Goal: Task Accomplishment & Management: Use online tool/utility

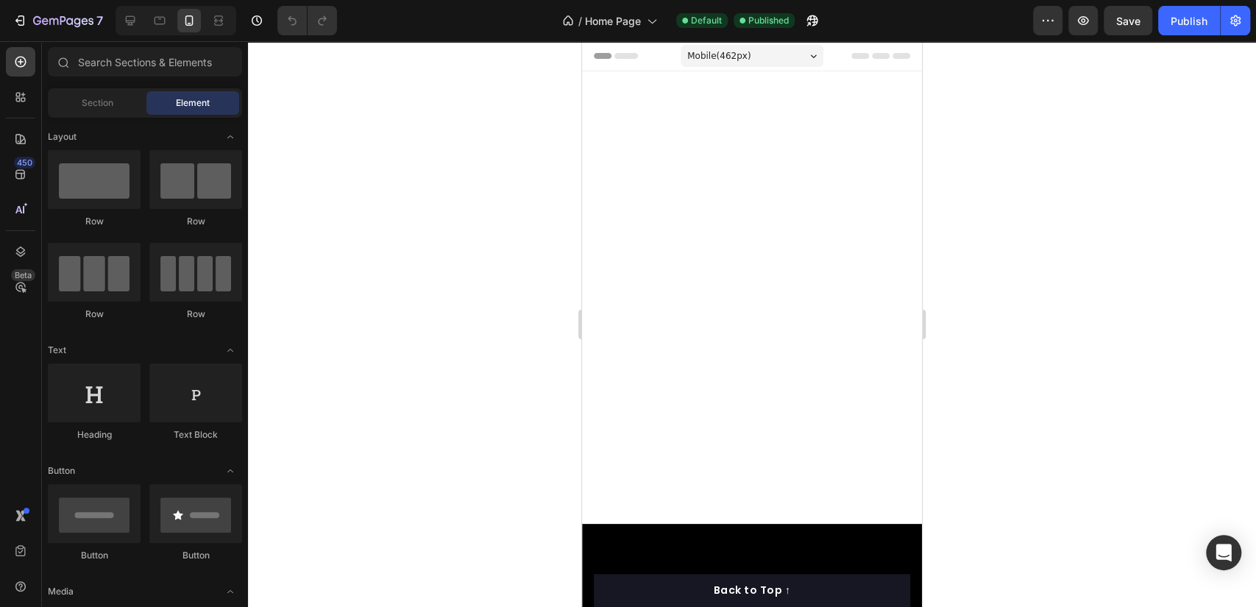
scroll to position [4251, 0]
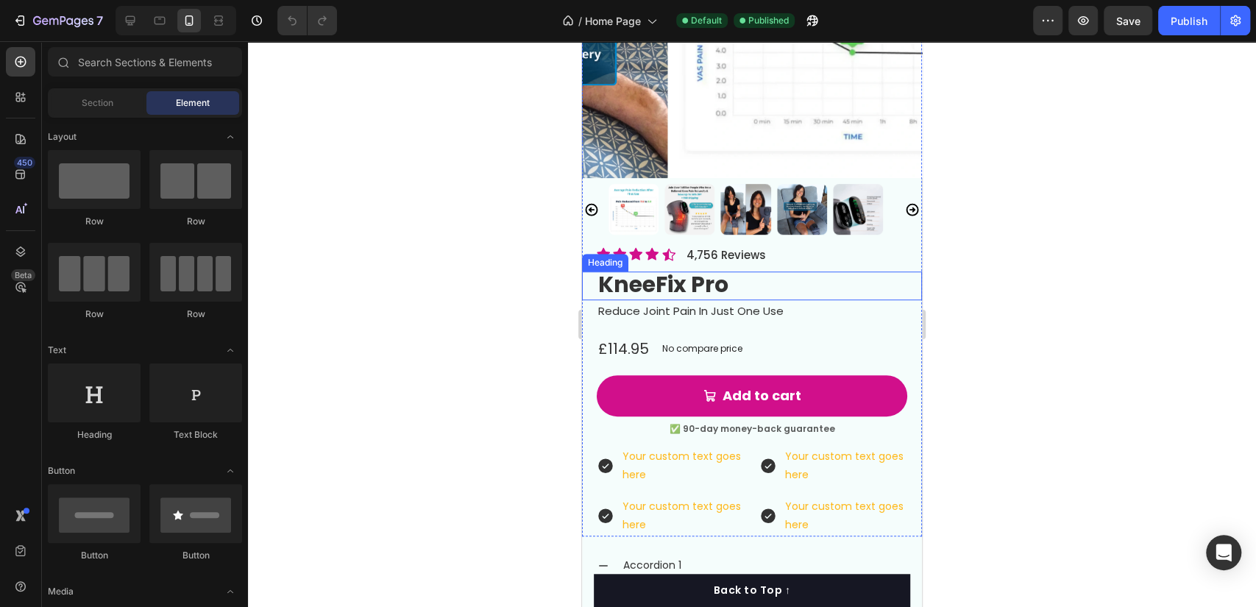
click at [760, 272] on h2 "KneeFix Pro" at bounding box center [752, 286] width 311 height 29
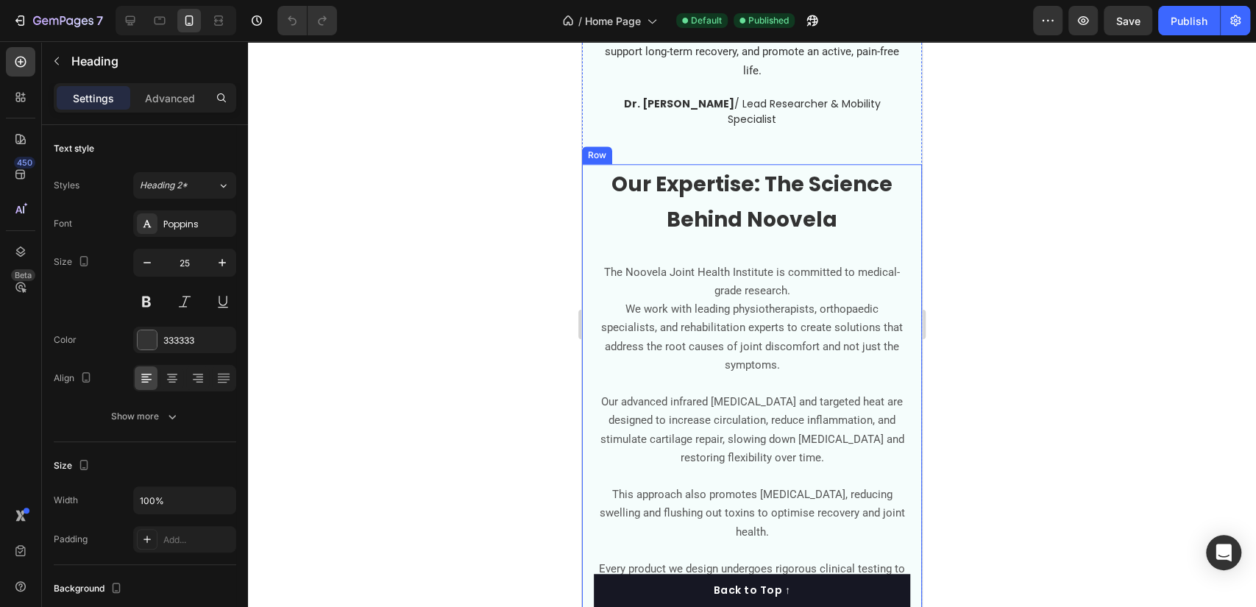
scroll to position [4823, 0]
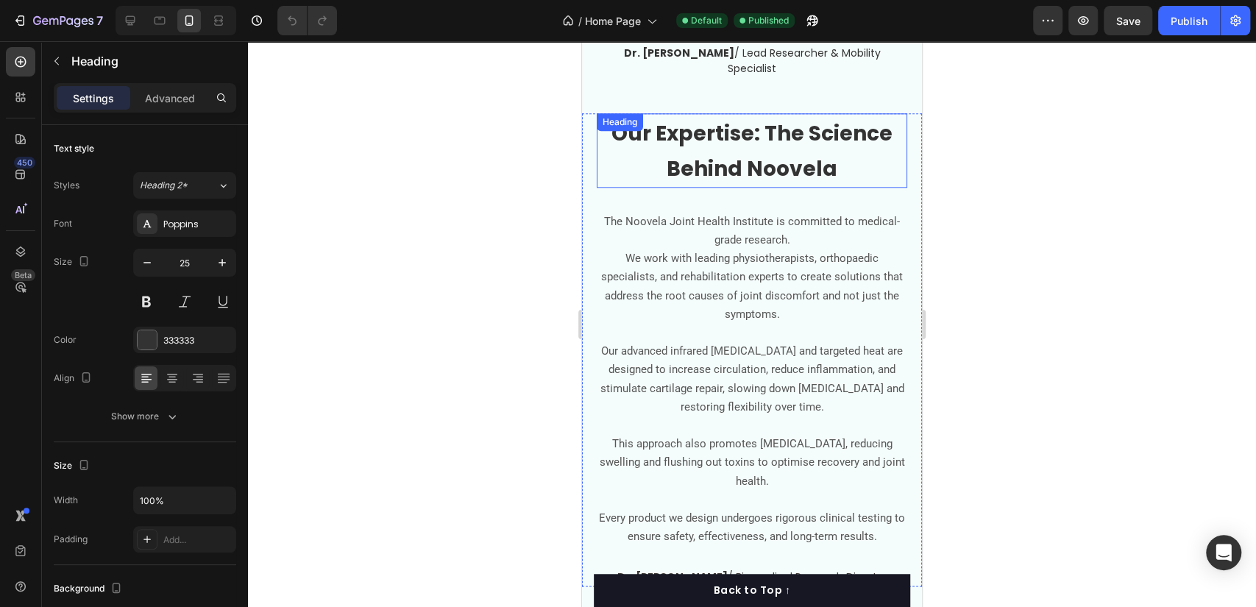
click at [813, 130] on span "Our Expertise: The Science Behind Noovela" at bounding box center [751, 151] width 281 height 65
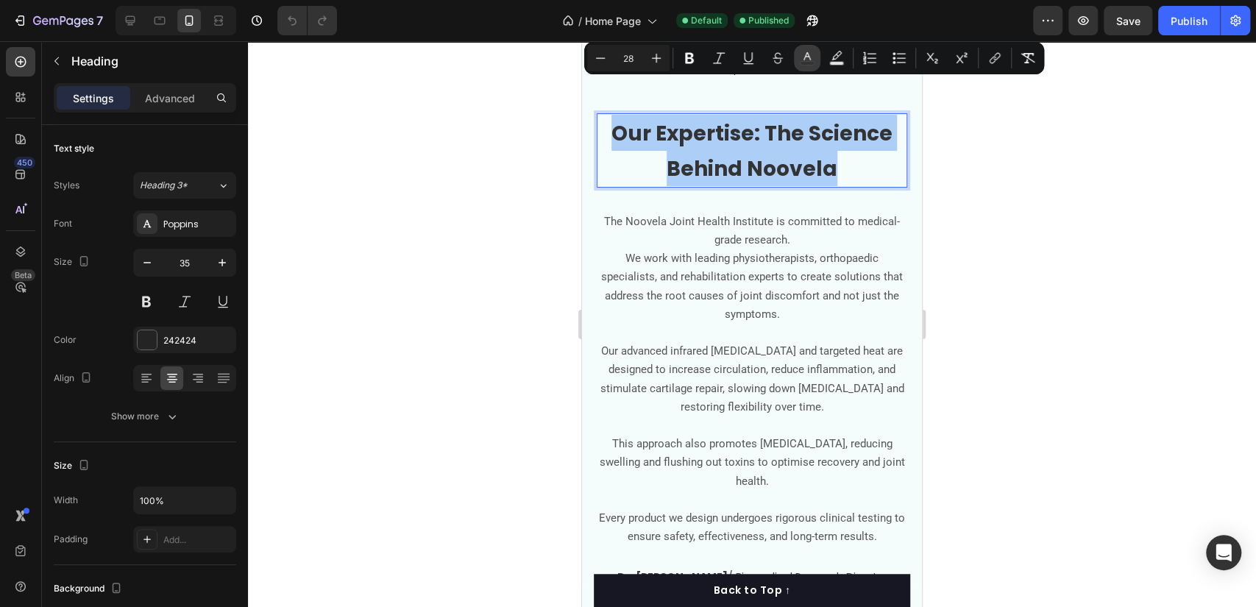
click at [816, 59] on button "color" at bounding box center [807, 58] width 26 height 26
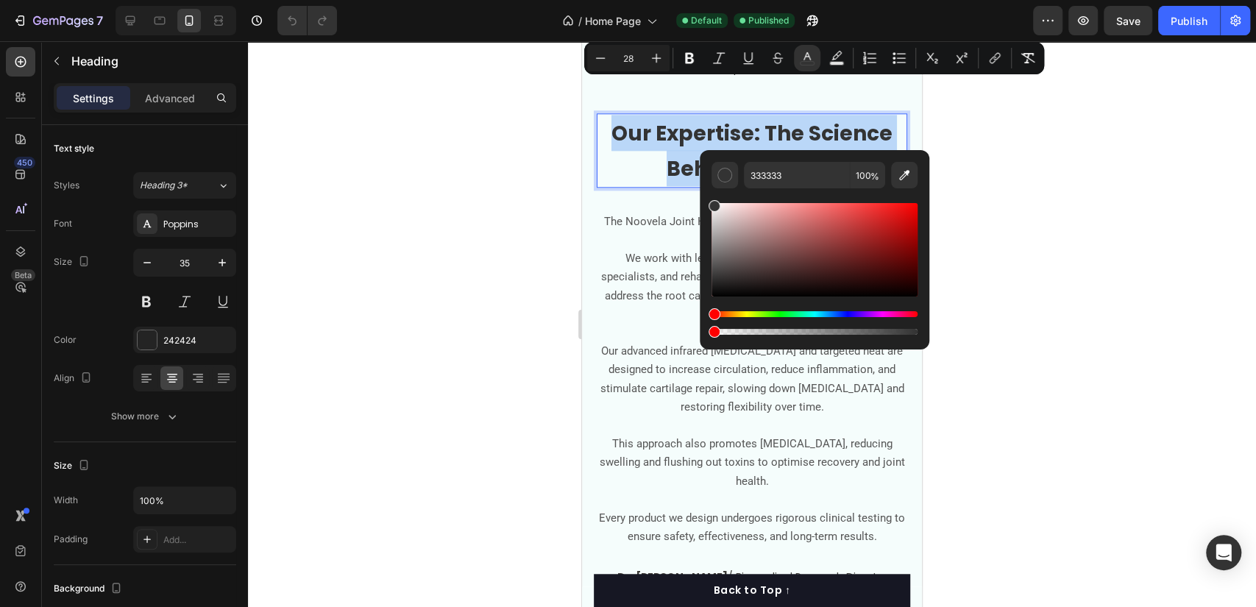
click at [863, 121] on p "Our Expertise: The Science Behind Noovela" at bounding box center [752, 150] width 308 height 71
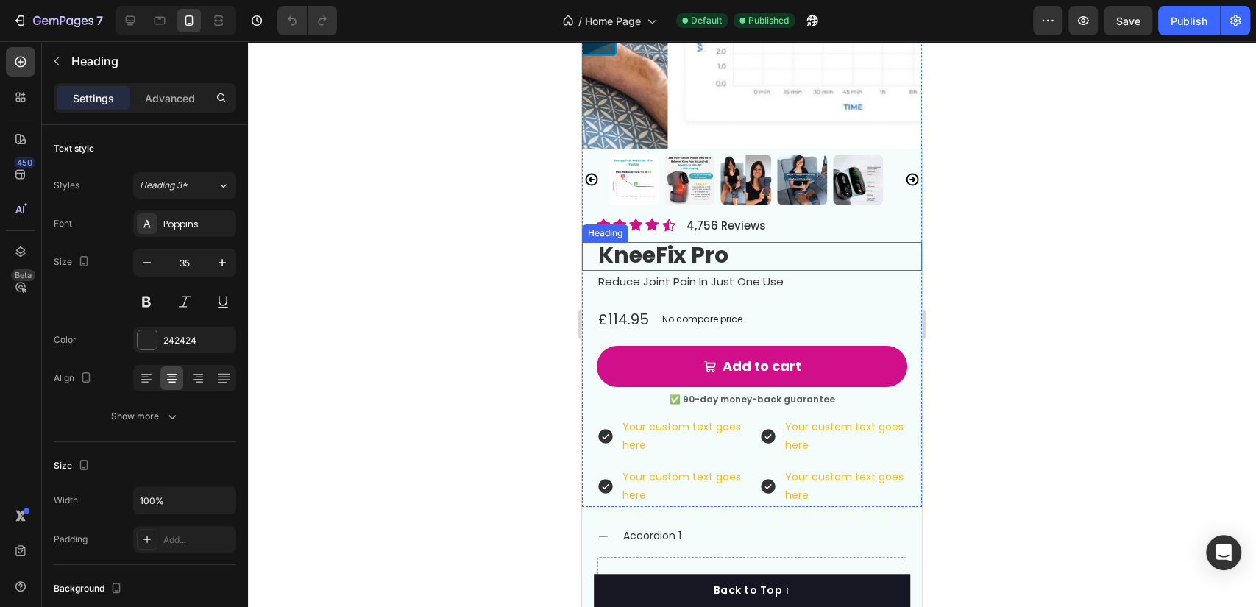
scroll to position [3608, 0]
click at [767, 243] on h2 "KneeFix Pro" at bounding box center [752, 257] width 311 height 29
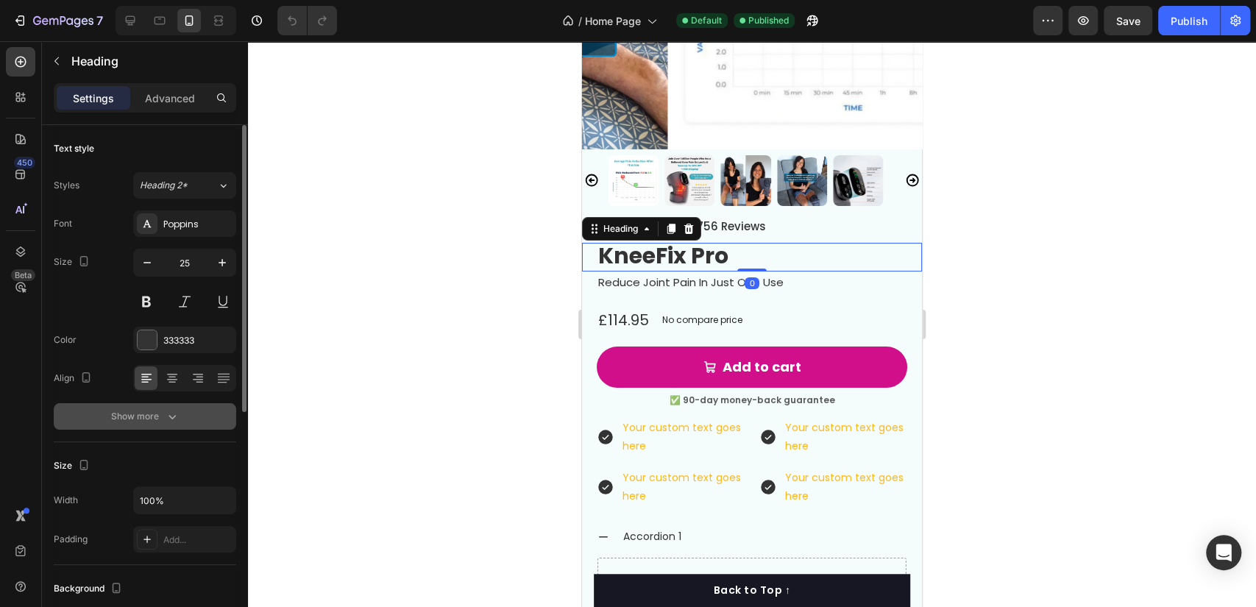
click at [190, 416] on button "Show more" at bounding box center [145, 416] width 182 height 26
click at [200, 421] on div "Medium" at bounding box center [177, 416] width 75 height 13
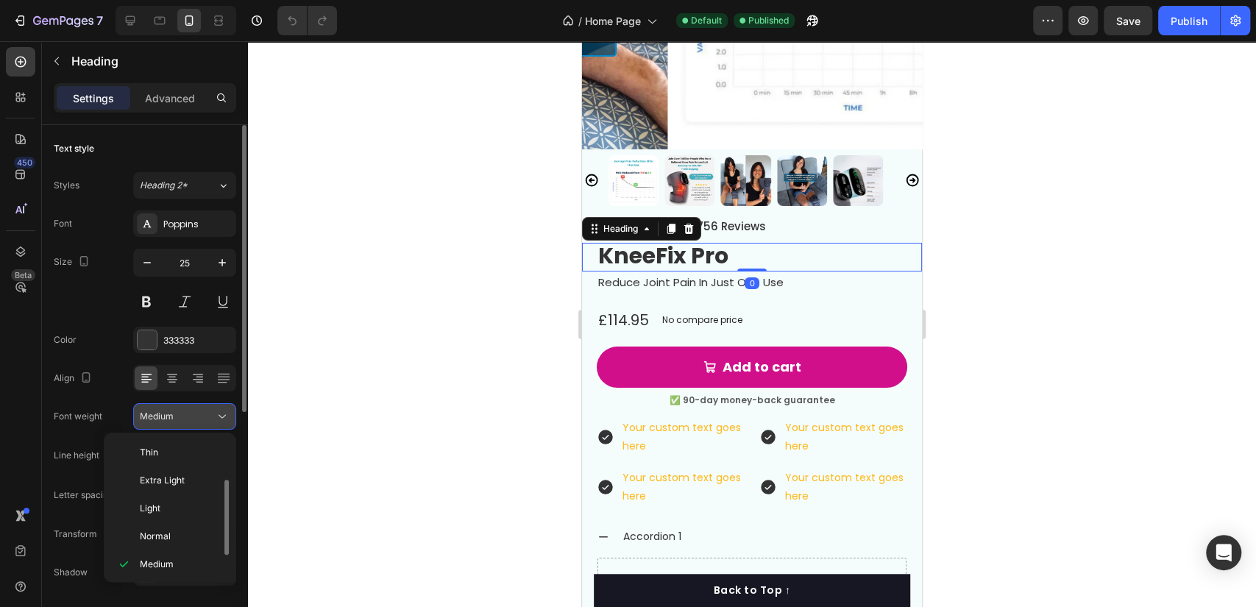
scroll to position [26, 0]
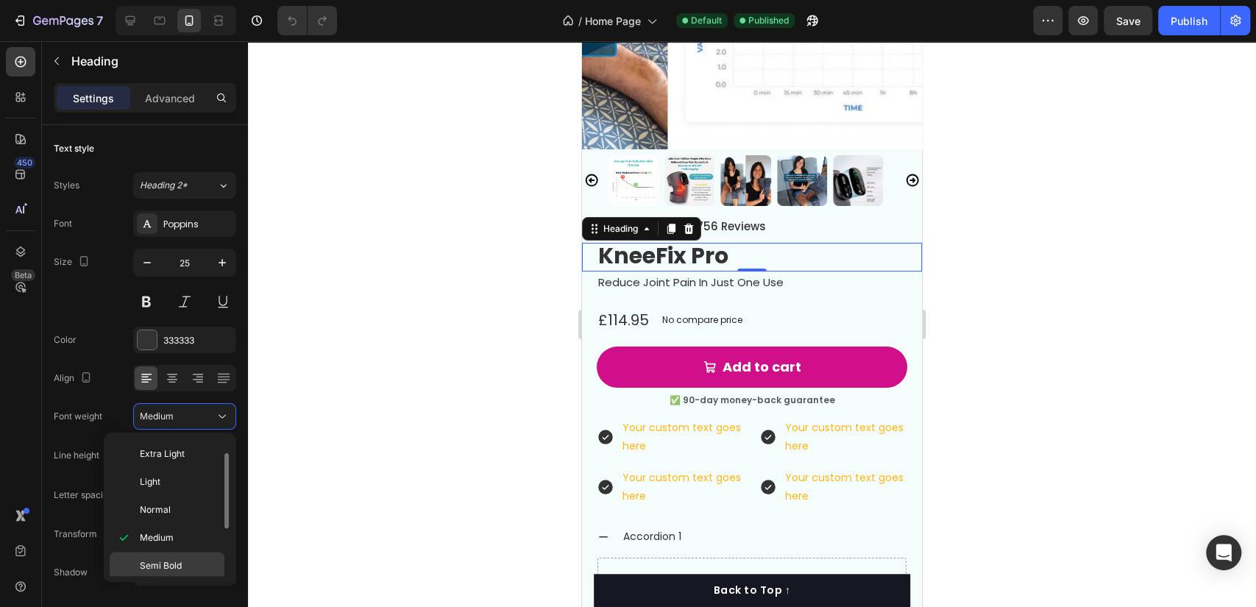
click at [184, 580] on div "Semi Bold" at bounding box center [167, 594] width 115 height 28
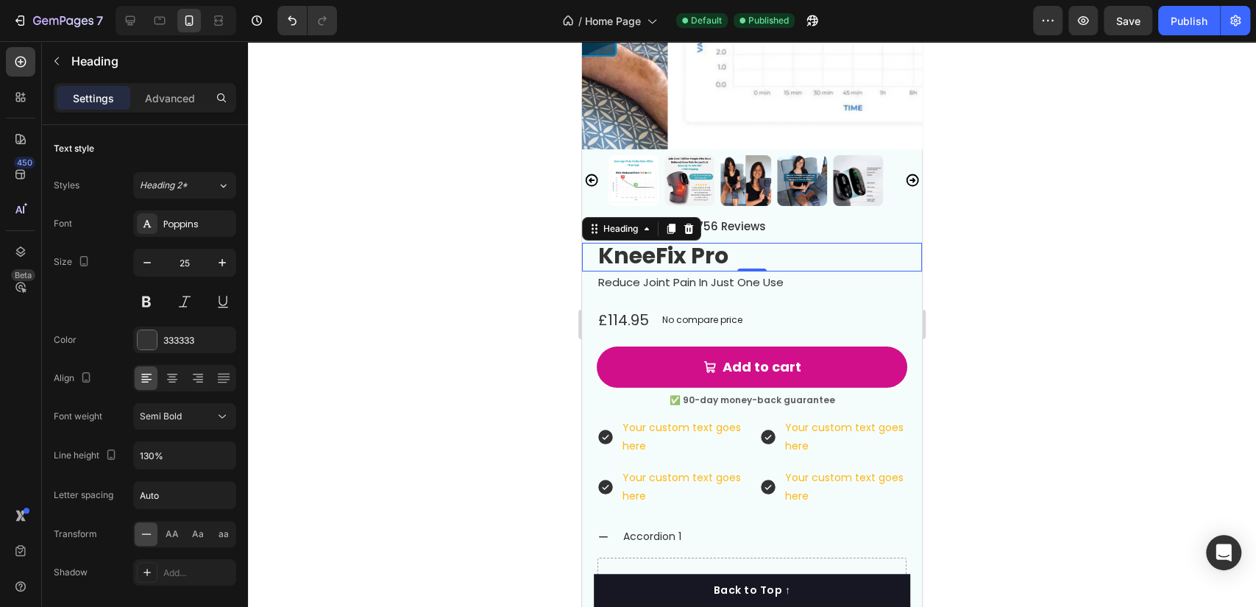
click at [763, 246] on h2 "KneeFix Pro" at bounding box center [752, 257] width 311 height 29
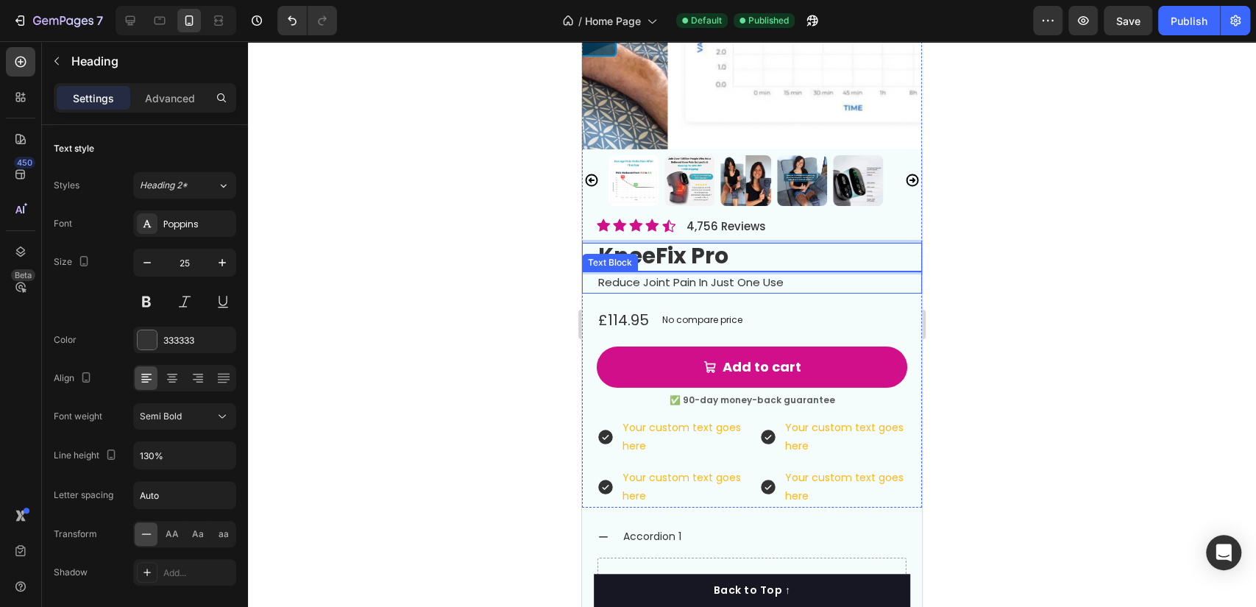
click at [539, 260] on div at bounding box center [752, 324] width 1008 height 566
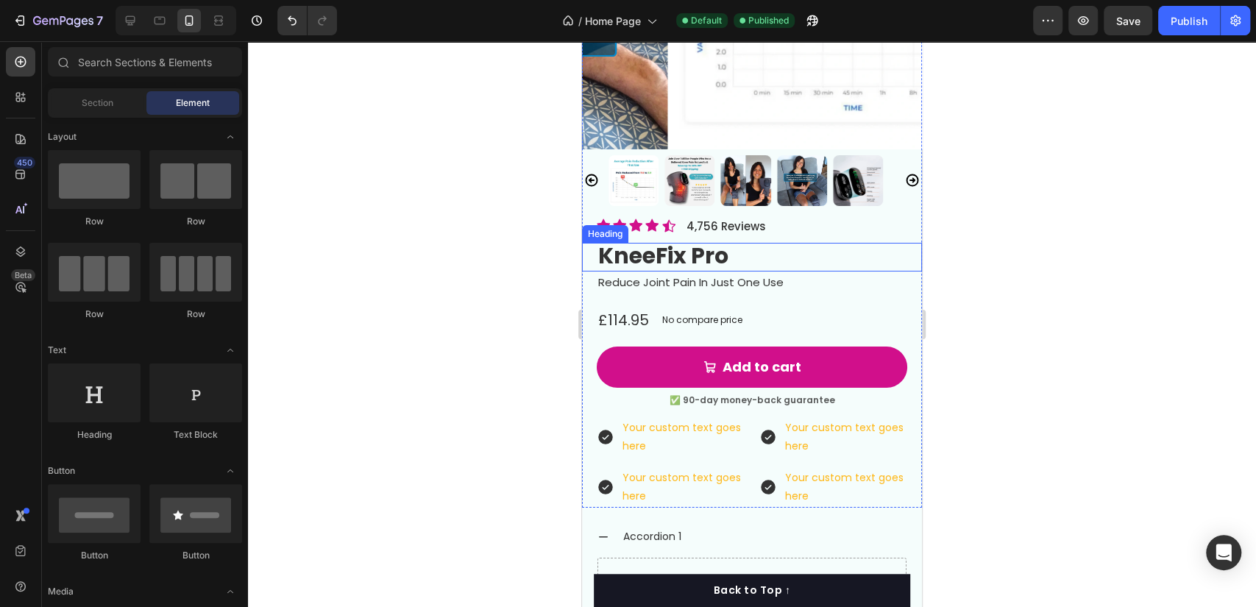
click at [760, 244] on p "⁠⁠⁠⁠⁠⁠⁠ KneeFix Pro" at bounding box center [752, 257] width 308 height 26
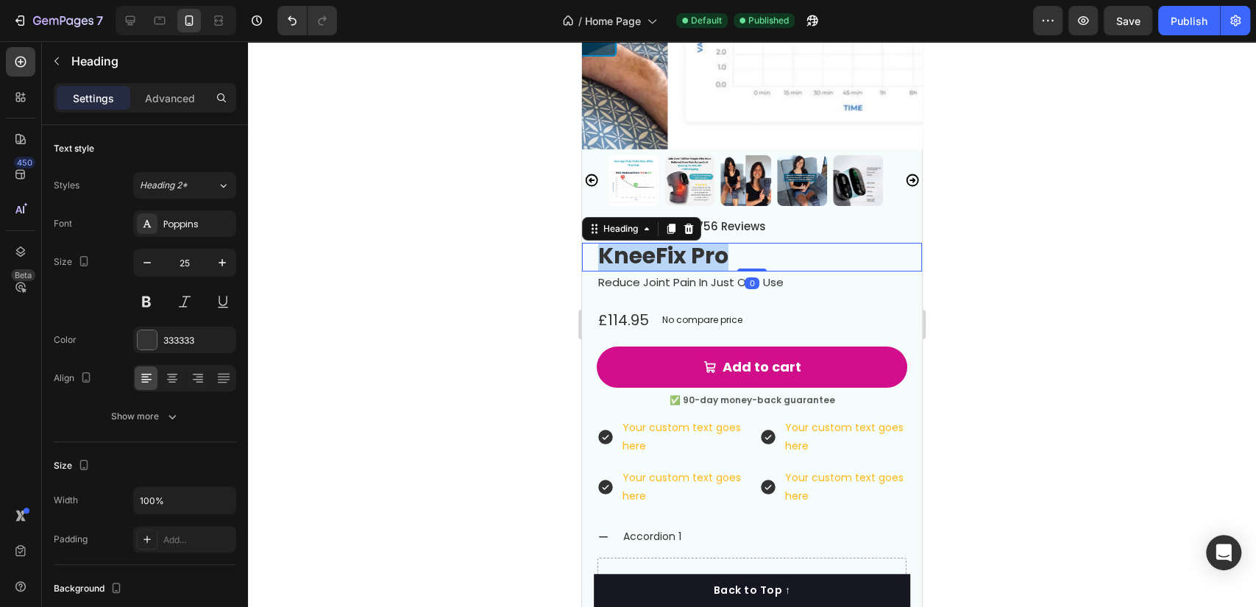
click at [760, 244] on p "KneeFix Pro" at bounding box center [752, 257] width 308 height 26
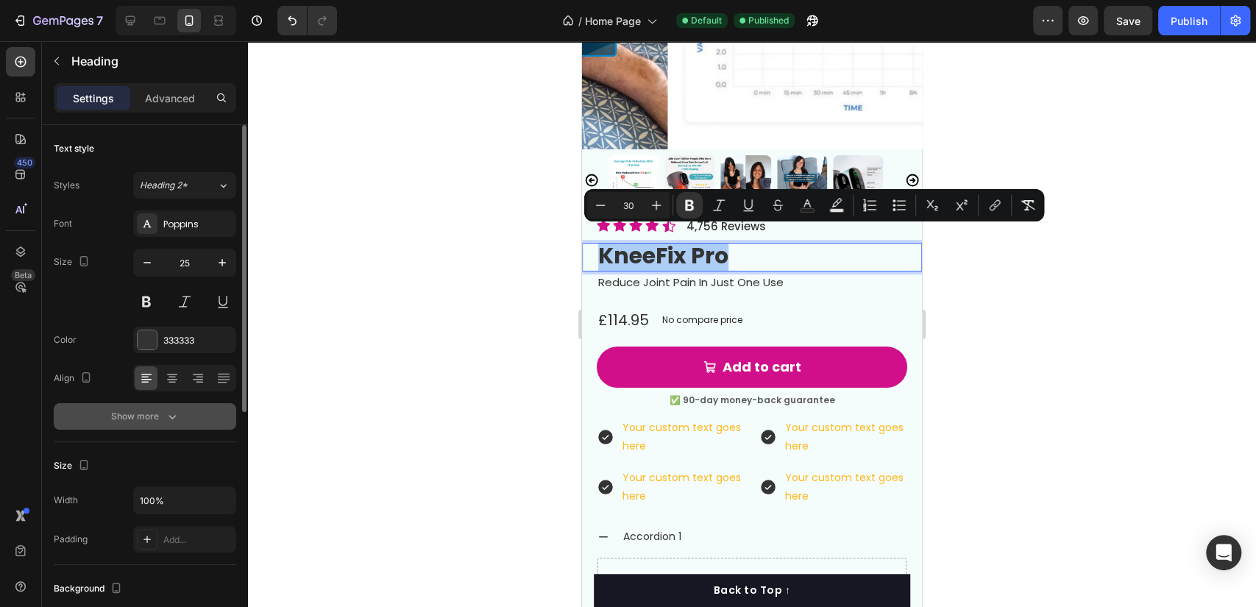
click at [182, 422] on button "Show more" at bounding box center [145, 416] width 182 height 26
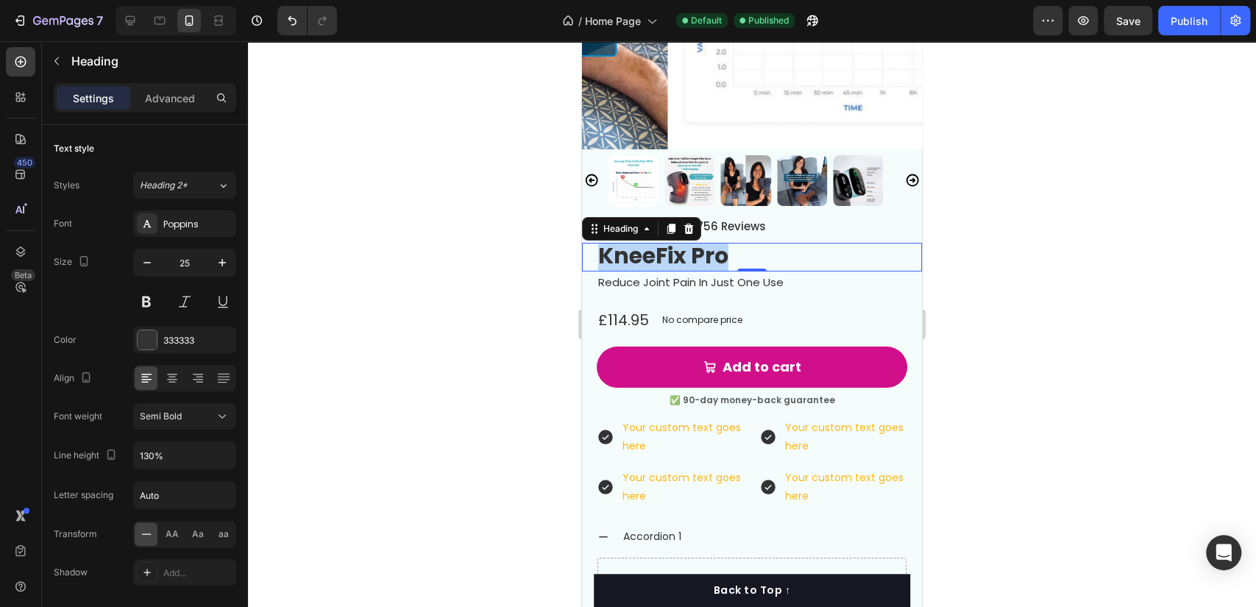
click at [669, 248] on strong "KneeFix Pro" at bounding box center [663, 256] width 130 height 32
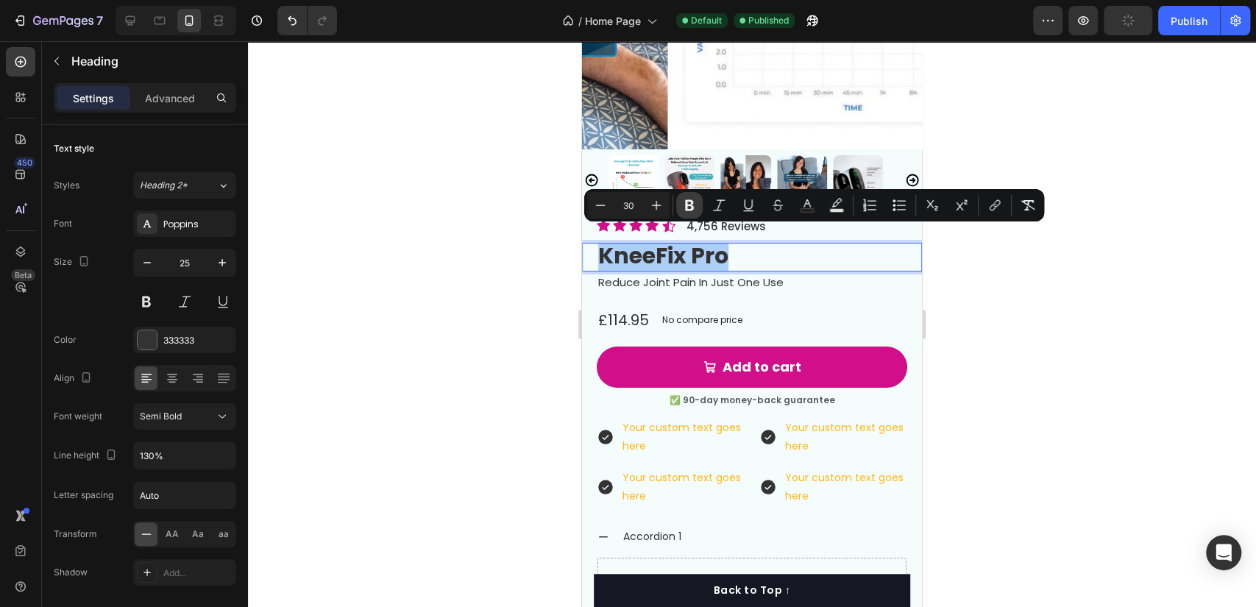
click at [689, 210] on icon "Editor contextual toolbar" at bounding box center [689, 205] width 15 height 15
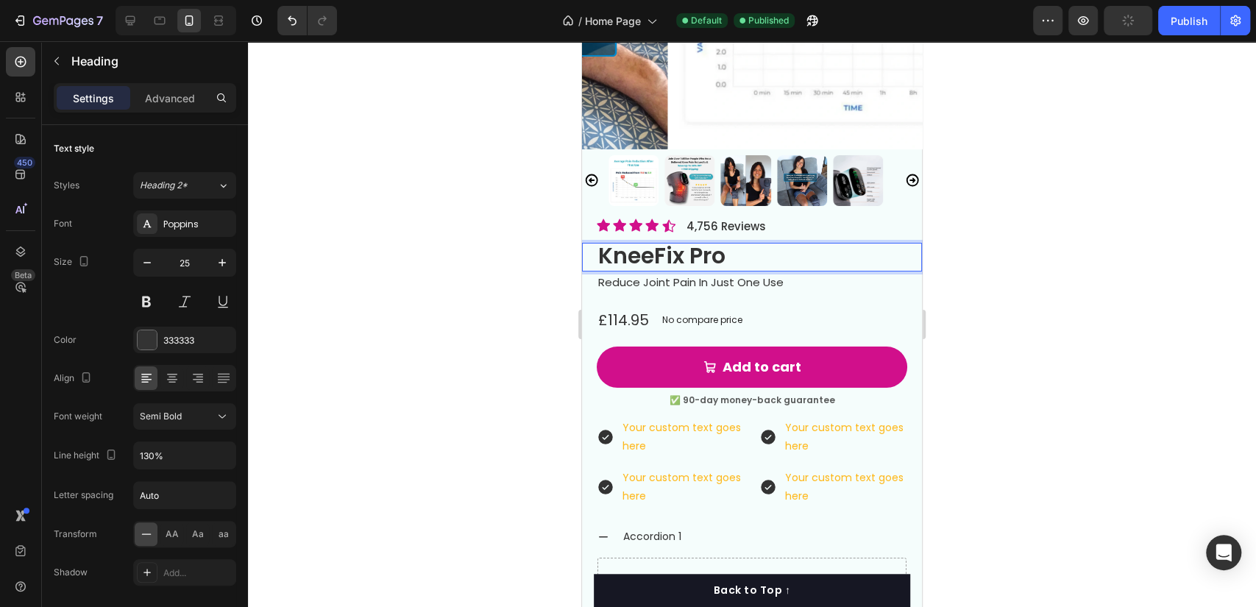
click at [689, 219] on span "4,756 Reviews" at bounding box center [726, 226] width 79 height 15
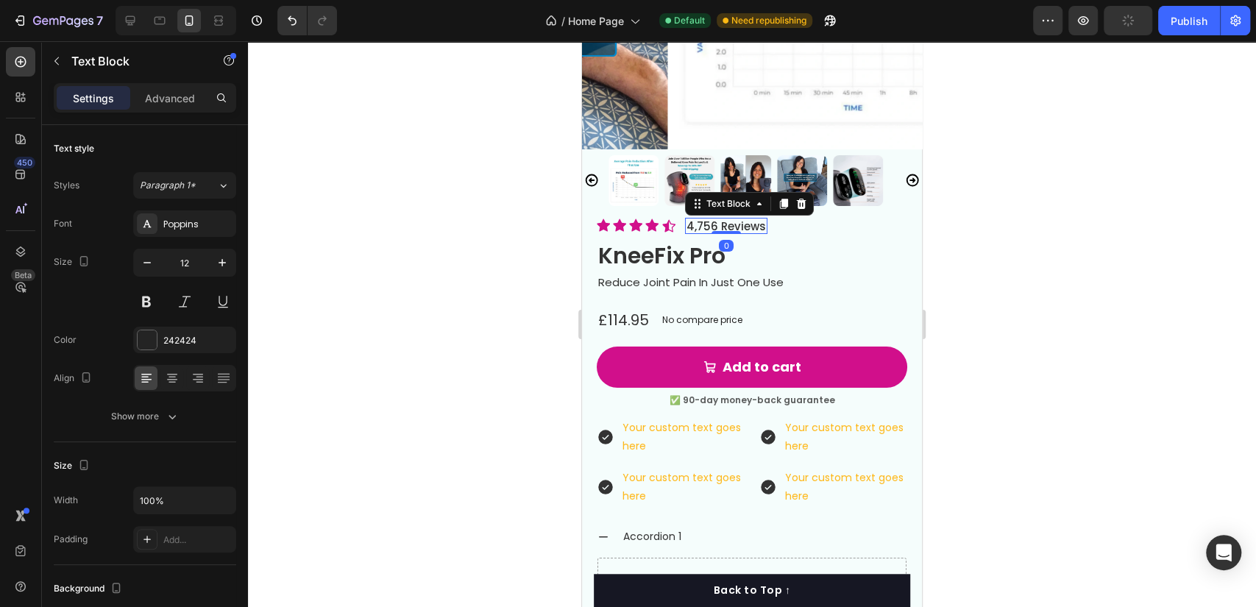
click at [694, 246] on span "KneeFix Pro" at bounding box center [661, 256] width 127 height 32
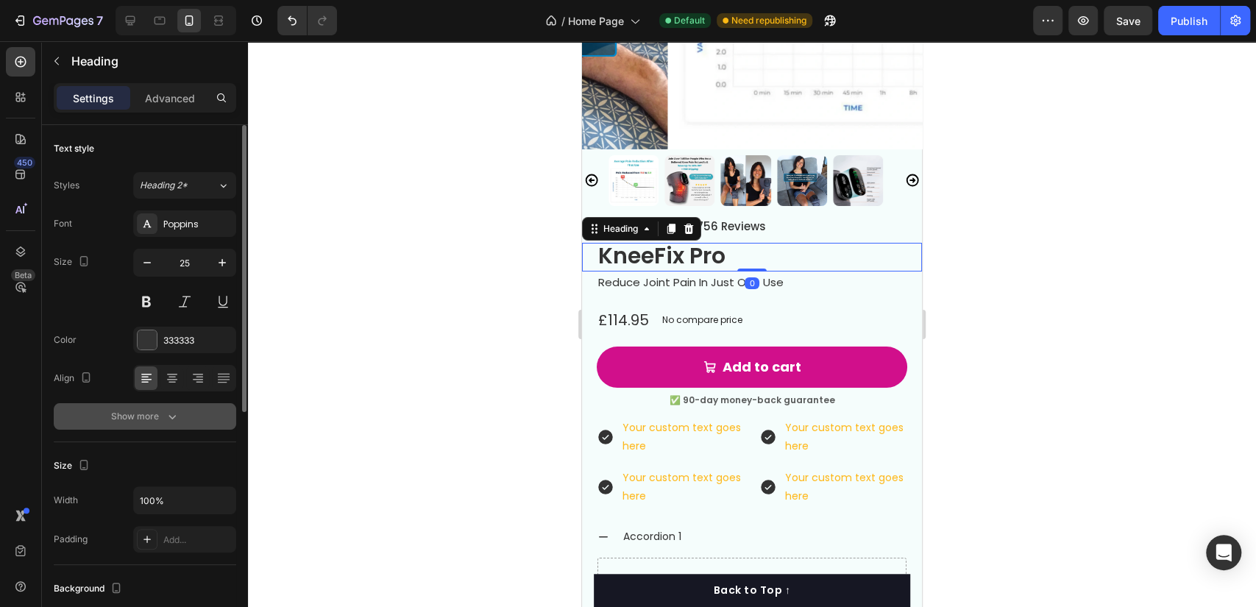
click at [194, 422] on button "Show more" at bounding box center [145, 416] width 182 height 26
click at [209, 412] on div "Semi Bold" at bounding box center [177, 416] width 75 height 13
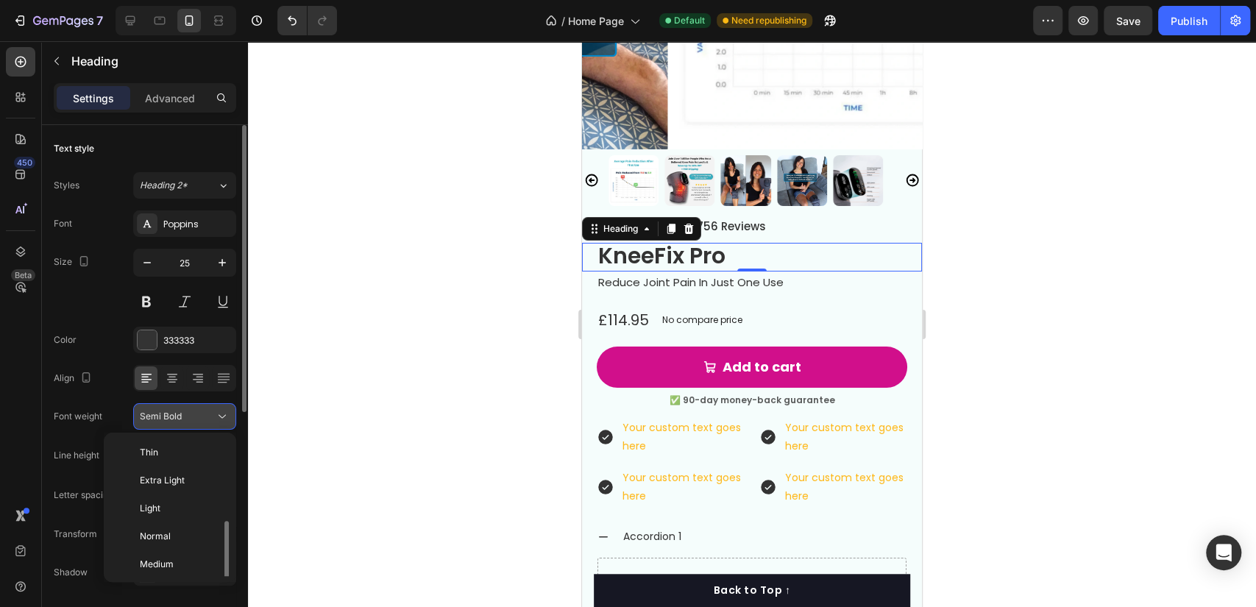
scroll to position [53, 0]
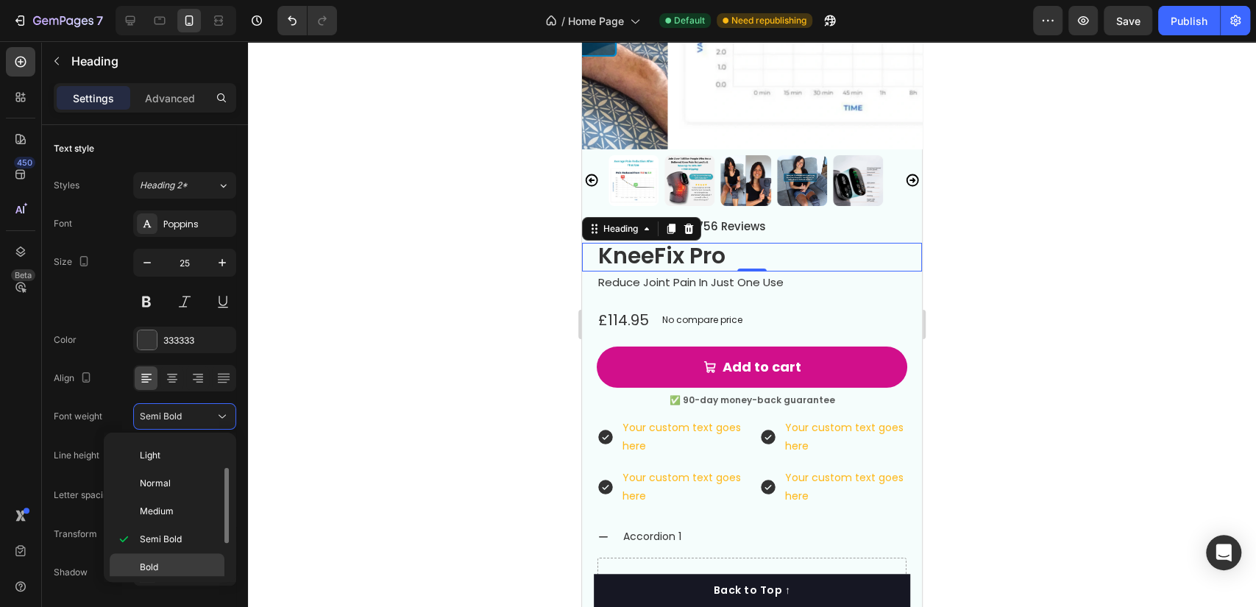
click at [183, 581] on div "Bold" at bounding box center [167, 595] width 115 height 28
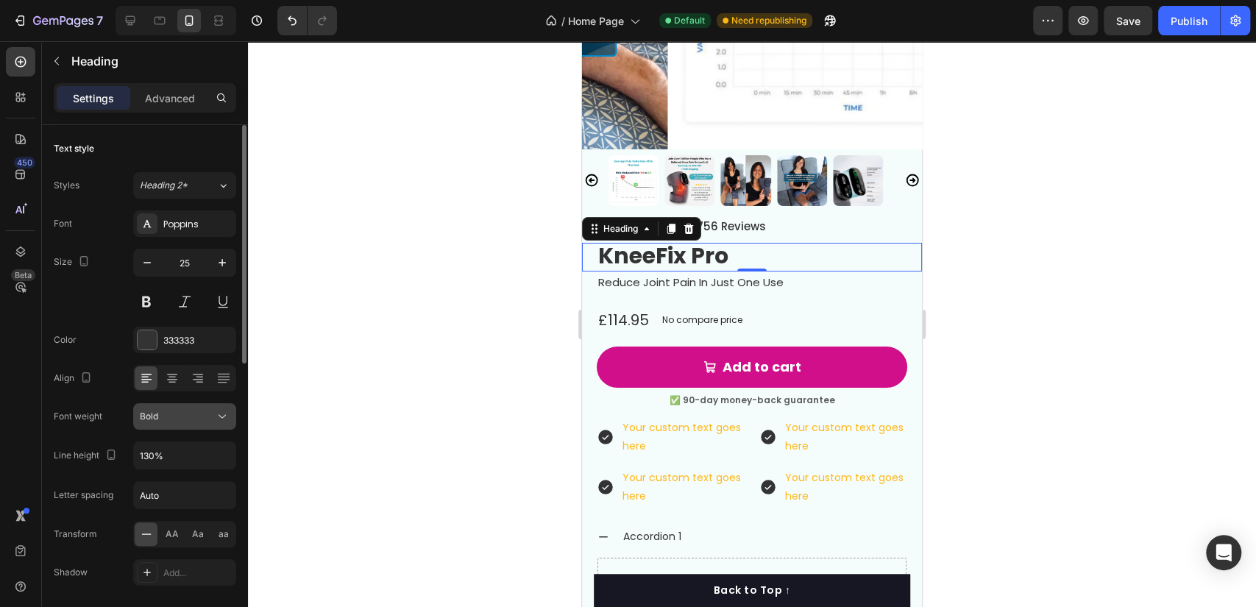
click at [183, 409] on div "Bold" at bounding box center [185, 416] width 90 height 15
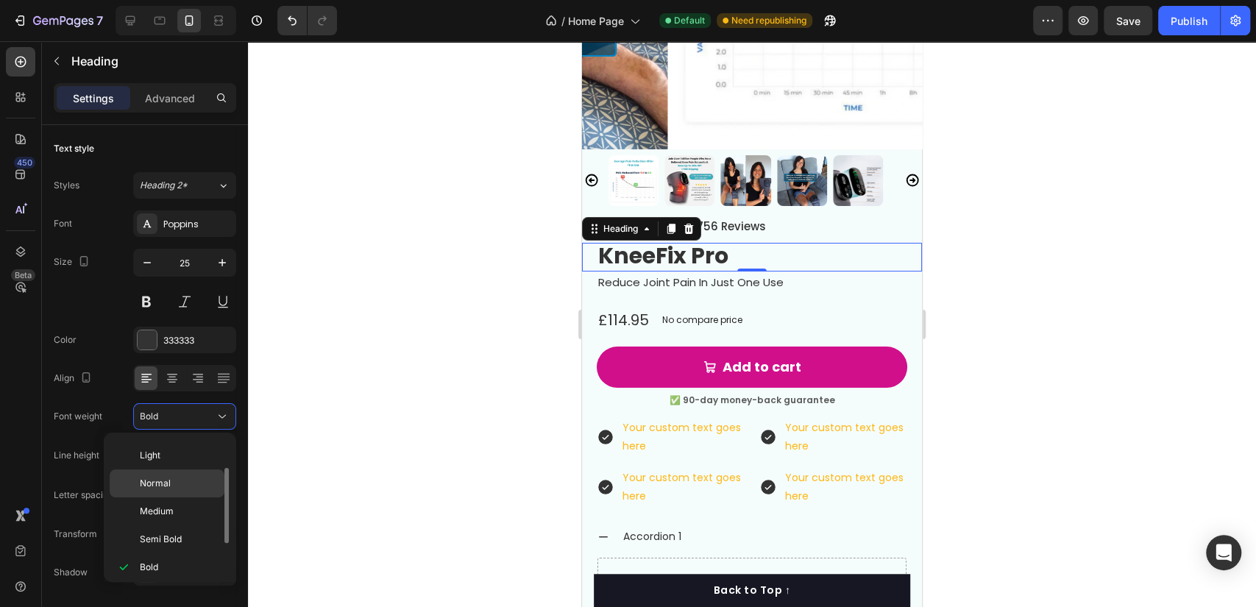
scroll to position [113, 0]
click at [178, 535] on span "Extra Bold" at bounding box center [161, 535] width 43 height 13
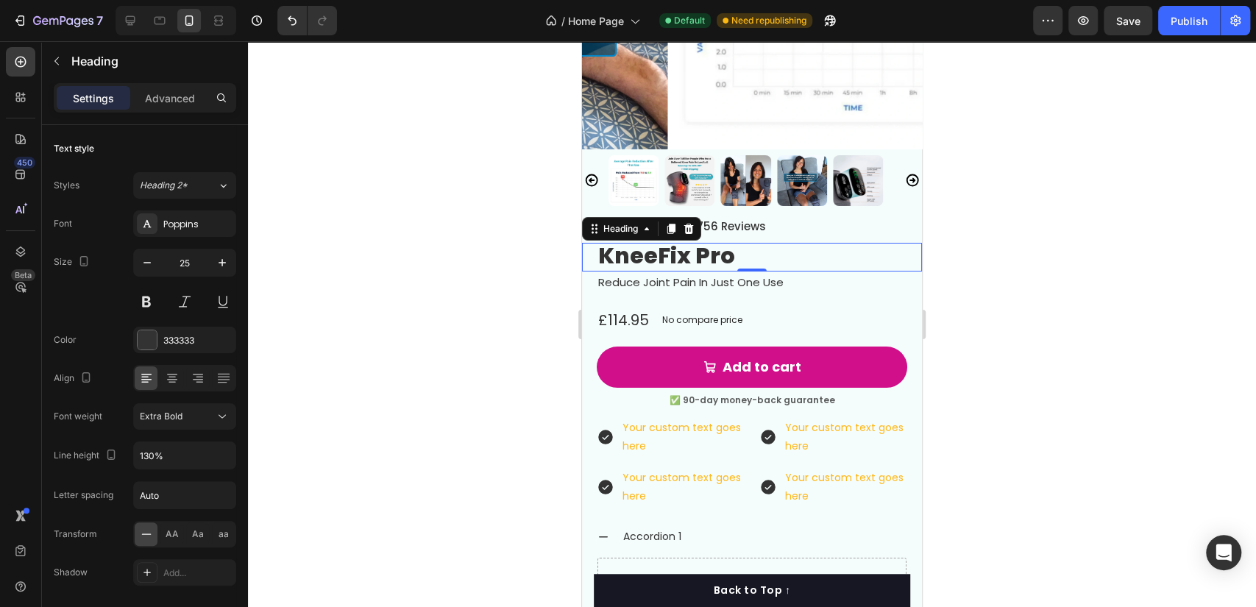
click at [335, 399] on div at bounding box center [752, 324] width 1008 height 566
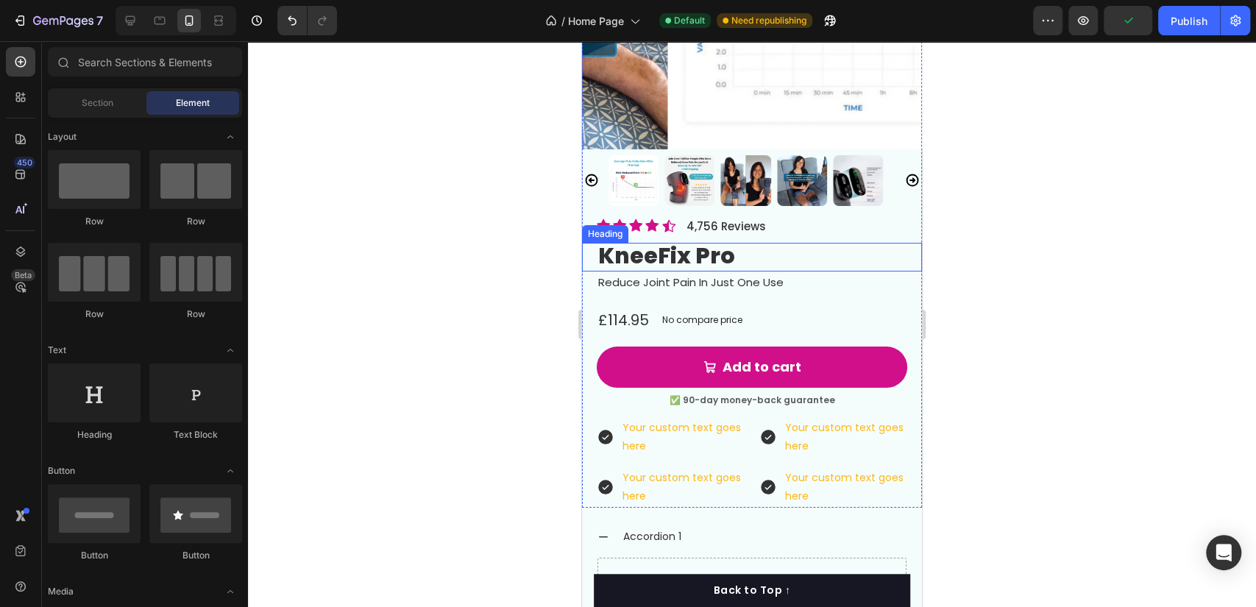
click at [784, 244] on p "⁠⁠⁠⁠⁠⁠⁠ KneeFix Pro" at bounding box center [752, 257] width 308 height 26
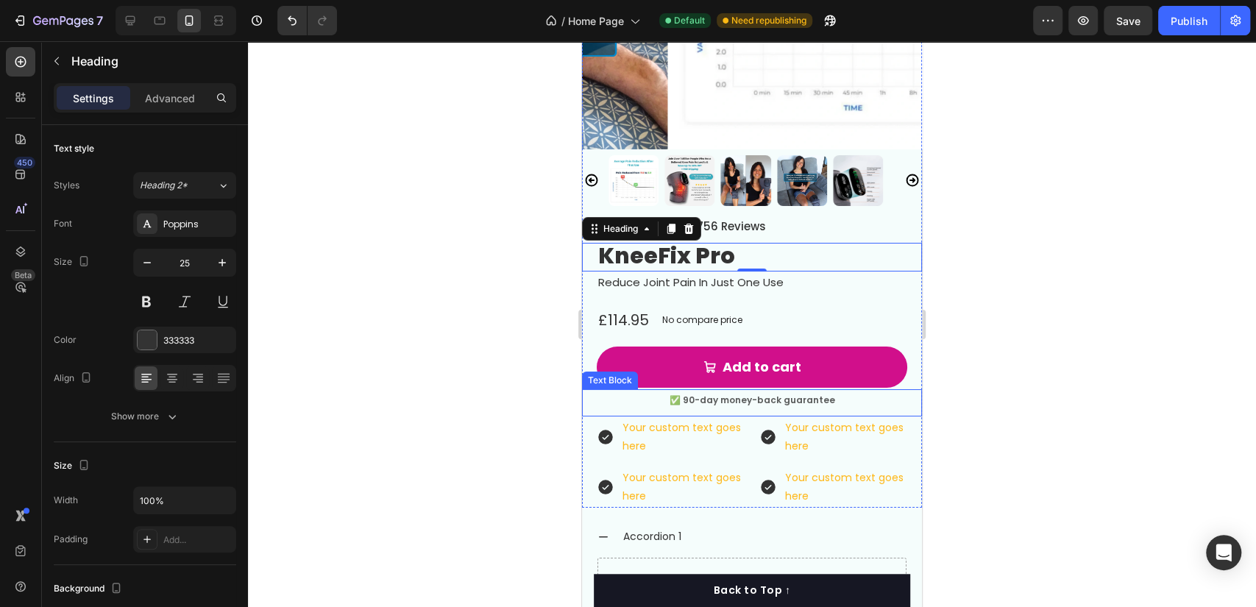
click at [828, 391] on p "✅ 90-day money-back guarantee" at bounding box center [751, 400] width 337 height 18
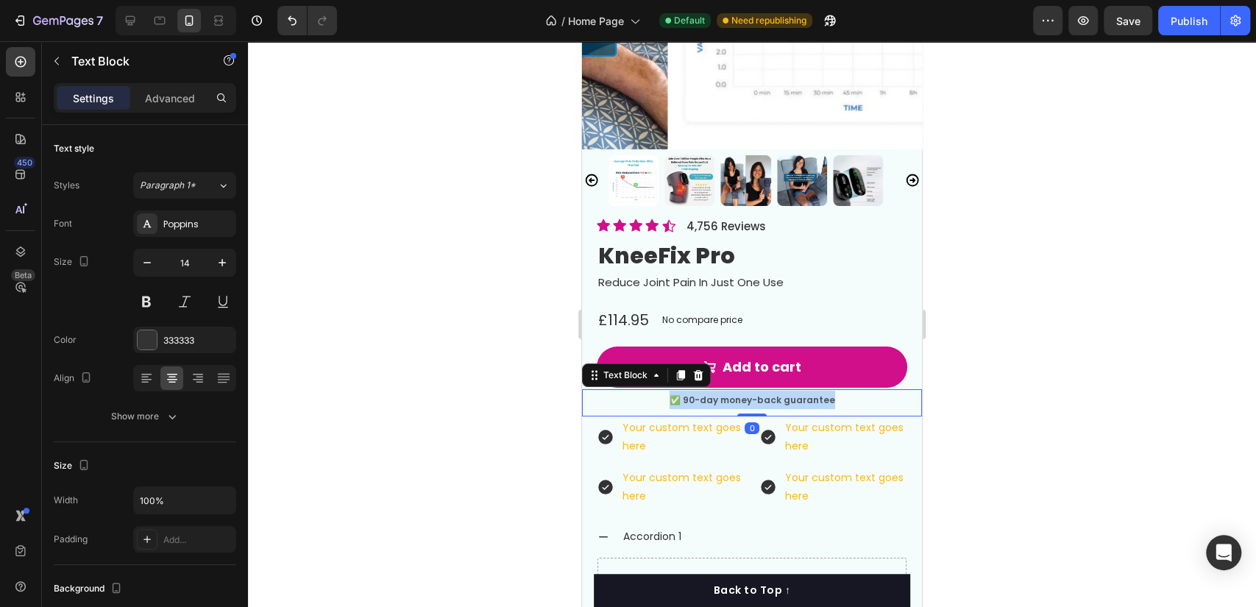
click at [828, 391] on p "✅ 90-day money-back guarantee" at bounding box center [751, 400] width 337 height 18
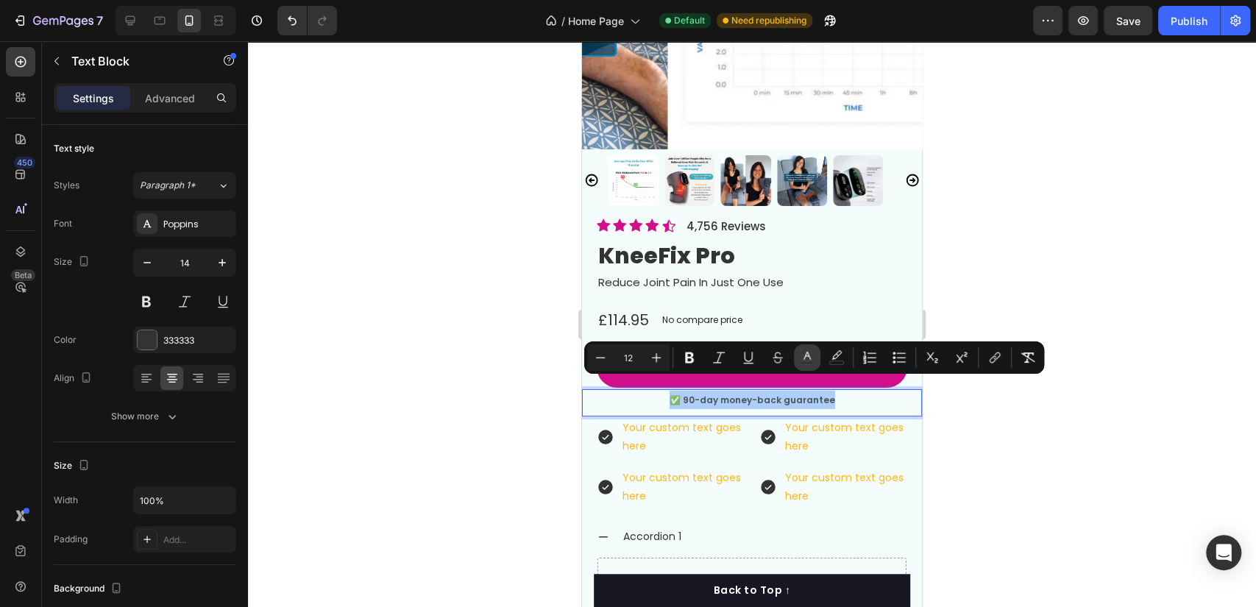
click at [801, 369] on button "color" at bounding box center [807, 357] width 26 height 26
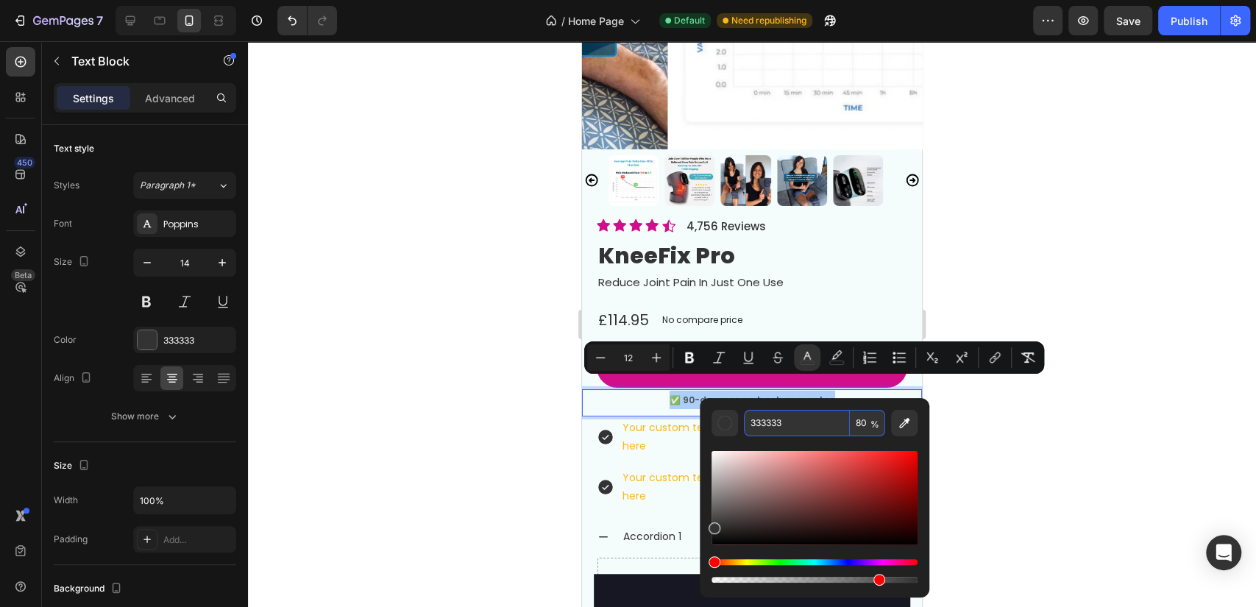
click at [851, 415] on input "80" at bounding box center [867, 423] width 35 height 26
type input "100"
click at [476, 386] on div at bounding box center [752, 324] width 1008 height 566
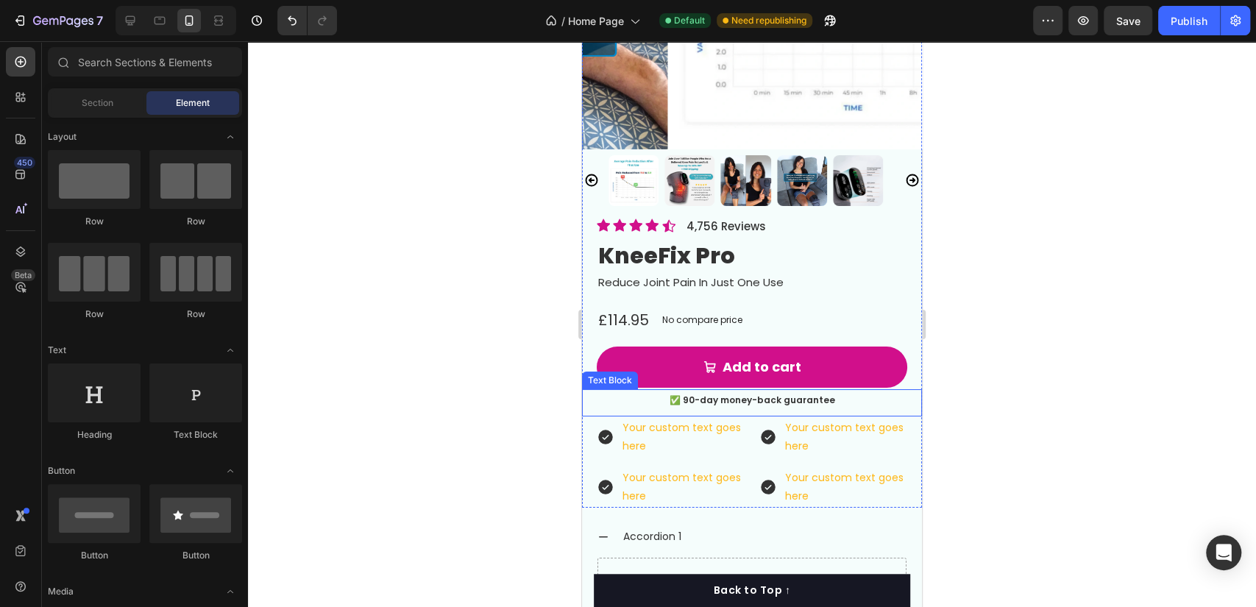
click at [629, 391] on p "✅ 90-day money-back guarantee" at bounding box center [751, 400] width 337 height 18
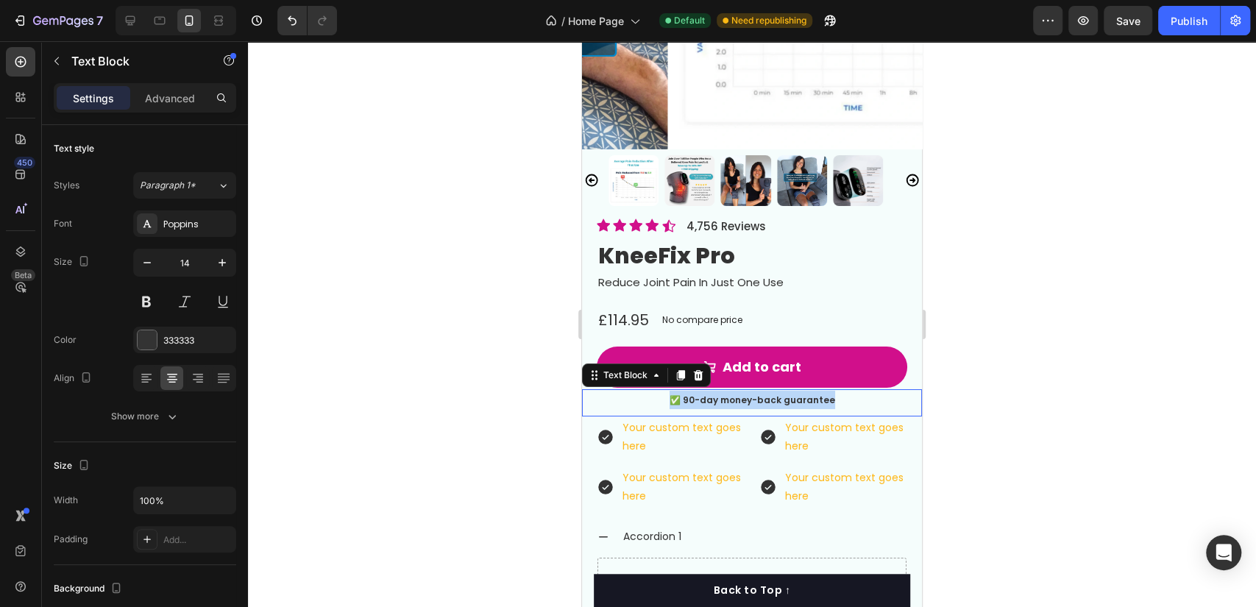
click at [629, 391] on p "✅ 90-day money-back guarantee" at bounding box center [751, 400] width 337 height 18
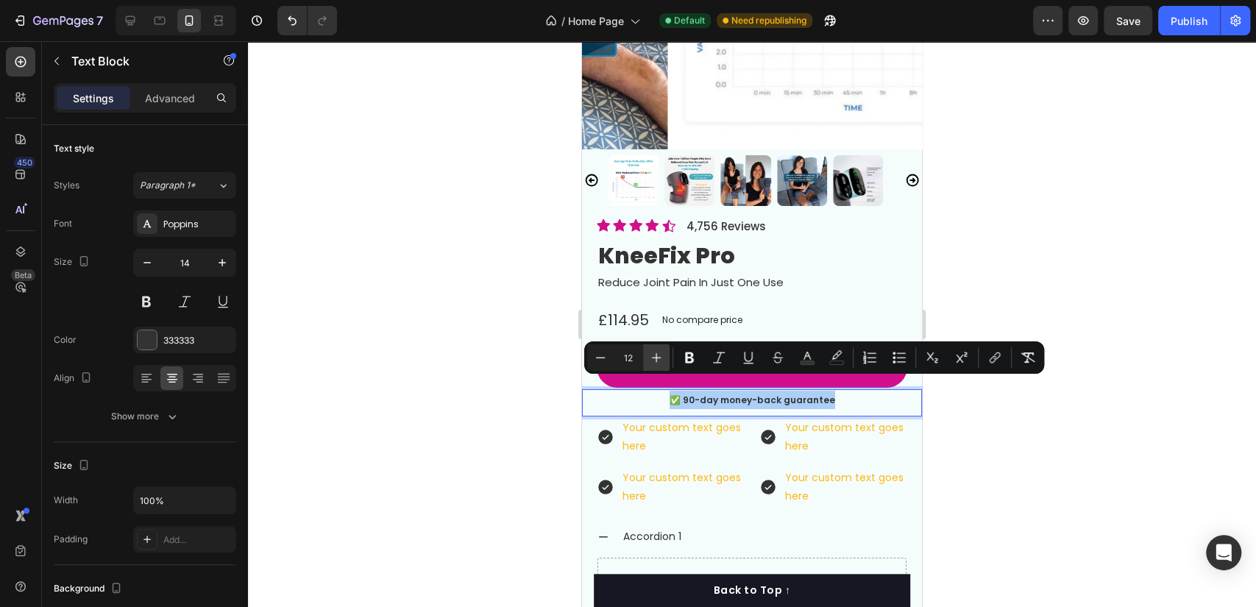
click at [654, 356] on icon "Editor contextual toolbar" at bounding box center [656, 357] width 15 height 15
type input "13"
click at [506, 363] on div at bounding box center [752, 324] width 1008 height 566
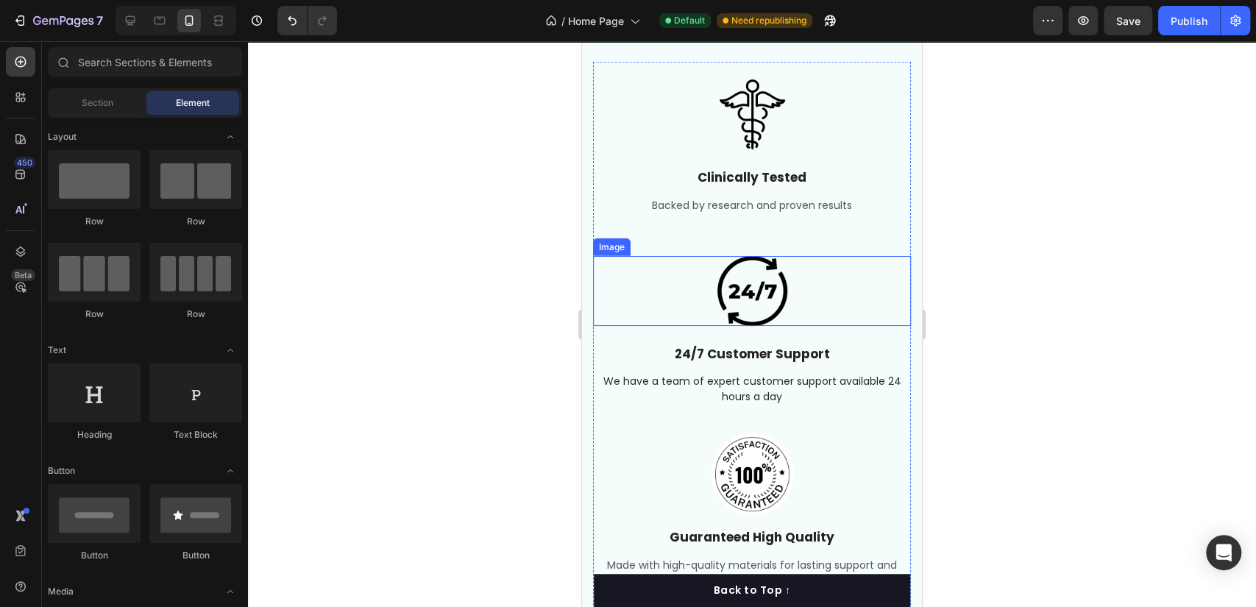
scroll to position [6634, 0]
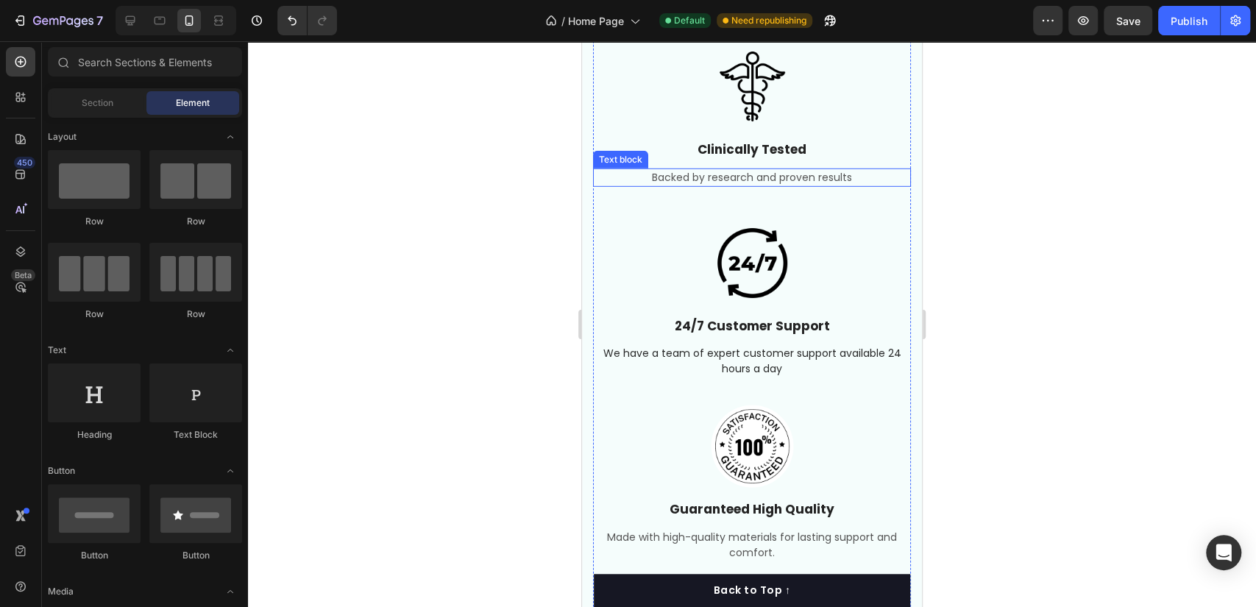
click at [789, 185] on span "Backed by research and proven results" at bounding box center [752, 177] width 200 height 15
click at [790, 185] on span "Backed by research and proven results" at bounding box center [752, 177] width 200 height 15
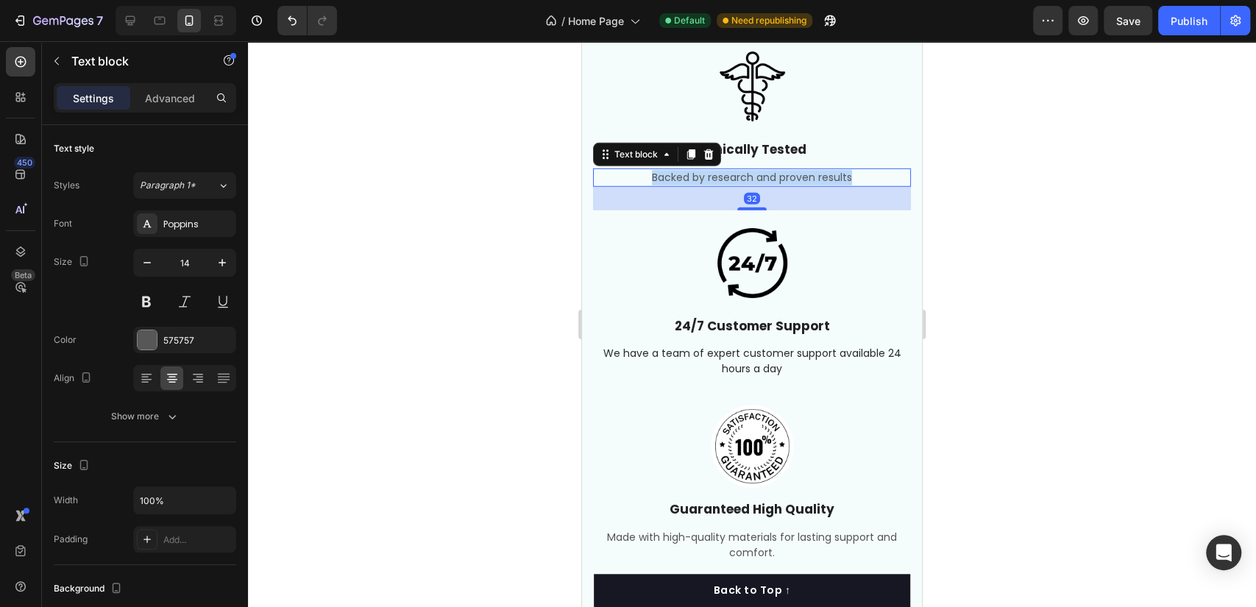
click at [790, 185] on span "Backed by research and proven results" at bounding box center [752, 177] width 200 height 15
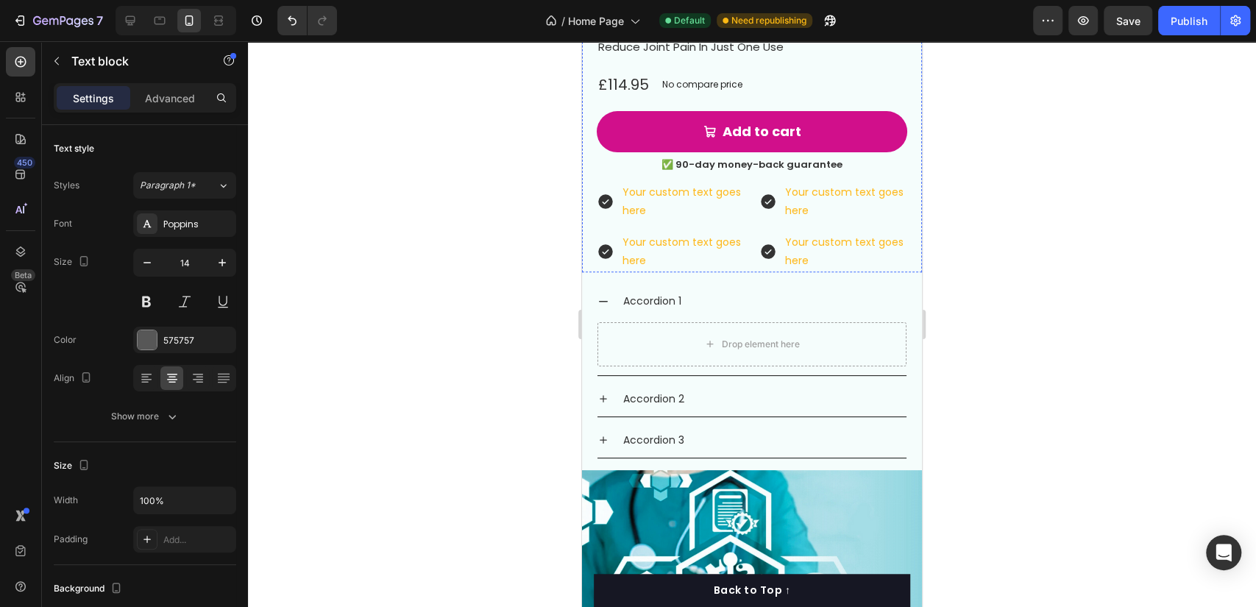
scroll to position [3853, 0]
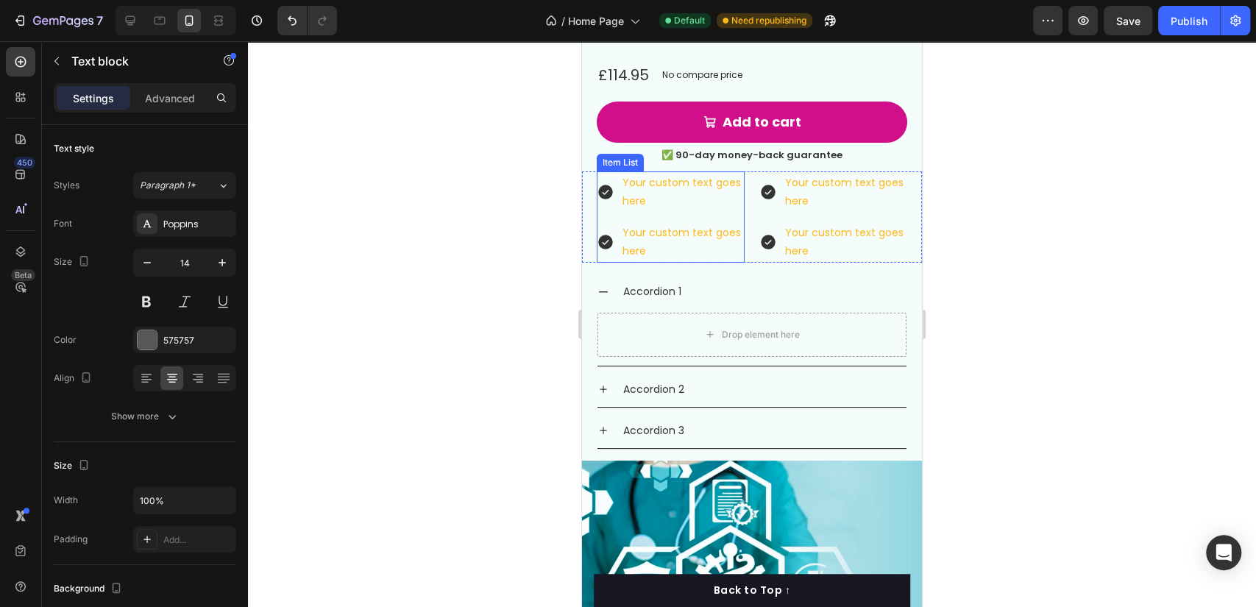
click at [673, 181] on div "Your custom text goes here" at bounding box center [682, 191] width 124 height 41
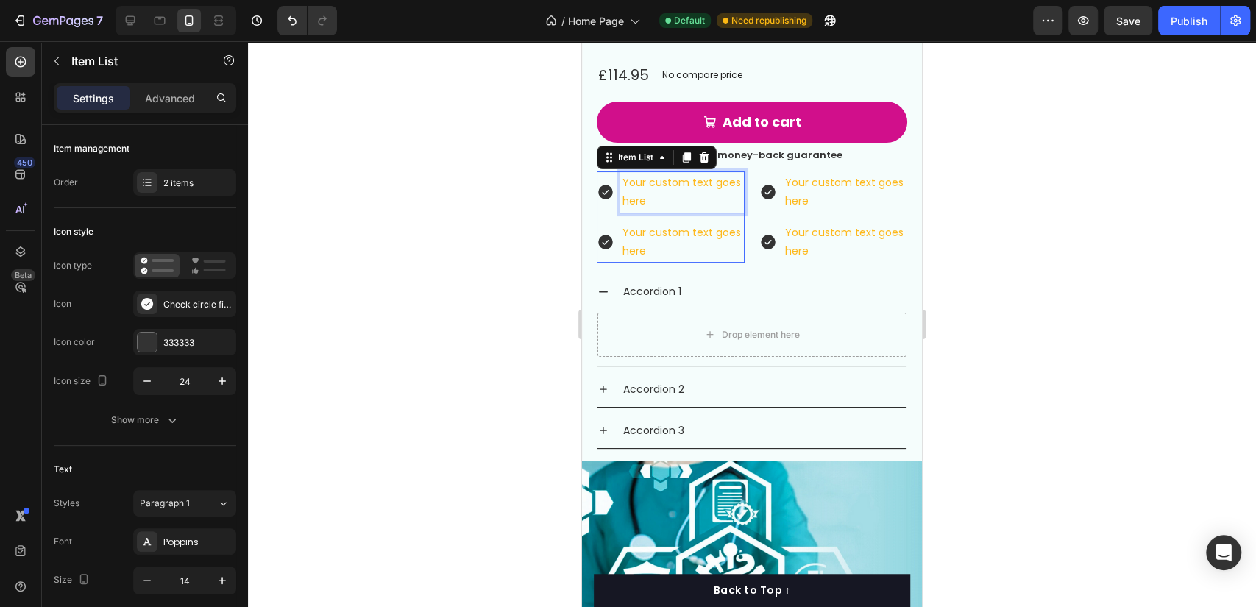
click at [673, 181] on p "Your custom text goes here" at bounding box center [682, 192] width 120 height 37
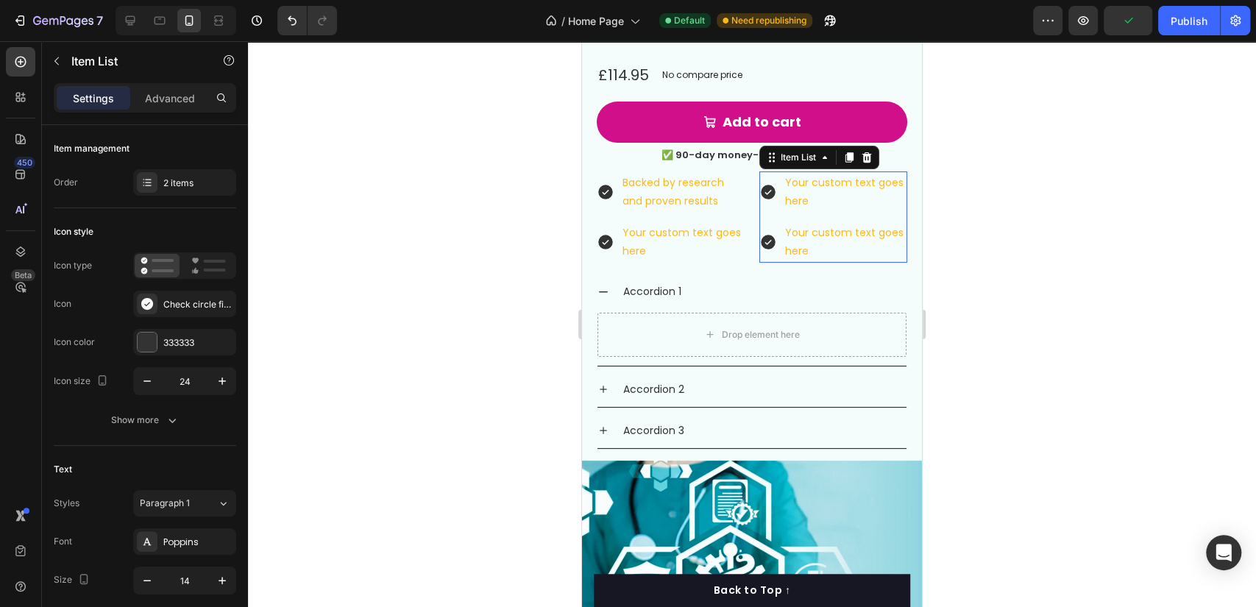
click at [829, 171] on div "Your custom text goes here" at bounding box center [845, 191] width 124 height 41
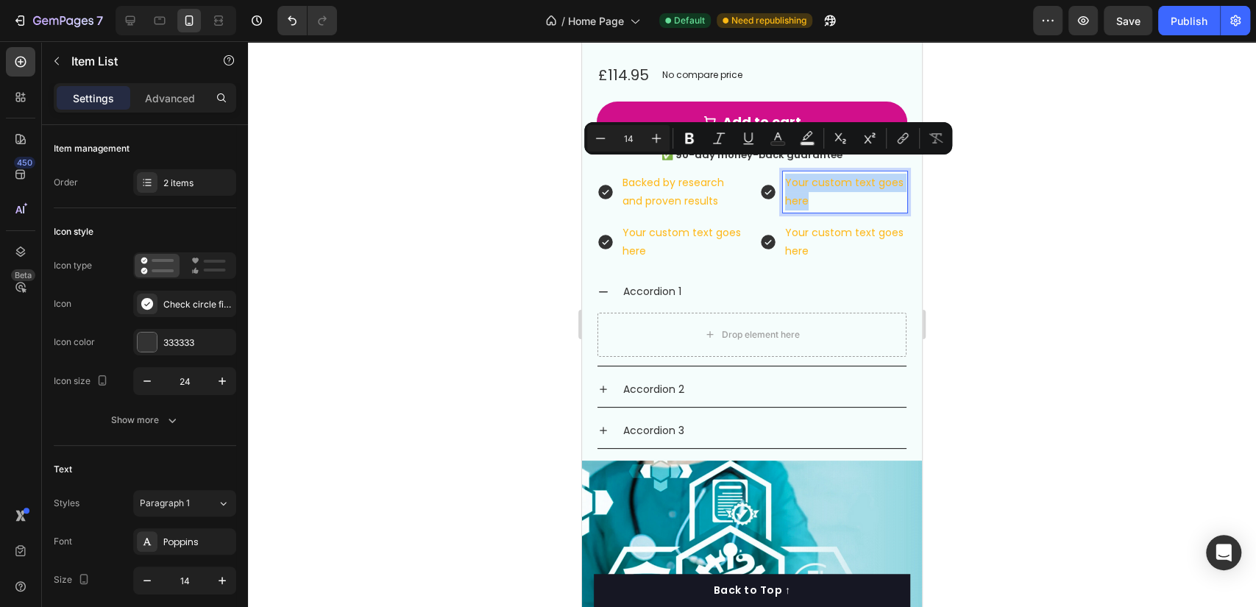
click at [828, 174] on p "Your custom text goes here" at bounding box center [845, 192] width 120 height 37
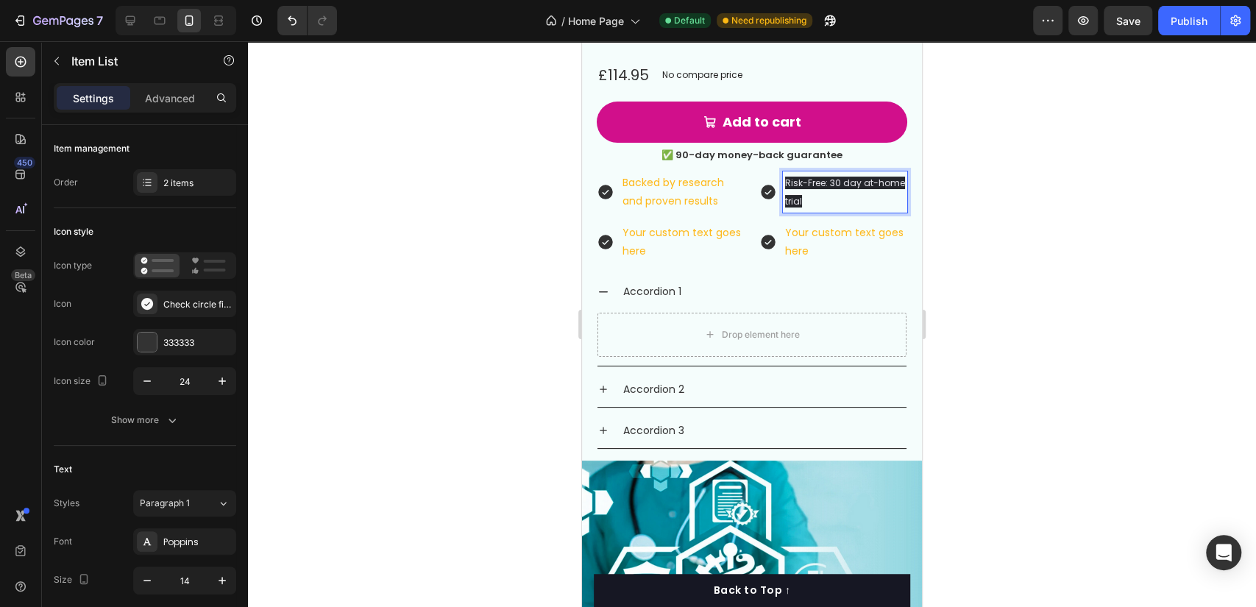
click at [831, 177] on span "Risk-Free: 30 day at-home trial" at bounding box center [845, 192] width 120 height 31
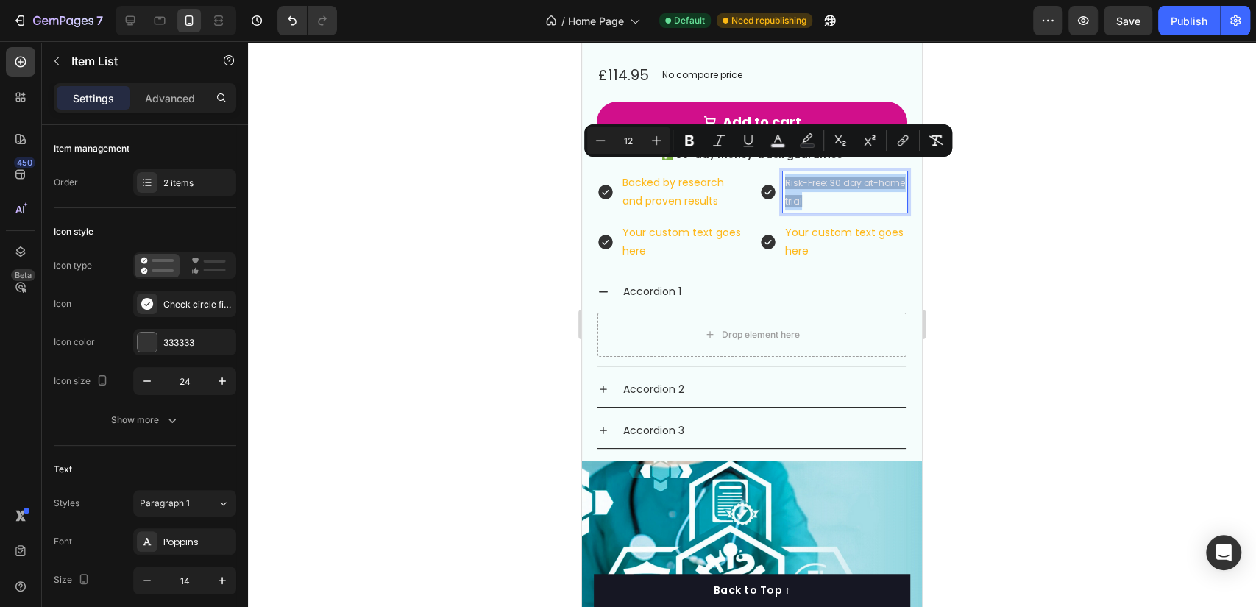
click at [836, 186] on p "Risk-Free: 30 day at-home trial" at bounding box center [845, 192] width 120 height 37
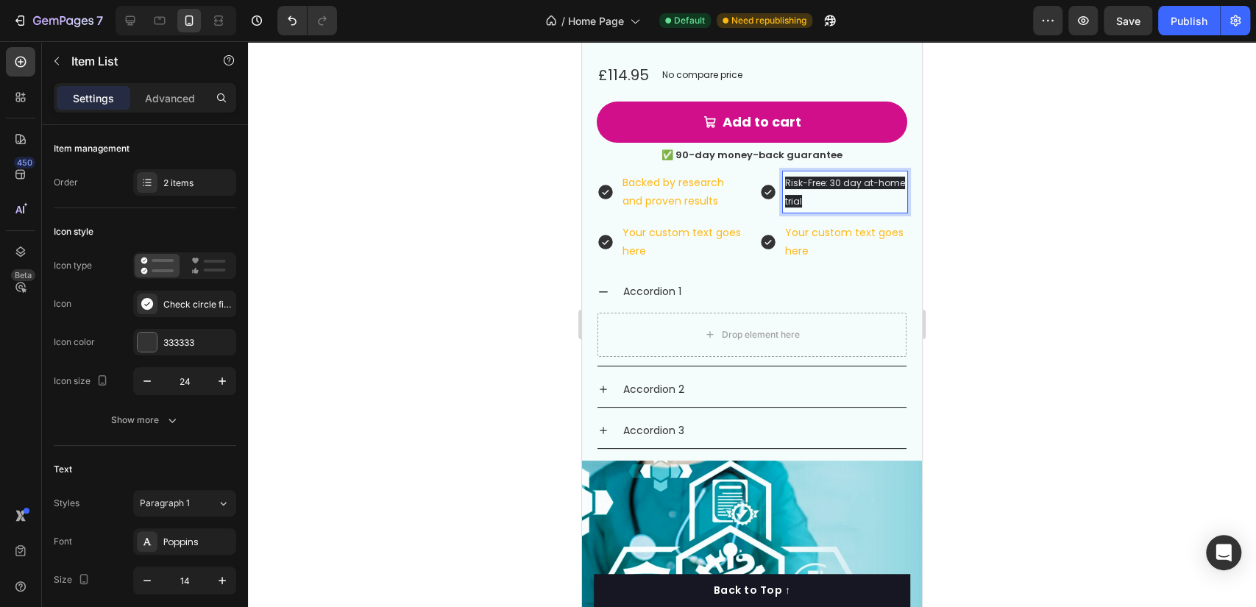
click at [832, 177] on span "Risk-Free: 30 day at-home trial" at bounding box center [845, 192] width 120 height 31
click at [802, 224] on p "Your custom text goes here" at bounding box center [845, 242] width 120 height 37
click at [804, 224] on p "Your custom text goes here" at bounding box center [845, 242] width 120 height 37
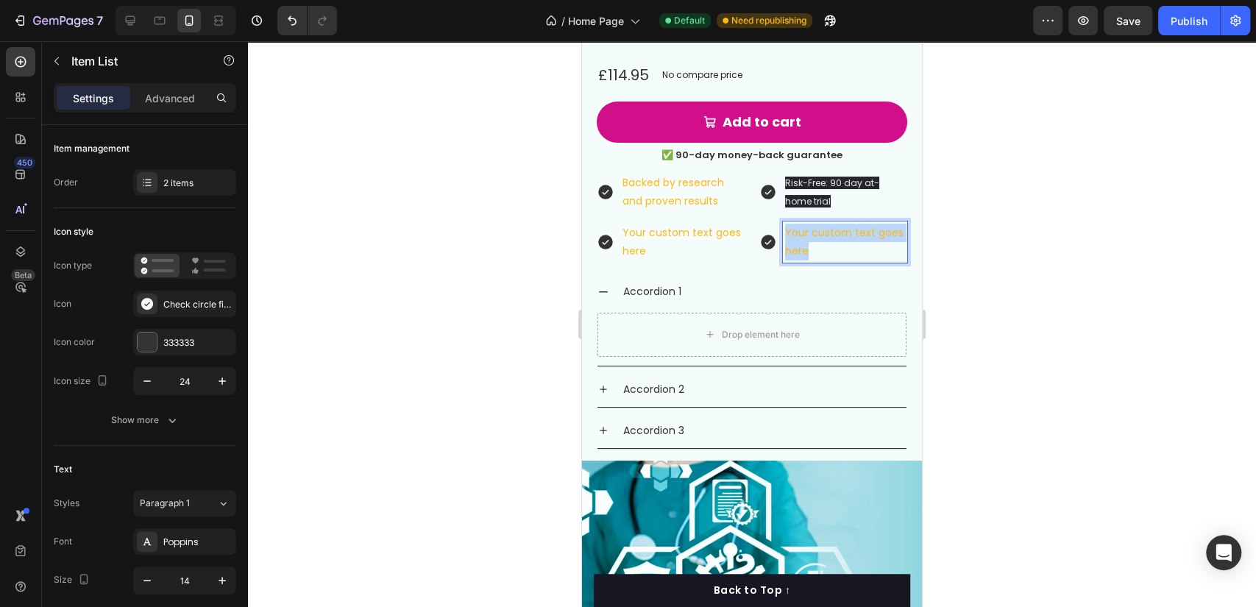
click at [804, 224] on p "Your custom text goes here" at bounding box center [845, 242] width 120 height 37
click at [700, 224] on p "Your custom text goes here" at bounding box center [682, 242] width 120 height 37
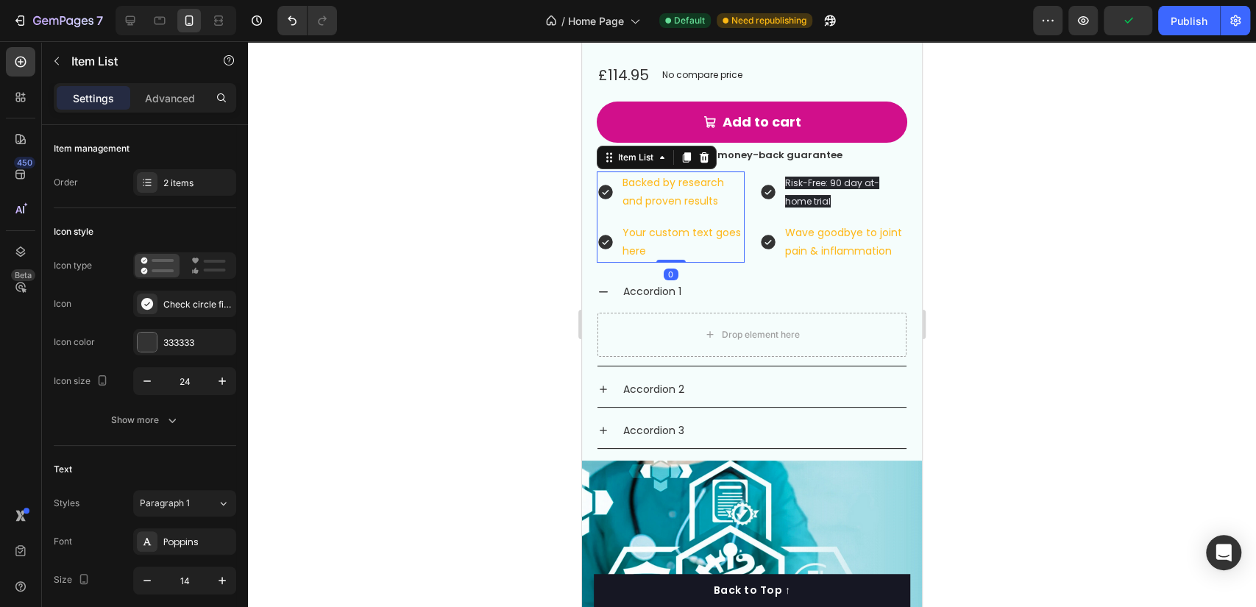
click at [695, 235] on p "Your custom text goes here" at bounding box center [682, 242] width 120 height 37
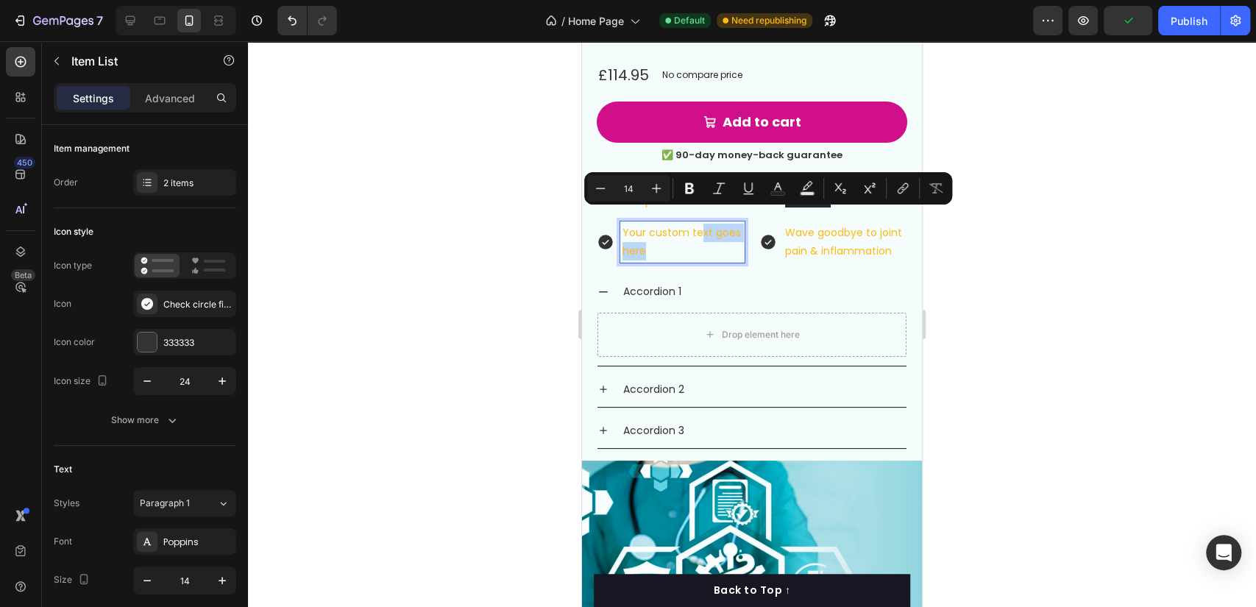
click at [700, 233] on p "Your custom text goes here" at bounding box center [682, 242] width 120 height 37
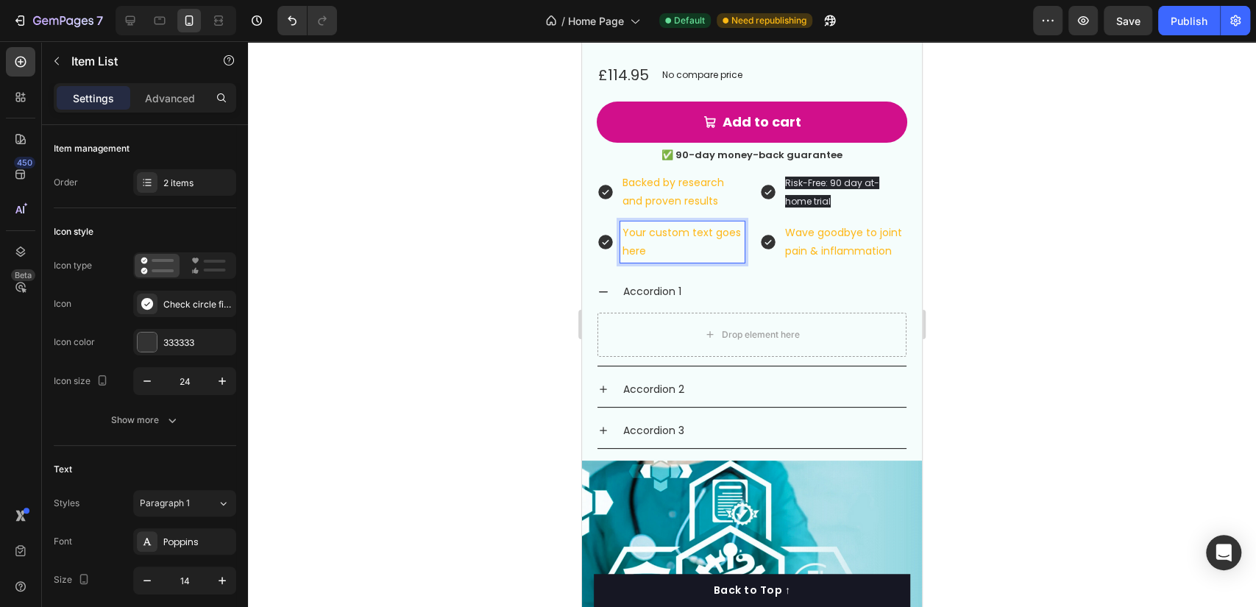
click at [698, 231] on p "Your custom text goes here" at bounding box center [682, 242] width 120 height 37
click at [694, 233] on p "Your custom text goes here" at bounding box center [682, 242] width 120 height 37
click at [692, 233] on p "Your custom text goes here" at bounding box center [682, 242] width 120 height 37
click at [689, 230] on p "Your custom text goes here" at bounding box center [682, 242] width 120 height 37
click at [672, 228] on p "Your custom text goes here" at bounding box center [682, 242] width 120 height 37
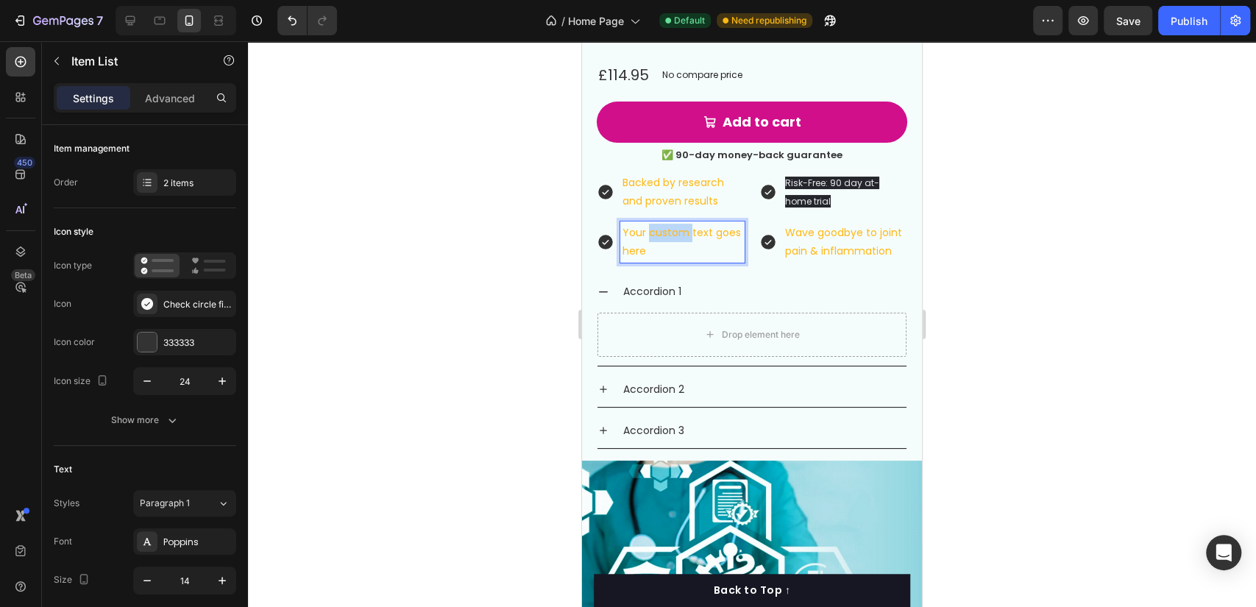
click at [672, 228] on p "Your custom text goes here" at bounding box center [682, 242] width 120 height 37
click at [642, 235] on p "Free shipping worlfwide" at bounding box center [682, 233] width 120 height 18
click at [744, 212] on div "Backed by research and proven results Free shipping worldwide Item List 0 Risk-…" at bounding box center [752, 217] width 340 height 92
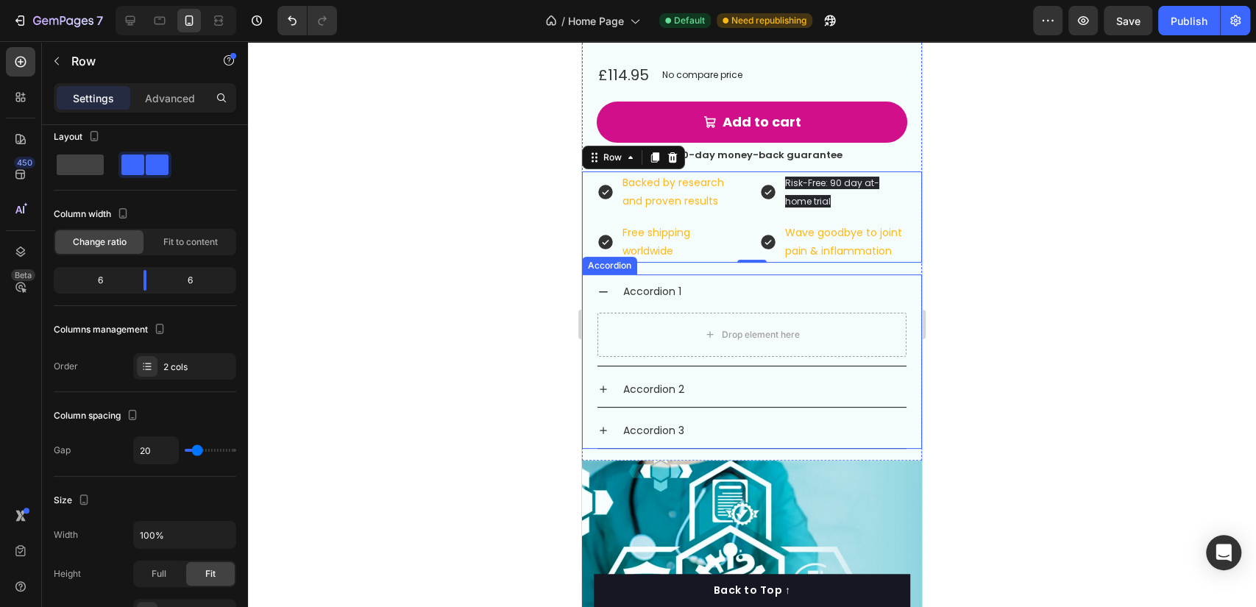
scroll to position [0, 0]
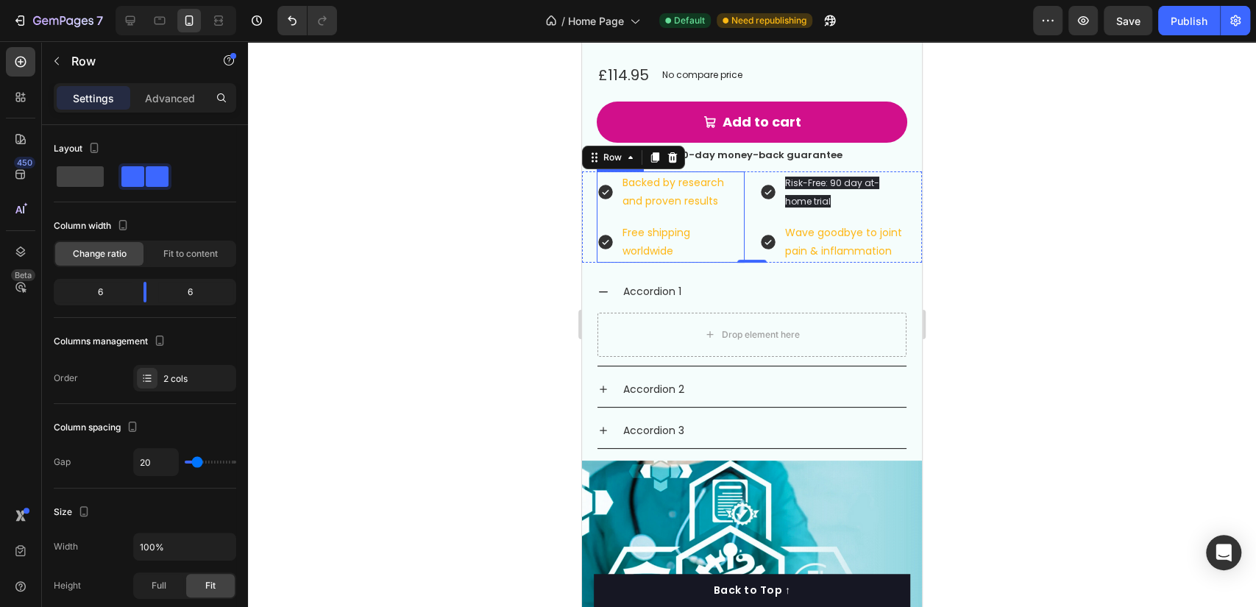
click at [617, 205] on div "Backed by research and proven results Free shipping worldwide" at bounding box center [671, 217] width 148 height 92
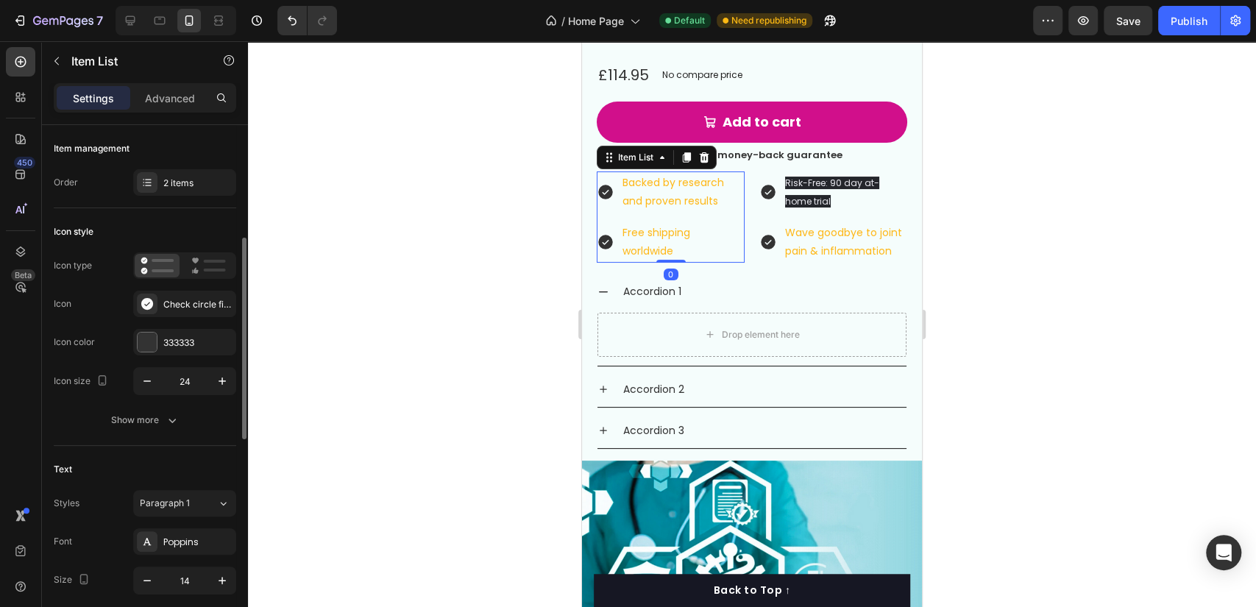
scroll to position [163, 0]
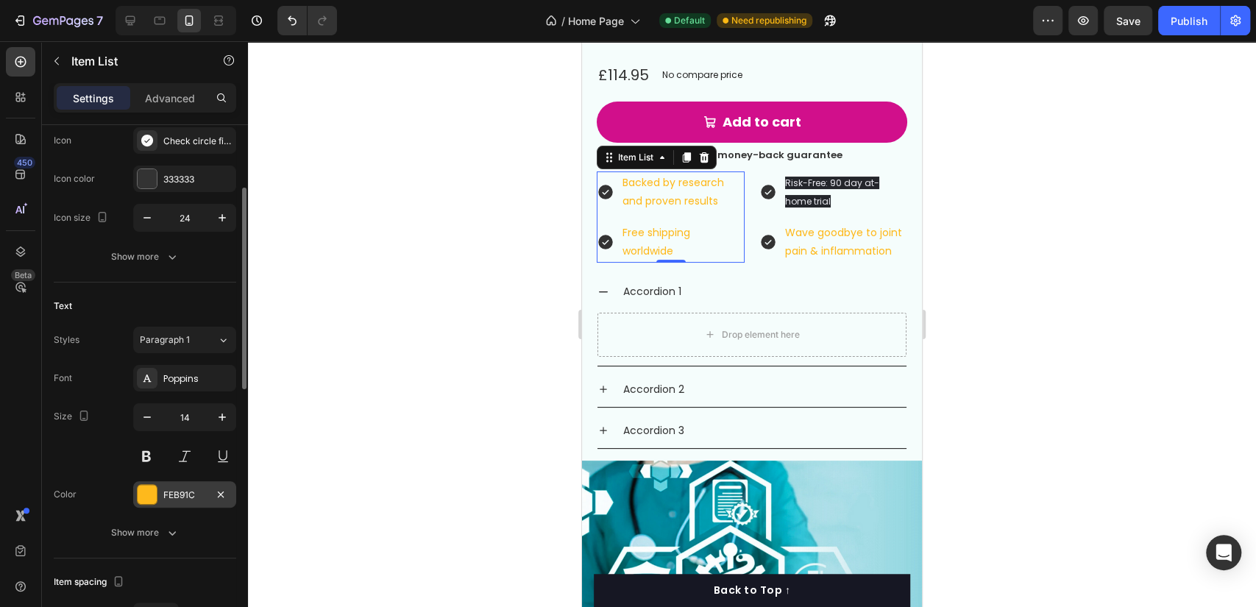
click at [197, 493] on div "FEB91C" at bounding box center [184, 495] width 43 height 13
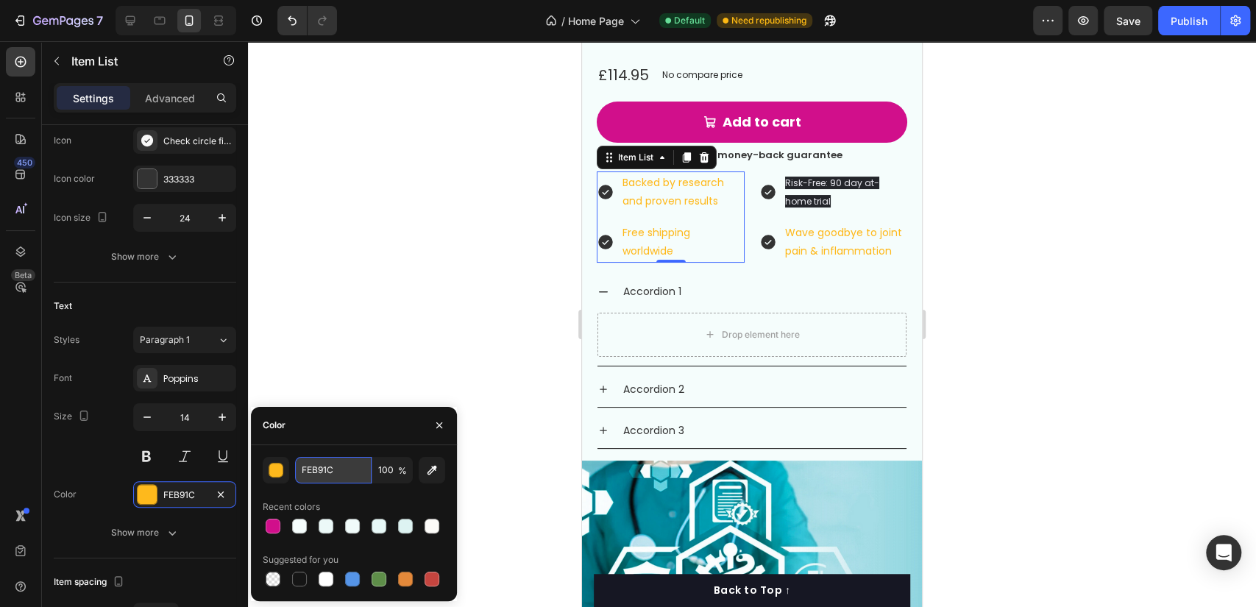
click at [323, 475] on input "FEB91C" at bounding box center [333, 470] width 77 height 26
type input "333333"
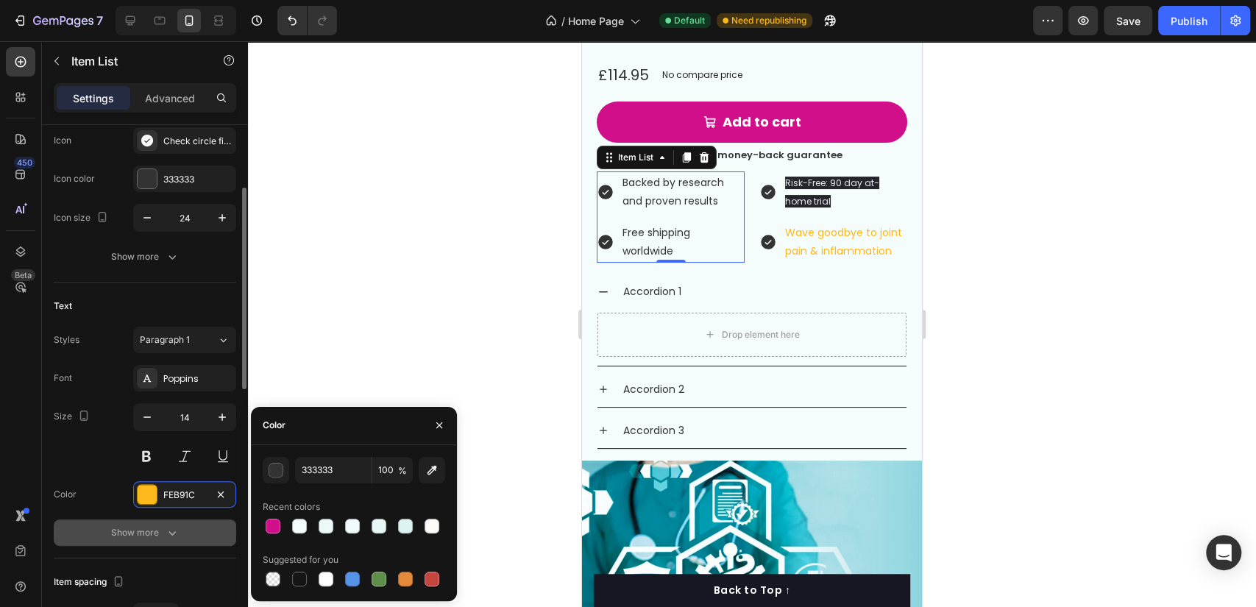
drag, startPoint x: 159, startPoint y: 548, endPoint x: 174, endPoint y: 540, distance: 16.8
click at [159, 549] on div "Text Styles Paragraph 1 Font Poppins Size 14 Color FEB91C Show more" at bounding box center [145, 421] width 182 height 276
click at [174, 540] on button "Show more" at bounding box center [145, 532] width 182 height 26
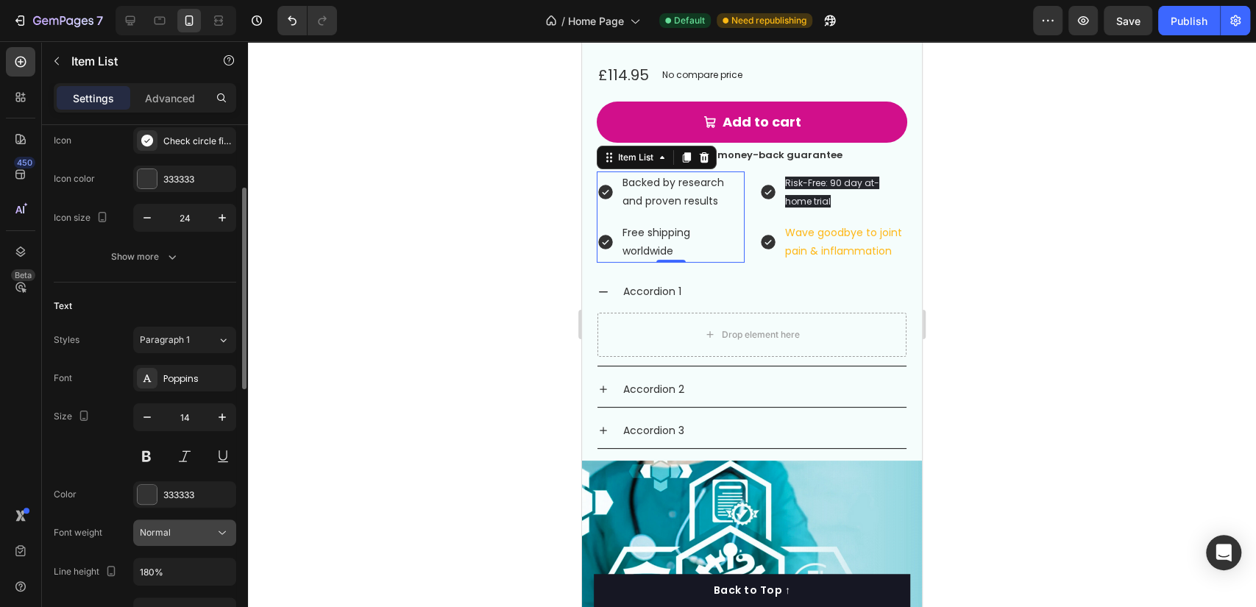
click at [185, 532] on div "Normal" at bounding box center [177, 532] width 75 height 13
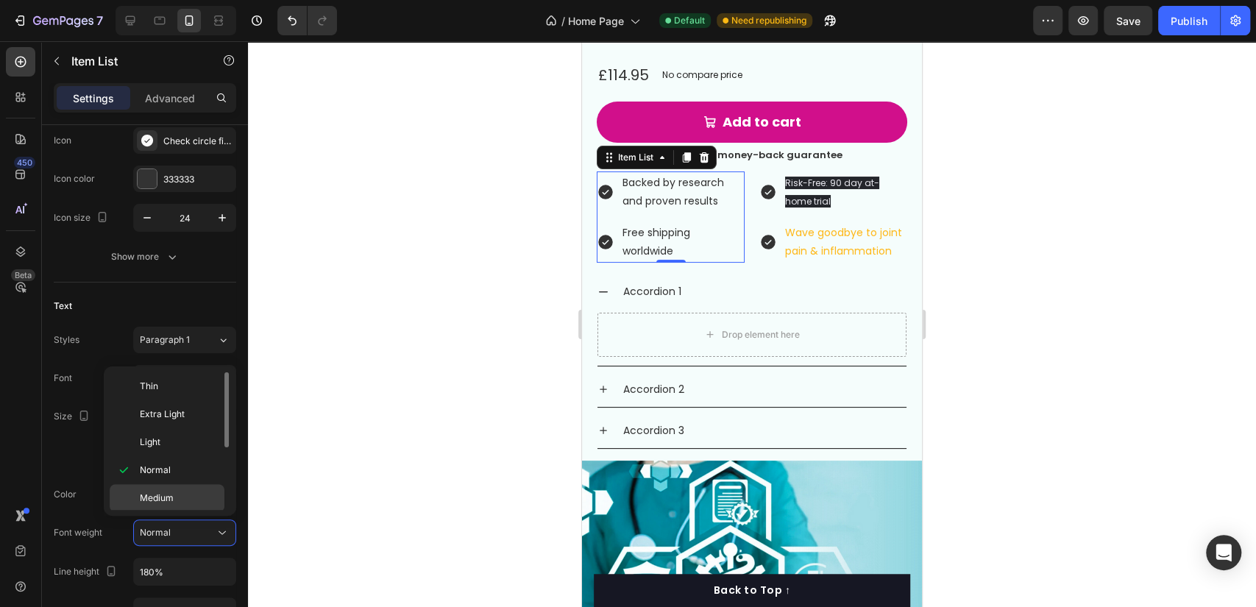
click at [182, 493] on p "Medium" at bounding box center [179, 498] width 78 height 13
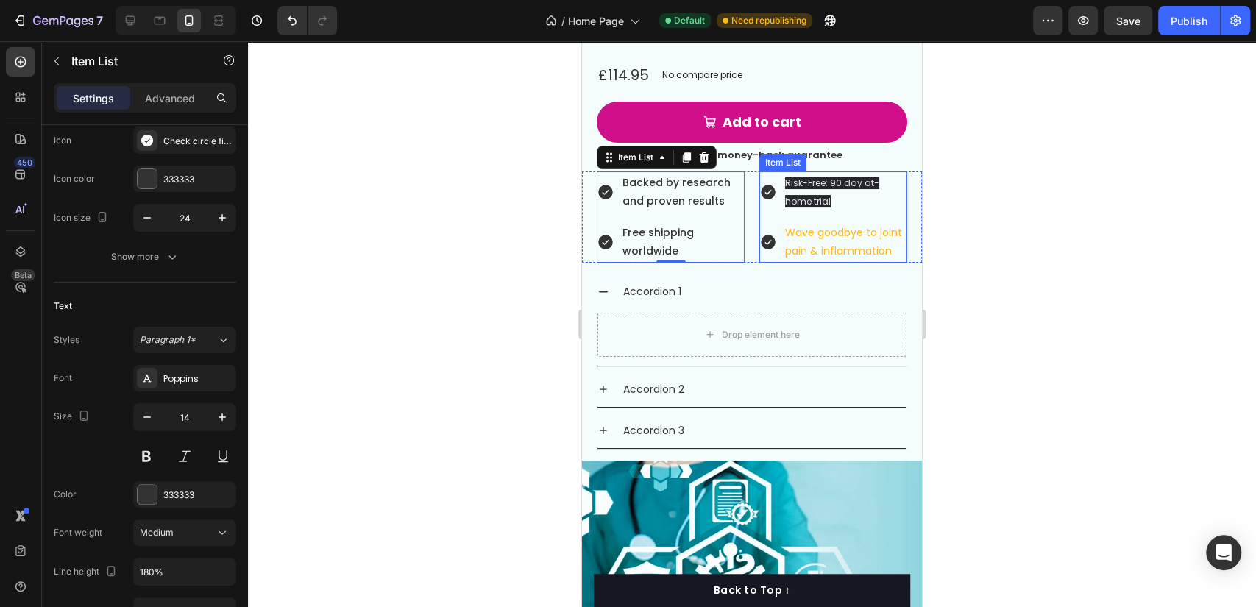
click at [801, 204] on div "Risk-Free: 90 day at-home trial Wave goodbye to joint pain & inflammation" at bounding box center [833, 217] width 148 height 92
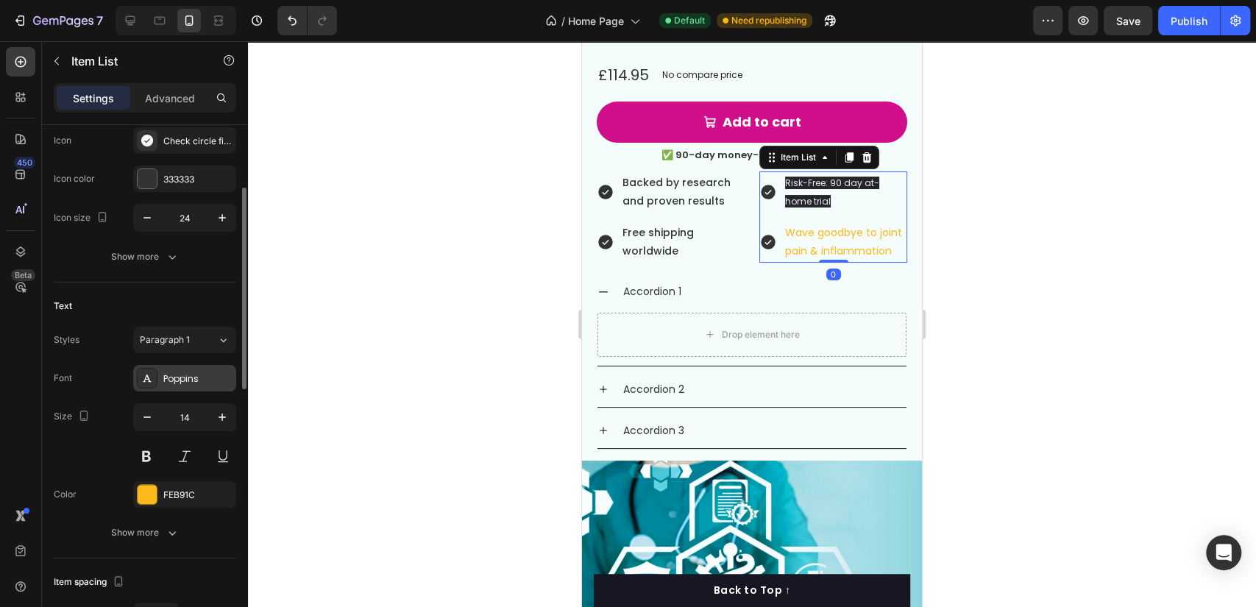
click at [184, 376] on div "Poppins" at bounding box center [197, 378] width 69 height 13
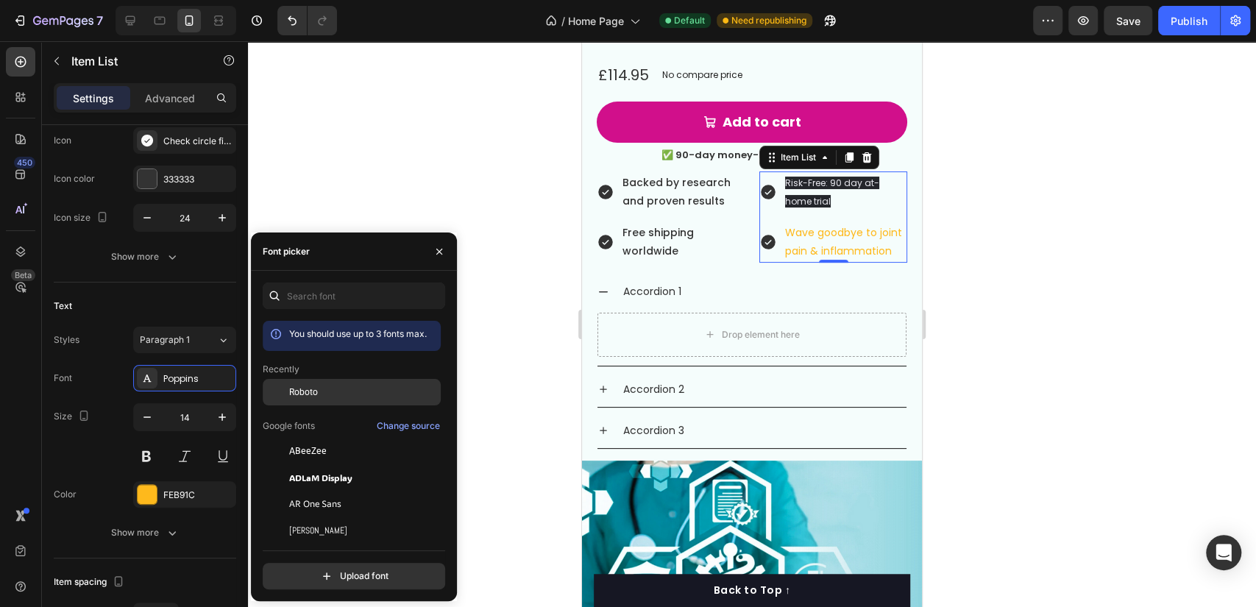
click at [344, 393] on div "Roboto" at bounding box center [363, 392] width 149 height 13
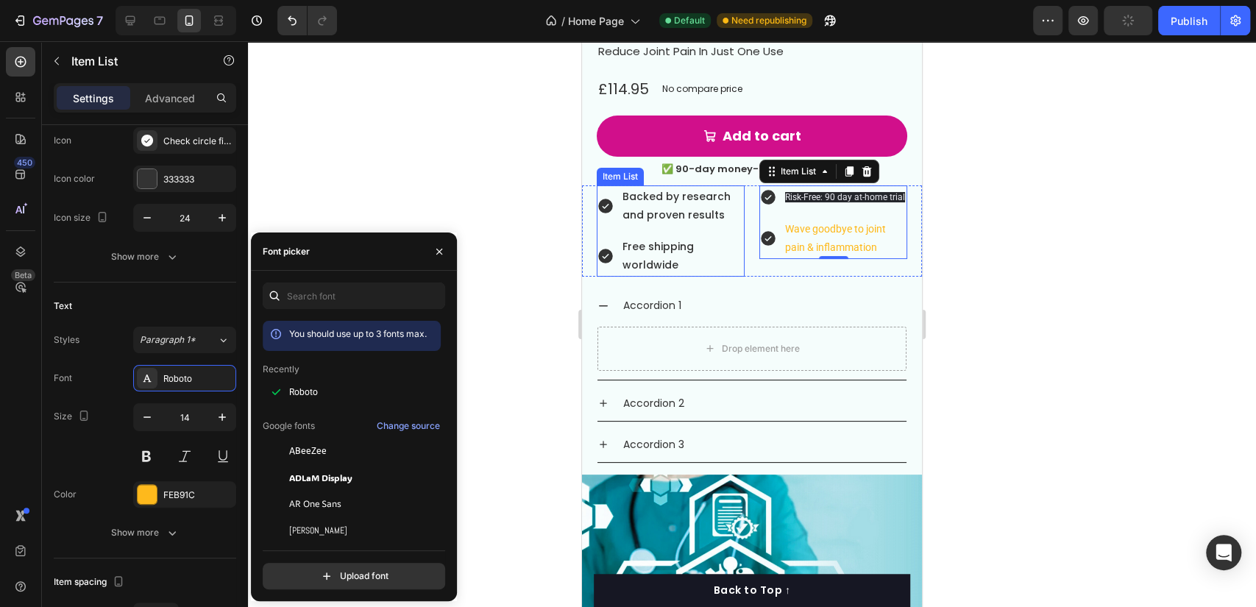
scroll to position [3690, 0]
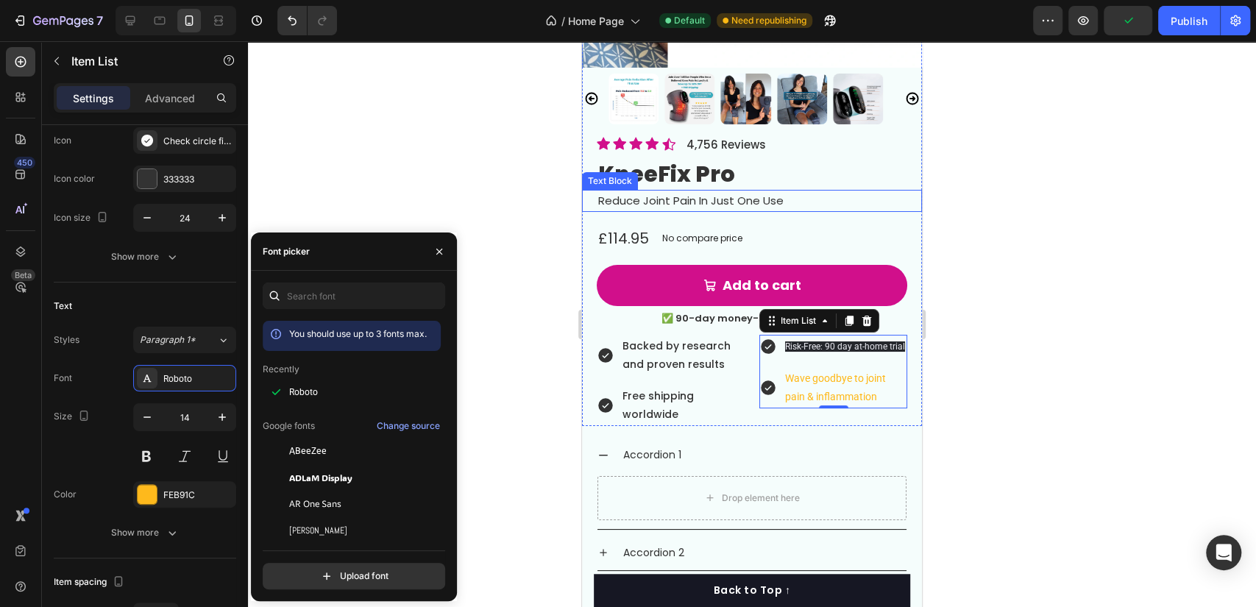
click at [726, 193] on span "Reduce Joint Pain In Just One Use" at bounding box center [690, 200] width 185 height 15
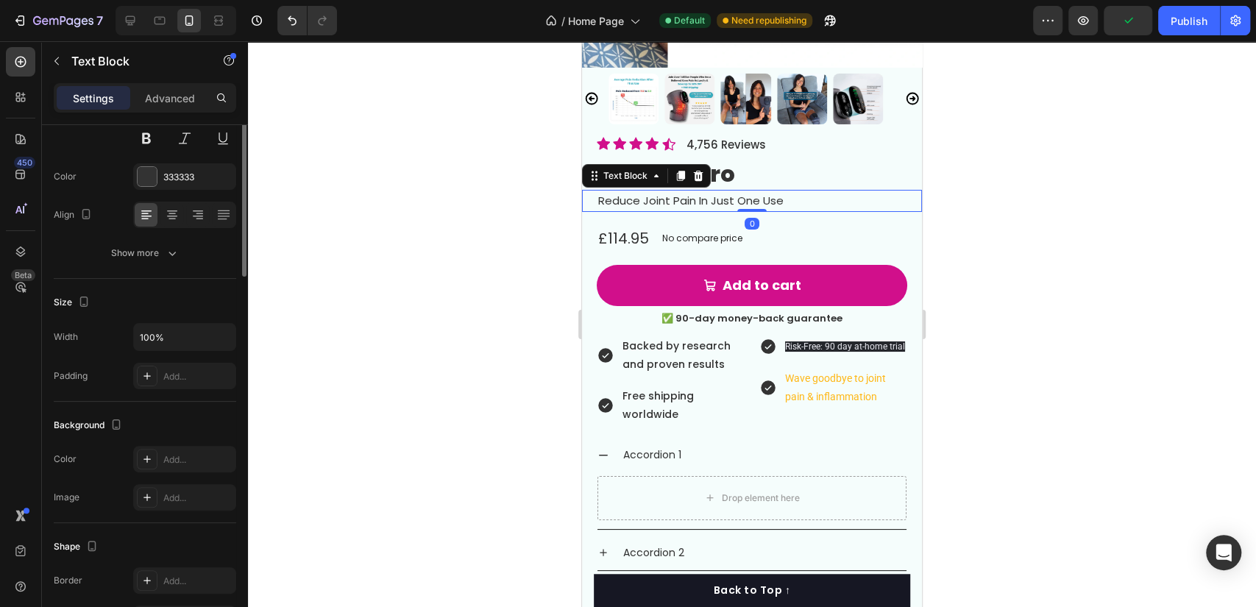
scroll to position [0, 0]
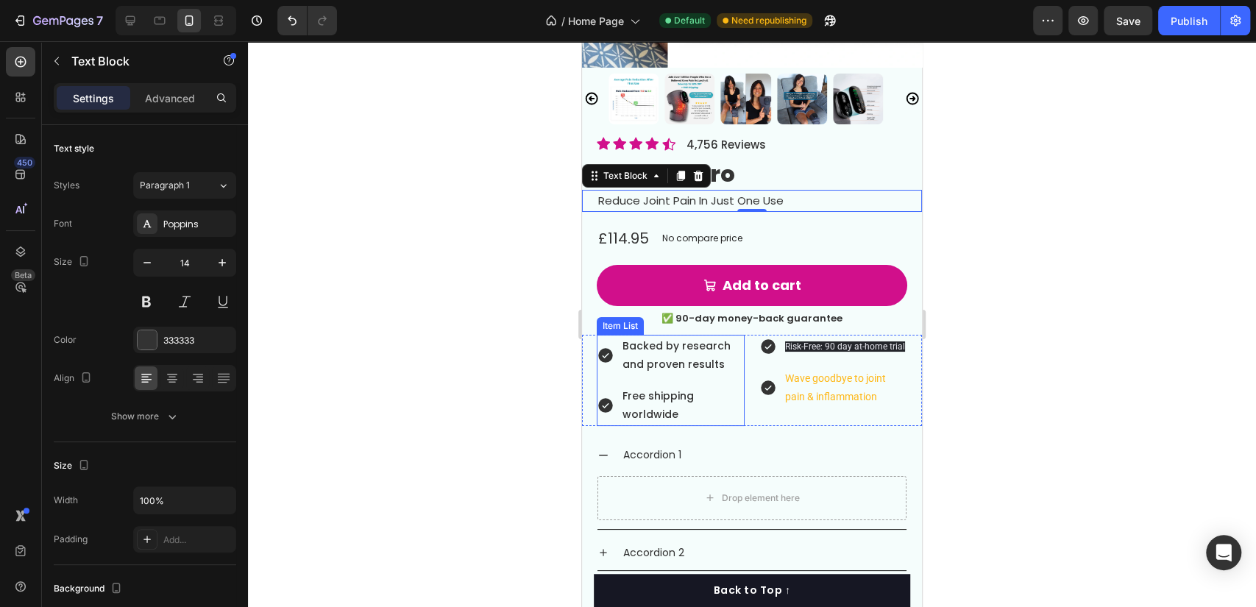
click at [703, 369] on div "Backed by research and proven results Free shipping worldwide" at bounding box center [671, 381] width 148 height 92
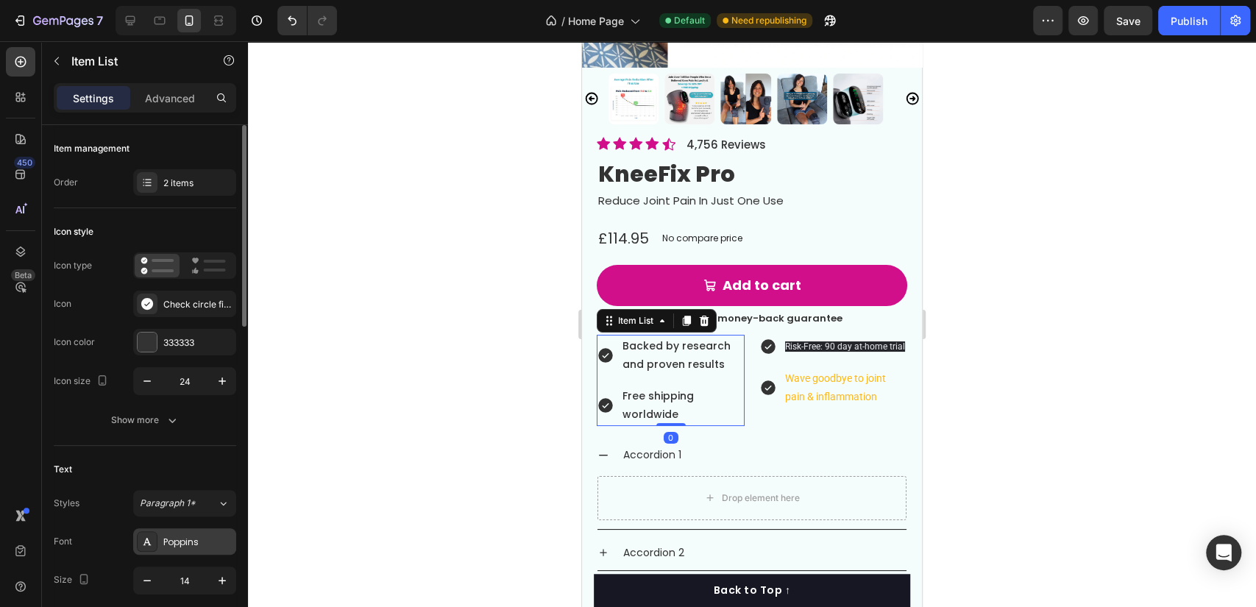
click at [205, 539] on div "Poppins" at bounding box center [197, 542] width 69 height 13
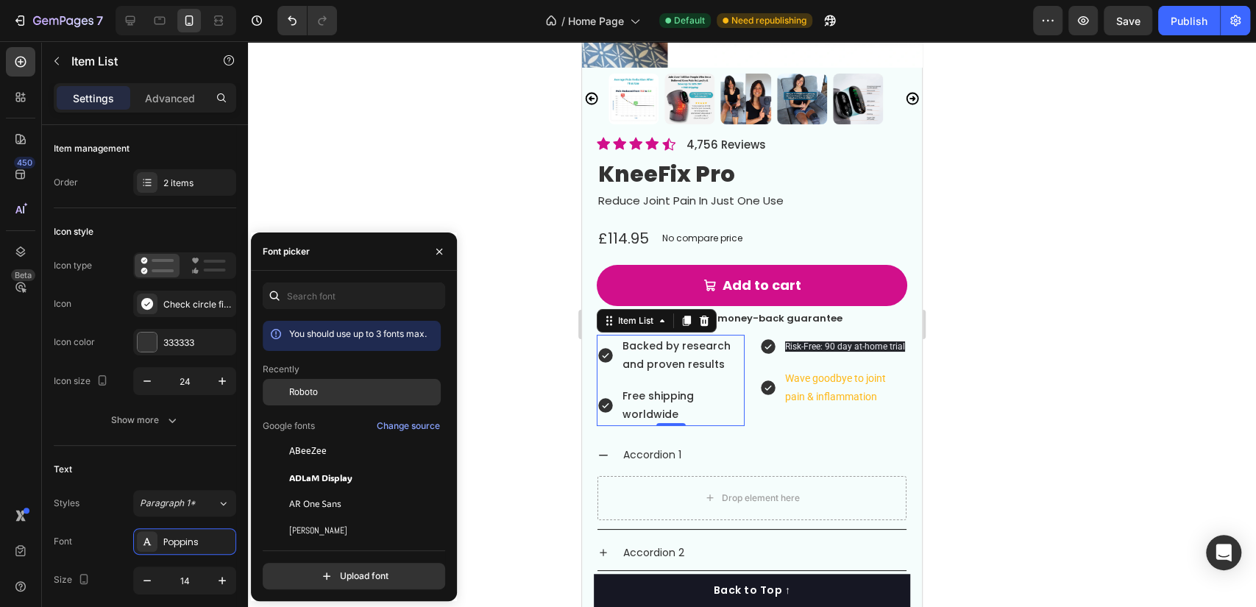
click at [358, 491] on div "Roboto" at bounding box center [352, 504] width 178 height 26
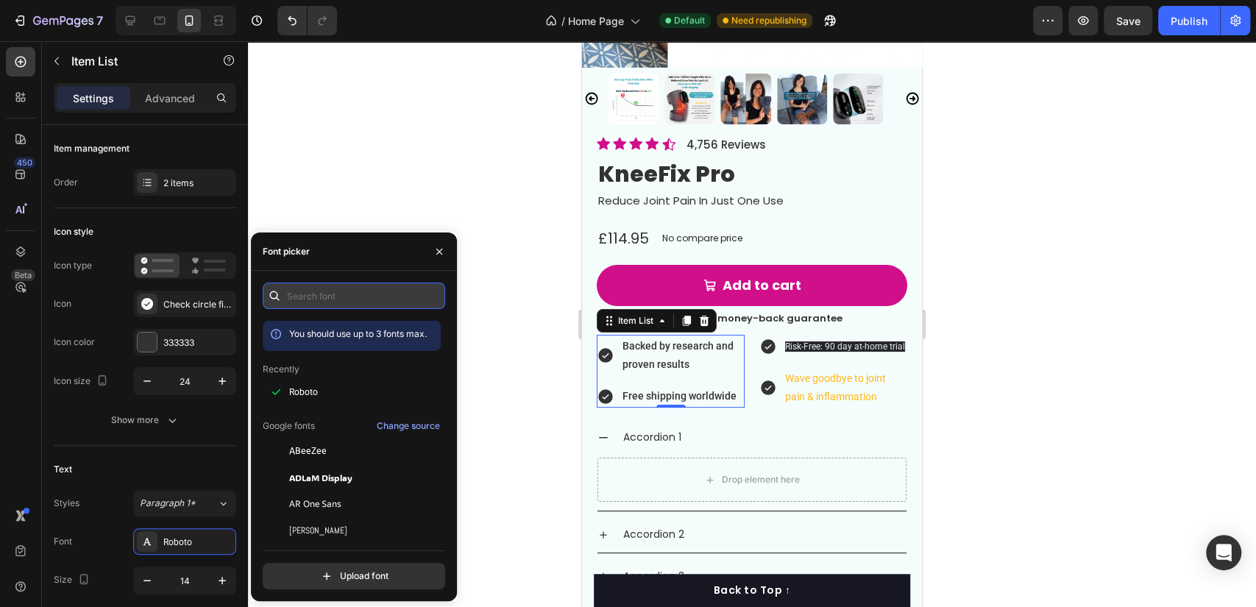
click at [358, 299] on input "text" at bounding box center [354, 296] width 182 height 26
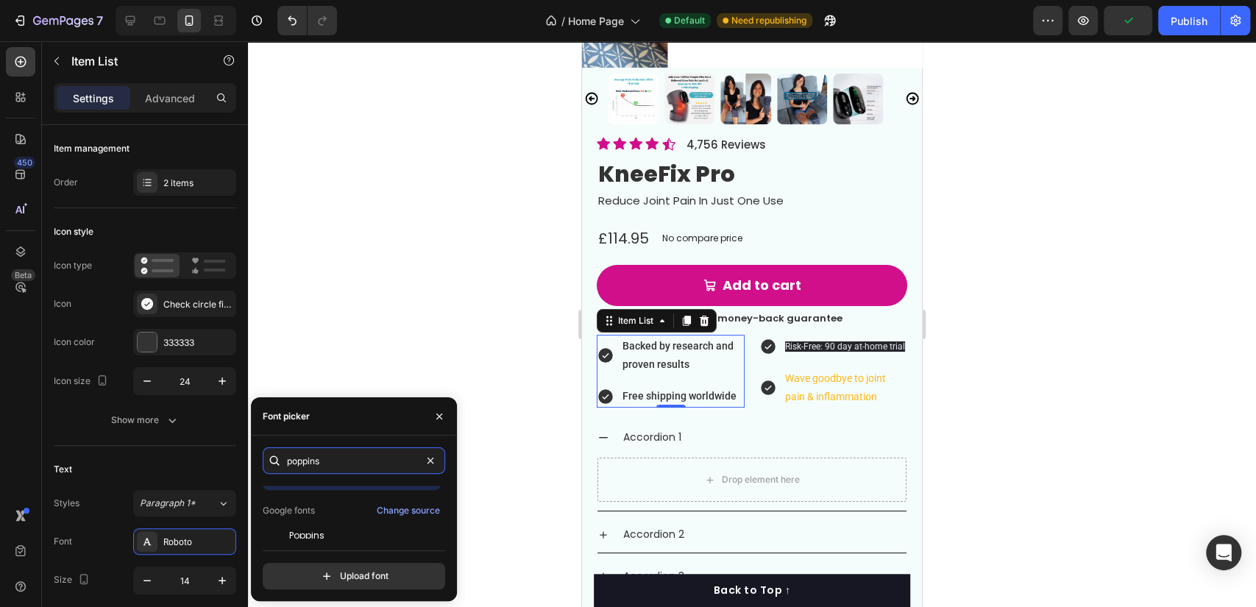
scroll to position [35, 0]
type input "poppins"
click at [363, 517] on div "Poppins" at bounding box center [352, 526] width 178 height 26
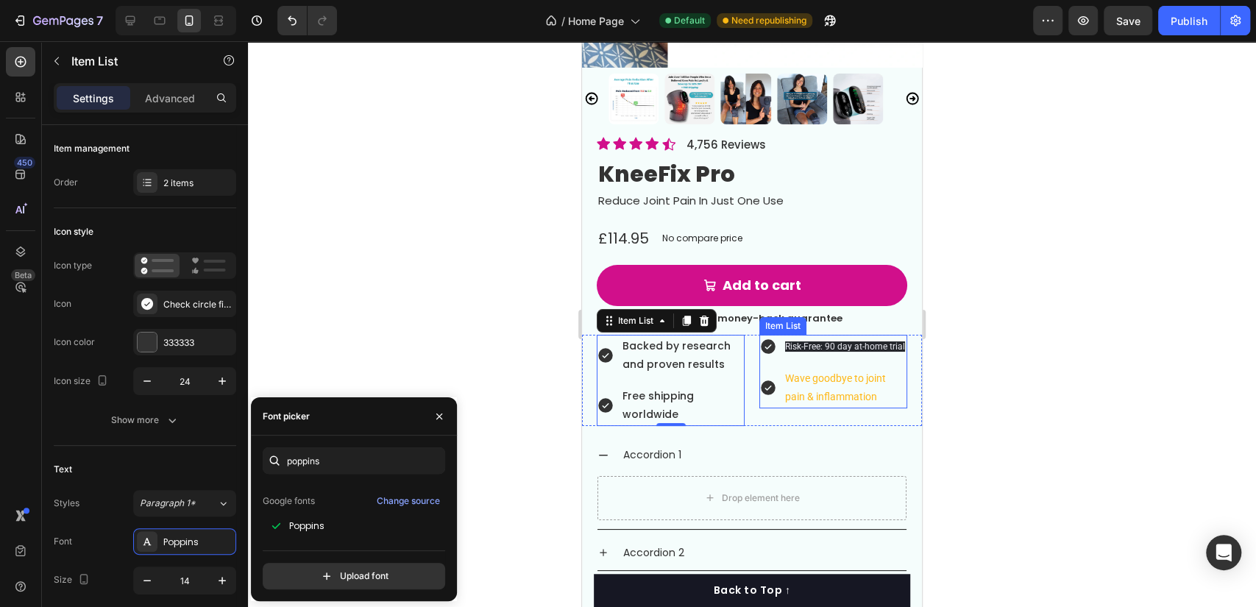
click at [780, 363] on div "Risk-Free: 90 day at-home trial Wave goodbye to joint pain & inflammation" at bounding box center [833, 372] width 148 height 74
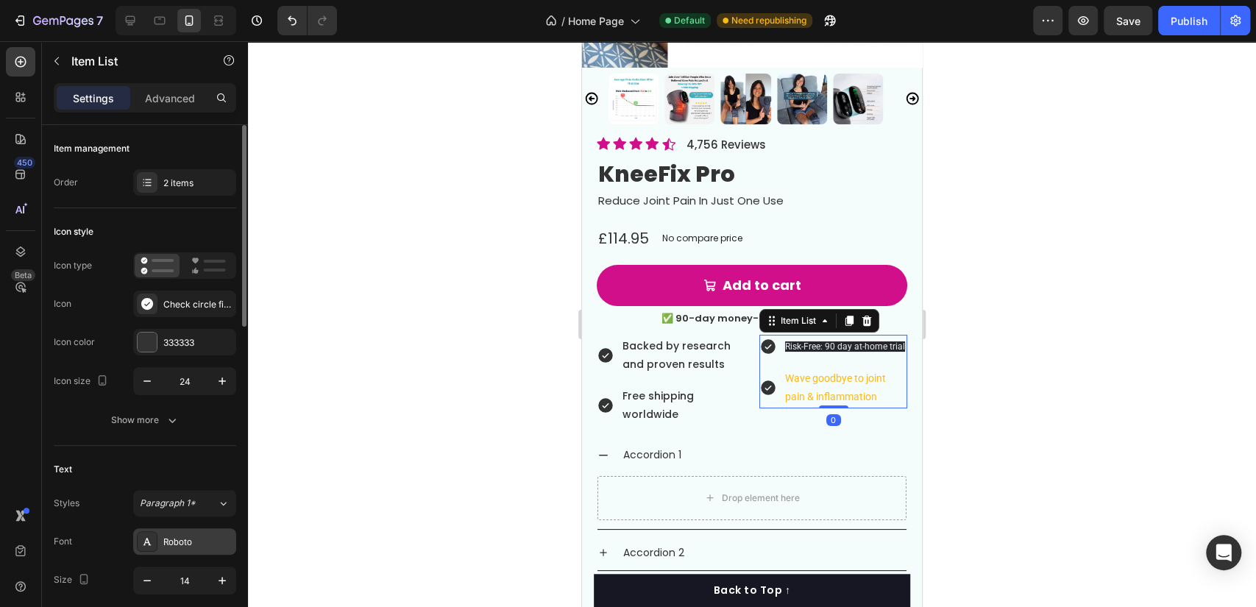
click at [175, 540] on div "Roboto" at bounding box center [197, 542] width 69 height 13
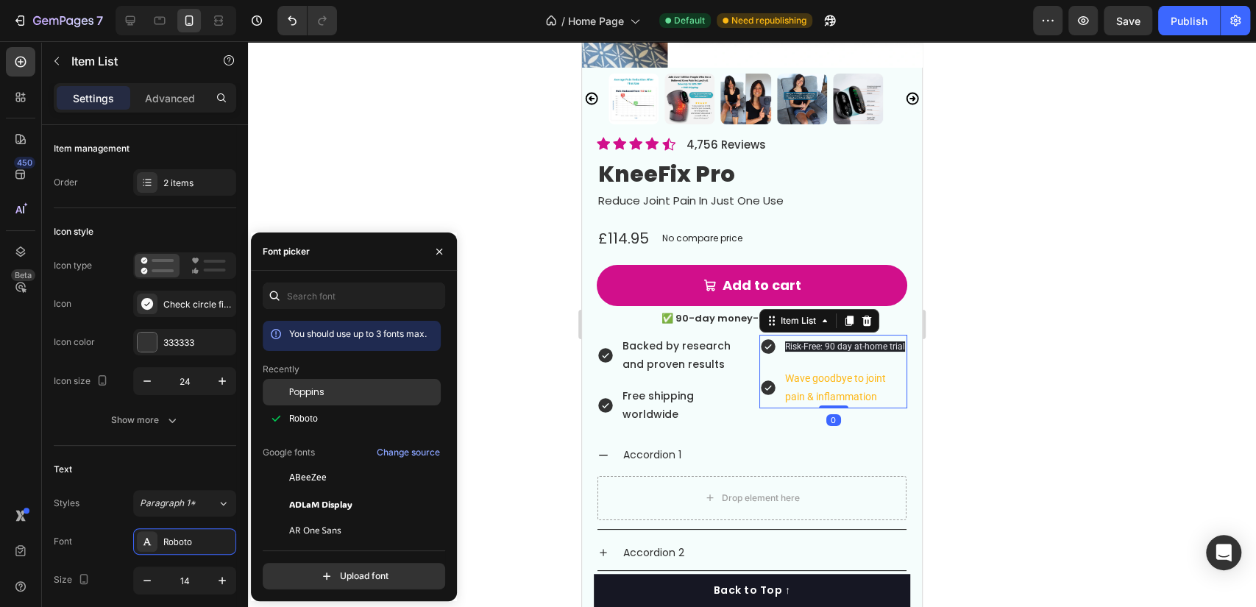
click at [352, 387] on div "Poppins" at bounding box center [363, 392] width 149 height 13
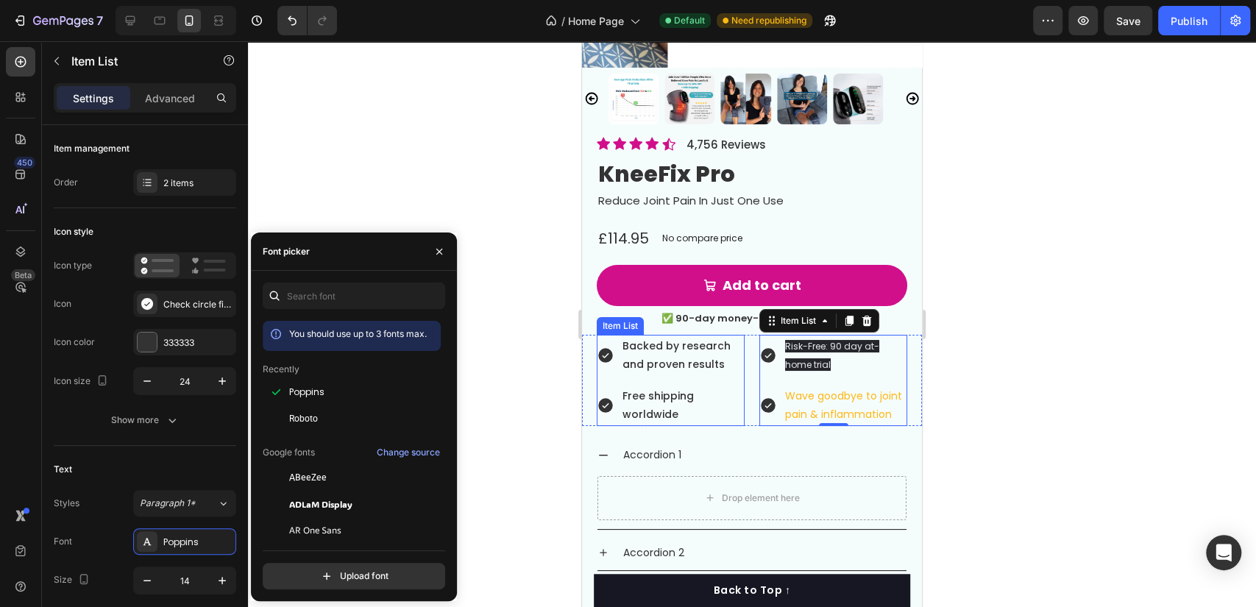
click at [678, 366] on div "Backed by research and proven results Free shipping worldwide" at bounding box center [671, 381] width 148 height 92
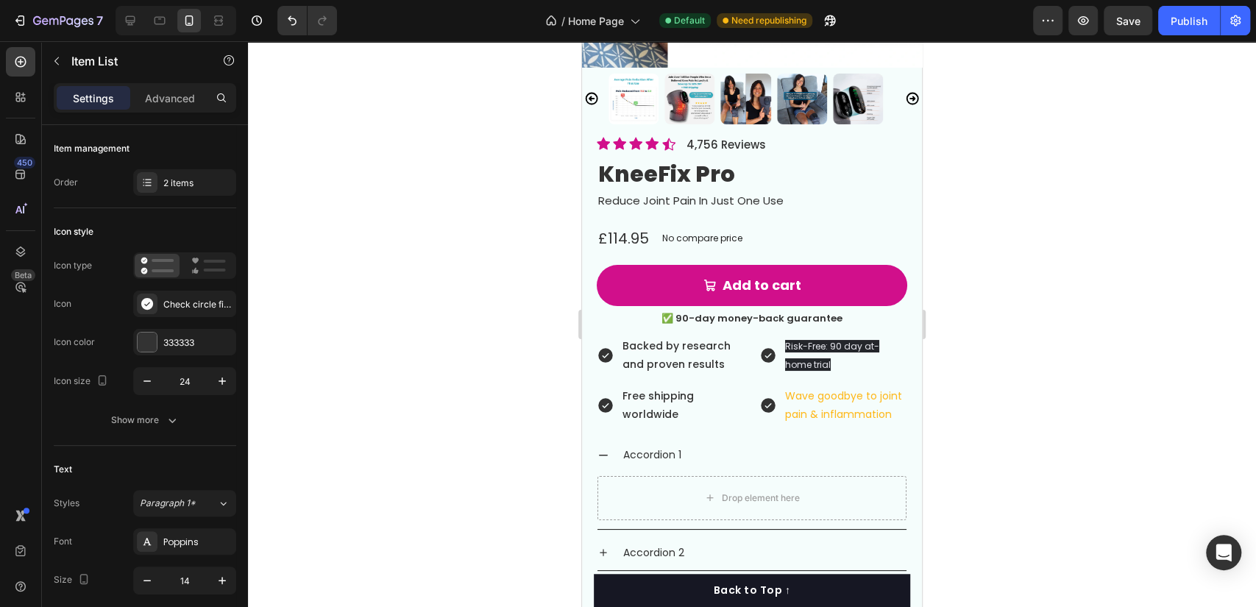
click at [671, 366] on div "Backed by research and proven results Free shipping worldwide" at bounding box center [671, 381] width 148 height 92
click at [785, 340] on span "Risk-Free: 90 day at-home trial" at bounding box center [832, 355] width 94 height 31
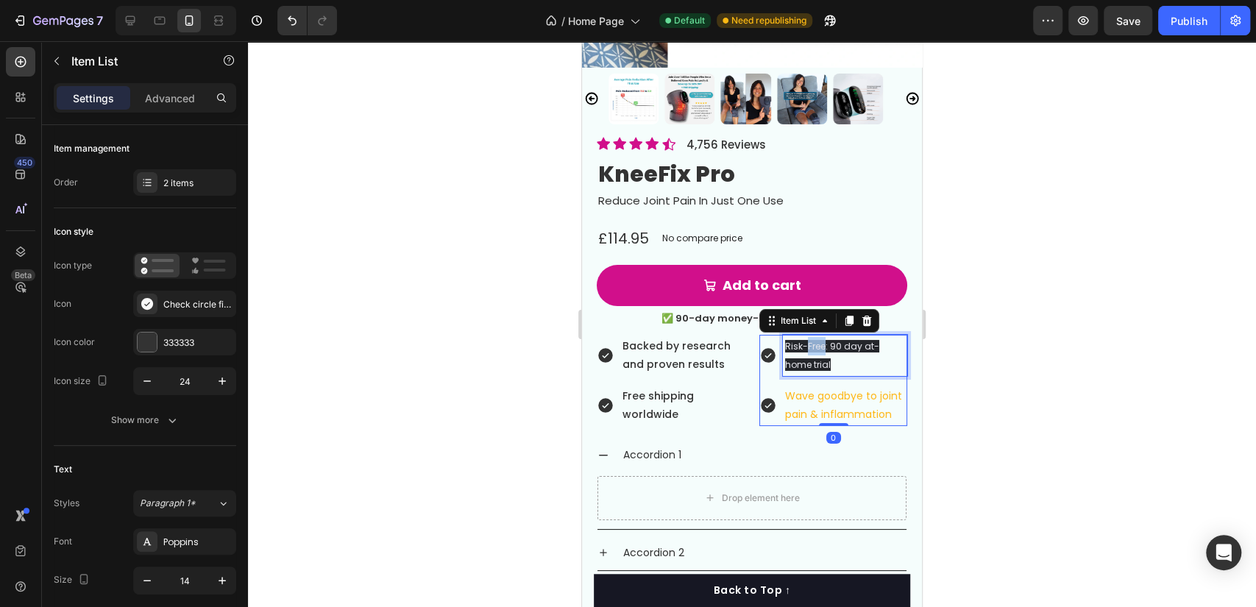
click at [813, 340] on span "Risk-Free: 90 day at-home trial" at bounding box center [832, 355] width 94 height 31
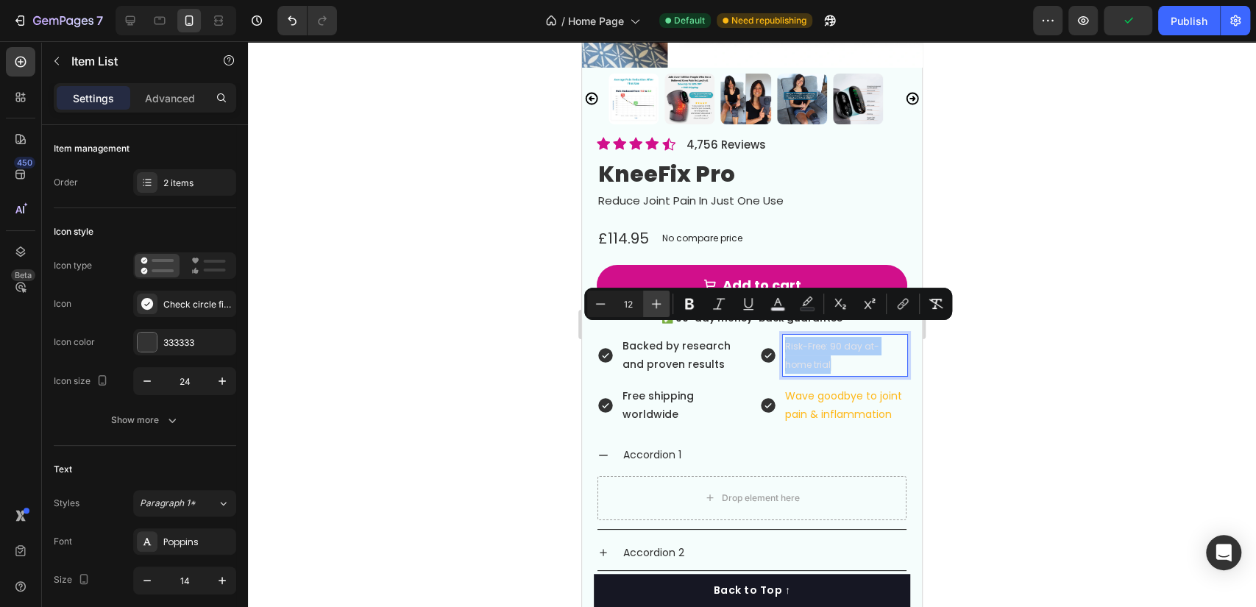
click at [650, 311] on button "Plus" at bounding box center [656, 304] width 26 height 26
type input "14"
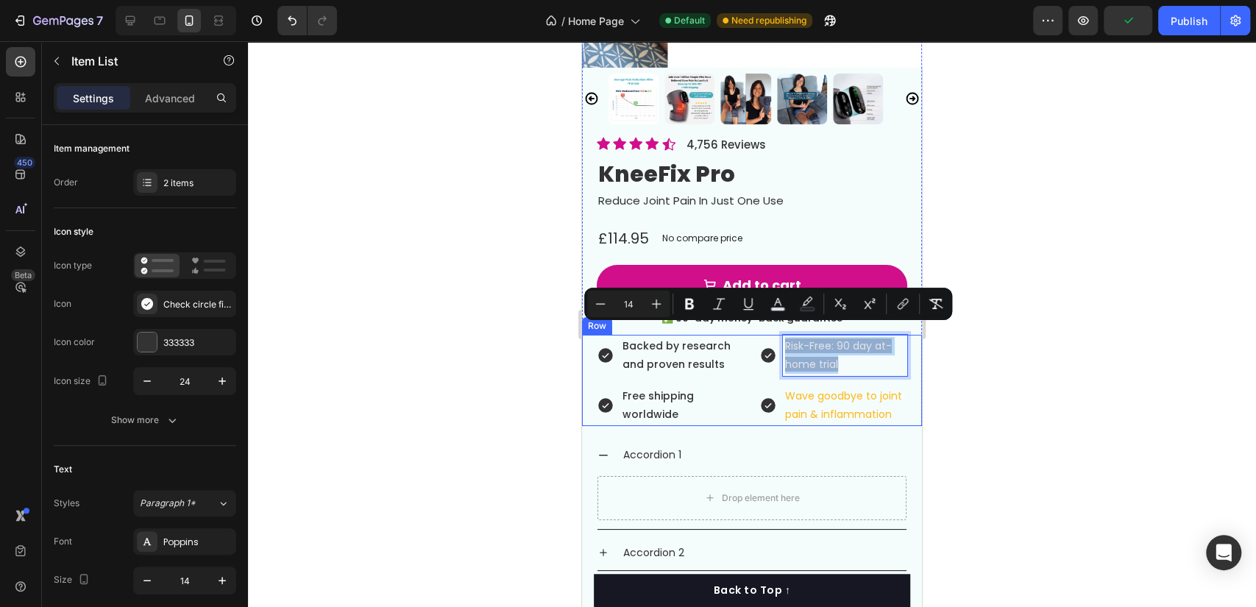
click at [822, 340] on p "Risk-Free: 90 day at-home trial" at bounding box center [845, 355] width 120 height 37
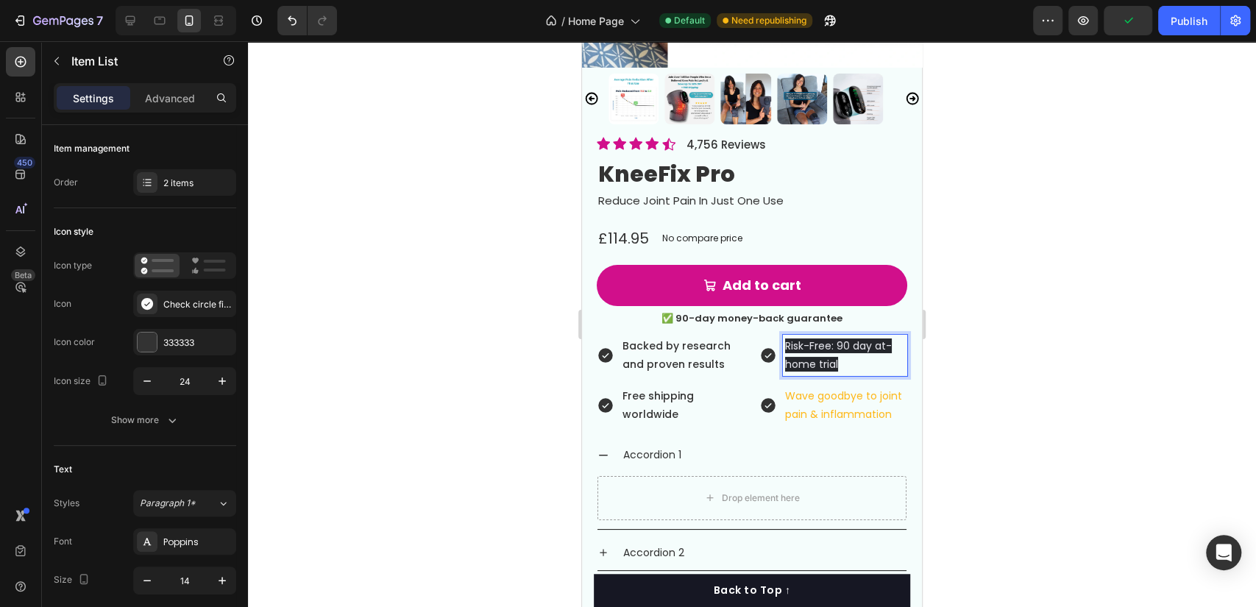
click at [820, 338] on span "Risk-Free: 90 day at-home trial" at bounding box center [838, 354] width 107 height 33
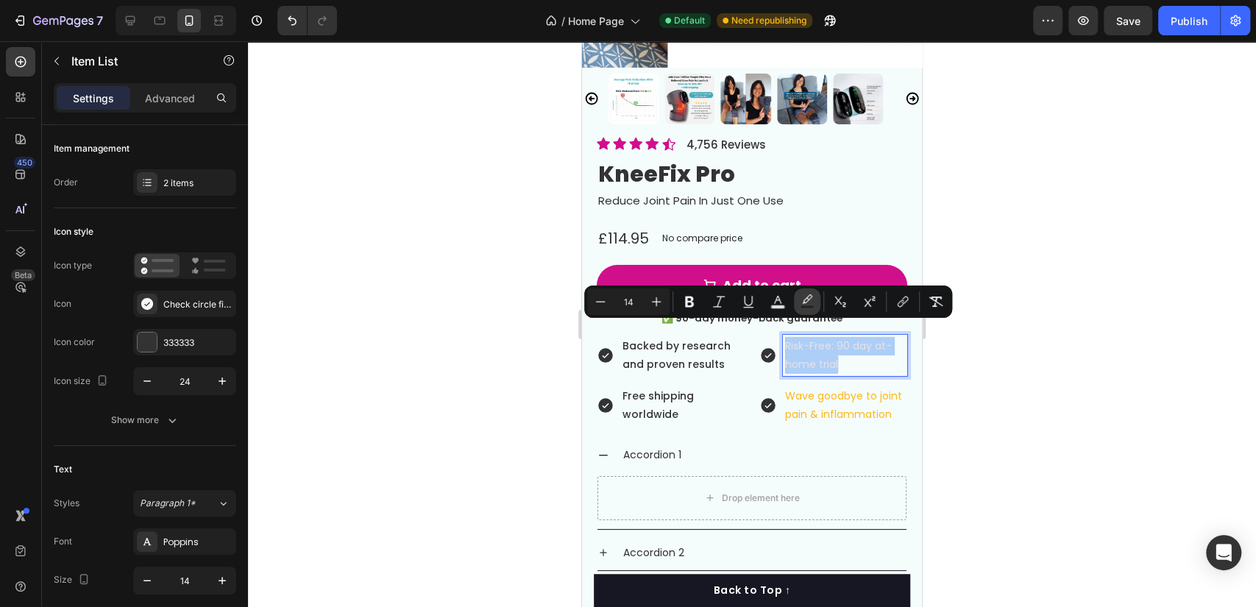
click at [806, 299] on icon "Editor contextual toolbar" at bounding box center [807, 301] width 15 height 15
type input "24262B"
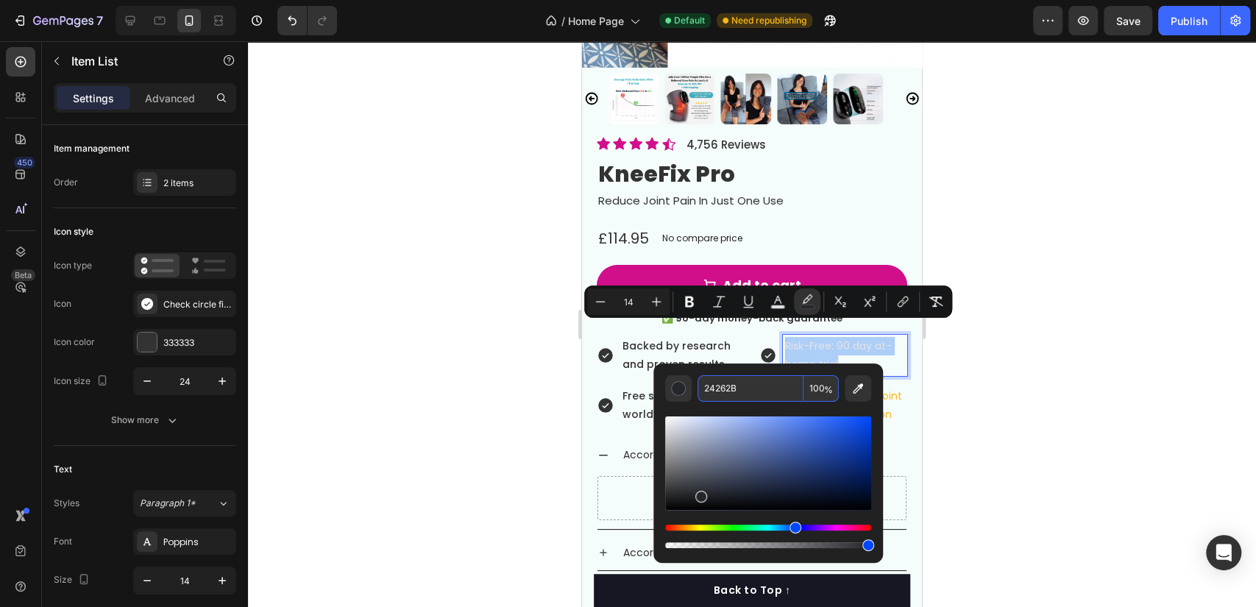
click at [823, 387] on input "100" at bounding box center [821, 388] width 35 height 26
type input "0"
click at [837, 319] on div "✅ 90-day money-back guarantee Text Block" at bounding box center [752, 321] width 340 height 26
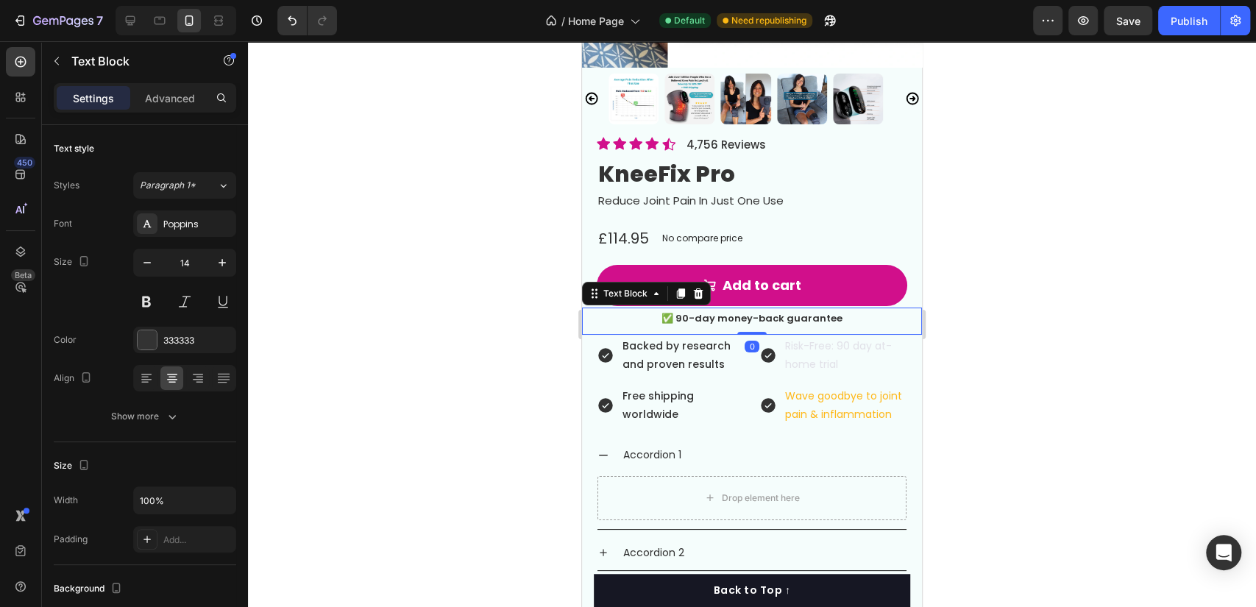
click at [837, 338] on span "Risk-Free: 90 day at-home trial" at bounding box center [838, 354] width 107 height 33
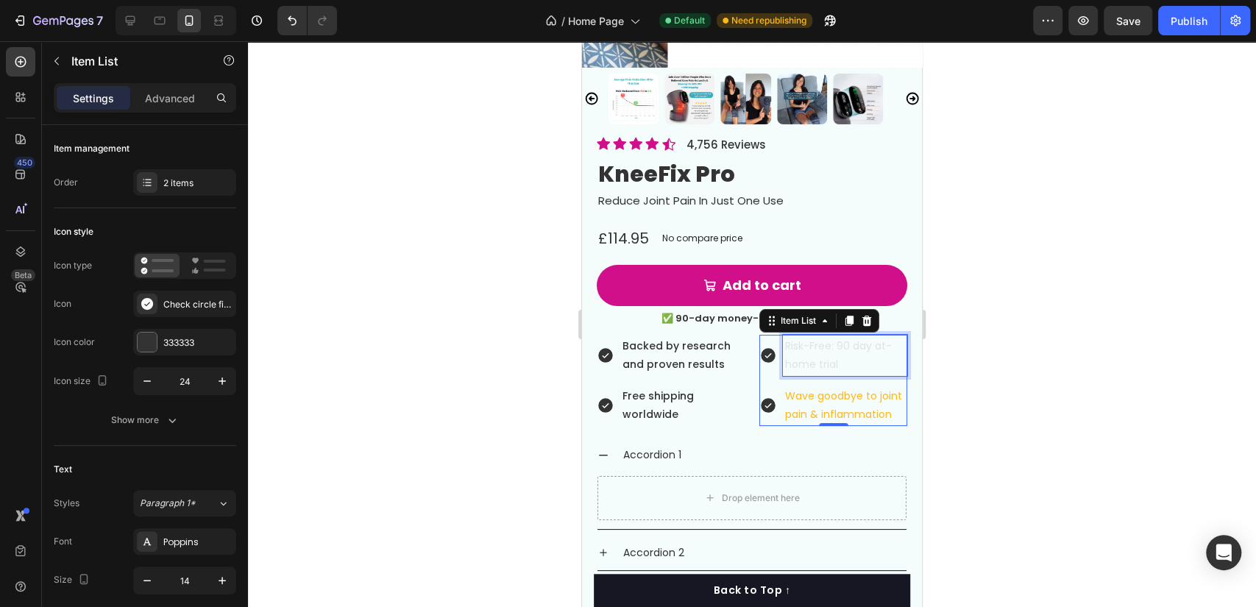
click at [837, 338] on span "Risk-Free: 90 day at-home trial" at bounding box center [838, 354] width 107 height 33
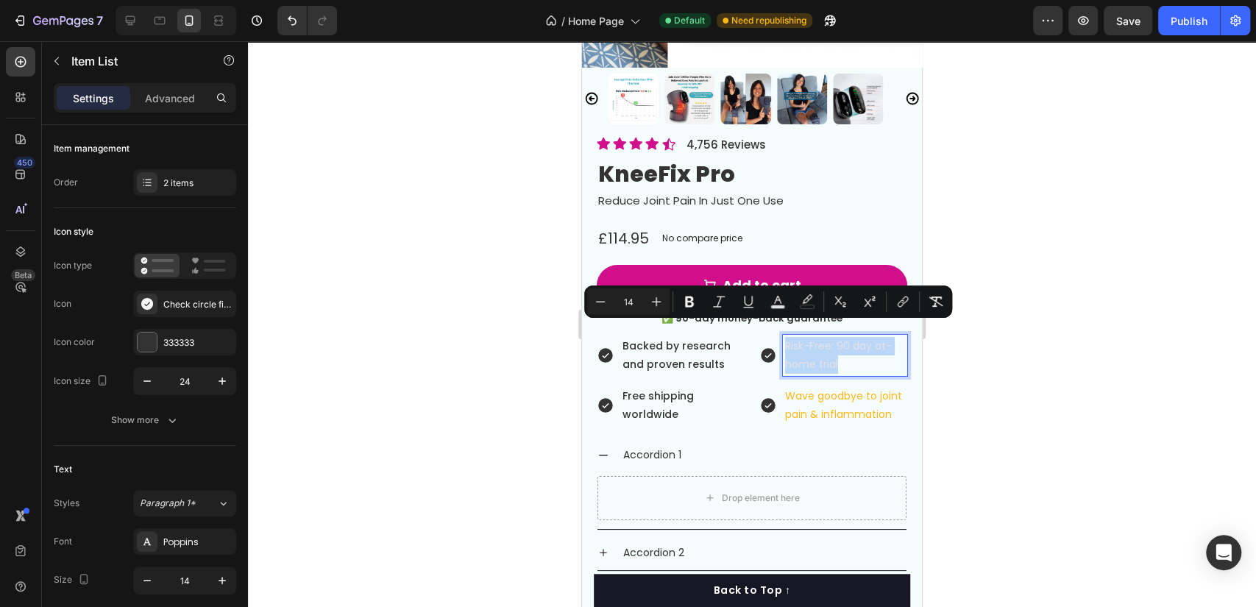
click at [772, 385] on div "Wave goodbye to joint pain & inflammation" at bounding box center [833, 405] width 148 height 41
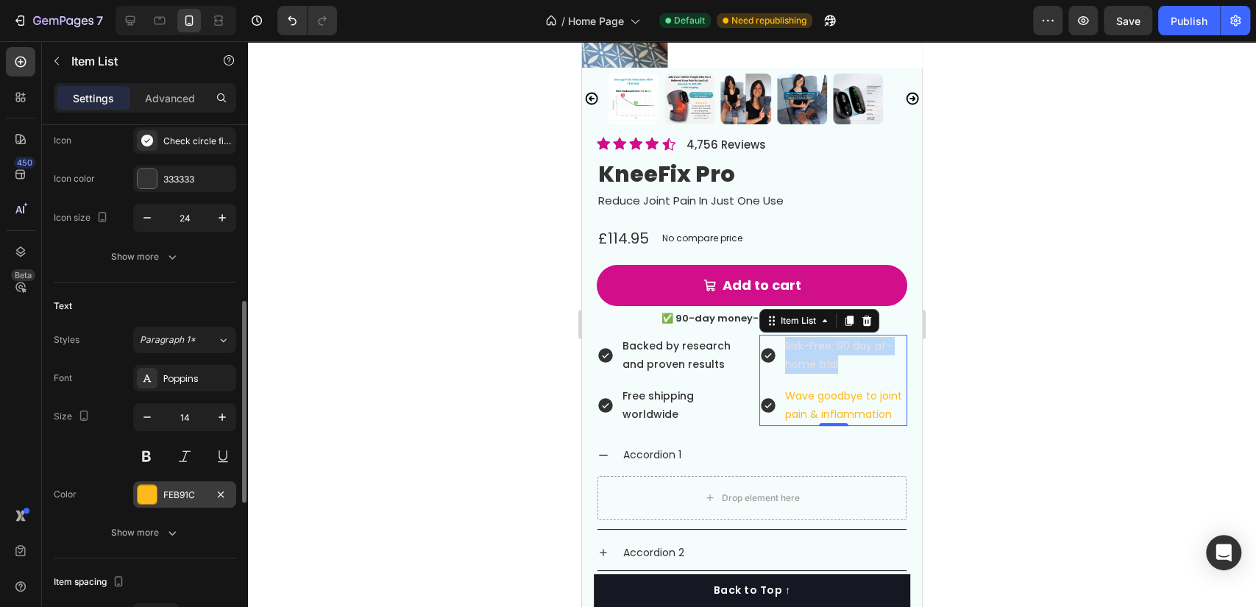
scroll to position [245, 0]
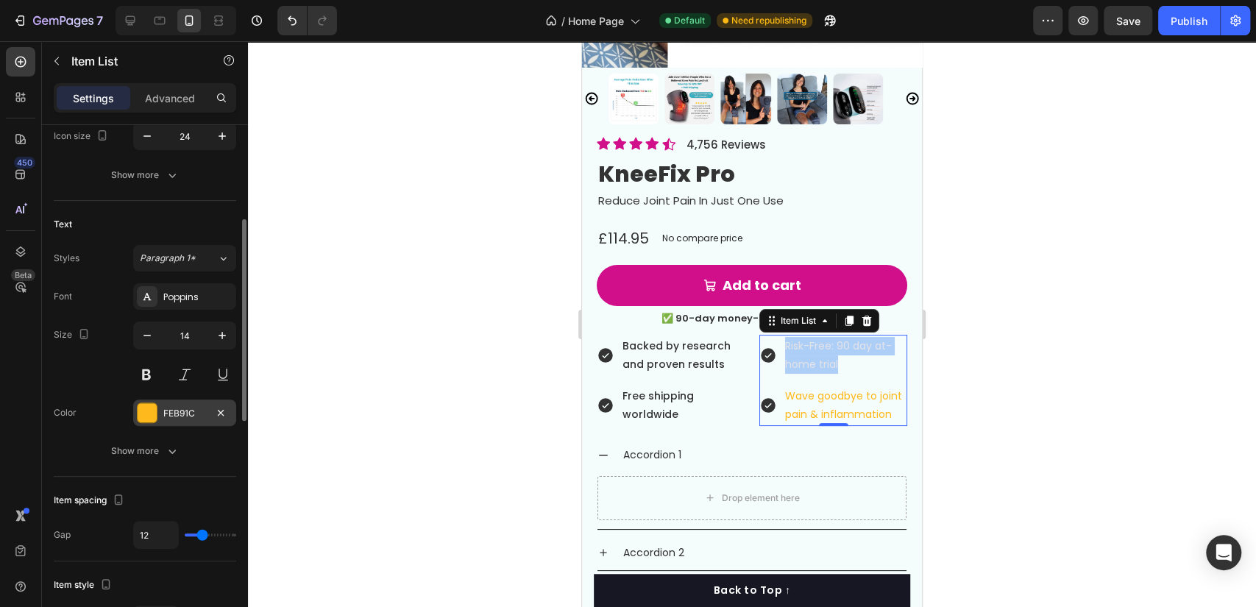
click at [188, 416] on div "FEB91C" at bounding box center [184, 413] width 43 height 13
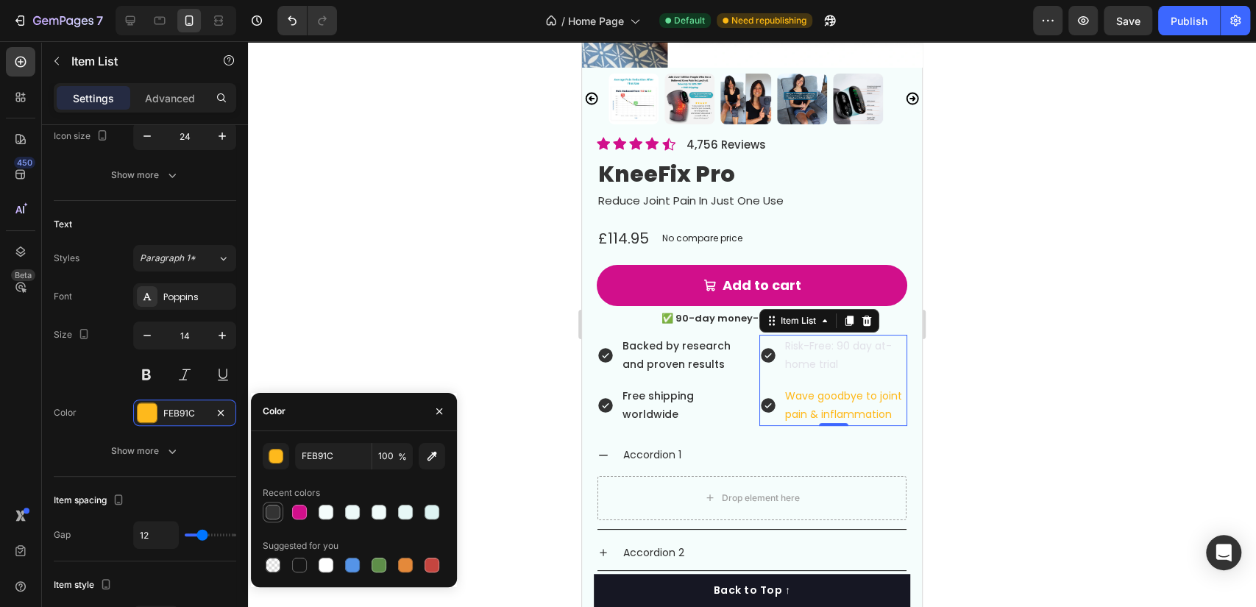
click at [275, 514] on div at bounding box center [273, 512] width 15 height 15
type input "333333"
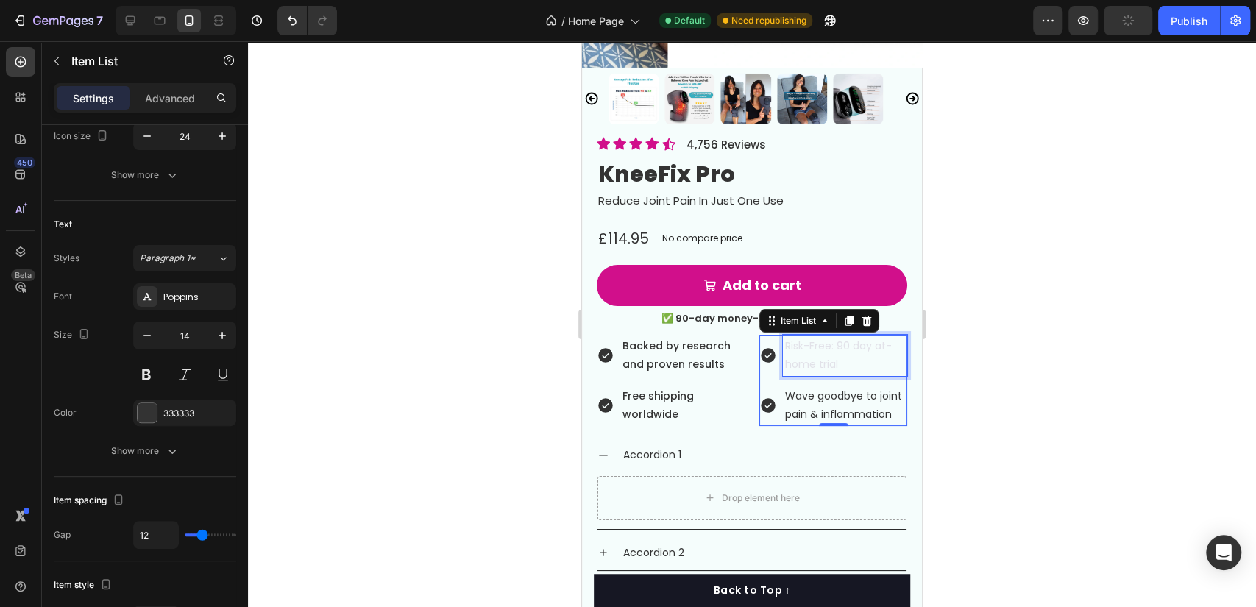
click at [801, 338] on span "Risk-Free: 90 day at-home trial" at bounding box center [838, 354] width 107 height 33
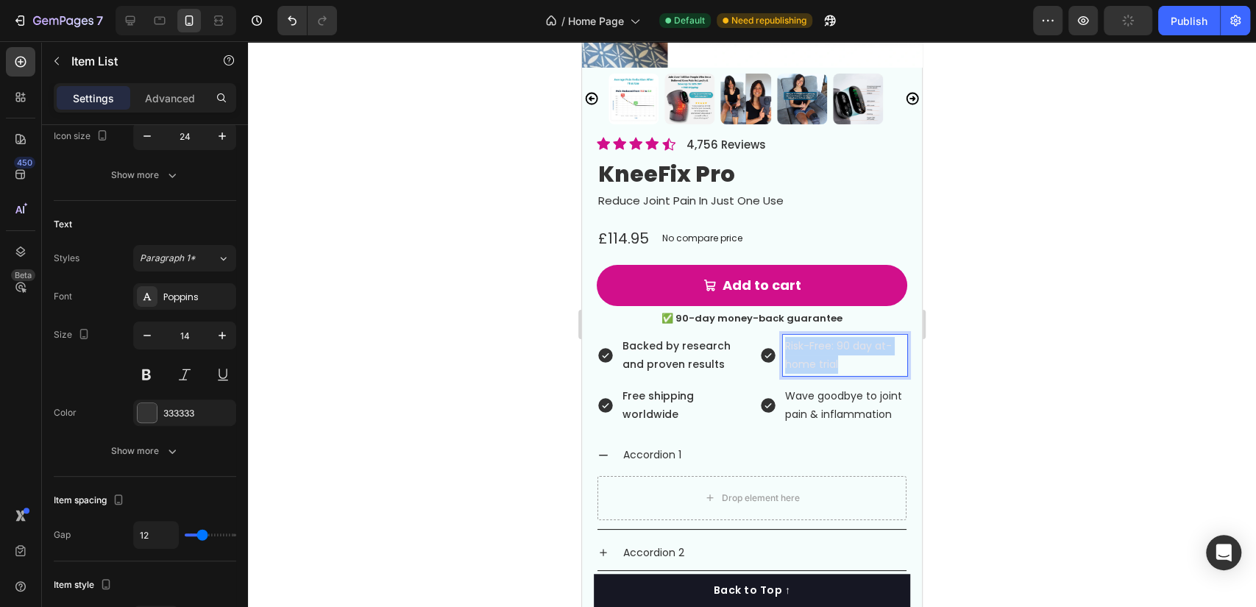
click at [801, 338] on span "Risk-Free: 90 day at-home trial" at bounding box center [838, 354] width 107 height 33
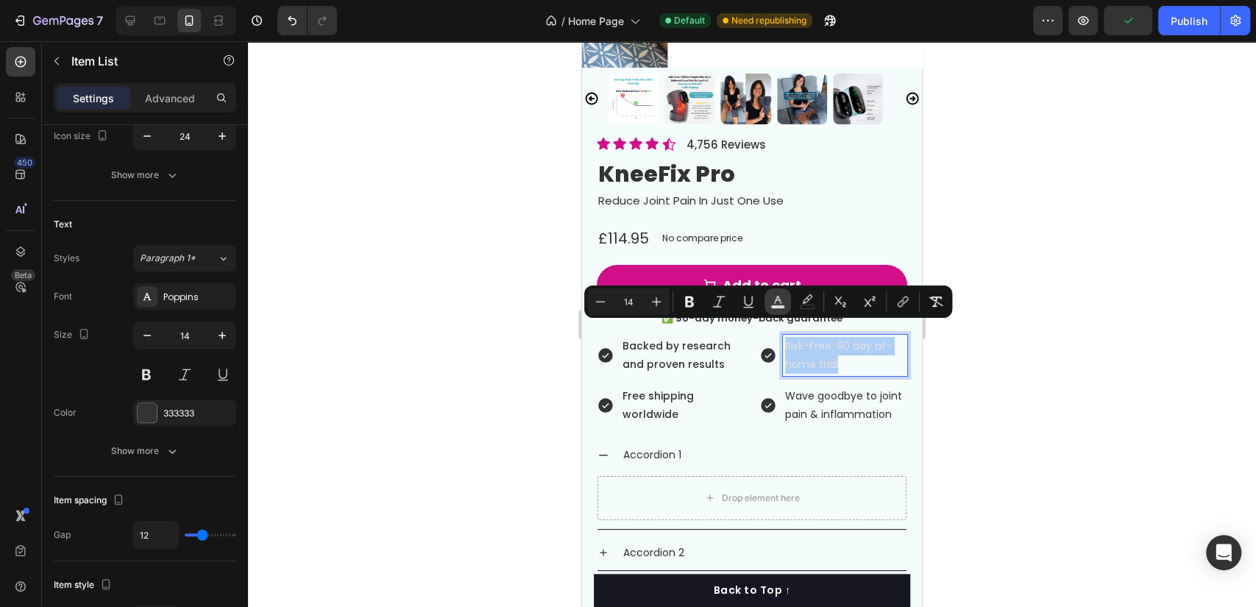
click at [778, 310] on button "color" at bounding box center [778, 301] width 26 height 26
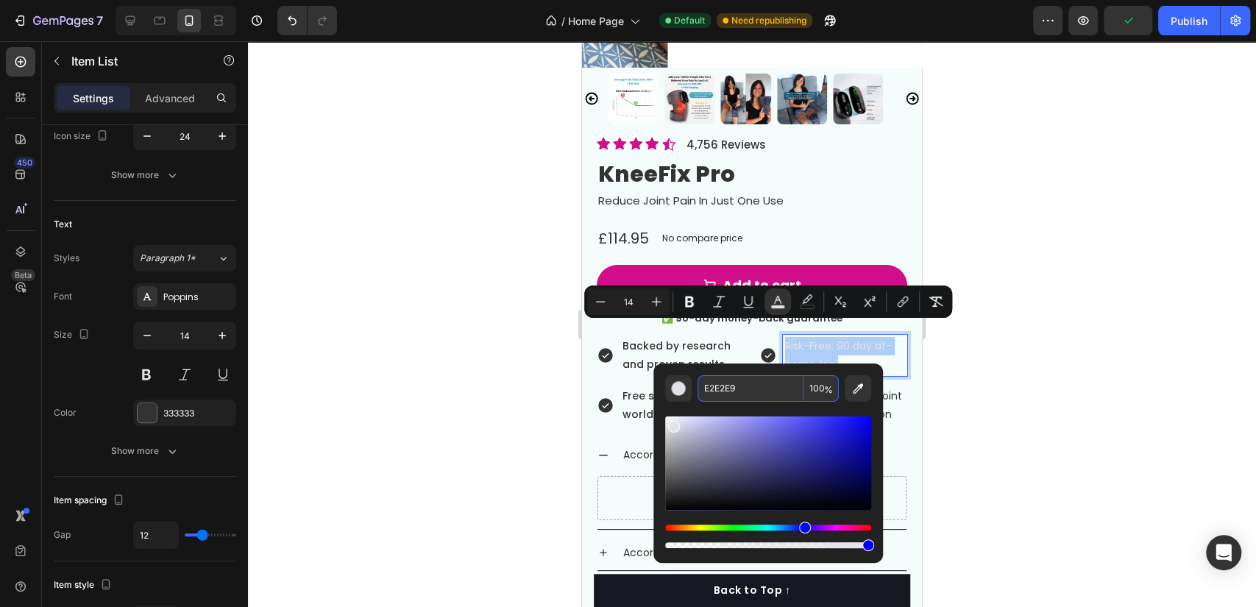
click at [760, 384] on input "E2E2E9" at bounding box center [751, 388] width 106 height 26
type input "333333"
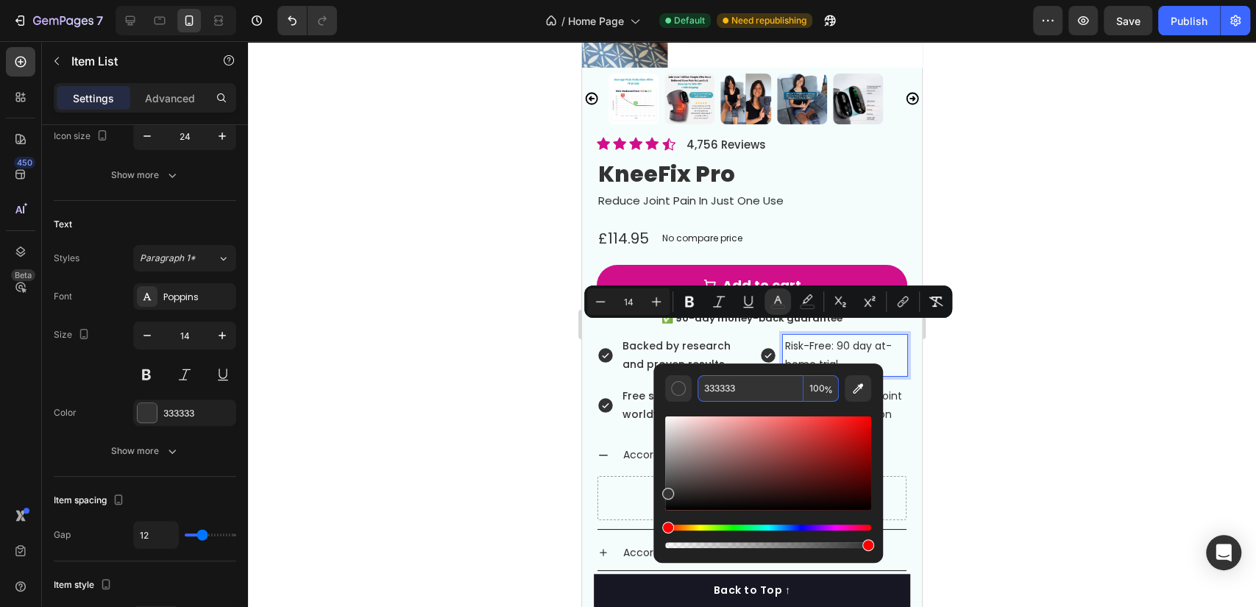
click at [376, 367] on div at bounding box center [752, 324] width 1008 height 566
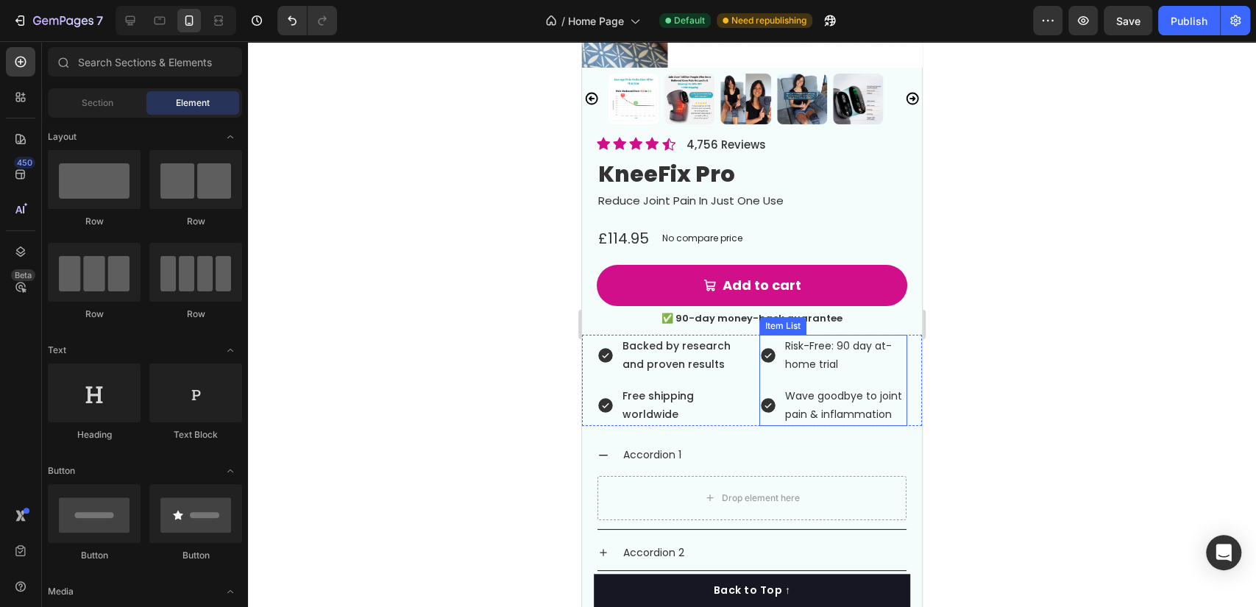
click at [869, 365] on div "Risk-Free: 90 day at-home trial Wave goodbye to joint pain & inflammation" at bounding box center [833, 381] width 148 height 92
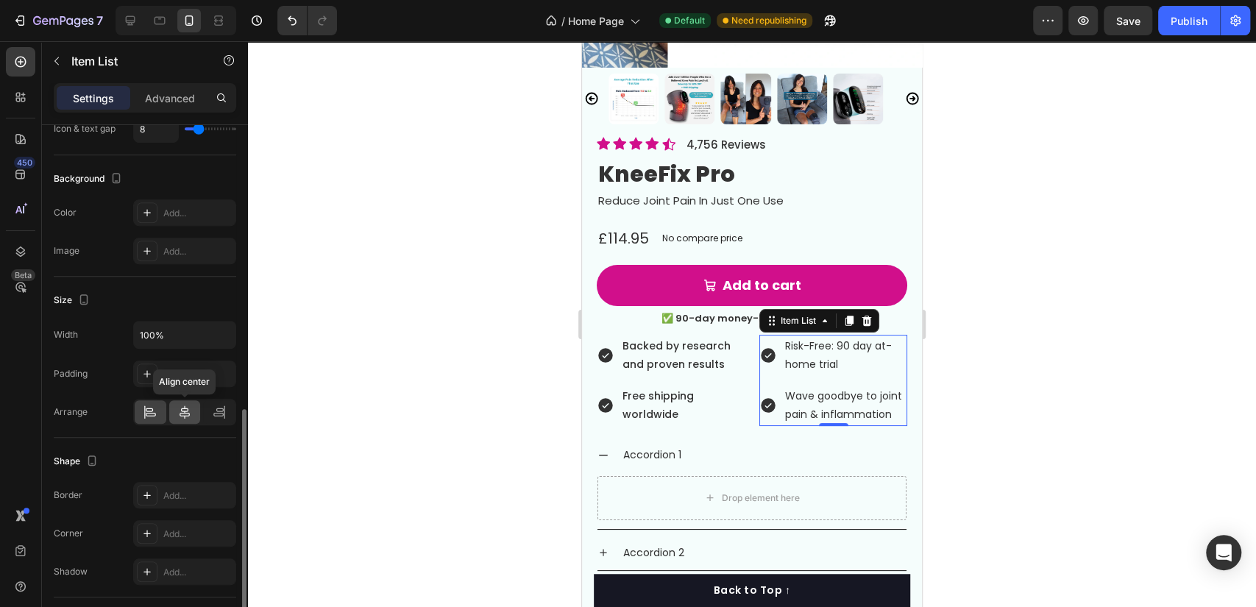
scroll to position [0, 0]
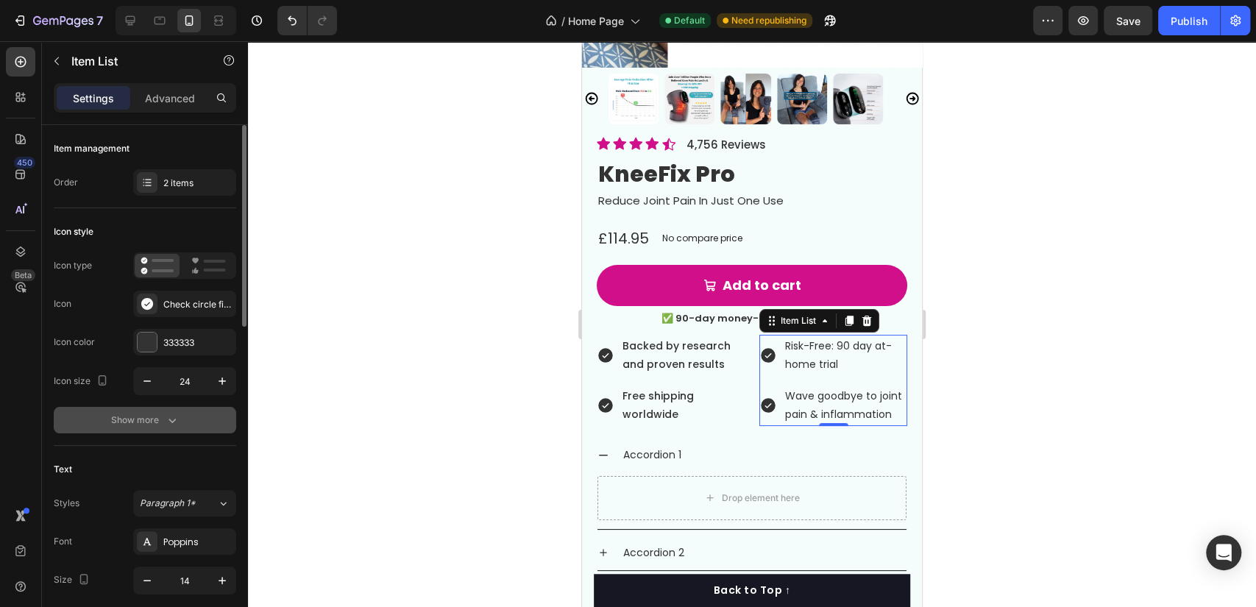
click at [180, 415] on button "Show more" at bounding box center [145, 420] width 182 height 26
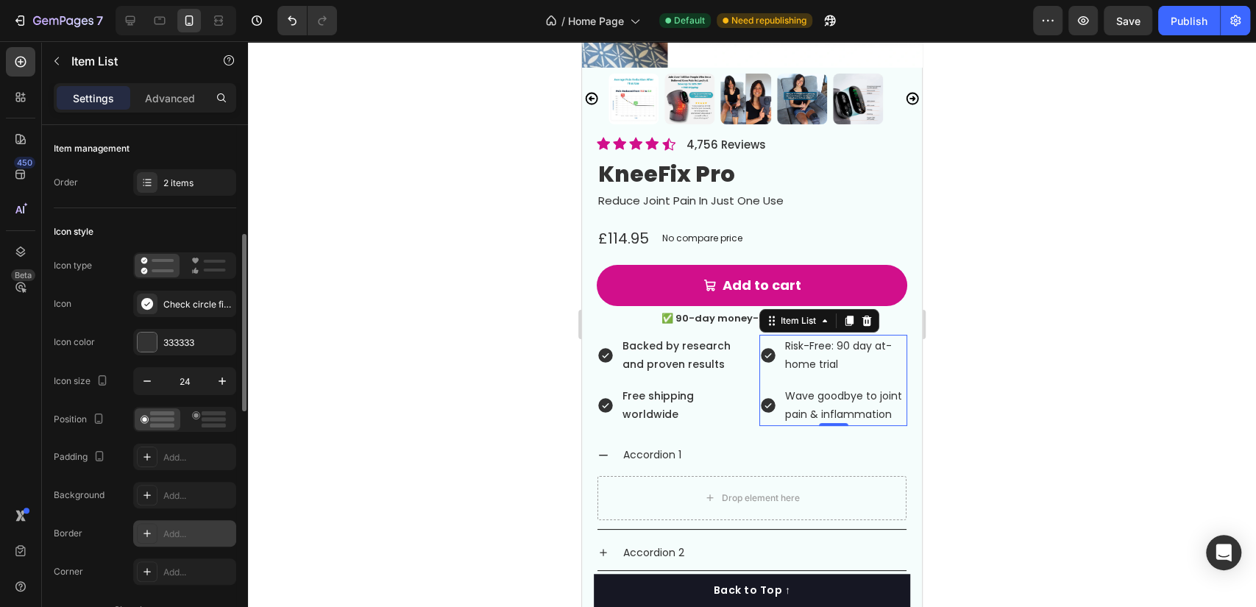
scroll to position [245, 0]
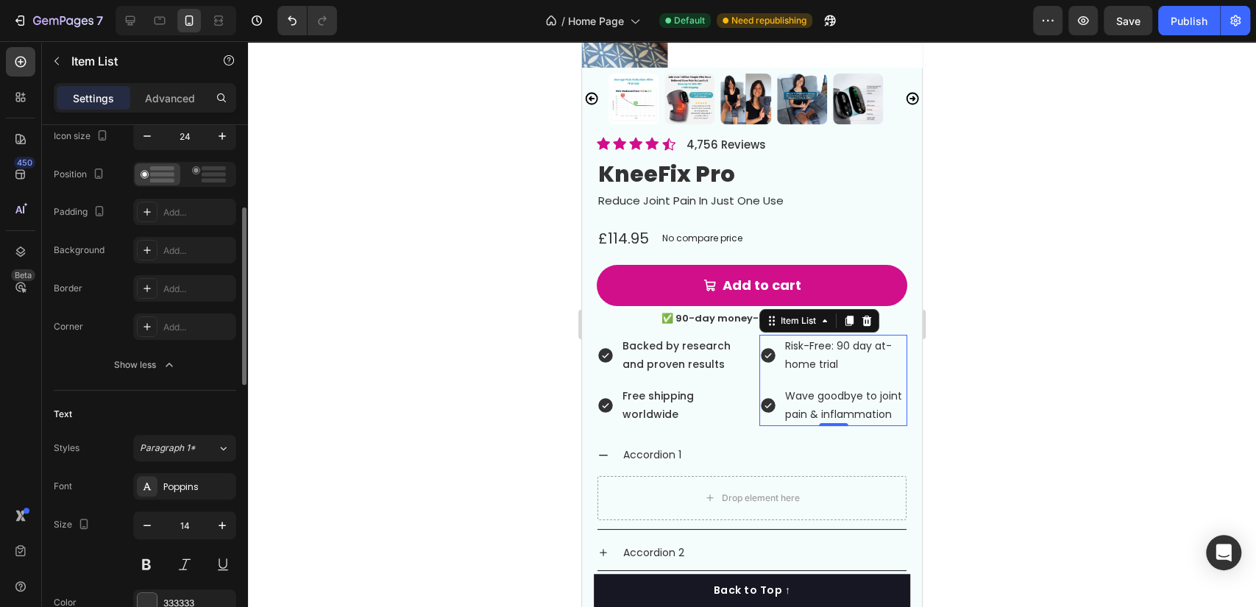
click at [202, 352] on button "Show less" at bounding box center [145, 365] width 182 height 26
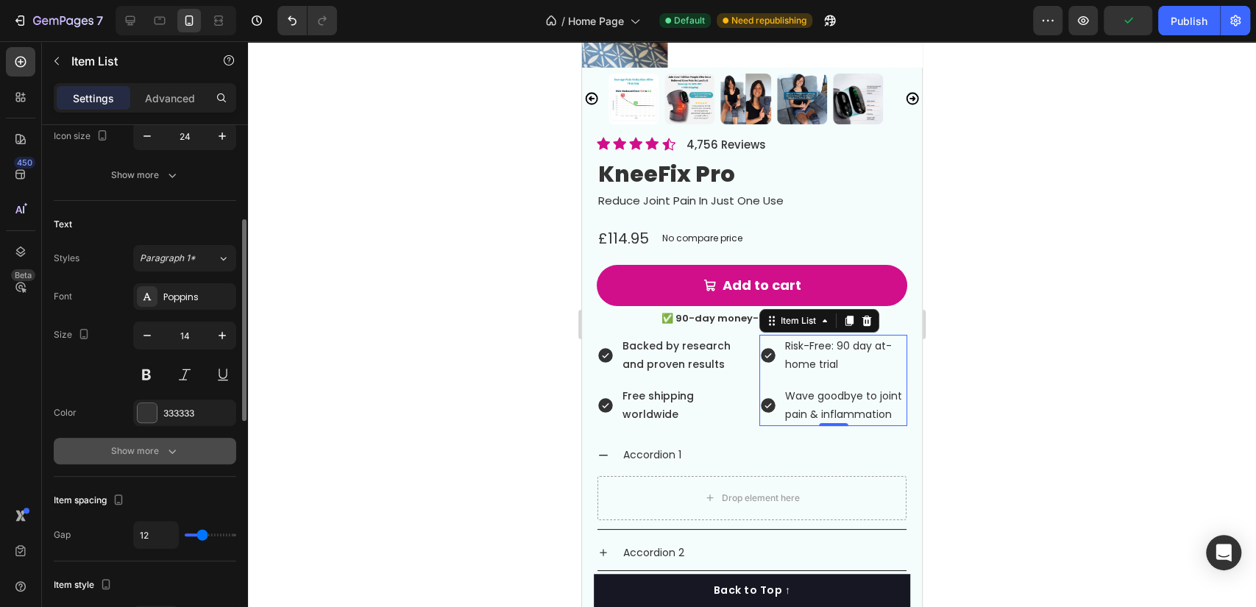
click at [188, 444] on button "Show more" at bounding box center [145, 451] width 182 height 26
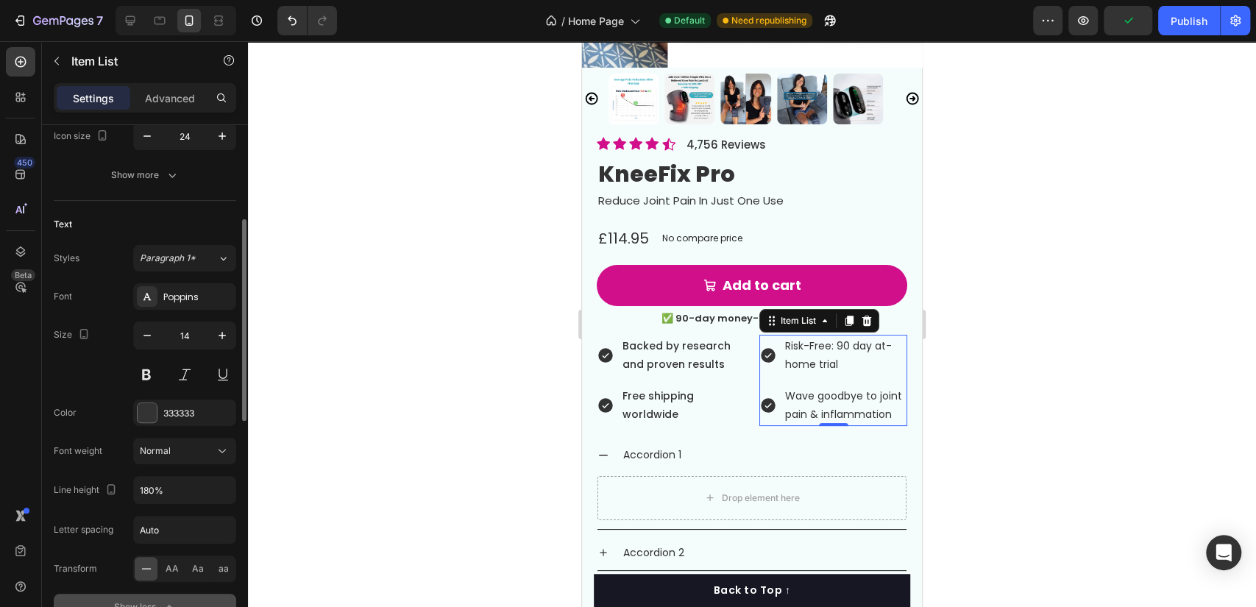
scroll to position [408, 0]
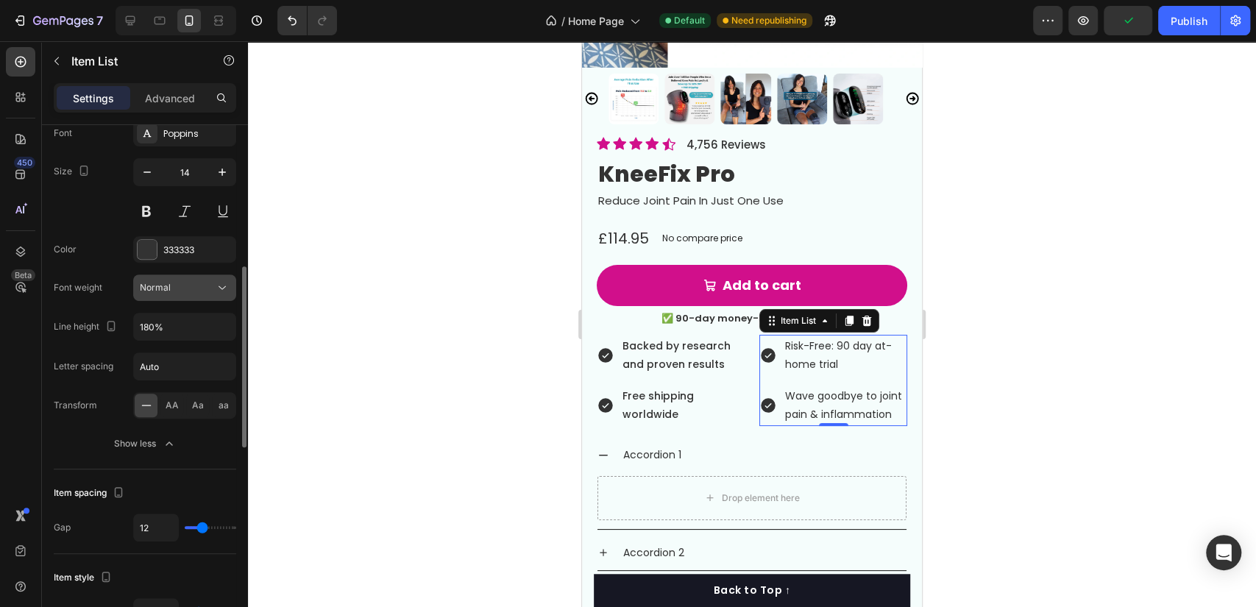
click at [206, 293] on div "Normal" at bounding box center [185, 287] width 90 height 15
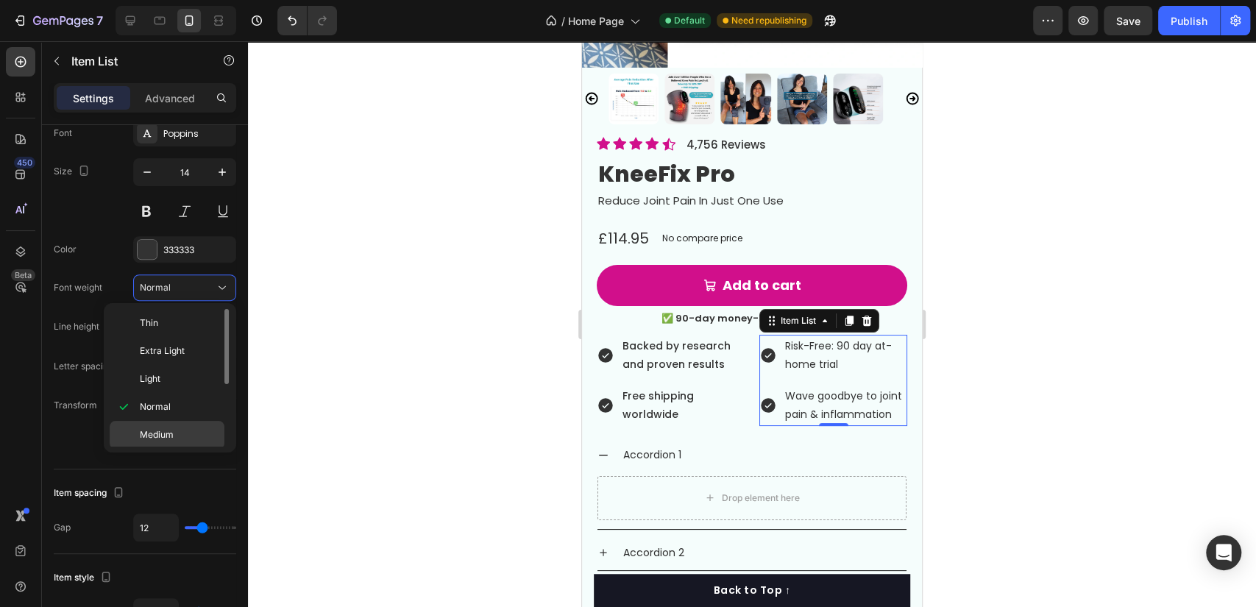
click at [191, 433] on p "Medium" at bounding box center [179, 434] width 78 height 13
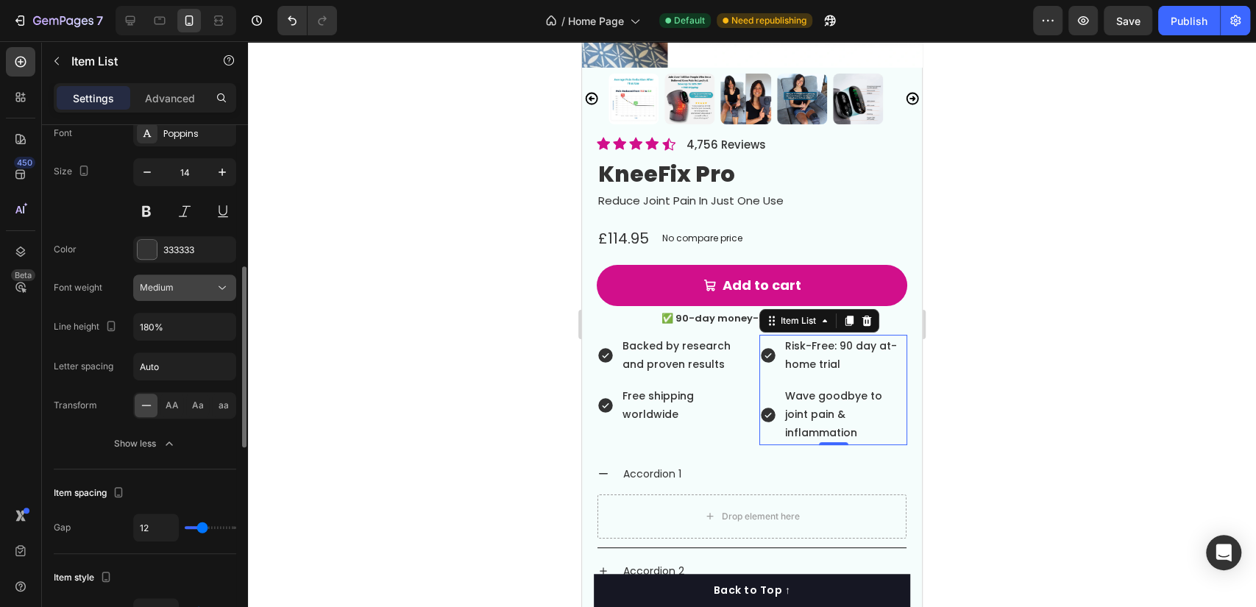
click at [210, 285] on div "Medium" at bounding box center [177, 287] width 75 height 13
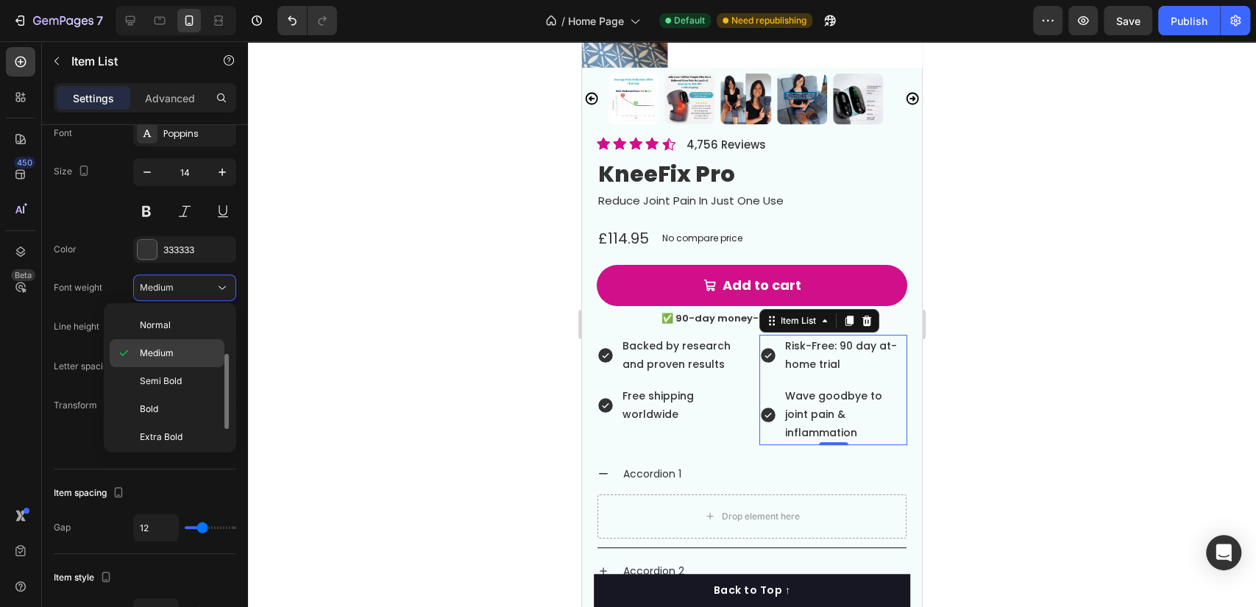
scroll to position [113, 0]
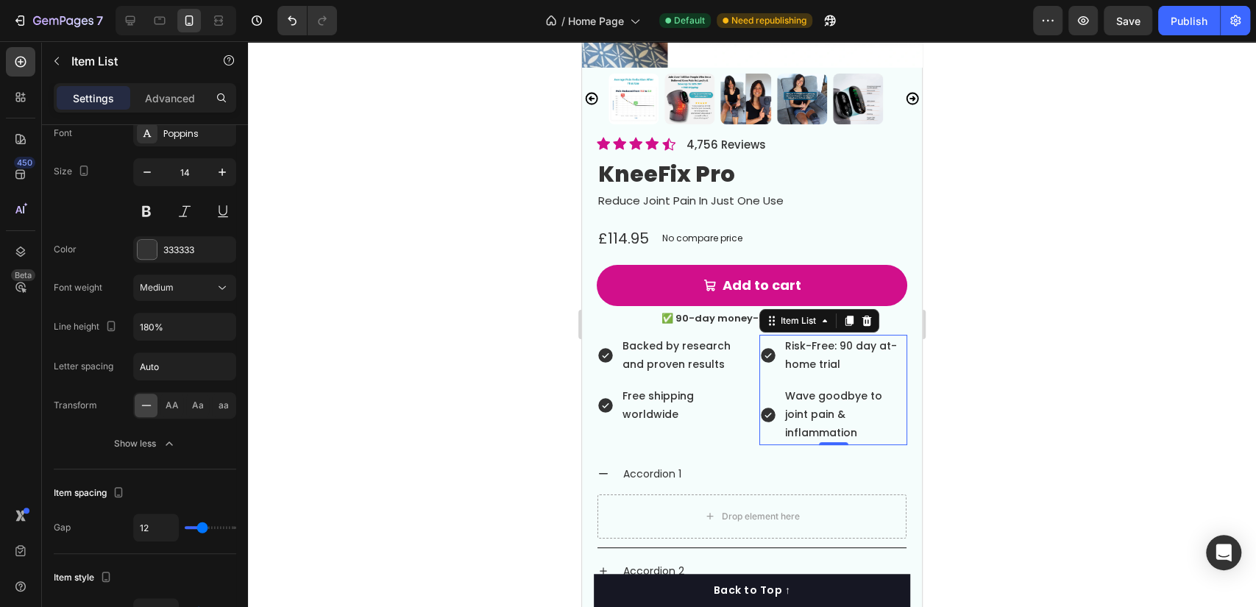
click at [419, 327] on div at bounding box center [752, 324] width 1008 height 566
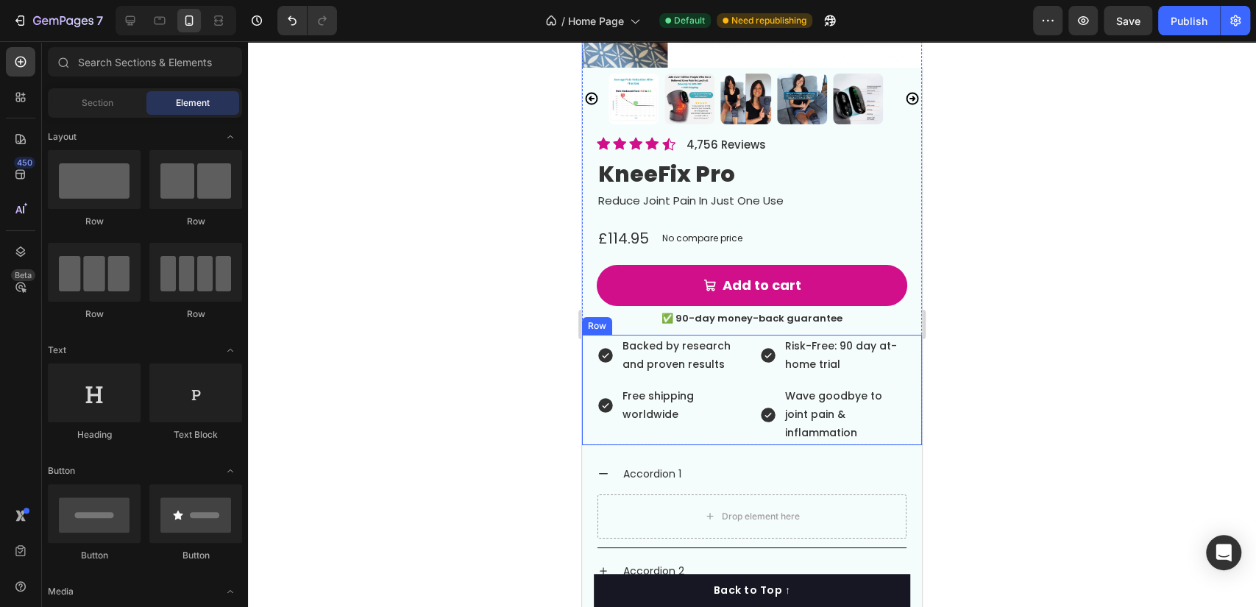
click at [744, 363] on div "Backed by research and proven results Free shipping worldwide Item List Risk-Fr…" at bounding box center [752, 390] width 340 height 110
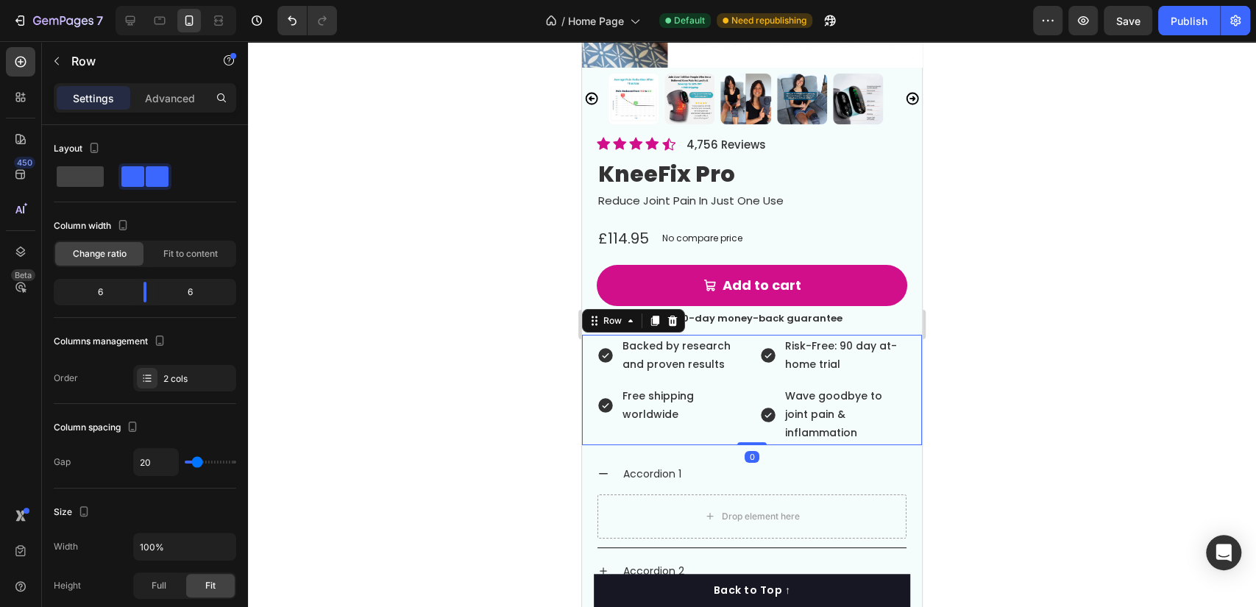
click at [164, 86] on div "Settings Advanced" at bounding box center [145, 98] width 177 height 24
click at [167, 97] on p "Advanced" at bounding box center [170, 98] width 50 height 15
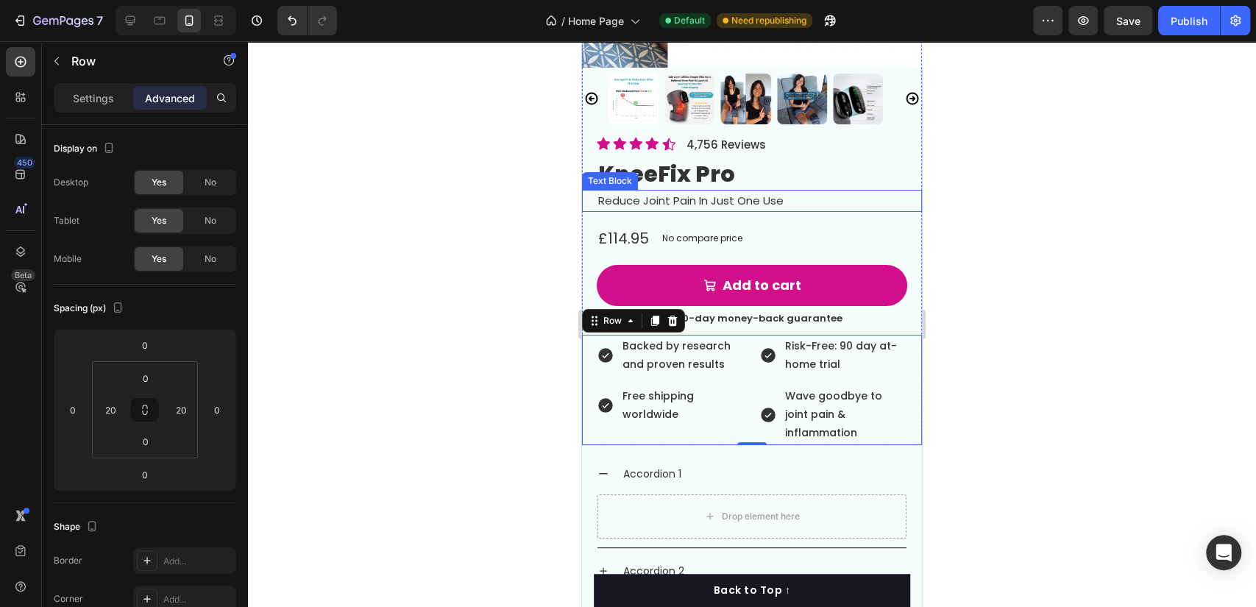
click at [591, 190] on div "Reduce Joint Pain In Just One Use Text Block" at bounding box center [752, 201] width 340 height 22
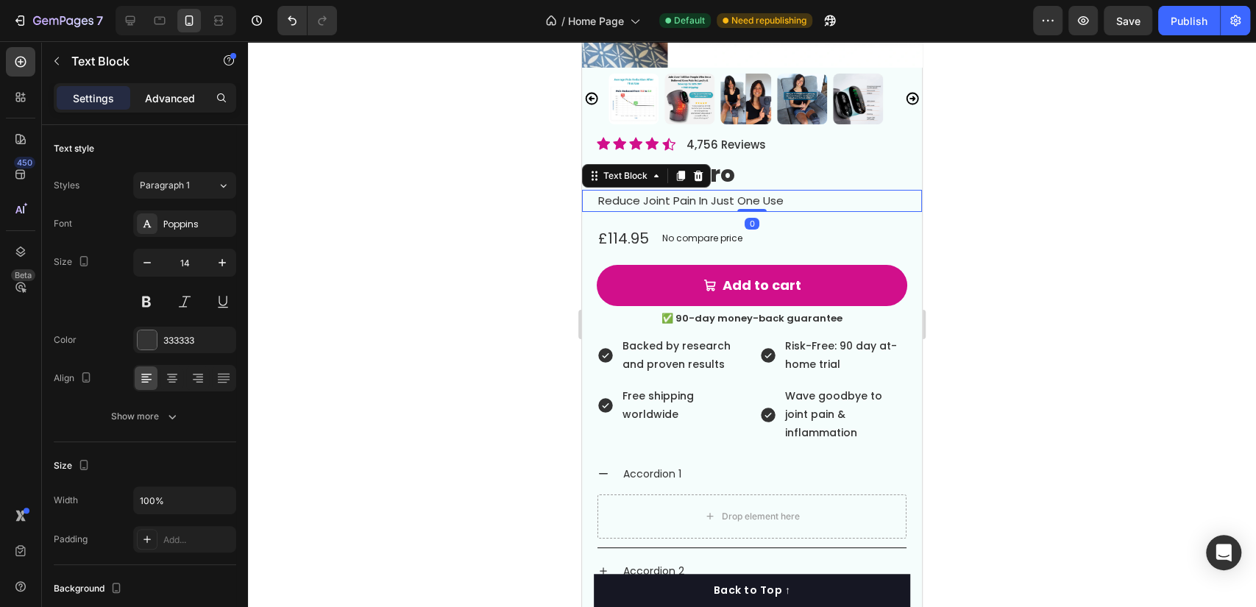
click at [175, 93] on p "Advanced" at bounding box center [170, 98] width 50 height 15
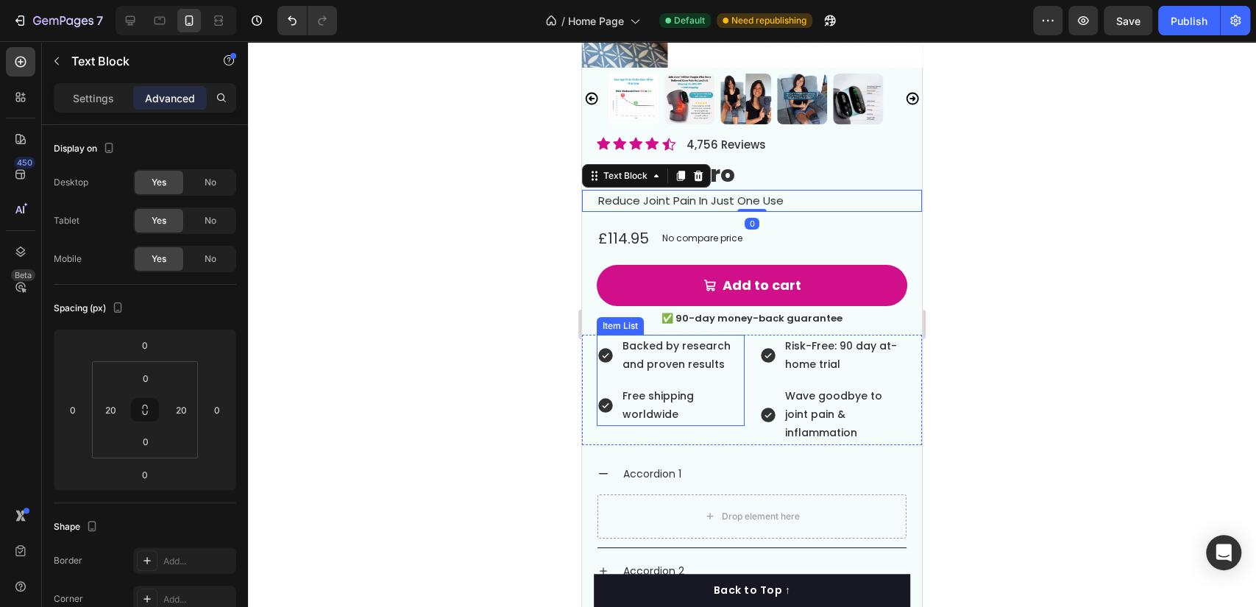
click at [628, 363] on div "Backed by research and proven results Free shipping worldwide" at bounding box center [671, 381] width 148 height 92
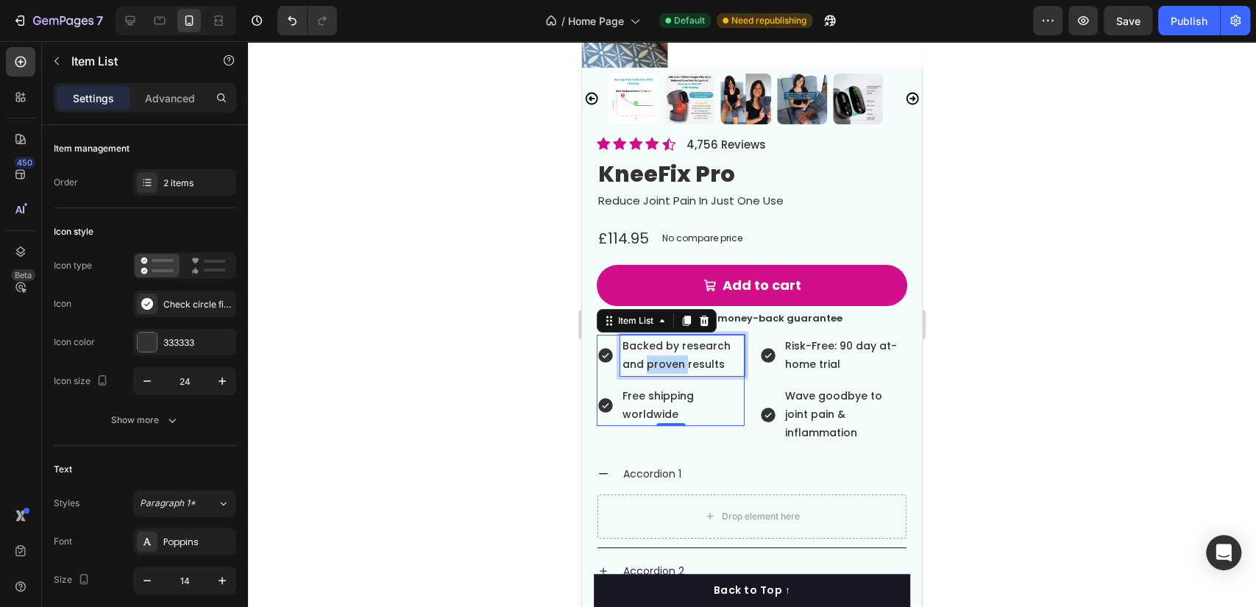
click at [678, 347] on span "Backed by research and proven results" at bounding box center [676, 354] width 108 height 33
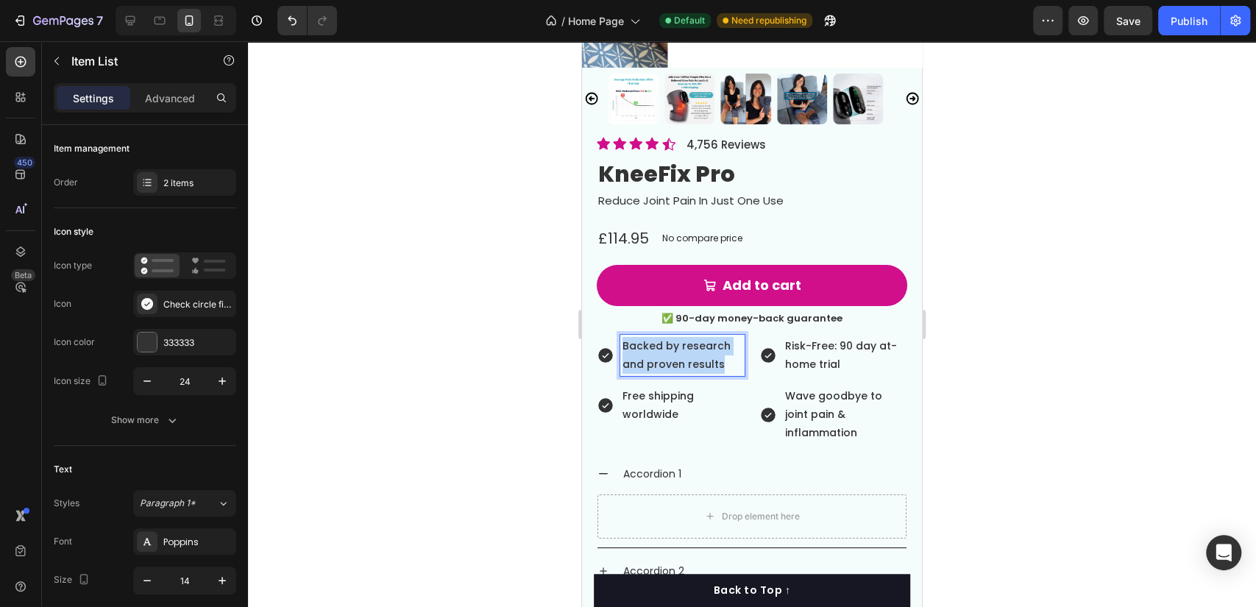
click at [678, 347] on span "Backed by research and proven results" at bounding box center [676, 354] width 108 height 33
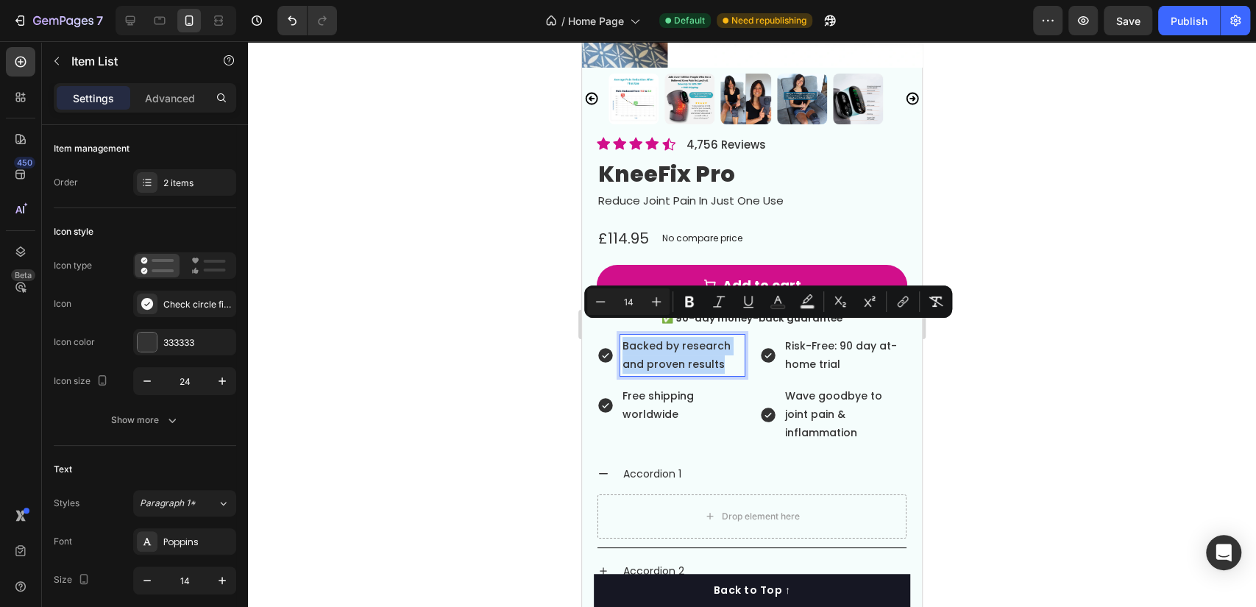
click at [584, 303] on div "Minus 14 Plus Bold Italic Underline Text Color Text Background Color Subscript …" at bounding box center [768, 301] width 368 height 32
click at [596, 301] on icon "Editor contextual toolbar" at bounding box center [601, 301] width 10 height 1
type input "13"
click at [675, 394] on p "Free shipping worldwide" at bounding box center [682, 405] width 120 height 37
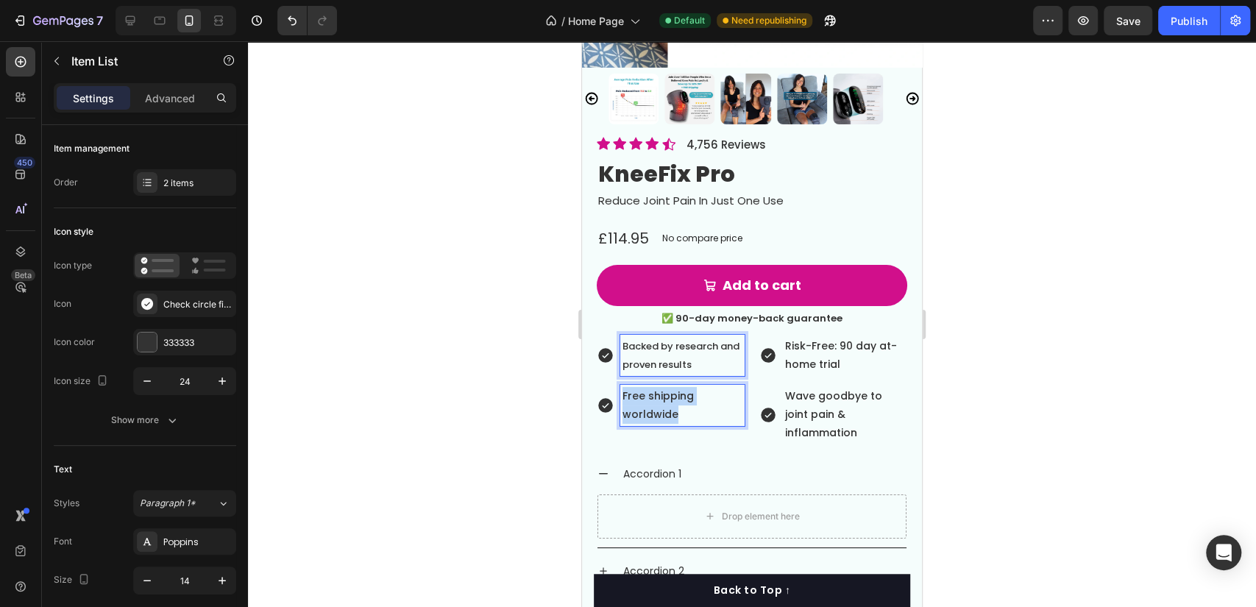
click at [675, 394] on p "Free shipping worldwide" at bounding box center [682, 405] width 120 height 37
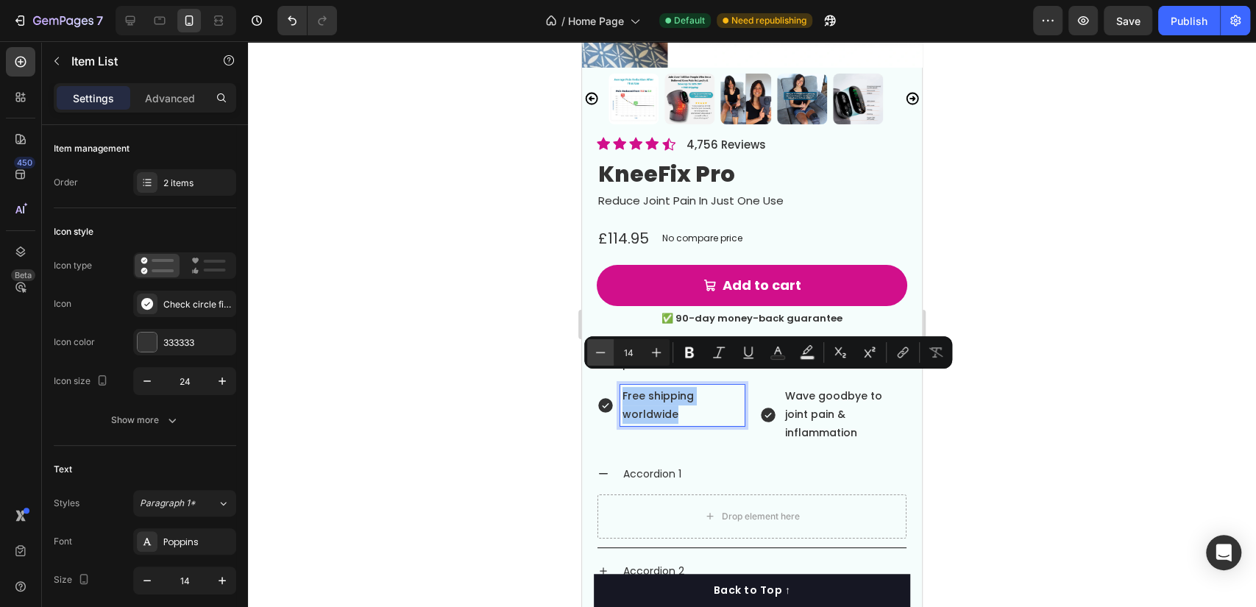
click at [598, 357] on icon "Editor contextual toolbar" at bounding box center [600, 352] width 15 height 15
type input "13"
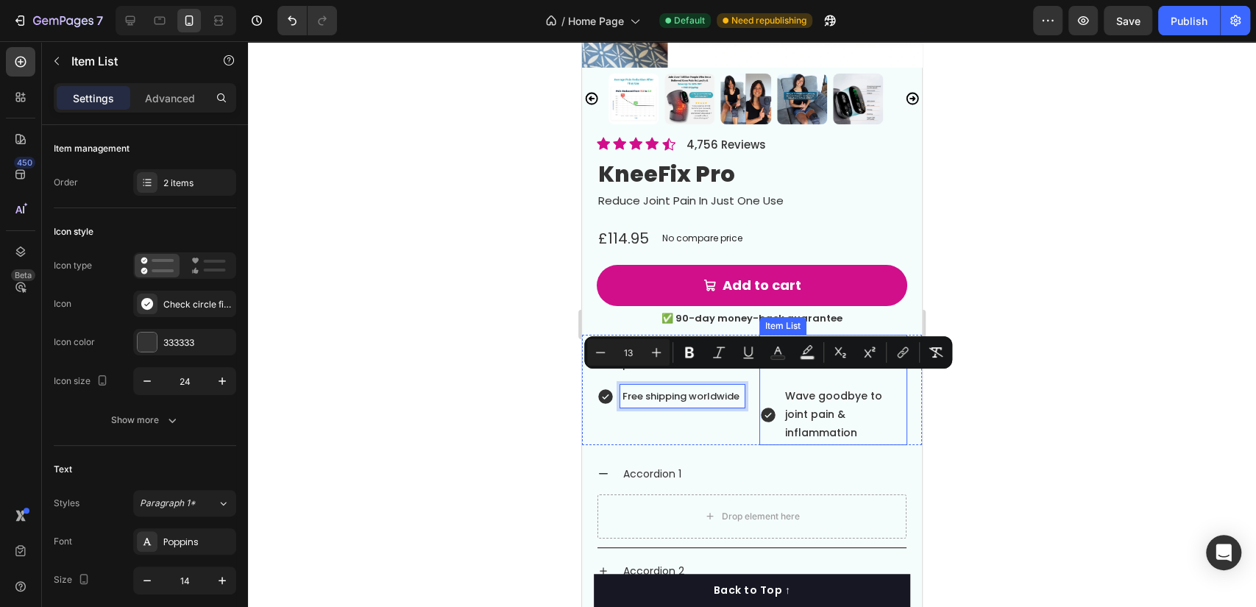
click at [795, 390] on p "Wave goodbye to joint pain & inflammation" at bounding box center [845, 415] width 120 height 56
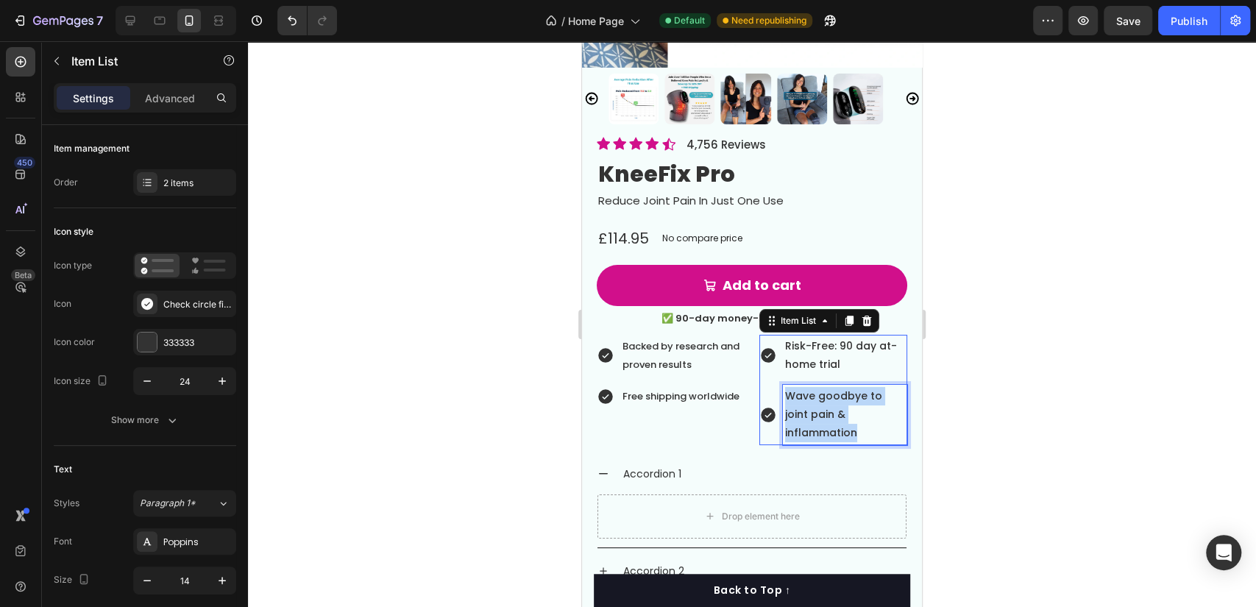
scroll to position [408, 0]
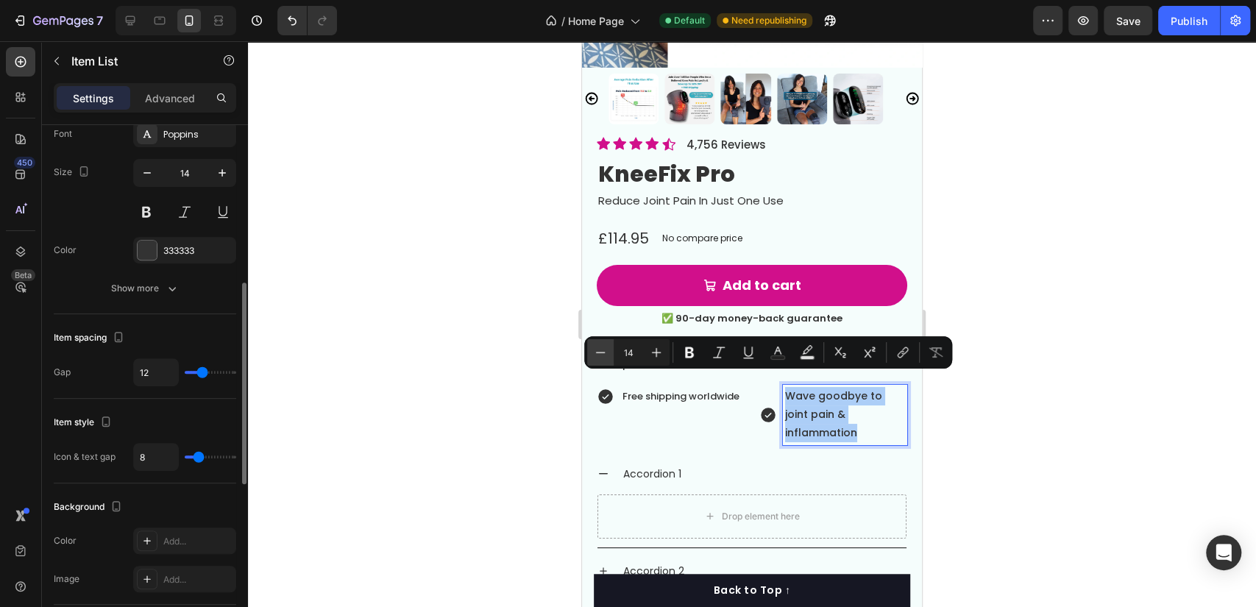
click at [587, 346] on button "Minus" at bounding box center [600, 352] width 26 height 26
type input "13"
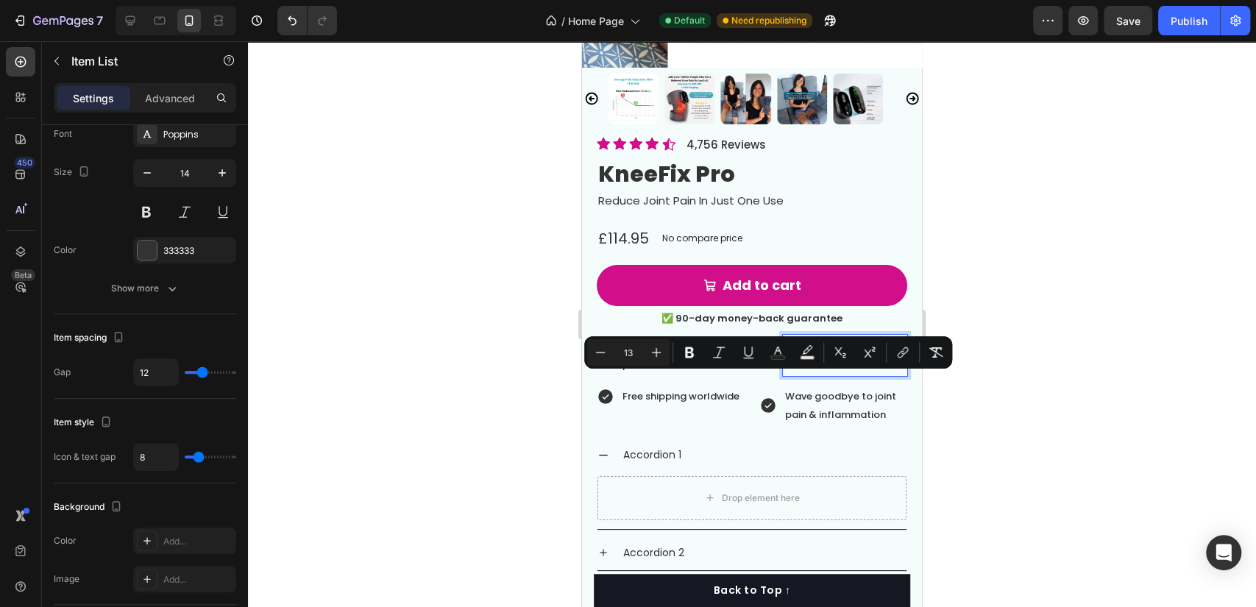
click at [842, 338] on span "Risk-Free: 90 day at-home trial" at bounding box center [841, 354] width 112 height 33
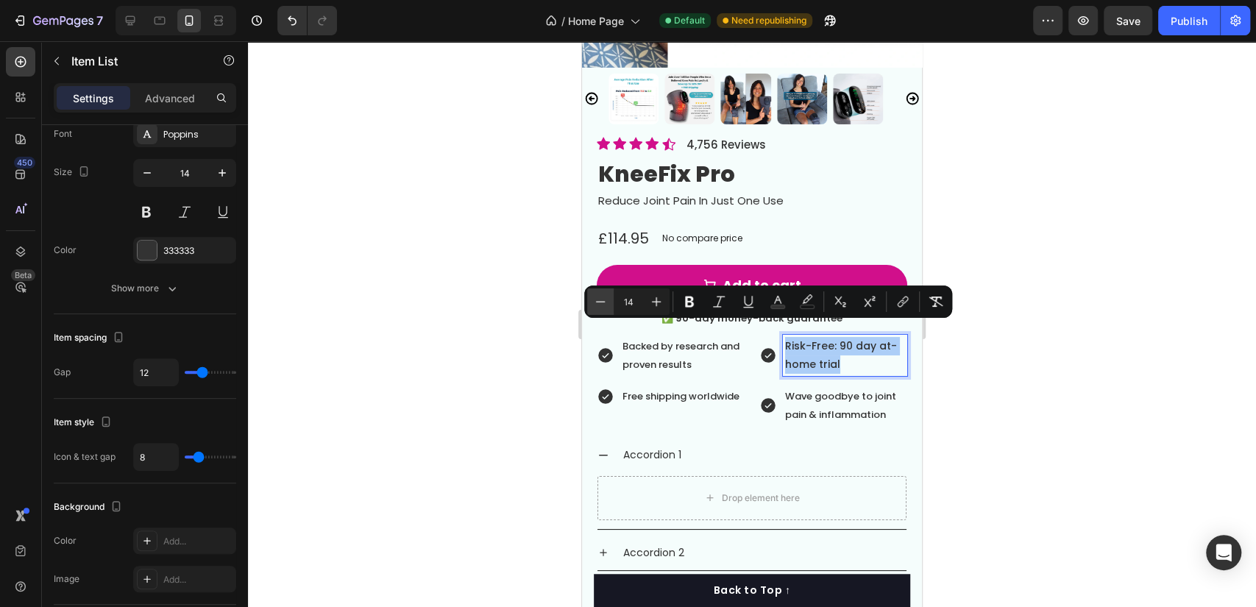
click at [596, 299] on icon "Editor contextual toolbar" at bounding box center [600, 301] width 15 height 15
type input "13"
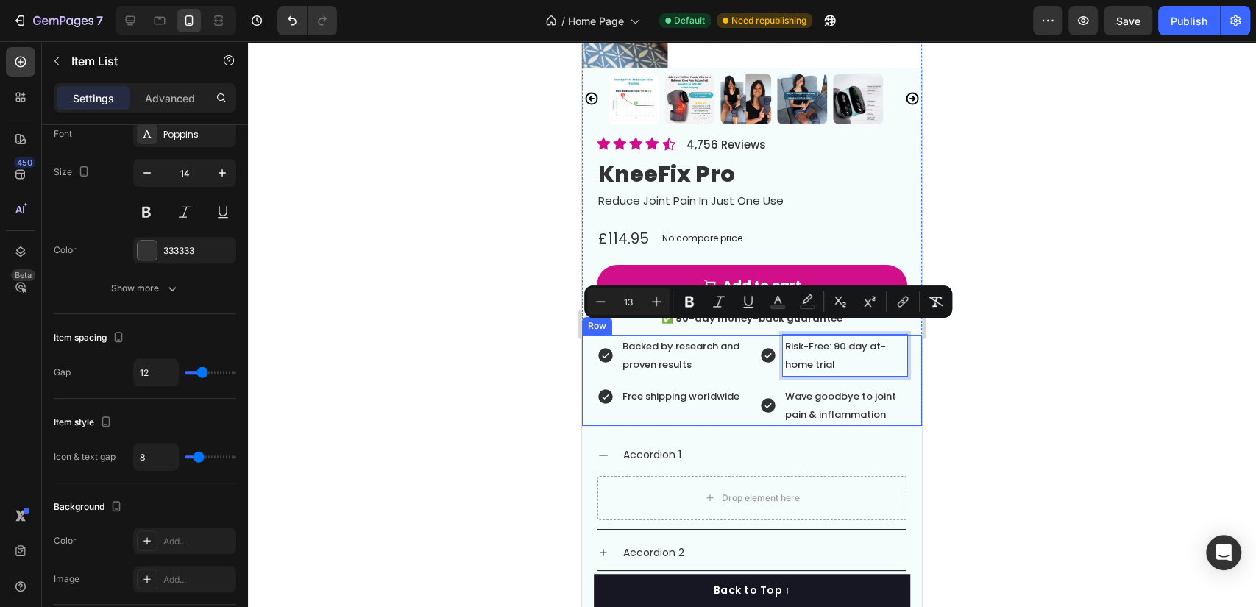
click at [745, 346] on div "Backed by research and proven results Free shipping worldwide Item List Risk-Fr…" at bounding box center [752, 381] width 340 height 92
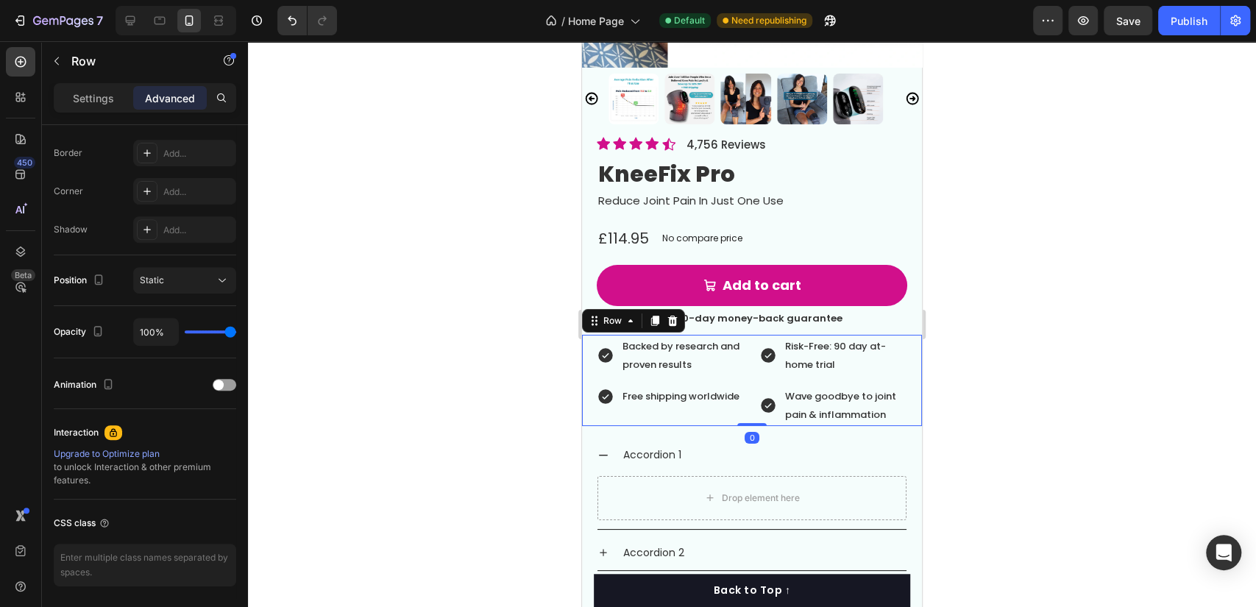
scroll to position [0, 0]
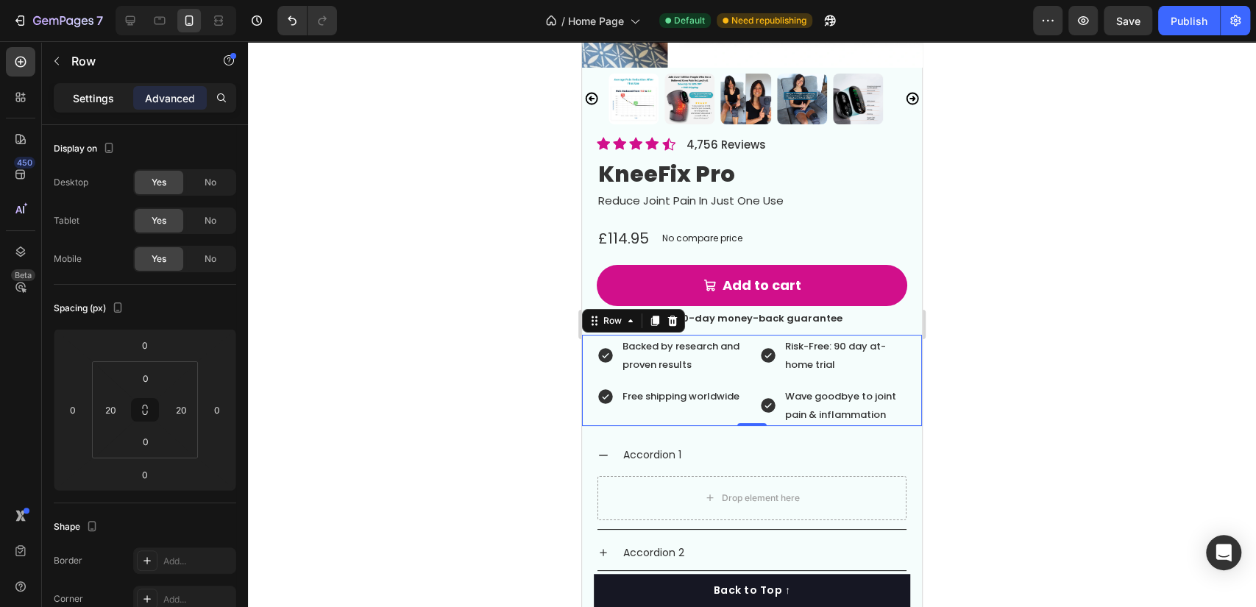
click at [112, 91] on p "Settings" at bounding box center [93, 98] width 41 height 15
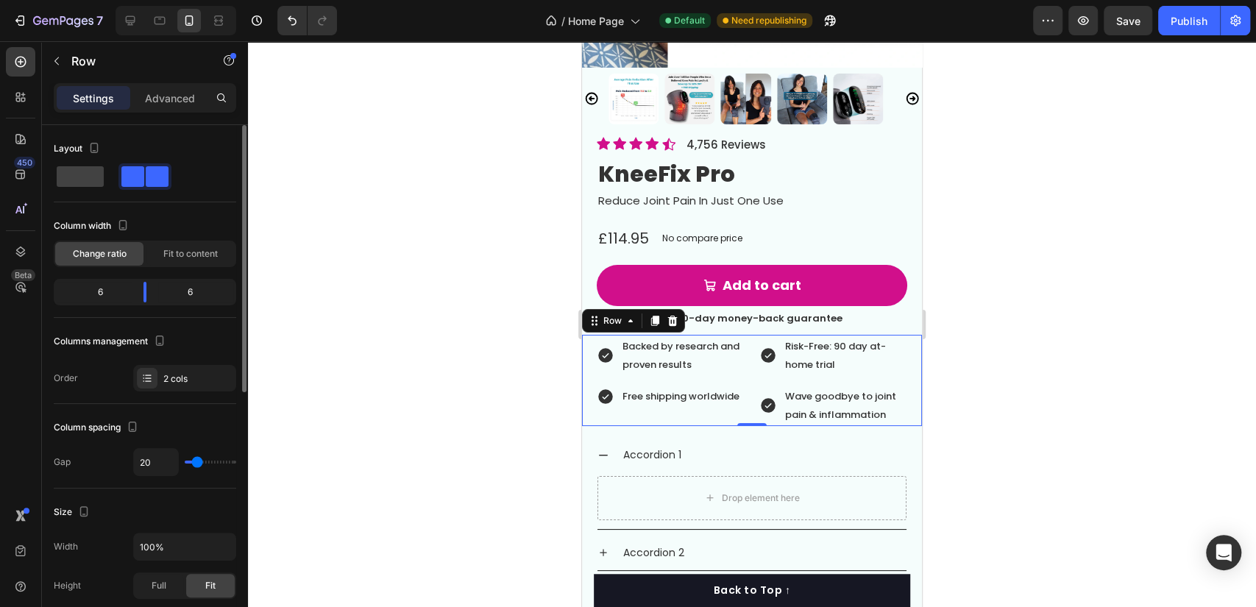
type input "27"
type input "25"
type input "23"
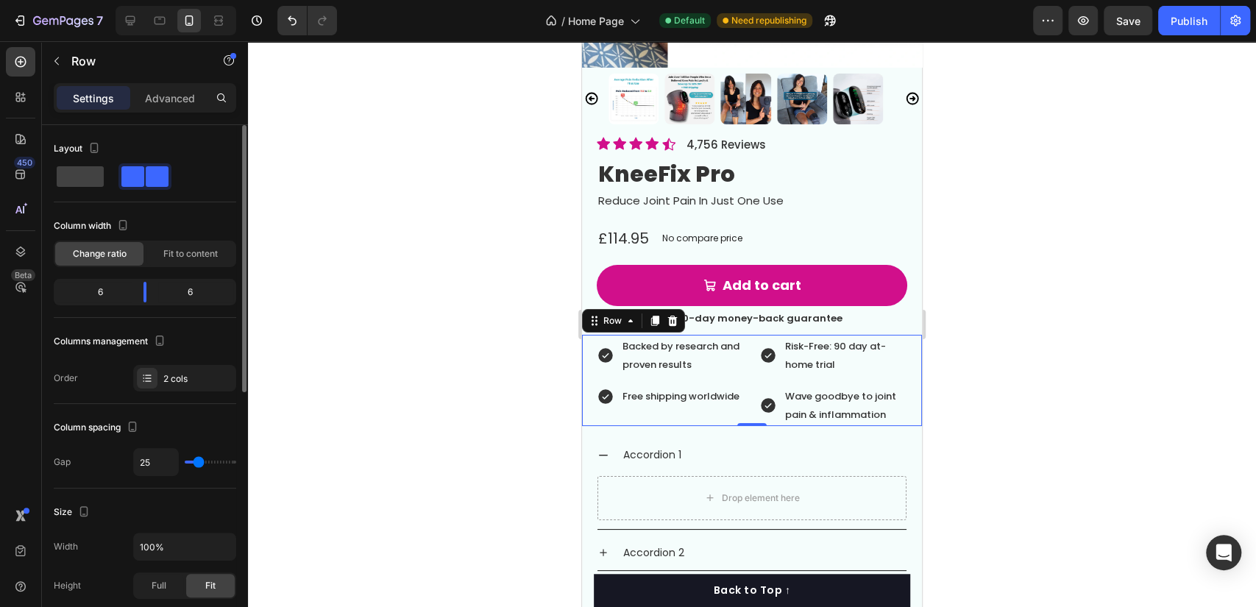
type input "23"
type input "21"
type input "17"
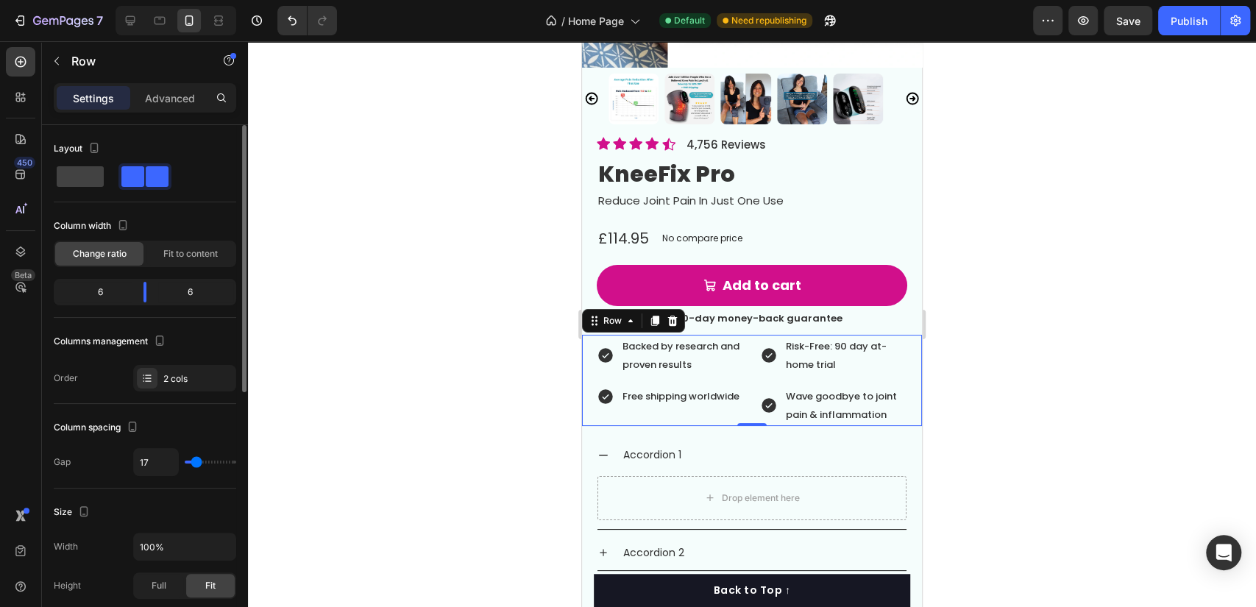
type input "15"
type input "13"
type input "9"
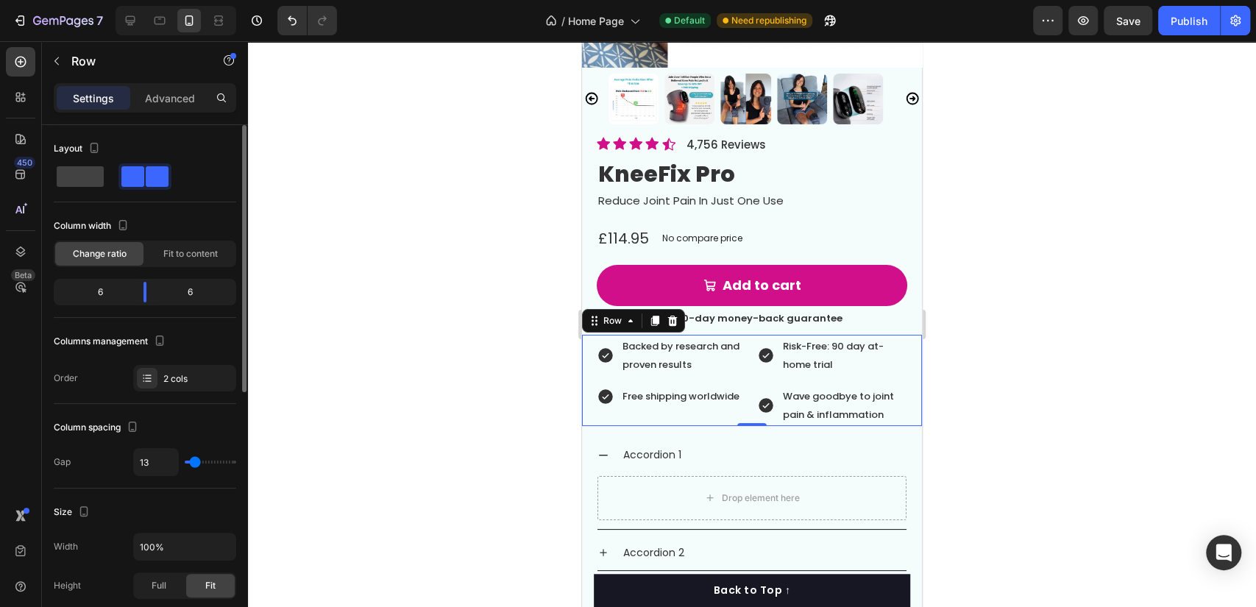
type input "9"
type input "7"
type input "5"
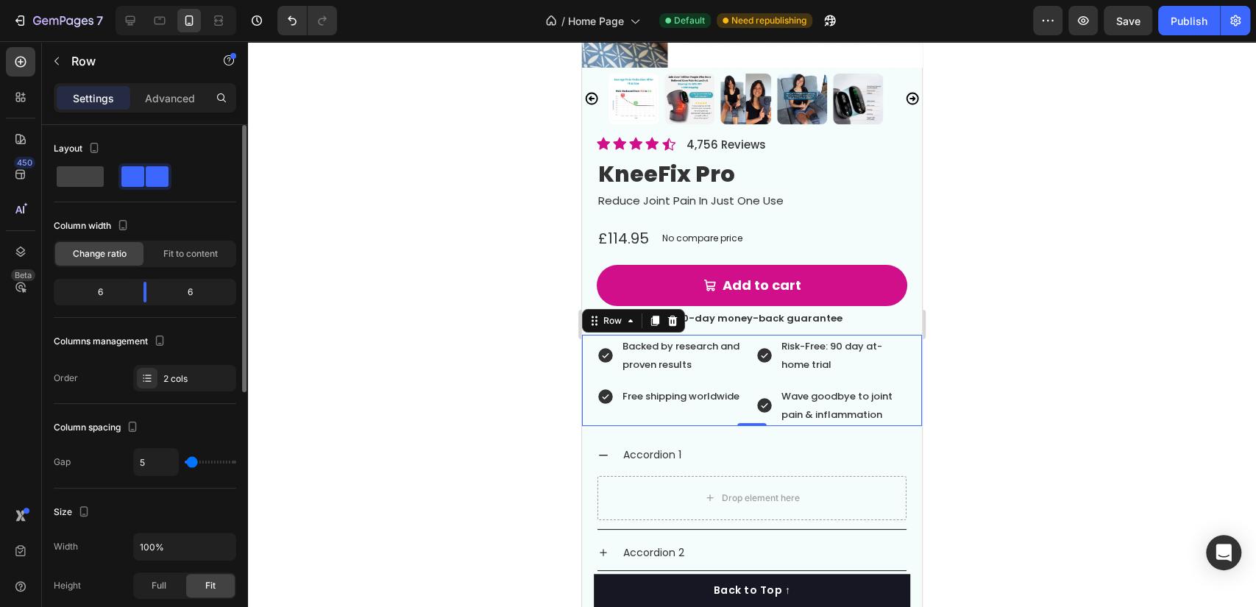
type input "1"
type input "3"
type input "9"
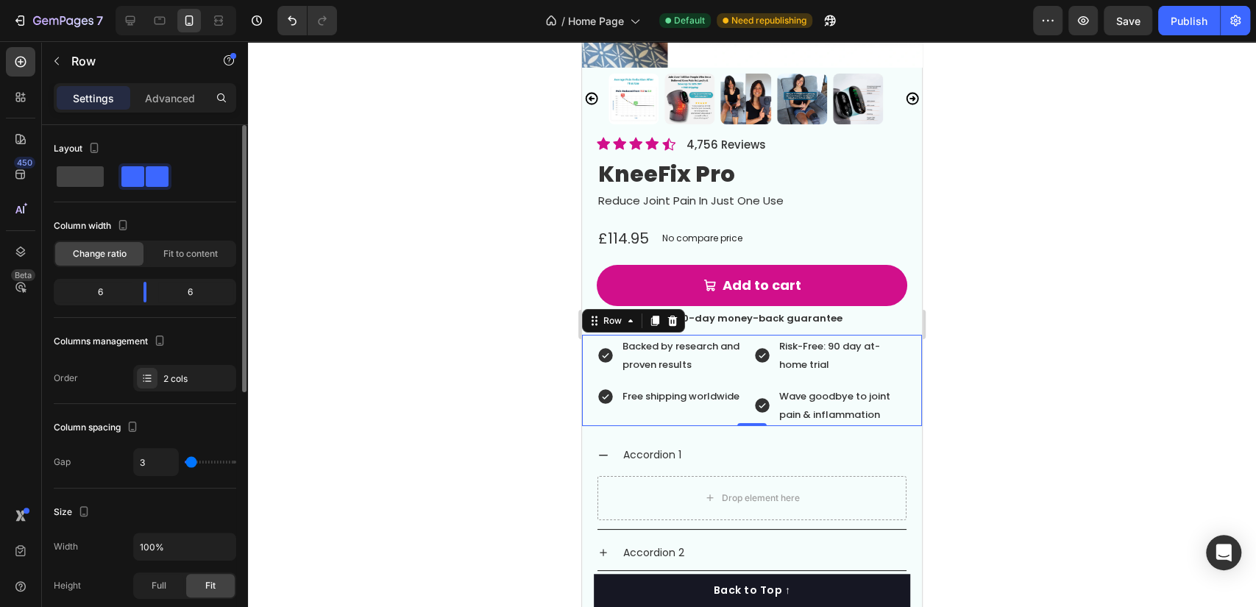
type input "9"
type input "11"
type input "9"
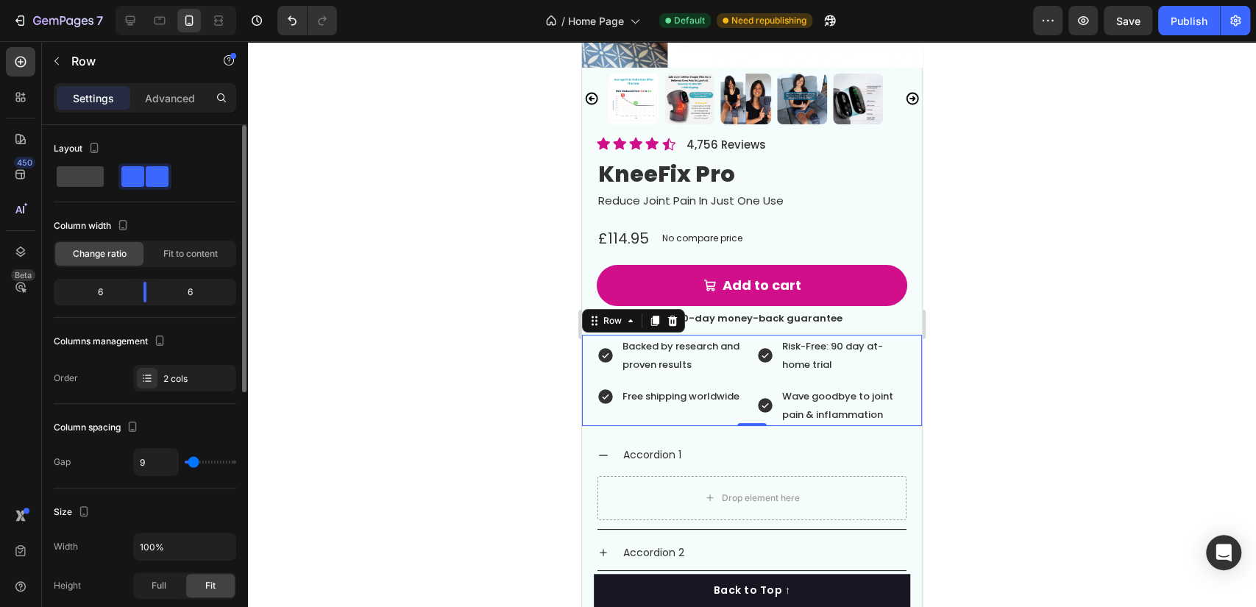
type input "7"
type input "17"
type input "13"
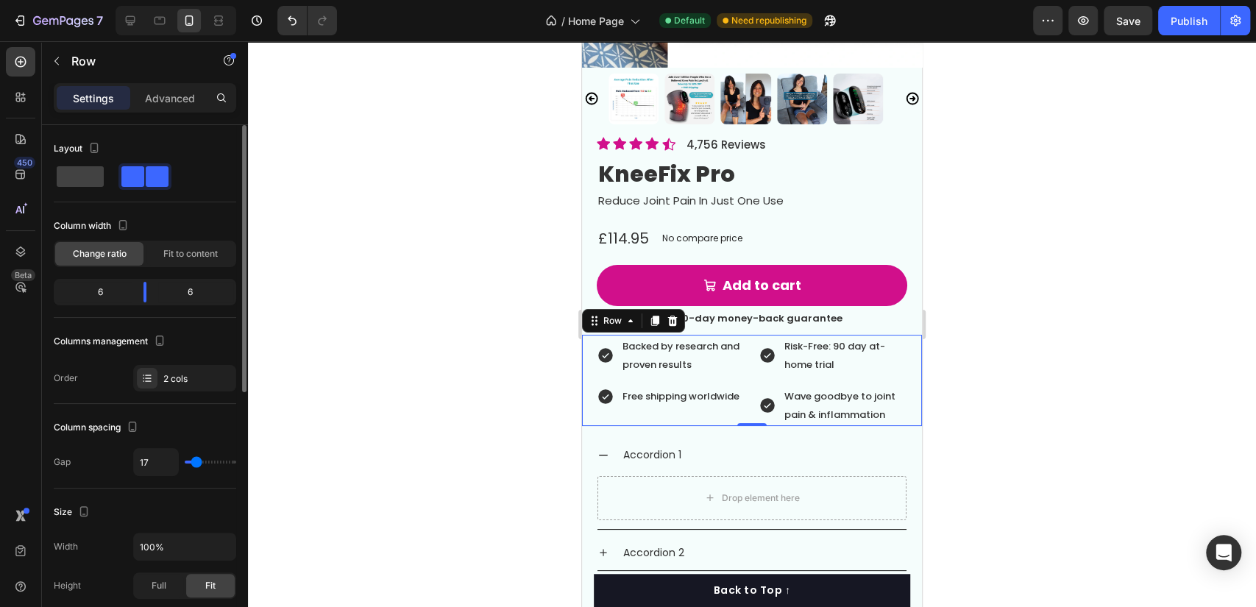
type input "13"
type input "11"
type input "7"
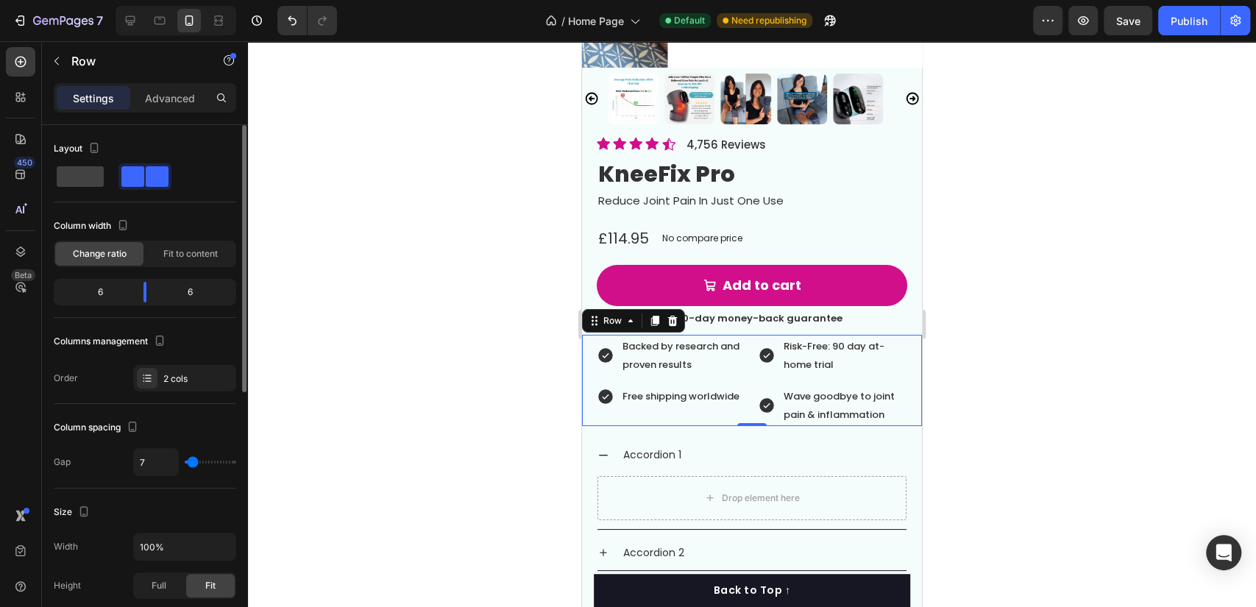
type input "15"
type input "13"
type input "11"
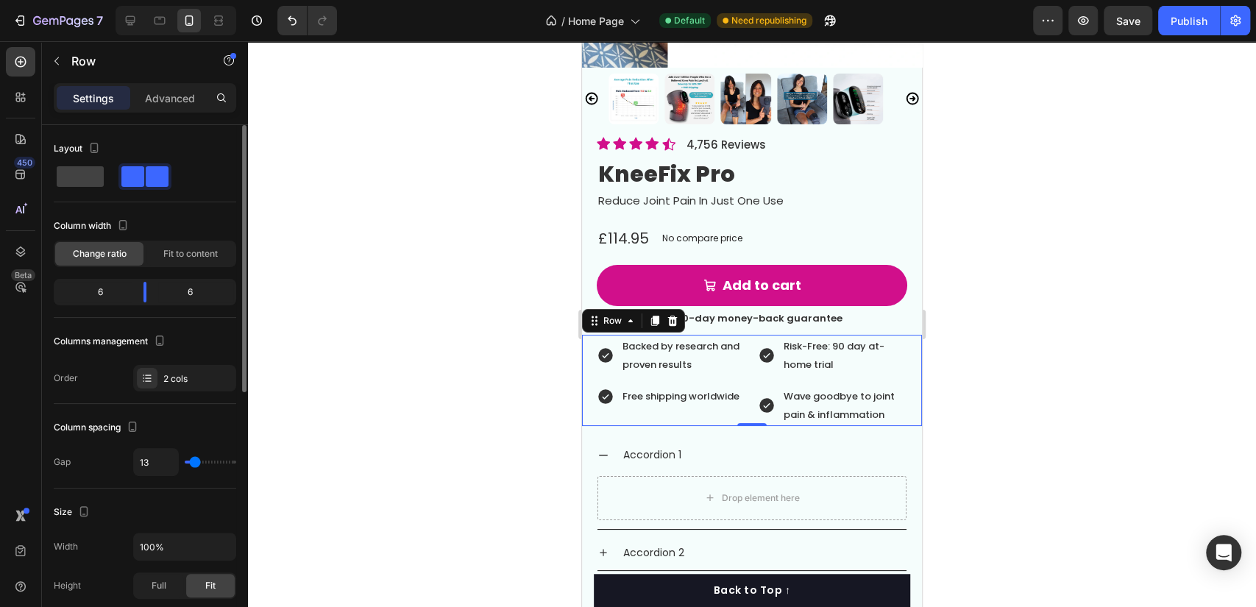
type input "11"
type input "5"
drag, startPoint x: 200, startPoint y: 464, endPoint x: 192, endPoint y: 475, distance: 13.1
type input "5"
click at [192, 464] on input "range" at bounding box center [211, 462] width 52 height 3
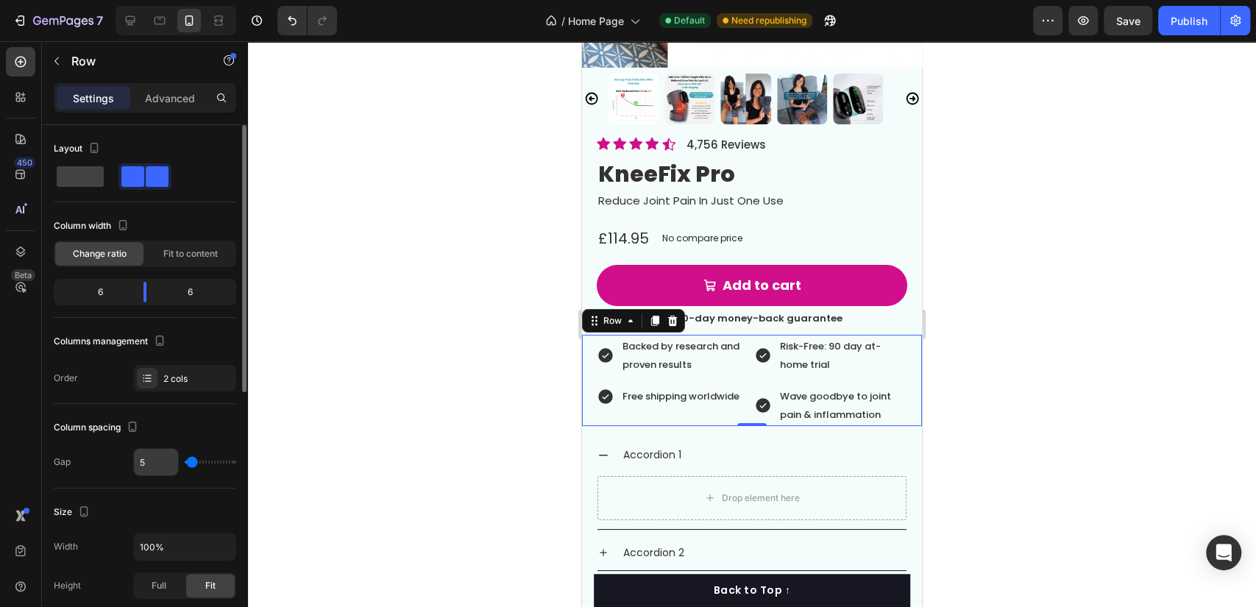
click at [163, 457] on input "5" at bounding box center [156, 462] width 44 height 26
type input "1"
type input "10"
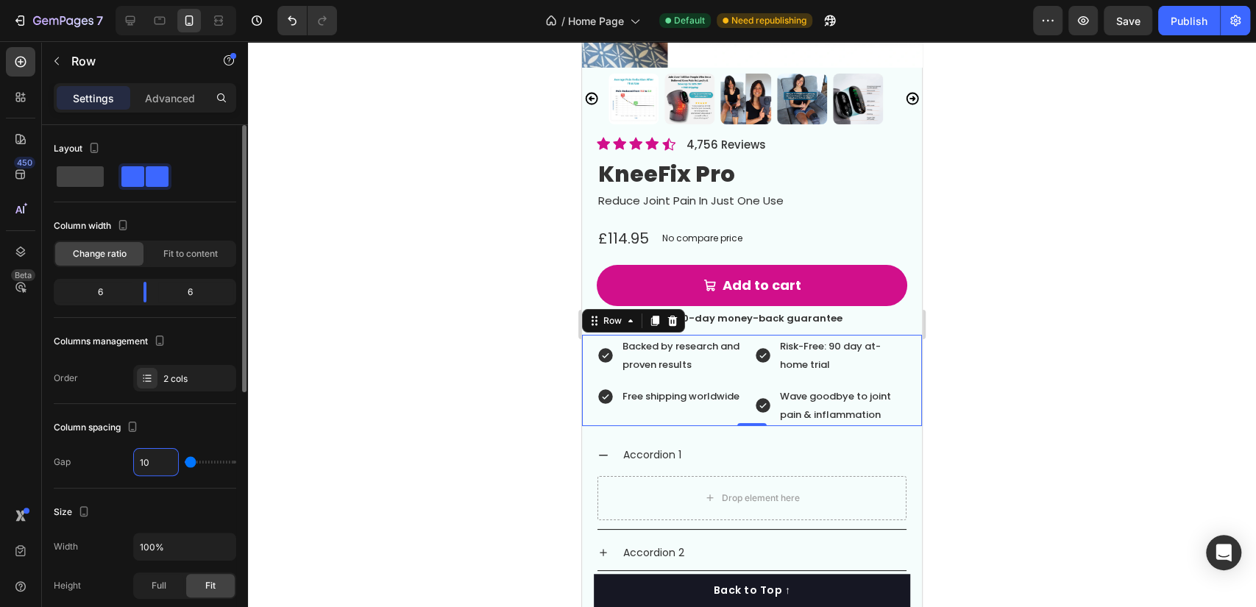
type input "10"
click at [759, 348] on icon at bounding box center [764, 355] width 15 height 15
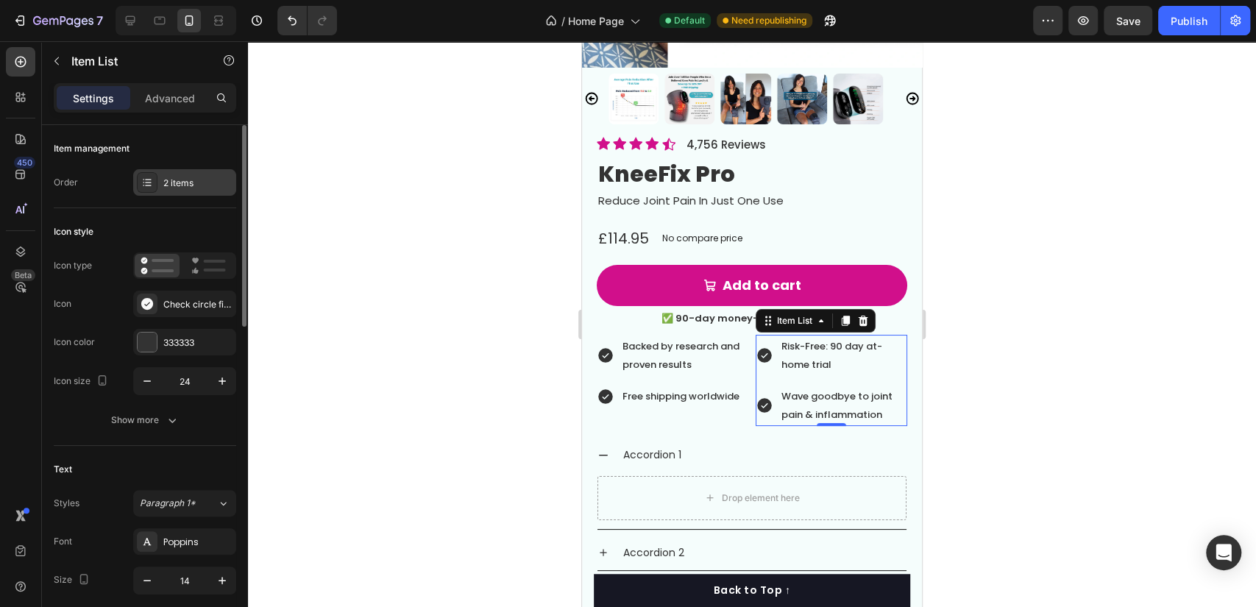
click at [197, 177] on div "2 items" at bounding box center [197, 183] width 69 height 13
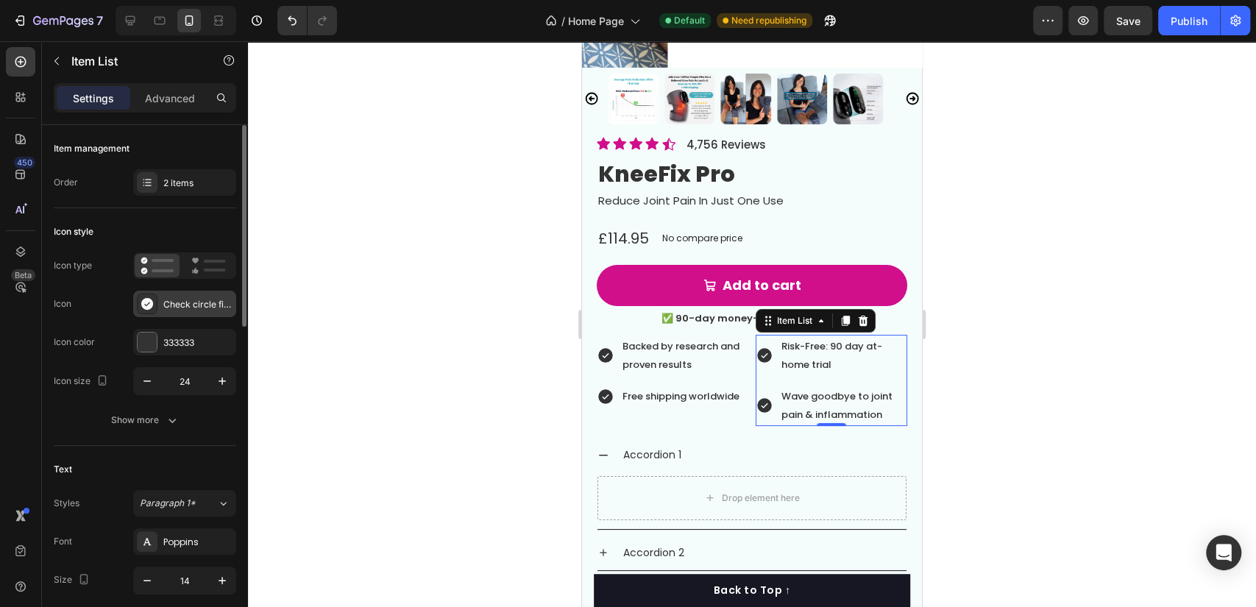
click at [189, 310] on div "Check circle filled" at bounding box center [197, 304] width 69 height 13
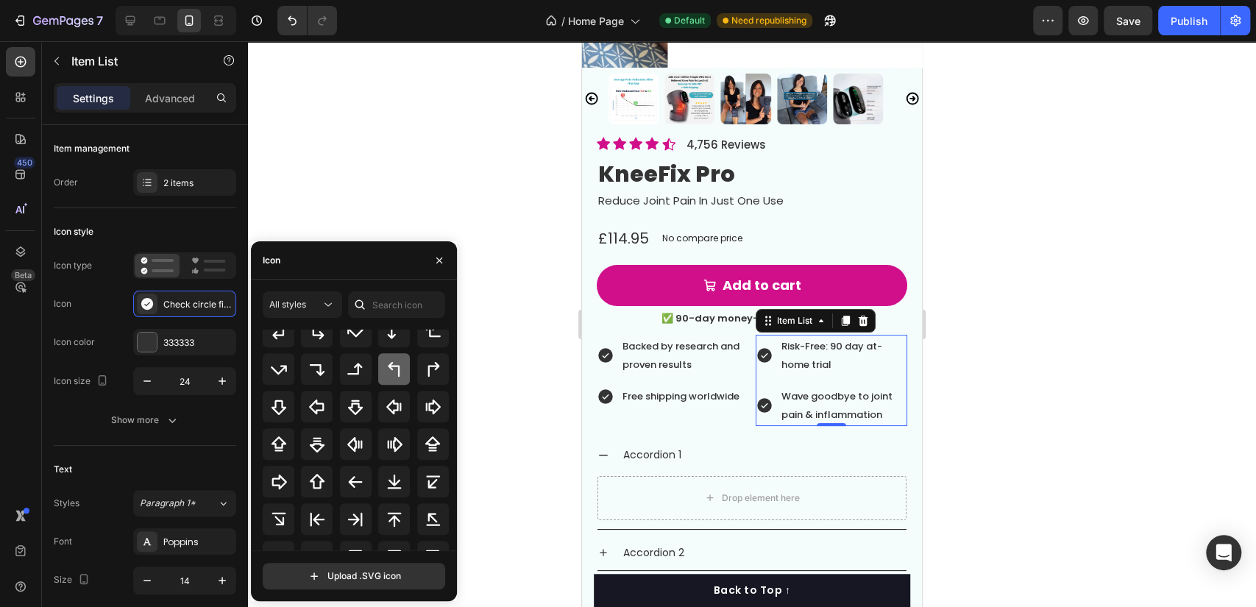
scroll to position [478, 0]
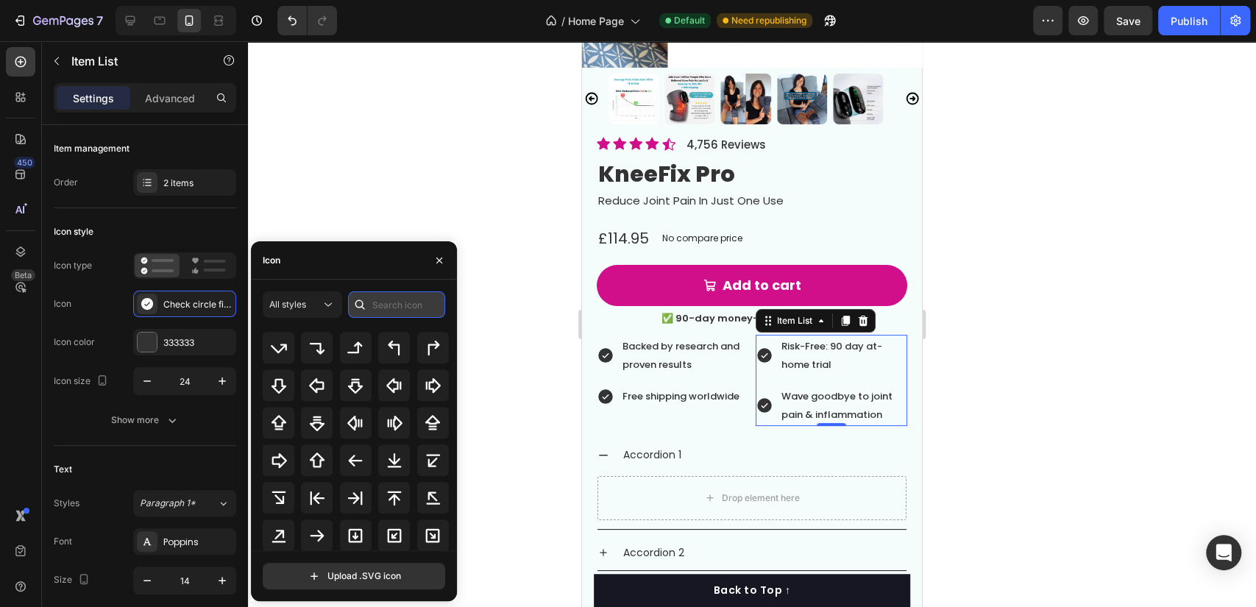
click at [394, 309] on input "text" at bounding box center [396, 304] width 97 height 26
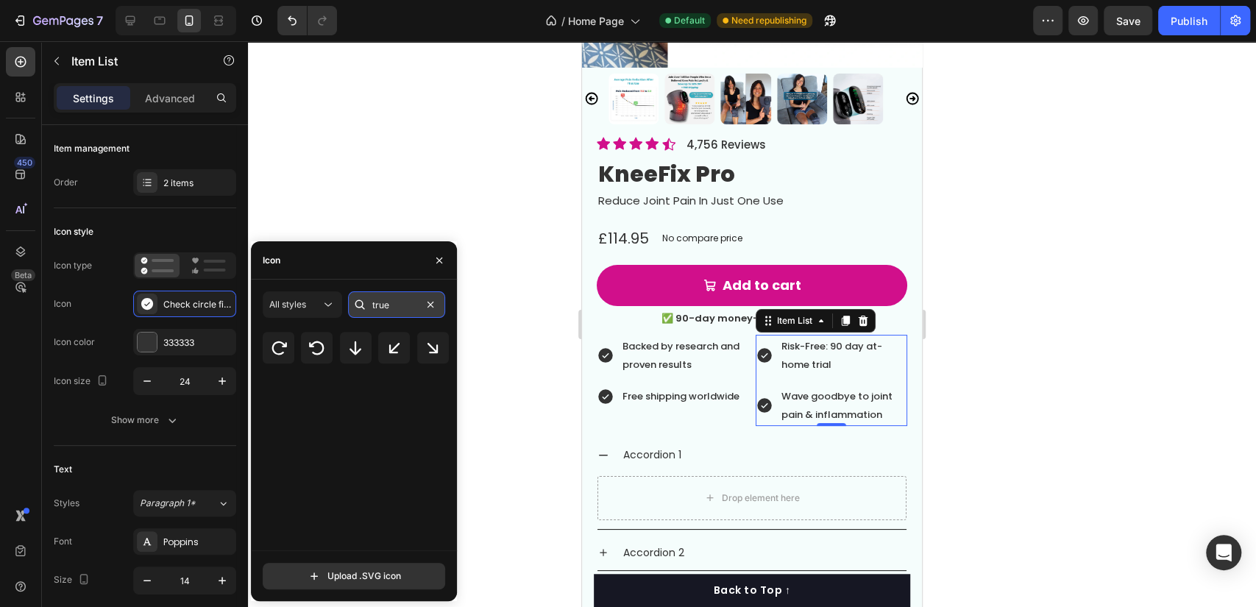
scroll to position [0, 0]
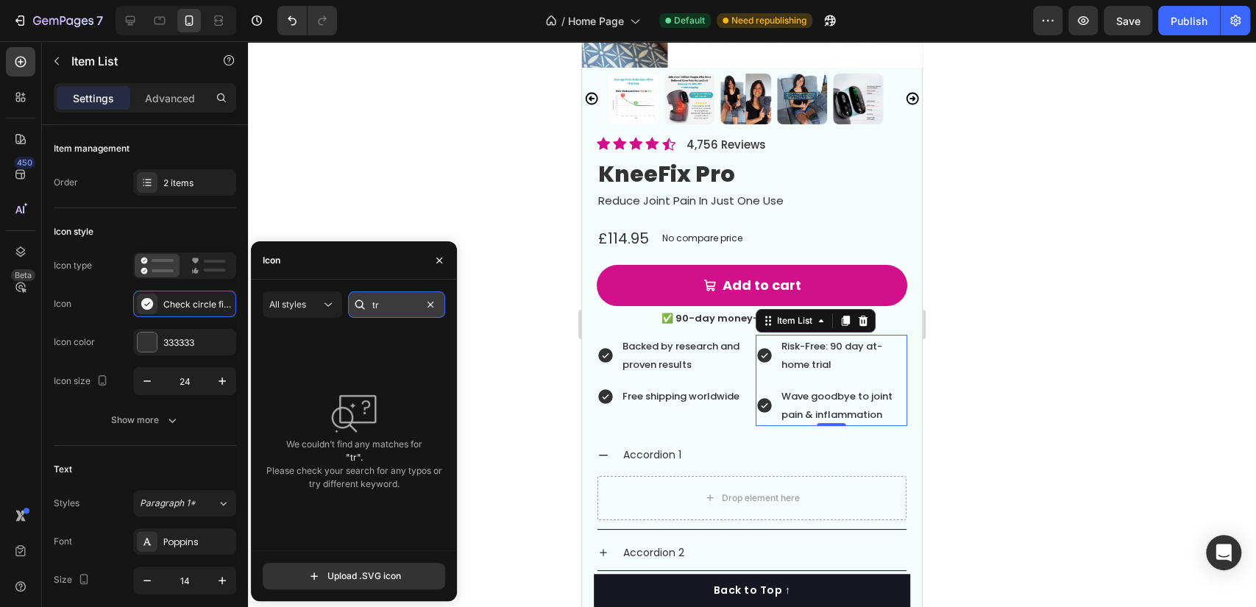
type input "t"
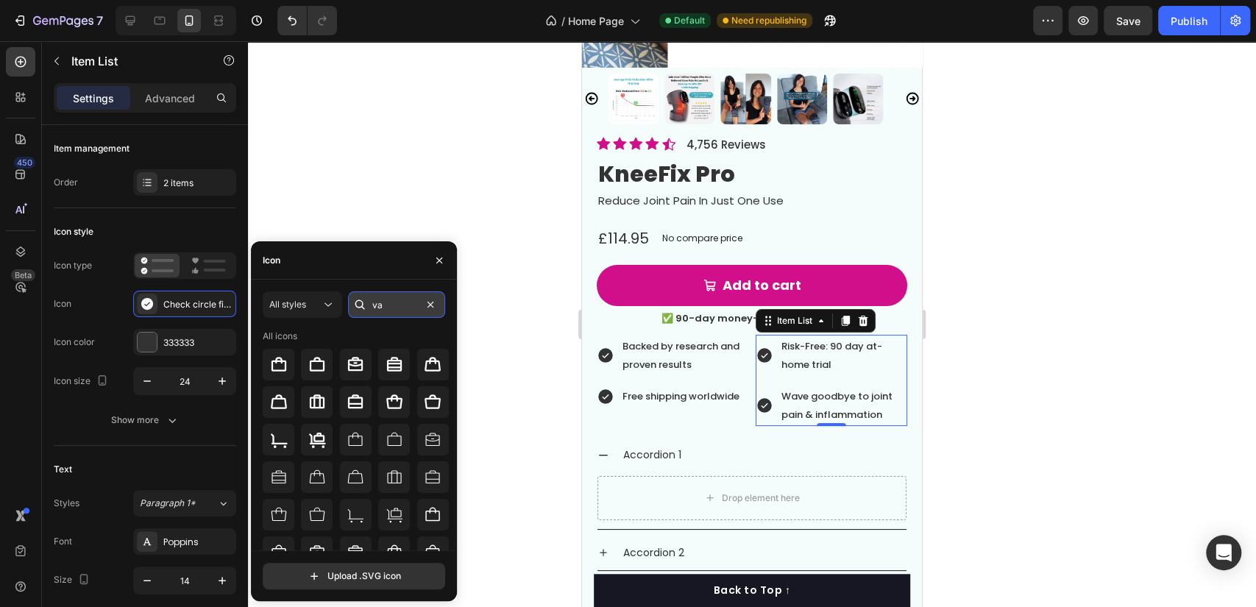
type input "v"
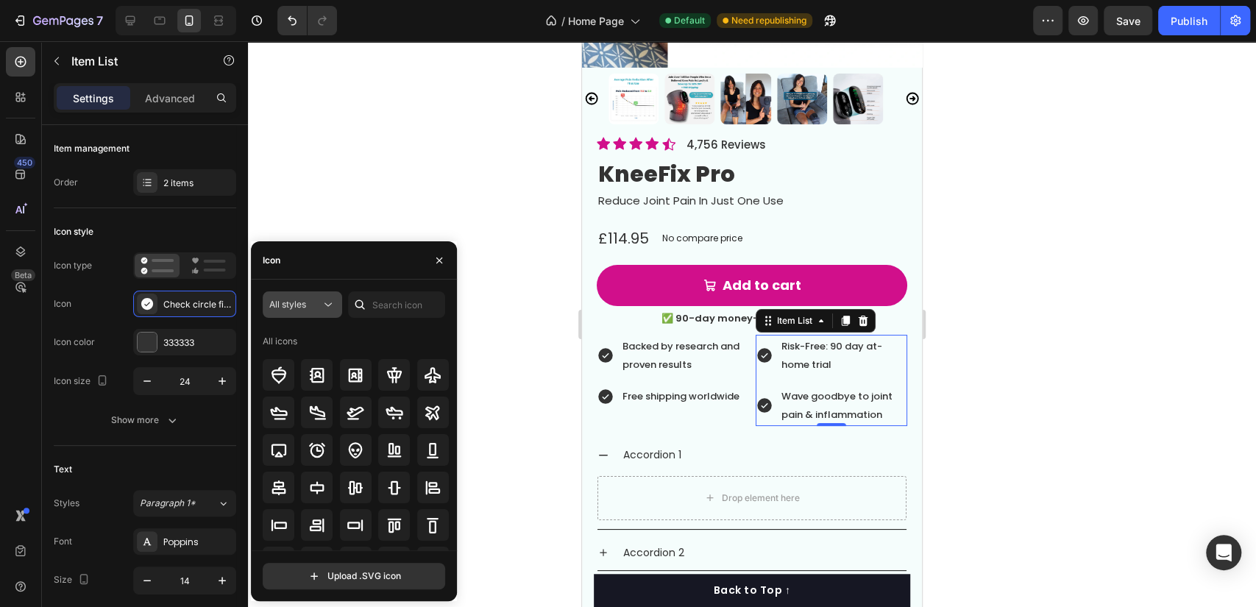
click at [324, 311] on icon at bounding box center [328, 304] width 15 height 15
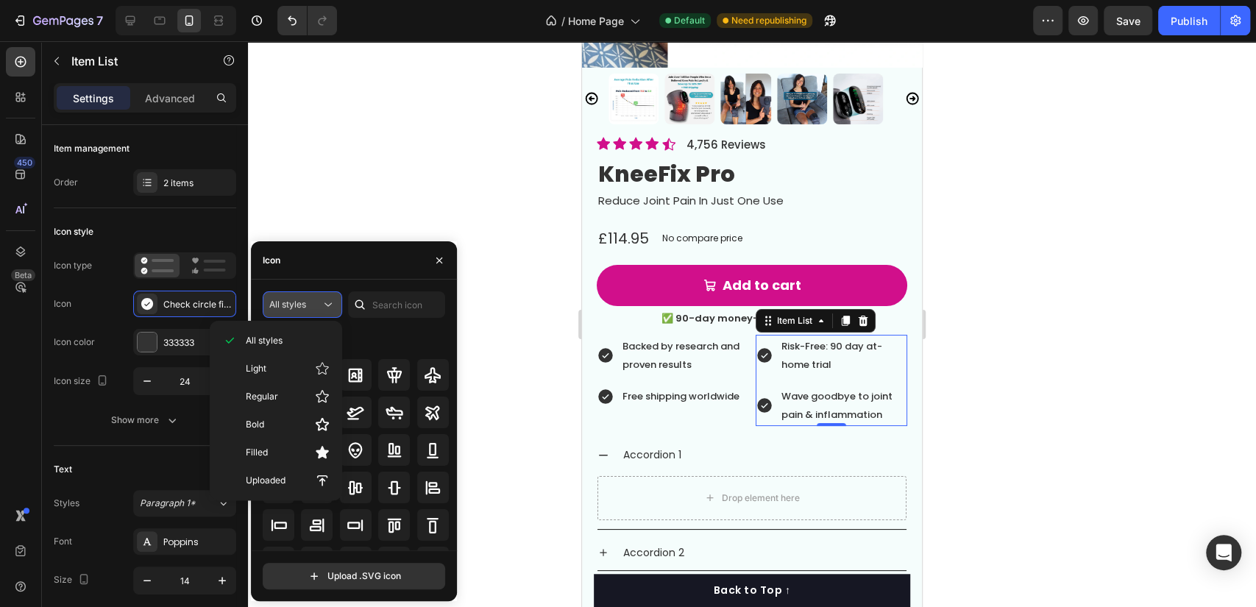
click at [321, 309] on icon at bounding box center [328, 304] width 15 height 15
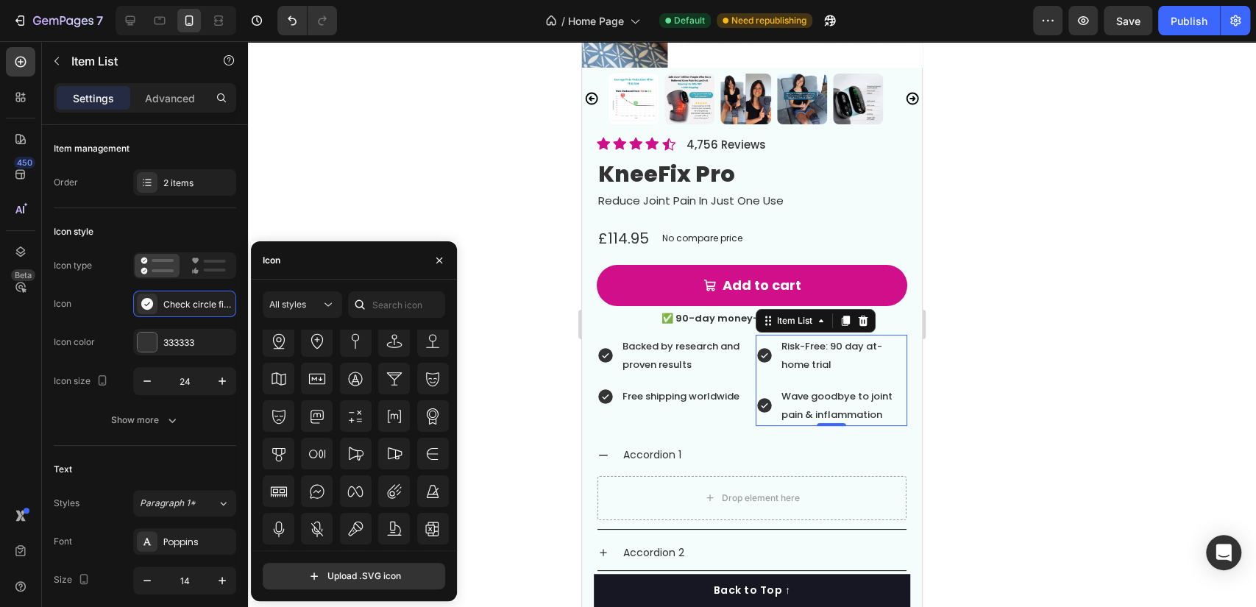
scroll to position [15277, 0]
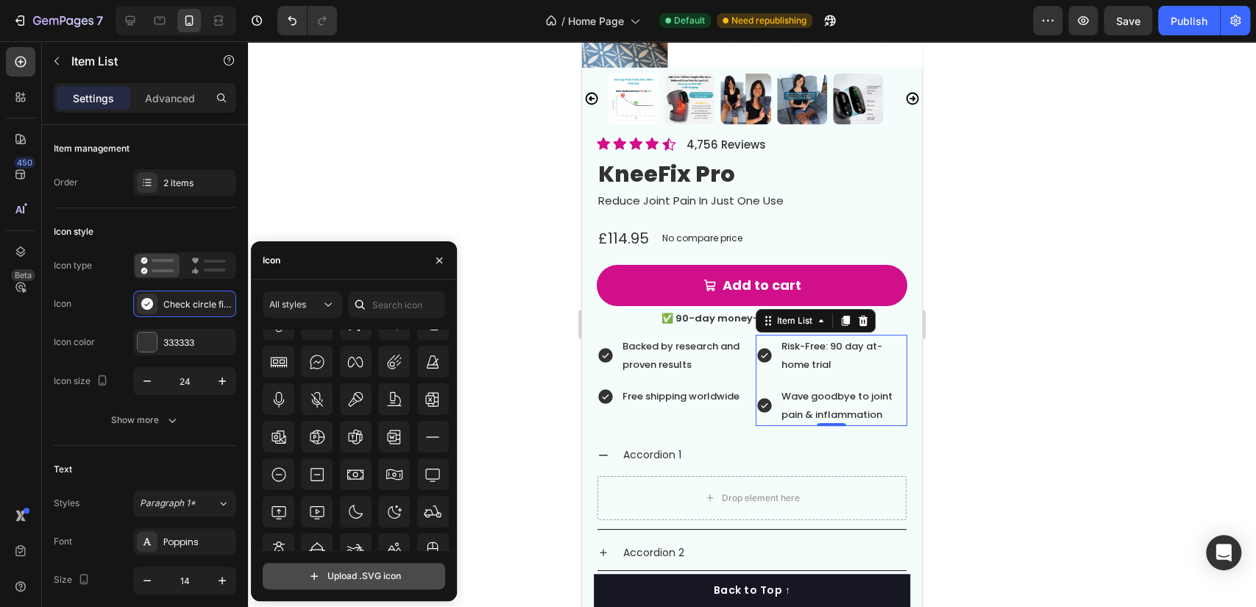
click at [338, 578] on input "file" at bounding box center [353, 576] width 181 height 25
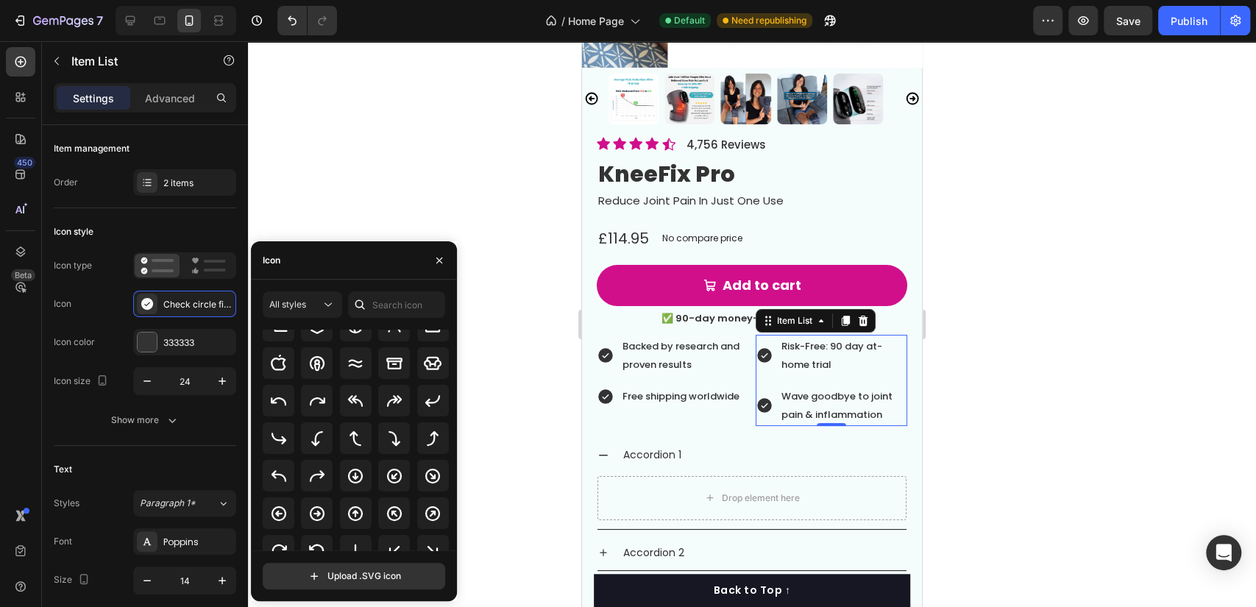
scroll to position [327, 0]
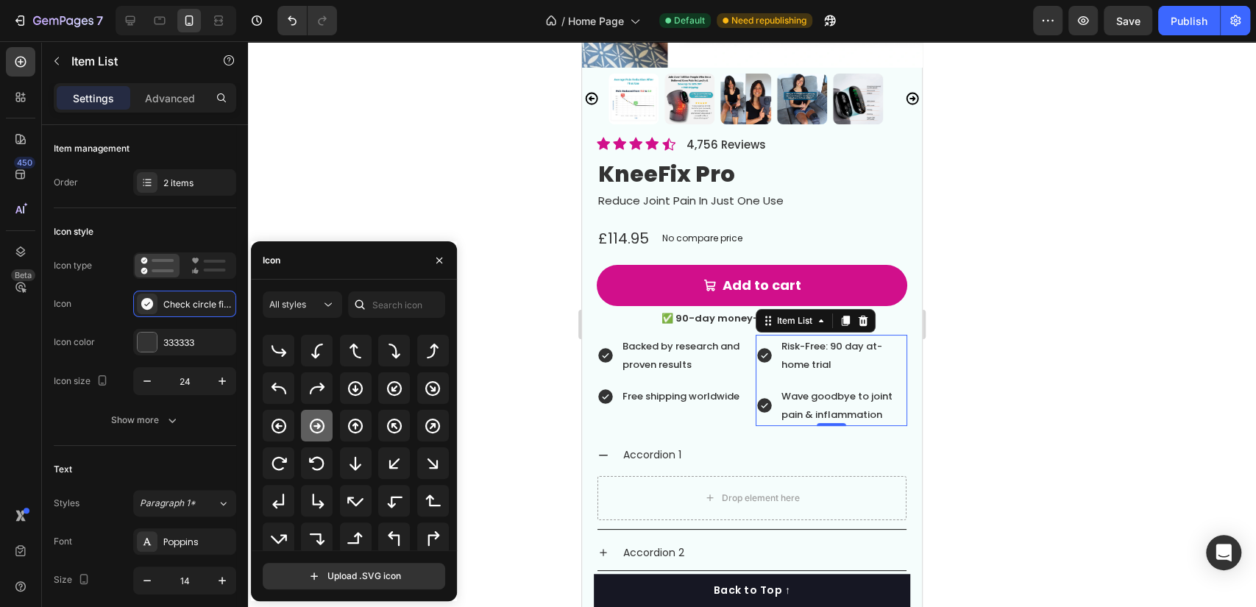
click at [327, 423] on div at bounding box center [317, 426] width 32 height 32
click at [280, 22] on button "Undo/Redo" at bounding box center [291, 20] width 29 height 29
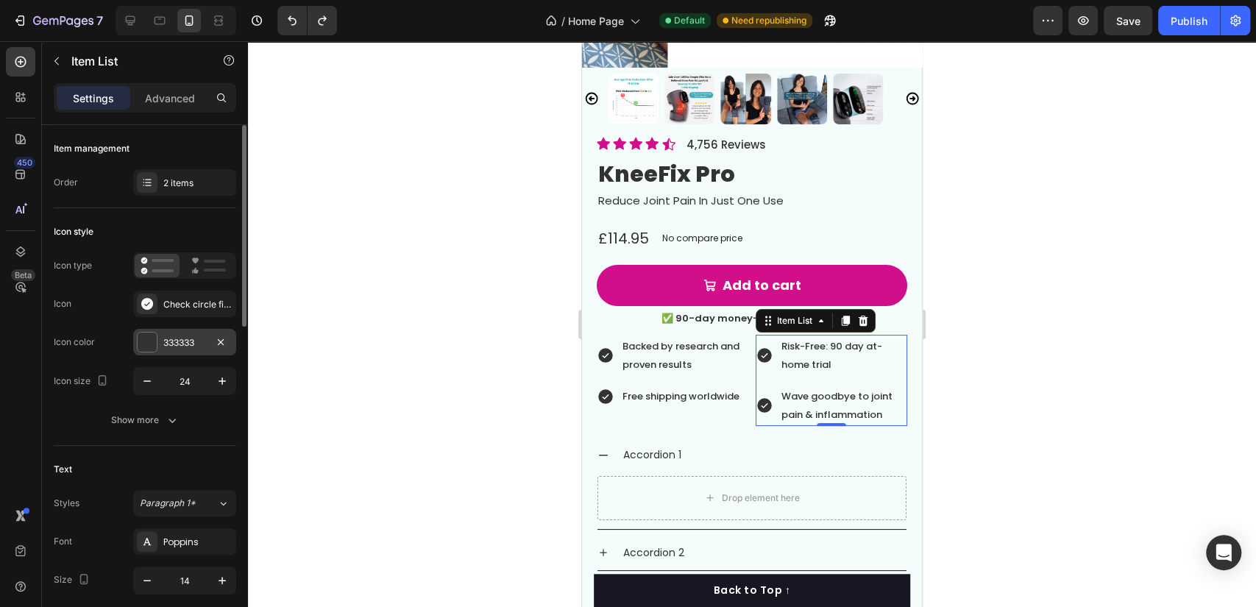
click at [182, 341] on div "333333" at bounding box center [184, 342] width 43 height 13
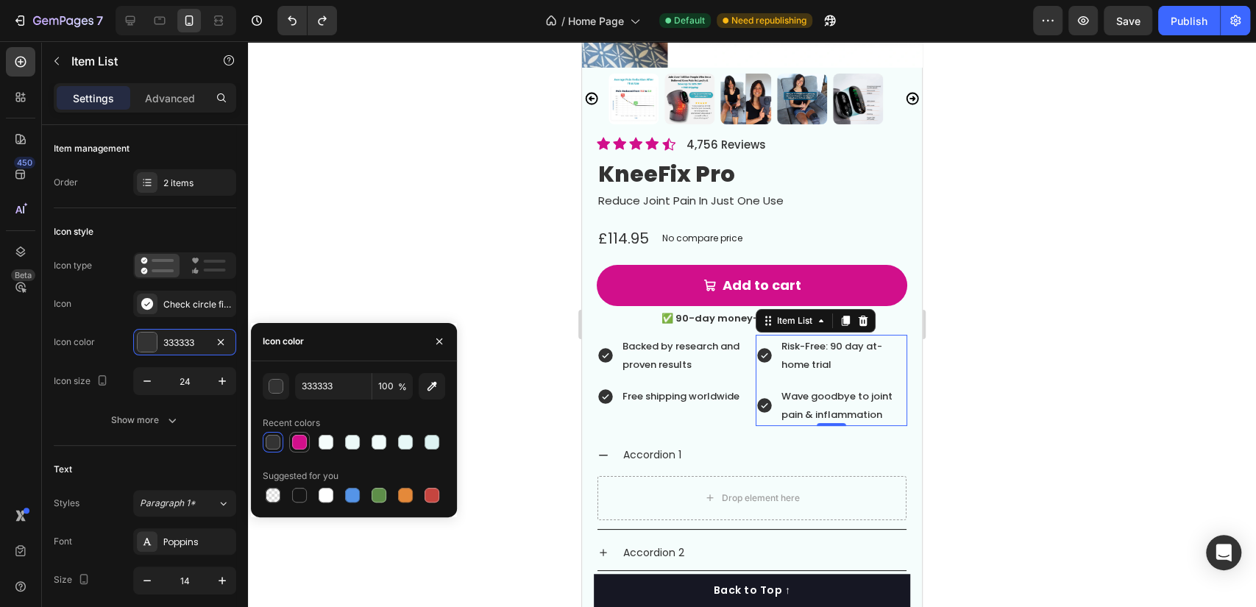
click at [306, 445] on div at bounding box center [299, 442] width 15 height 15
type input "D10F8B"
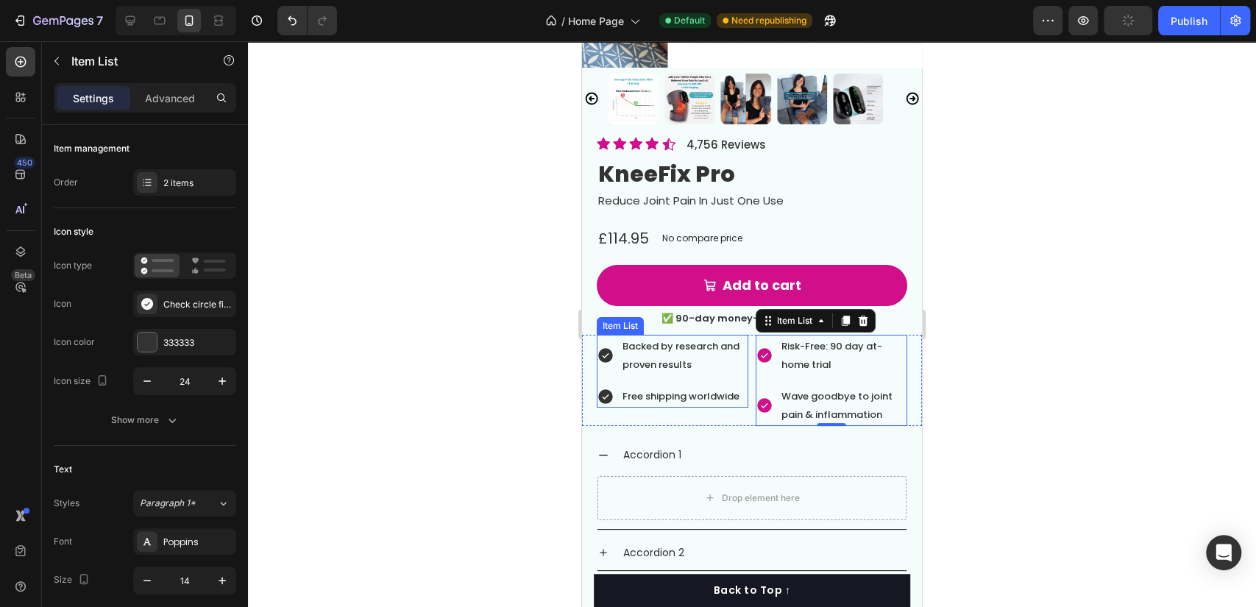
click at [607, 358] on div "Backed by research and proven results" at bounding box center [673, 355] width 152 height 41
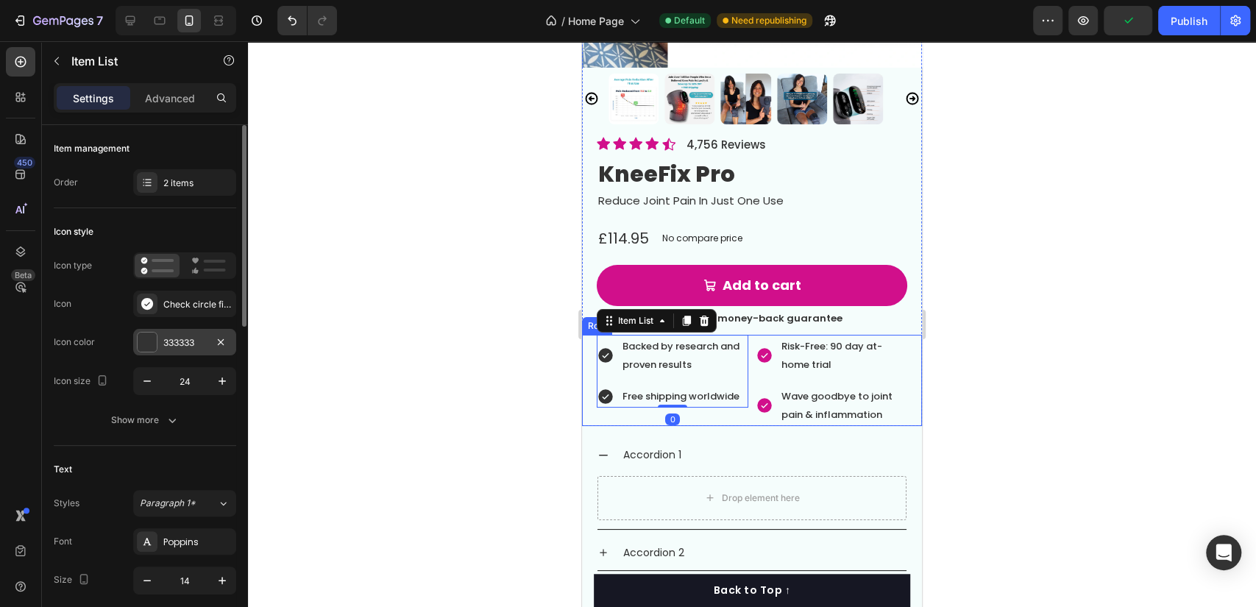
click at [204, 334] on div "333333" at bounding box center [184, 342] width 103 height 26
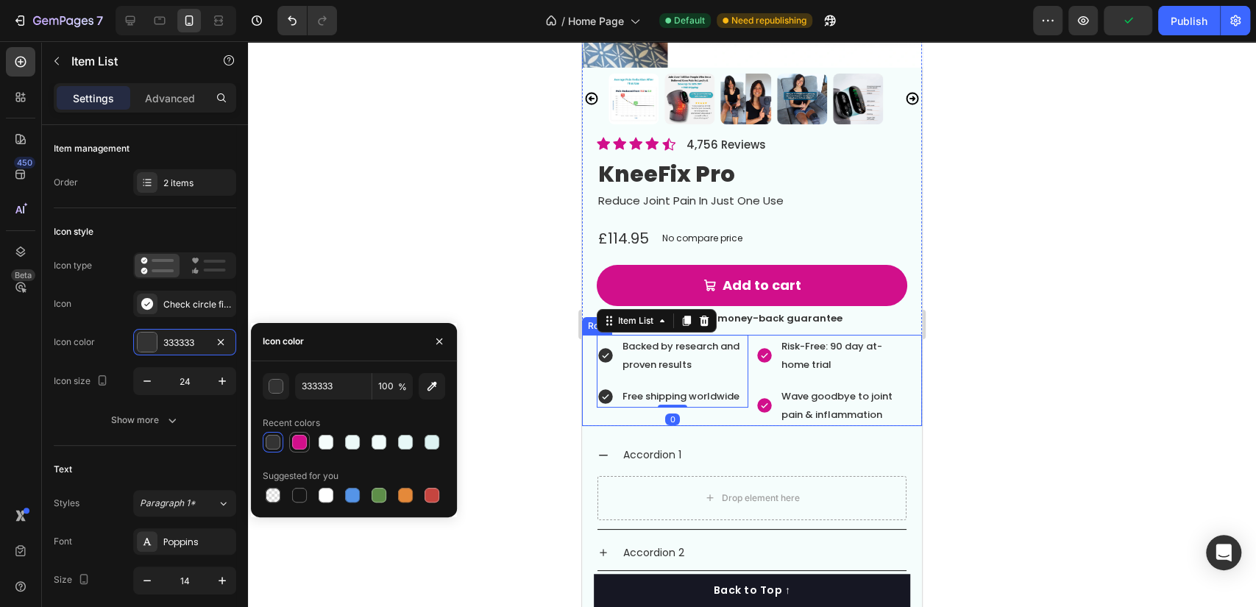
click at [305, 441] on div at bounding box center [299, 442] width 15 height 15
type input "D10F8B"
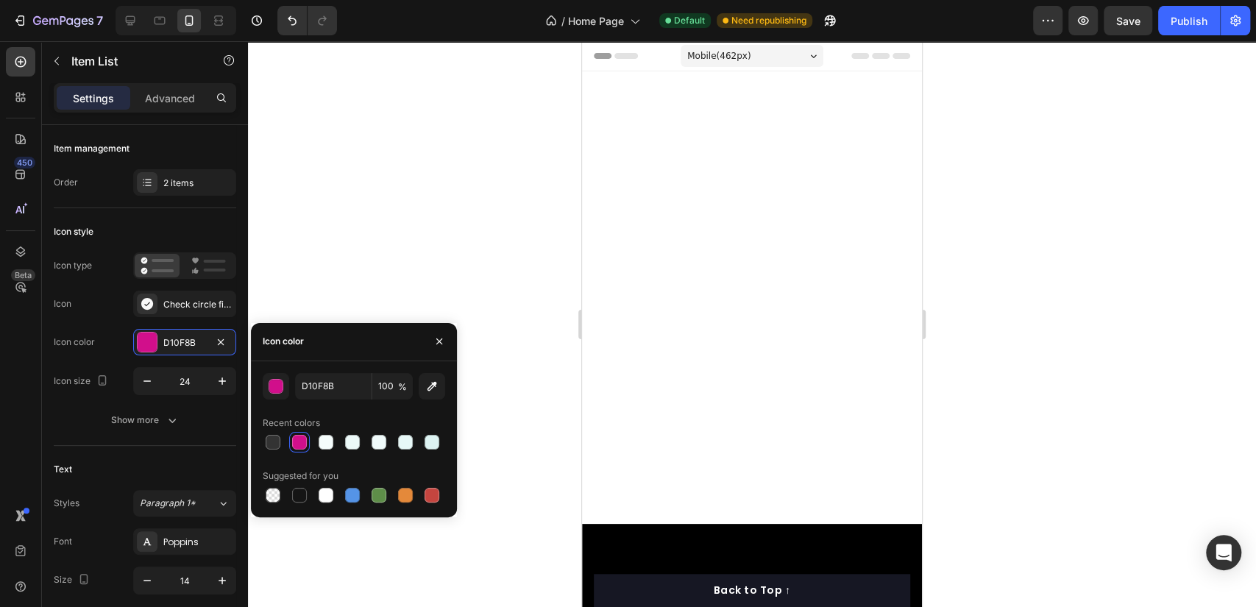
scroll to position [3690, 0]
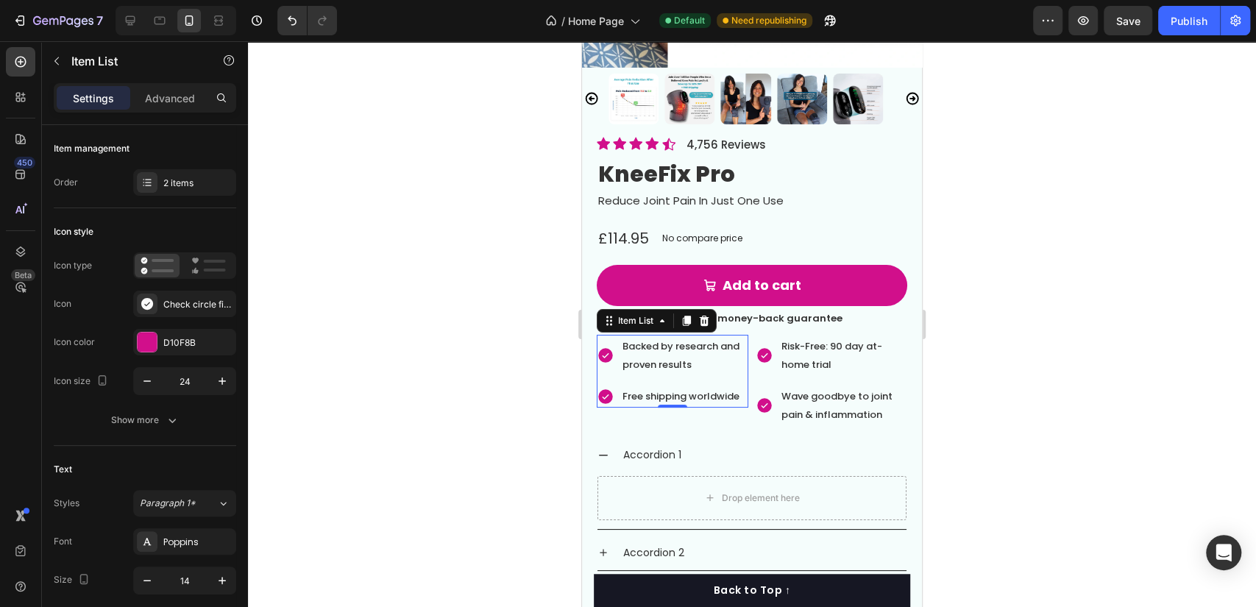
click at [717, 365] on div "Backed by research and proven results Free shipping worldwide" at bounding box center [673, 372] width 152 height 74
click at [164, 180] on div "2 items" at bounding box center [197, 183] width 69 height 13
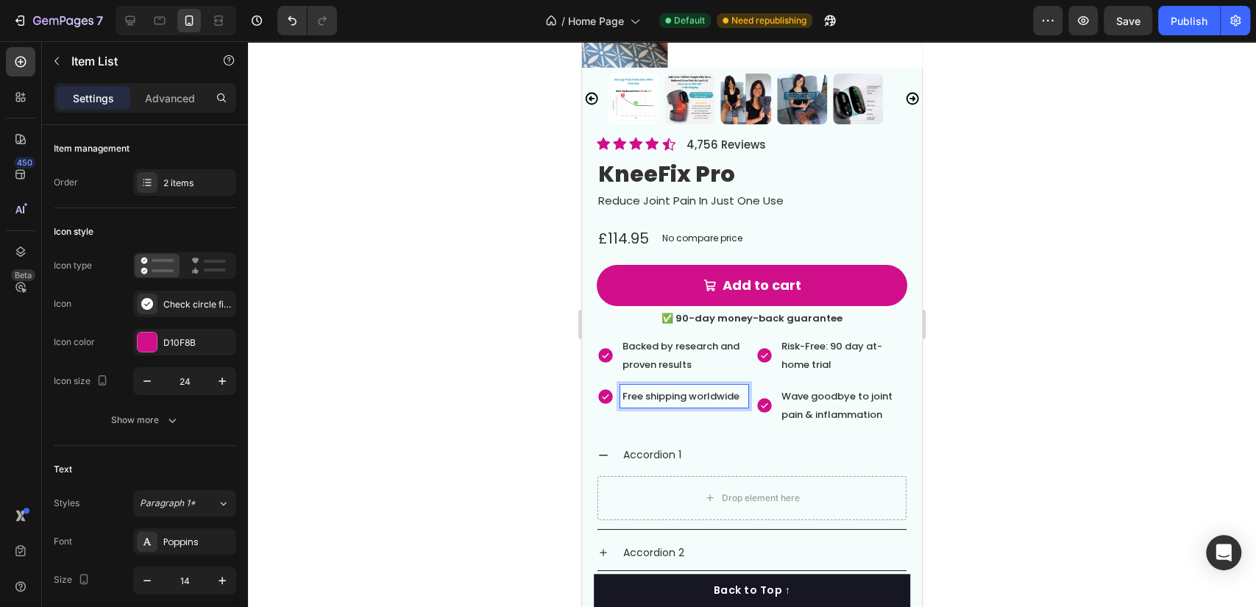
click at [648, 389] on span "Free shipping worldwide" at bounding box center [680, 396] width 117 height 14
click at [1040, 318] on div at bounding box center [752, 324] width 1008 height 566
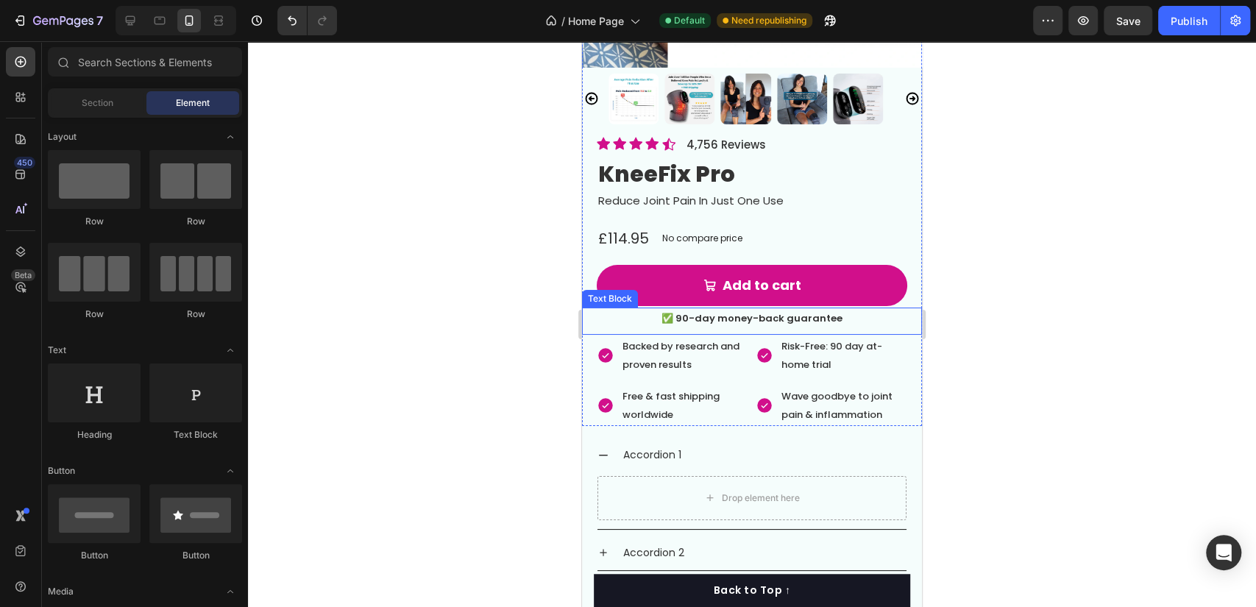
click at [859, 310] on p "✅ 90-day money-back guarantee" at bounding box center [751, 318] width 337 height 18
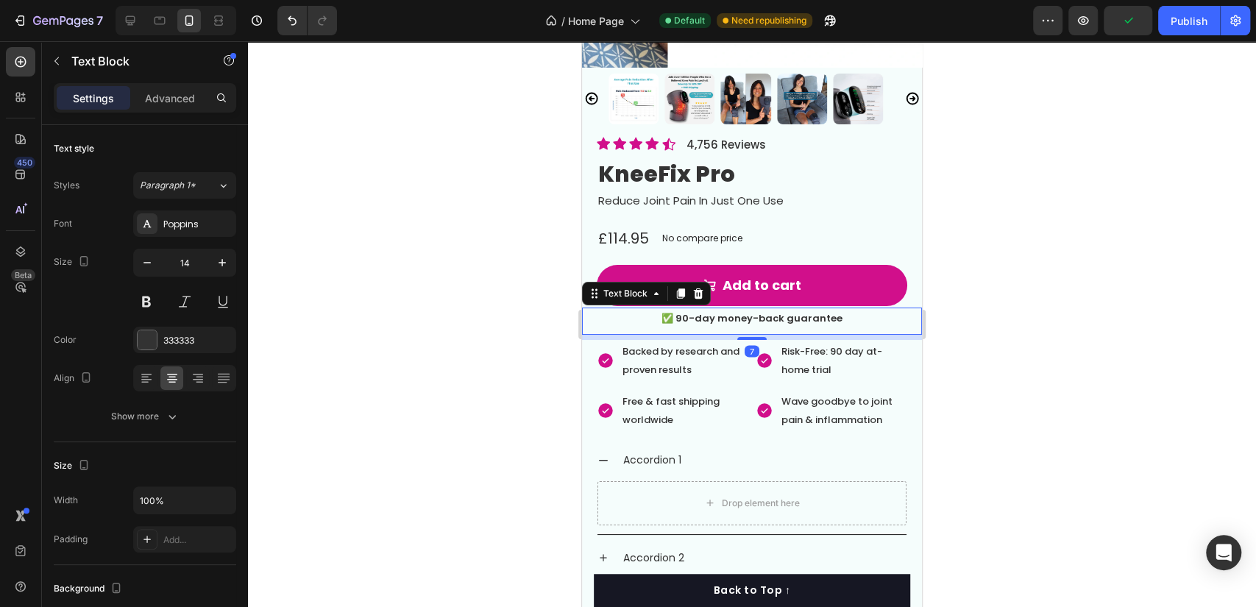
drag, startPoint x: 744, startPoint y: 319, endPoint x: 775, endPoint y: 324, distance: 31.3
click at [775, 335] on div "7" at bounding box center [752, 335] width 340 height 0
click at [1092, 302] on div at bounding box center [752, 324] width 1008 height 566
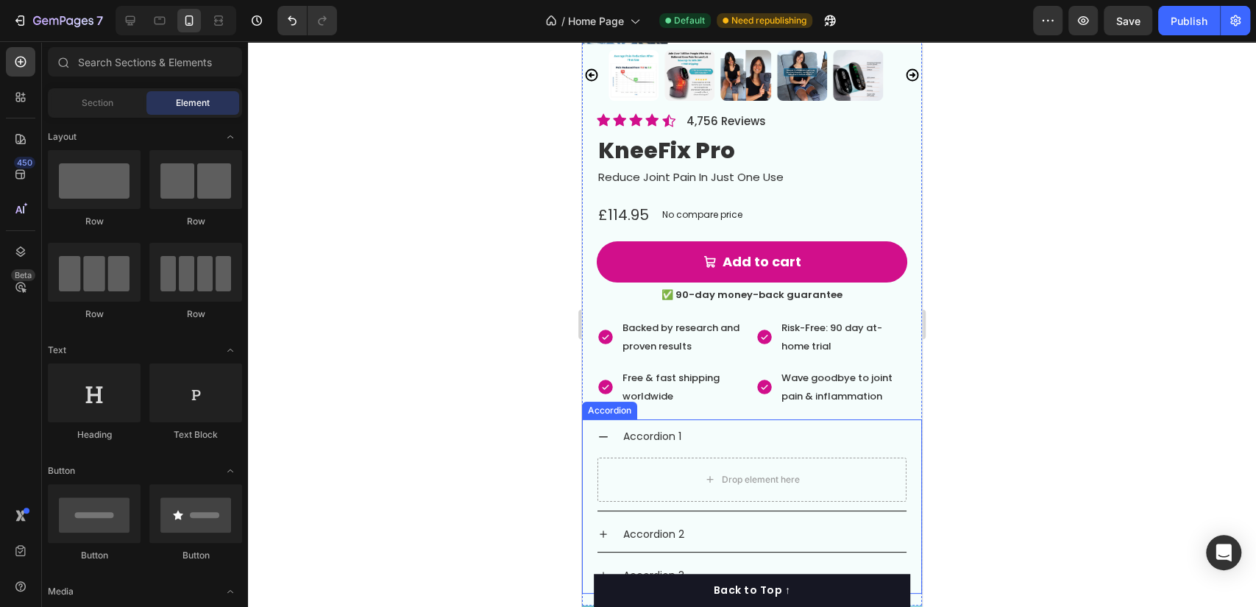
scroll to position [3853, 0]
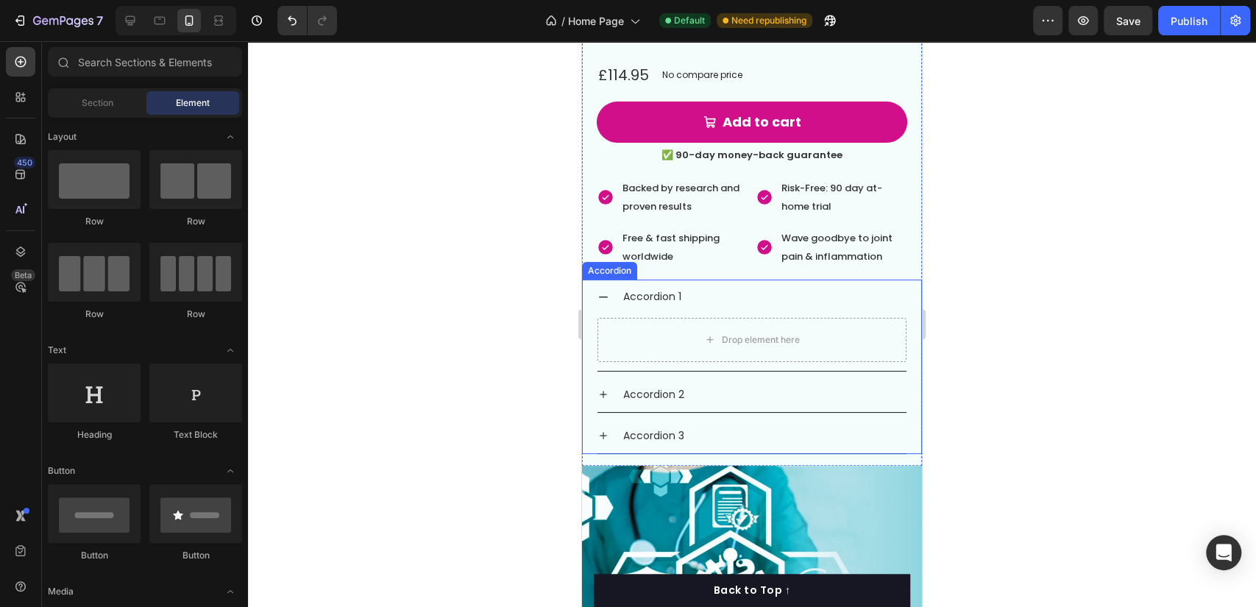
click at [599, 292] on div "Accordion 1" at bounding box center [751, 297] width 309 height 35
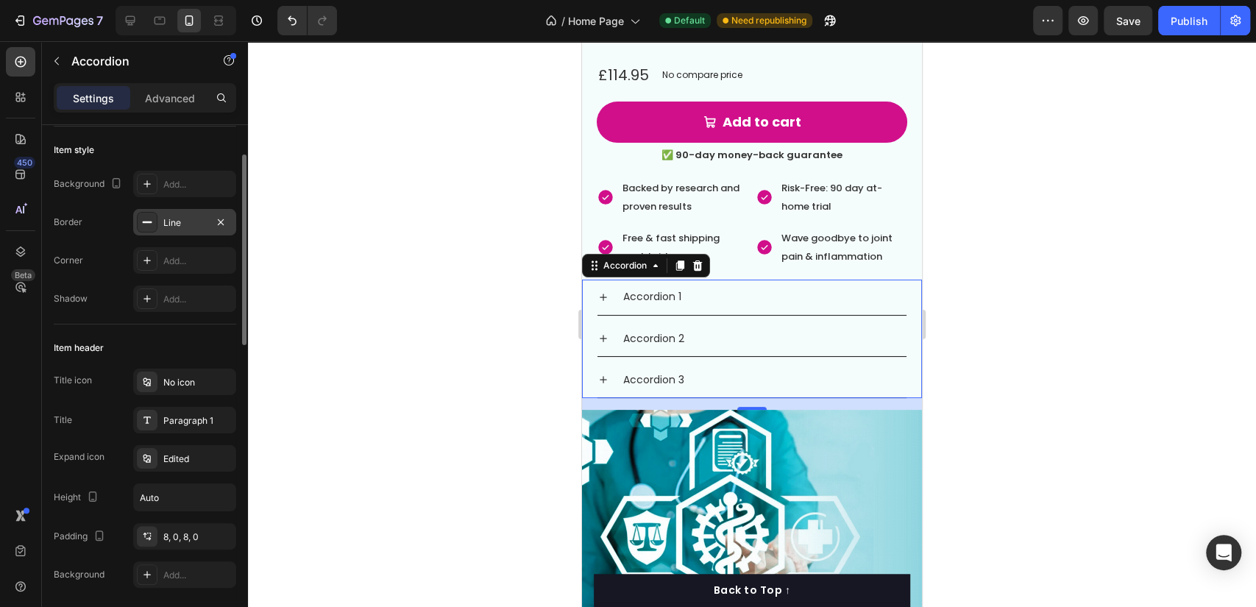
scroll to position [0, 0]
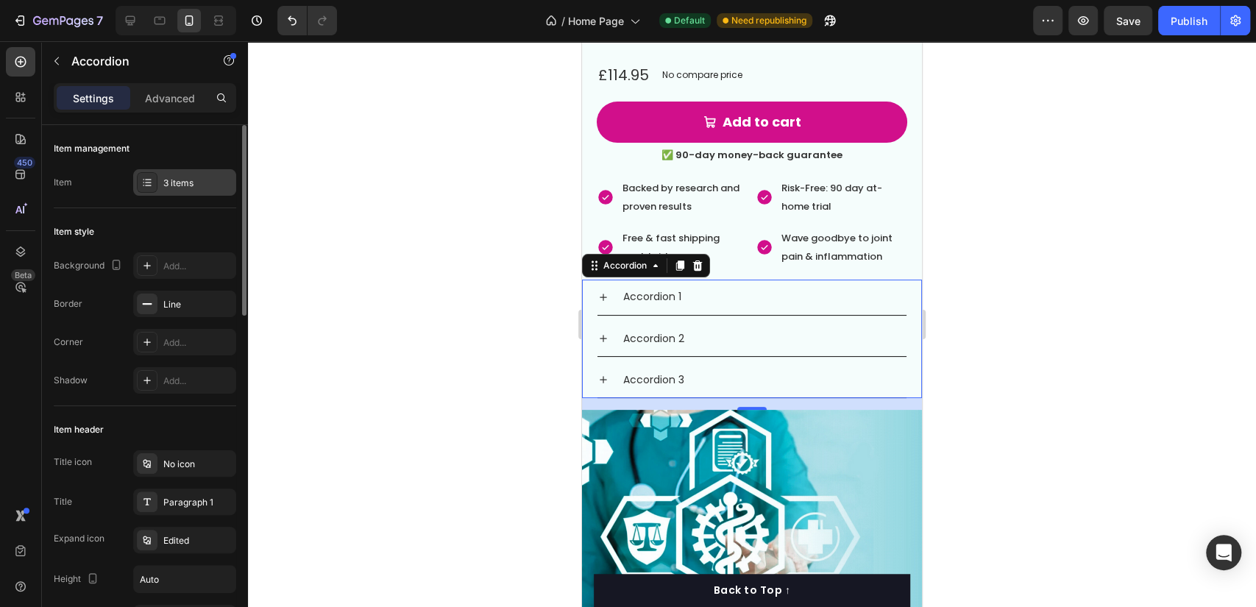
click at [194, 181] on div "3 items" at bounding box center [197, 183] width 69 height 13
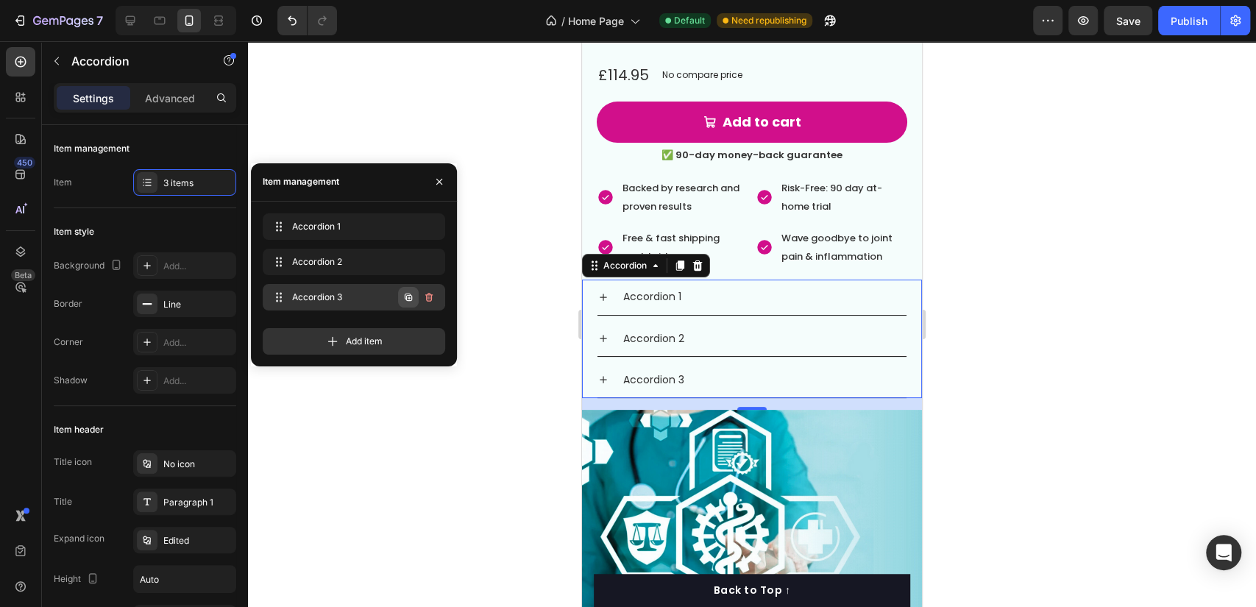
click at [412, 305] on button "button" at bounding box center [408, 297] width 21 height 21
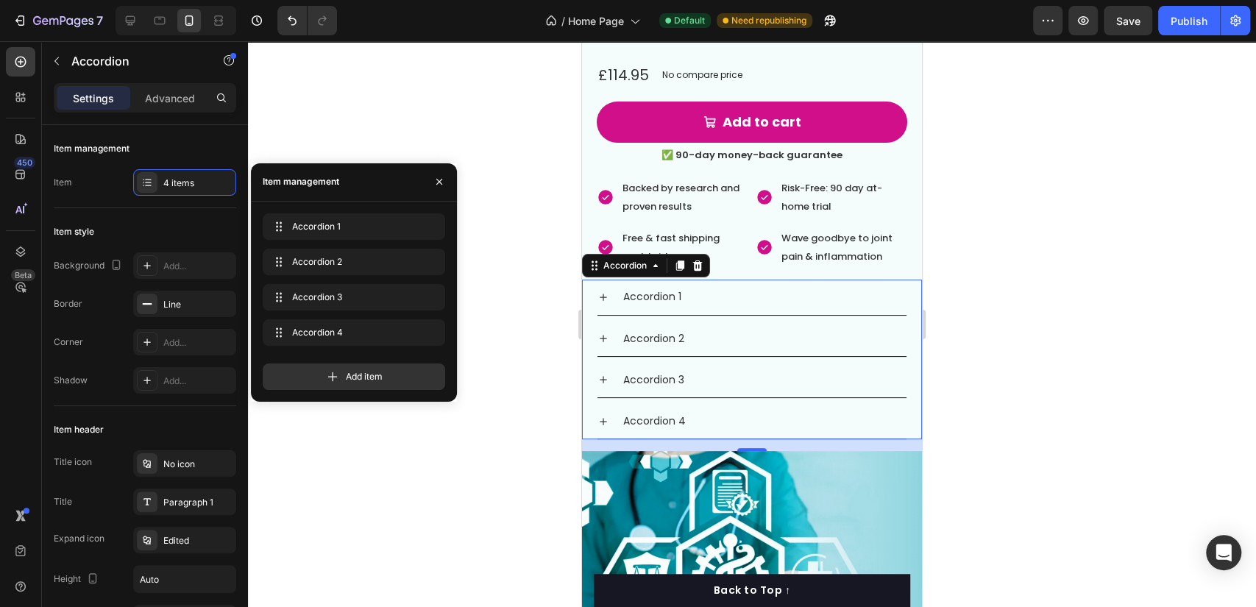
click at [665, 369] on div "Accordion 3" at bounding box center [653, 380] width 65 height 23
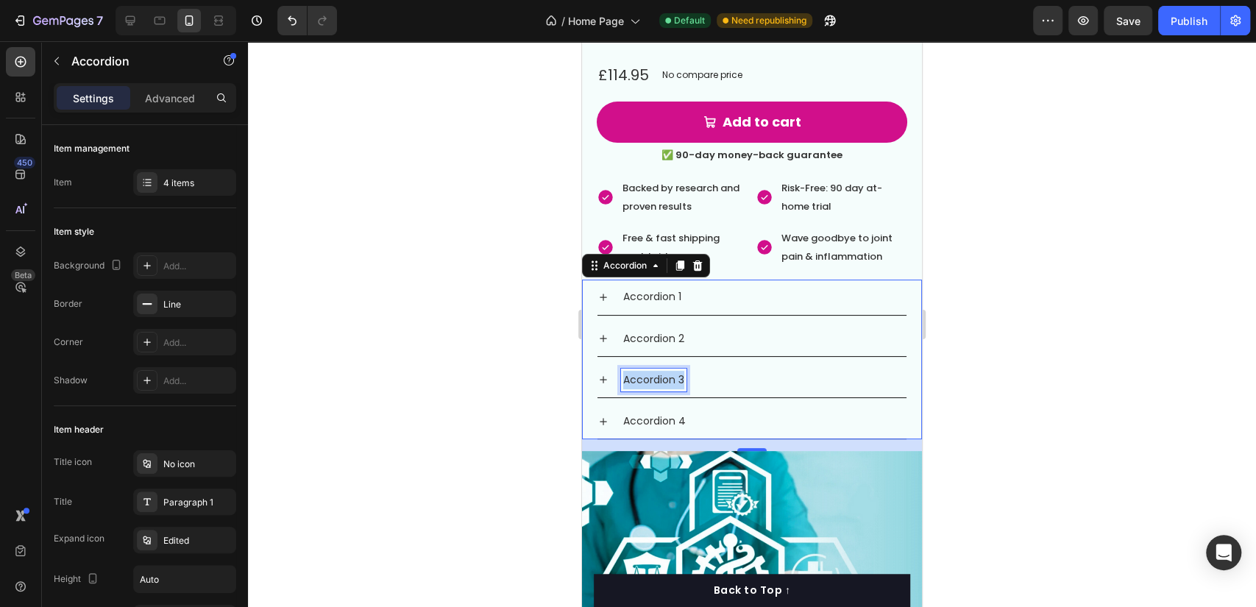
click at [665, 371] on p "Accordion 3" at bounding box center [653, 380] width 61 height 18
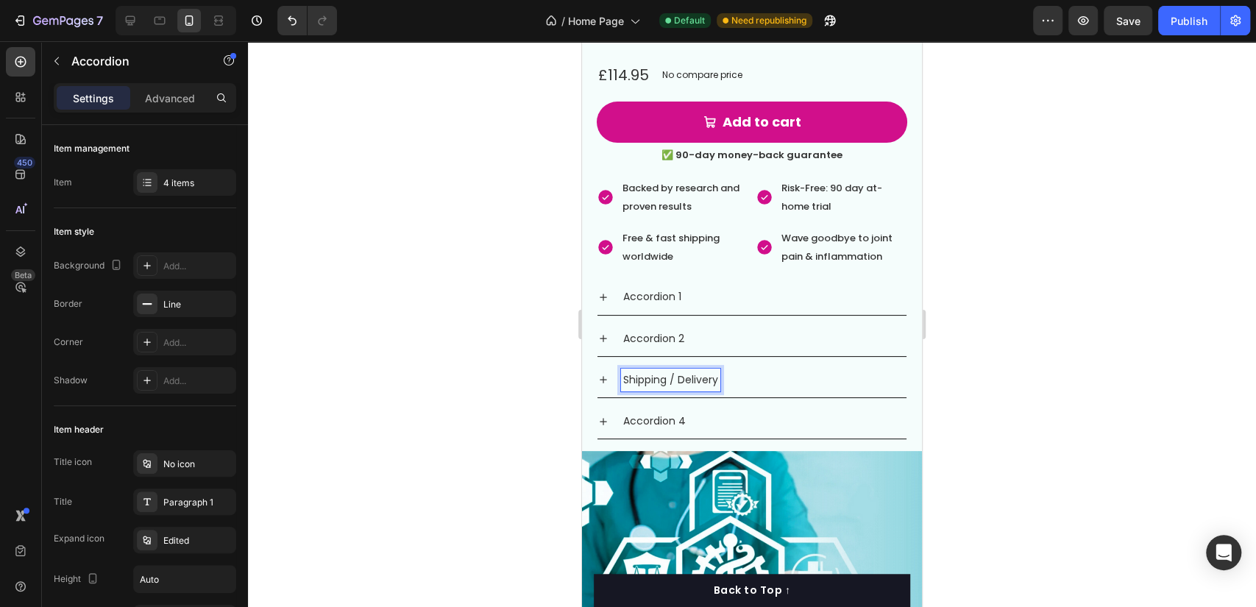
click at [670, 371] on p "Shipping / Delivery" at bounding box center [670, 380] width 95 height 18
click at [676, 371] on p "Shipping/ Delivery" at bounding box center [669, 380] width 92 height 18
click at [670, 280] on div "Accordion 1" at bounding box center [751, 297] width 309 height 35
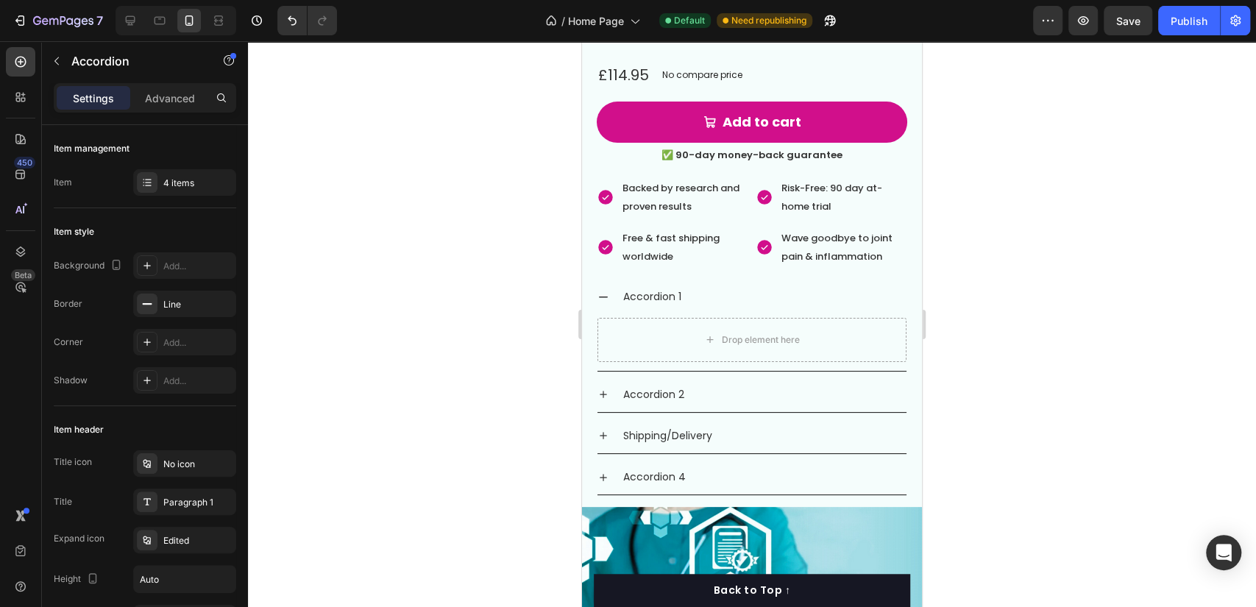
click at [670, 280] on div "Accordion 1" at bounding box center [751, 297] width 309 height 35
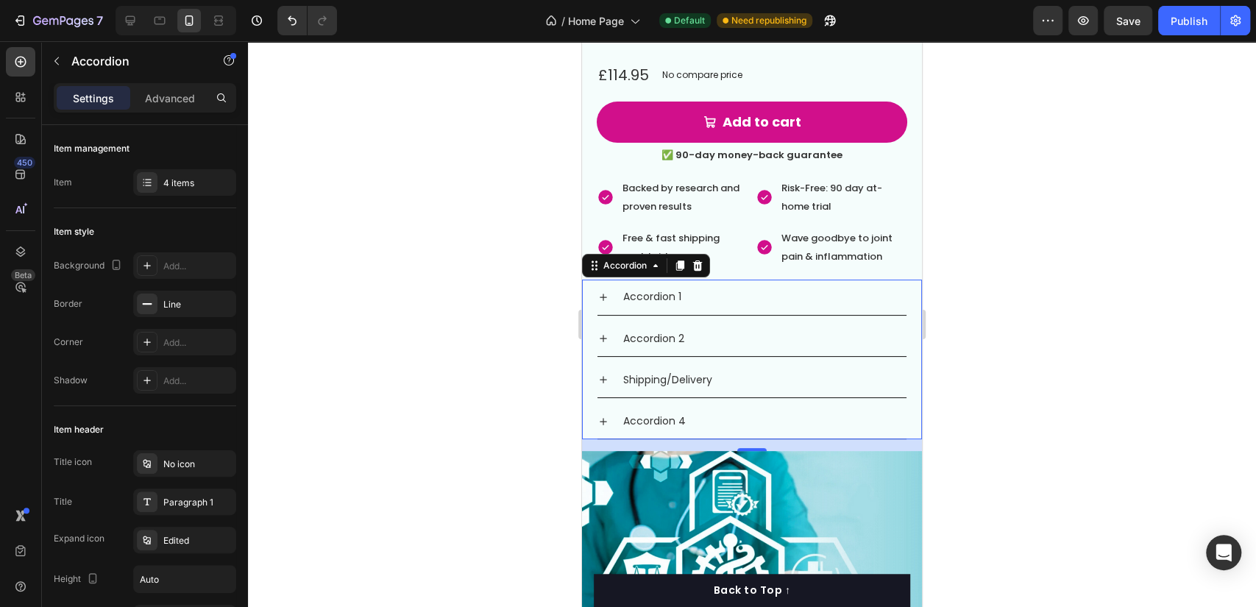
click at [661, 288] on p "Accordion 1" at bounding box center [652, 297] width 58 height 18
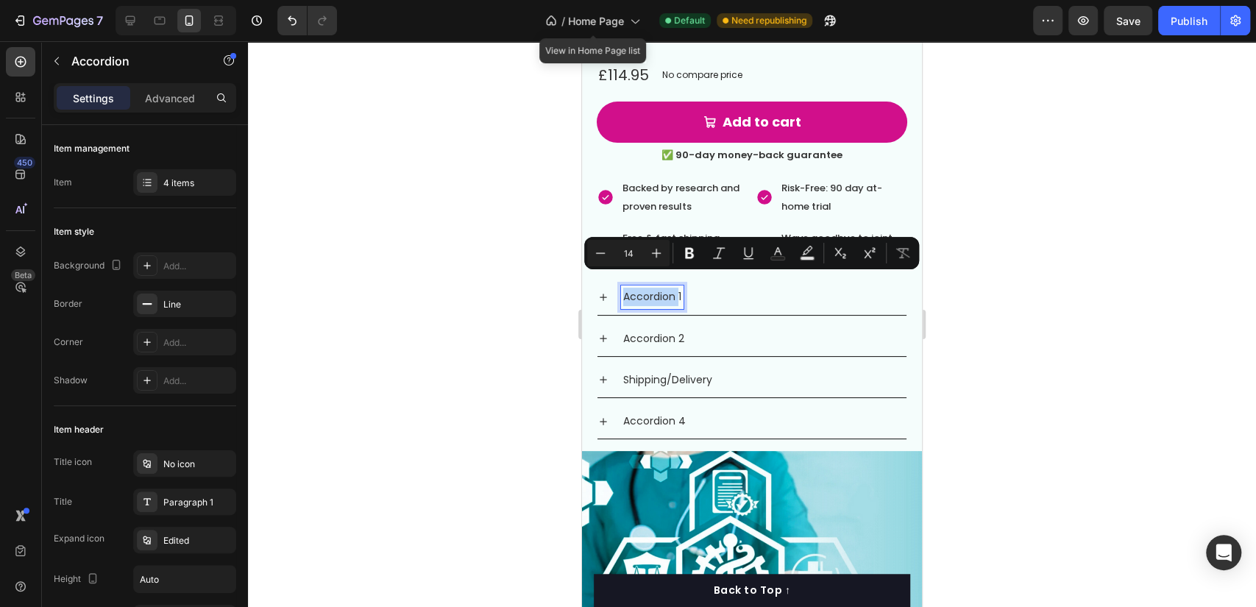
click at [670, 288] on p "Accordion 1" at bounding box center [652, 297] width 58 height 18
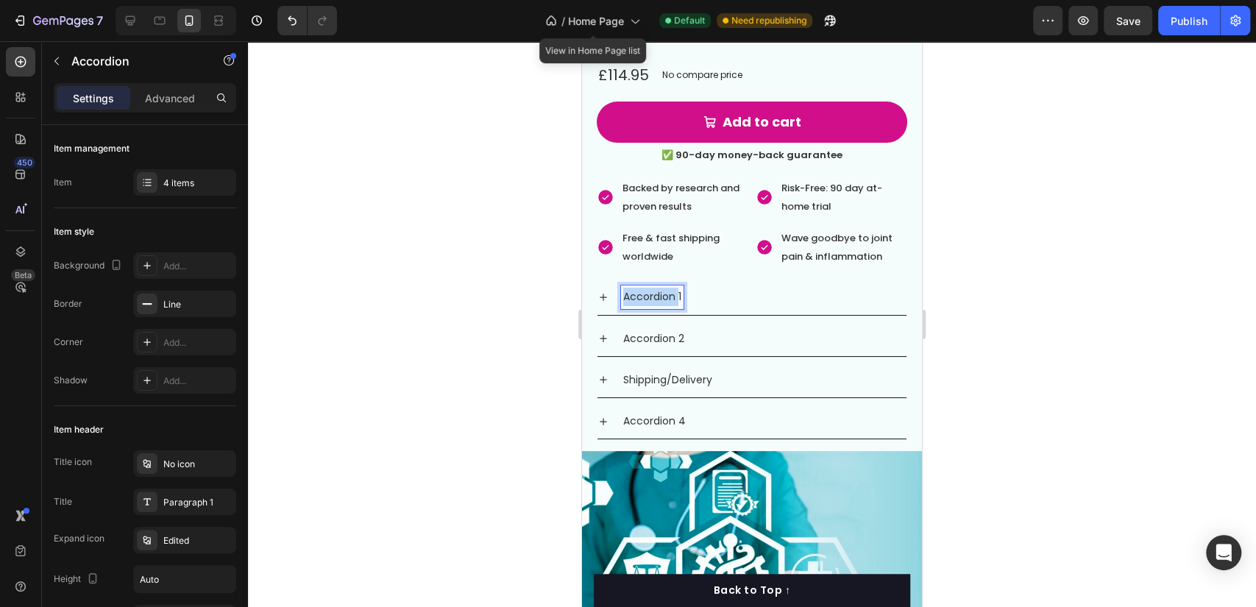
click at [670, 288] on p "Accordion 1" at bounding box center [652, 297] width 58 height 18
click at [665, 330] on p "Accordion 2" at bounding box center [653, 339] width 61 height 18
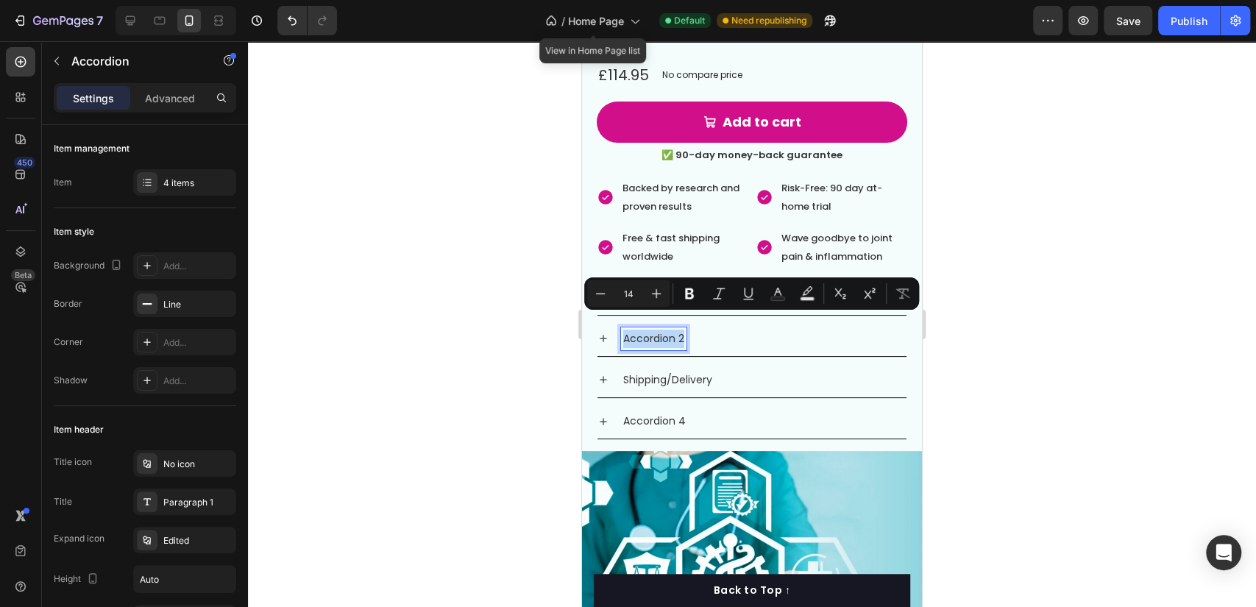
click at [665, 330] on p "Accordion 2" at bounding box center [653, 339] width 61 height 18
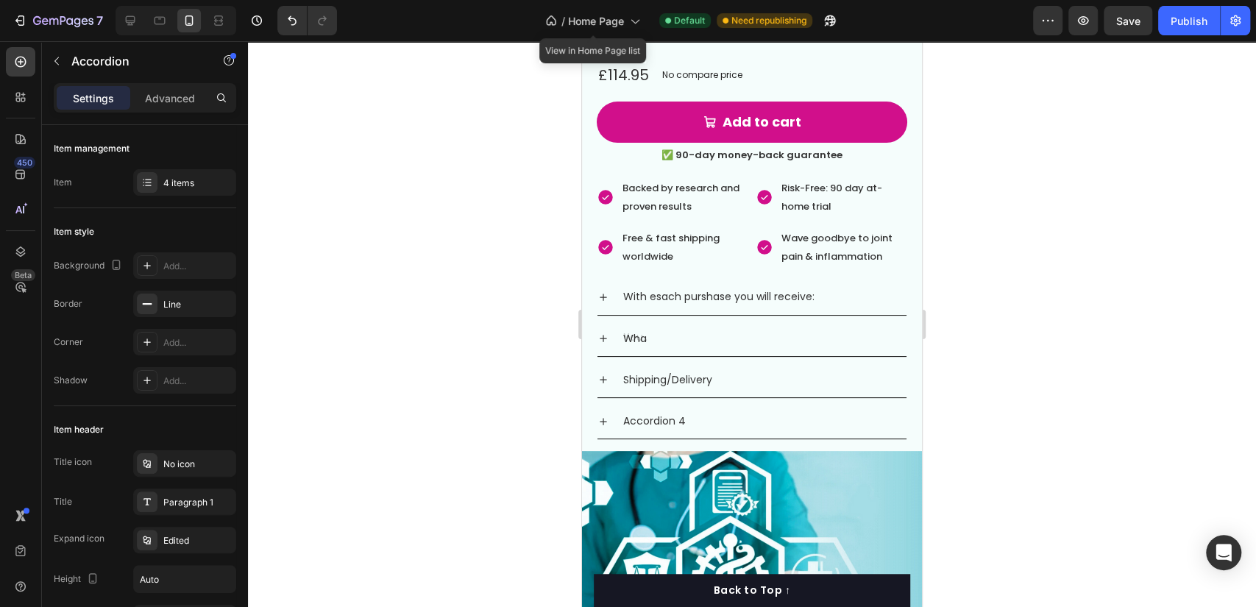
scroll to position [3850, 0]
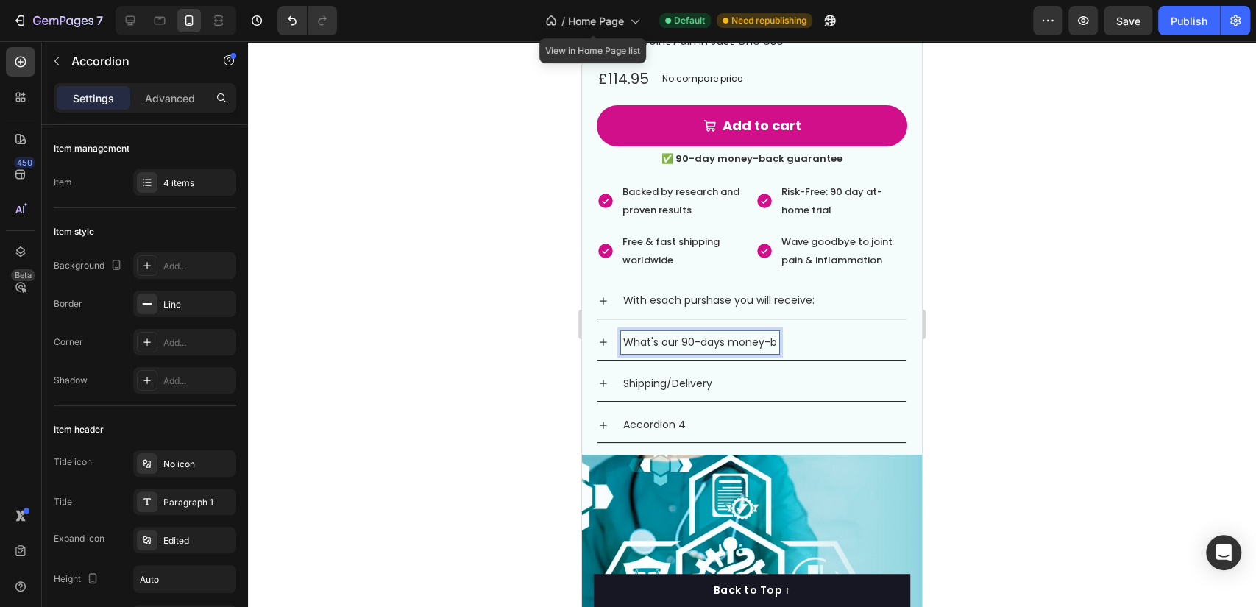
drag, startPoint x: 773, startPoint y: 330, endPoint x: 776, endPoint y: 385, distance: 54.5
click at [773, 334] on p "What's our 90-days money-b" at bounding box center [700, 342] width 154 height 18
drag, startPoint x: 795, startPoint y: 328, endPoint x: 860, endPoint y: 340, distance: 66.5
click at [860, 340] on div "What's our 90-days money-back warranty" at bounding box center [751, 342] width 309 height 35
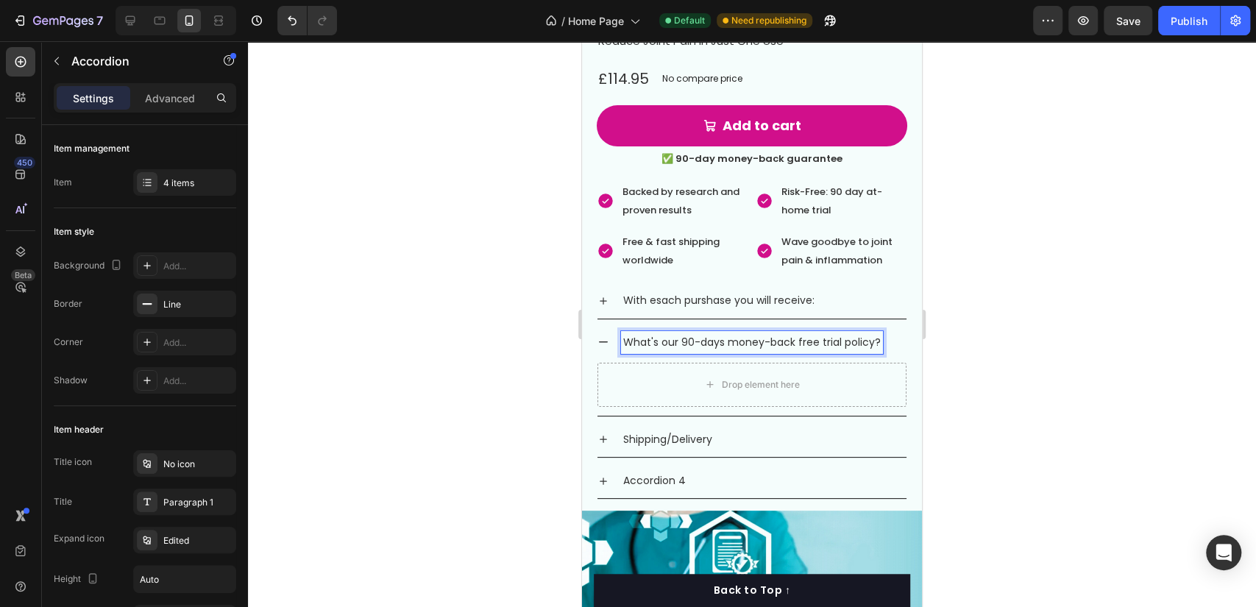
click at [661, 333] on p "What's our 90-days money-back free trial policy?" at bounding box center [752, 342] width 258 height 18
click at [186, 178] on div "4 items" at bounding box center [197, 183] width 69 height 13
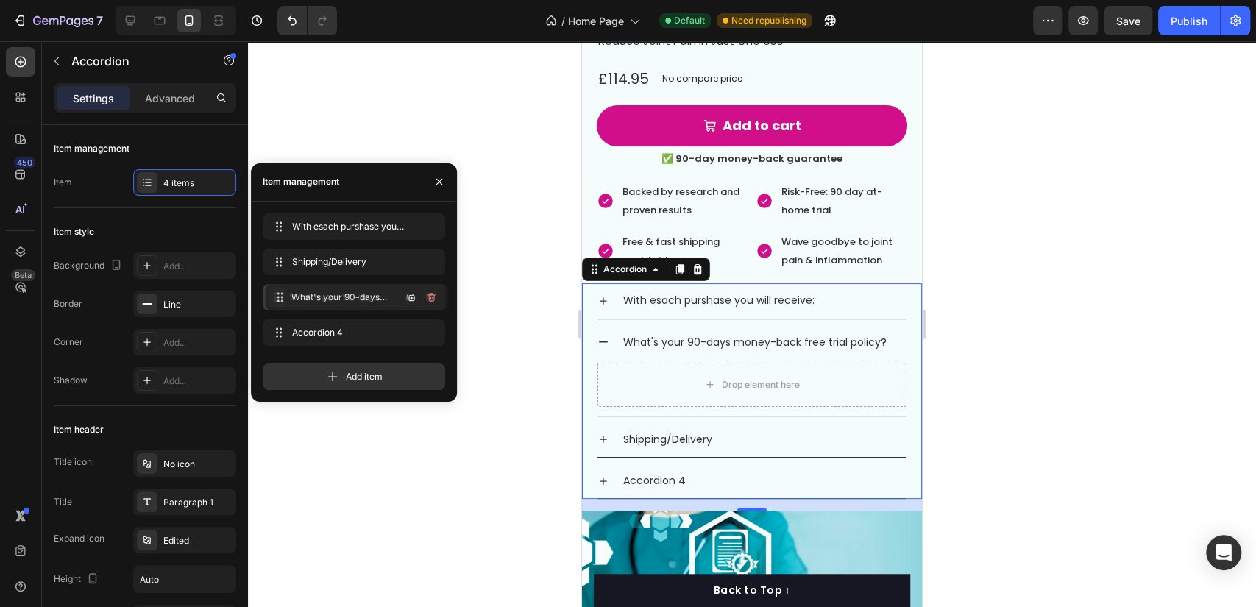
drag, startPoint x: 271, startPoint y: 263, endPoint x: 74, endPoint y: 388, distance: 233.5
click at [668, 469] on div "Accordion 4" at bounding box center [654, 480] width 67 height 23
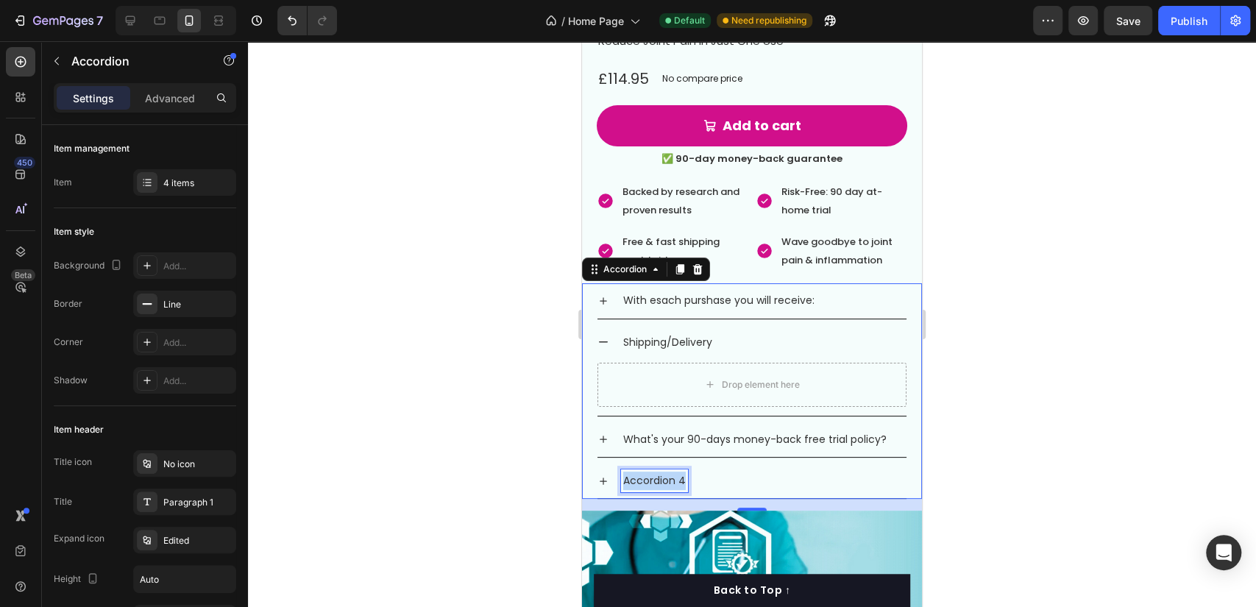
click at [668, 469] on div "Accordion 4" at bounding box center [654, 480] width 67 height 23
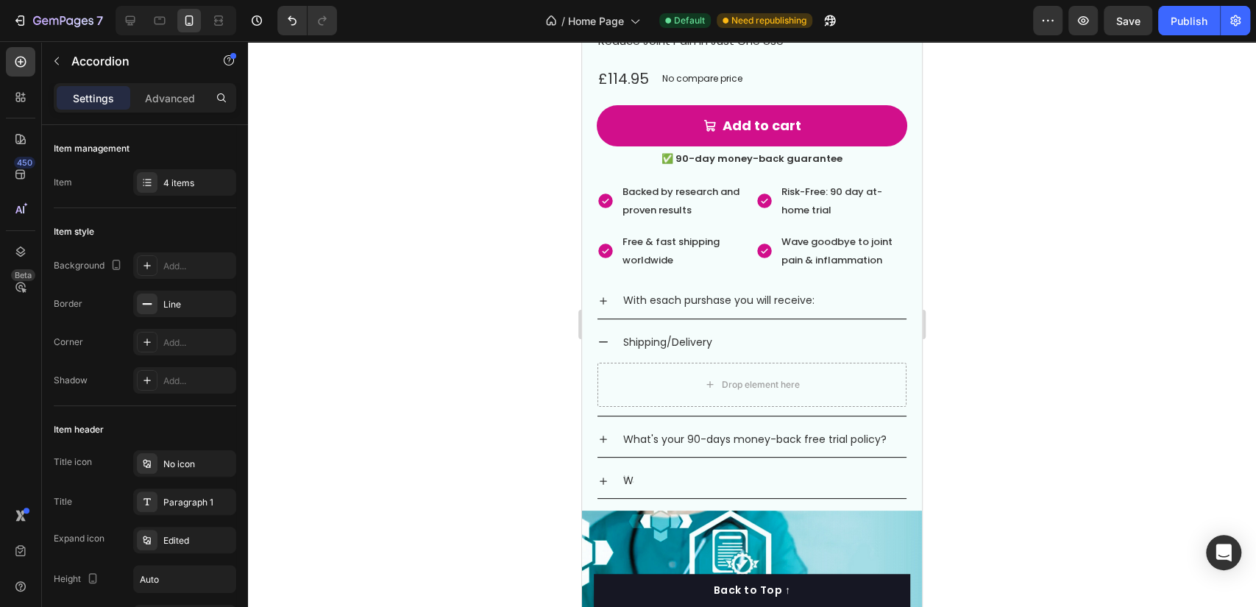
scroll to position [3846, 0]
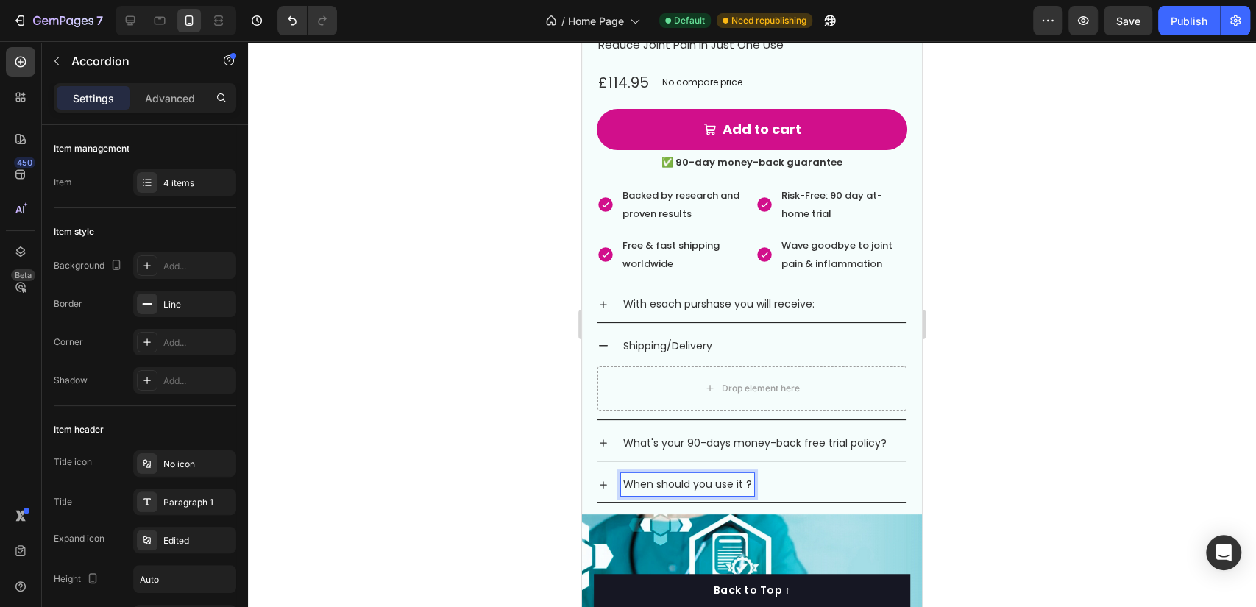
click at [746, 475] on p "When should you use it ?" at bounding box center [687, 484] width 129 height 18
click at [603, 340] on icon at bounding box center [603, 346] width 12 height 12
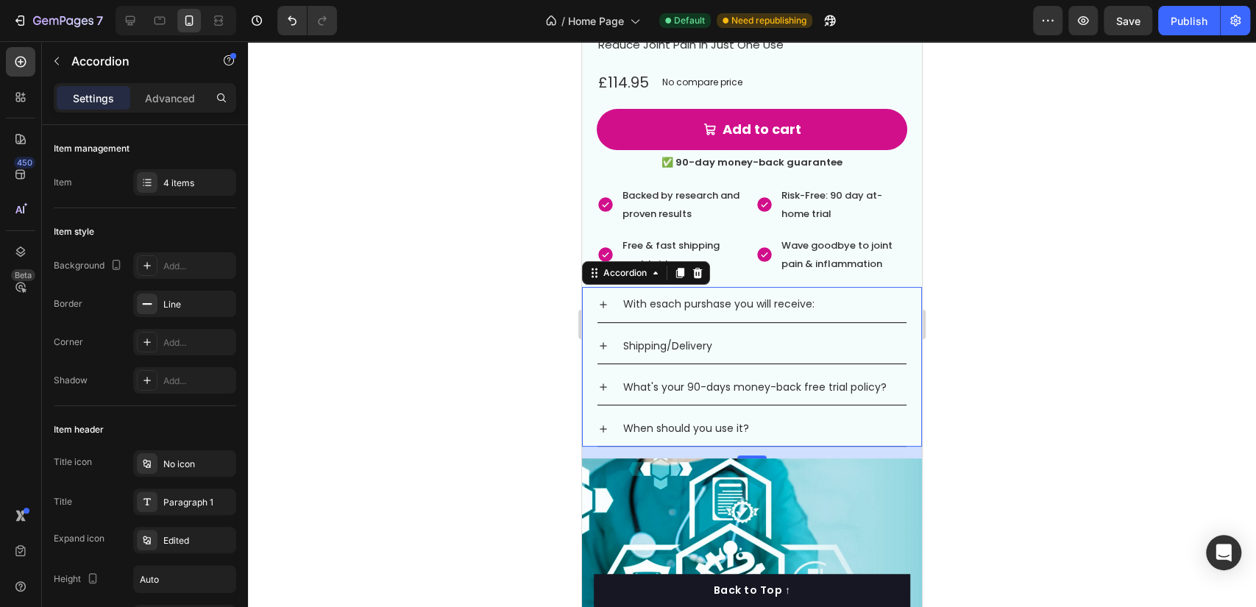
click at [751, 295] on p "With esach purshase you will receive:" at bounding box center [718, 304] width 191 height 18
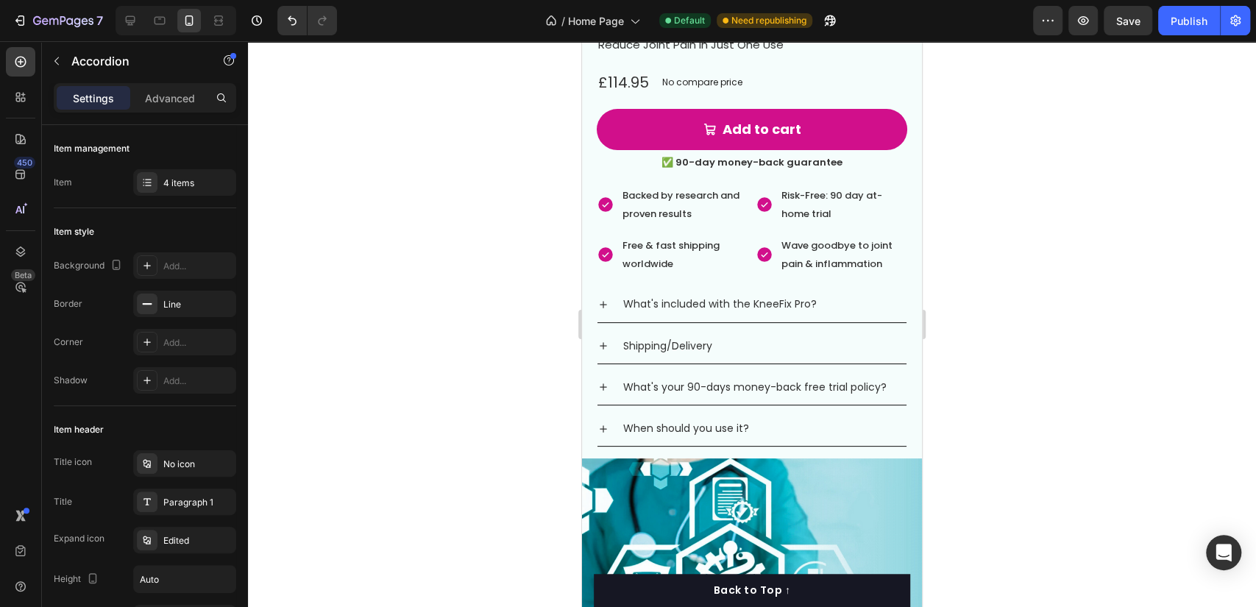
click at [595, 298] on div "What's included with the KneeFix Pro? Shipping/Delivery What's your 90-days mon…" at bounding box center [752, 367] width 340 height 160
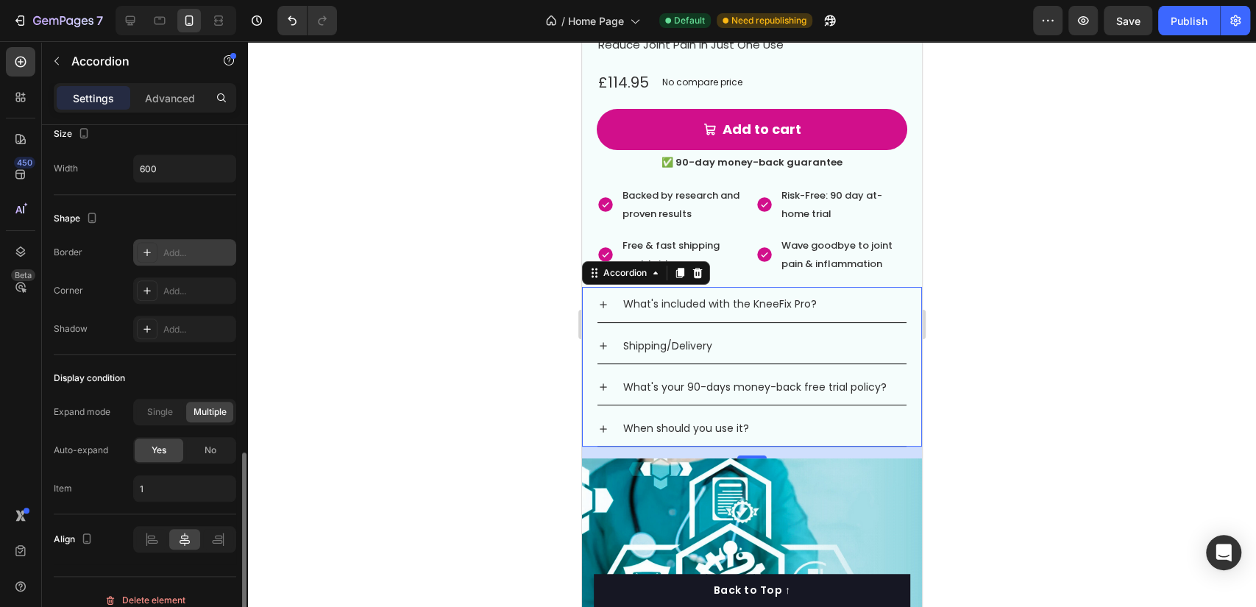
scroll to position [914, 0]
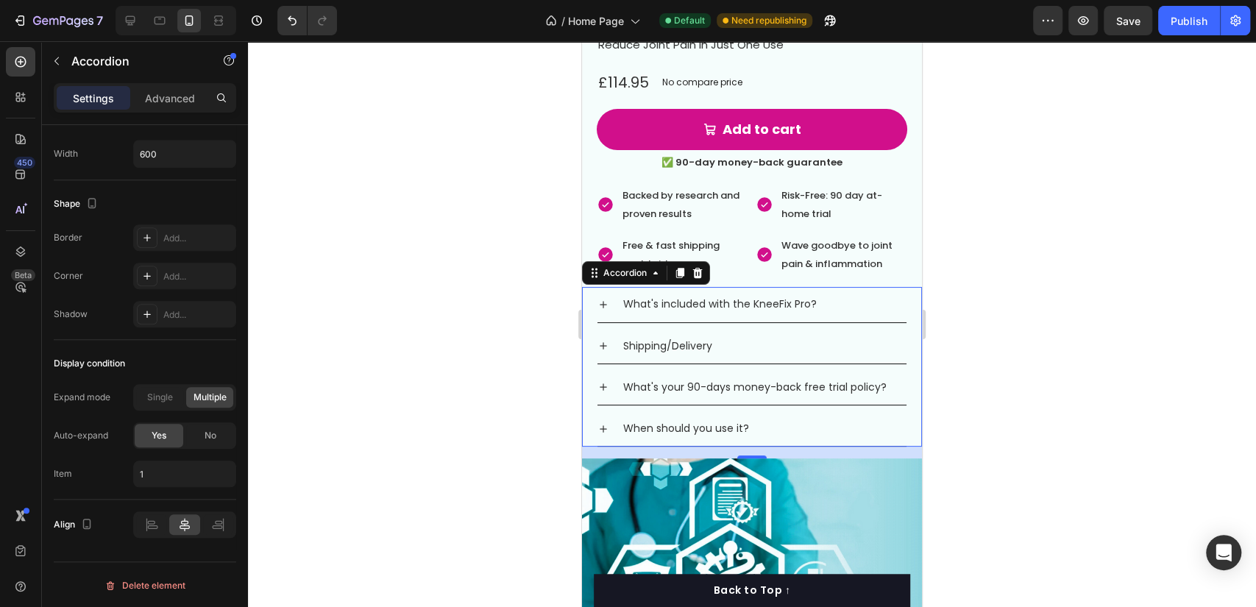
click at [774, 295] on p "What's included with the KneeFix Pro?" at bounding box center [720, 304] width 194 height 18
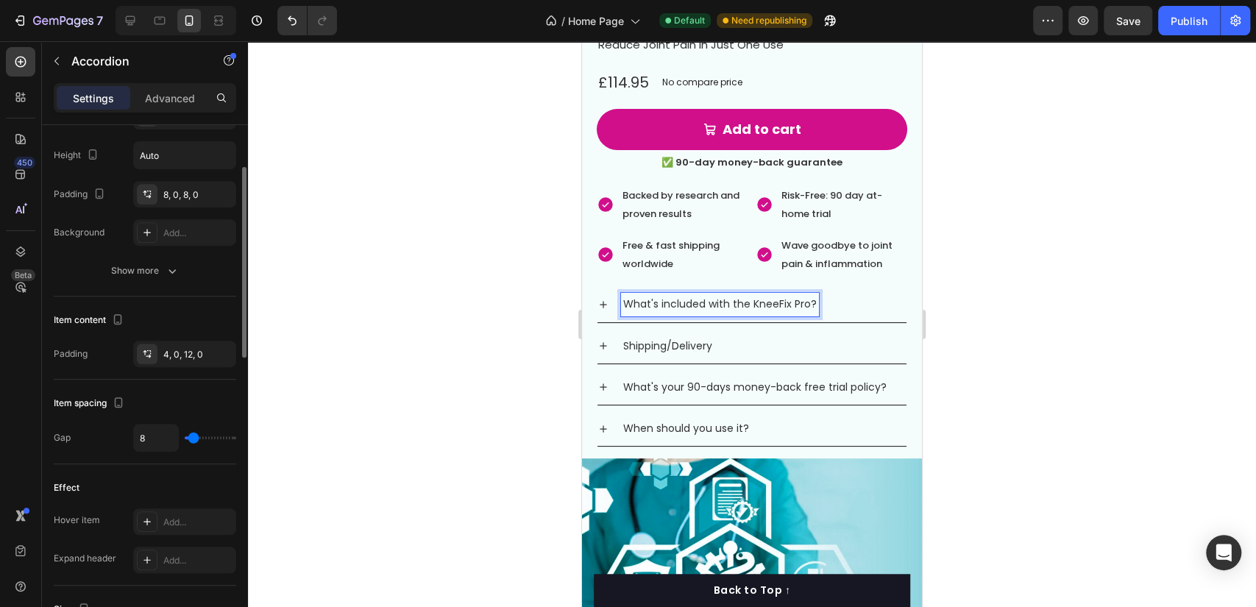
scroll to position [260, 0]
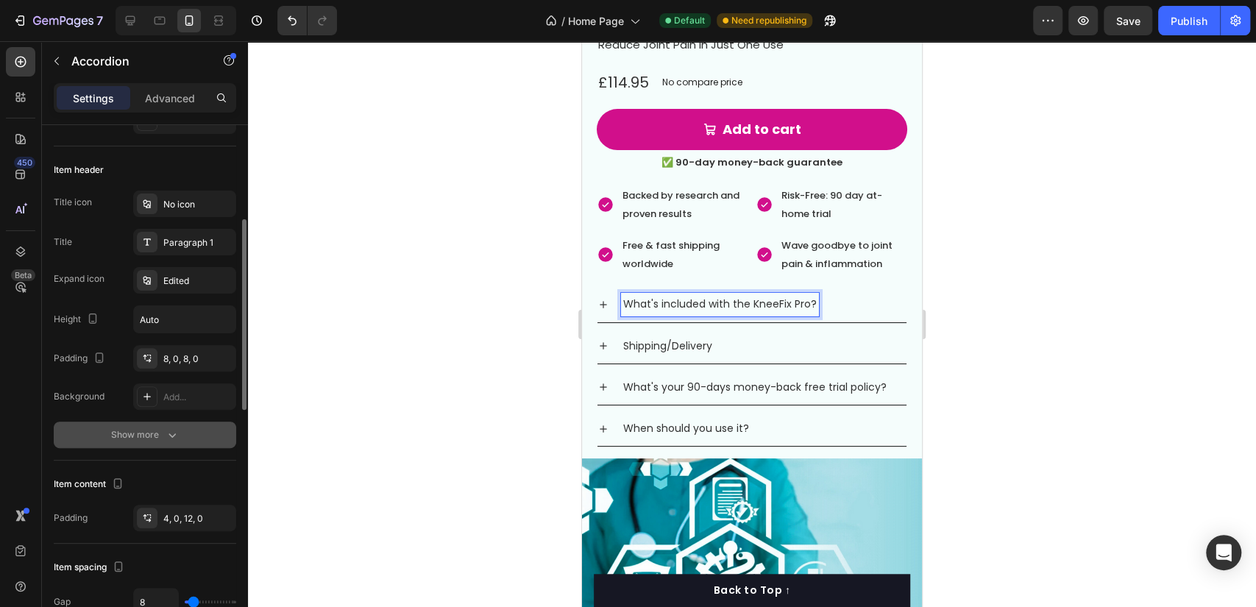
click at [168, 426] on button "Show more" at bounding box center [145, 435] width 182 height 26
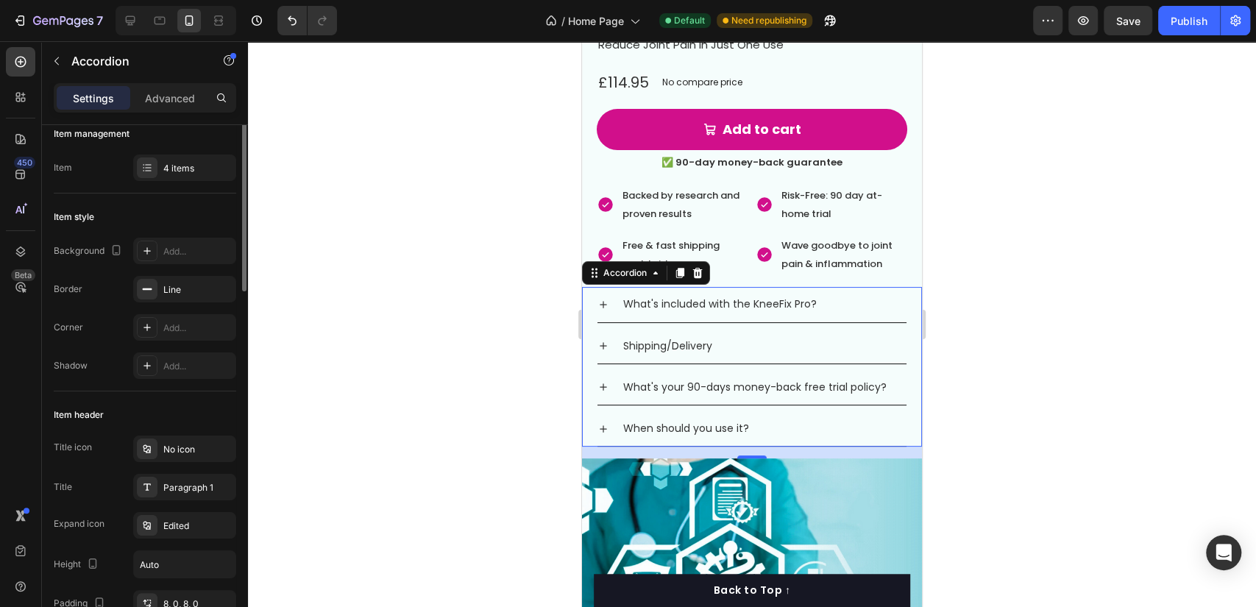
scroll to position [0, 0]
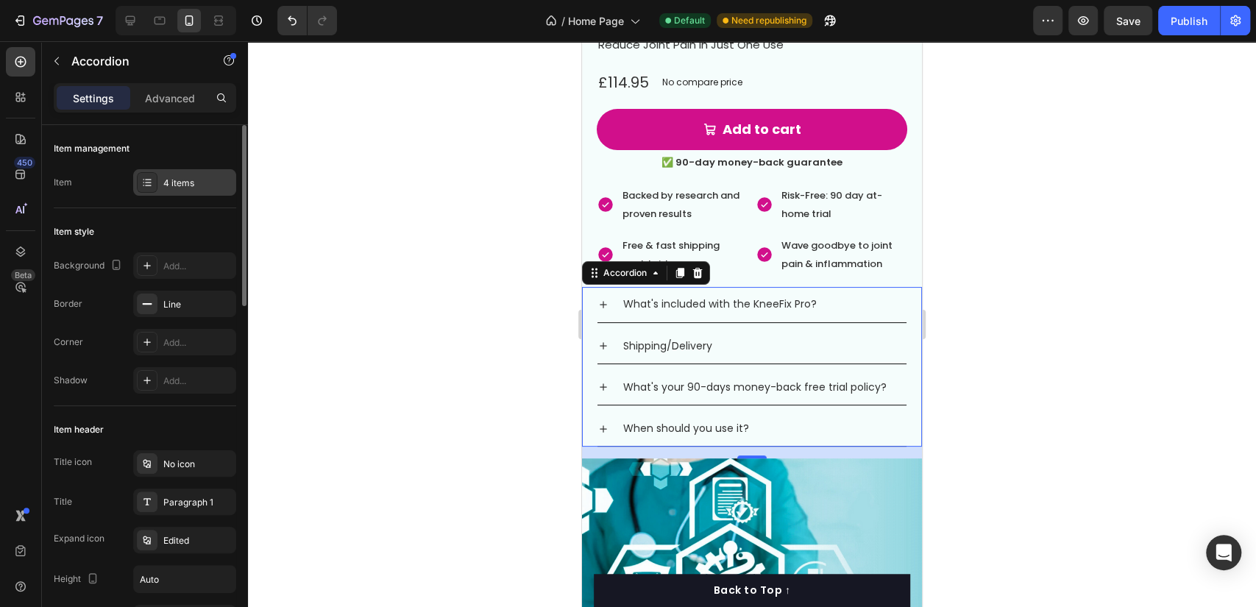
click at [188, 181] on div "4 items" at bounding box center [197, 183] width 69 height 13
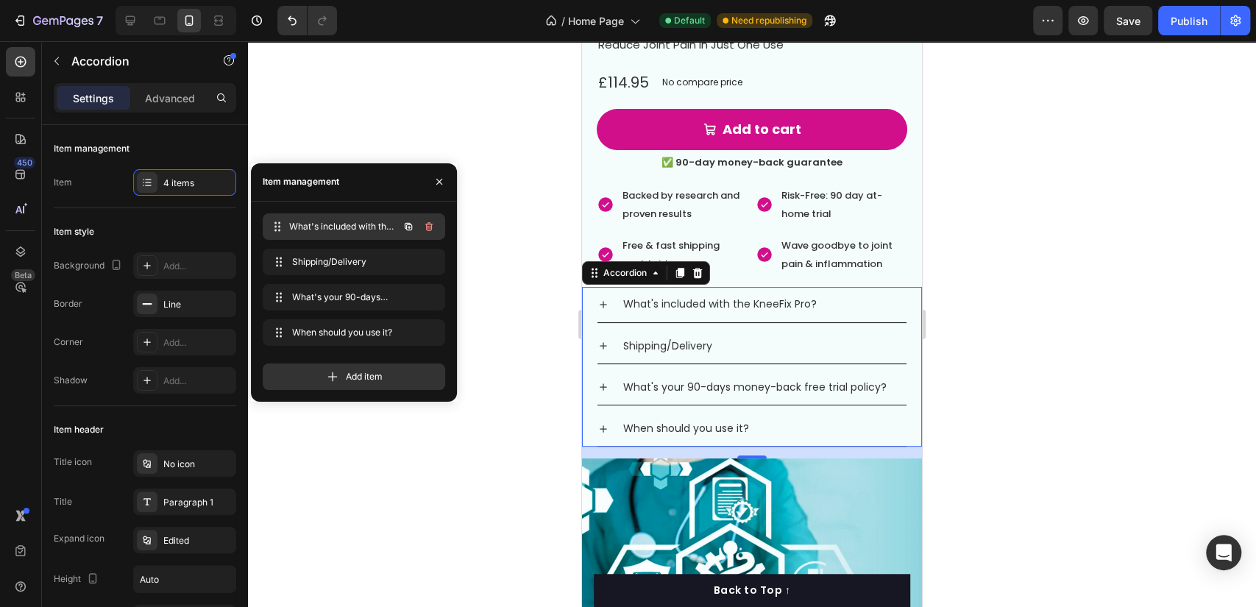
click at [347, 231] on span "What's included with the KneeFix Pro?" at bounding box center [343, 226] width 109 height 13
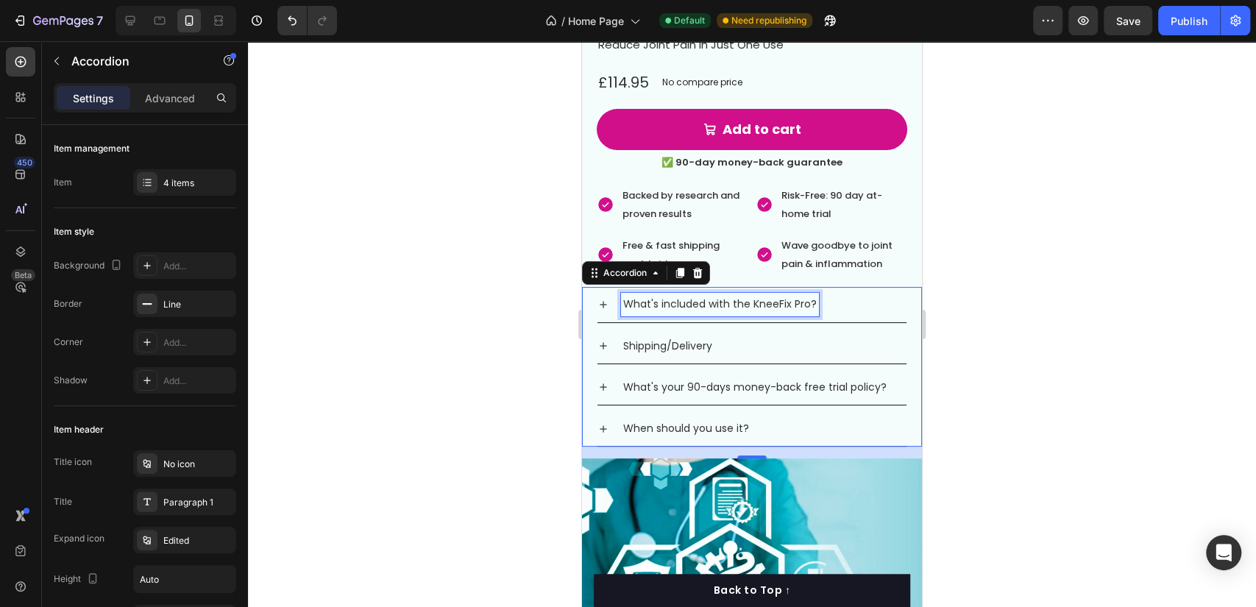
click at [729, 295] on p "What's included with the KneeFix Pro?" at bounding box center [720, 304] width 194 height 18
click at [728, 295] on p "What's included with the KneeFix Pro?" at bounding box center [720, 304] width 194 height 18
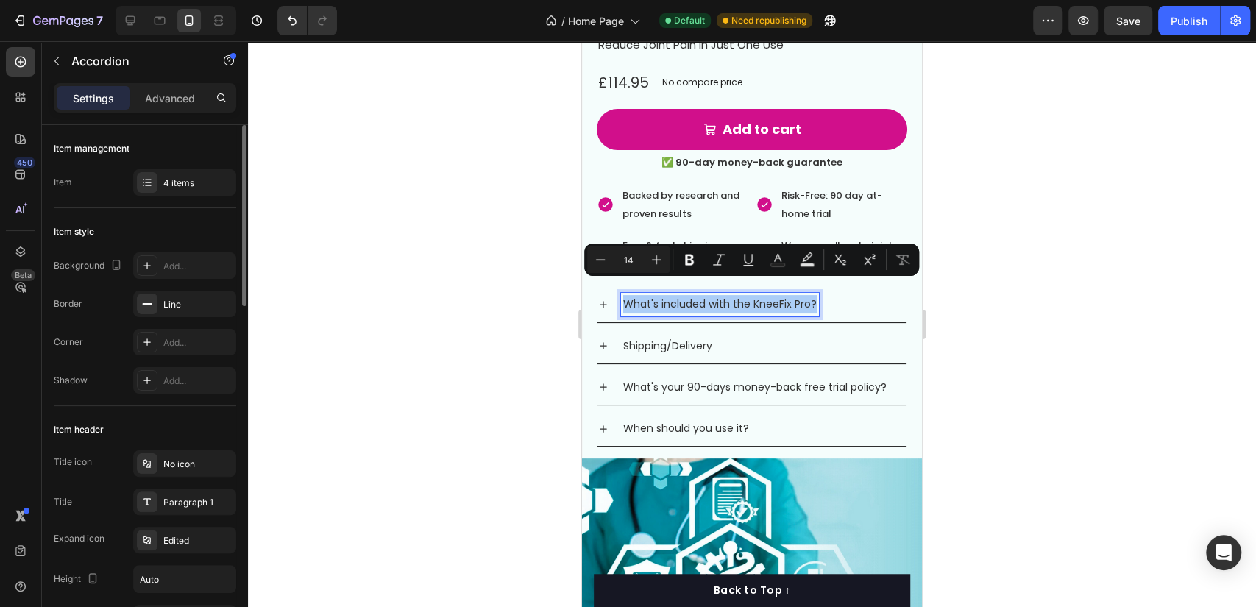
click at [168, 153] on div "Item management" at bounding box center [145, 149] width 182 height 24
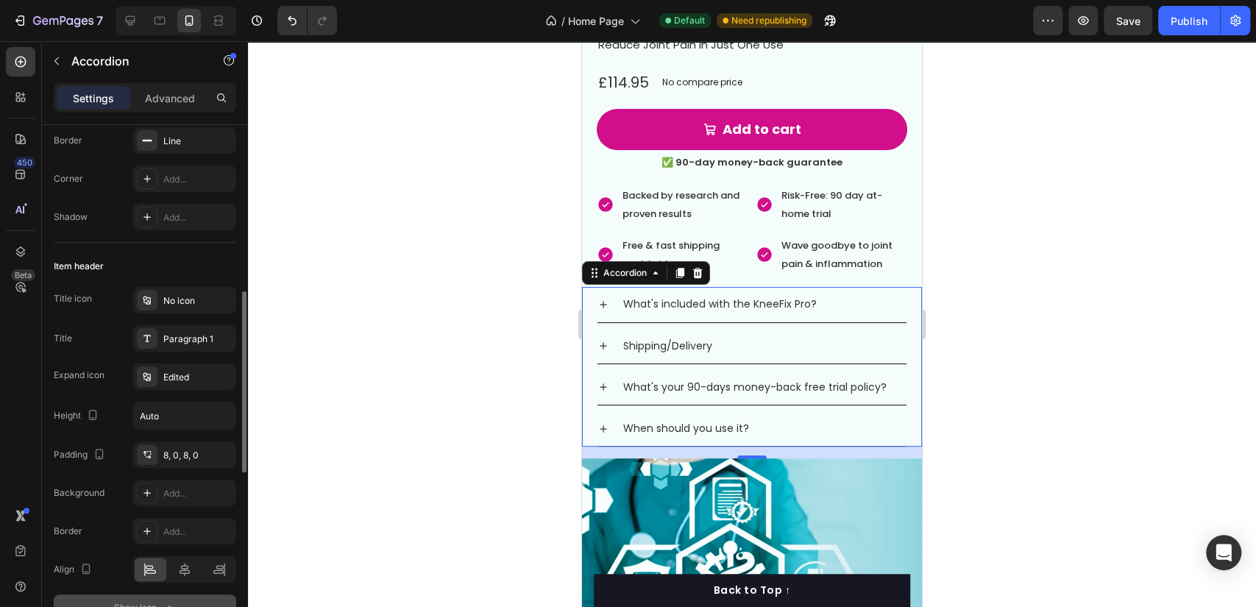
scroll to position [245, 0]
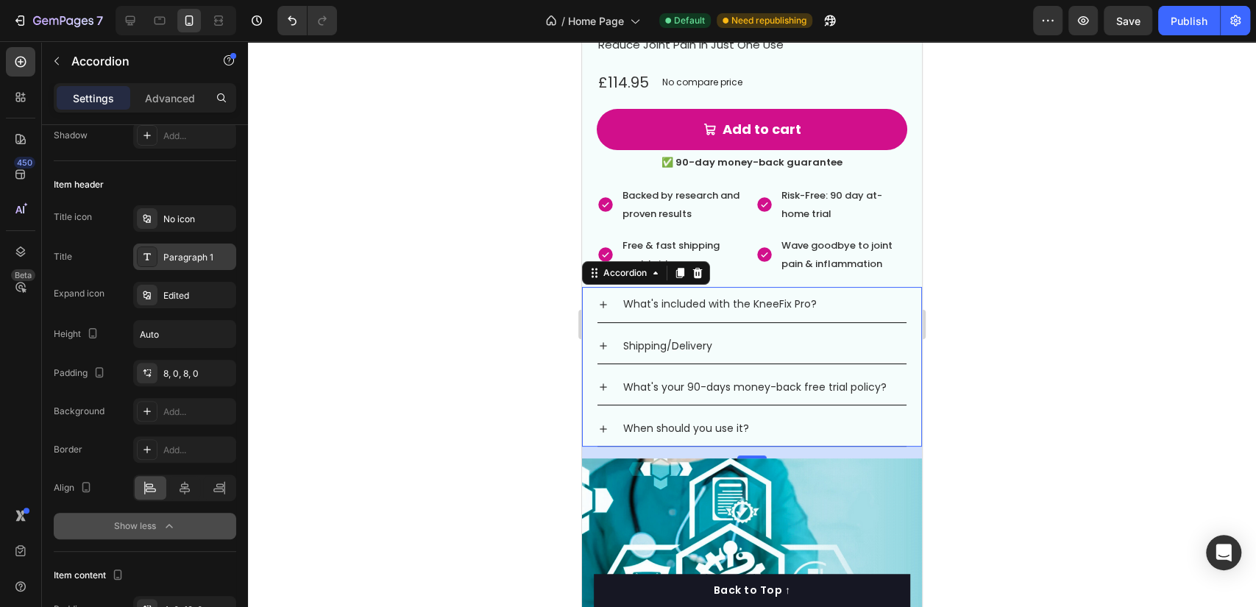
click at [188, 256] on div "Paragraph 1" at bounding box center [197, 257] width 69 height 13
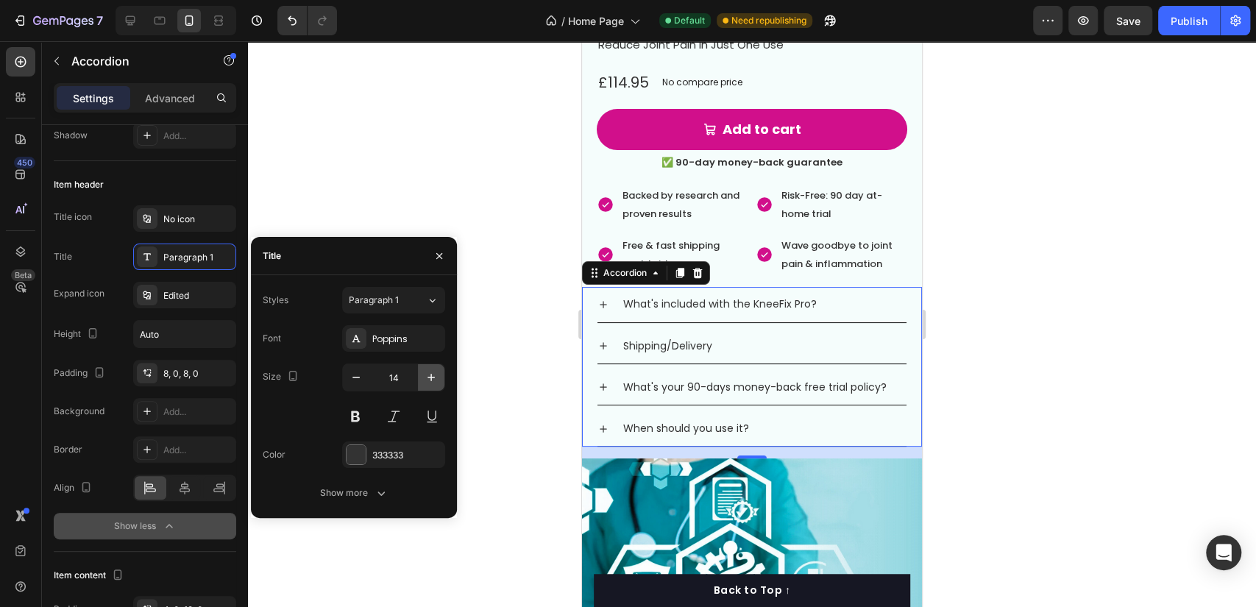
click at [433, 377] on icon "button" at bounding box center [431, 377] width 7 height 7
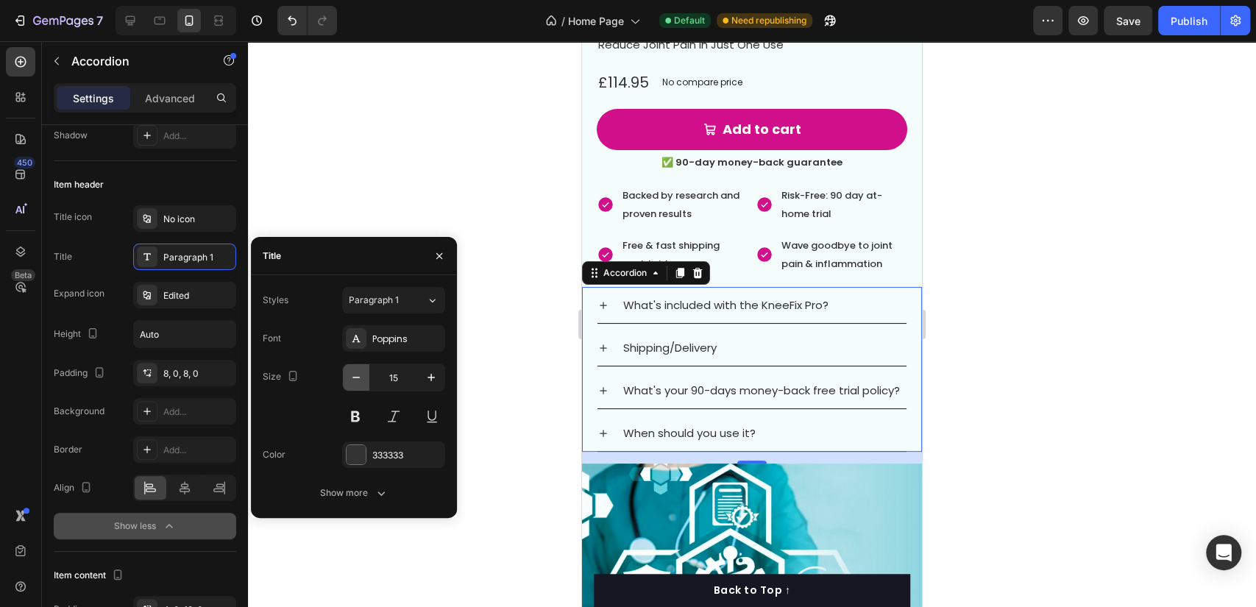
click at [357, 381] on icon "button" at bounding box center [356, 377] width 15 height 15
type input "14"
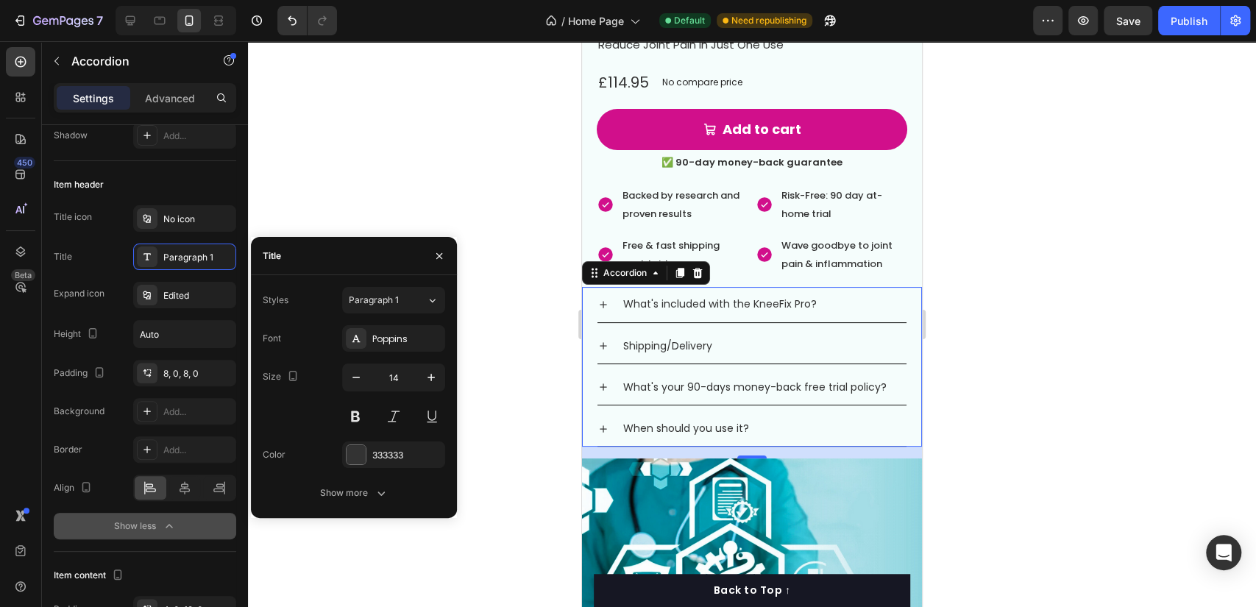
click at [361, 511] on div "Styles Paragraph 1 Font Poppins Size 14 Color 333333 Show more" at bounding box center [354, 396] width 206 height 243
click at [364, 503] on button "Show more" at bounding box center [354, 493] width 182 height 26
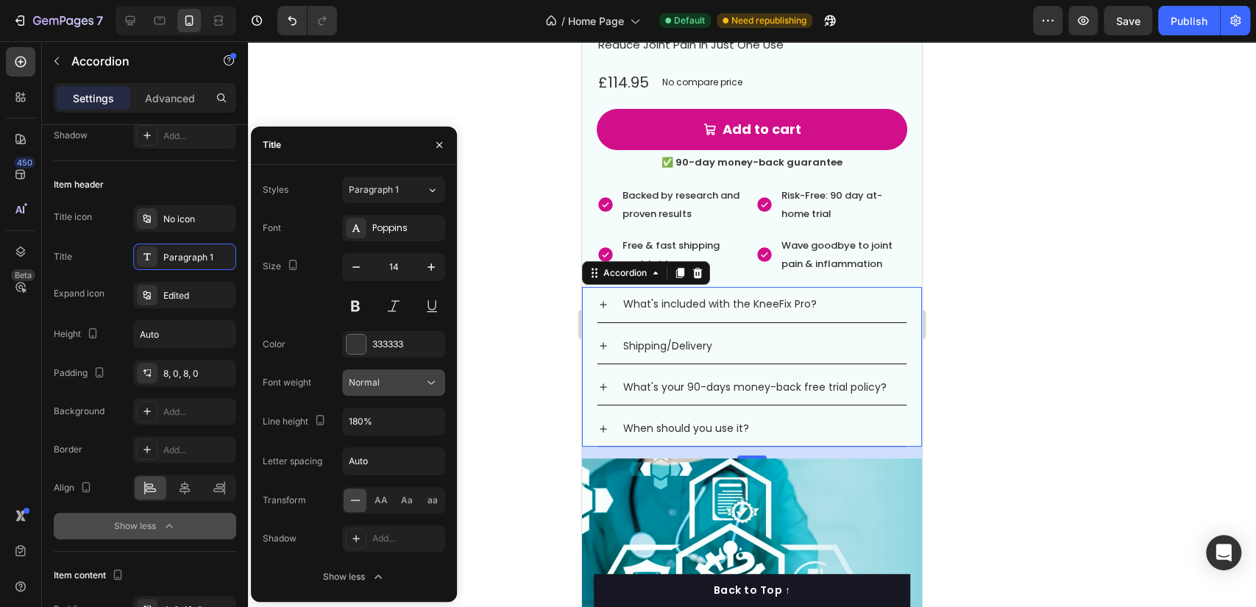
click at [411, 381] on div "Normal" at bounding box center [386, 382] width 75 height 13
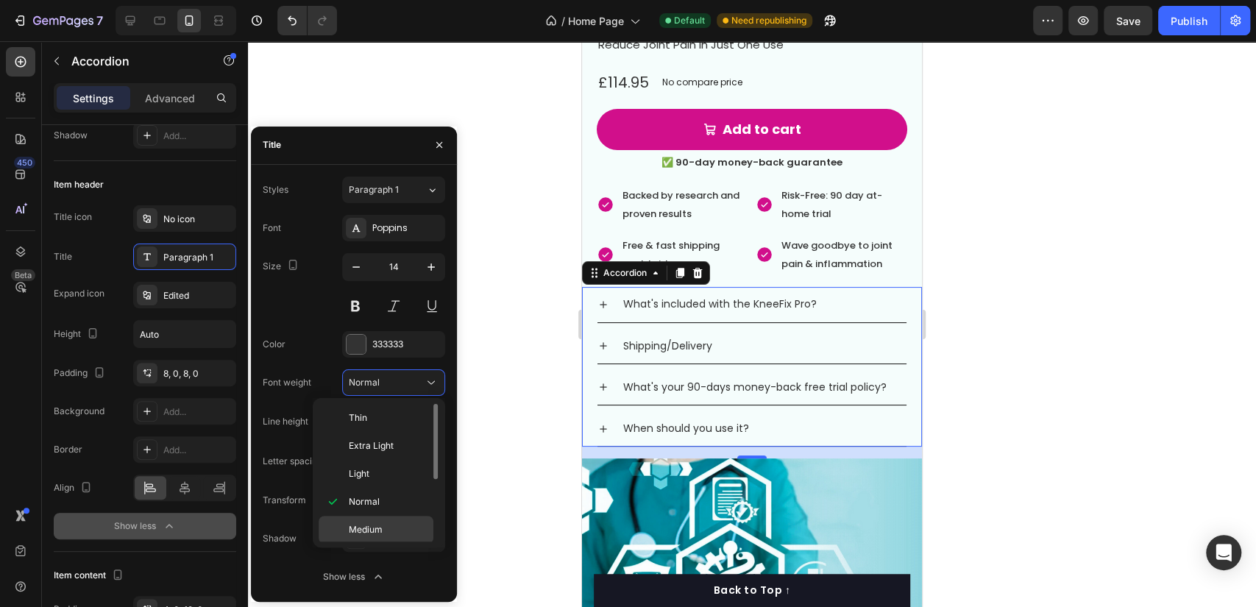
click at [381, 523] on span "Medium" at bounding box center [366, 529] width 34 height 13
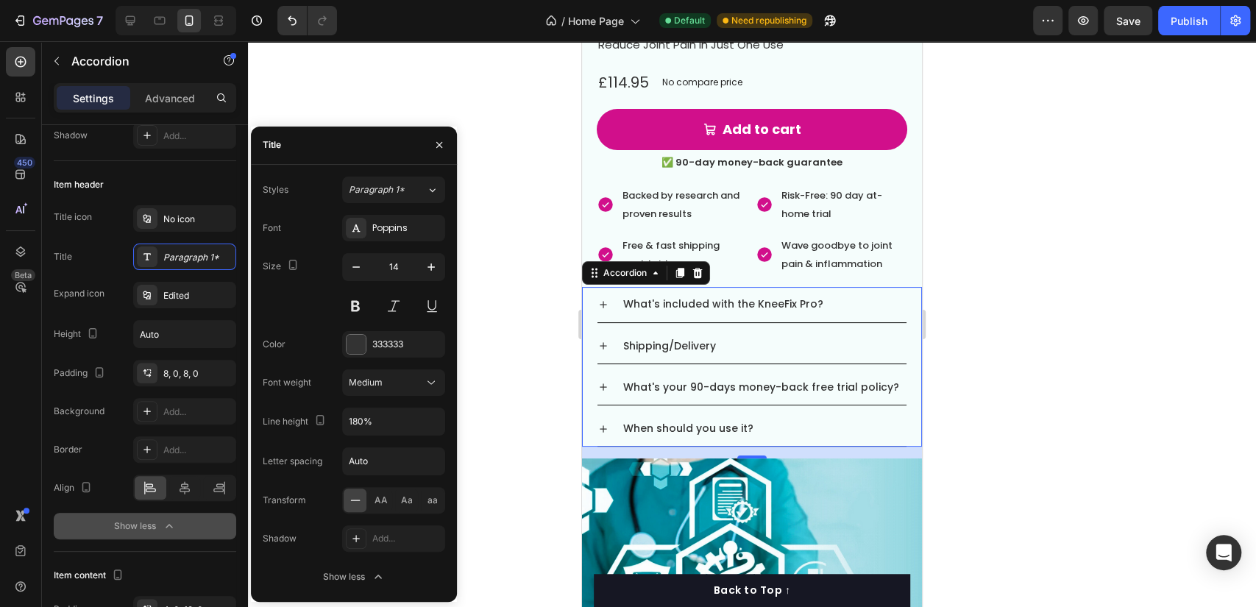
click at [548, 351] on div at bounding box center [752, 324] width 1008 height 566
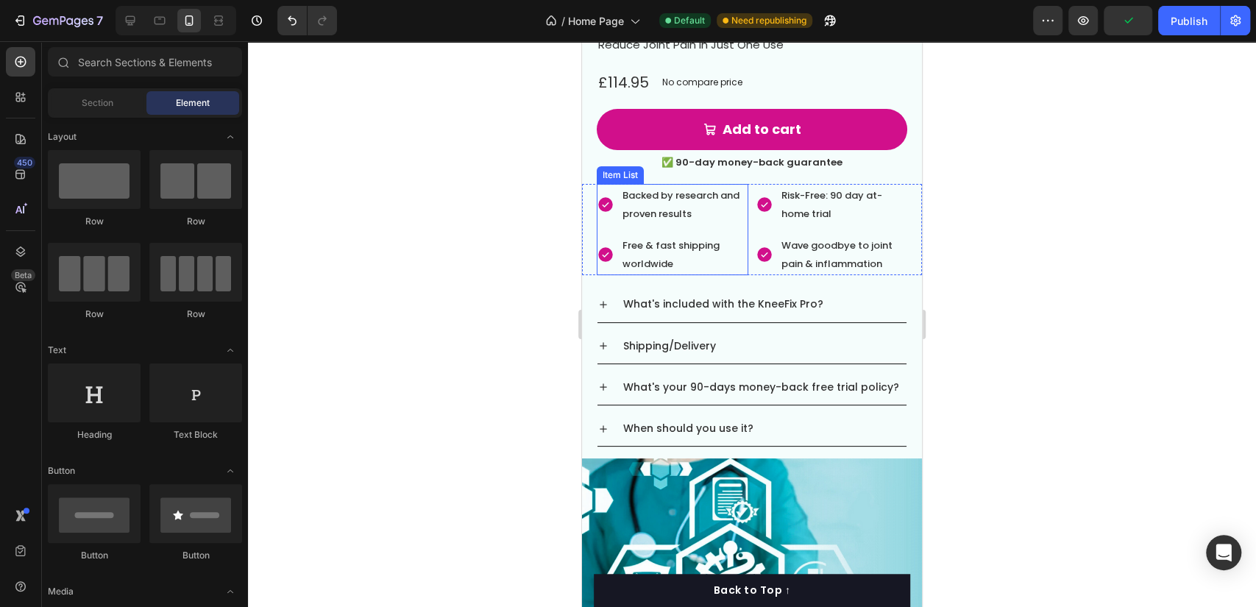
click at [700, 255] on p "Free & fast shipping worldwide" at bounding box center [684, 254] width 124 height 37
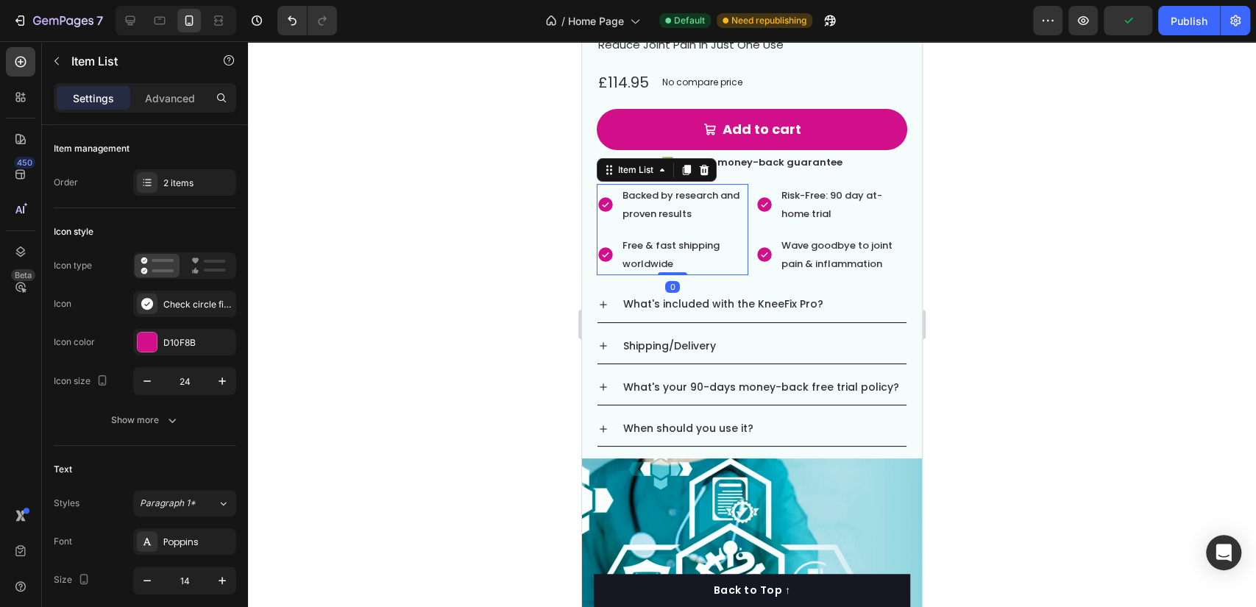
click at [745, 248] on div "Backed by research and proven results Free & fast shipping worldwide Item List …" at bounding box center [752, 230] width 340 height 92
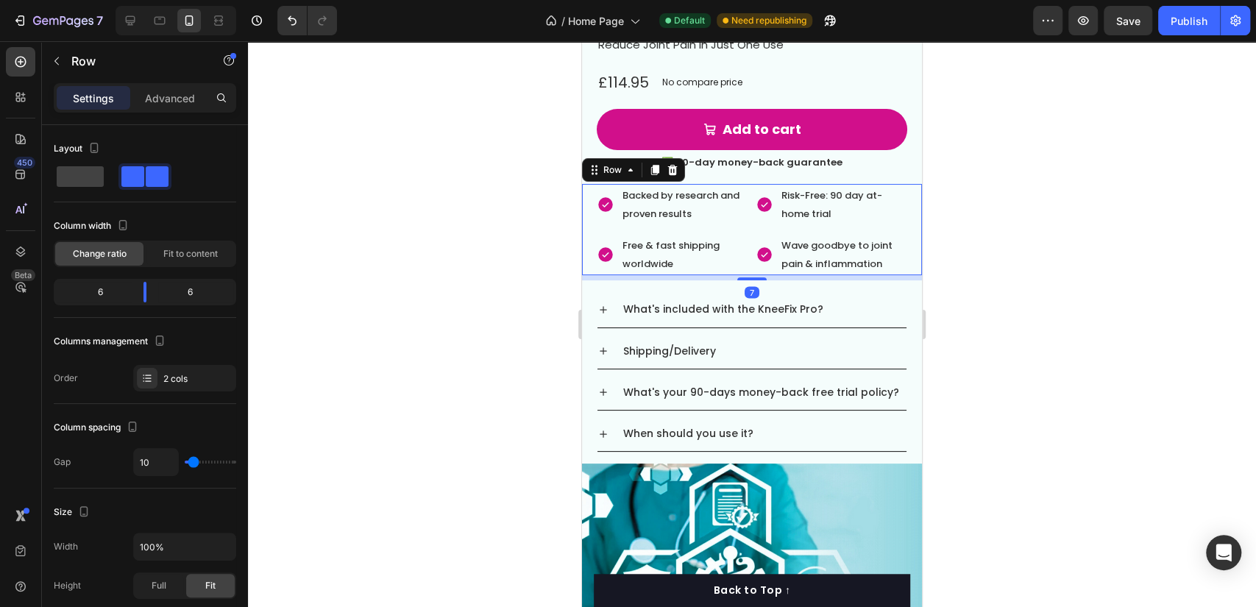
drag, startPoint x: 753, startPoint y: 259, endPoint x: 1646, endPoint y: 351, distance: 897.3
click at [784, 275] on div "7" at bounding box center [752, 275] width 340 height 0
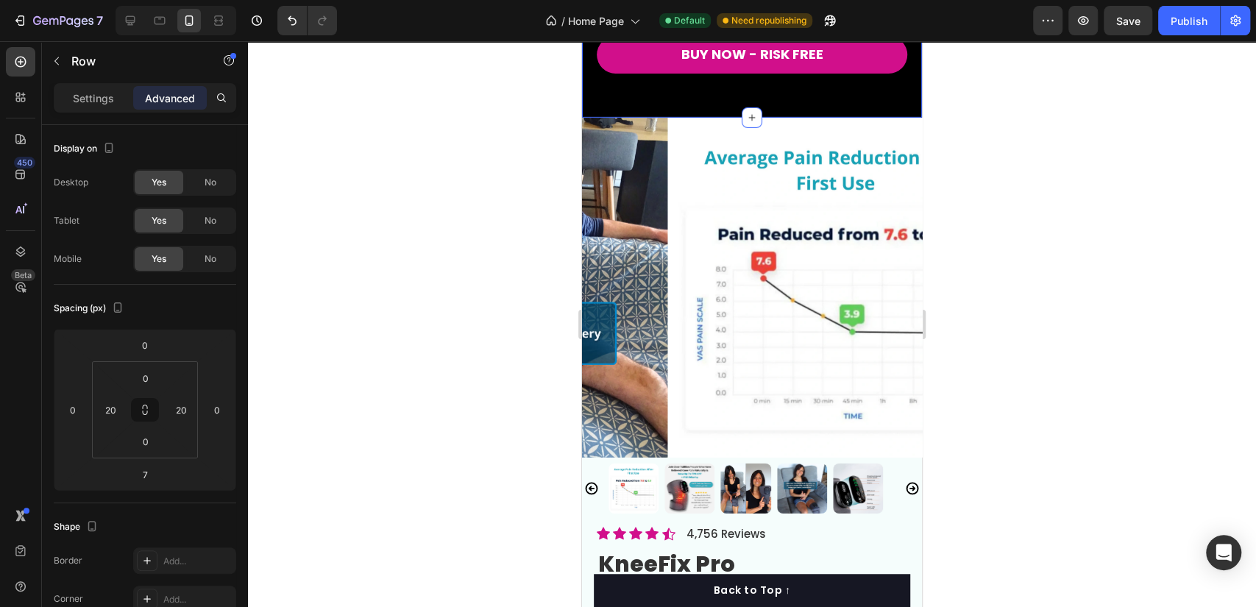
scroll to position [3355, 0]
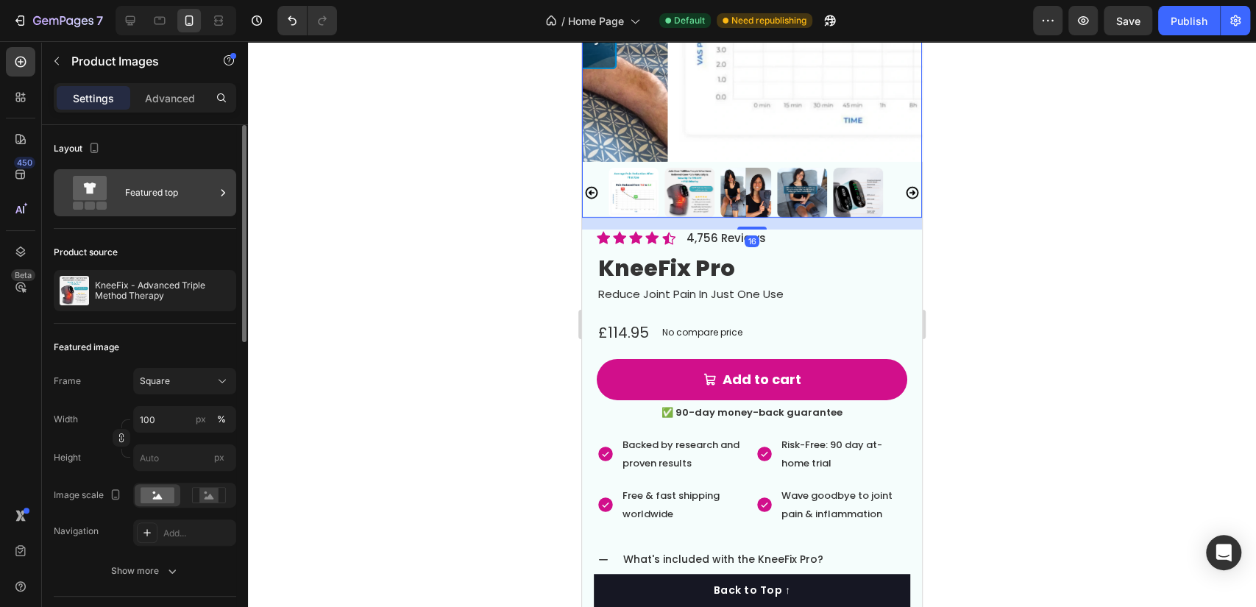
click at [173, 201] on div "Featured top" at bounding box center [170, 193] width 90 height 34
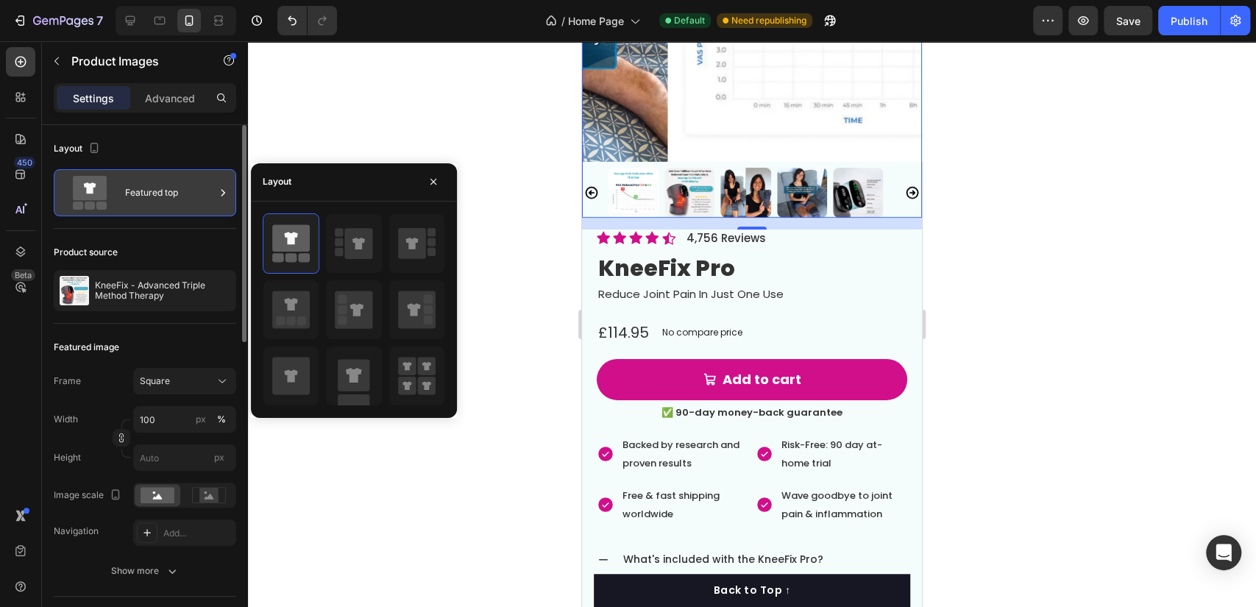
click at [173, 201] on div "Featured top" at bounding box center [170, 193] width 90 height 34
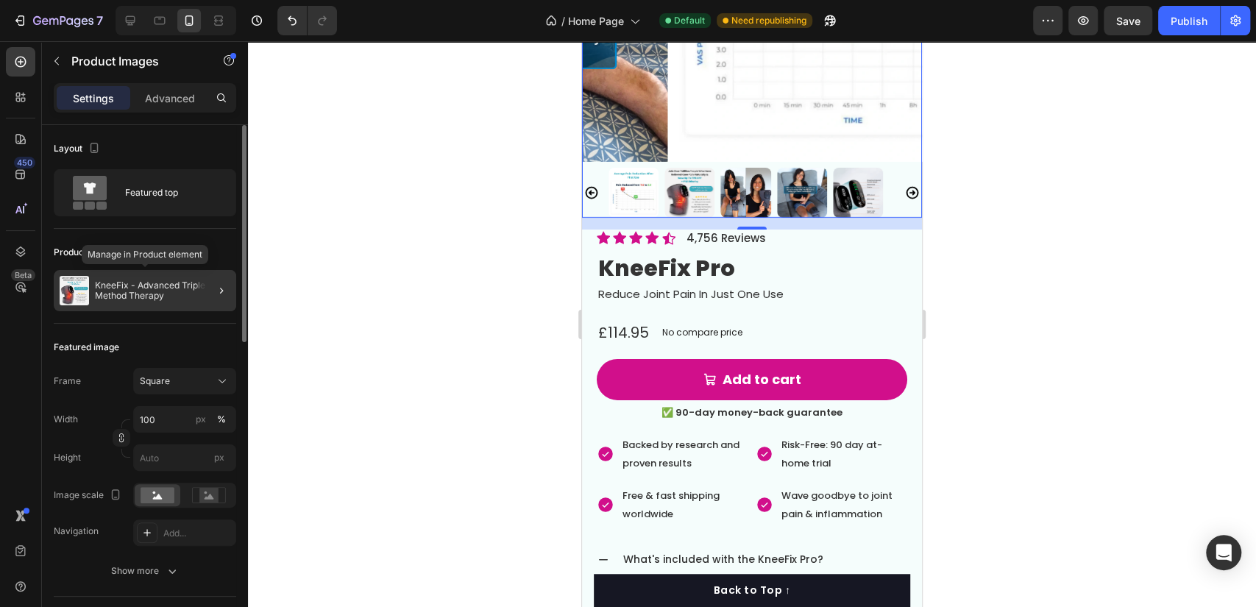
click at [174, 287] on p "KneeFix - Advanced Triple Method Therapy" at bounding box center [162, 290] width 135 height 21
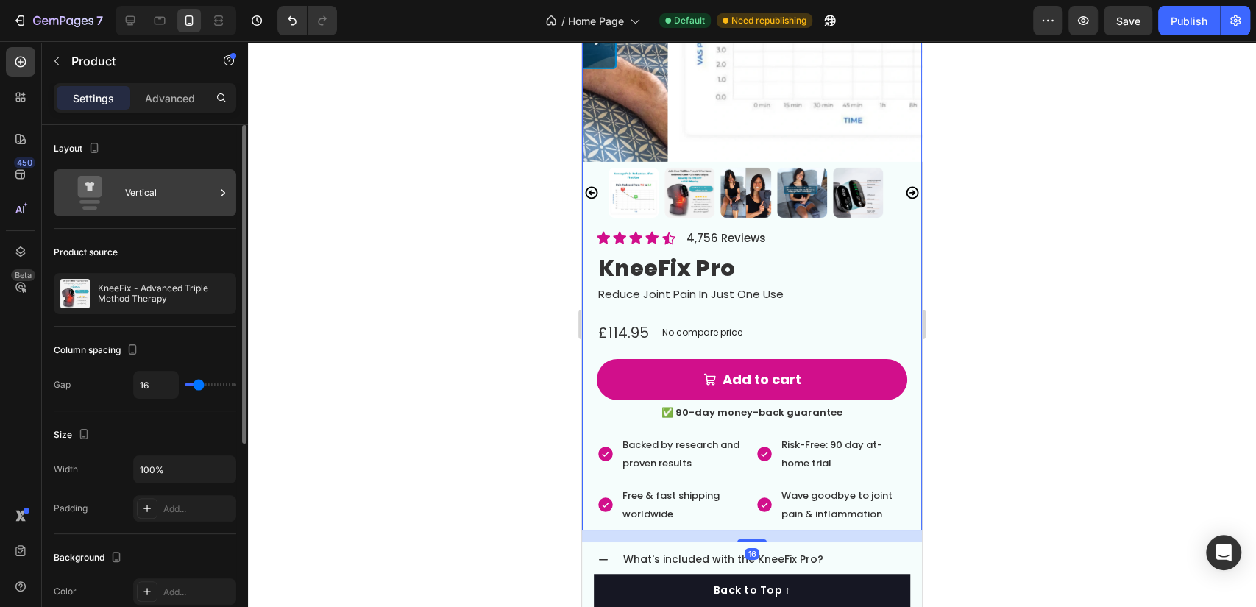
click at [159, 184] on div "Vertical" at bounding box center [170, 193] width 90 height 34
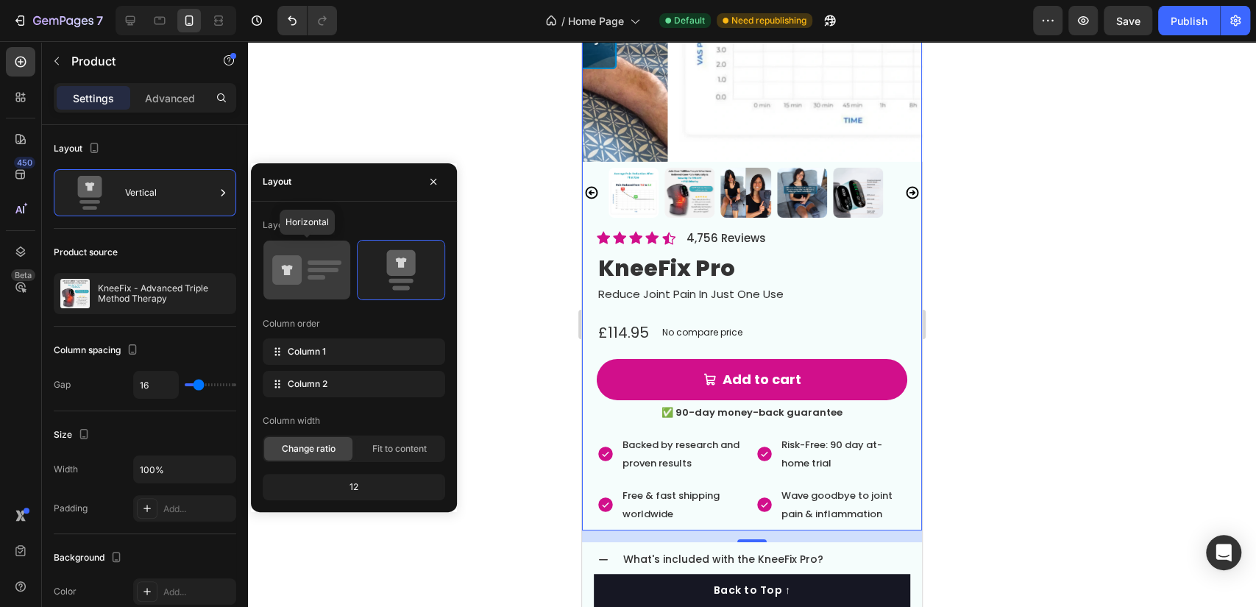
click at [271, 264] on div at bounding box center [306, 270] width 87 height 59
type input "32"
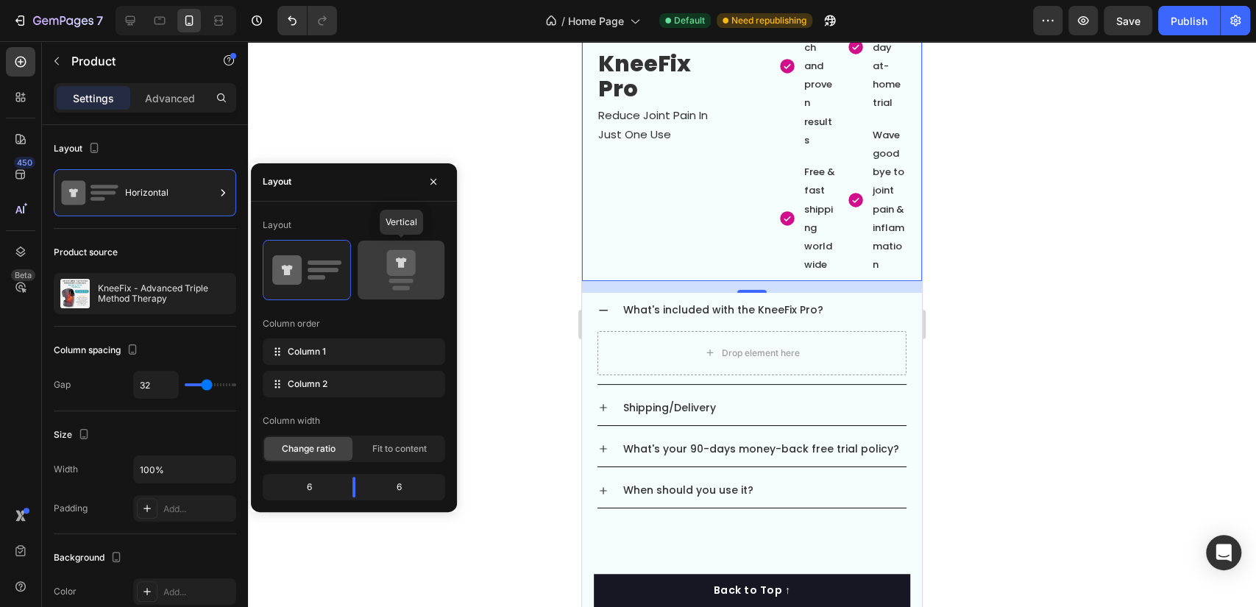
click at [389, 264] on icon at bounding box center [400, 262] width 29 height 26
type input "16"
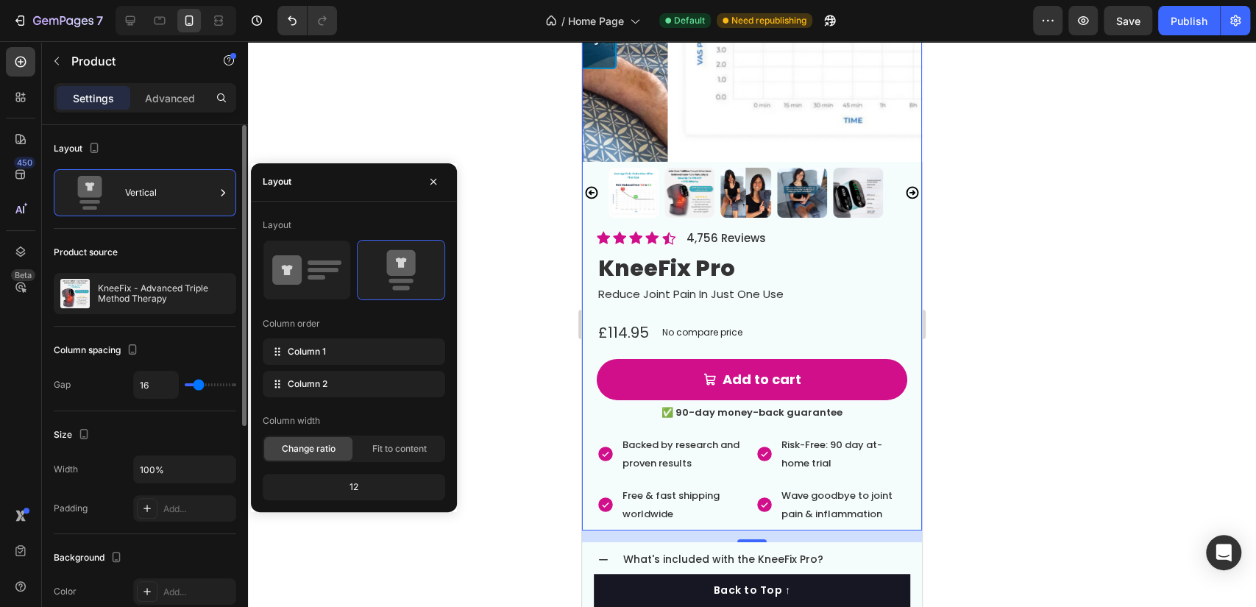
click at [177, 349] on div "Column spacing" at bounding box center [145, 350] width 182 height 24
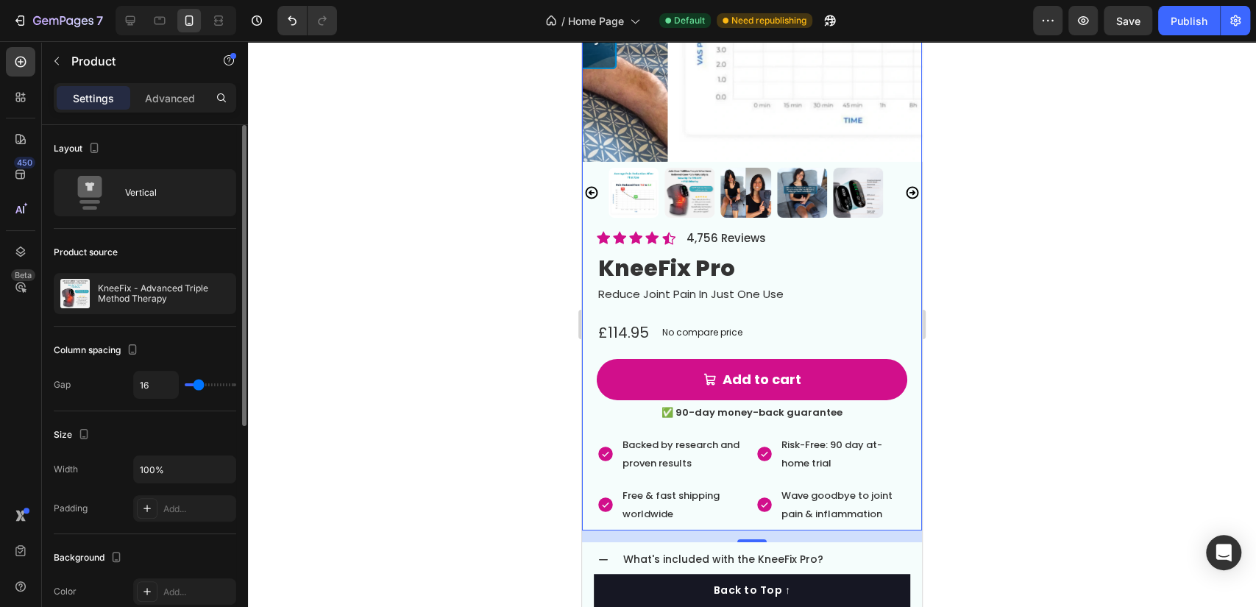
type input "55"
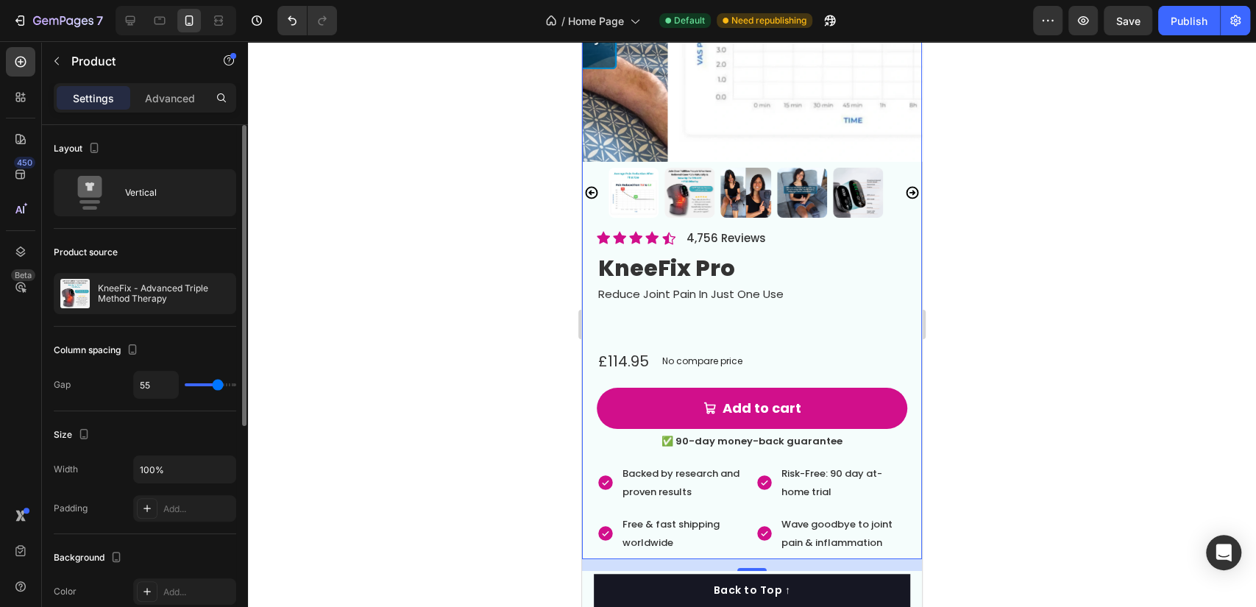
type input "36"
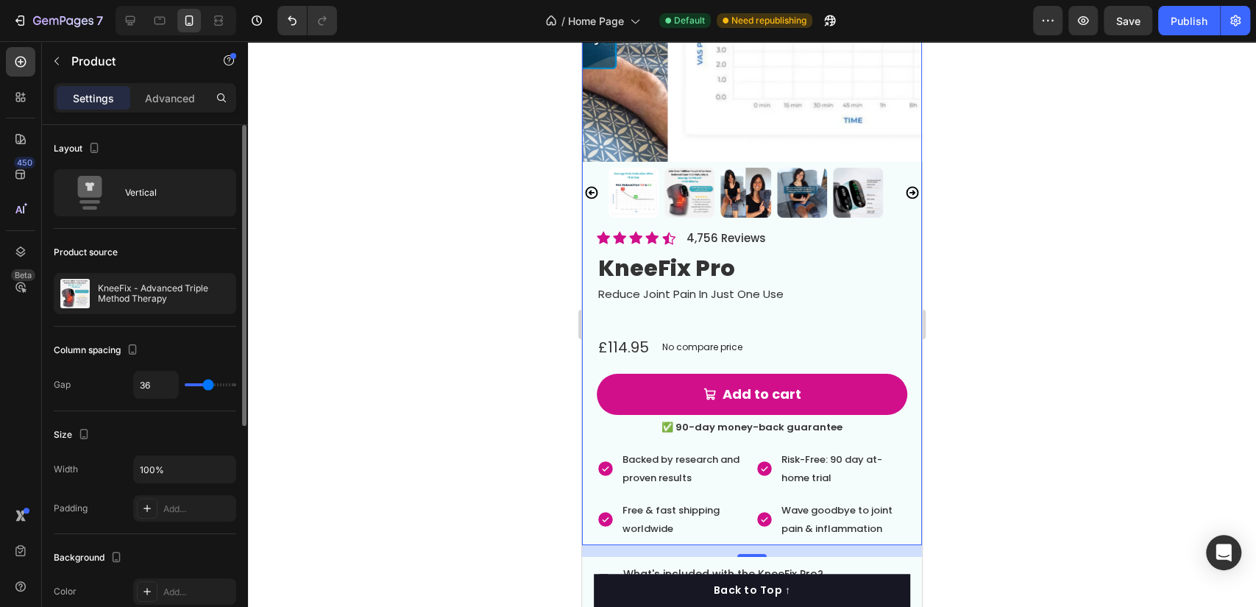
type input "32"
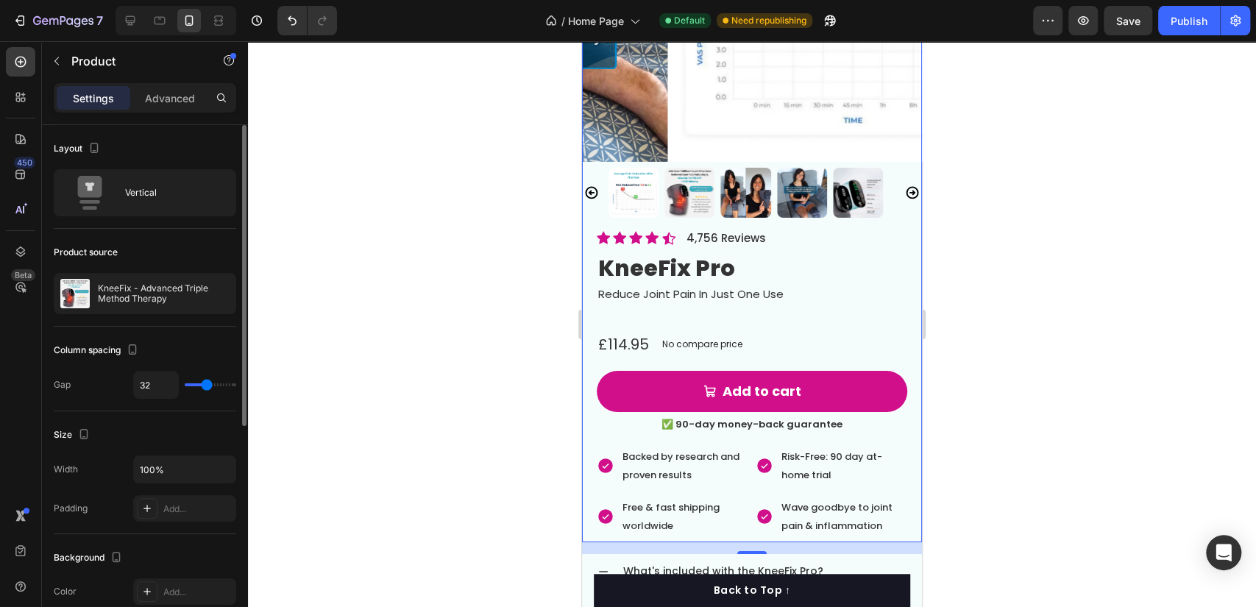
type input "30"
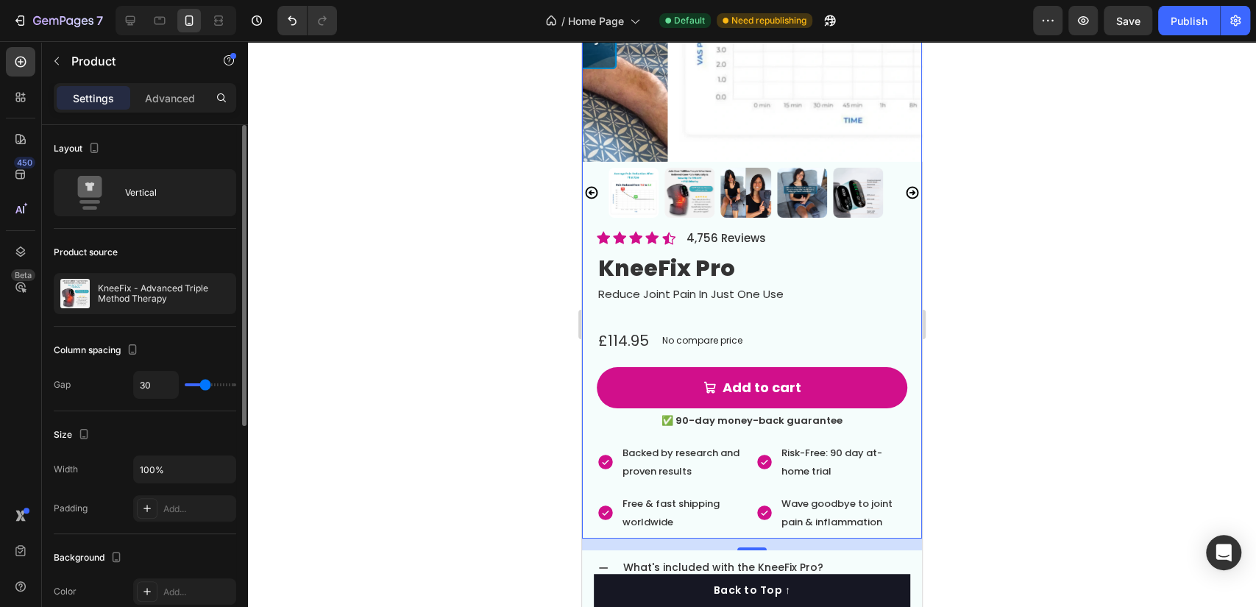
type input "27"
type input "21"
type input "14"
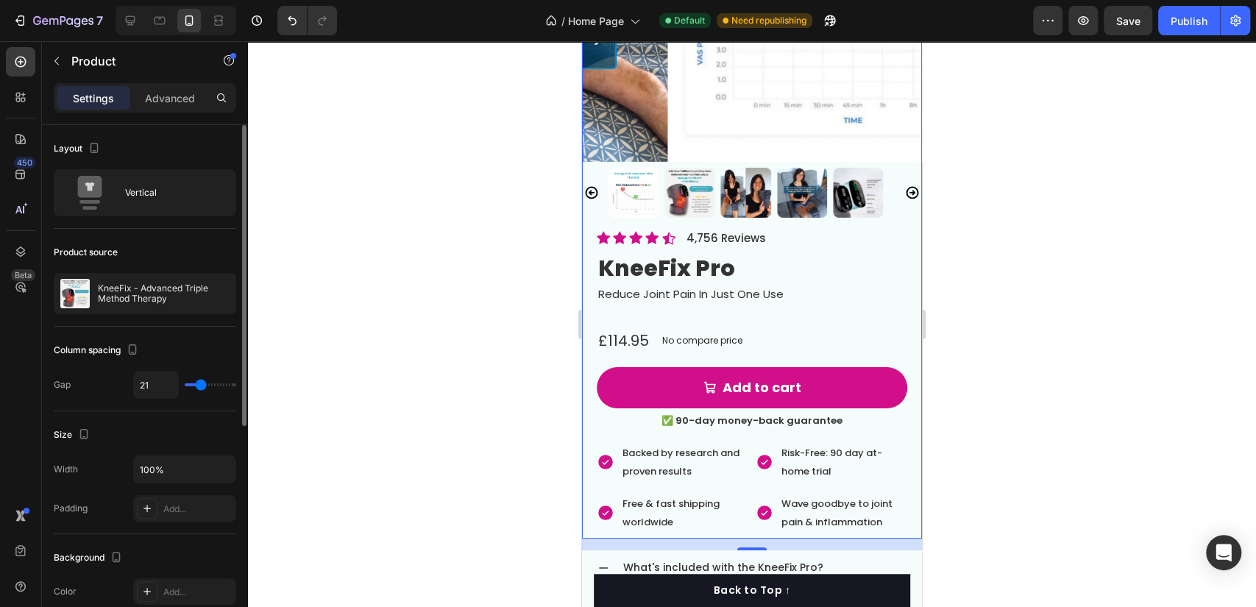
type input "14"
type input "7"
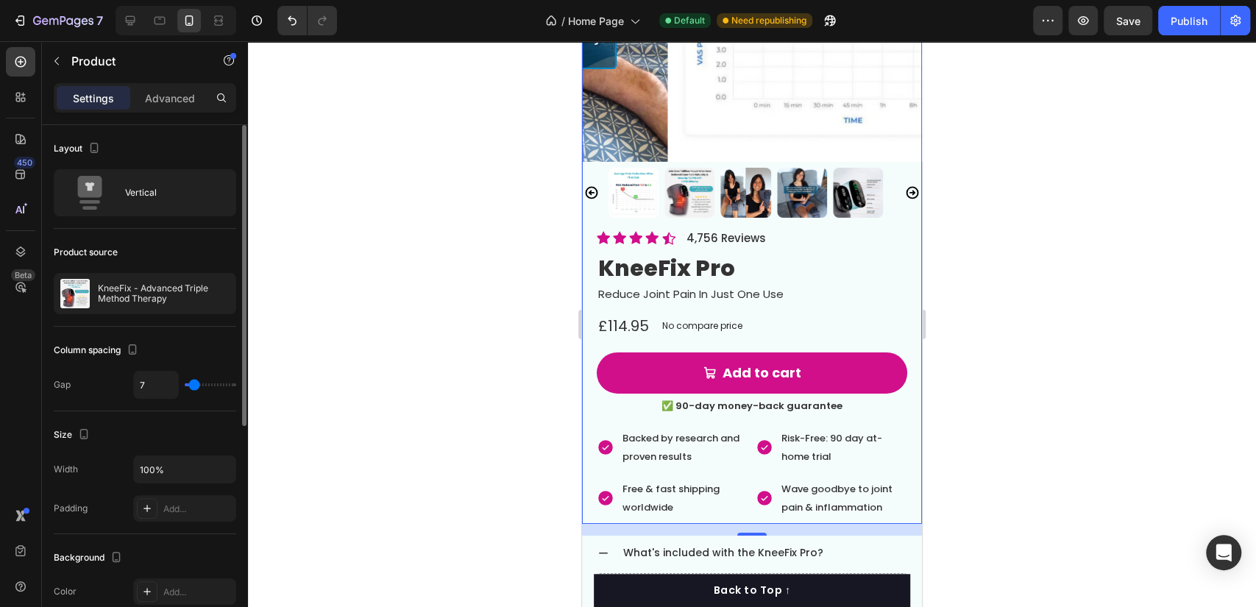
type input "0"
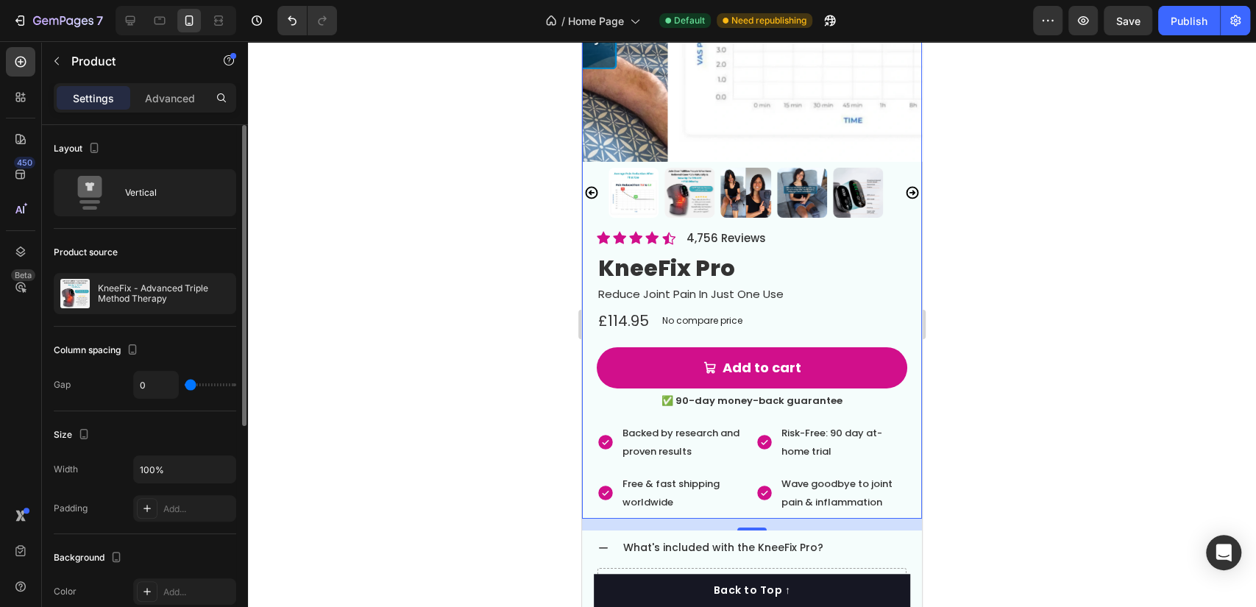
drag, startPoint x: 197, startPoint y: 386, endPoint x: 182, endPoint y: 412, distance: 30.3
type input "0"
click at [185, 386] on input "range" at bounding box center [211, 384] width 52 height 3
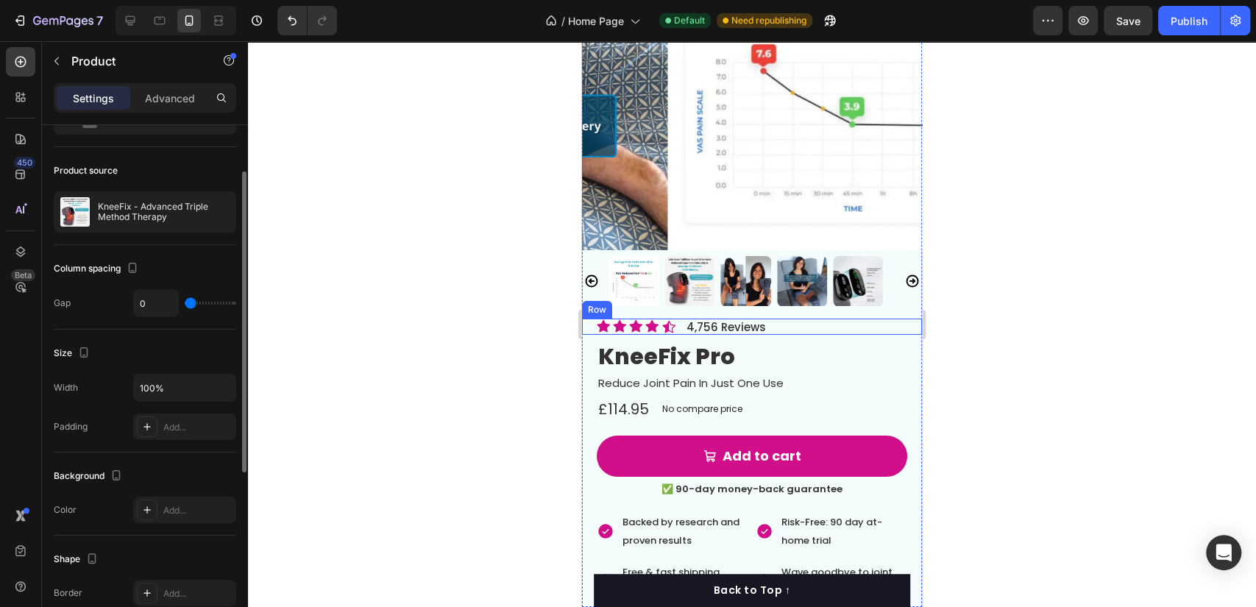
scroll to position [3519, 0]
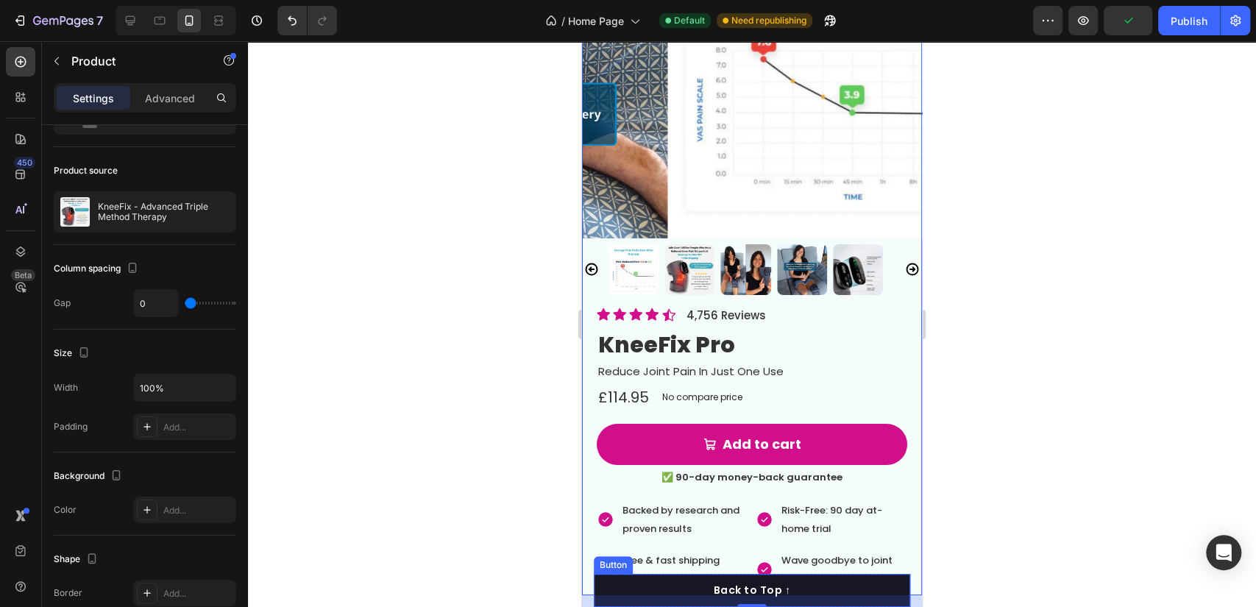
click at [597, 602] on button "Back to Top ↑" at bounding box center [752, 590] width 316 height 33
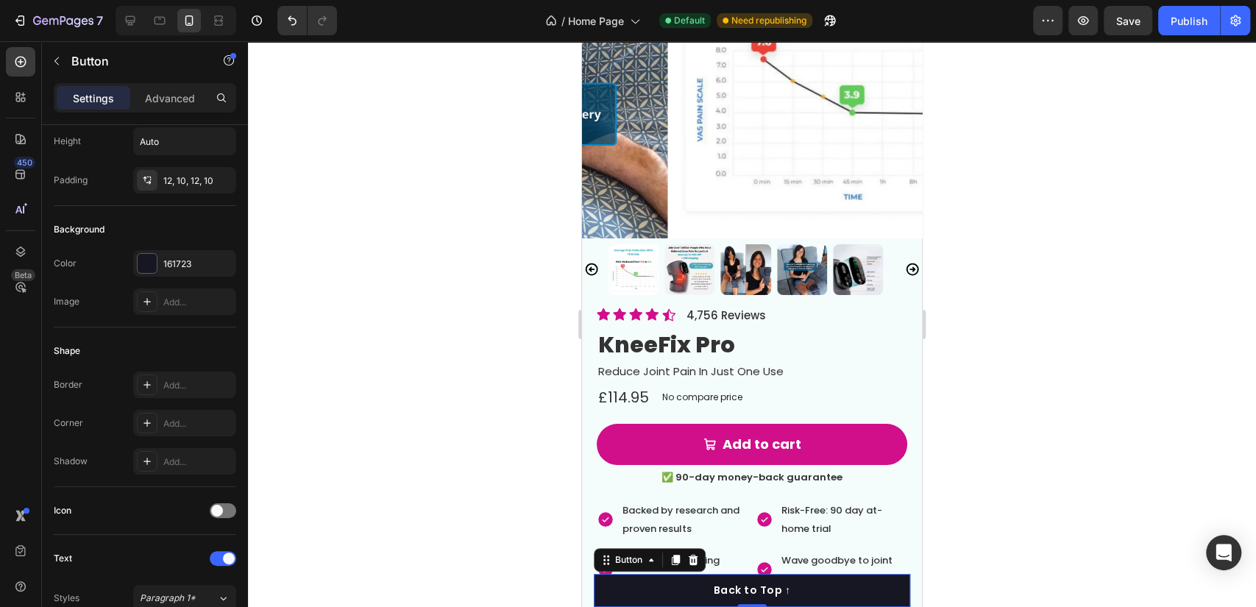
scroll to position [0, 0]
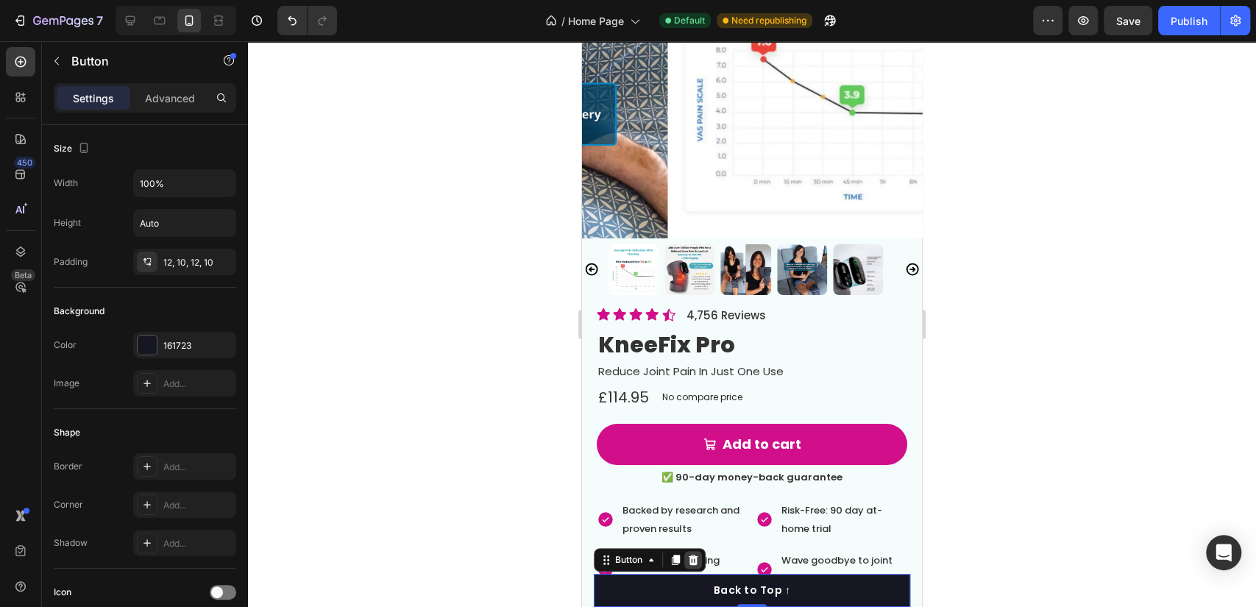
click at [691, 560] on icon at bounding box center [694, 560] width 10 height 10
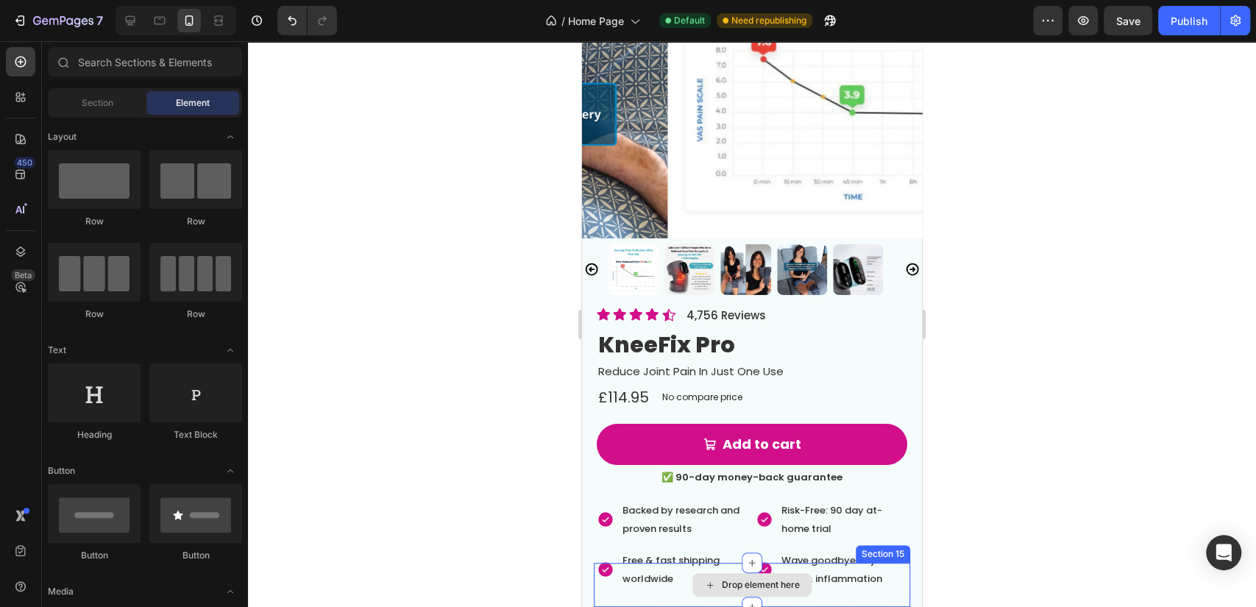
click at [635, 581] on div "Drop element here" at bounding box center [752, 585] width 316 height 44
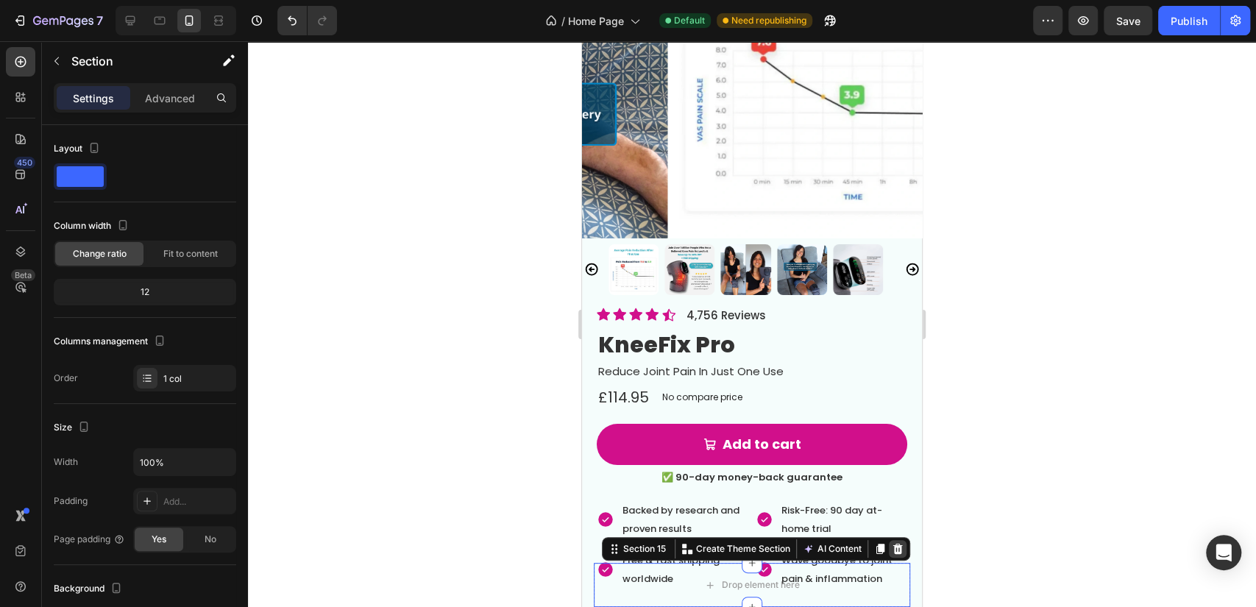
click at [891, 540] on div at bounding box center [898, 549] width 18 height 18
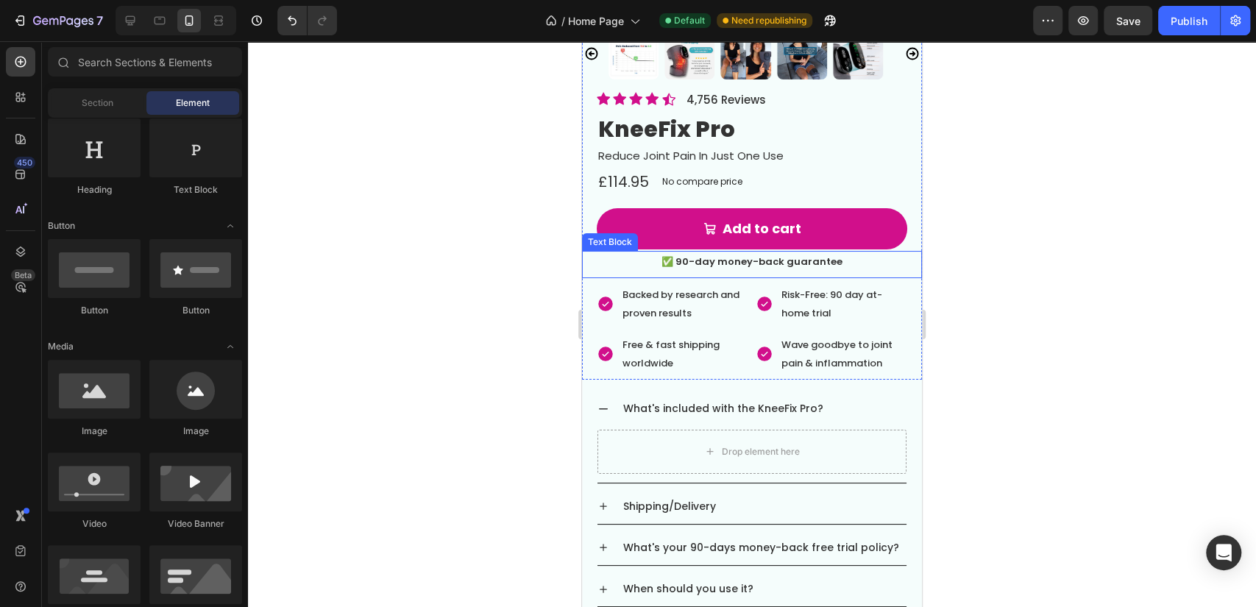
scroll to position [3846, 0]
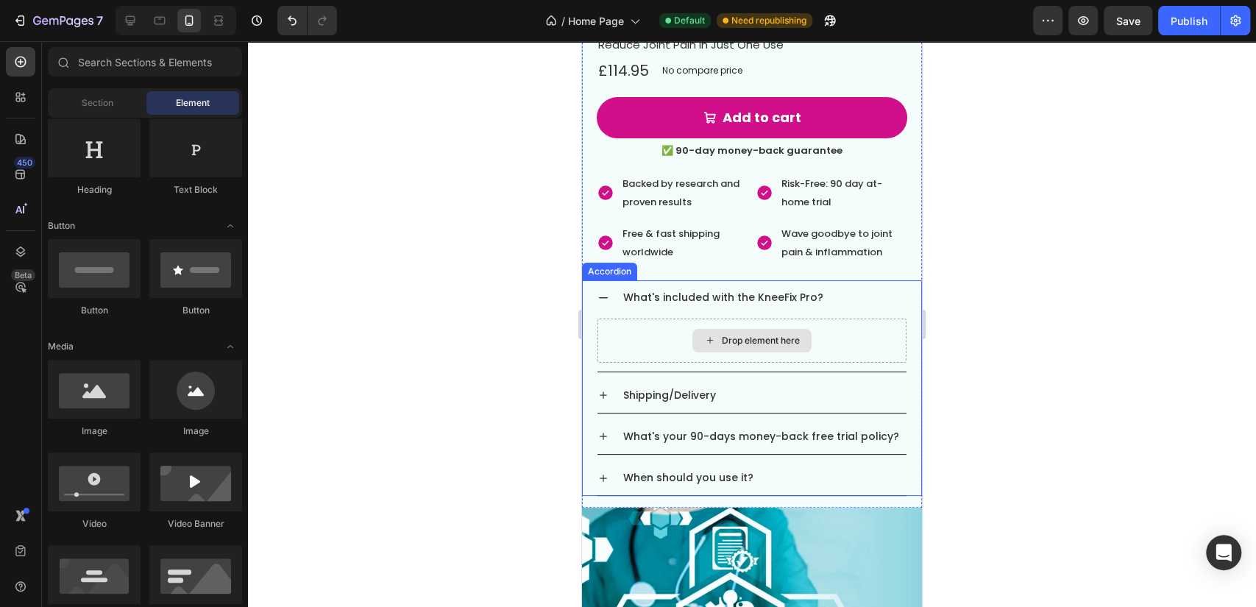
click at [592, 333] on div "What's included with the KneeFix Pro? Drop element here Shipping/Delivery What'…" at bounding box center [752, 388] width 340 height 216
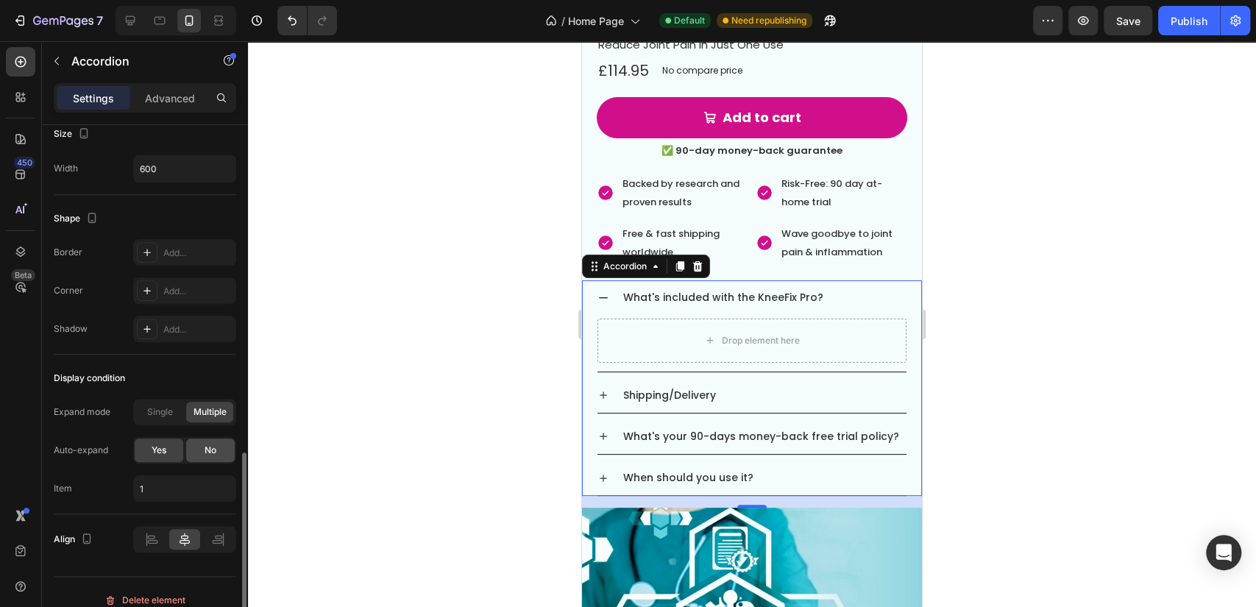
scroll to position [914, 0]
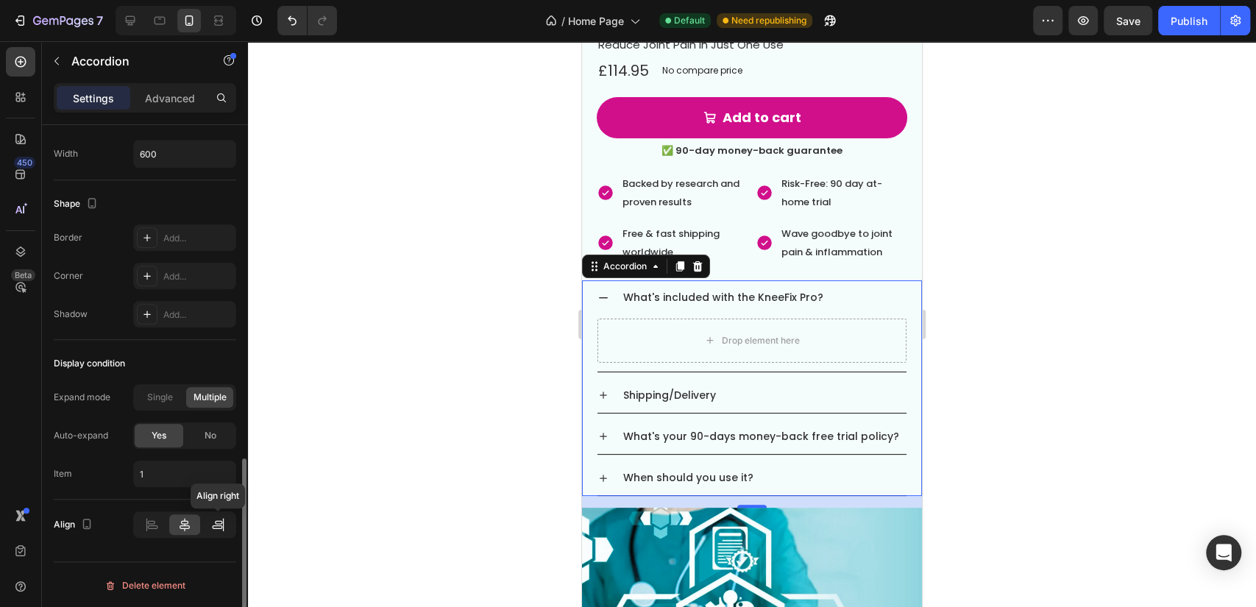
click at [217, 522] on icon at bounding box center [217, 524] width 15 height 15
click at [187, 523] on icon at bounding box center [185, 524] width 10 height 13
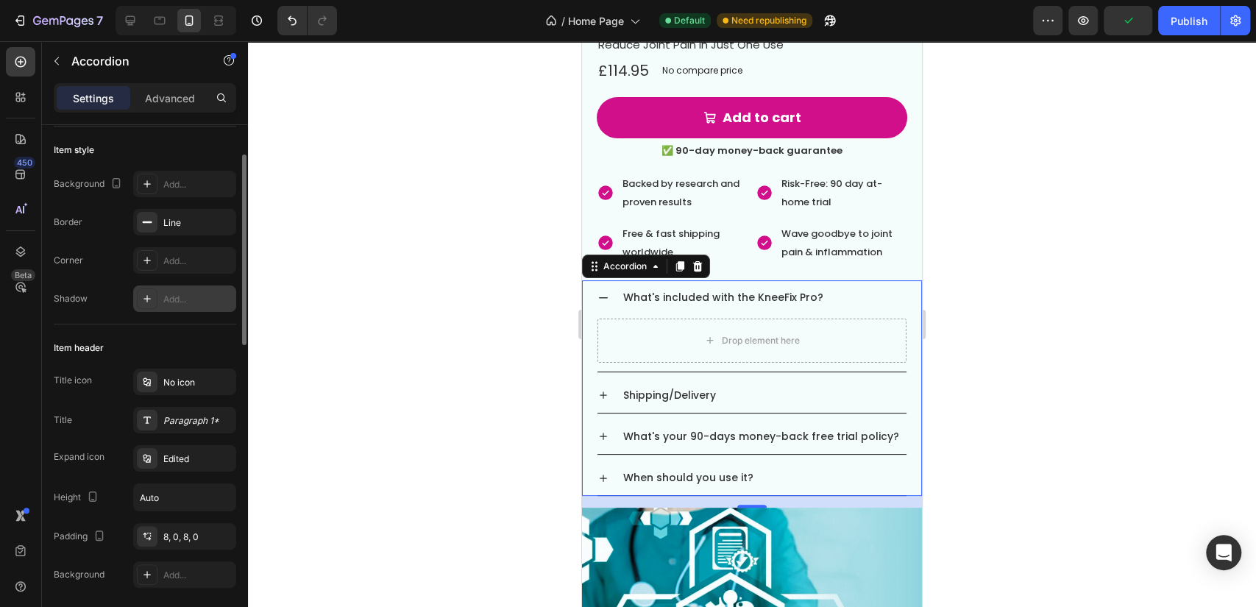
scroll to position [163, 0]
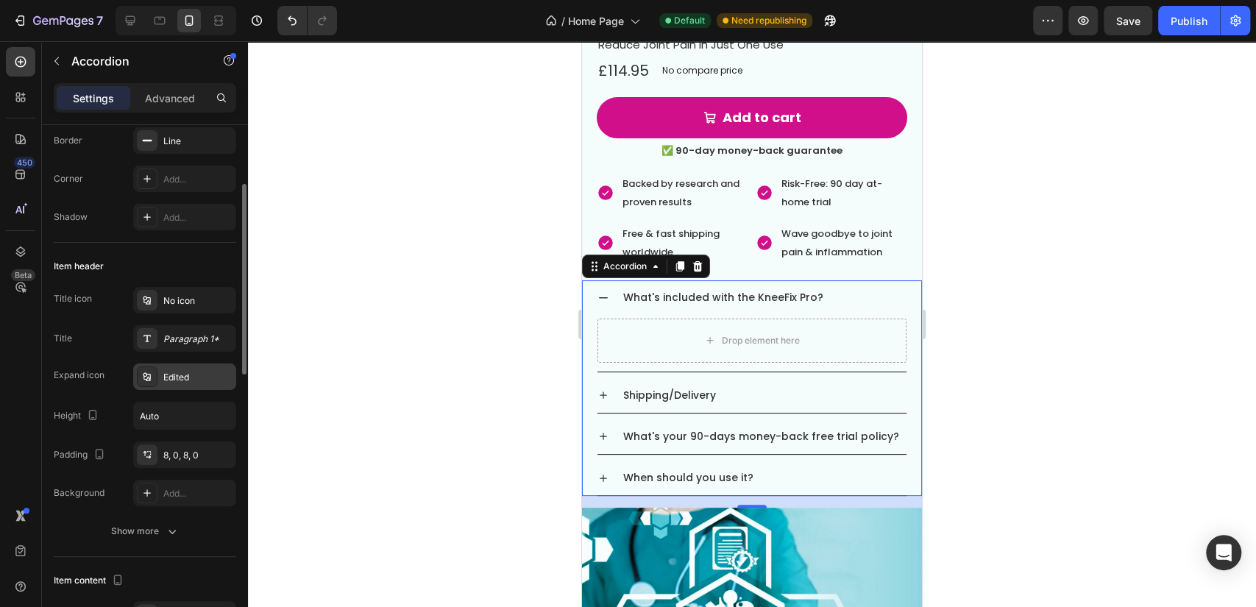
click at [184, 375] on div "Edited" at bounding box center [197, 377] width 69 height 13
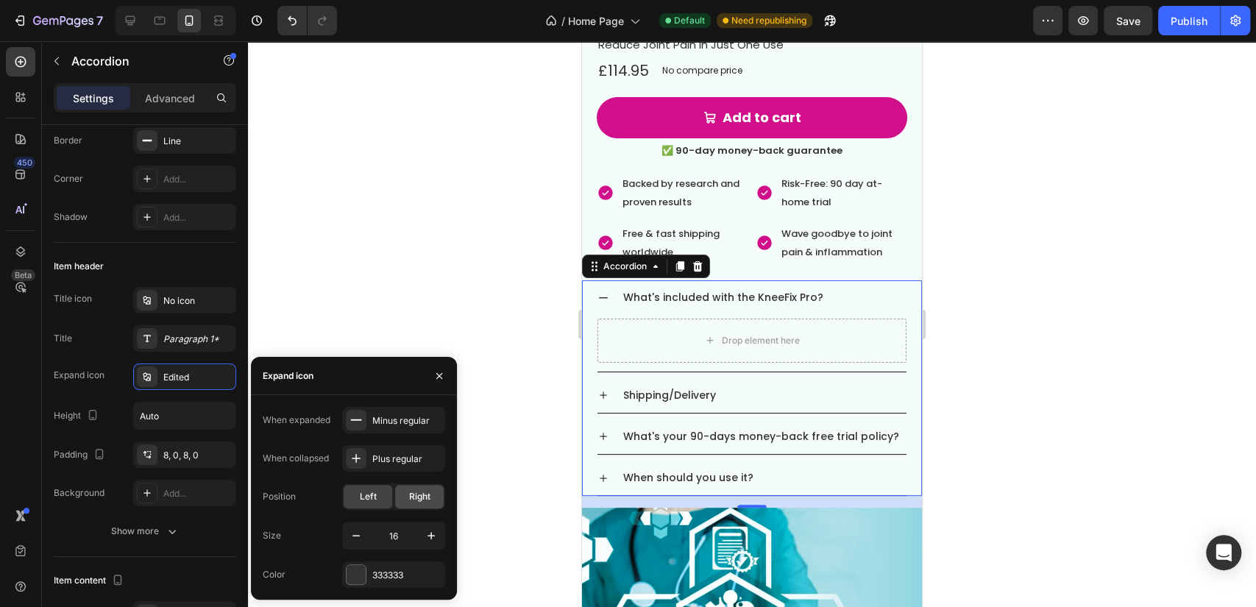
click at [419, 499] on span "Right" at bounding box center [419, 496] width 21 height 13
click at [352, 539] on icon "button" at bounding box center [356, 535] width 15 height 15
click at [431, 533] on icon "button" at bounding box center [431, 535] width 7 height 7
type input "16"
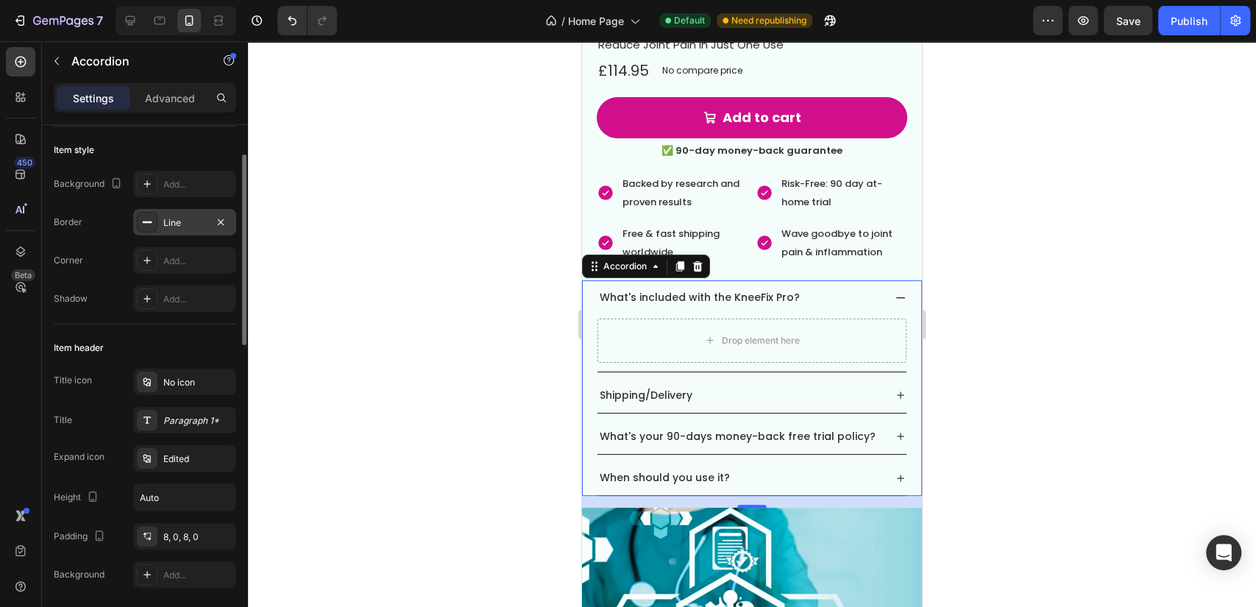
click at [182, 209] on div "Line" at bounding box center [184, 222] width 103 height 26
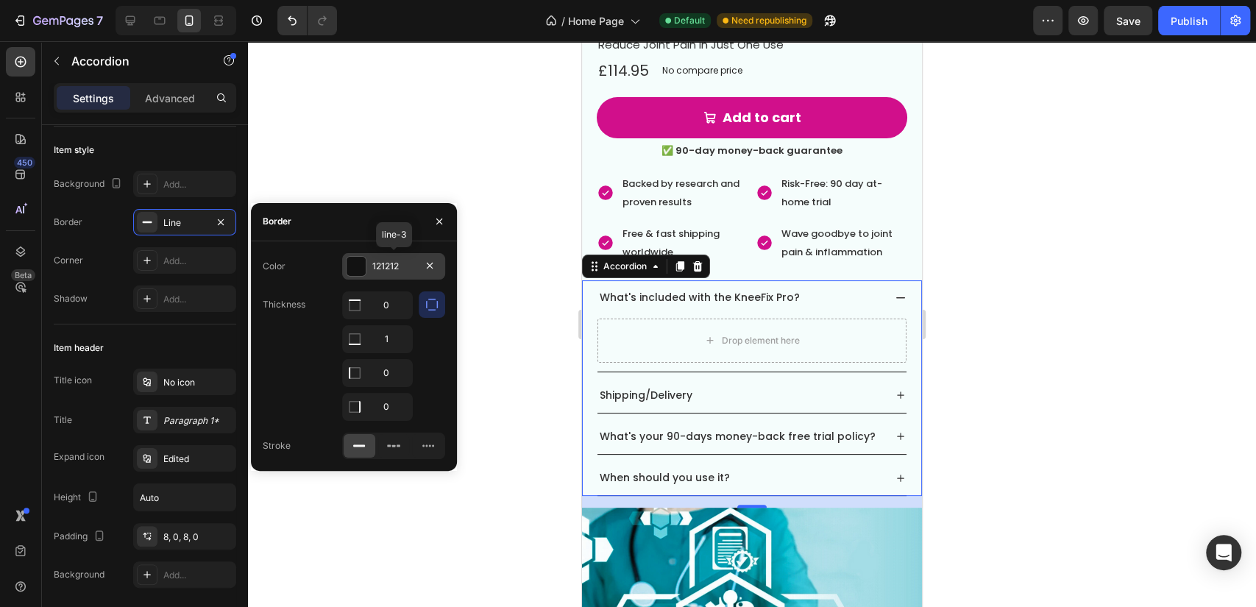
click at [414, 260] on div "121212" at bounding box center [393, 266] width 43 height 13
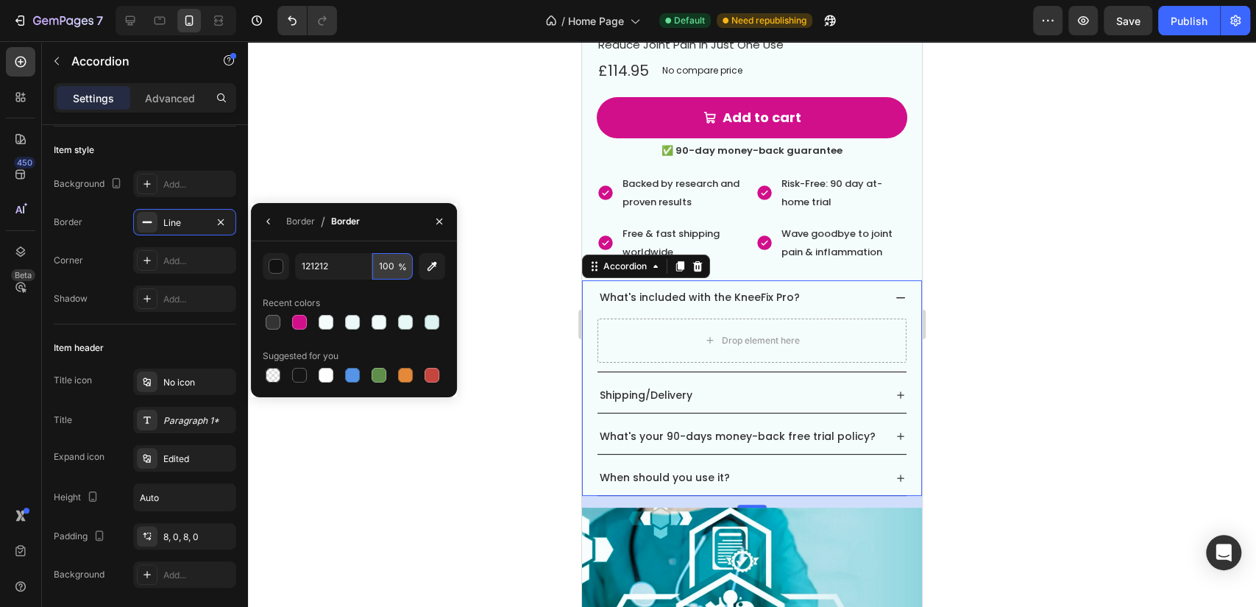
click at [384, 268] on input "100" at bounding box center [392, 266] width 40 height 26
type input "5"
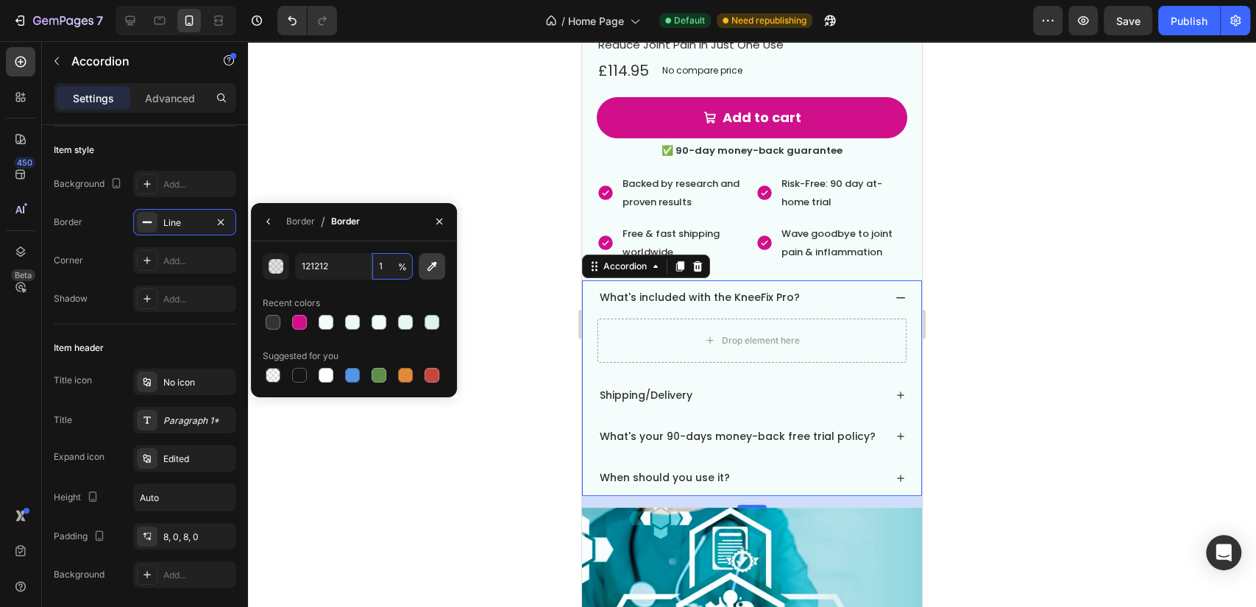
type input "15"
click at [539, 225] on div at bounding box center [752, 324] width 1008 height 566
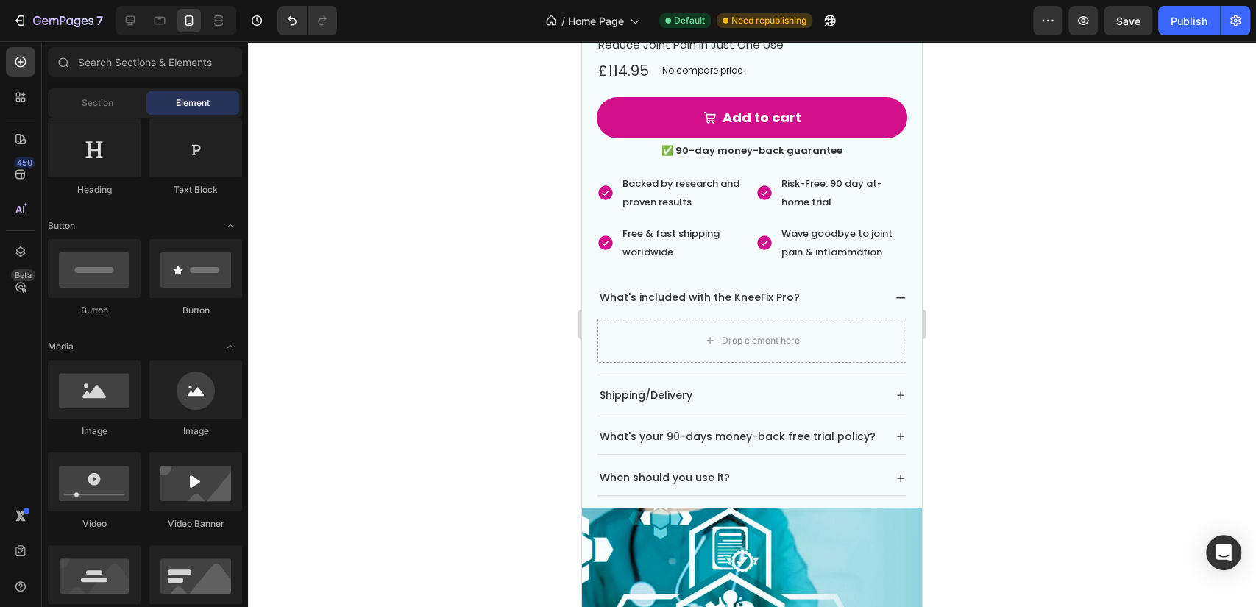
click at [895, 292] on icon at bounding box center [901, 298] width 12 height 12
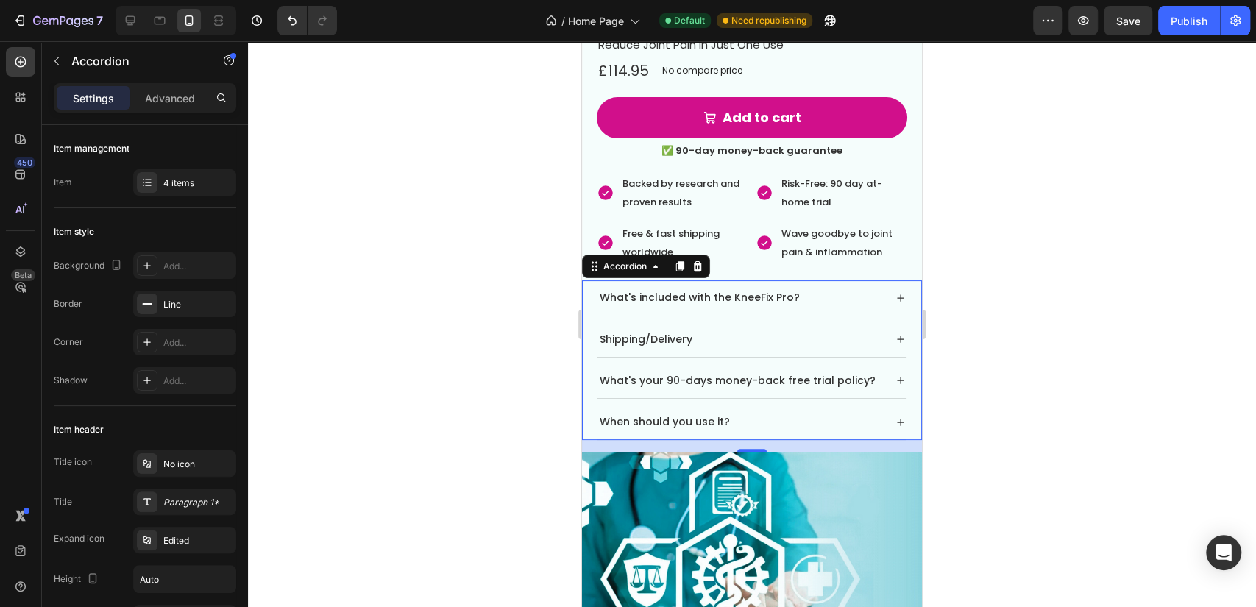
click at [975, 366] on div at bounding box center [752, 324] width 1008 height 566
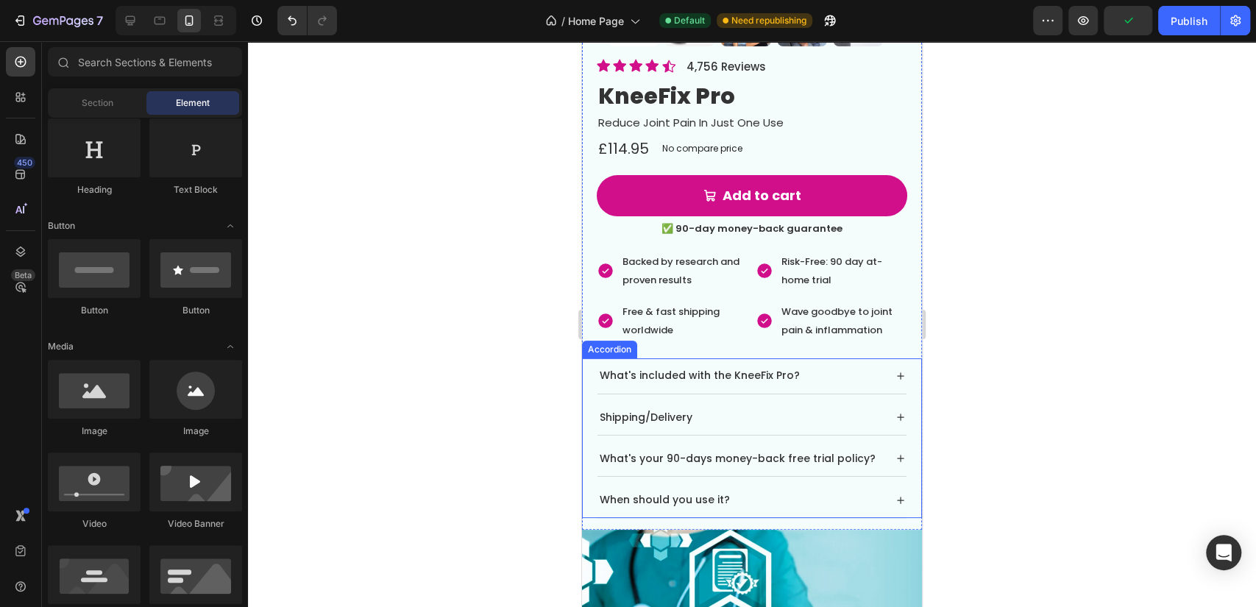
scroll to position [3764, 0]
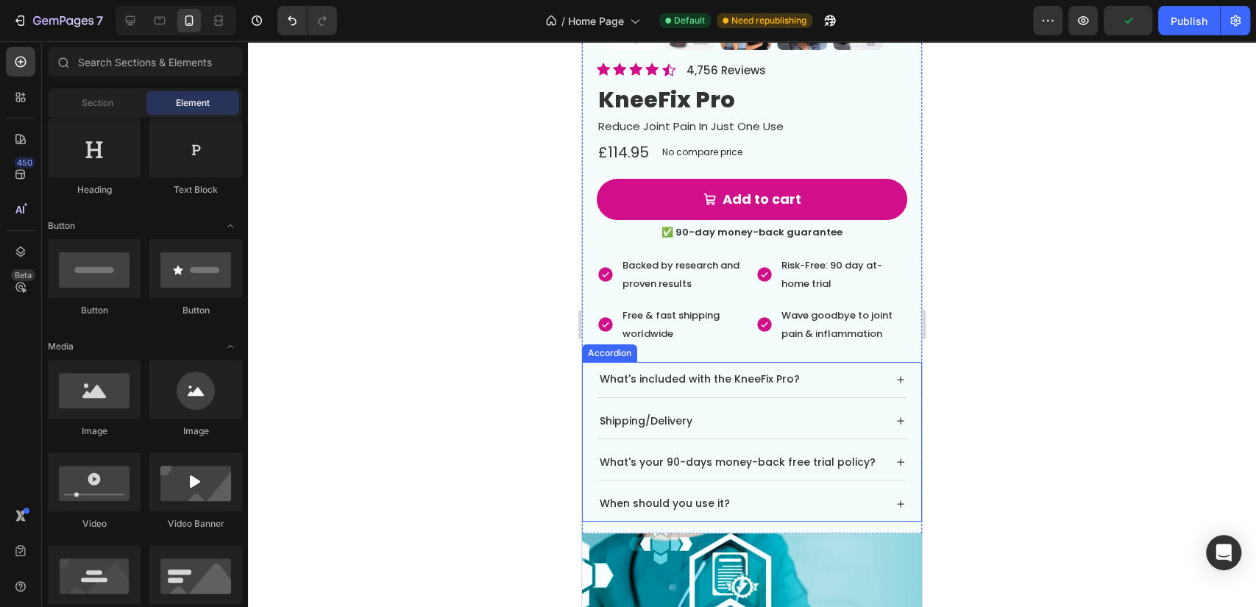
click at [895, 439] on div "What's included with the KneeFix Pro? Shipping/Delivery What's your 90-days mon…" at bounding box center [752, 442] width 311 height 160
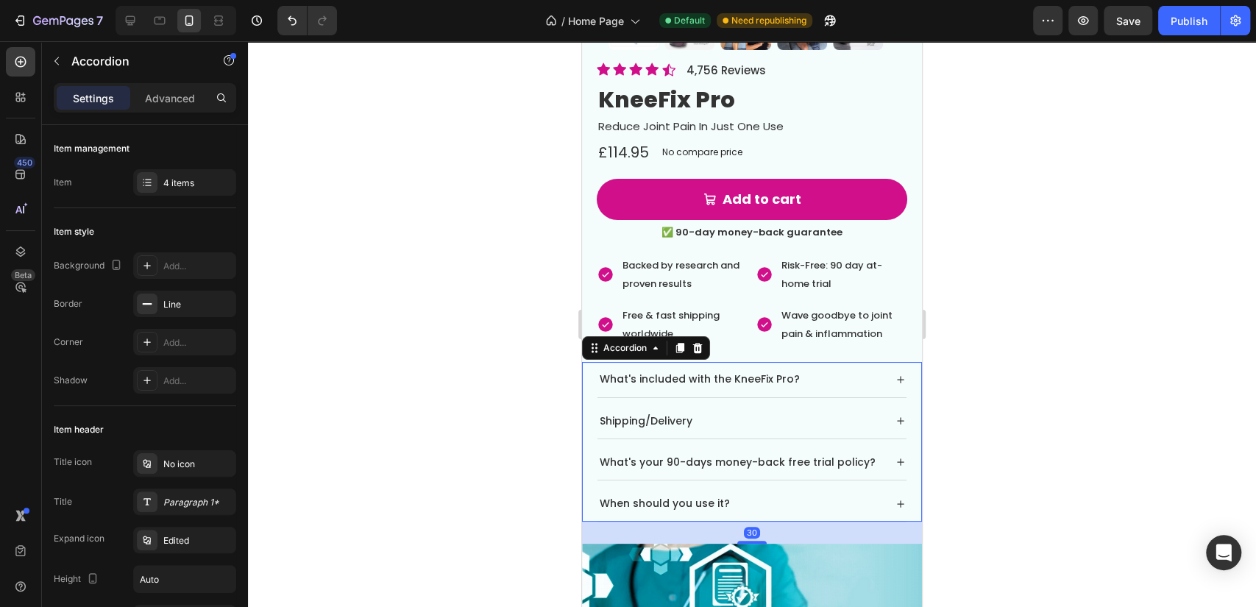
drag, startPoint x: 757, startPoint y: 515, endPoint x: 778, endPoint y: 526, distance: 24.0
click at [778, 522] on div "30" at bounding box center [767, 522] width 340 height 0
drag, startPoint x: 778, startPoint y: 526, endPoint x: 770, endPoint y: 525, distance: 8.2
click at [777, 525] on div "31" at bounding box center [752, 533] width 340 height 23
type input "100%"
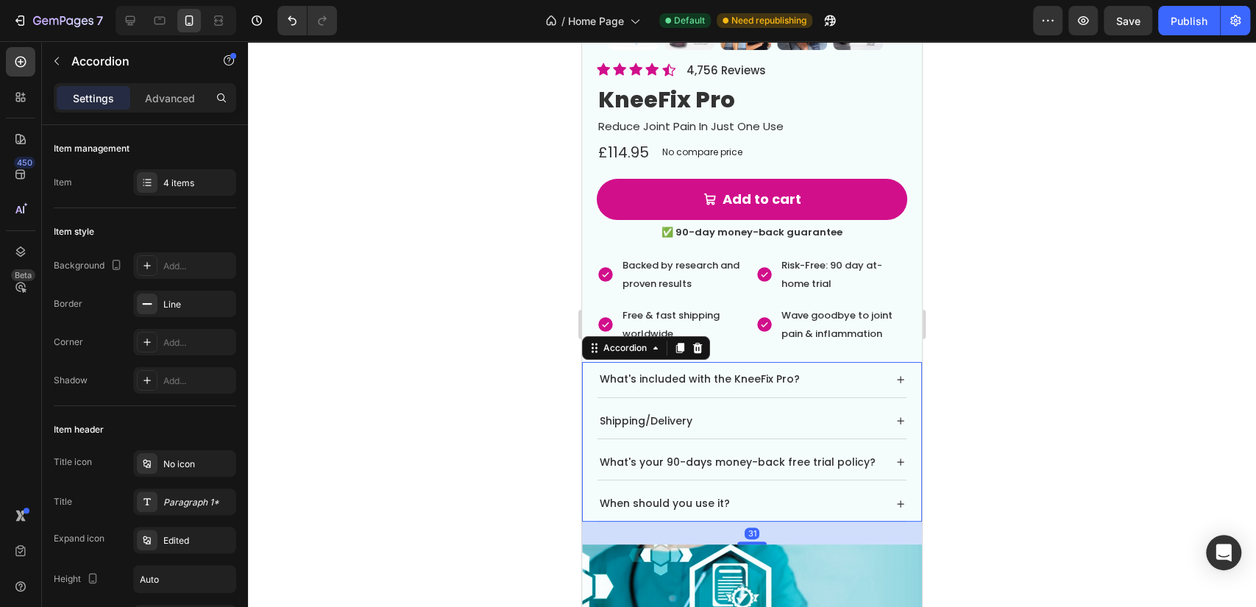
type input "100"
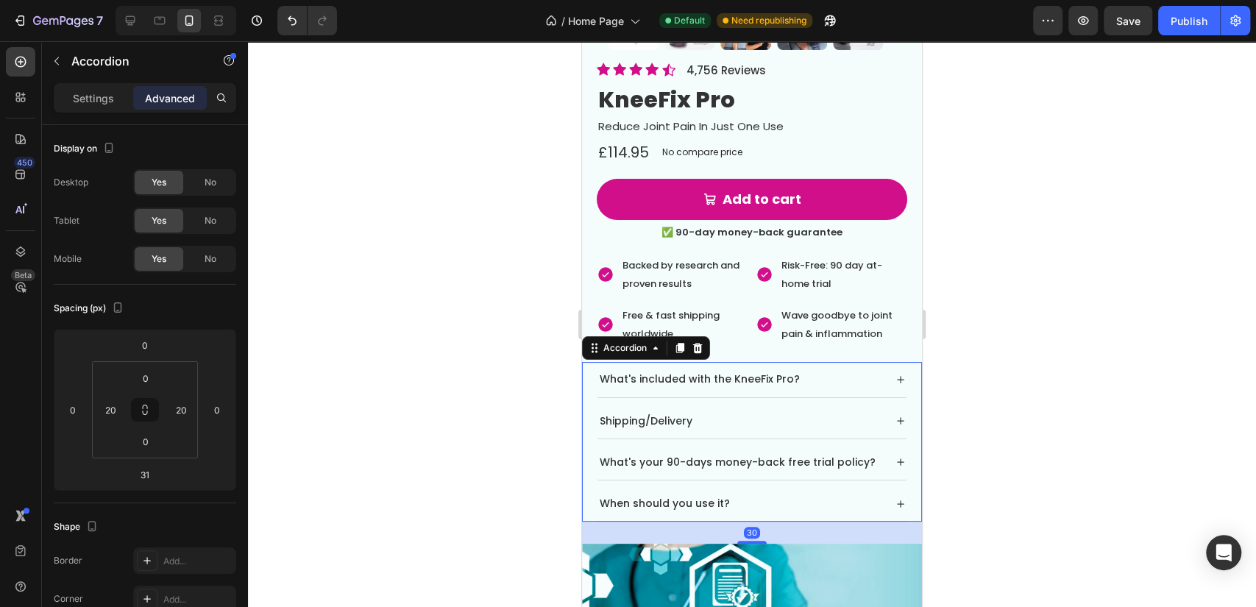
drag, startPoint x: 758, startPoint y: 527, endPoint x: 770, endPoint y: 526, distance: 12.5
click at [770, 522] on div "30" at bounding box center [767, 522] width 340 height 0
type input "30"
click at [1076, 464] on div at bounding box center [752, 324] width 1008 height 566
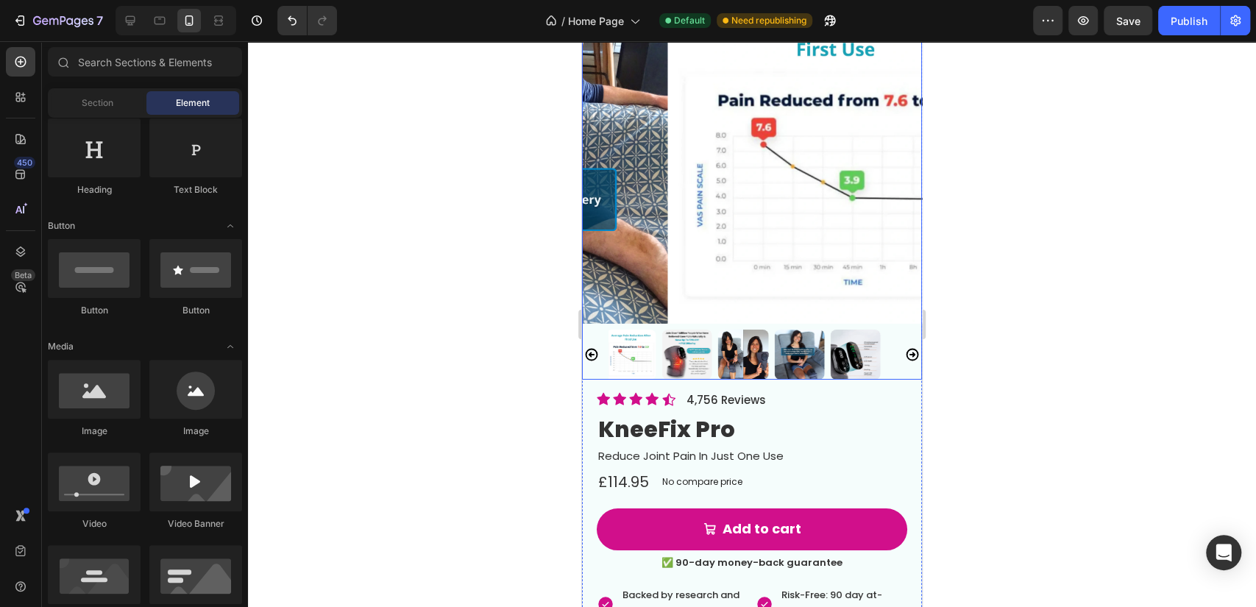
scroll to position [3192, 0]
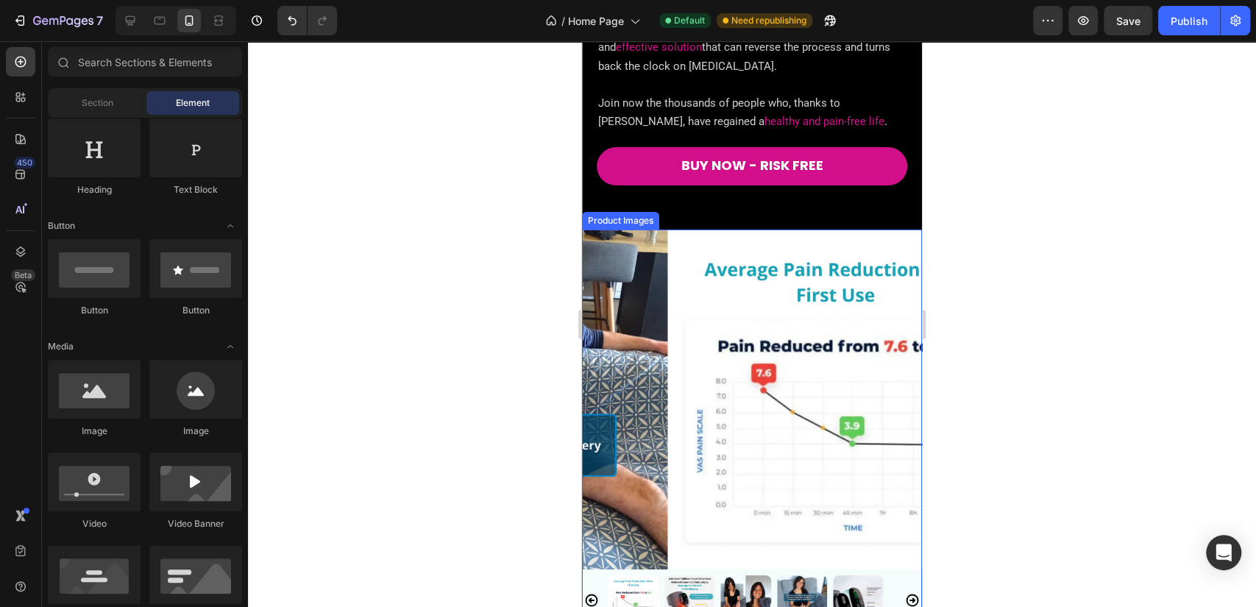
click at [668, 230] on img at bounding box center [838, 400] width 340 height 340
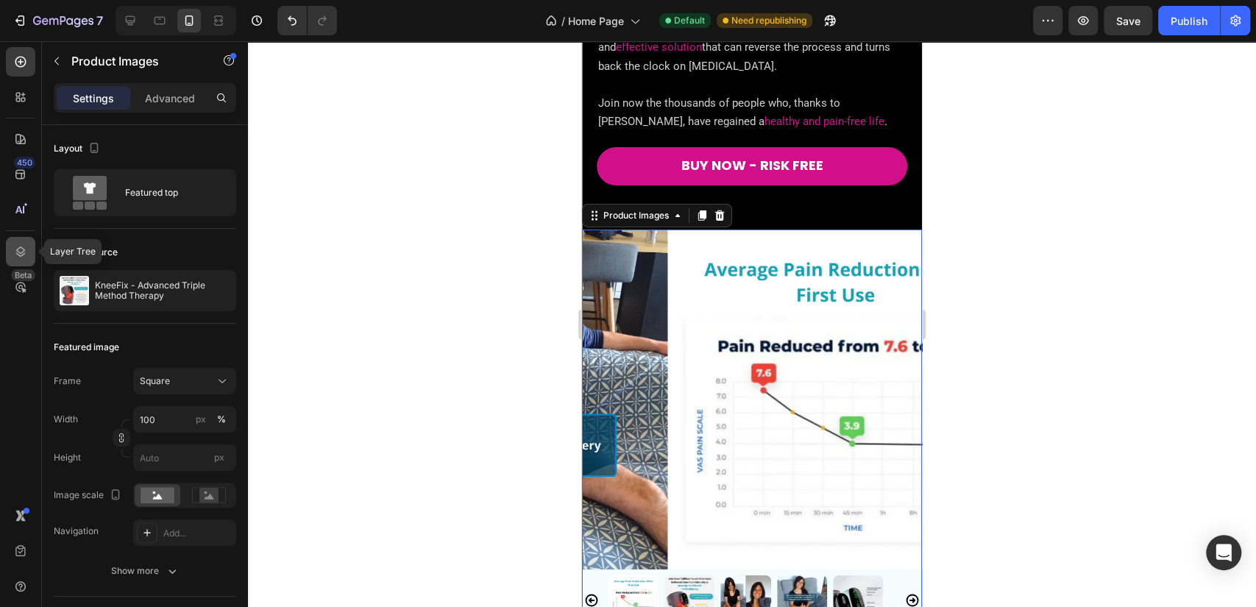
click at [15, 248] on icon at bounding box center [20, 251] width 15 height 15
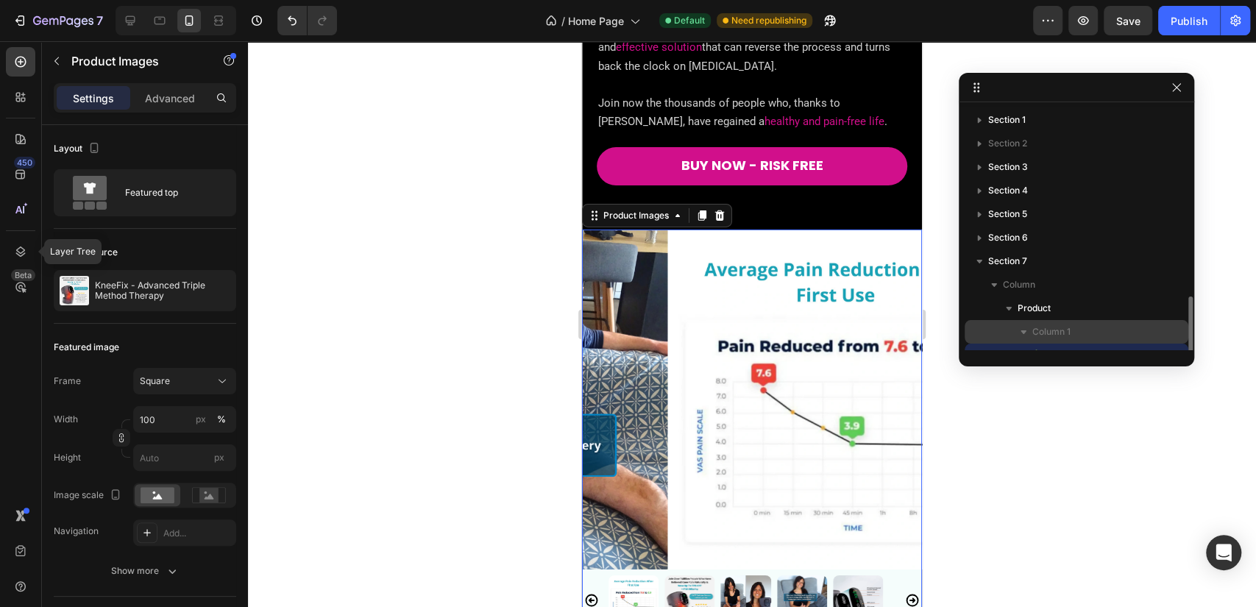
scroll to position [137, 0]
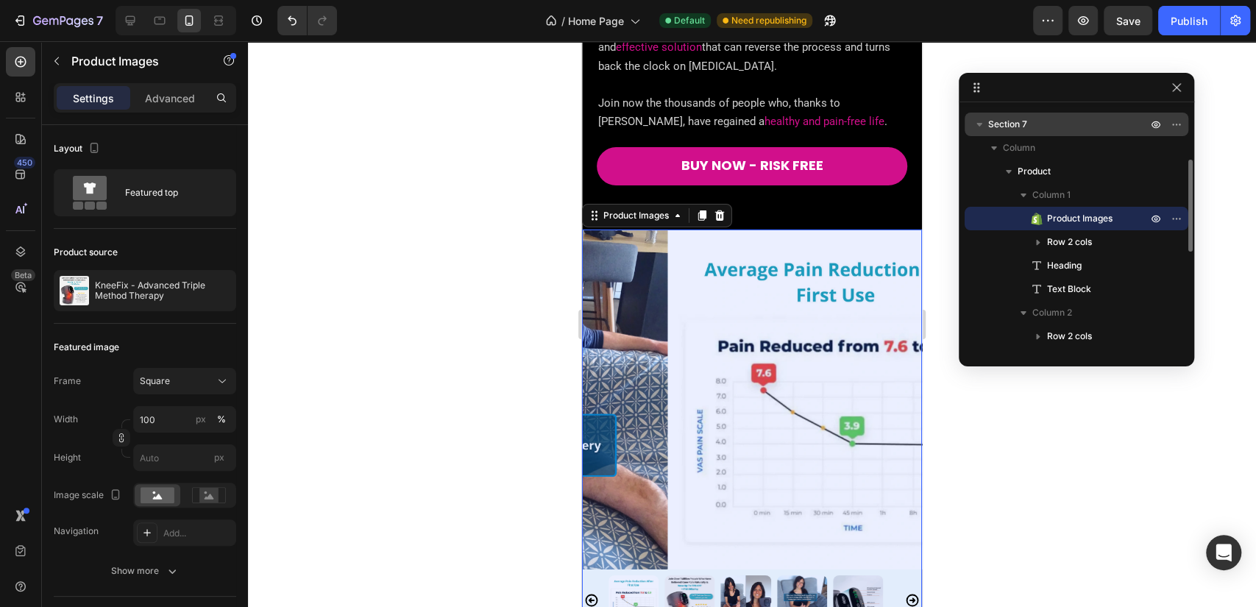
click at [1053, 125] on p "Section 7" at bounding box center [1069, 124] width 162 height 15
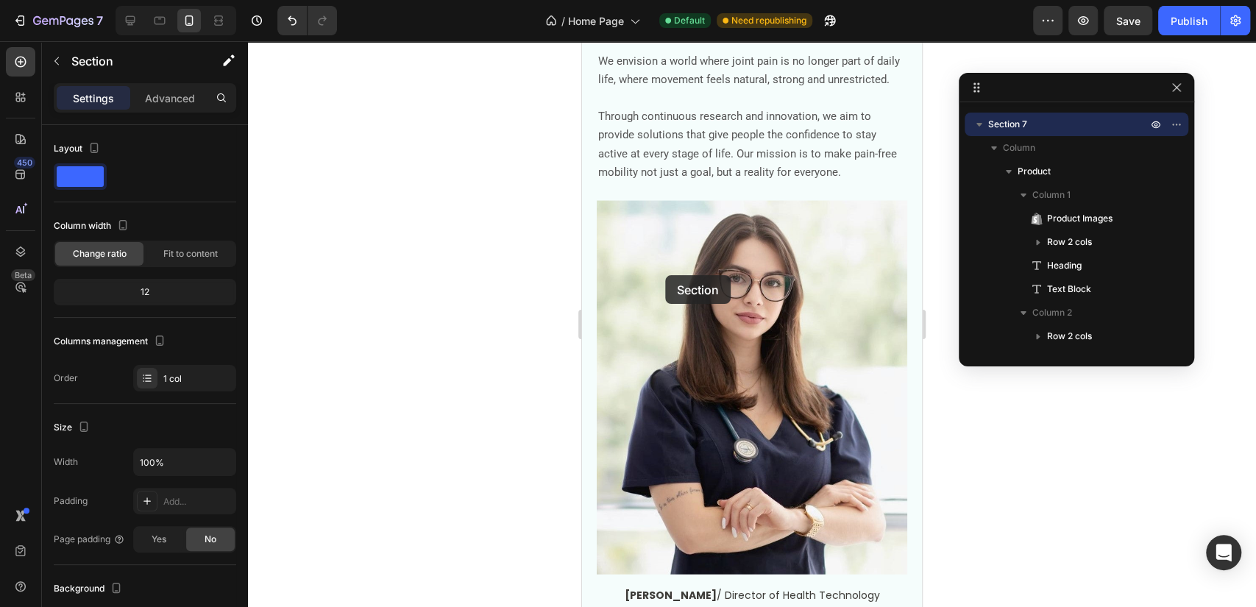
scroll to position [6262, 0]
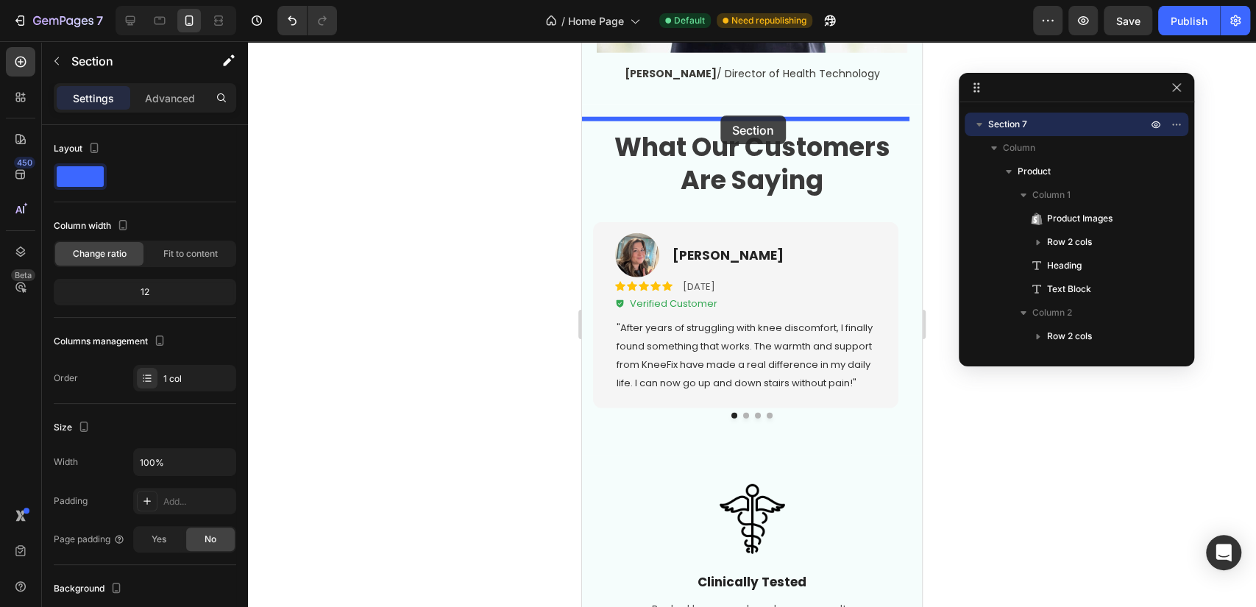
drag, startPoint x: 626, startPoint y: 107, endPoint x: 720, endPoint y: 116, distance: 94.5
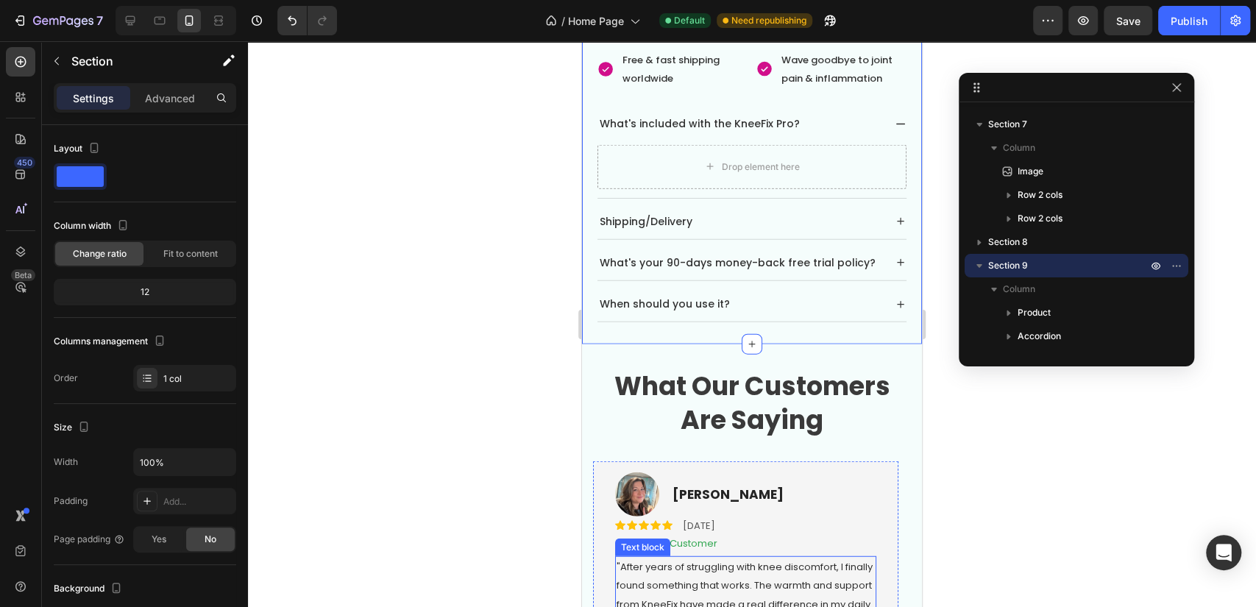
scroll to position [6148, 0]
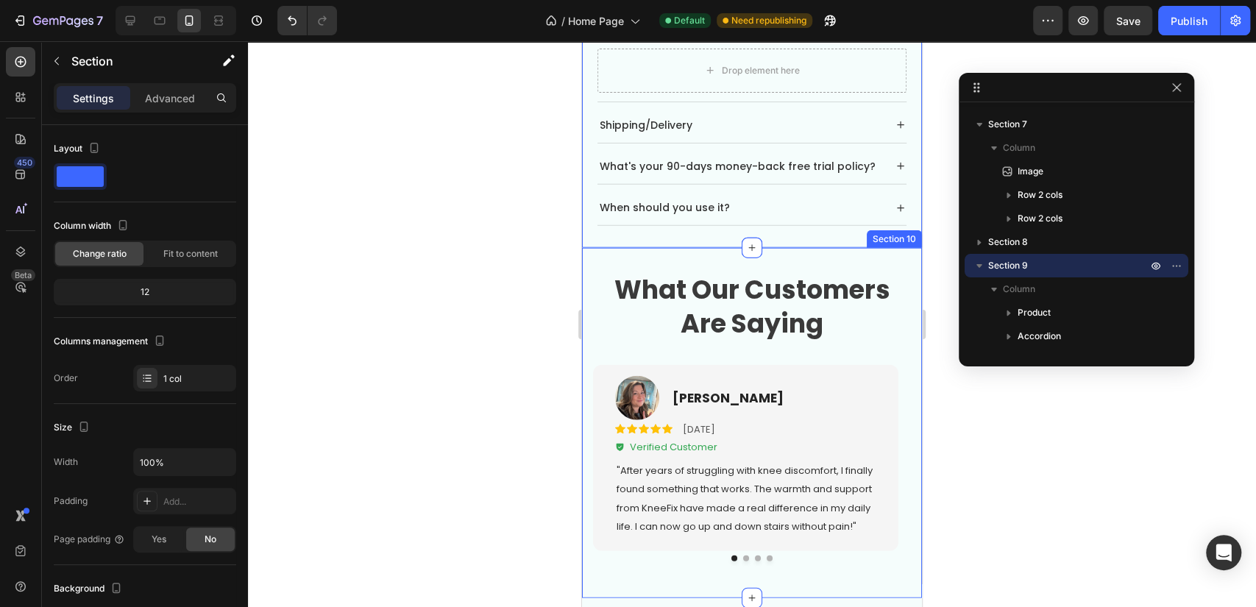
click at [503, 322] on div at bounding box center [752, 324] width 1008 height 566
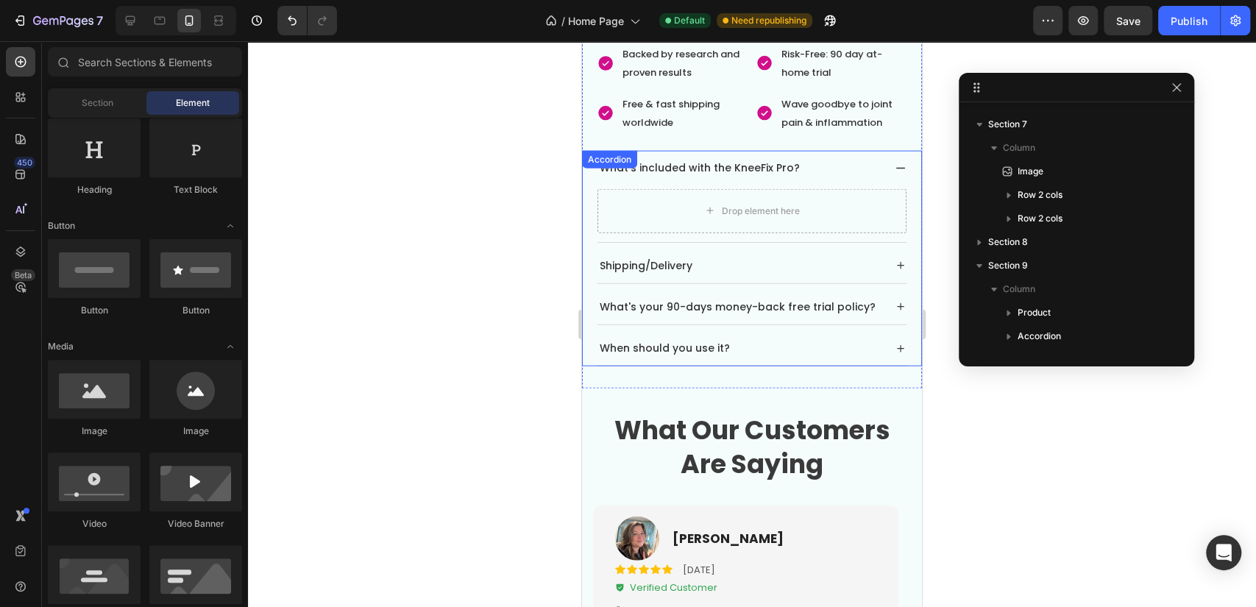
scroll to position [5985, 0]
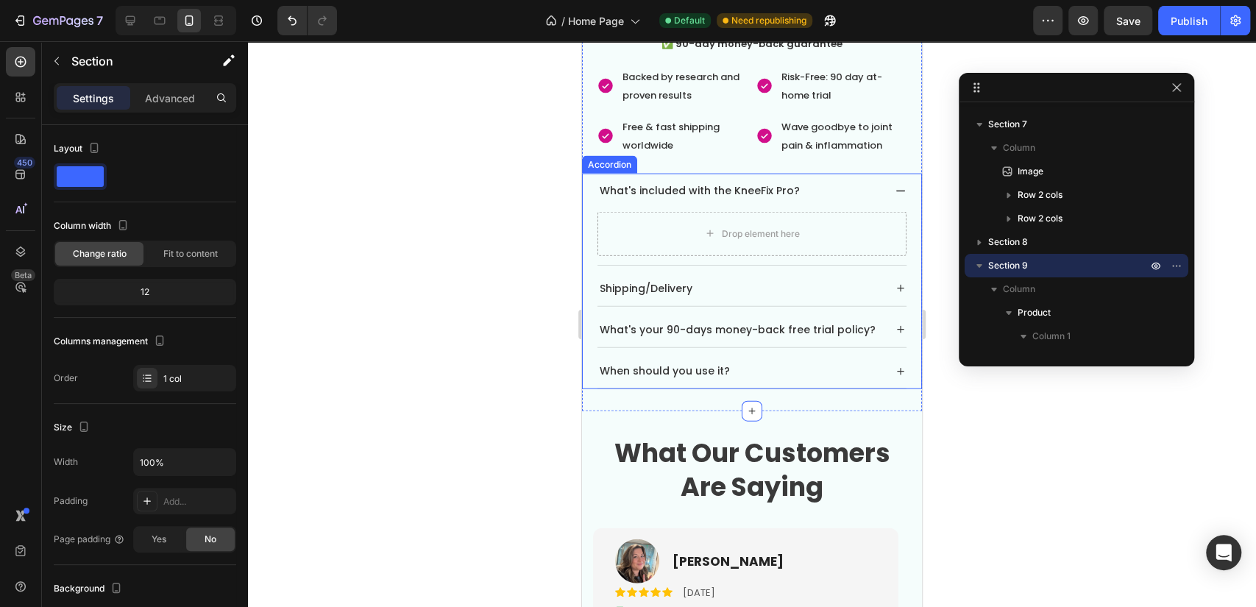
click at [745, 182] on p "What's included with the KneeFix Pro?" at bounding box center [700, 191] width 200 height 18
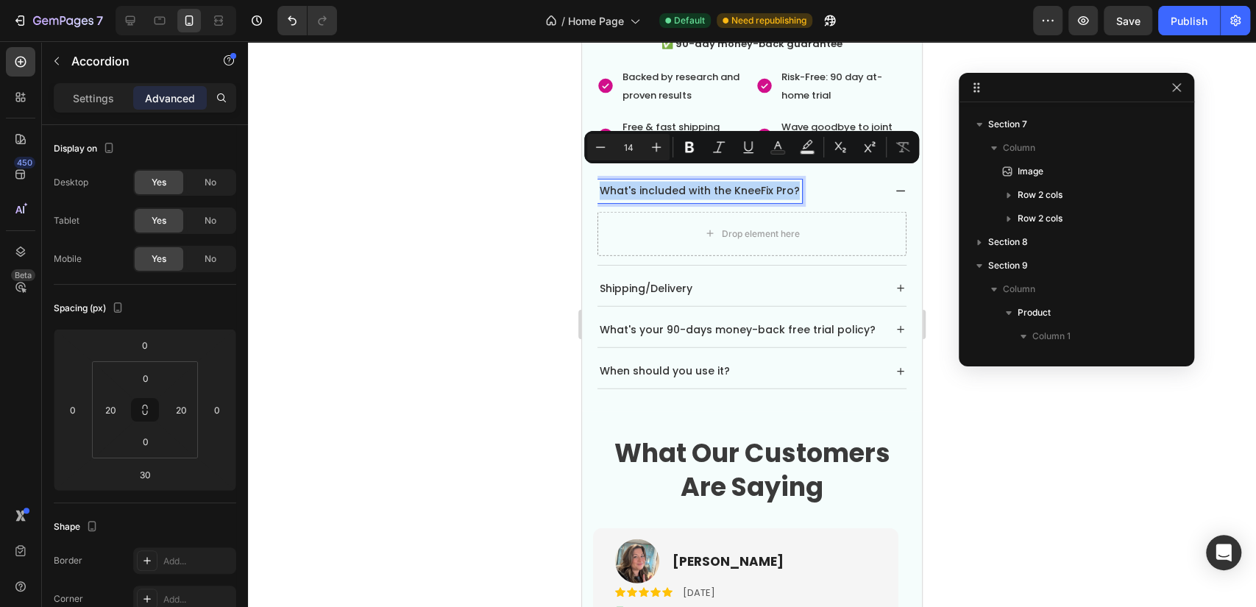
scroll to position [490, 0]
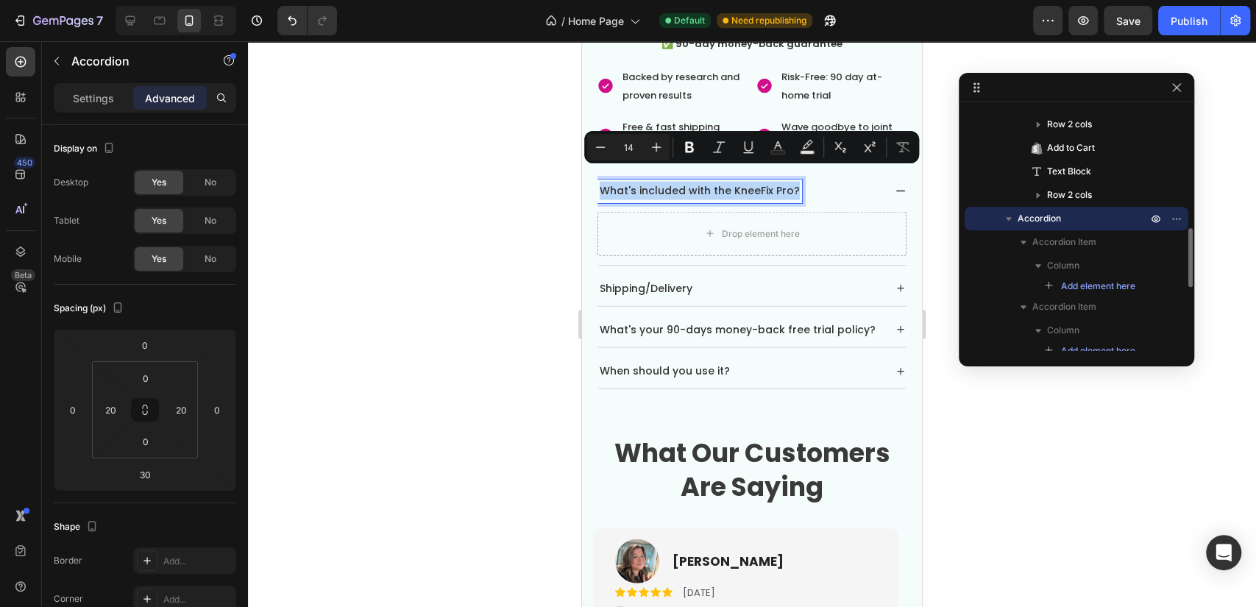
copy p "What's included with the KneeFix Pro?"
click at [752, 272] on div "Shipping/Delivery" at bounding box center [751, 289] width 309 height 35
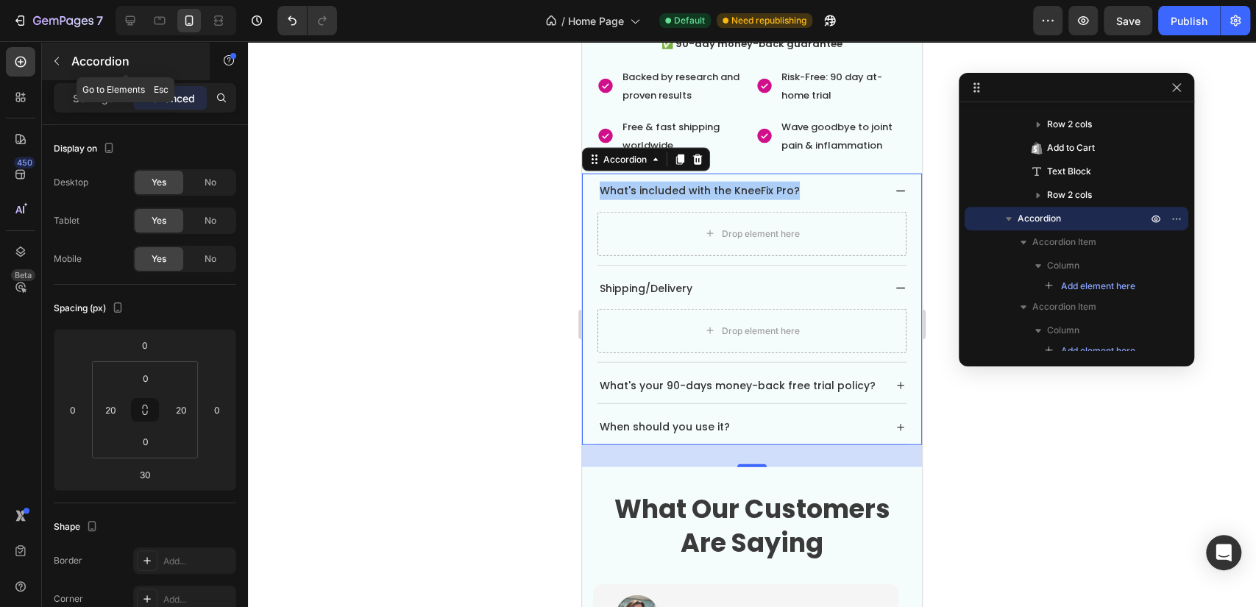
click at [77, 66] on p "Accordion" at bounding box center [133, 61] width 125 height 18
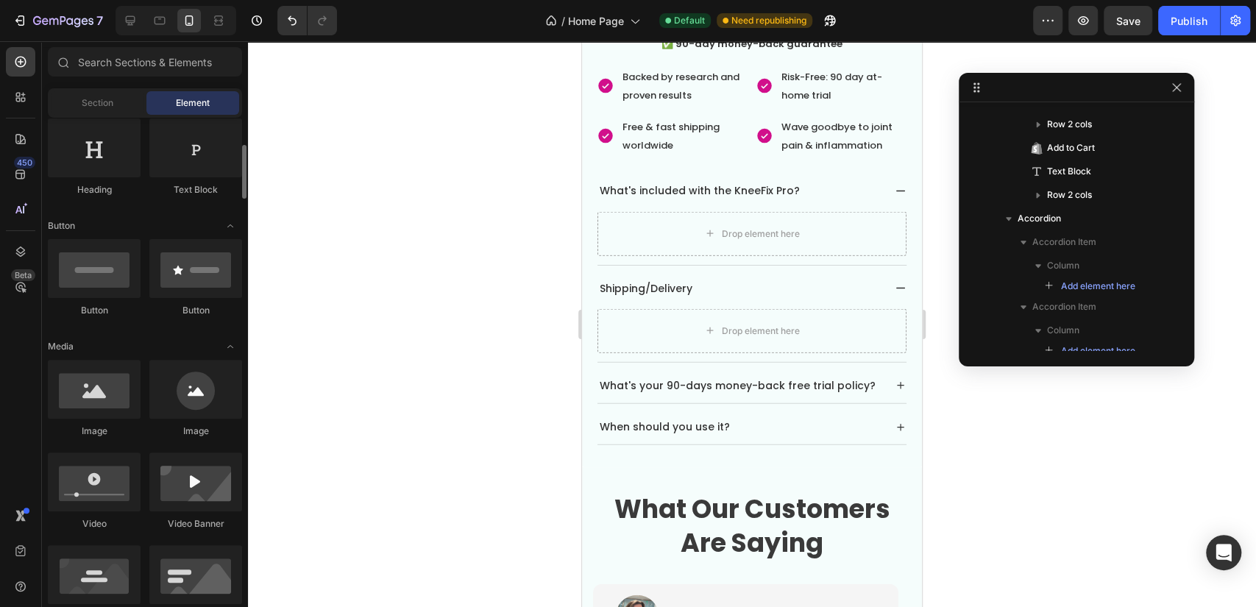
scroll to position [163, 0]
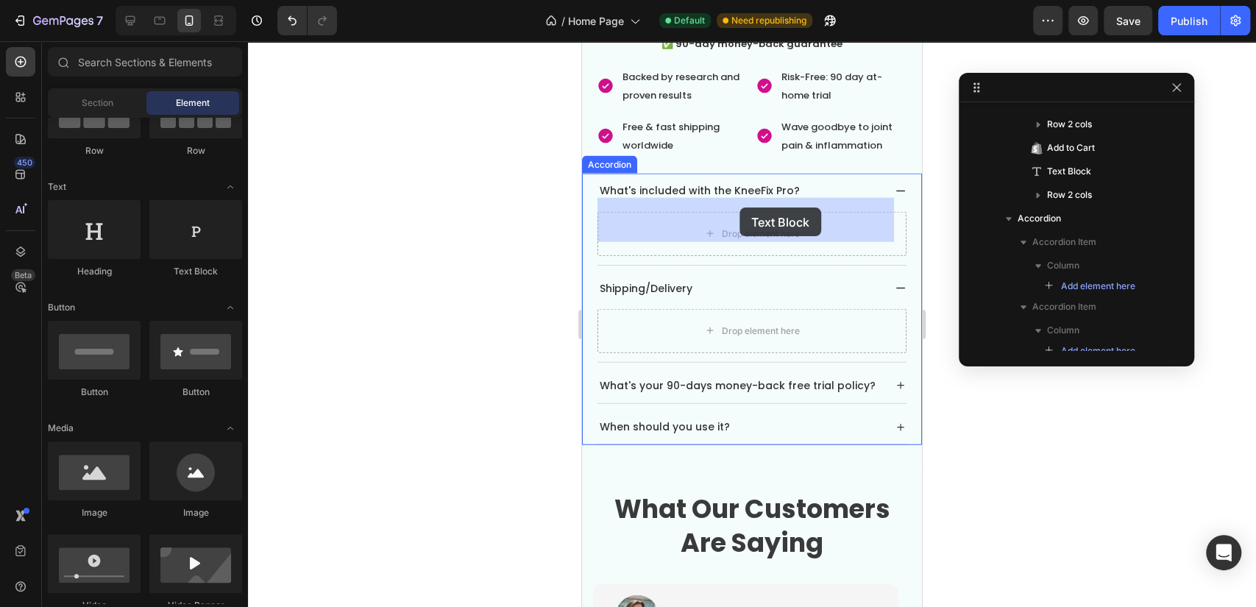
drag, startPoint x: 941, startPoint y: 278, endPoint x: 739, endPoint y: 207, distance: 213.6
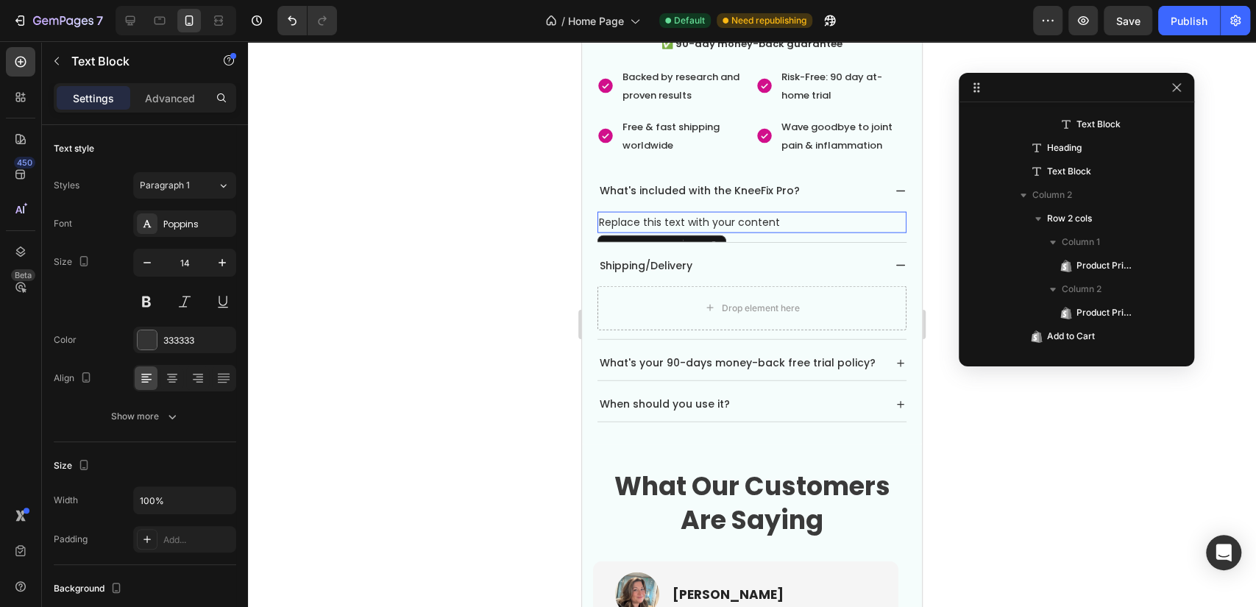
scroll to position [843, 0]
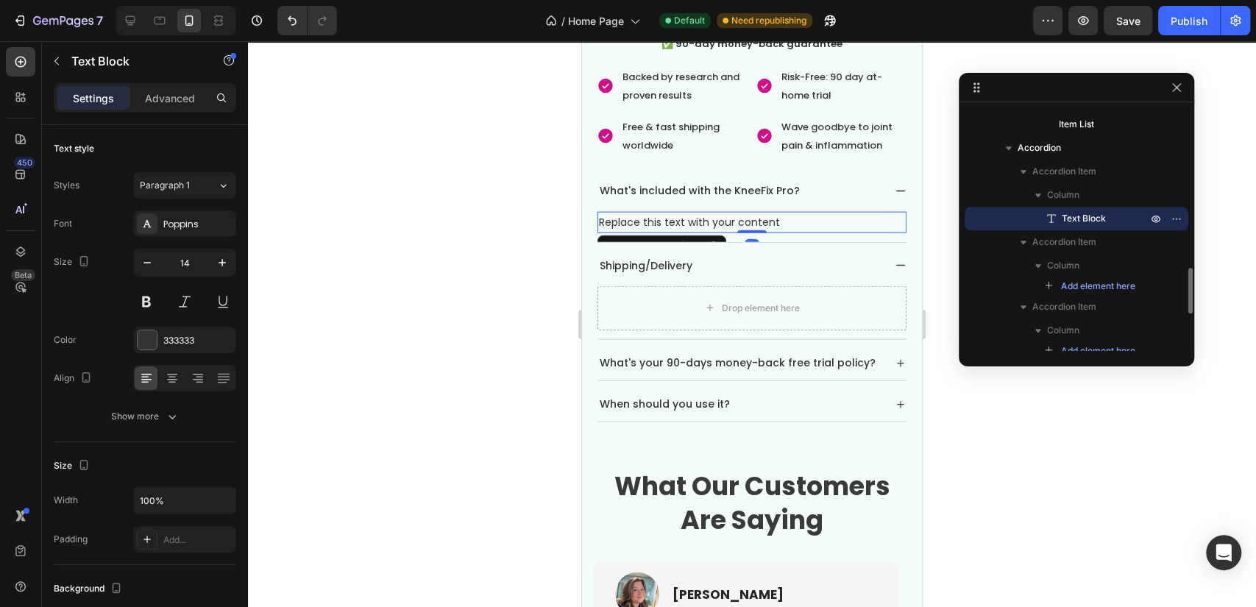
click at [731, 212] on div "Replace this text with your content" at bounding box center [751, 222] width 309 height 21
click at [731, 213] on p "Replace this text with your content" at bounding box center [752, 222] width 306 height 18
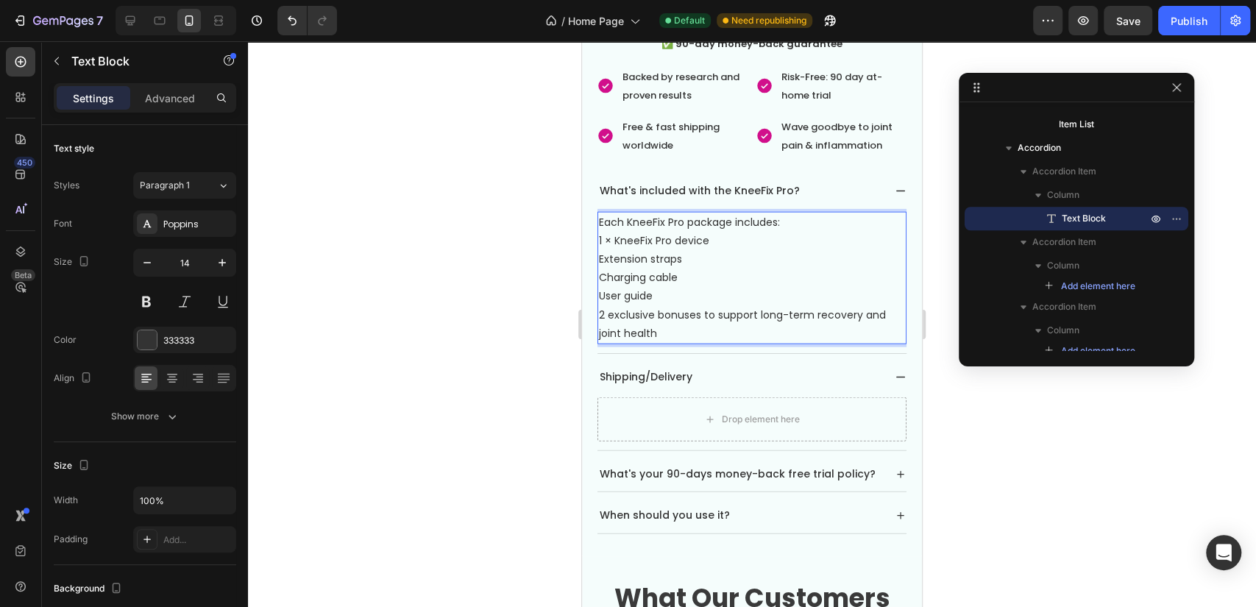
click at [600, 232] on p "1 × KneeFix Pro device" at bounding box center [752, 241] width 306 height 18
drag, startPoint x: 597, startPoint y: 227, endPoint x: 778, endPoint y: 235, distance: 181.2
click at [778, 235] on div "Each KneeFix Pro package includes: 1 × KneeFix Pro device Extension straps Char…" at bounding box center [751, 278] width 309 height 132
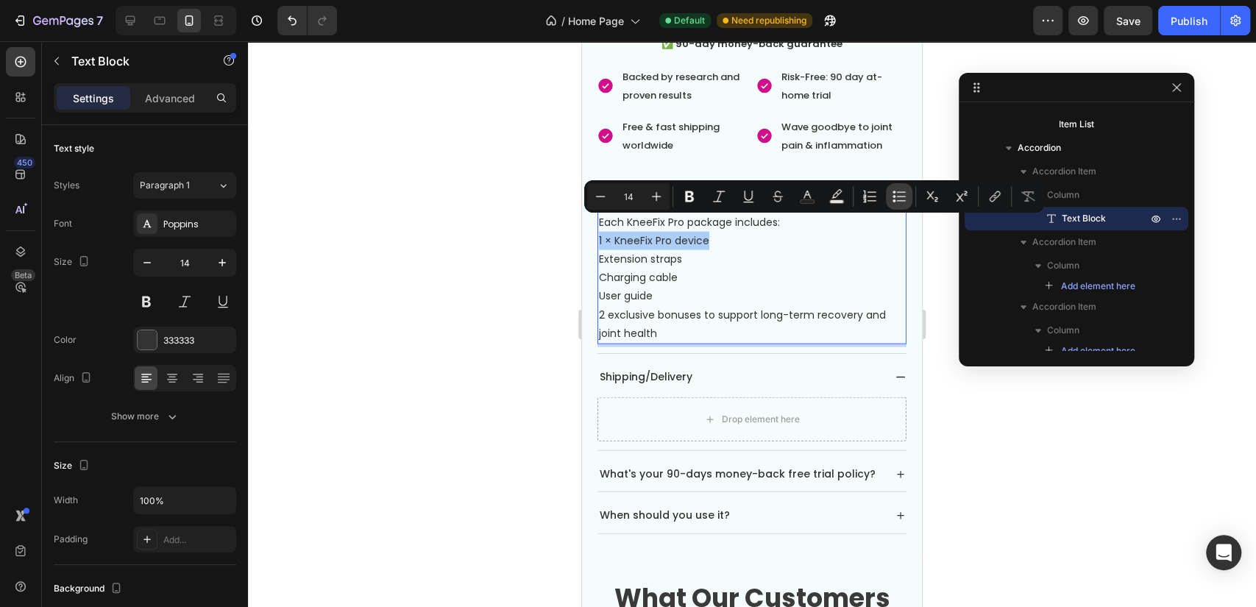
click at [895, 197] on icon "Editor contextual toolbar" at bounding box center [899, 196] width 15 height 15
type input "14"
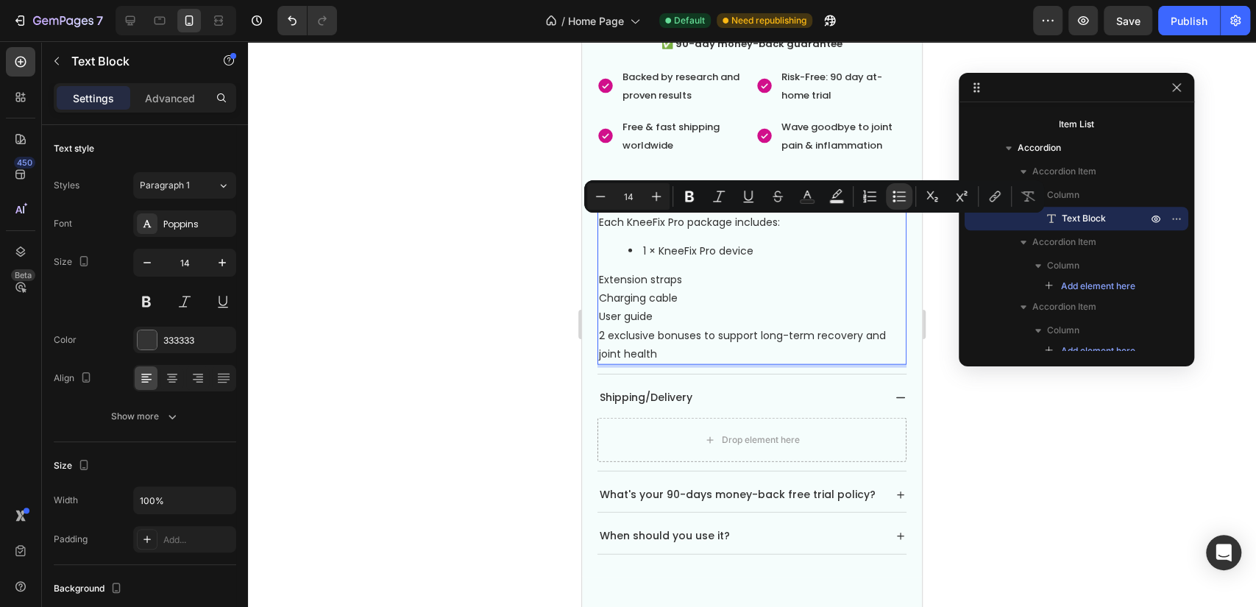
click at [616, 271] on p "Extension straps" at bounding box center [752, 280] width 306 height 18
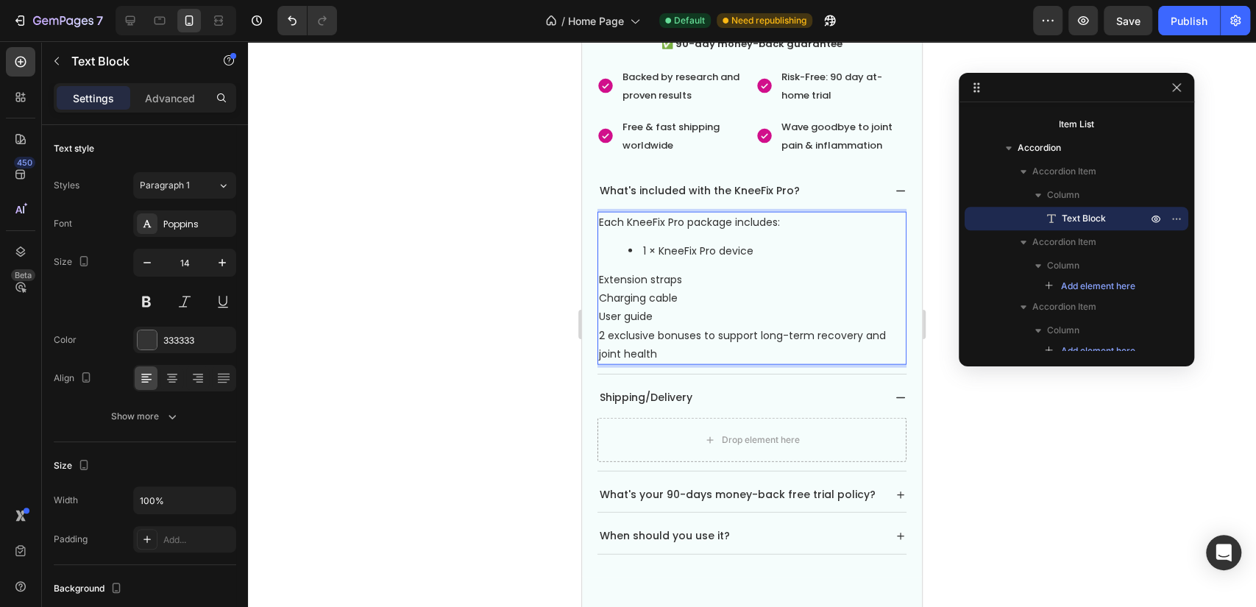
click at [631, 271] on p "Extension straps" at bounding box center [752, 280] width 306 height 18
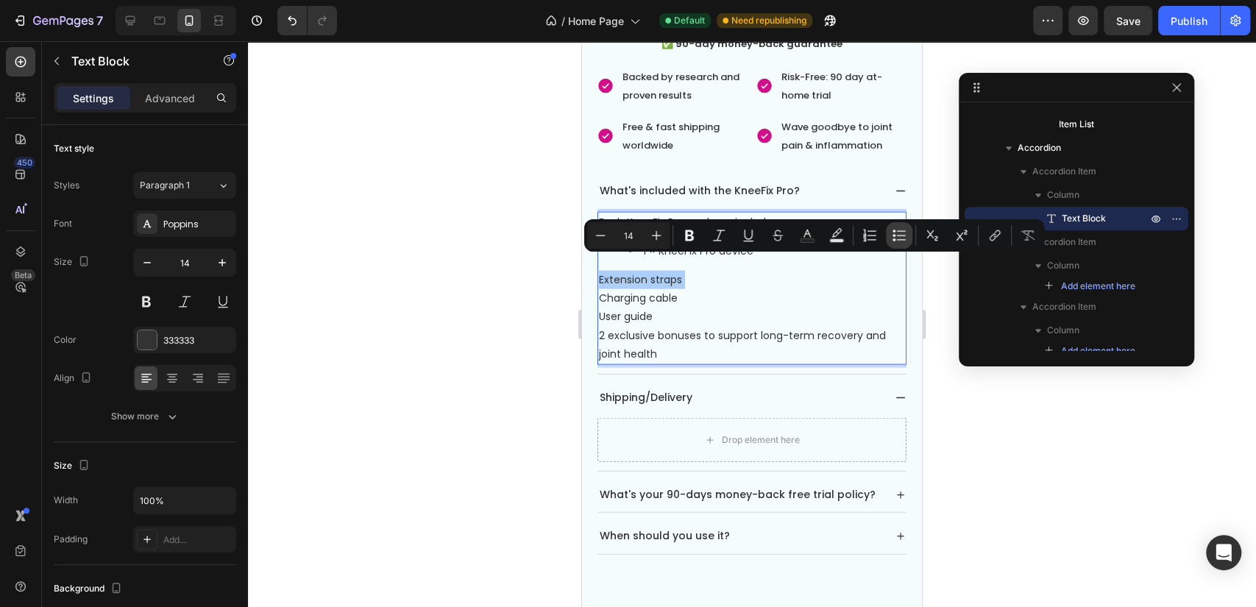
click at [901, 233] on icon "Editor contextual toolbar" at bounding box center [899, 235] width 15 height 15
type input "14"
click at [631, 289] on p "Charging cable" at bounding box center [752, 298] width 306 height 18
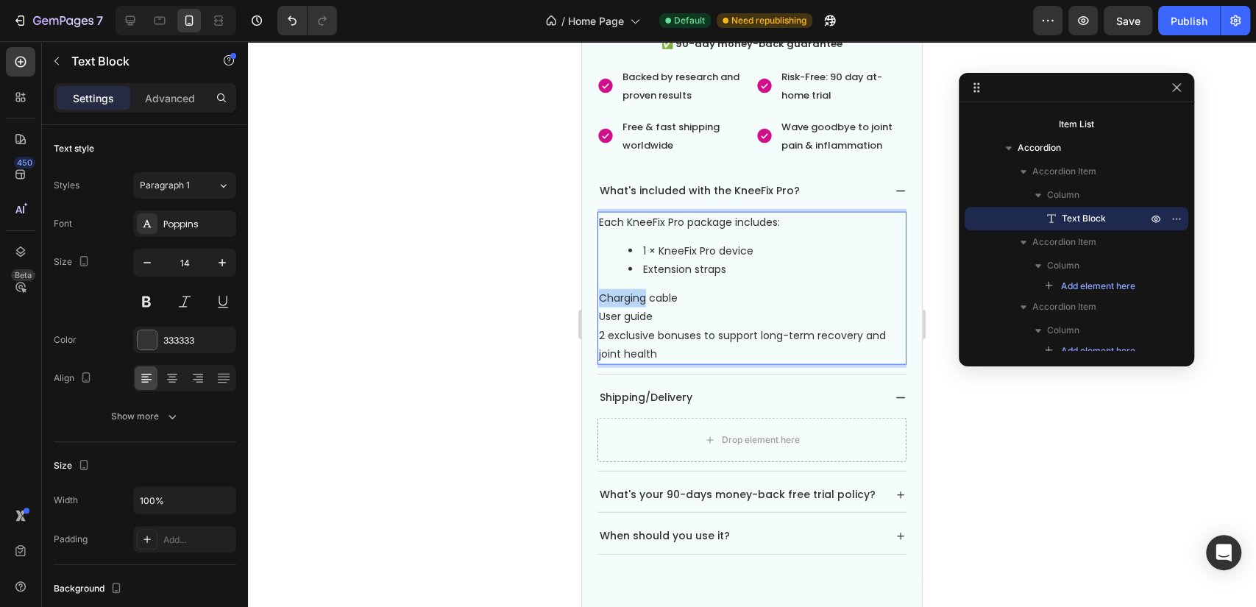
click at [631, 289] on p "Charging cable" at bounding box center [752, 298] width 306 height 18
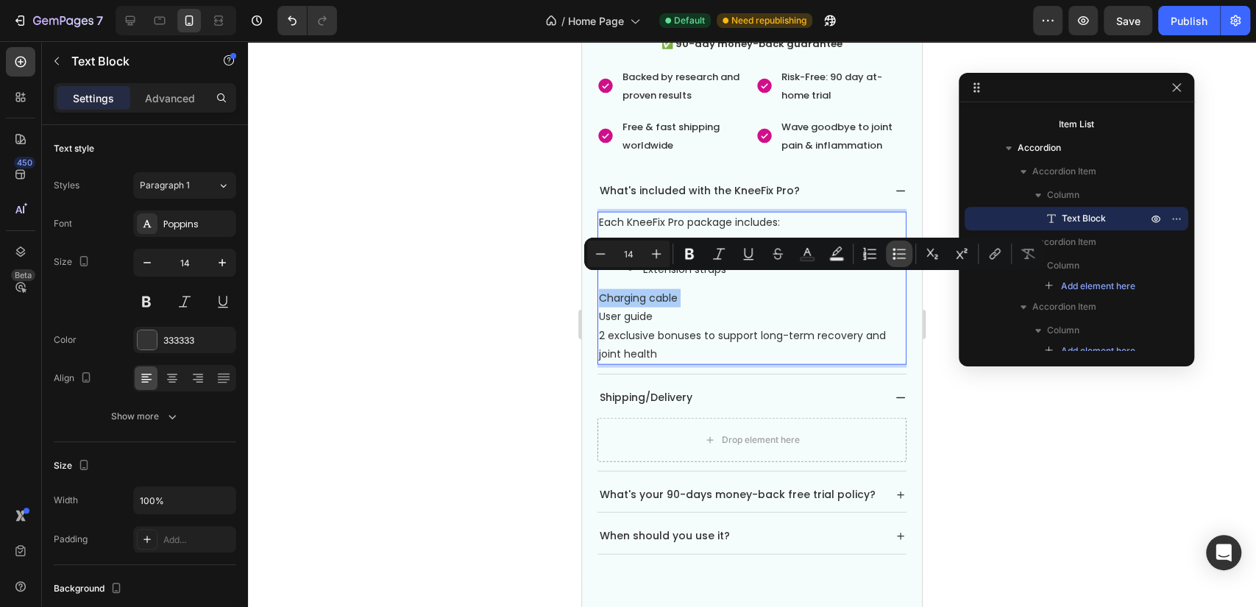
click at [900, 252] on icon "Editor contextual toolbar" at bounding box center [899, 253] width 15 height 15
type input "14"
click at [632, 308] on p "User guide" at bounding box center [752, 317] width 306 height 18
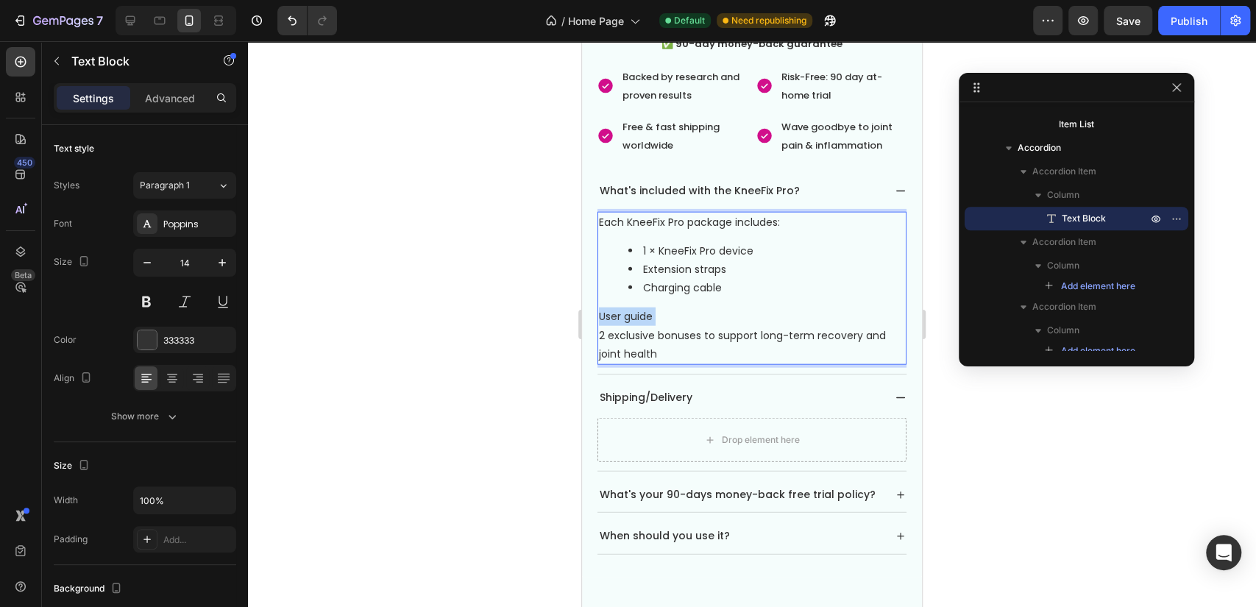
click at [632, 308] on p "User guide" at bounding box center [752, 317] width 306 height 18
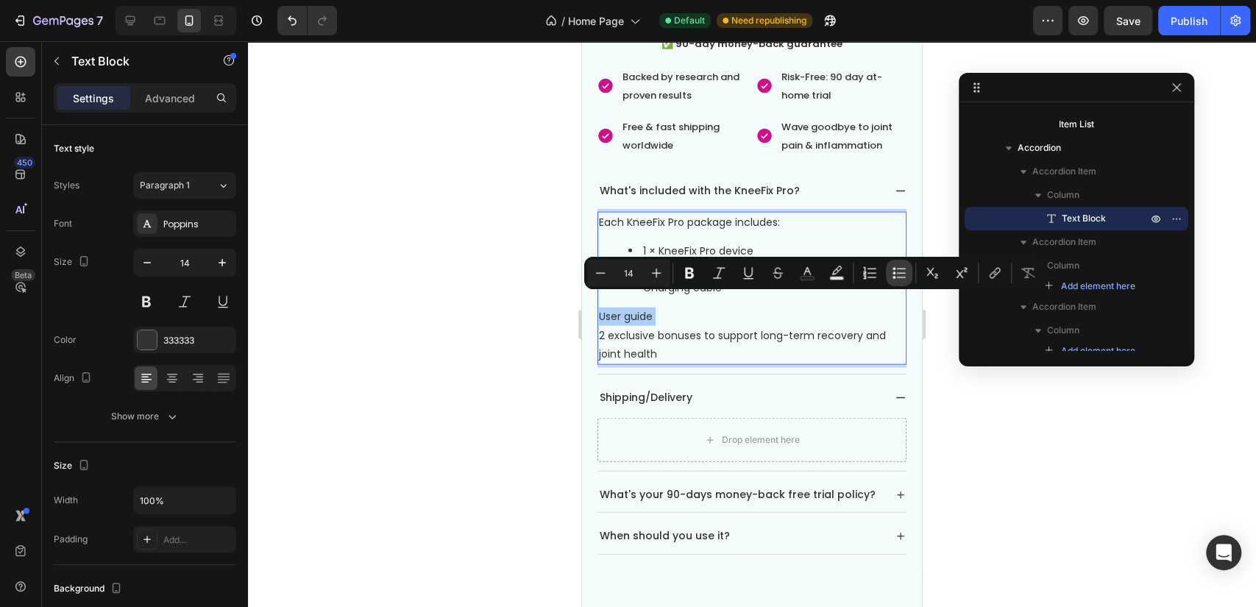
click at [900, 274] on icon "Editor contextual toolbar" at bounding box center [899, 273] width 15 height 15
type input "14"
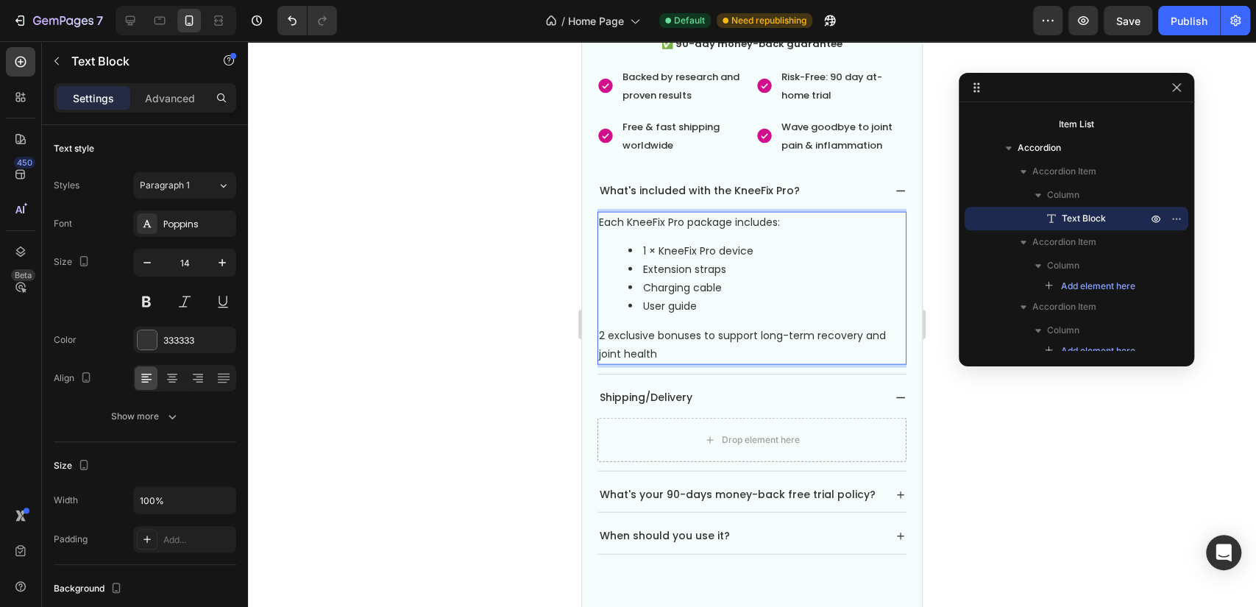
click at [679, 327] on p "2 exclusive bonuses to support long-term recovery and joint health" at bounding box center [752, 345] width 306 height 37
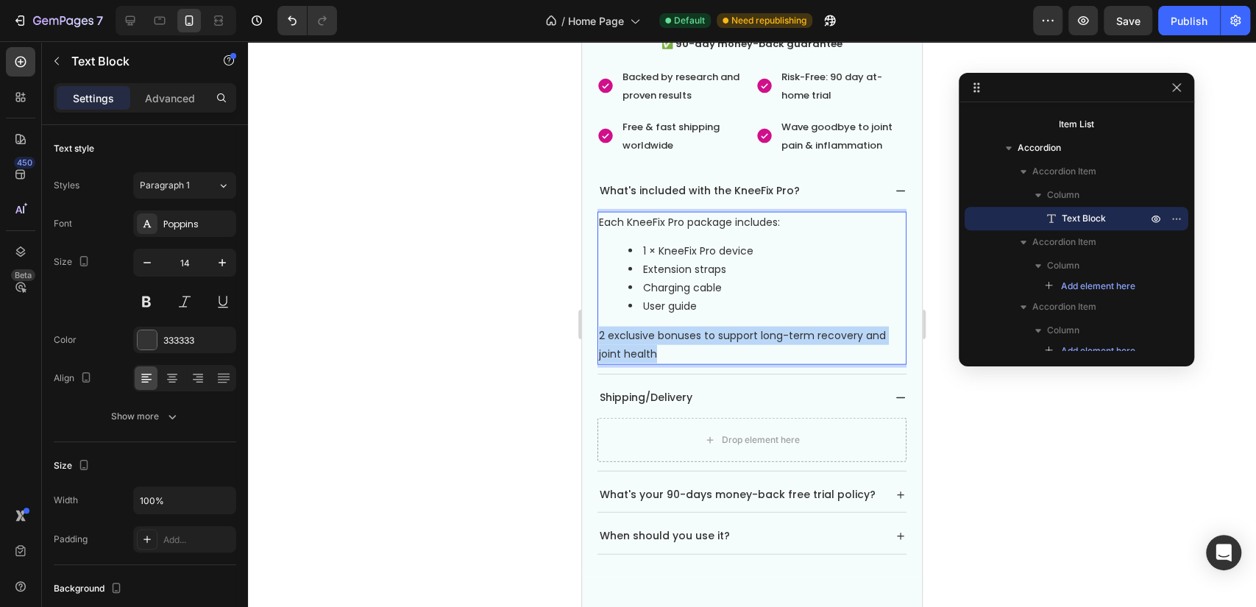
click at [679, 327] on p "2 exclusive bonuses to support long-term recovery and joint health" at bounding box center [752, 345] width 306 height 37
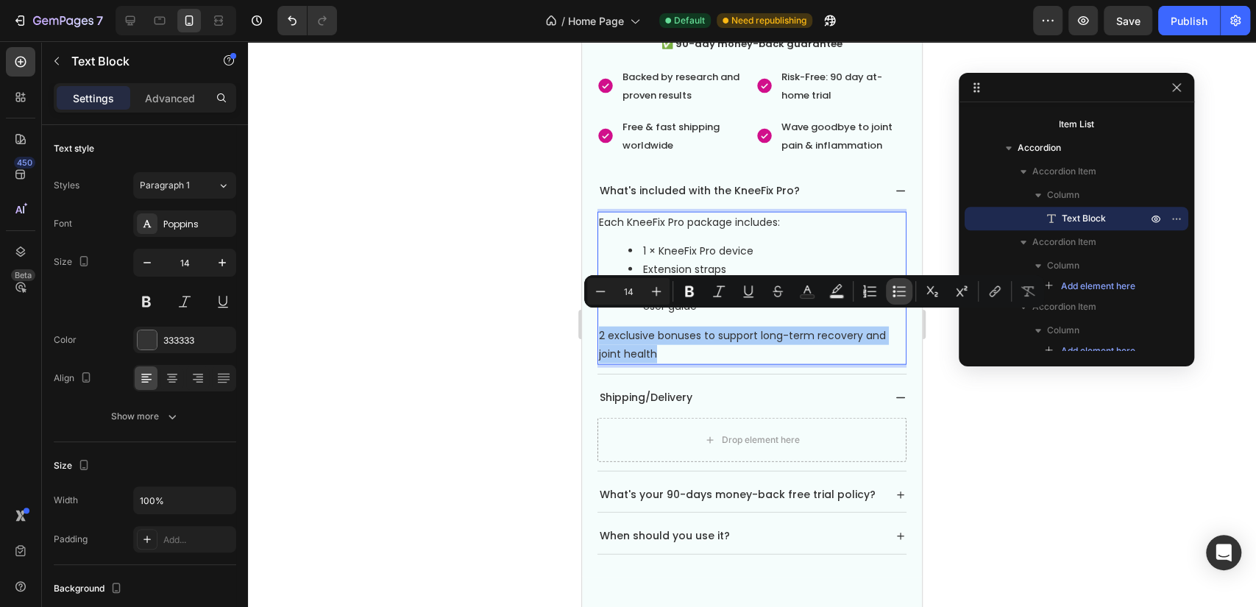
click at [892, 291] on icon "Editor contextual toolbar" at bounding box center [899, 291] width 15 height 15
type input "14"
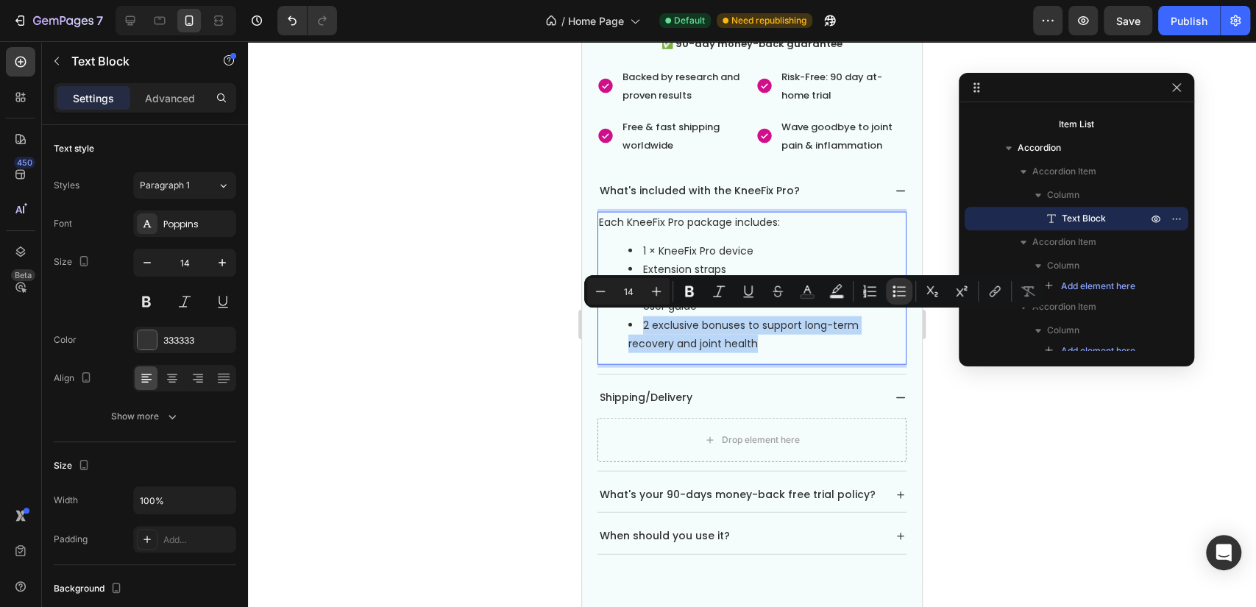
click at [762, 346] on div "Each KneeFix Pro package includes: 1 × KneeFix Pro device Extension straps Char…" at bounding box center [751, 288] width 309 height 153
click at [765, 344] on div "Each KneeFix Pro package includes: 1 × KneeFix Pro device Extension straps Char…" at bounding box center [751, 288] width 309 height 153
click at [767, 342] on div "Each KneeFix Pro package includes: 1 × KneeFix Pro device Extension straps Char…" at bounding box center [751, 288] width 309 height 153
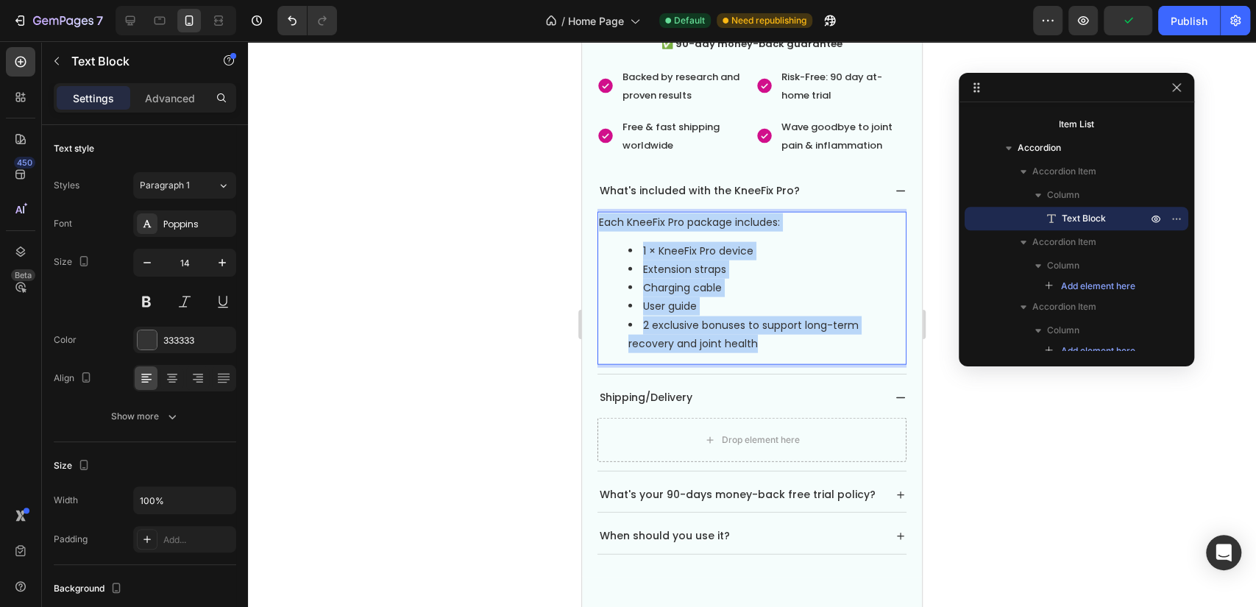
drag, startPoint x: 783, startPoint y: 341, endPoint x: 550, endPoint y: 183, distance: 280.8
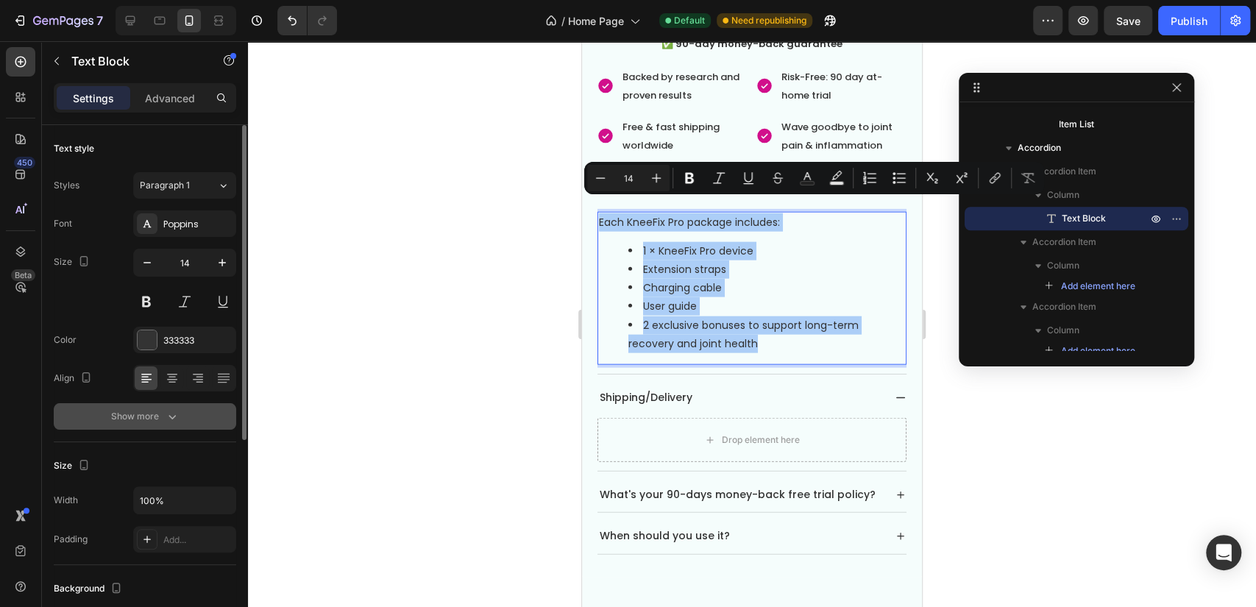
click at [176, 405] on button "Show more" at bounding box center [145, 416] width 182 height 26
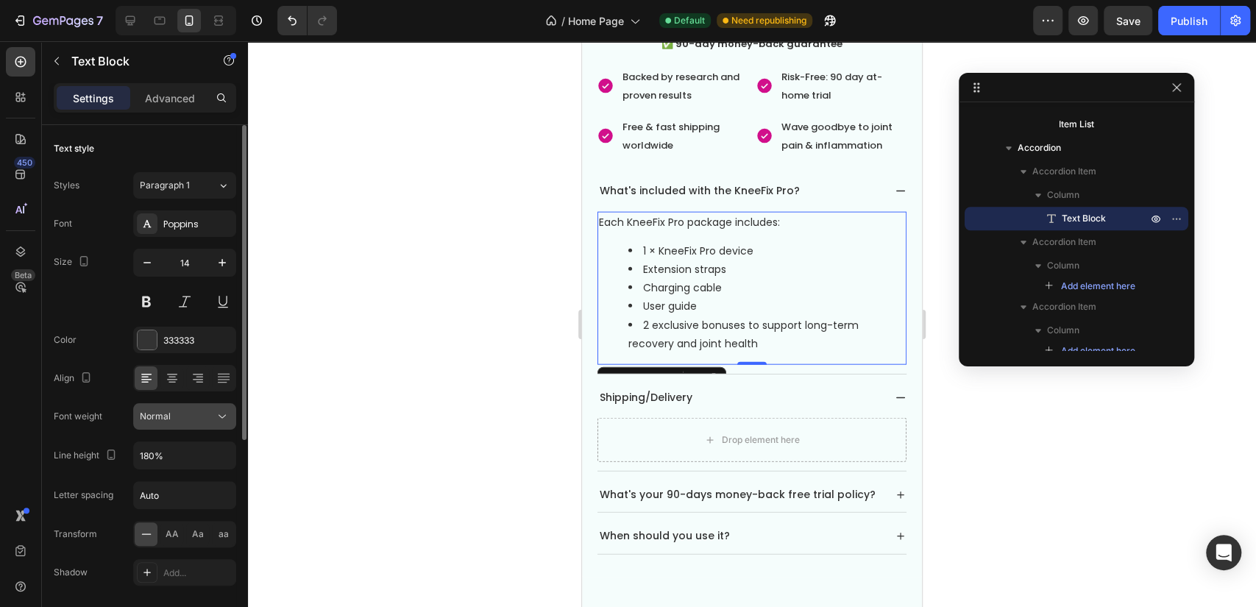
click at [202, 422] on button "Normal" at bounding box center [184, 416] width 103 height 26
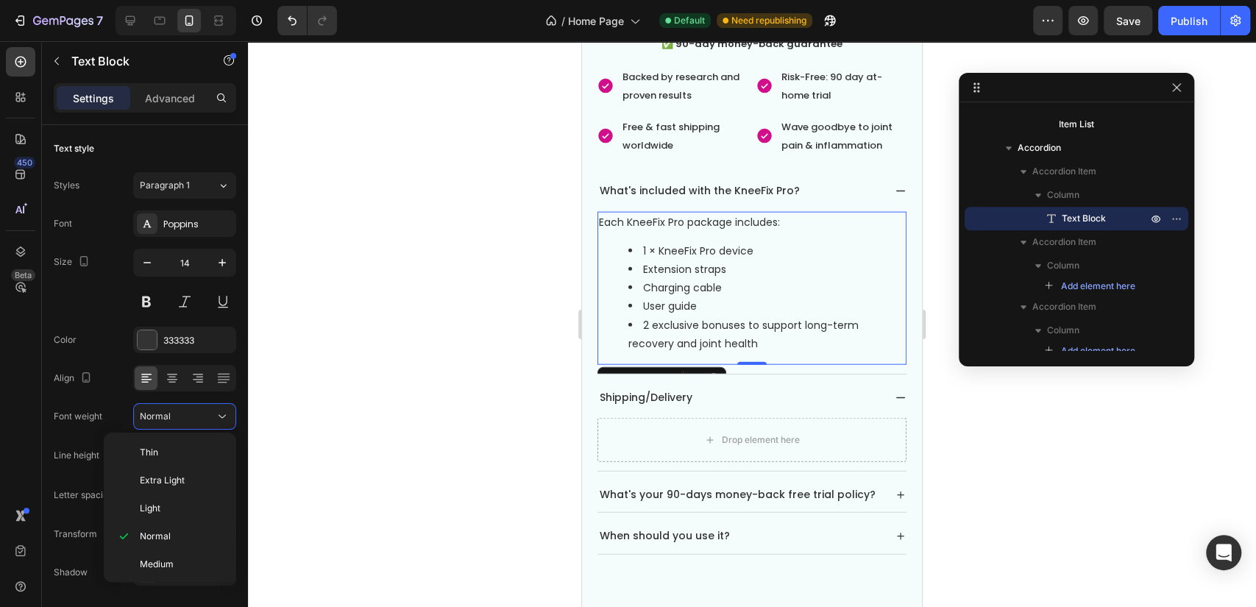
click at [175, 559] on p "Medium" at bounding box center [179, 564] width 78 height 13
click at [506, 406] on div at bounding box center [752, 324] width 1008 height 566
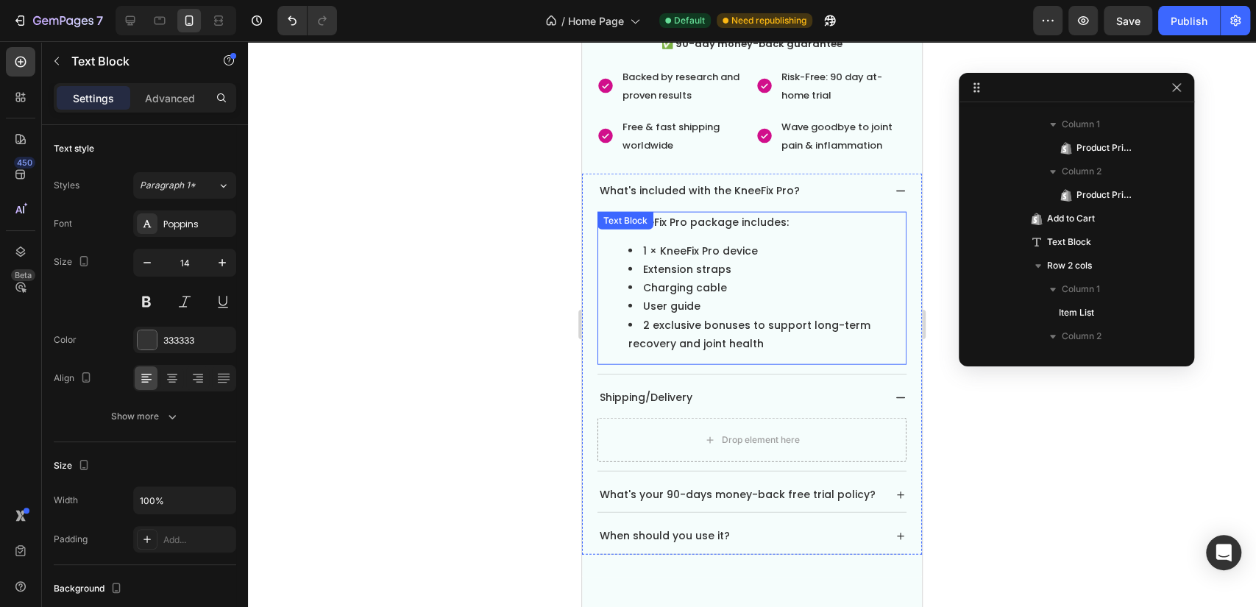
drag, startPoint x: 819, startPoint y: 334, endPoint x: 778, endPoint y: 330, distance: 40.6
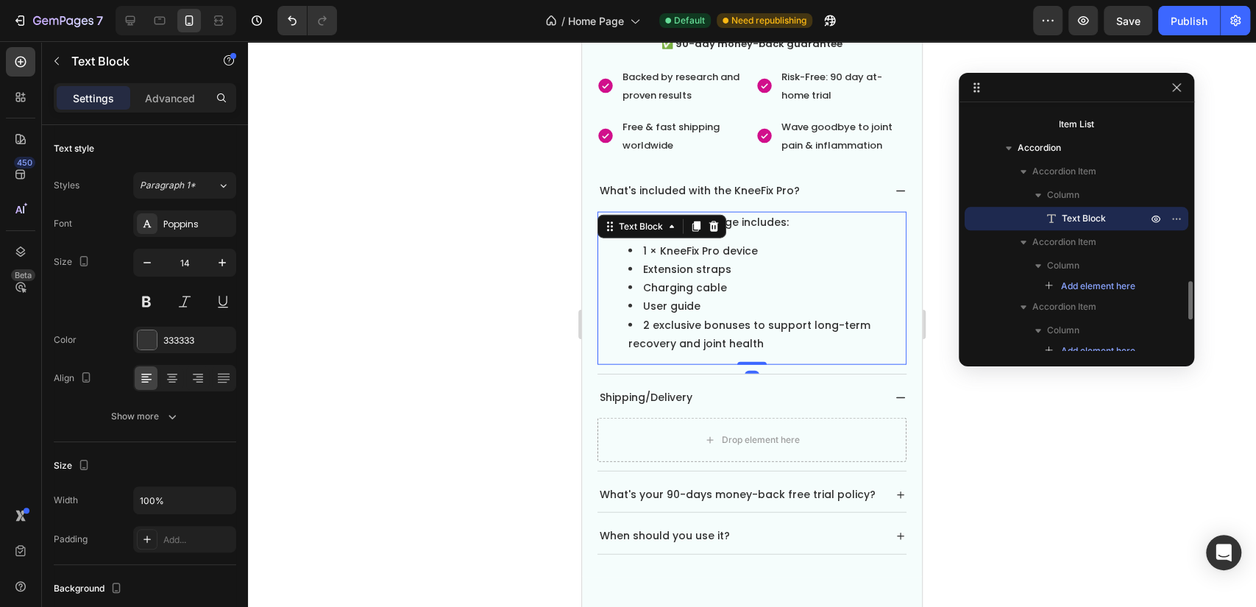
click at [784, 341] on div "Each KneeFix Pro package includes: 1 × KneeFix Pro device Extension straps Char…" at bounding box center [751, 288] width 309 height 153
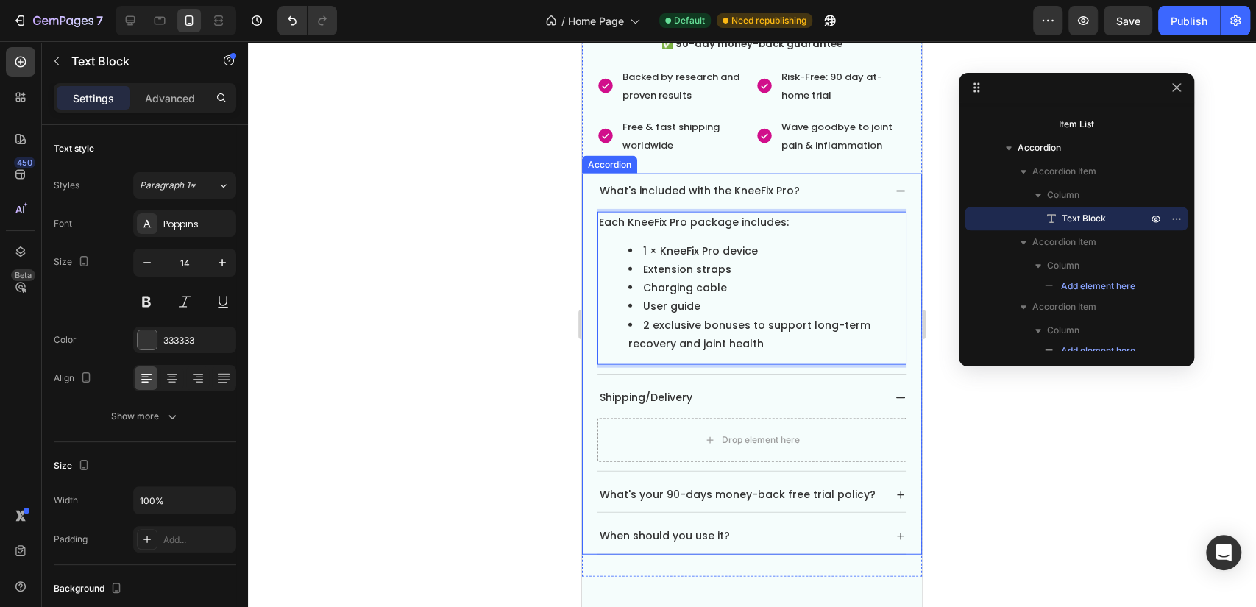
click at [768, 182] on p "What's included with the KneeFix Pro?" at bounding box center [700, 191] width 200 height 18
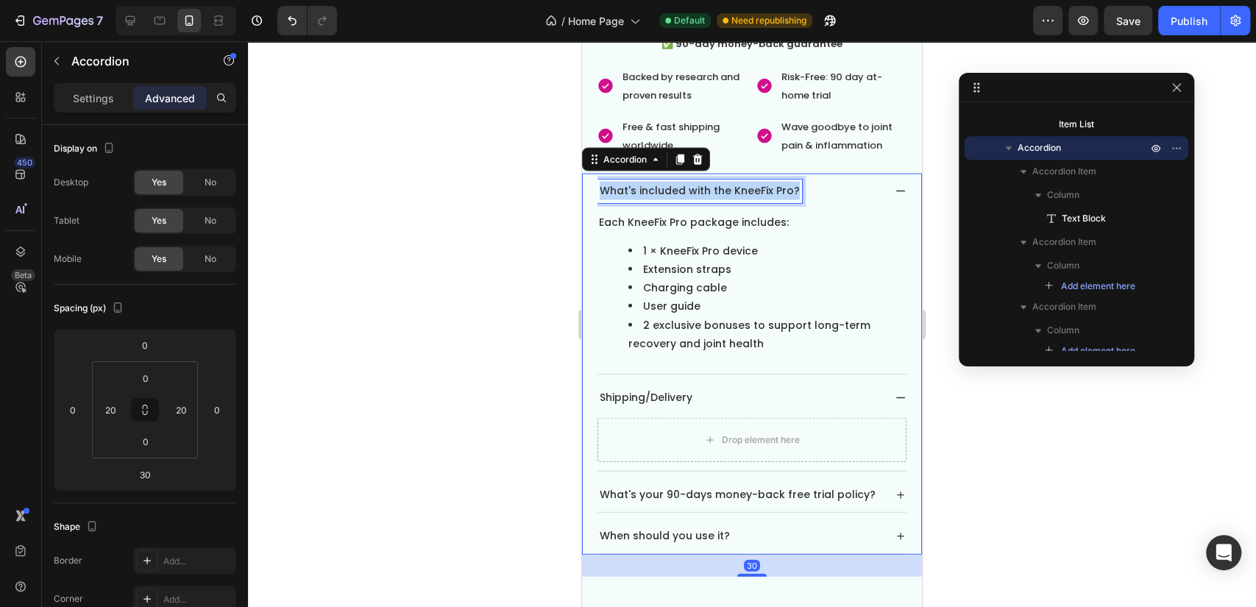
click at [769, 182] on p "What's included with the KneeFix Pro?" at bounding box center [700, 191] width 200 height 18
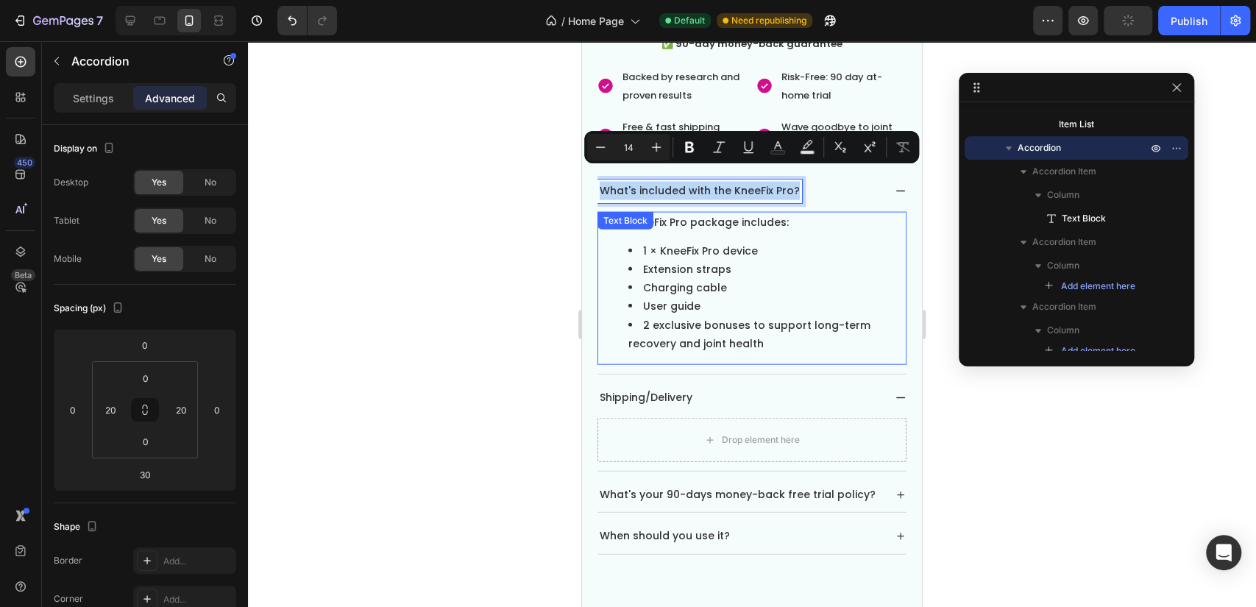
click at [604, 242] on ul "1 × KneeFix Pro device Extension straps Charging cable User guide 2 exclusive b…" at bounding box center [752, 297] width 306 height 111
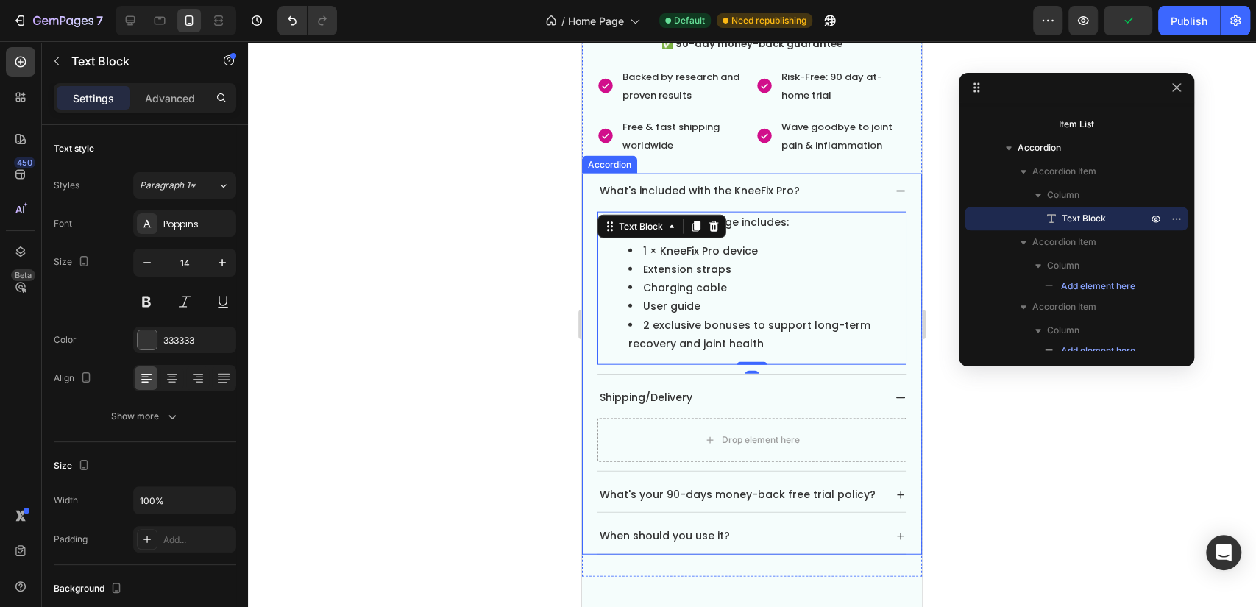
click at [595, 241] on div "What's included with the KneeFix Pro? Each KneeFix Pro package includes: 1 × Kn…" at bounding box center [752, 364] width 340 height 380
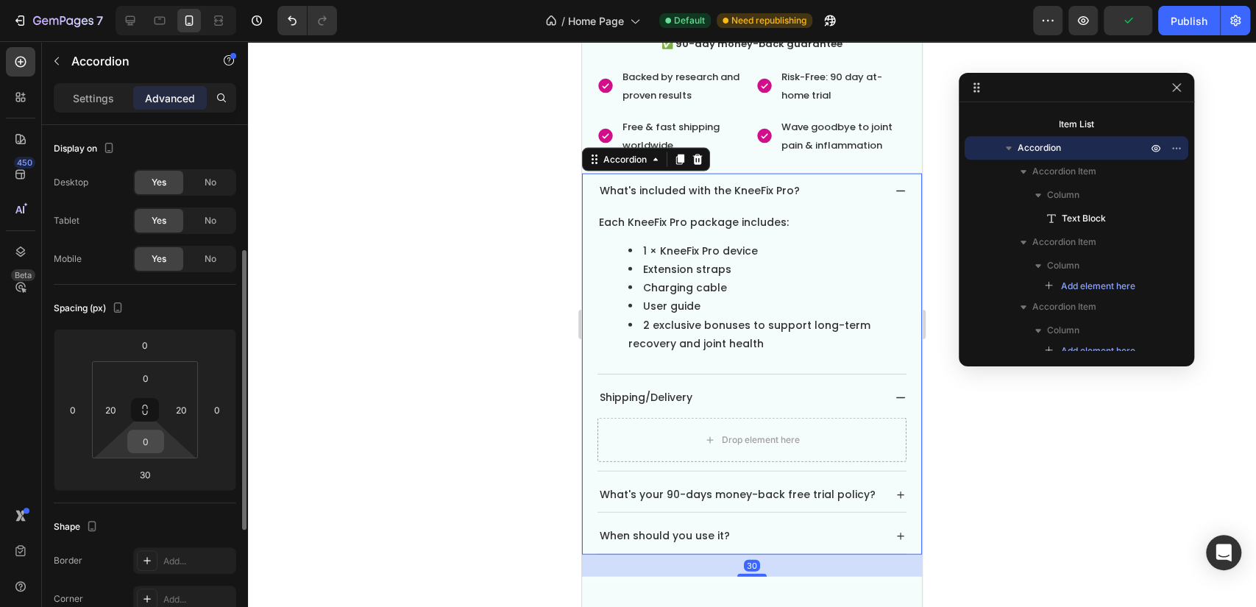
scroll to position [82, 0]
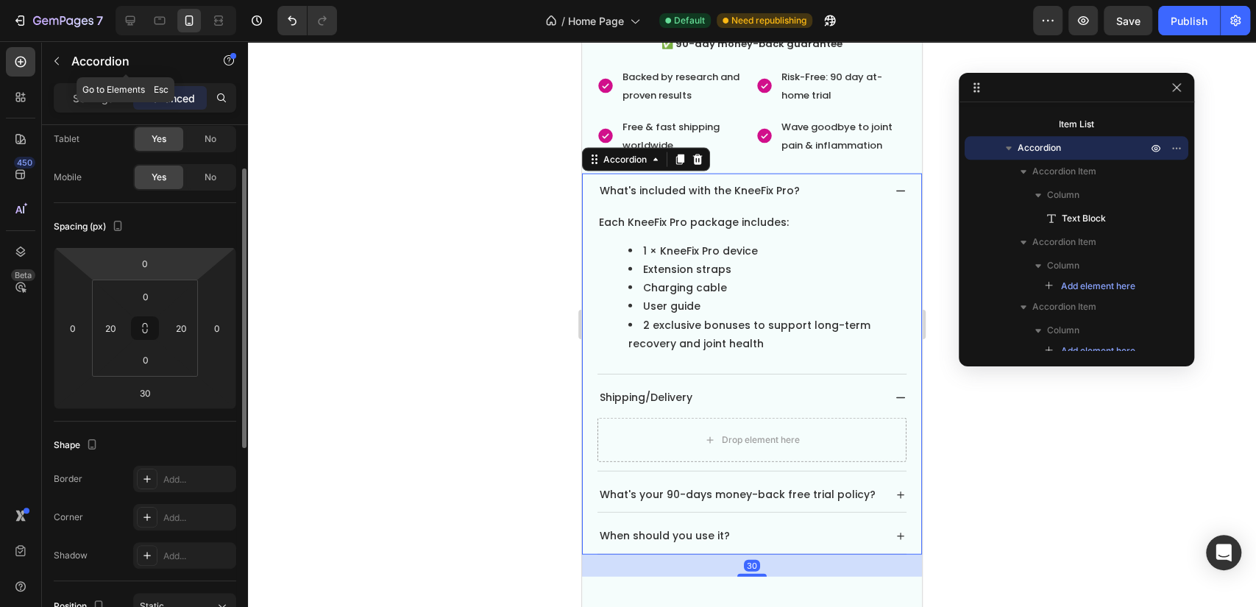
click at [113, 81] on div "Accordion" at bounding box center [126, 62] width 168 height 42
click at [101, 97] on p "Settings" at bounding box center [93, 98] width 41 height 15
type input "8"
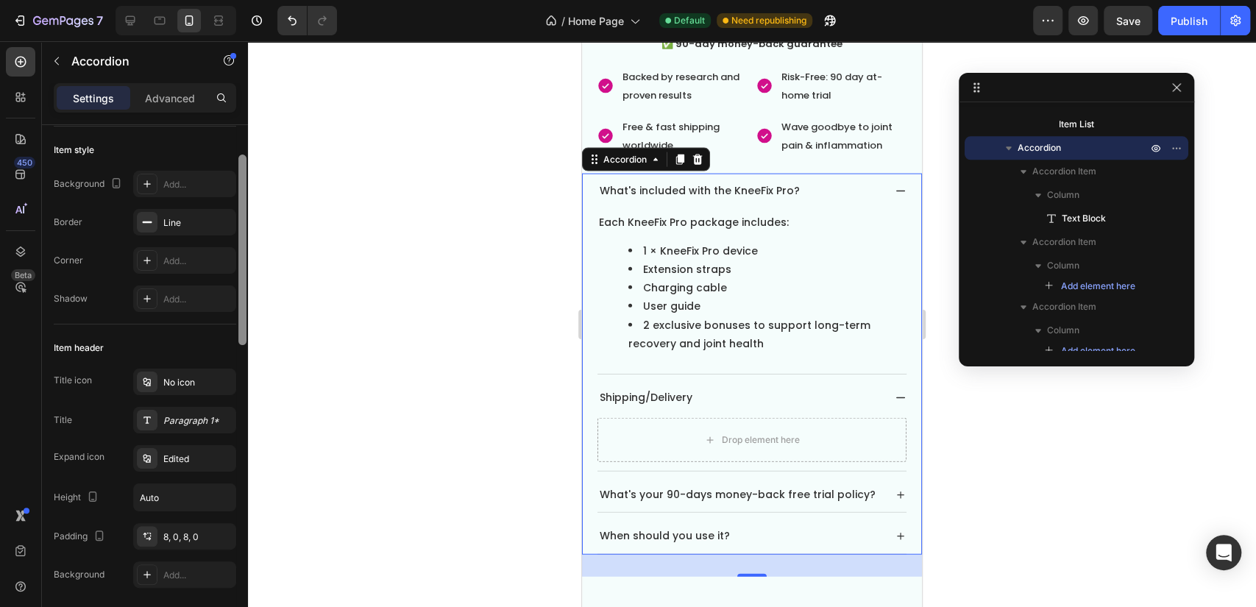
scroll to position [163, 0]
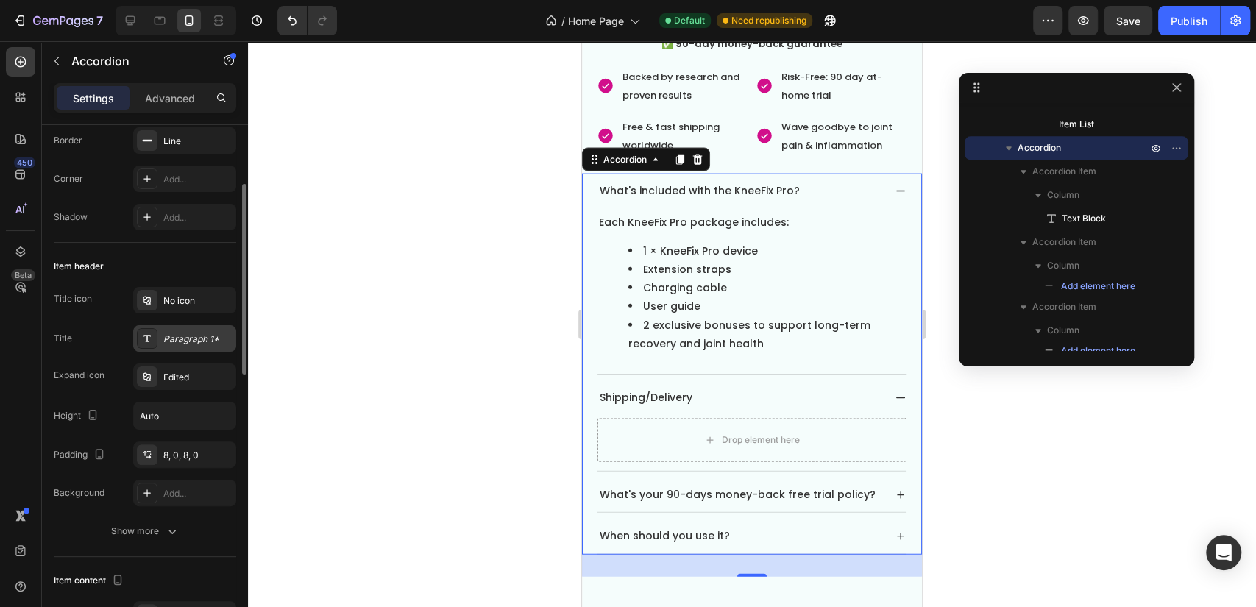
click at [192, 333] on div "Paragraph 1*" at bounding box center [197, 339] width 69 height 13
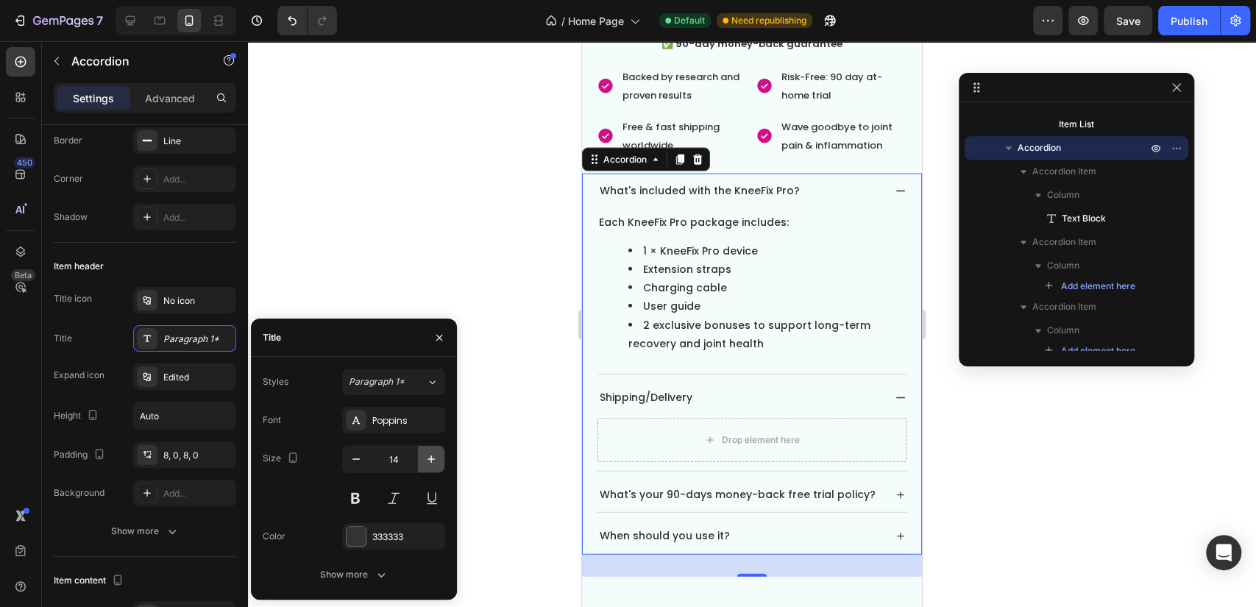
click at [425, 457] on icon "button" at bounding box center [431, 459] width 15 height 15
type input "15"
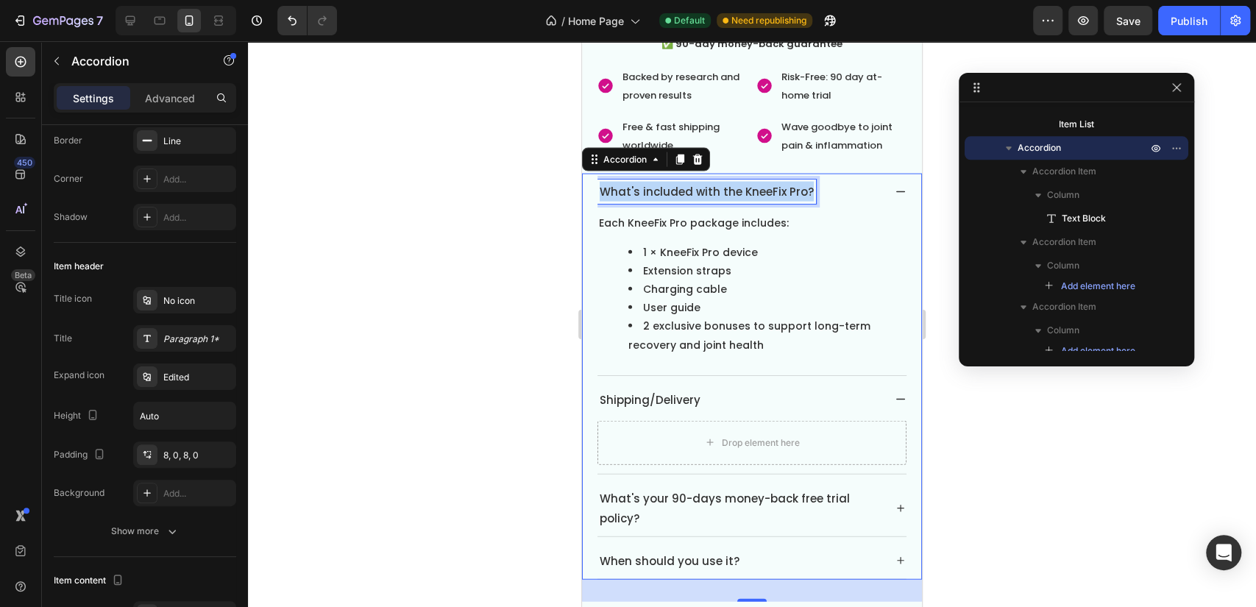
click at [738, 185] on p "What's included with the KneeFix Pro?" at bounding box center [707, 192] width 214 height 20
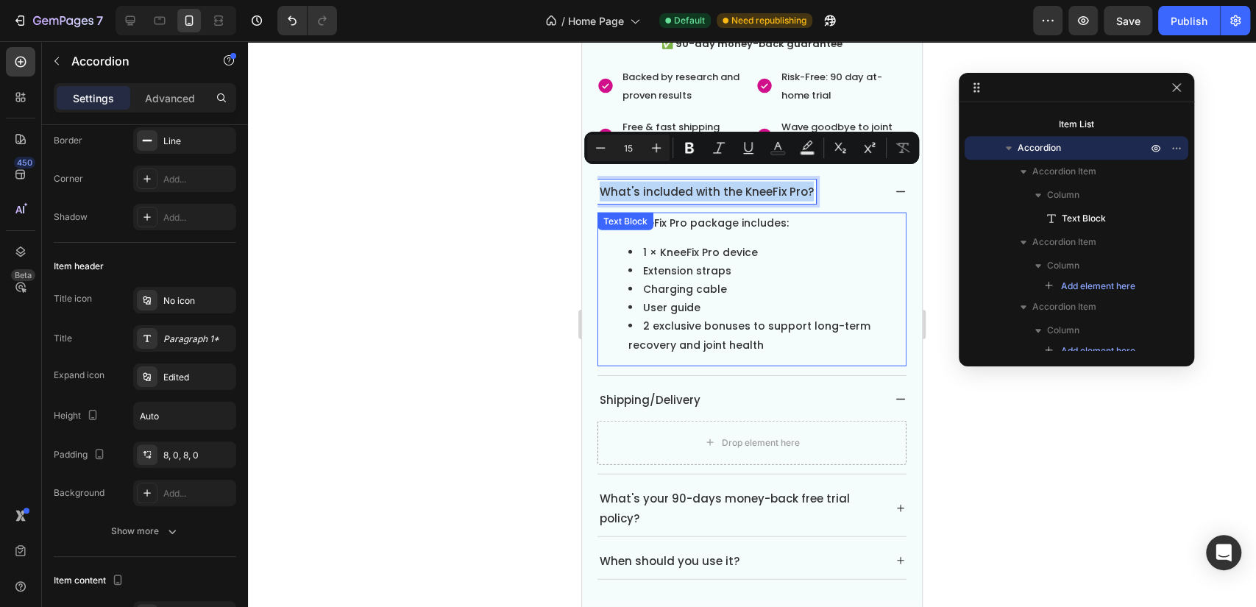
click at [739, 262] on li "Extension straps" at bounding box center [766, 271] width 277 height 18
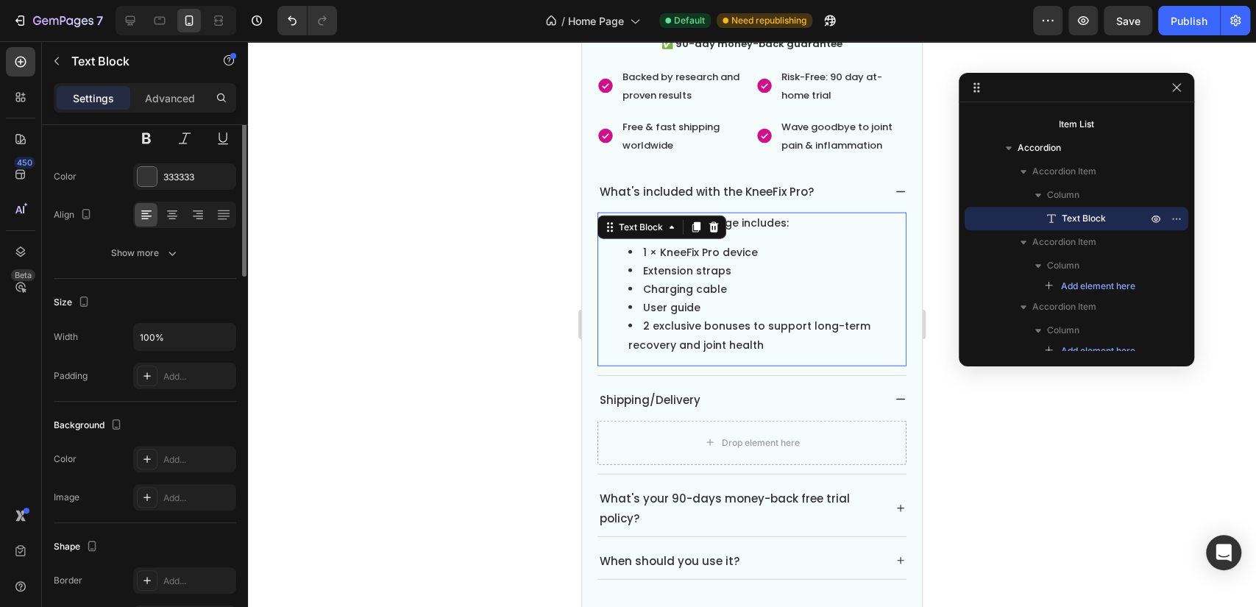
scroll to position [0, 0]
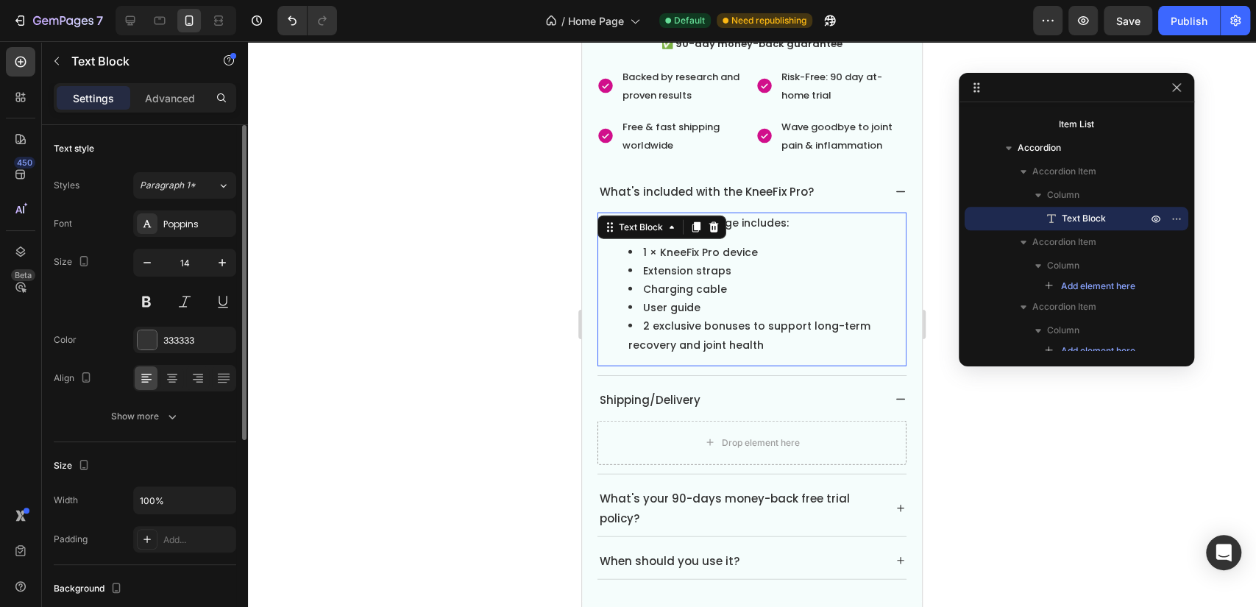
click at [768, 358] on div "Each KneeFix Pro package includes: 1 × KneeFix Pro device Extension straps Char…" at bounding box center [751, 292] width 309 height 165
drag, startPoint x: 807, startPoint y: 336, endPoint x: 745, endPoint y: 284, distance: 81.0
click at [789, 340] on div "Each KneeFix Pro package includes: 1 × KneeFix Pro device Extension straps Char…" at bounding box center [751, 289] width 309 height 153
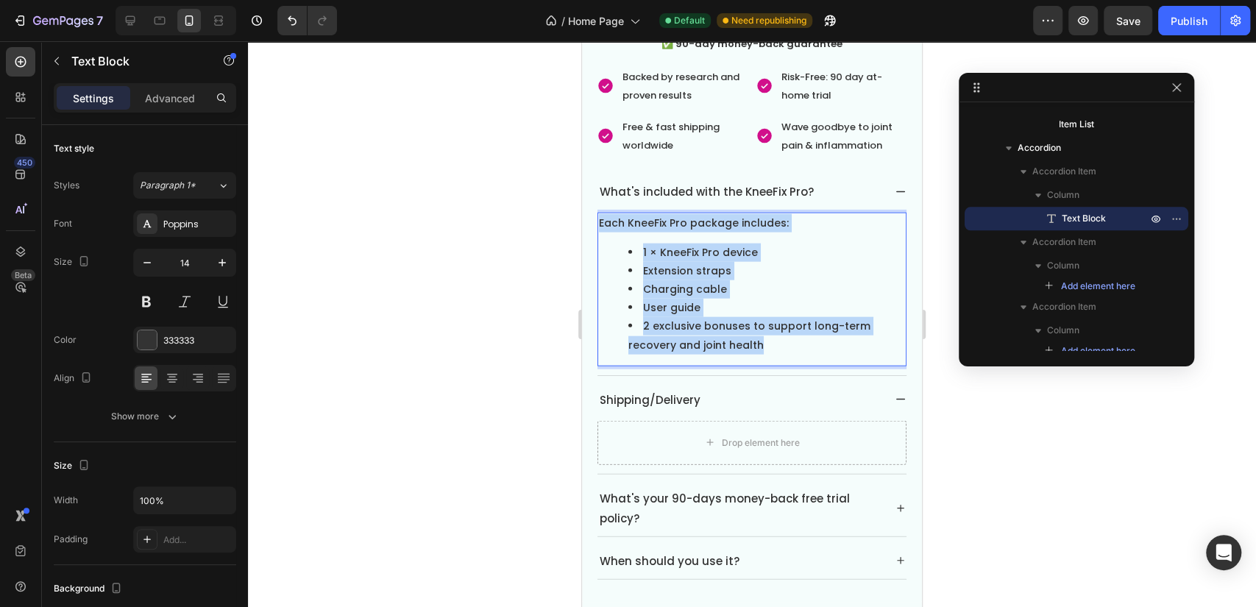
drag, startPoint x: 795, startPoint y: 336, endPoint x: 564, endPoint y: 203, distance: 266.7
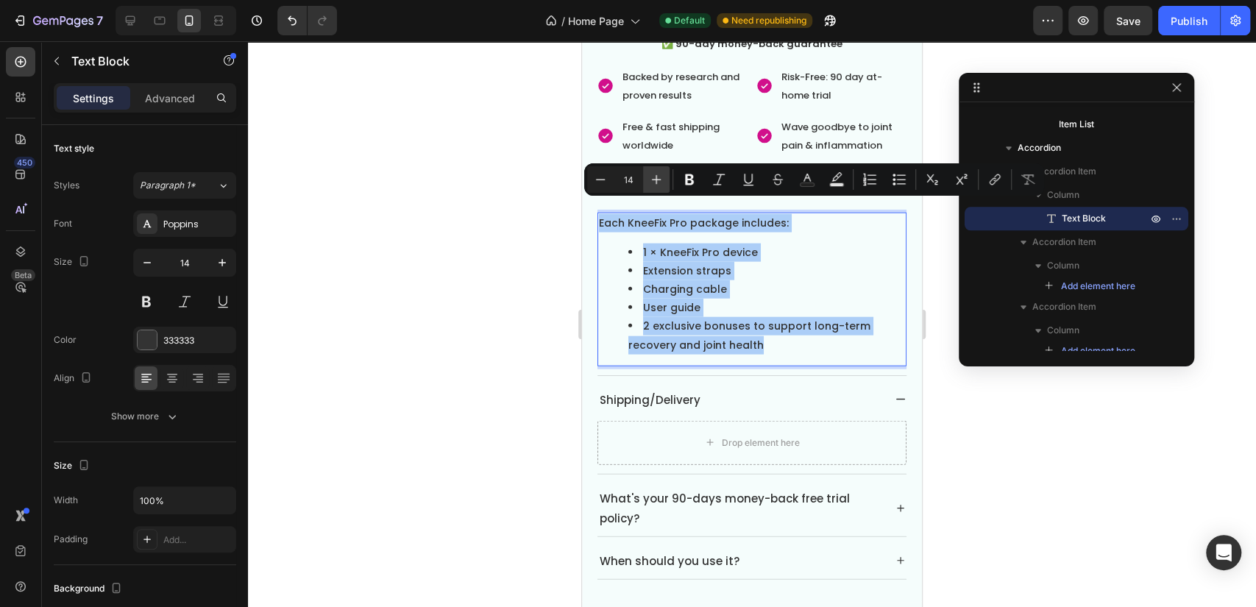
click at [654, 185] on icon "Editor contextual toolbar" at bounding box center [656, 179] width 15 height 15
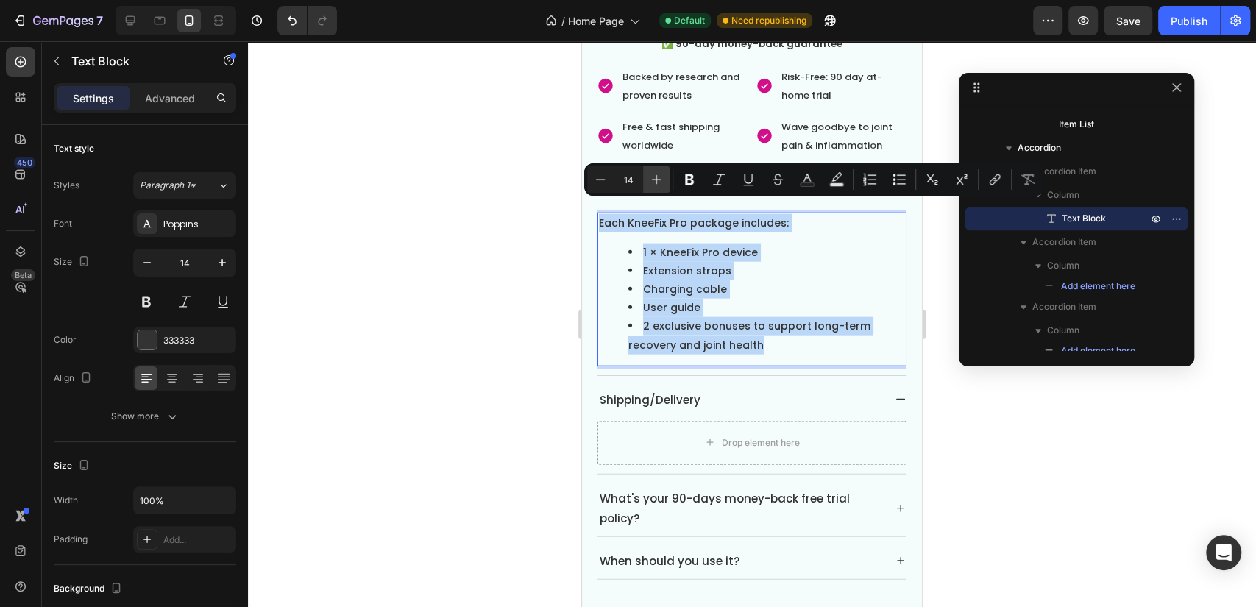
type input "15"
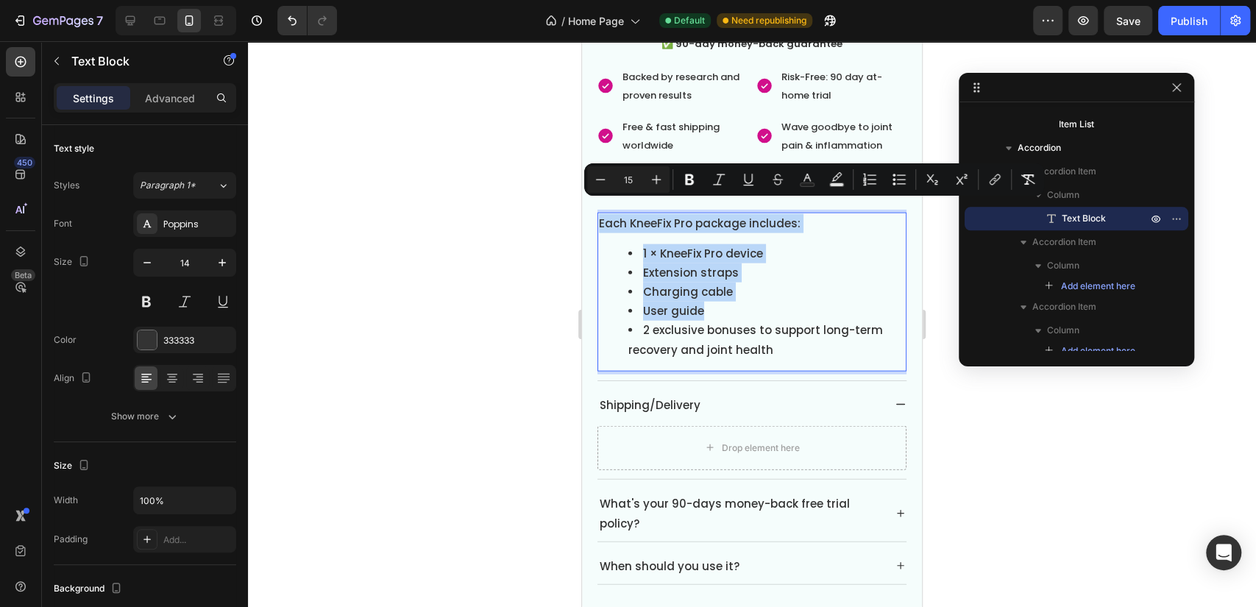
click at [802, 302] on li "User guide" at bounding box center [766, 311] width 277 height 19
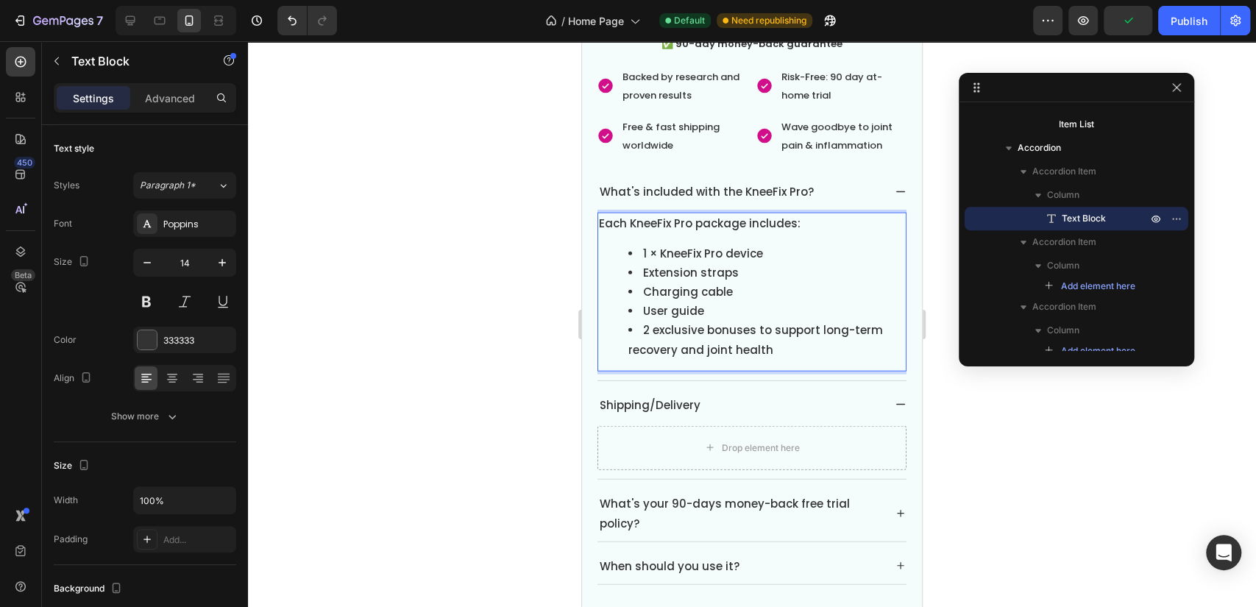
click at [869, 186] on div "What's included with the KneeFix Pro?" at bounding box center [739, 192] width 285 height 24
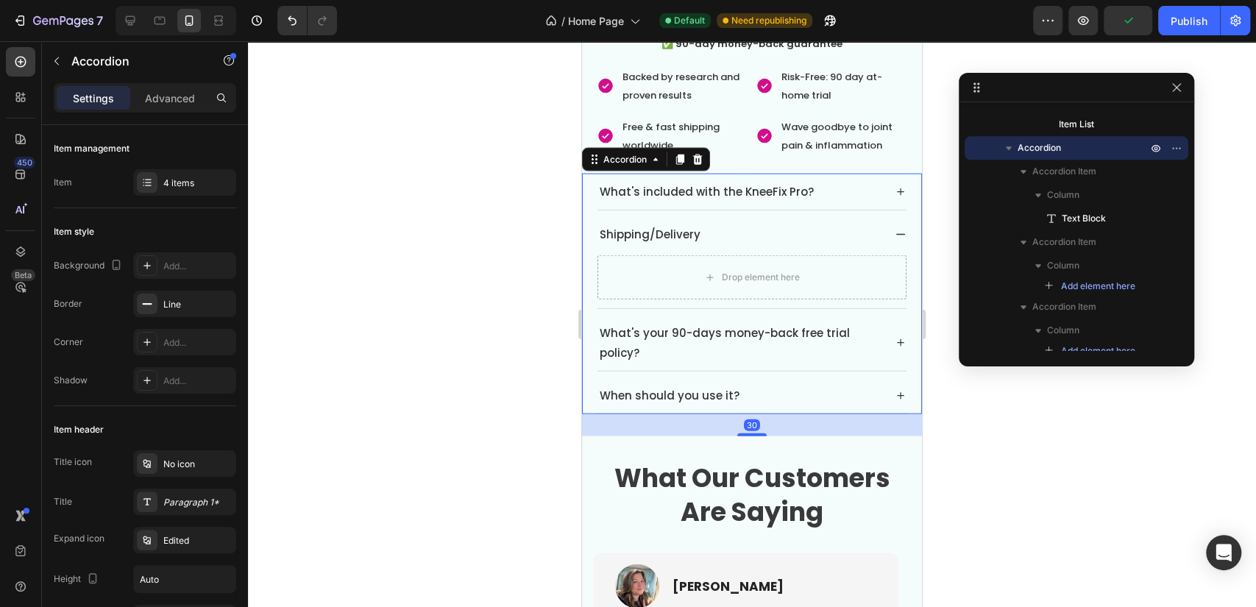
click at [897, 188] on icon at bounding box center [900, 191] width 7 height 7
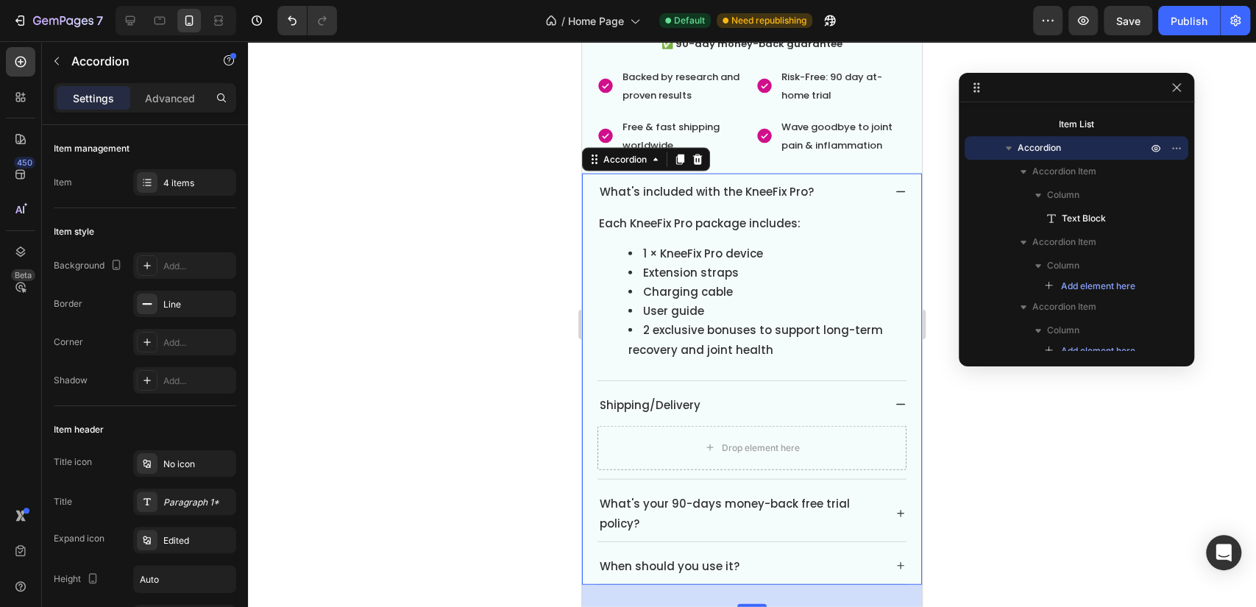
click at [895, 186] on icon at bounding box center [901, 192] width 12 height 12
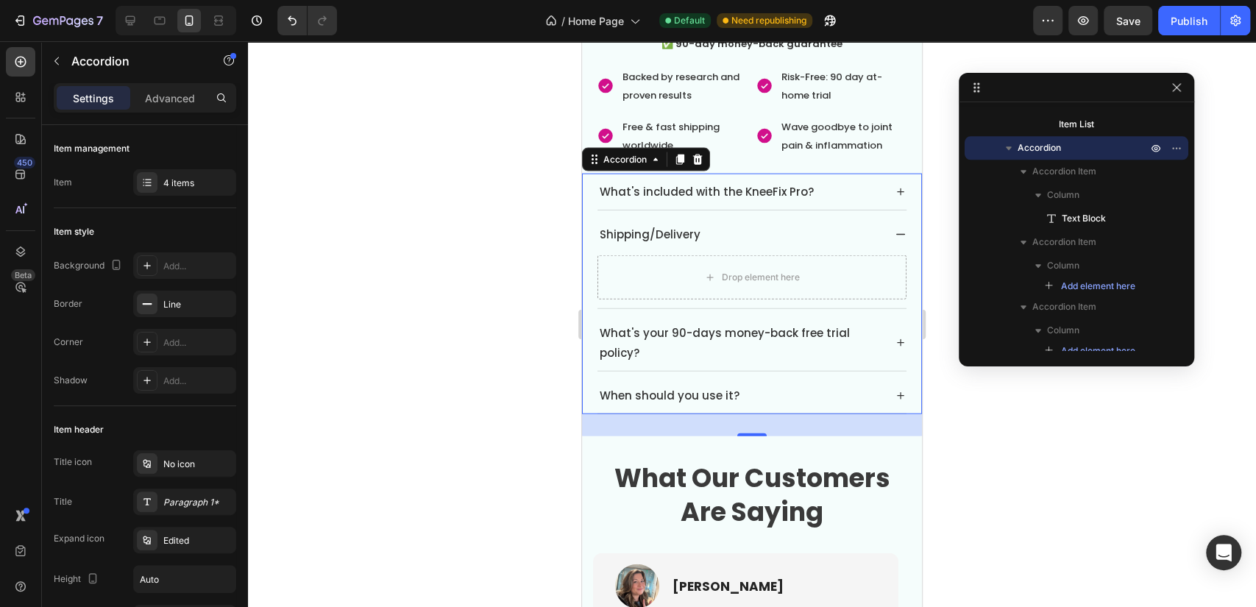
click at [895, 186] on icon at bounding box center [901, 192] width 12 height 12
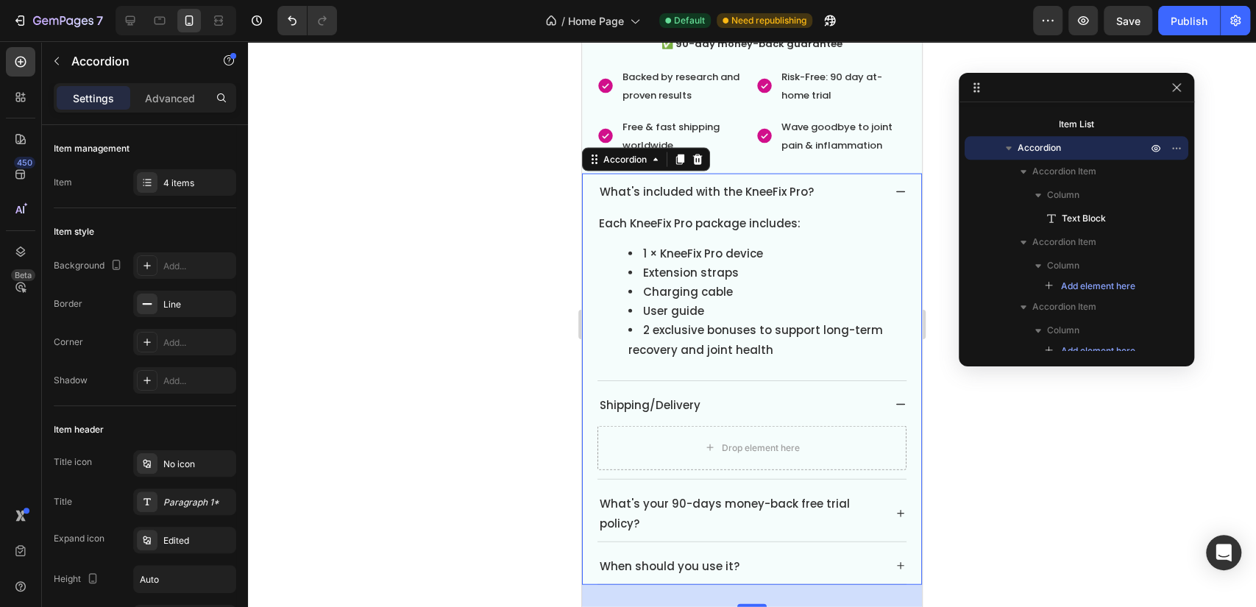
click at [895, 186] on icon at bounding box center [901, 192] width 12 height 12
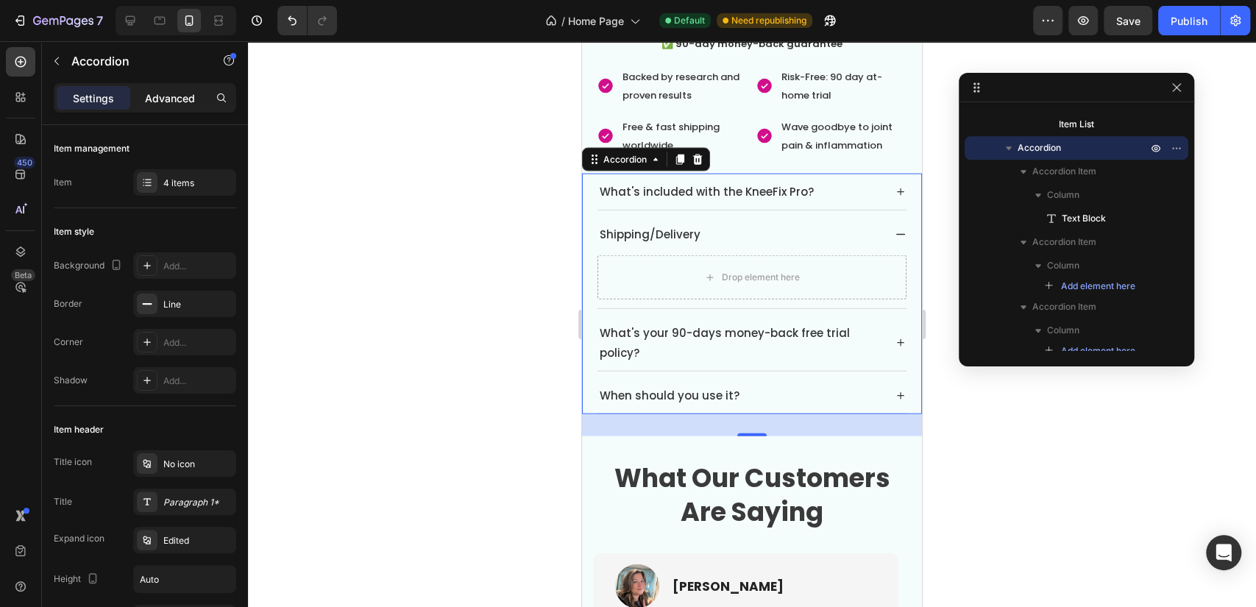
click at [182, 100] on p "Advanced" at bounding box center [170, 98] width 50 height 15
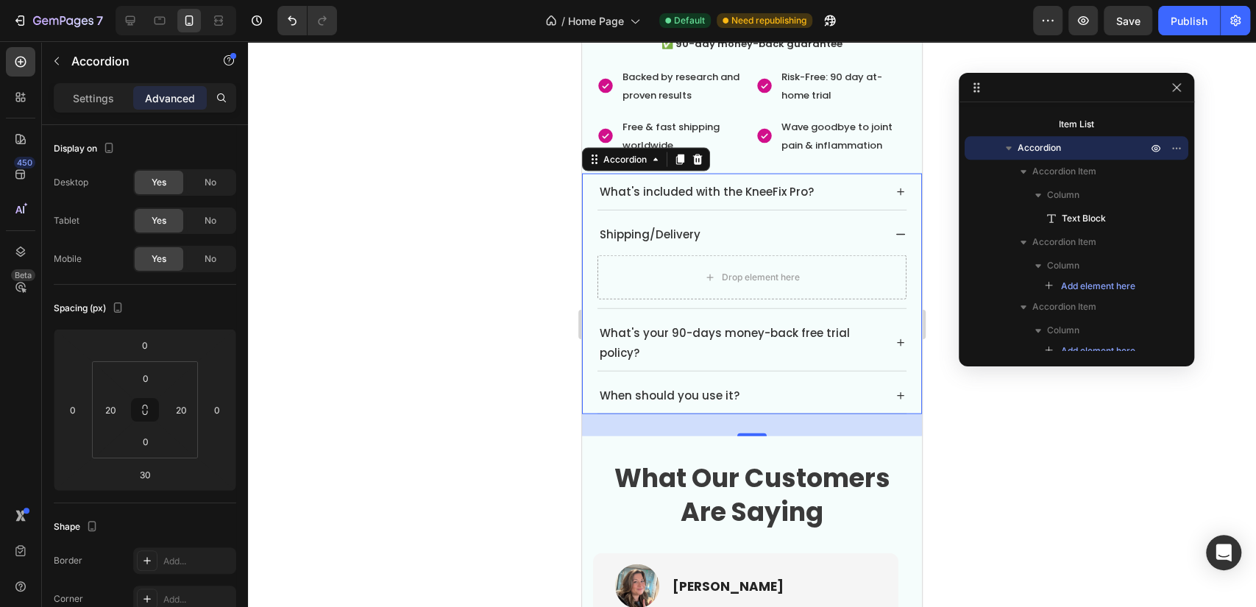
type input "100%"
type input "100"
click at [81, 74] on div "Accordion" at bounding box center [126, 61] width 168 height 38
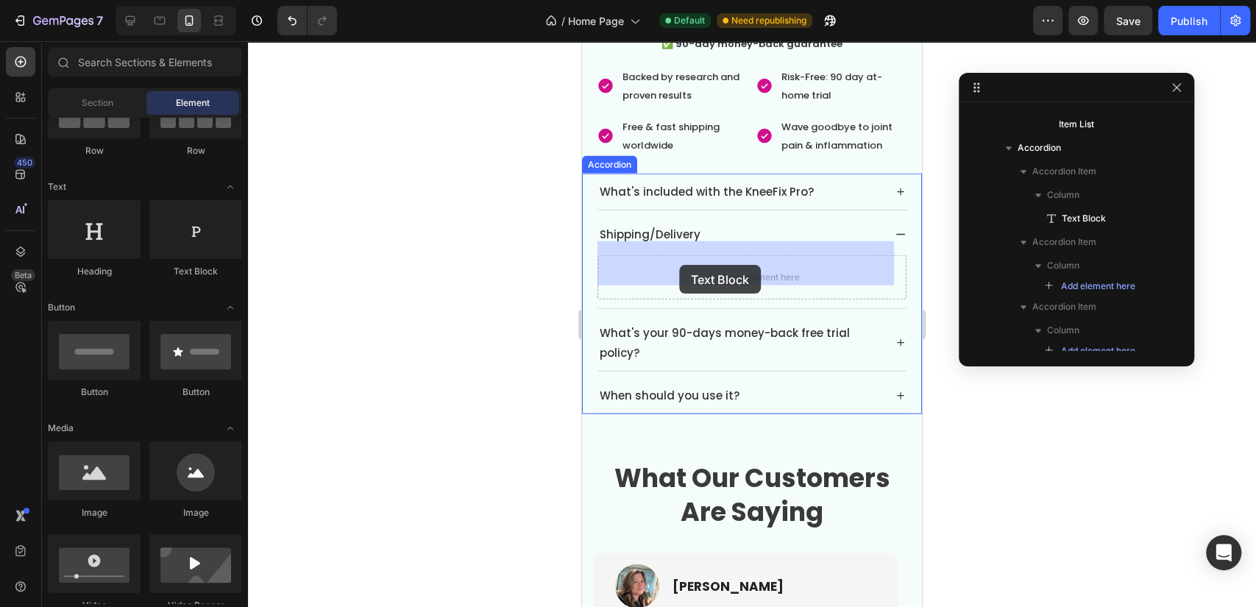
drag, startPoint x: 792, startPoint y: 281, endPoint x: 679, endPoint y: 264, distance: 113.8
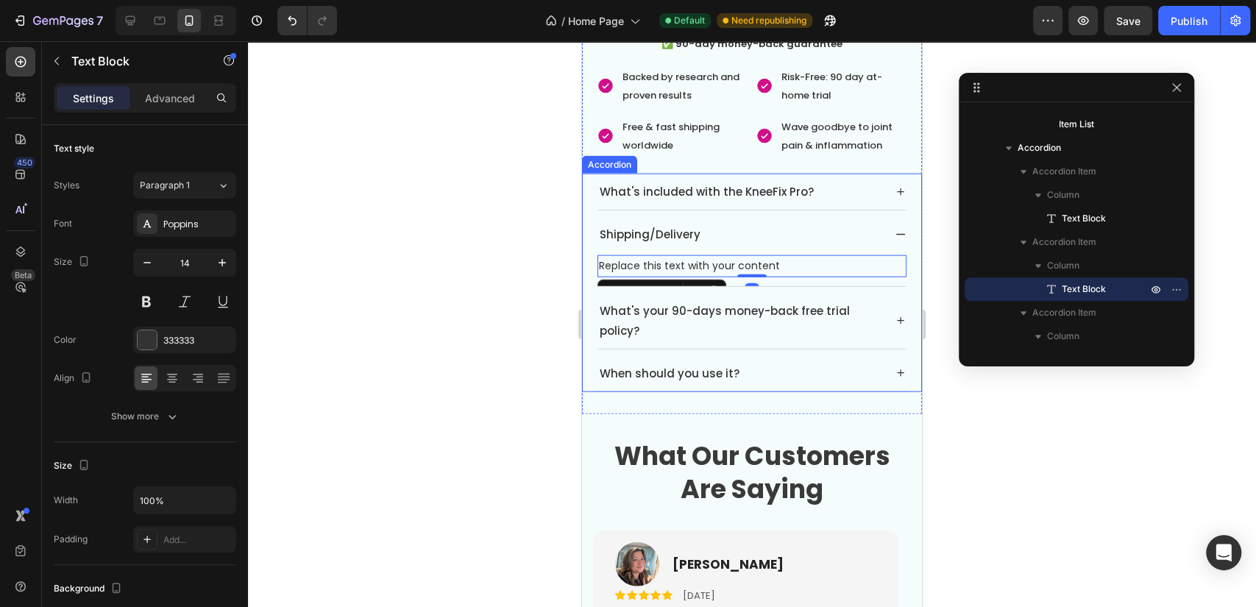
click at [672, 224] on p "Shipping/Delivery" at bounding box center [650, 234] width 101 height 20
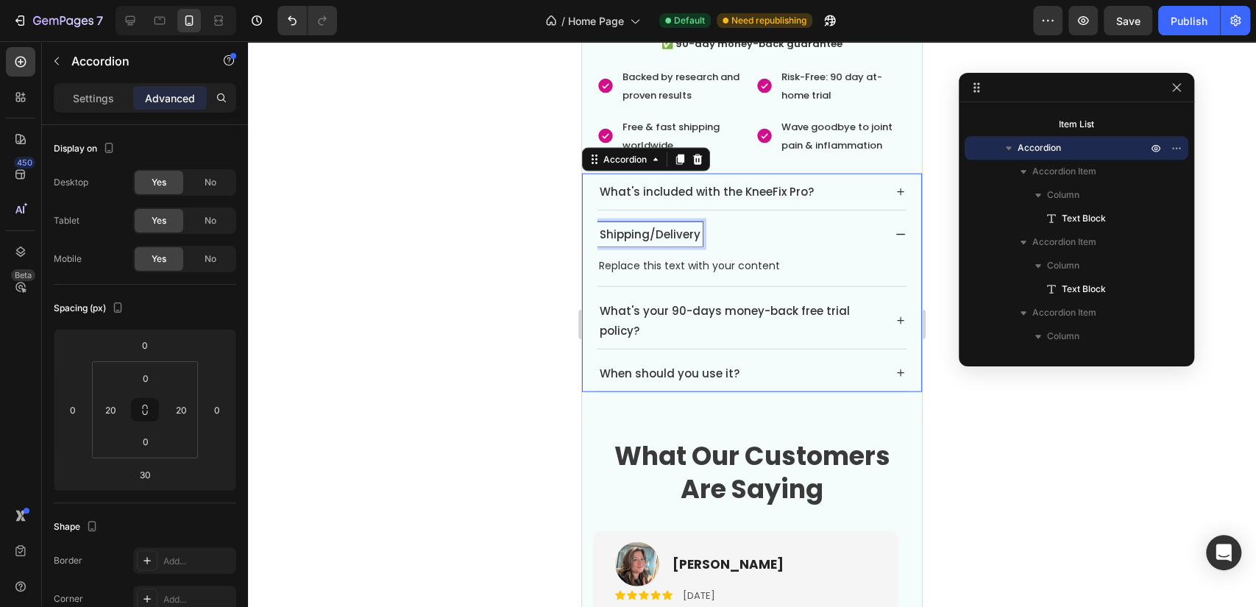
click at [672, 224] on p "Shipping/Delivery" at bounding box center [650, 234] width 101 height 20
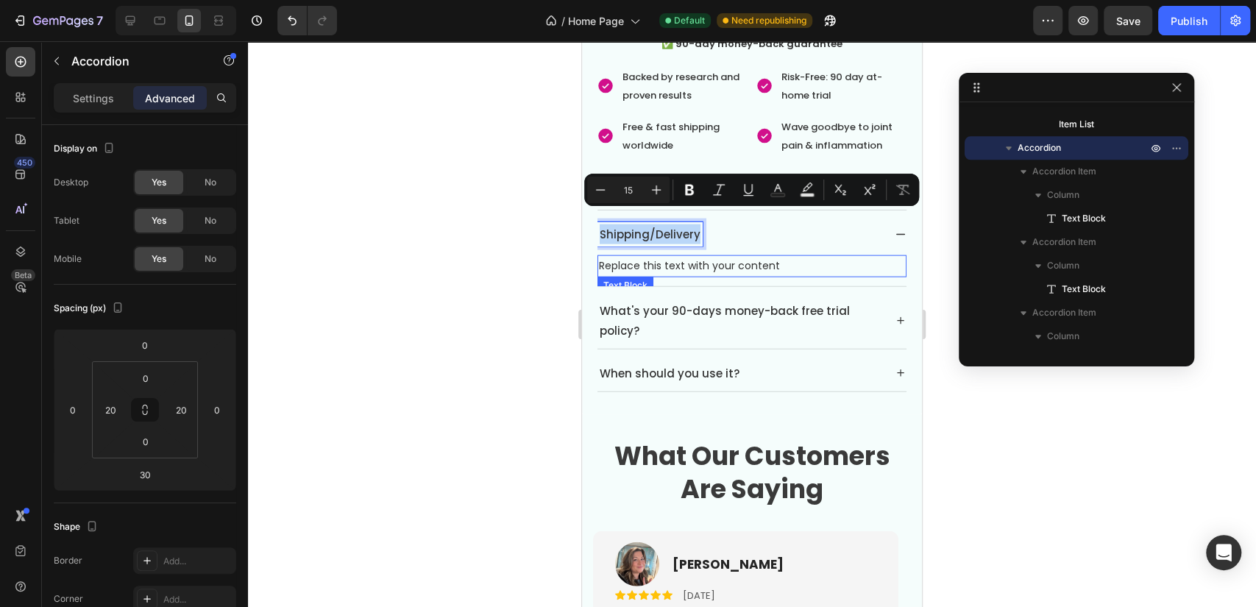
click at [695, 255] on div "Replace this text with your content" at bounding box center [751, 265] width 309 height 21
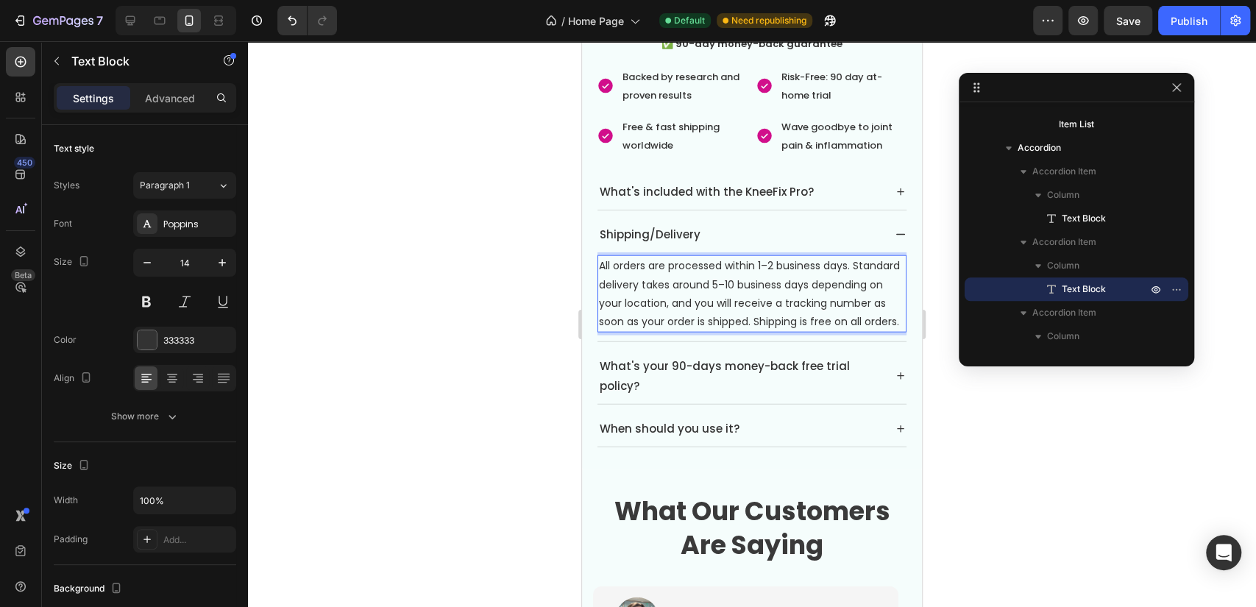
click at [698, 257] on p "All orders are processed within 1–2 business days. Standard delivery takes arou…" at bounding box center [752, 294] width 306 height 74
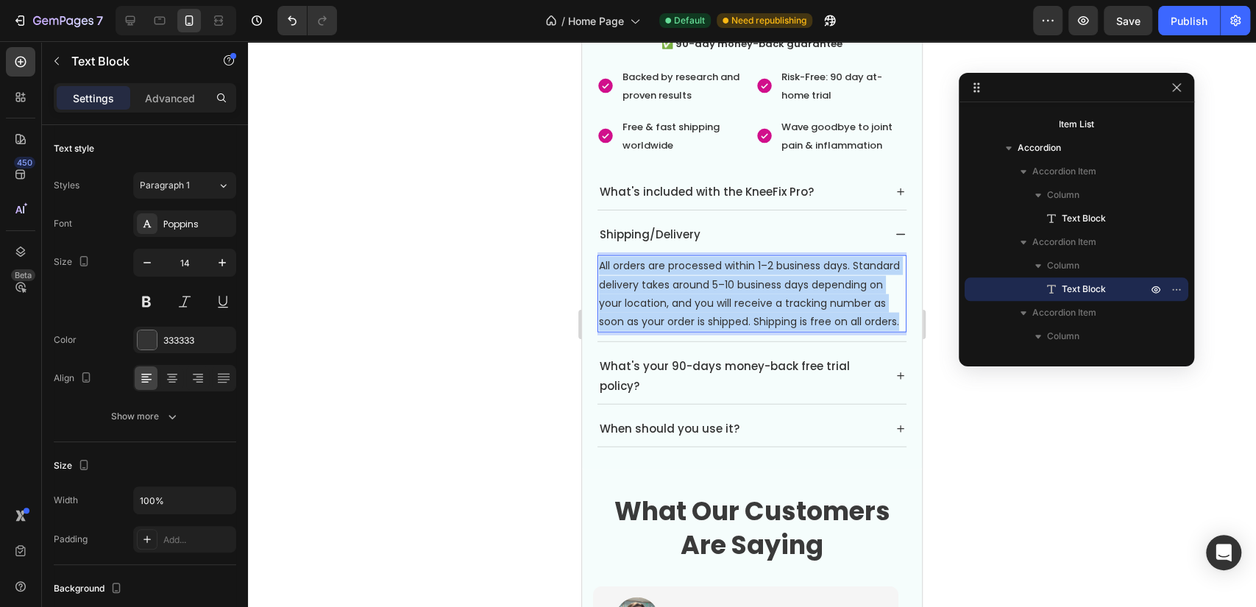
click at [698, 257] on p "All orders are processed within 1–2 business days. Standard delivery takes arou…" at bounding box center [752, 294] width 306 height 74
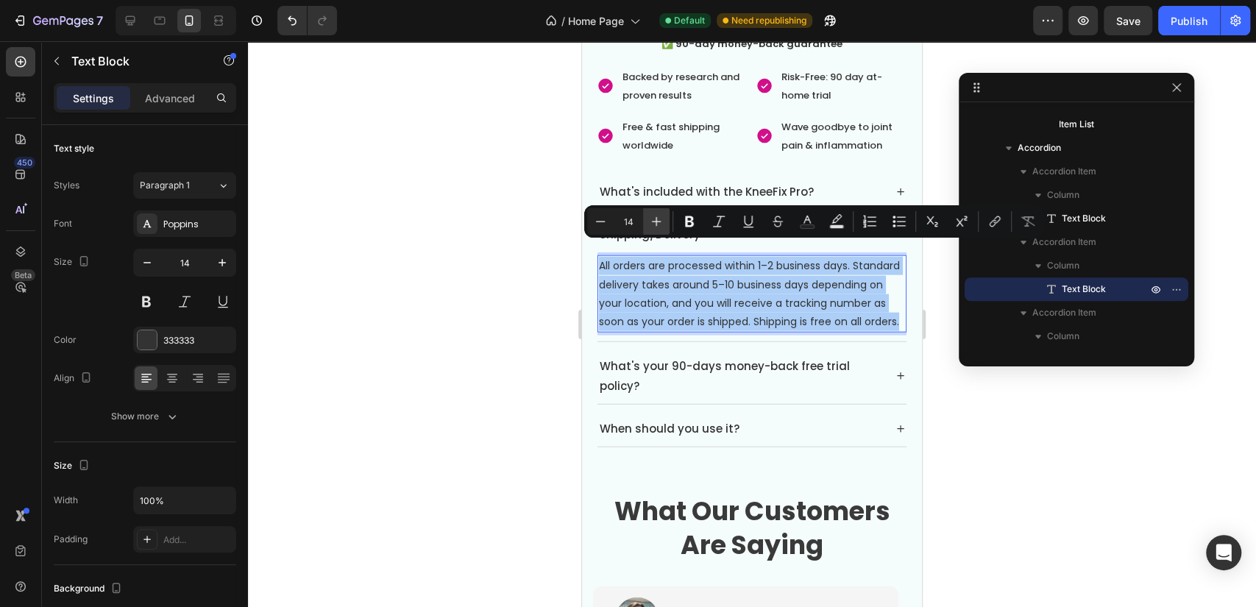
click at [659, 222] on icon "Editor contextual toolbar" at bounding box center [656, 221] width 15 height 15
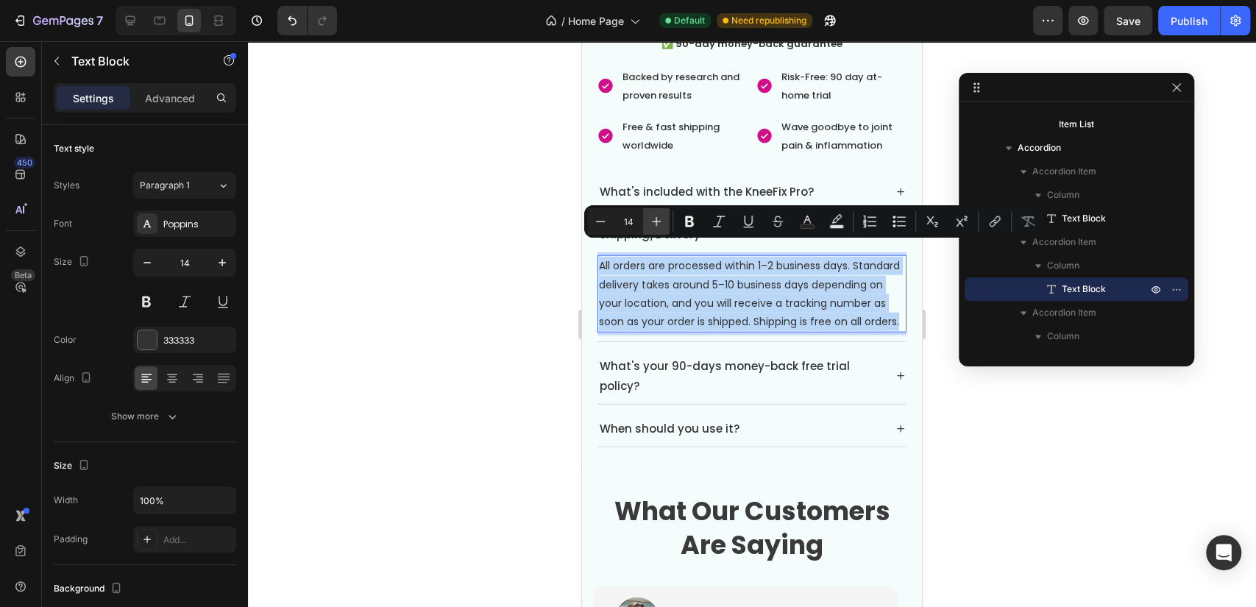
type input "15"
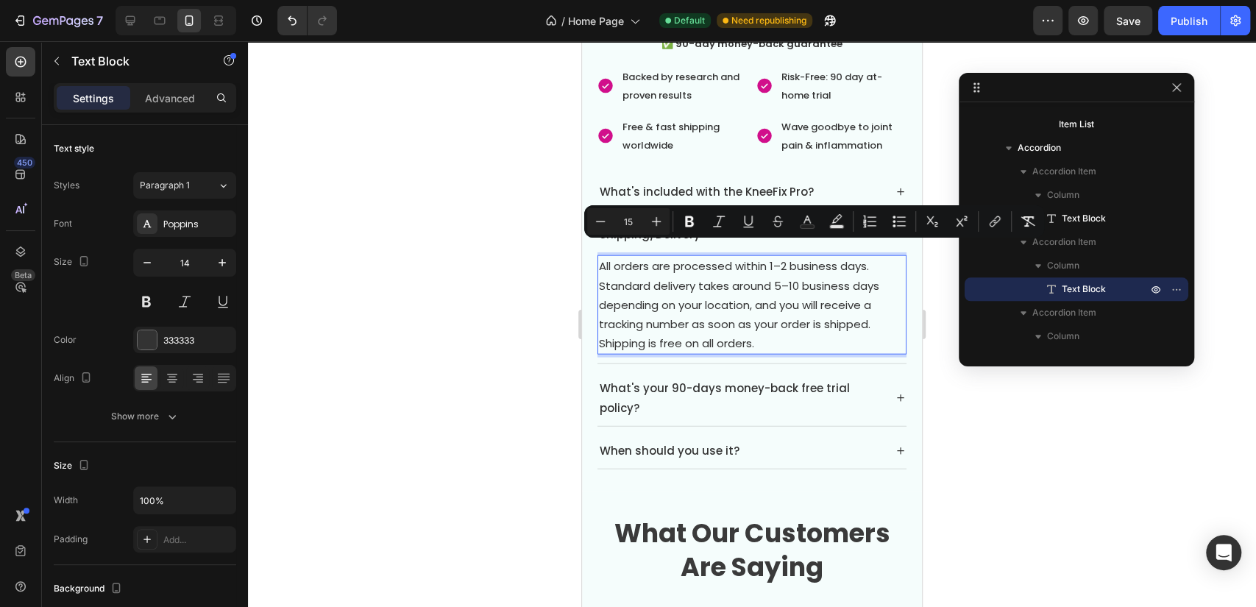
click at [758, 311] on span "All orders are processed within 1–2 business days. Standard delivery takes arou…" at bounding box center [739, 304] width 280 height 93
click at [799, 328] on p "All orders are processed within 1–2 business days. Standard delivery takes arou…" at bounding box center [752, 305] width 306 height 96
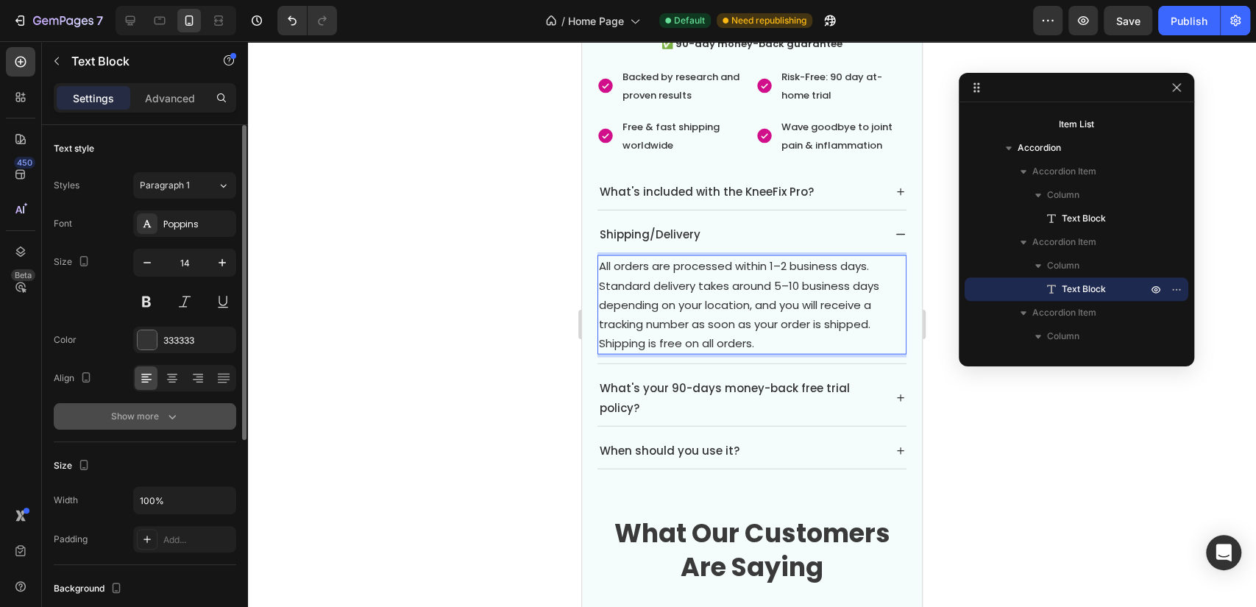
click at [168, 405] on button "Show more" at bounding box center [145, 416] width 182 height 26
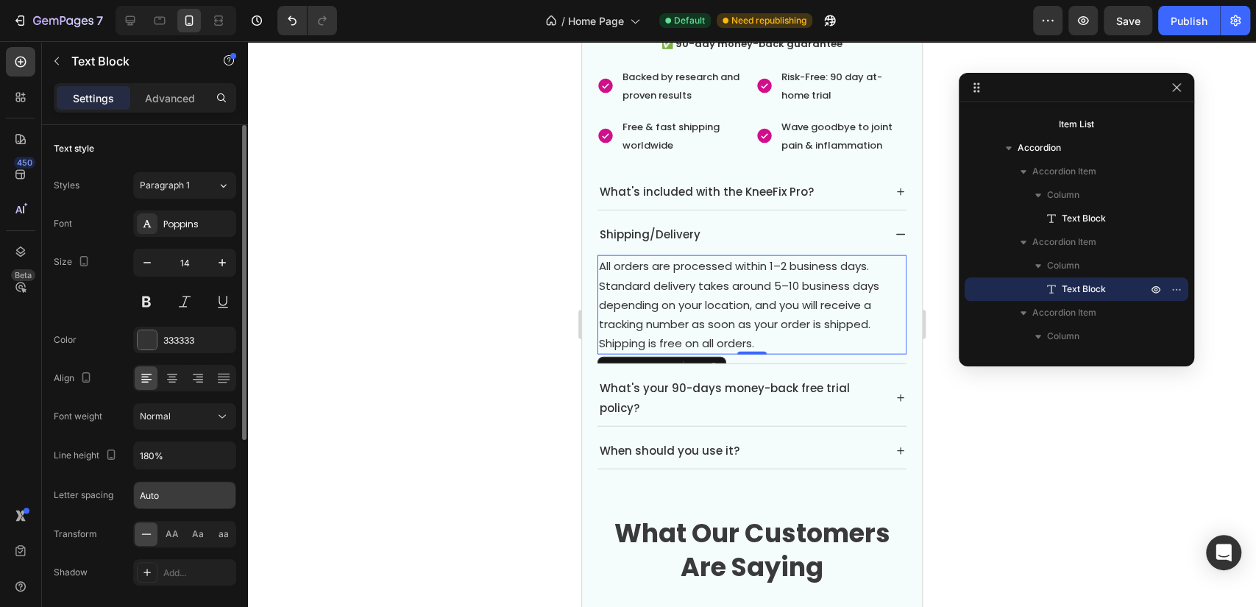
scroll to position [82, 0]
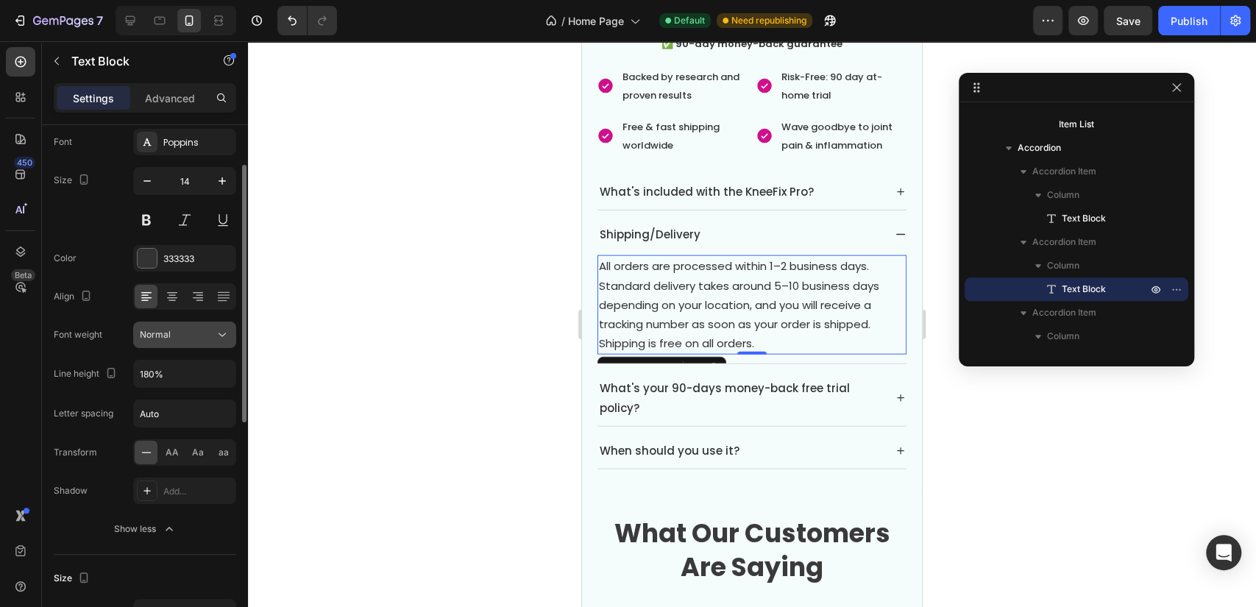
click at [205, 336] on div "Normal" at bounding box center [177, 334] width 75 height 13
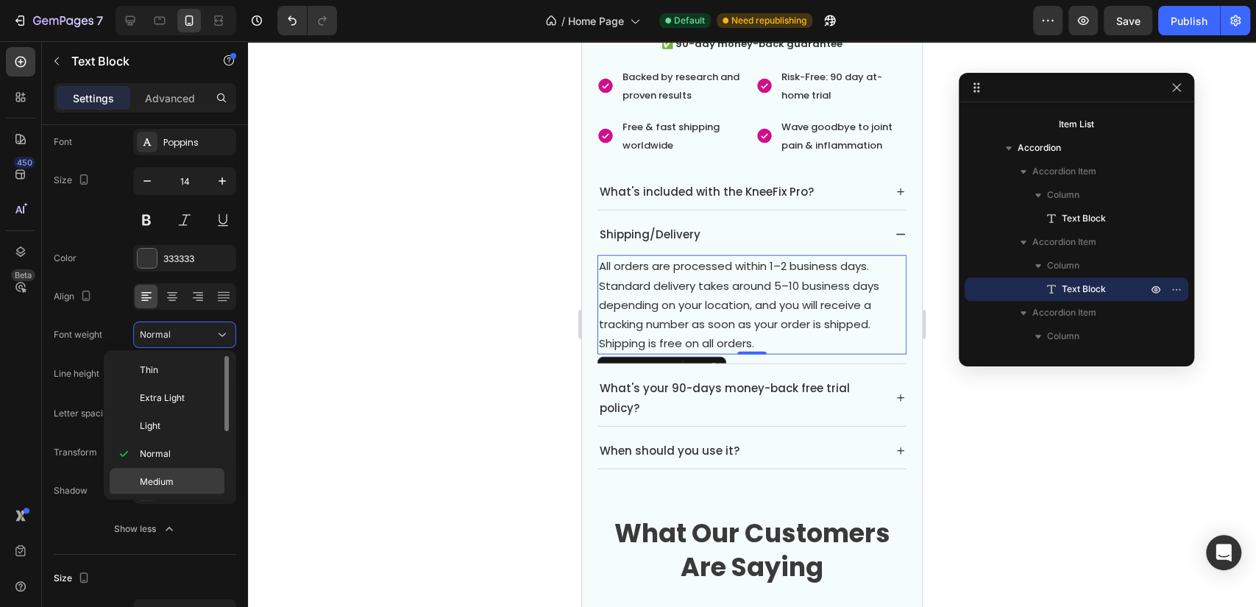
click at [188, 478] on p "Medium" at bounding box center [179, 481] width 78 height 13
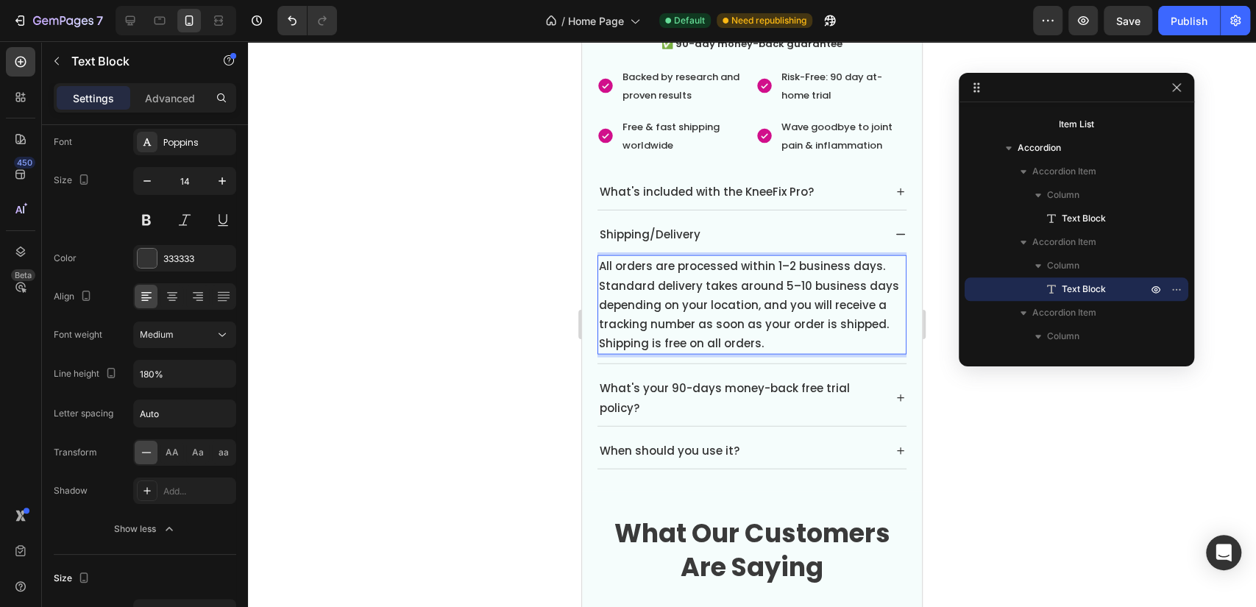
click at [599, 278] on span "Standard delivery takes around 5–10 business days depending on your location, a…" at bounding box center [749, 315] width 300 height 74
click at [605, 278] on span "Standard delivery takes around 5–10 business days depending on your location, a…" at bounding box center [749, 315] width 300 height 74
click at [710, 302] on span "Standard delivery takes around 5–10 business days depending on your location, a…" at bounding box center [749, 315] width 300 height 74
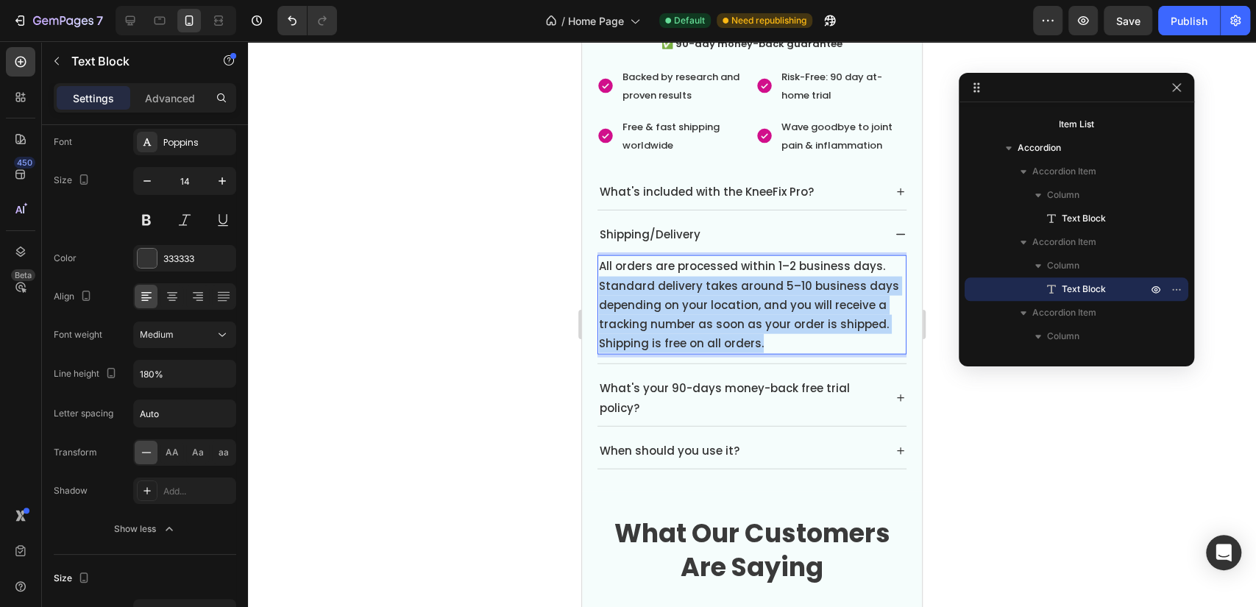
click at [710, 302] on span "Standard delivery takes around 5–10 business days depending on your location, a…" at bounding box center [749, 315] width 300 height 74
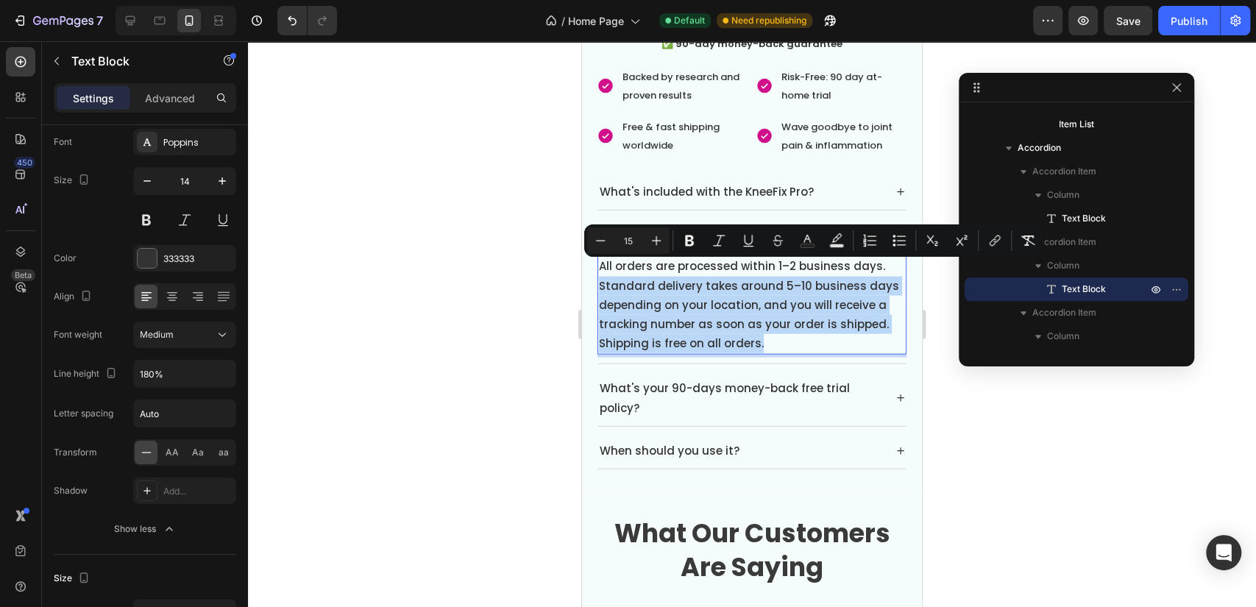
click at [728, 313] on span "Standard delivery takes around 5–10 business days depending on your location, a…" at bounding box center [749, 315] width 300 height 74
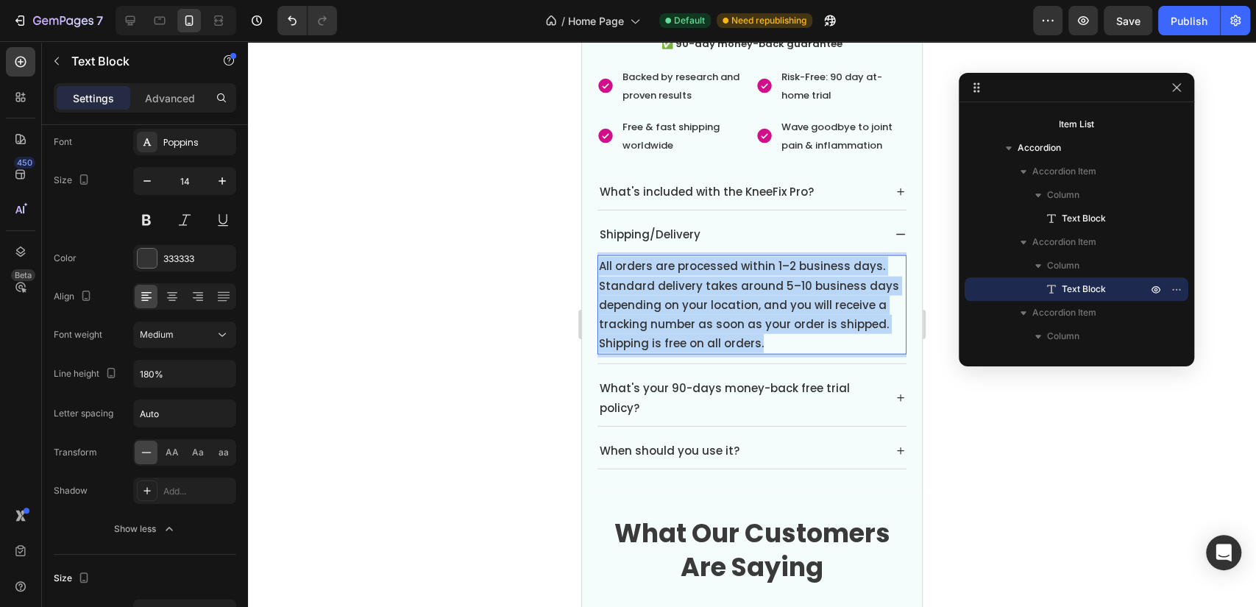
drag, startPoint x: 778, startPoint y: 330, endPoint x: 467, endPoint y: 196, distance: 338.8
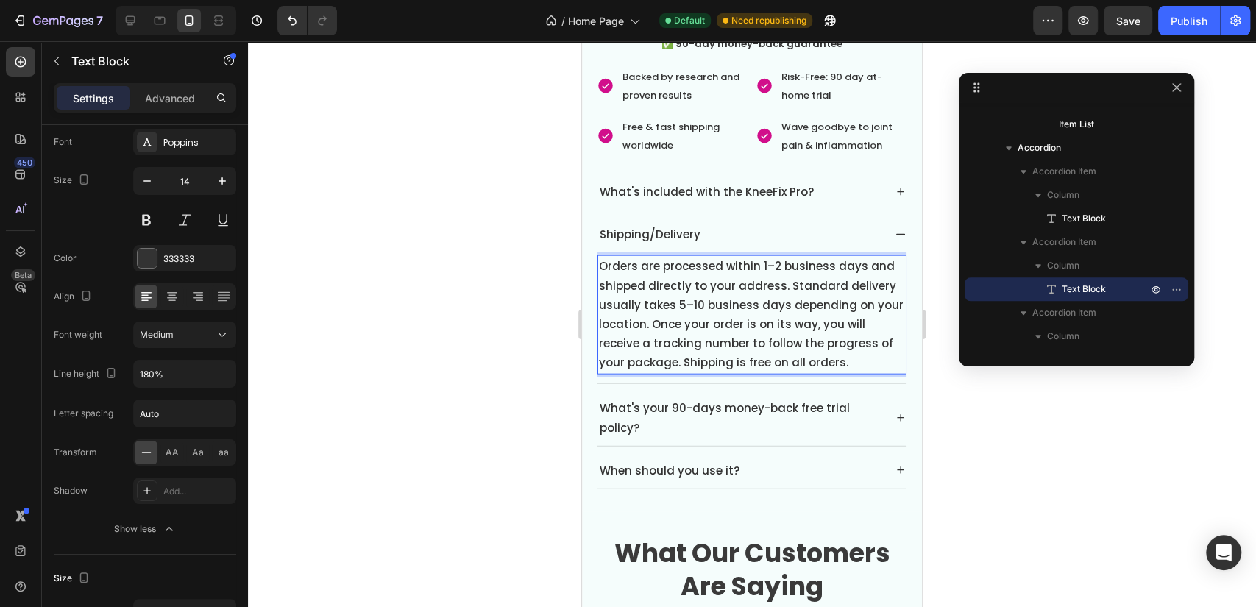
click at [784, 274] on span "Orders are processed within 1–2 business days and shipped directly to your addr…" at bounding box center [751, 314] width 305 height 112
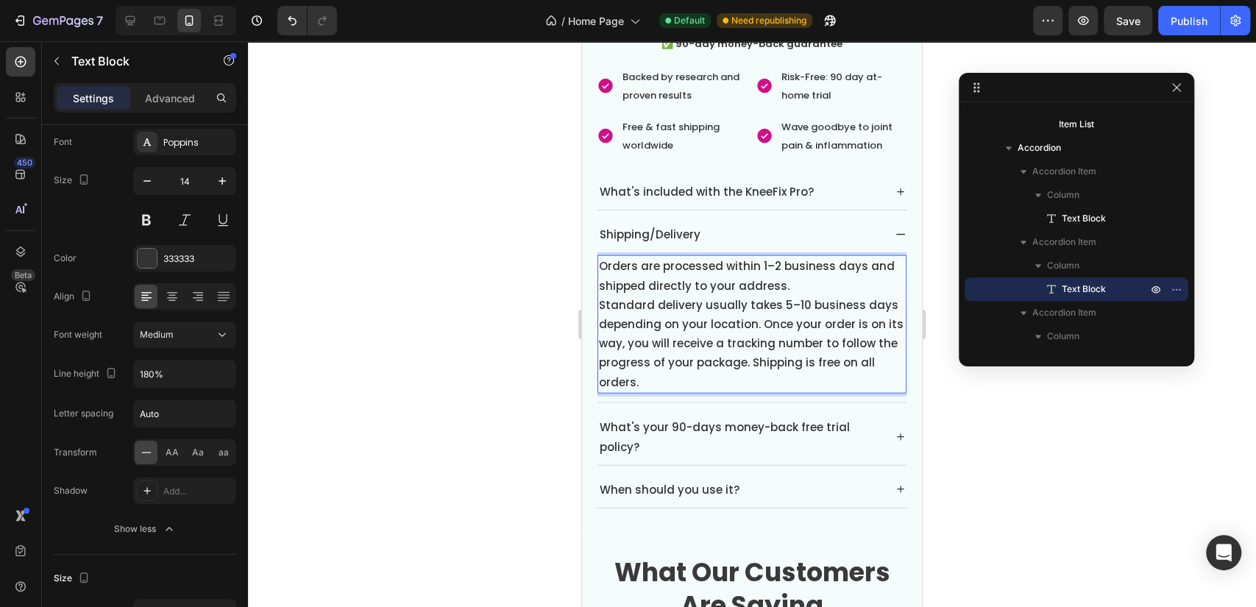
click at [757, 311] on span "Standard delivery usually takes 5–10 business days depending on your location. …" at bounding box center [751, 343] width 305 height 93
click at [765, 314] on span "Standard delivery usually takes 5–10 business days depending on your location. …" at bounding box center [751, 343] width 305 height 93
click at [757, 308] on span "Standard delivery usually takes 5–10 business days depending on your location. …" at bounding box center [751, 343] width 305 height 93
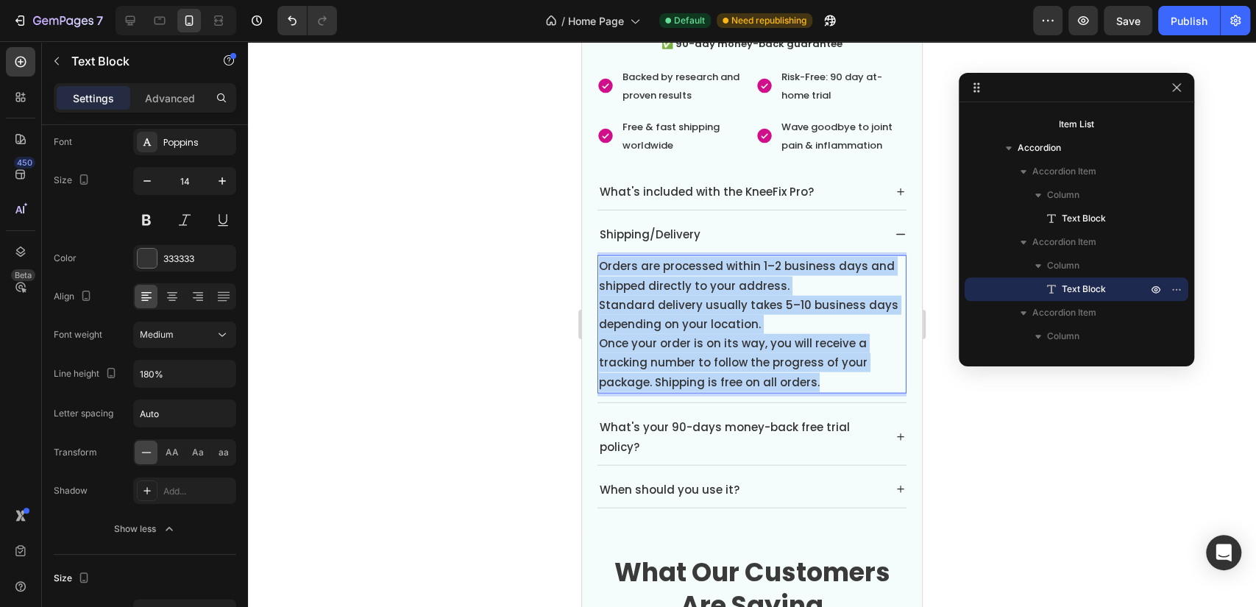
drag, startPoint x: 829, startPoint y: 358, endPoint x: 500, endPoint y: 221, distance: 356.2
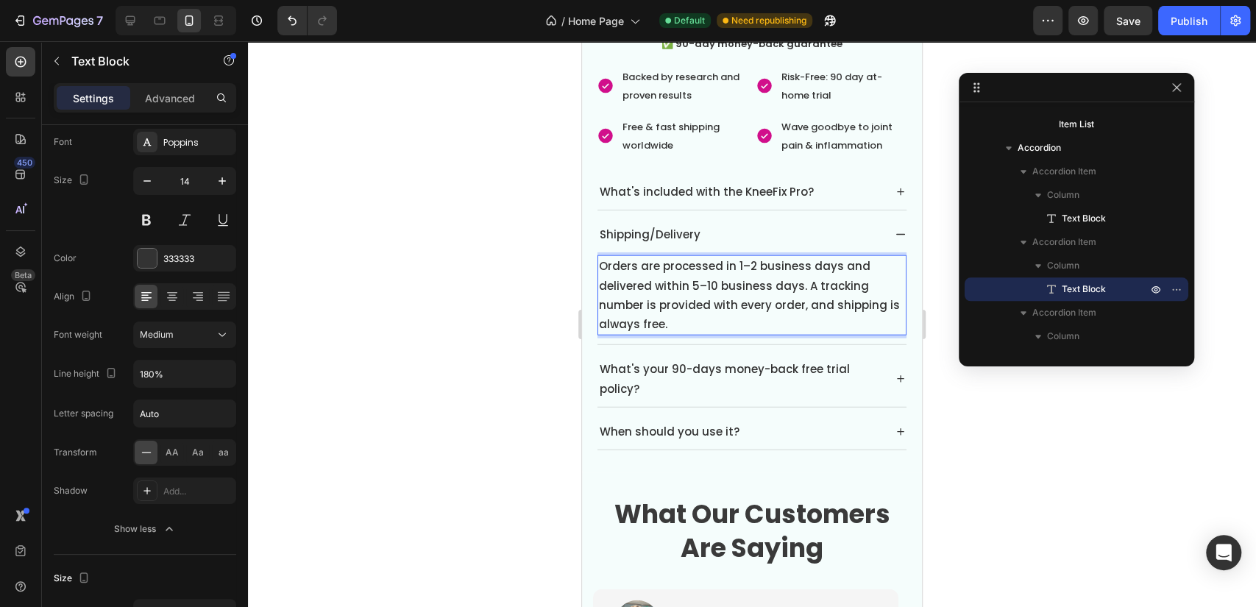
click at [807, 272] on span "Orders are processed in 1–2 business days and delivered within 5–10 business da…" at bounding box center [749, 295] width 301 height 74
click at [804, 263] on span "Orders are processed in 1–2 business days and delivered within 5–10 business da…" at bounding box center [749, 295] width 301 height 74
click at [784, 364] on p "What's your 90-days money-back free trial policy?" at bounding box center [740, 379] width 281 height 40
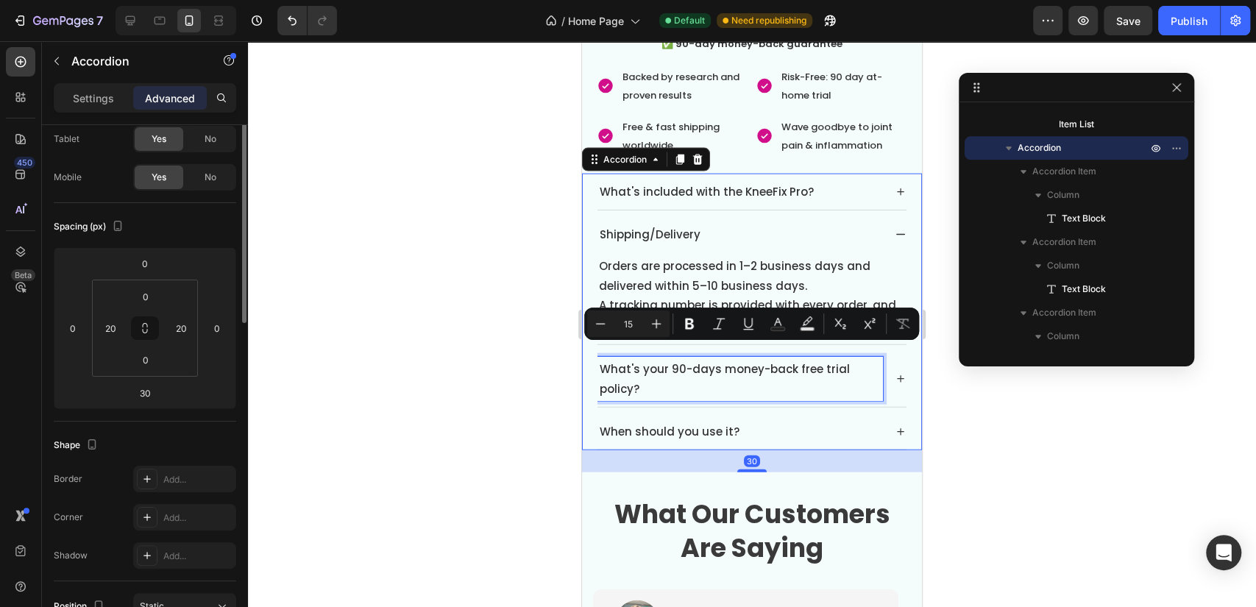
scroll to position [0, 0]
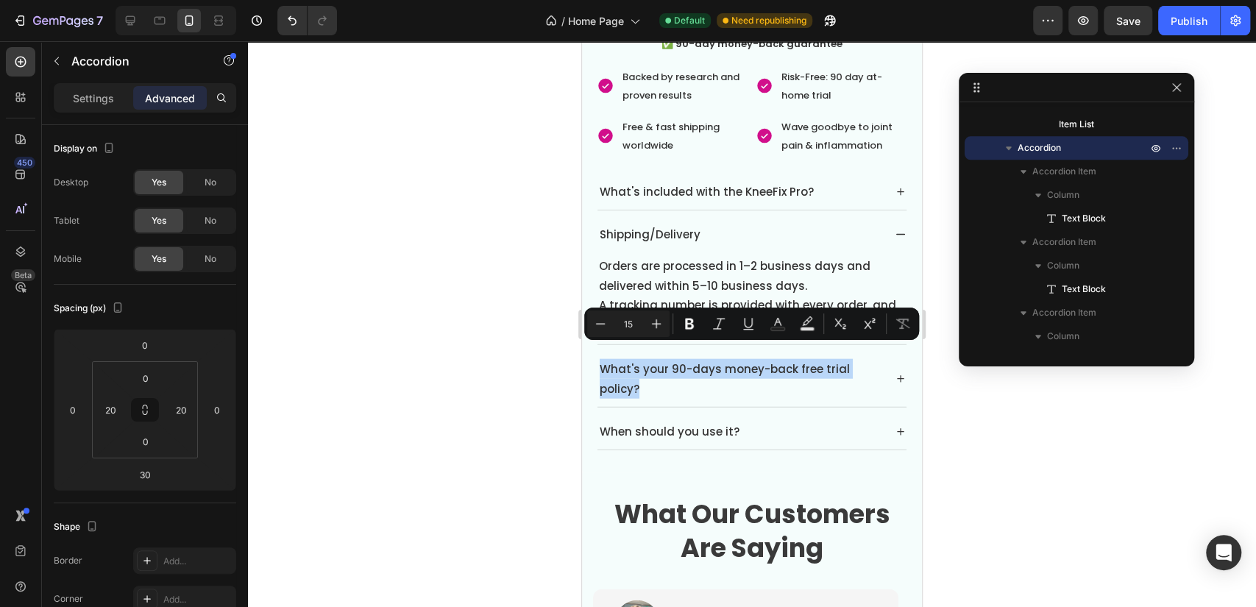
click at [881, 363] on div "What's your 90-days money-back free trial policy?" at bounding box center [751, 379] width 309 height 56
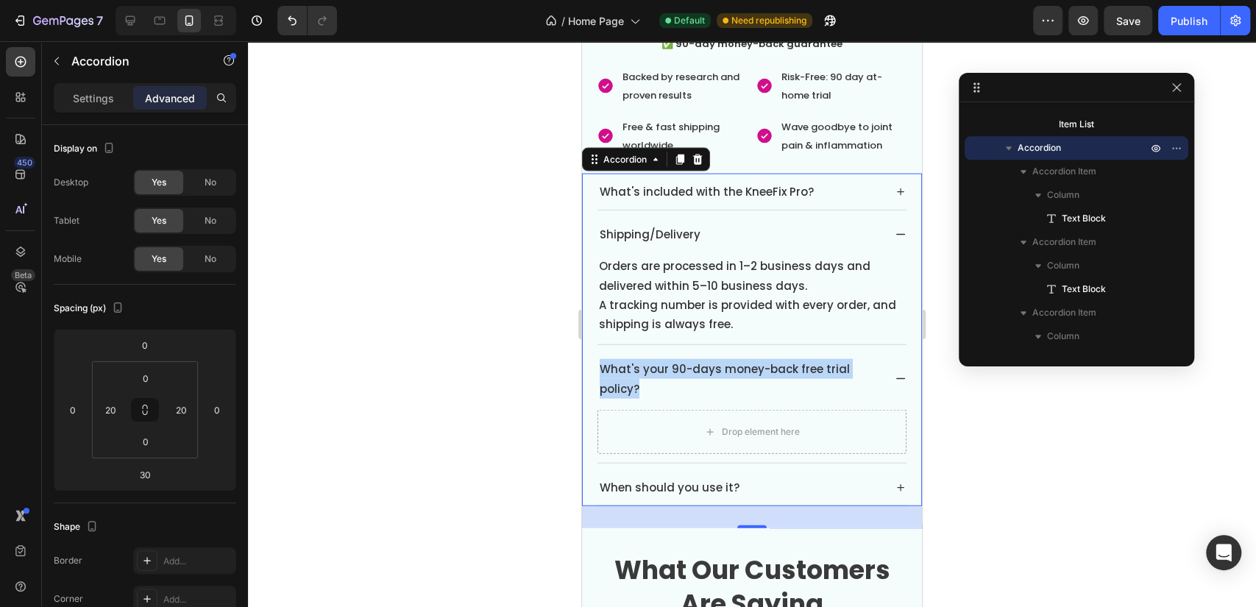
click at [734, 296] on p "A tracking number is provided with every order, and shipping is always free." at bounding box center [752, 315] width 306 height 38
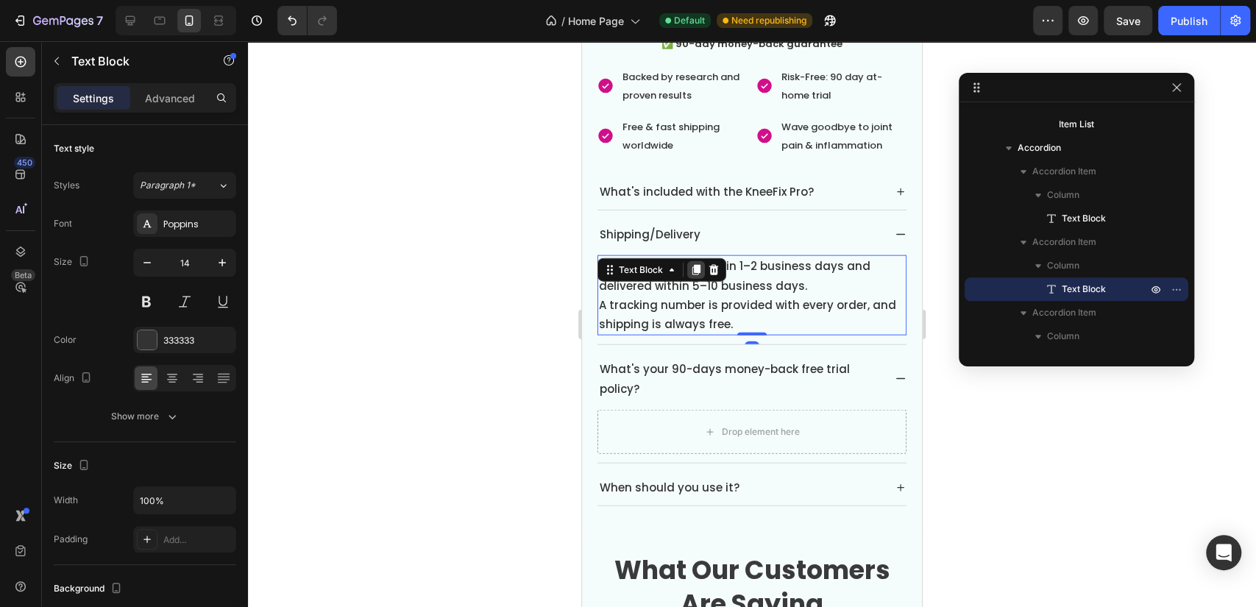
click at [700, 261] on div at bounding box center [696, 270] width 18 height 18
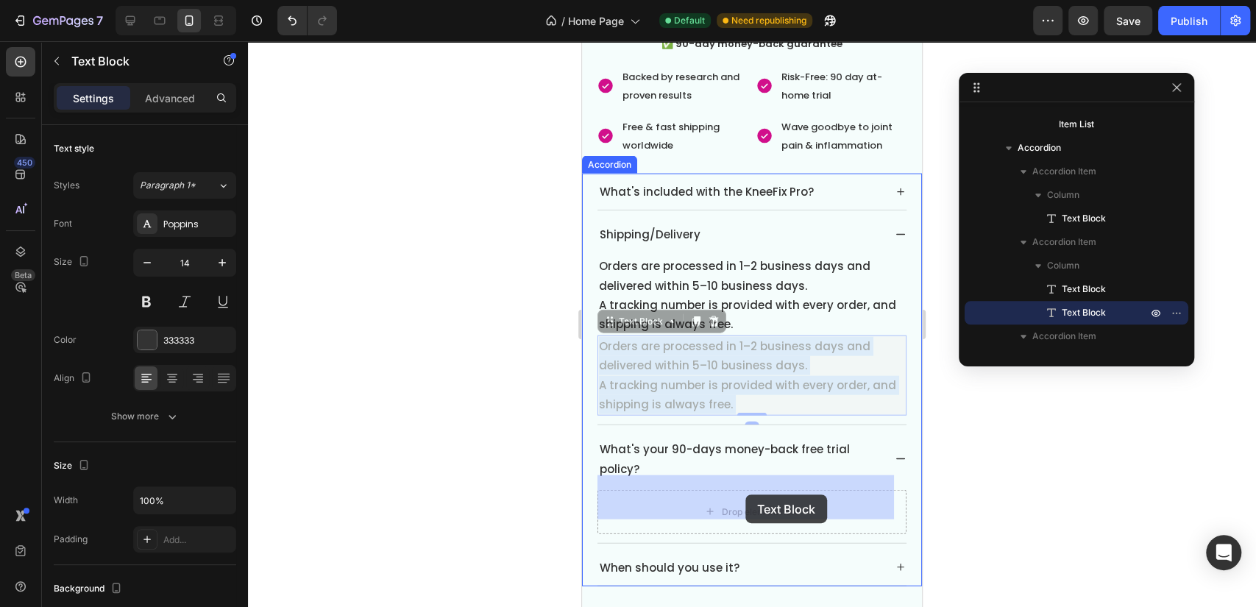
drag, startPoint x: 757, startPoint y: 375, endPoint x: 745, endPoint y: 494, distance: 119.8
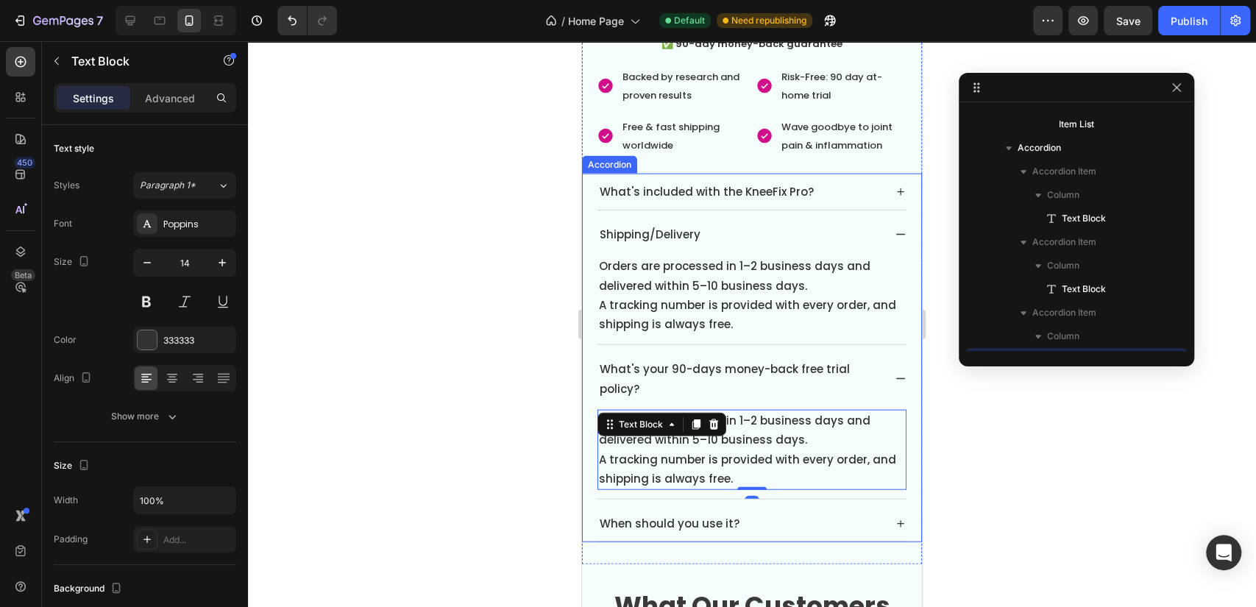
click at [673, 452] on span "A tracking number is provided with every order, and shipping is always free." at bounding box center [747, 469] width 297 height 35
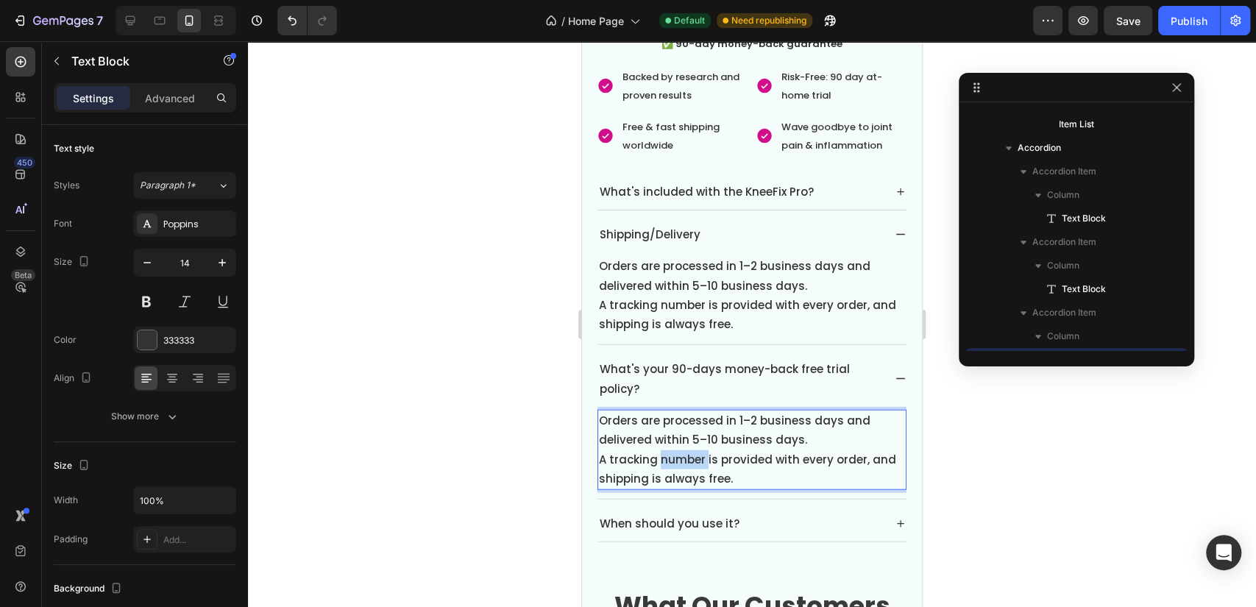
click at [673, 452] on span "A tracking number is provided with every order, and shipping is always free." at bounding box center [747, 469] width 297 height 35
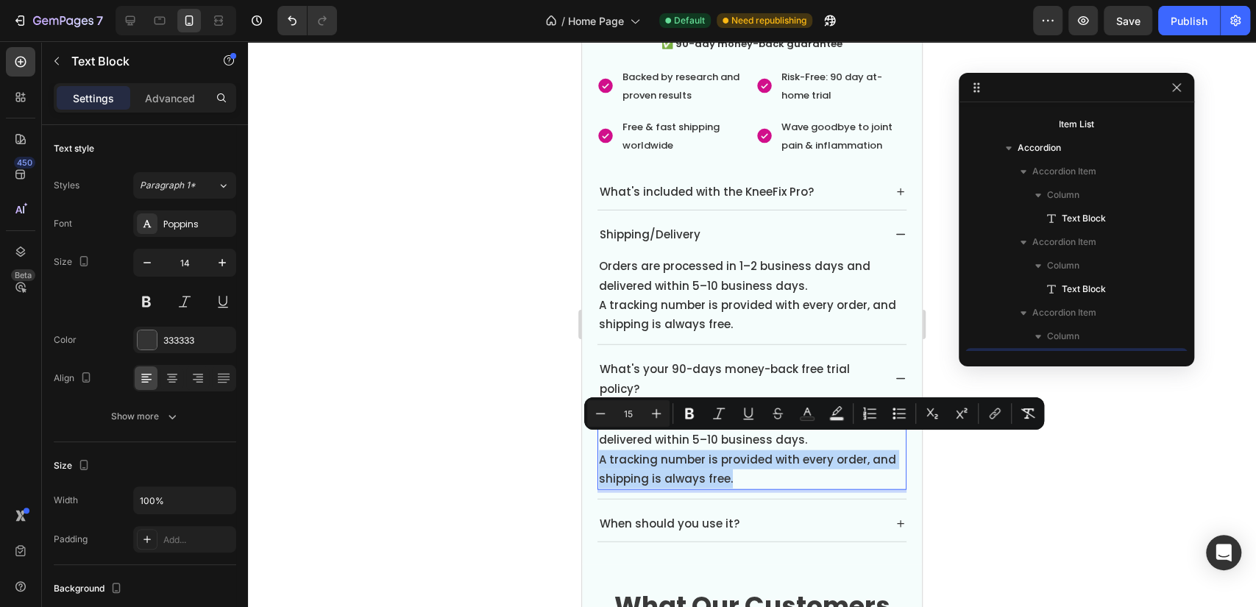
click at [767, 468] on p "A tracking number is provided with every order, and shipping is always free." at bounding box center [752, 469] width 306 height 38
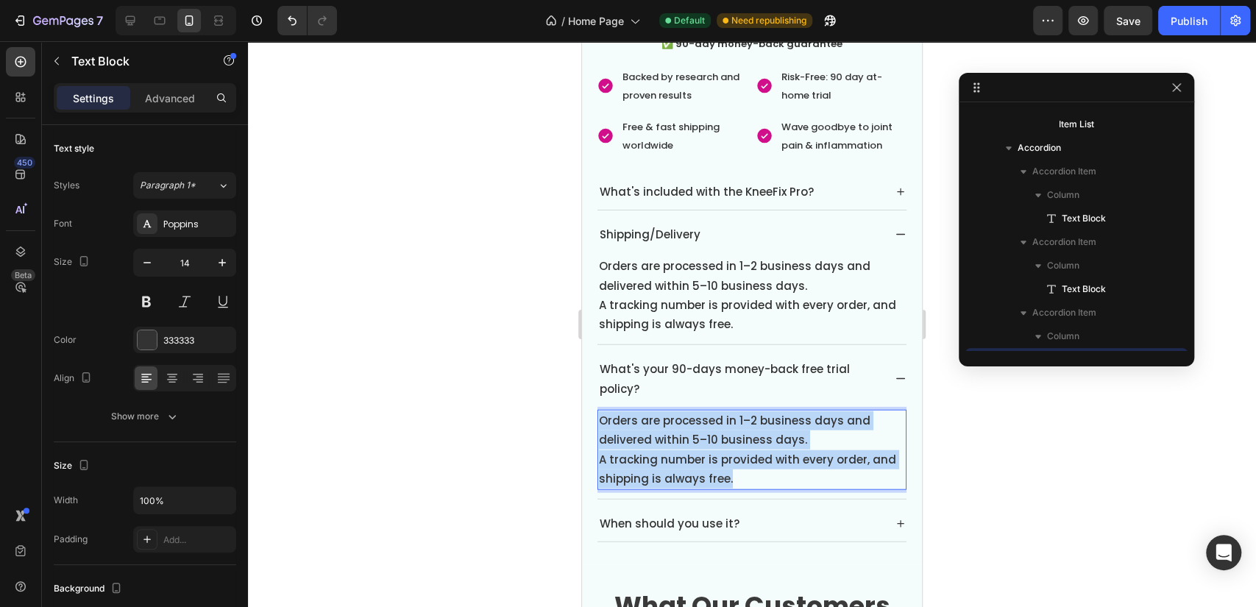
drag, startPoint x: 771, startPoint y: 467, endPoint x: 464, endPoint y: 375, distance: 320.8
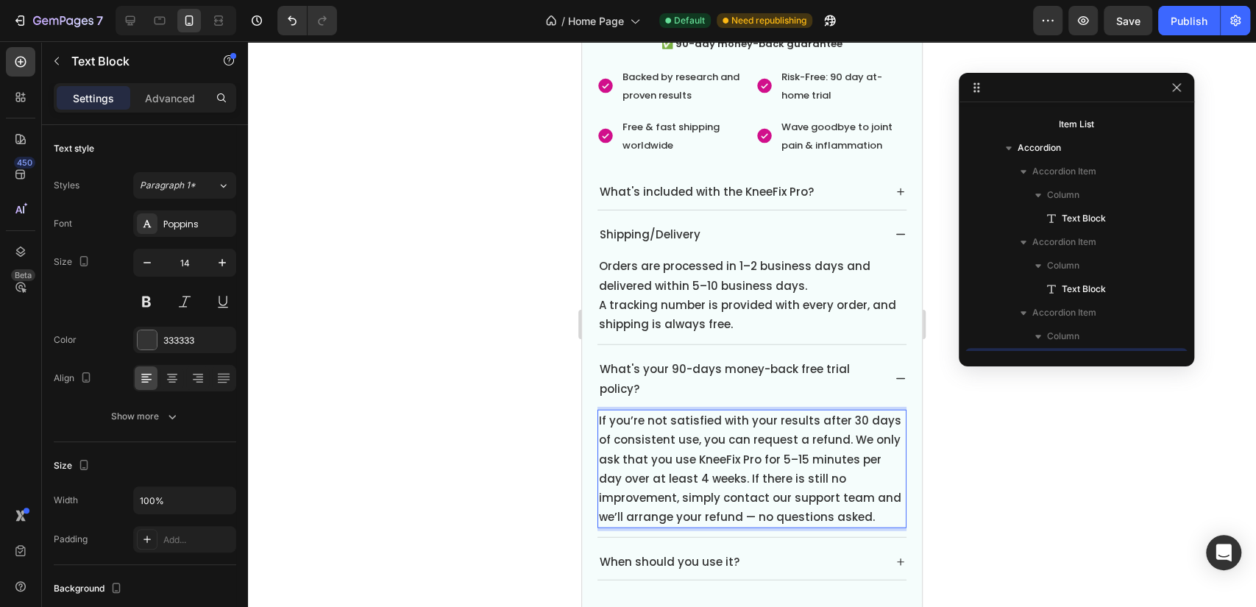
click at [744, 461] on span "If you’re not satisfied with your results after 30 days of consistent use, you …" at bounding box center [750, 469] width 302 height 112
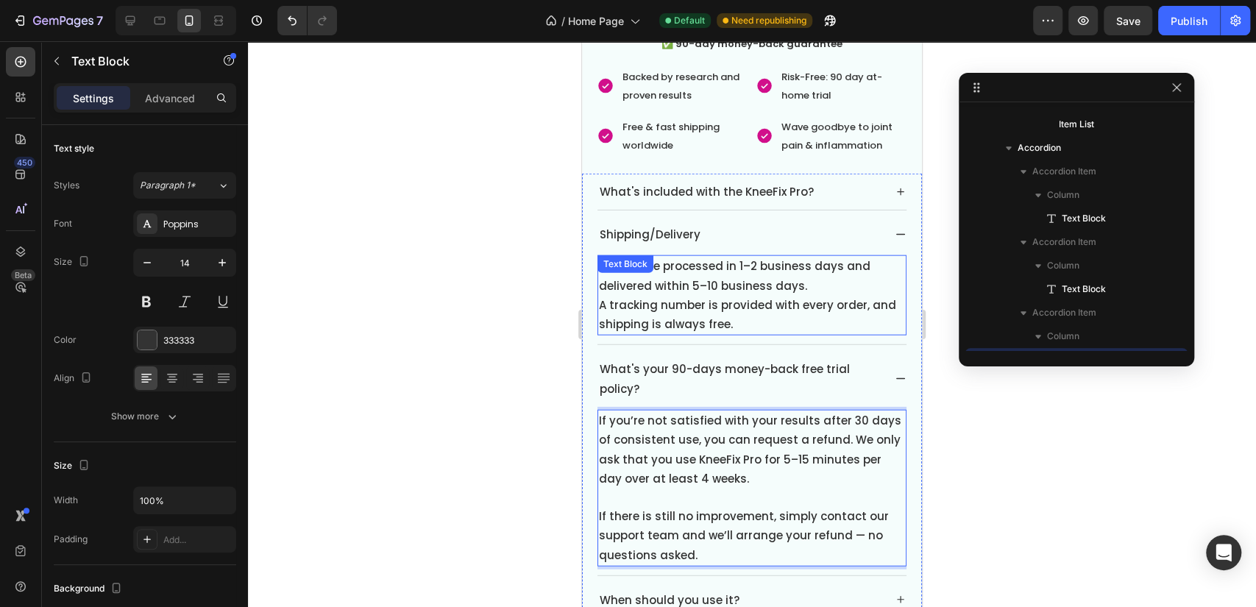
click at [772, 271] on span "Orders are processed in 1–2 business days and delivered within 5–10 business da…" at bounding box center [735, 275] width 272 height 35
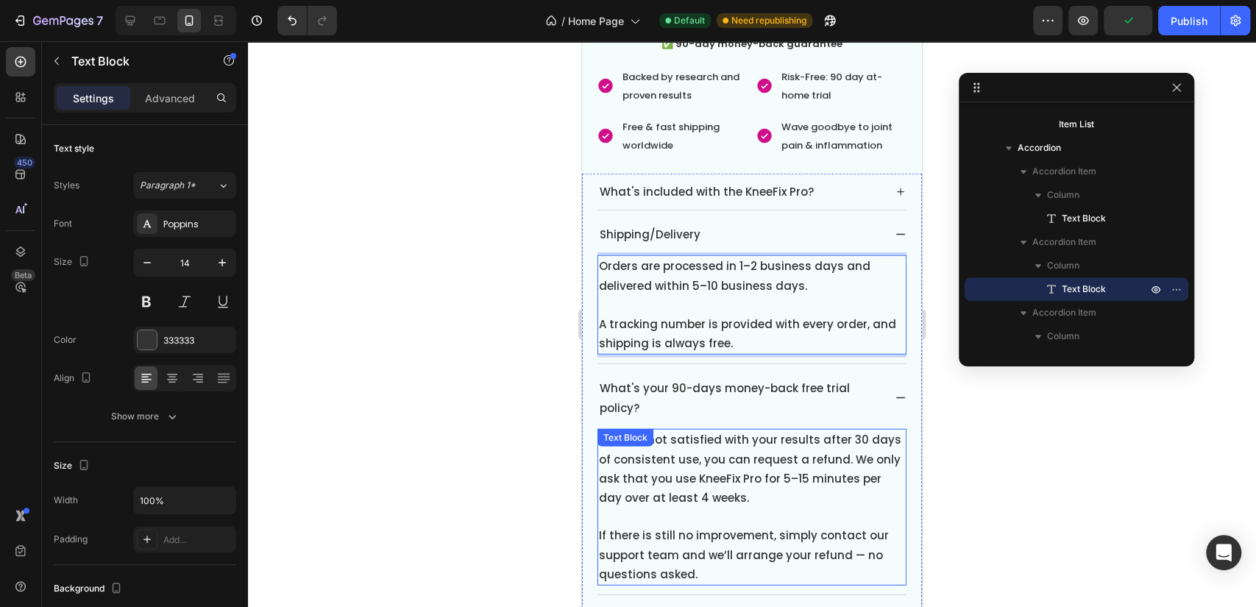
click at [756, 528] on span "If there is still no improvement, simply contact our support team and we’ll arr…" at bounding box center [744, 555] width 290 height 54
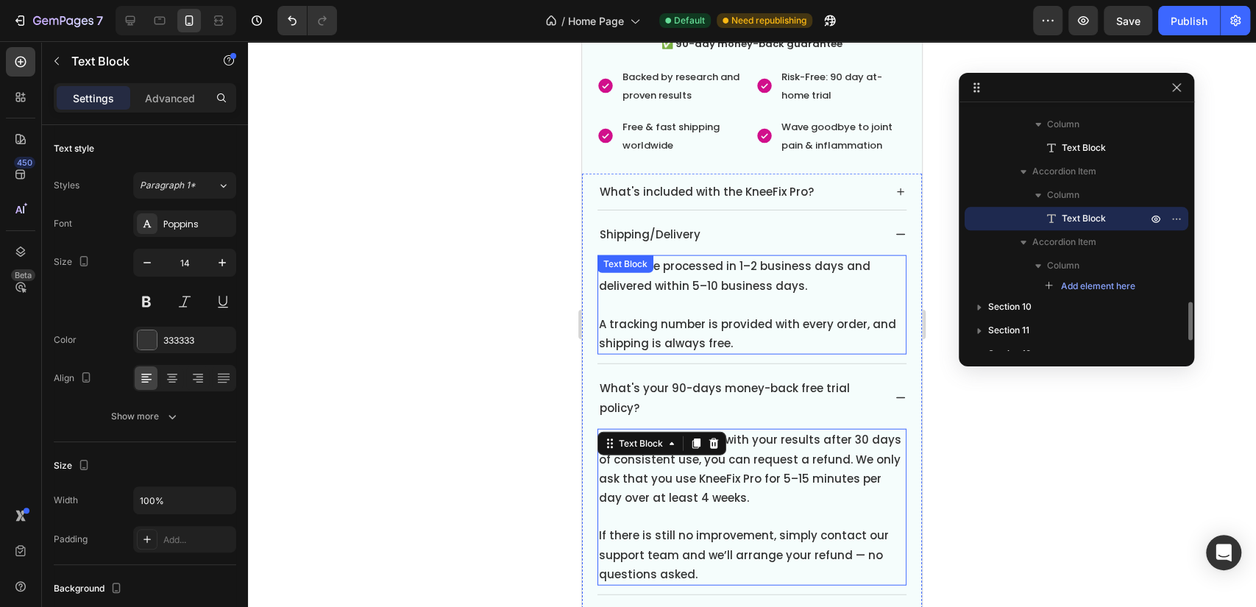
scroll to position [6148, 0]
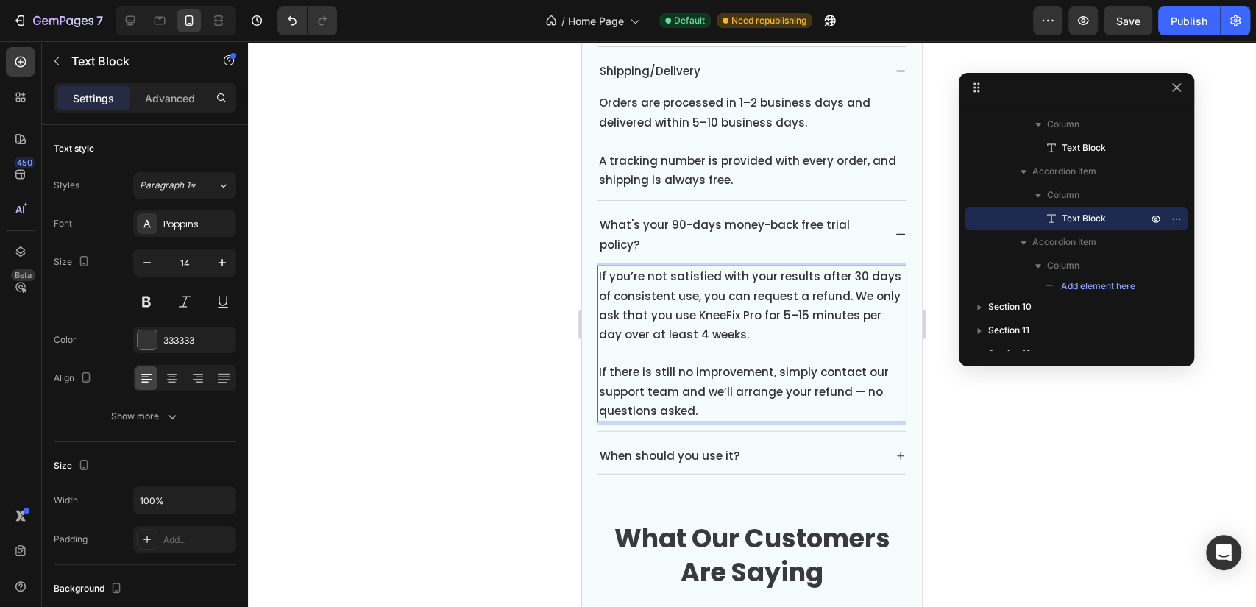
click at [842, 280] on span "If you’re not satisfied with your results after 30 days of consistent use, you …" at bounding box center [750, 306] width 302 height 74
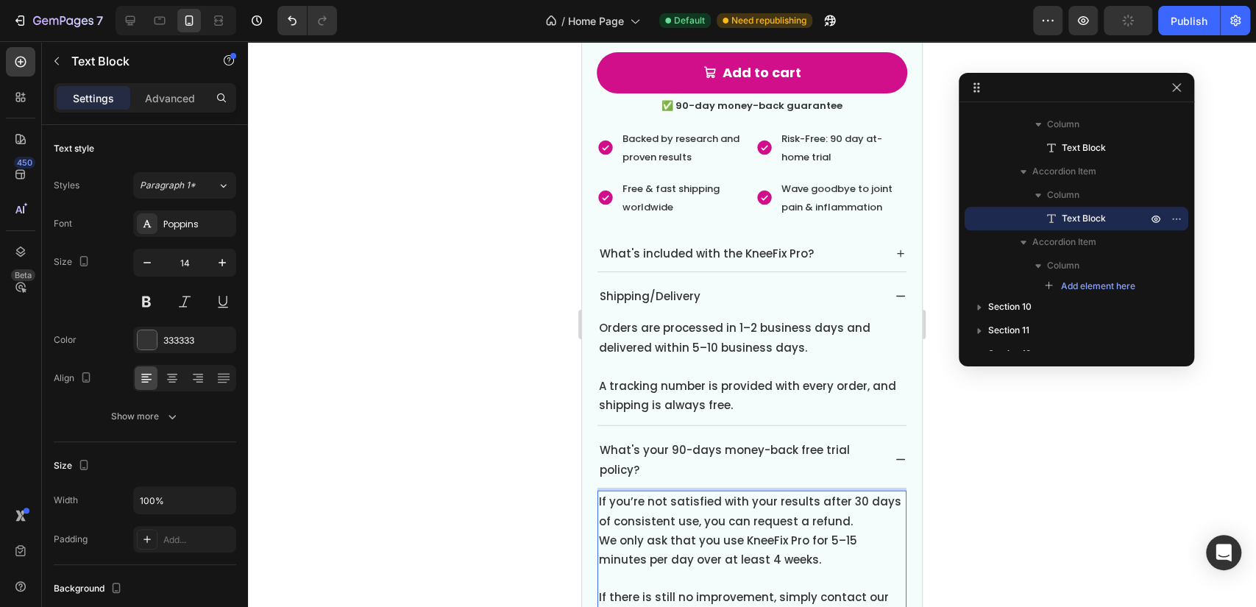
scroll to position [5903, 0]
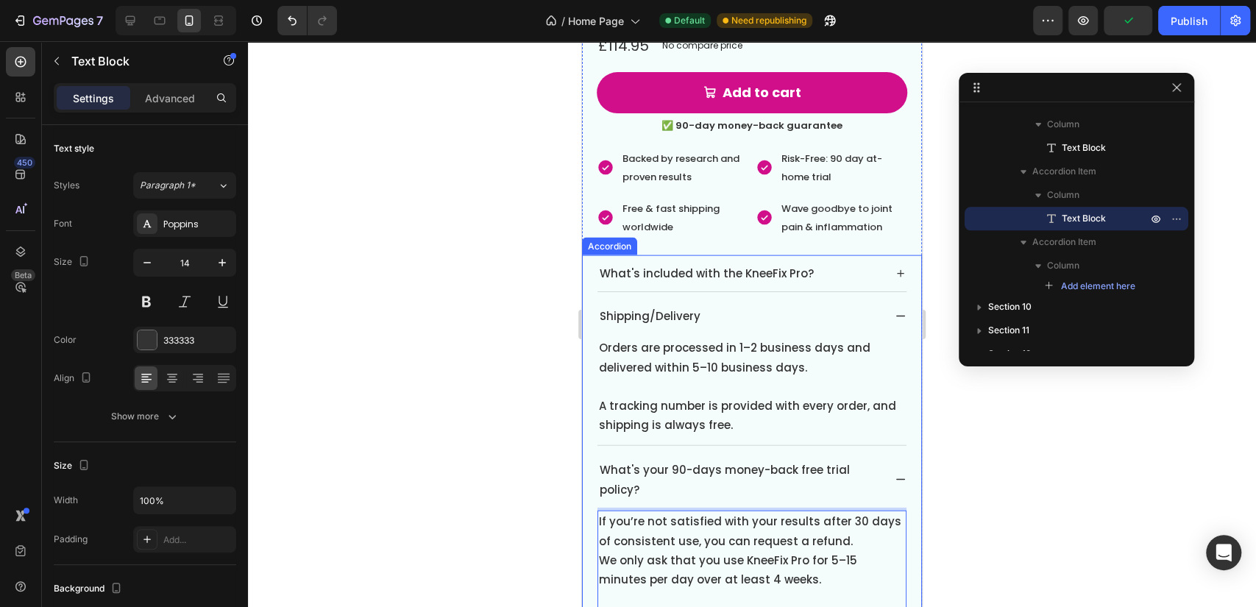
click at [860, 304] on div "Shipping/Delivery" at bounding box center [739, 316] width 285 height 24
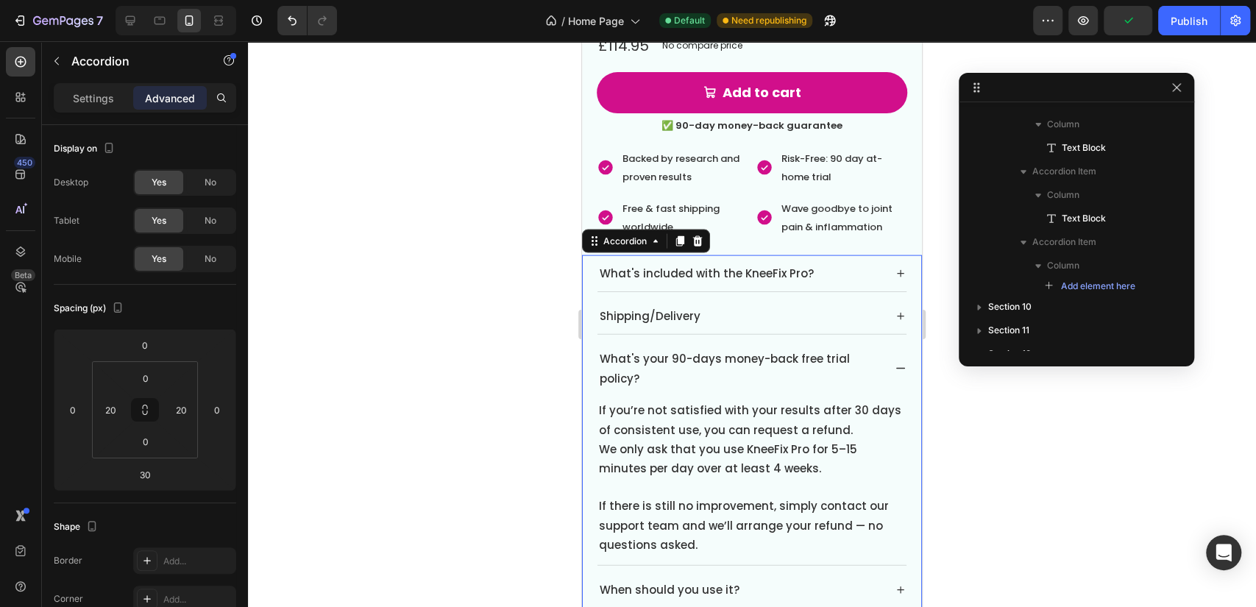
scroll to position [1008, 0]
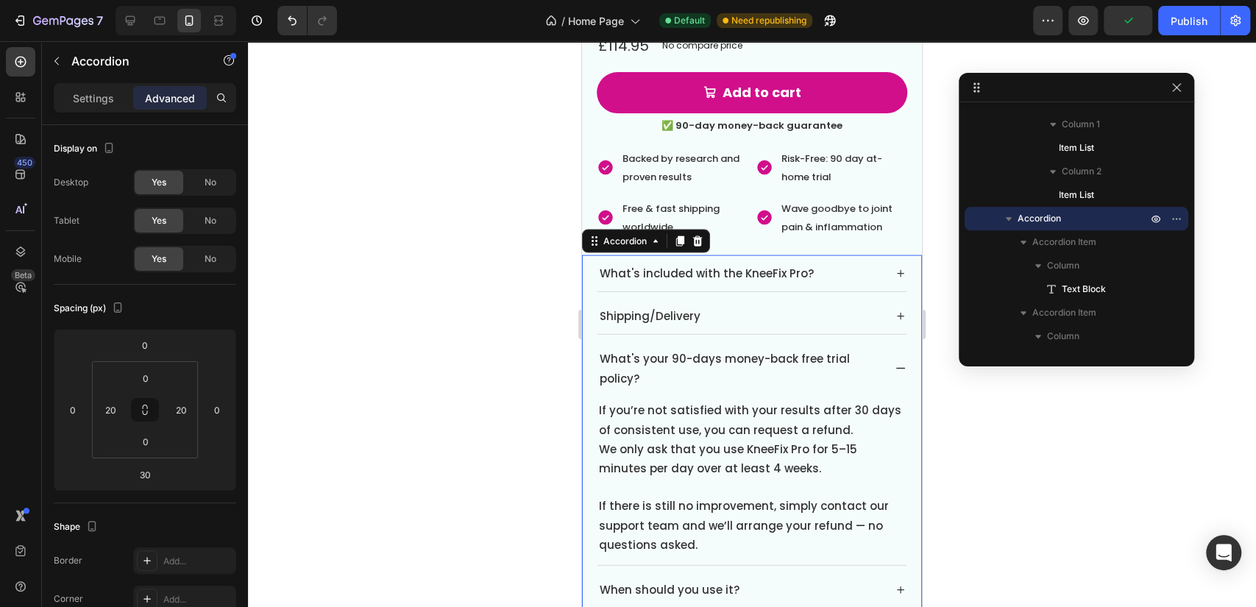
click at [897, 358] on div "What's included with the KneeFix Pro? Shipping/Delivery What's your 90-days mon…" at bounding box center [752, 431] width 340 height 353
click at [895, 363] on icon at bounding box center [901, 369] width 12 height 12
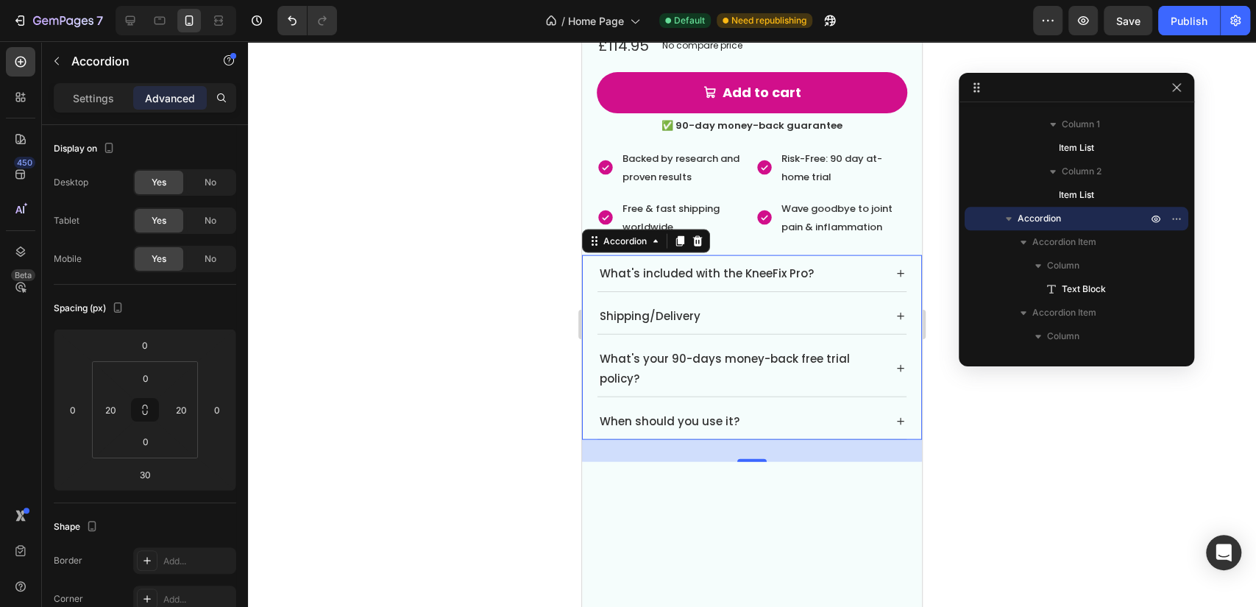
click at [895, 363] on icon at bounding box center [901, 369] width 12 height 12
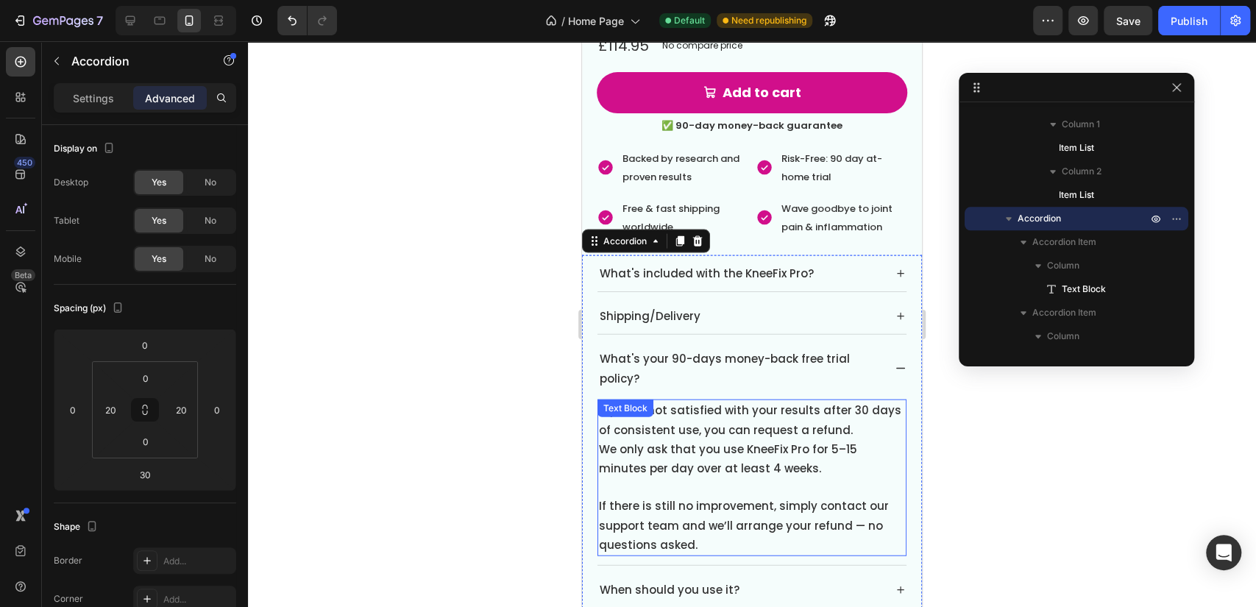
click at [815, 406] on p "If you’re not satisfied with your results after 30 days of consistent use, you …" at bounding box center [752, 420] width 306 height 38
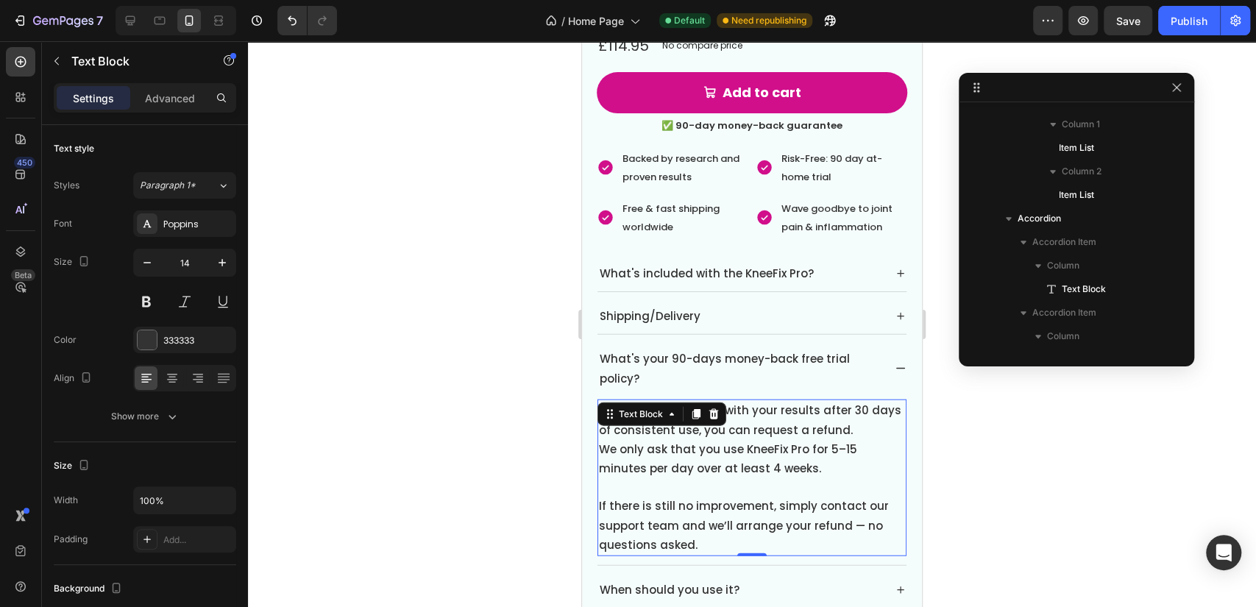
scroll to position [1220, 0]
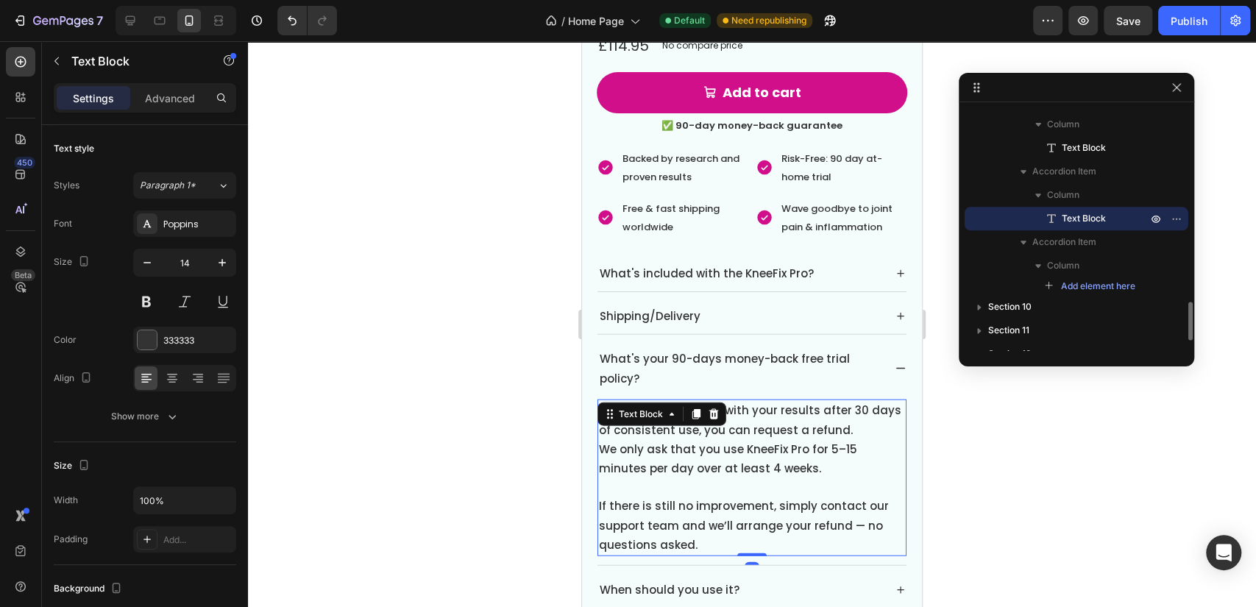
click at [735, 526] on p "If there is still no improvement, simply contact our support team and we’ll arr…" at bounding box center [752, 526] width 306 height 58
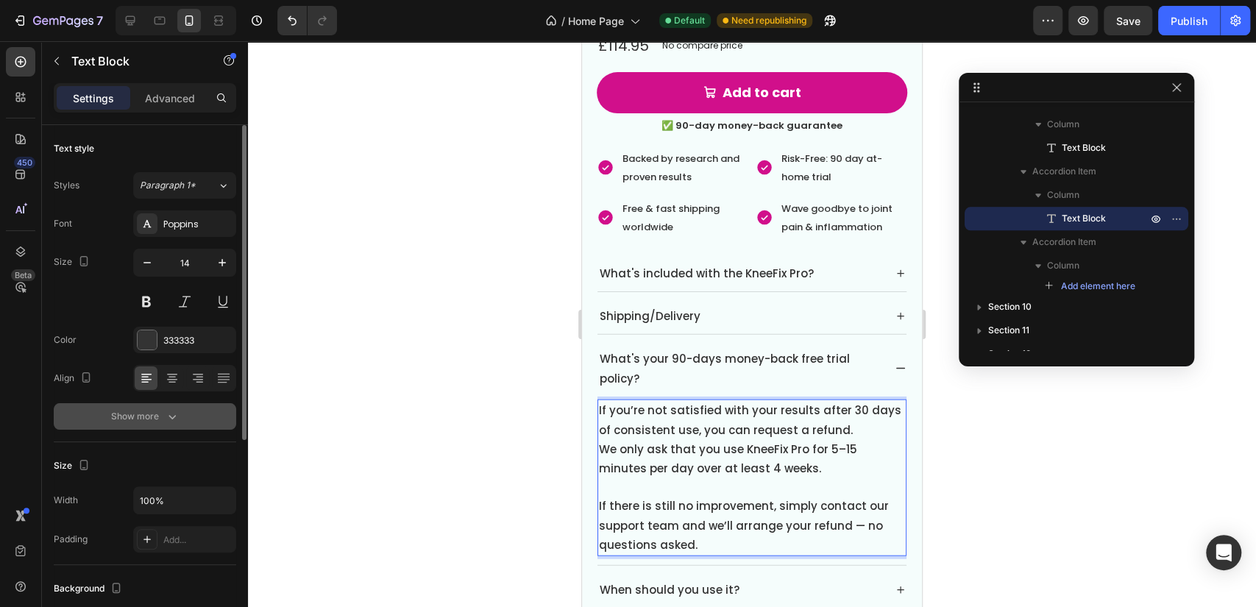
click at [202, 405] on button "Show more" at bounding box center [145, 416] width 182 height 26
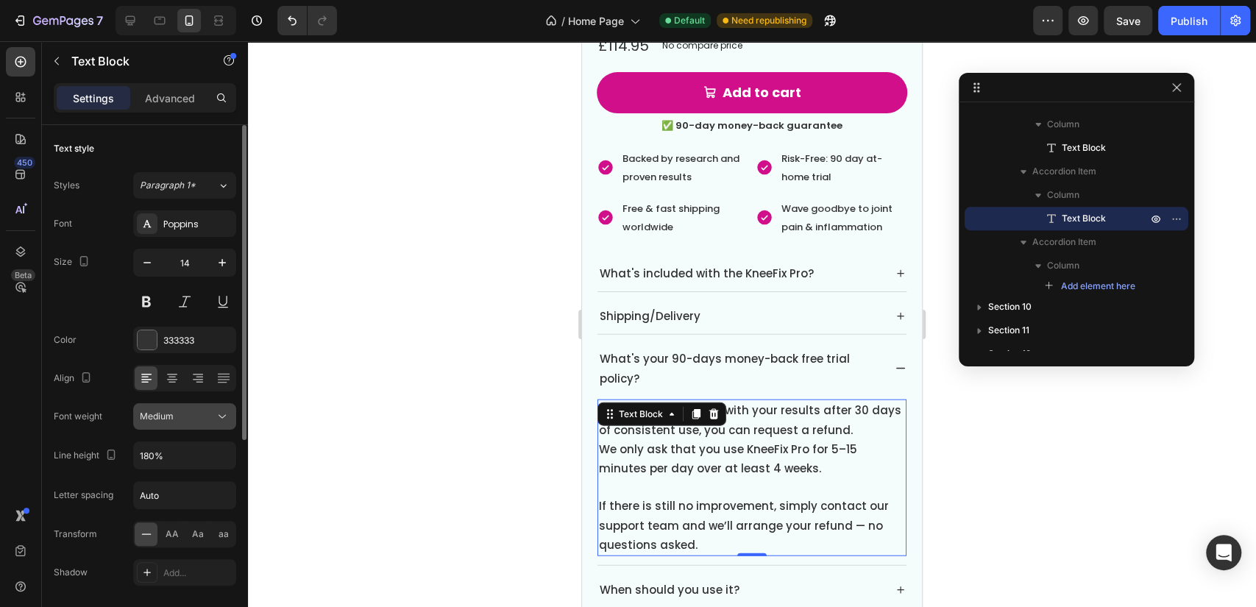
click at [207, 422] on div "Medium" at bounding box center [185, 416] width 90 height 15
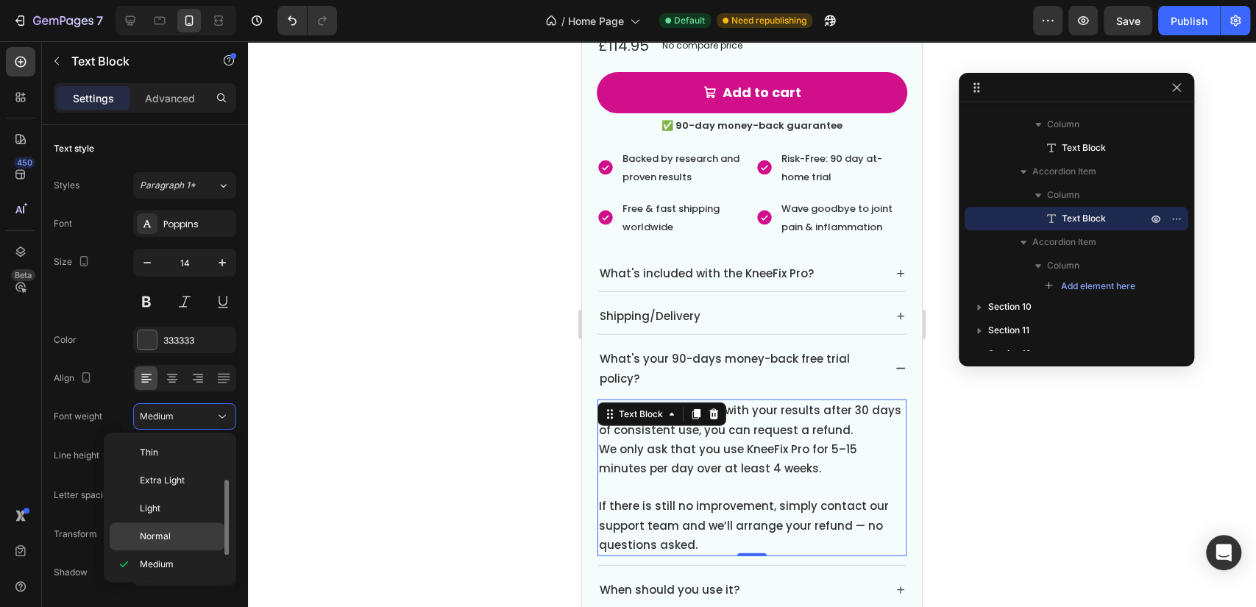
scroll to position [26, 0]
click at [181, 509] on p "Normal" at bounding box center [179, 509] width 78 height 13
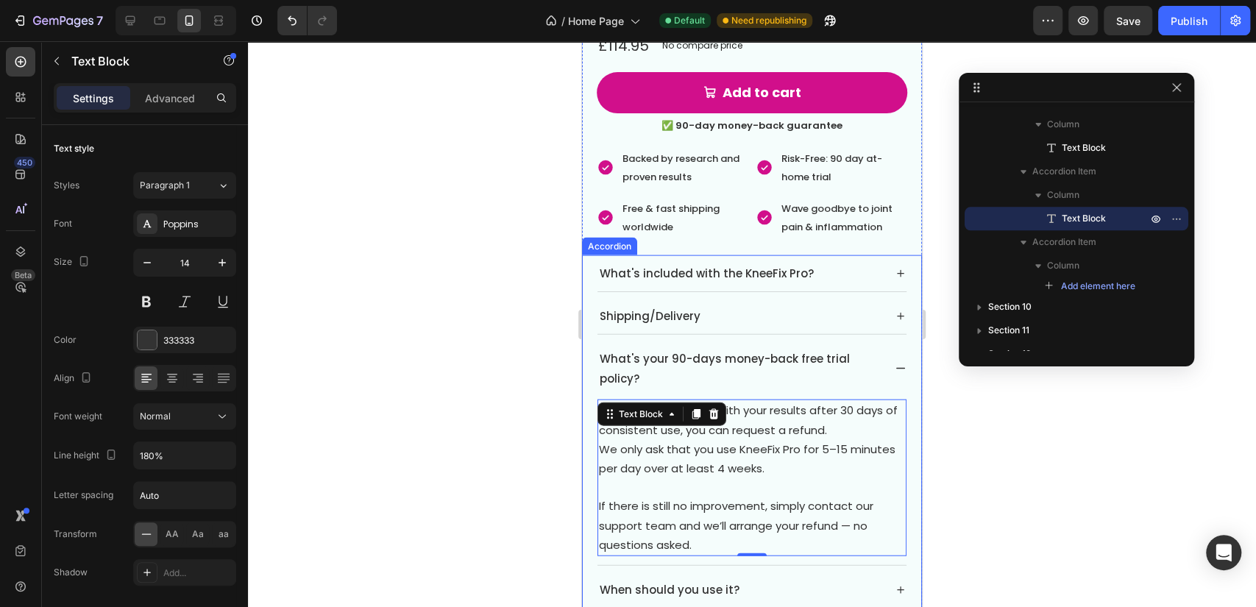
click at [850, 304] on div "Shipping/Delivery" at bounding box center [739, 316] width 285 height 24
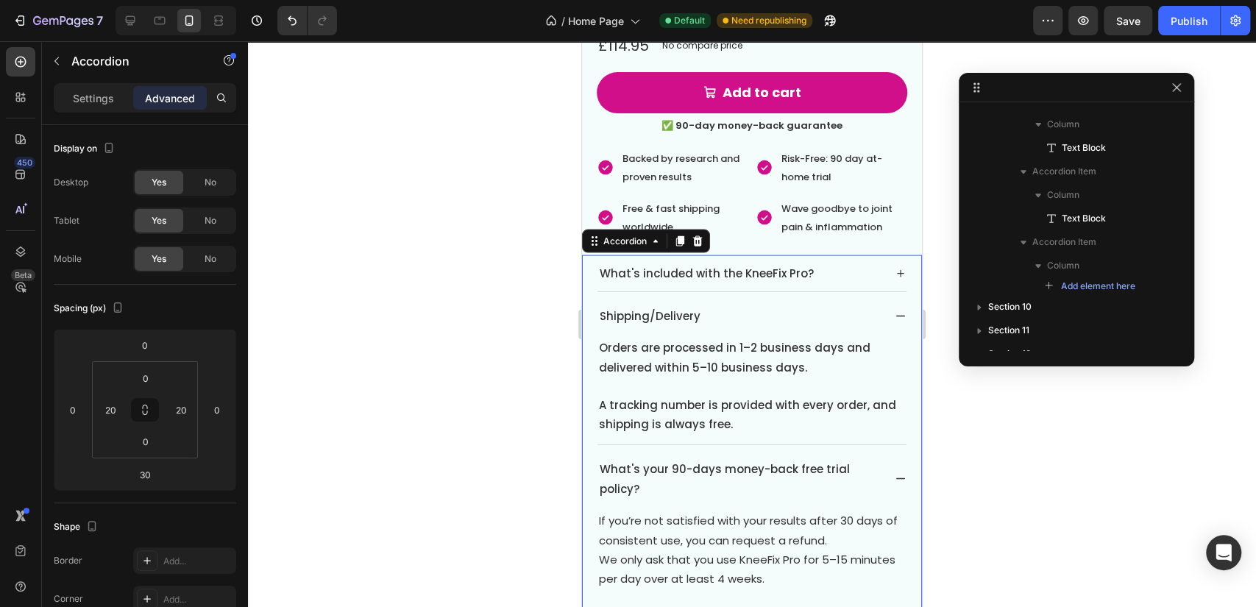
scroll to position [1008, 0]
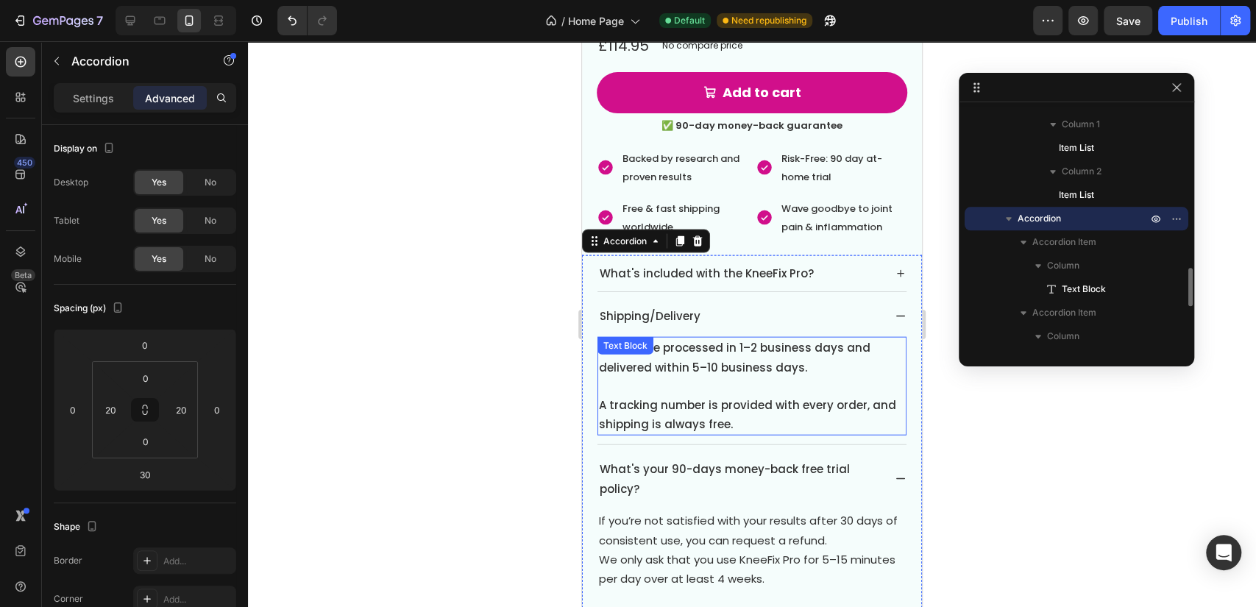
click at [762, 397] on span "A tracking number is provided with every order, and shipping is always free." at bounding box center [747, 414] width 297 height 35
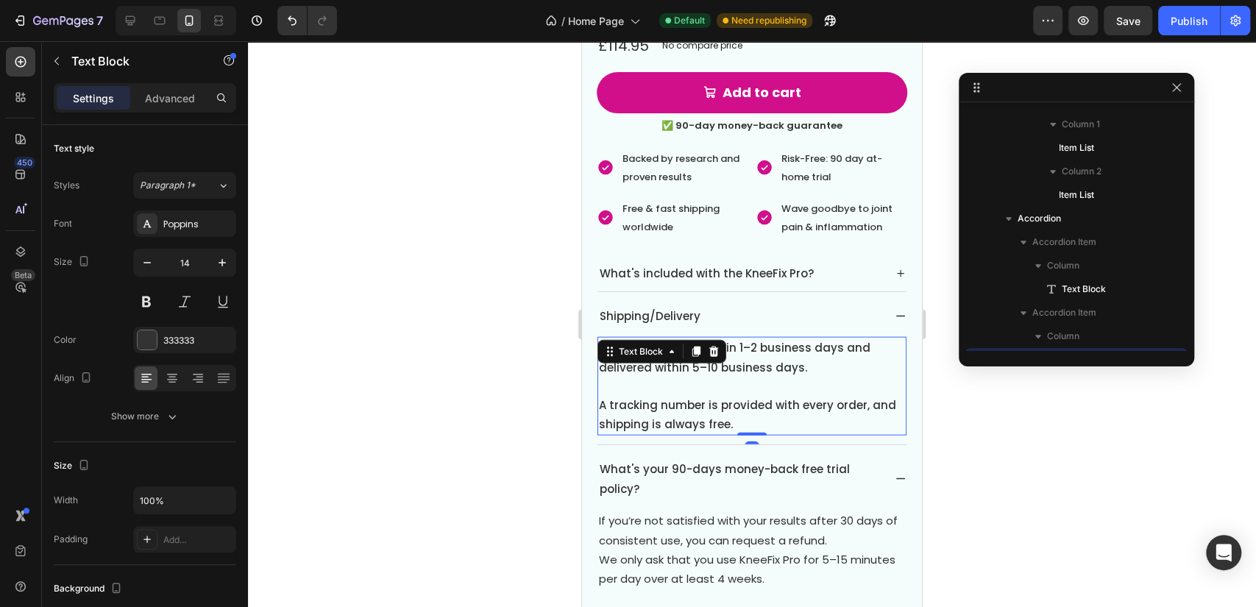
scroll to position [1149, 0]
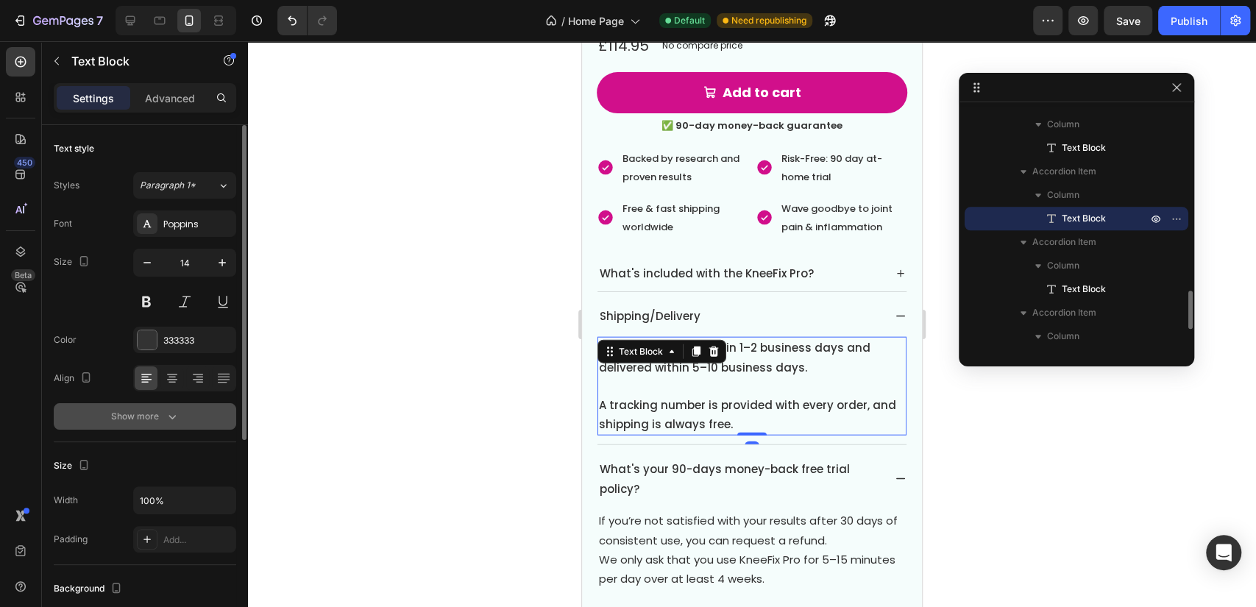
click at [182, 408] on button "Show more" at bounding box center [145, 416] width 182 height 26
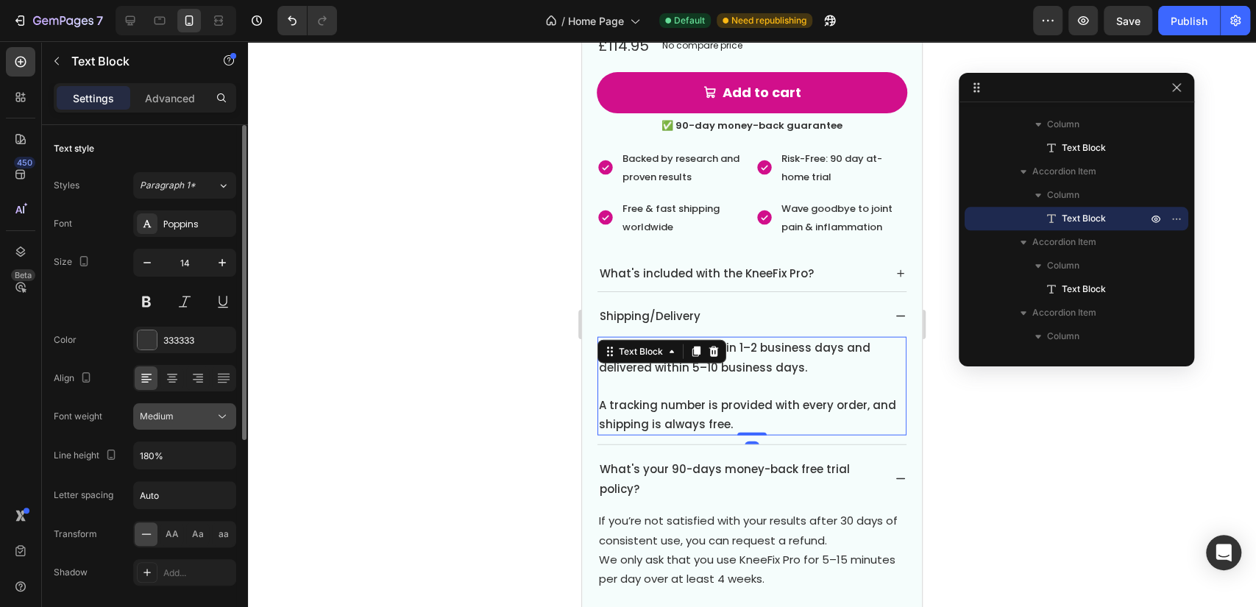
click at [209, 423] on button "Medium" at bounding box center [184, 416] width 103 height 26
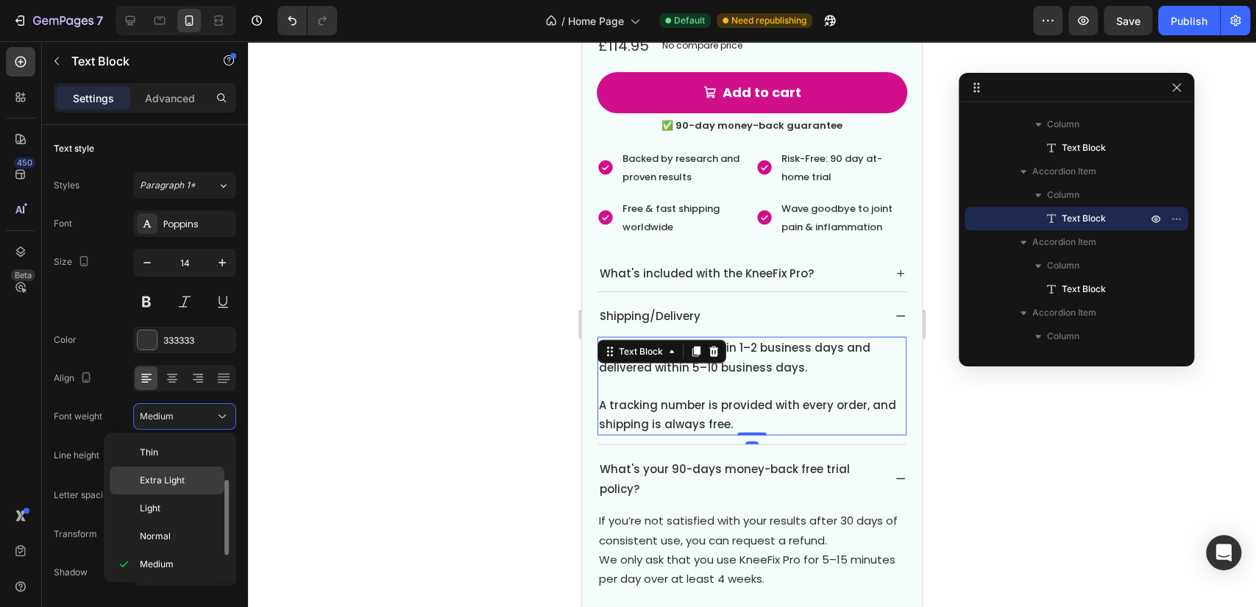
scroll to position [26, 0]
click at [181, 506] on p "Normal" at bounding box center [179, 509] width 78 height 13
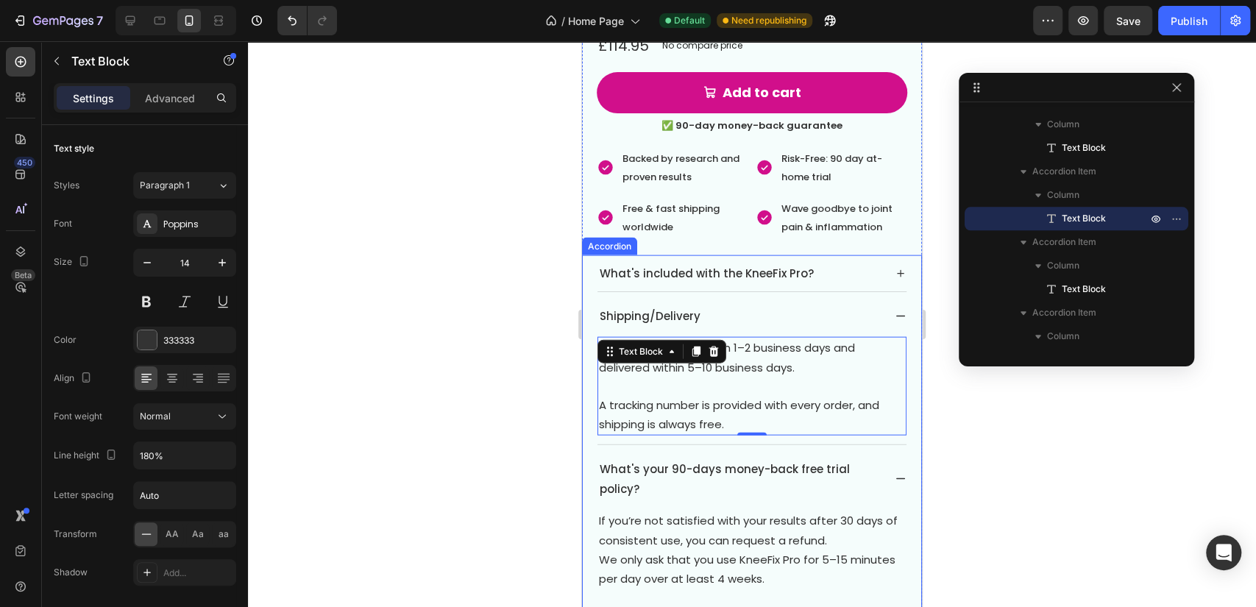
click at [865, 261] on div "What's included with the KneeFix Pro?" at bounding box center [739, 273] width 285 height 24
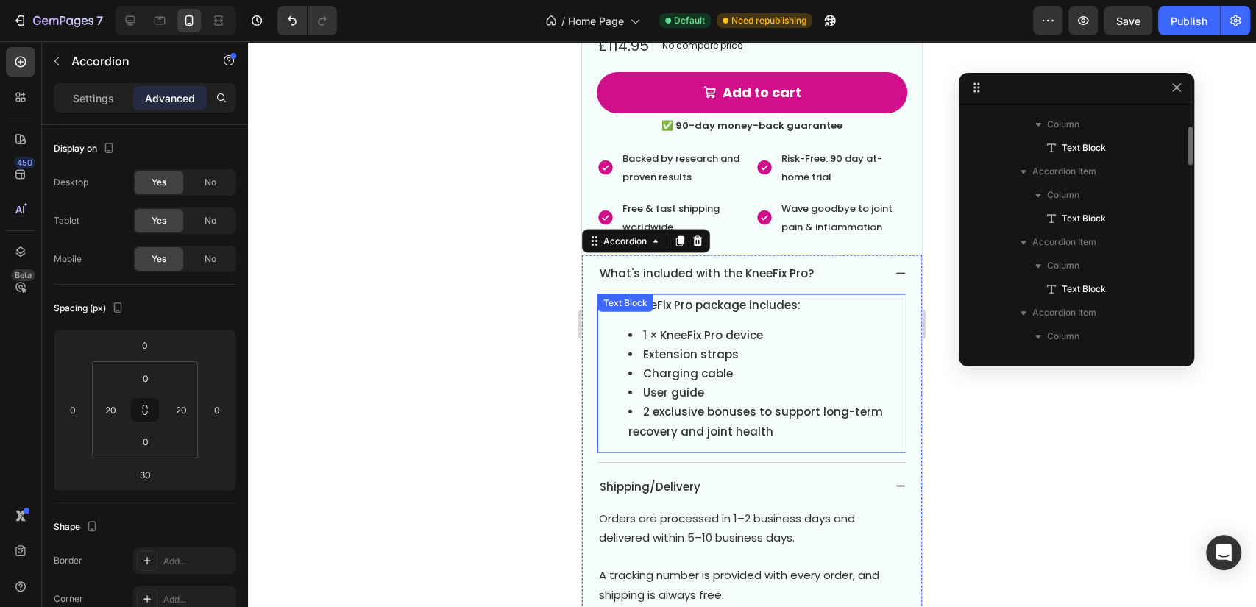
scroll to position [1008, 0]
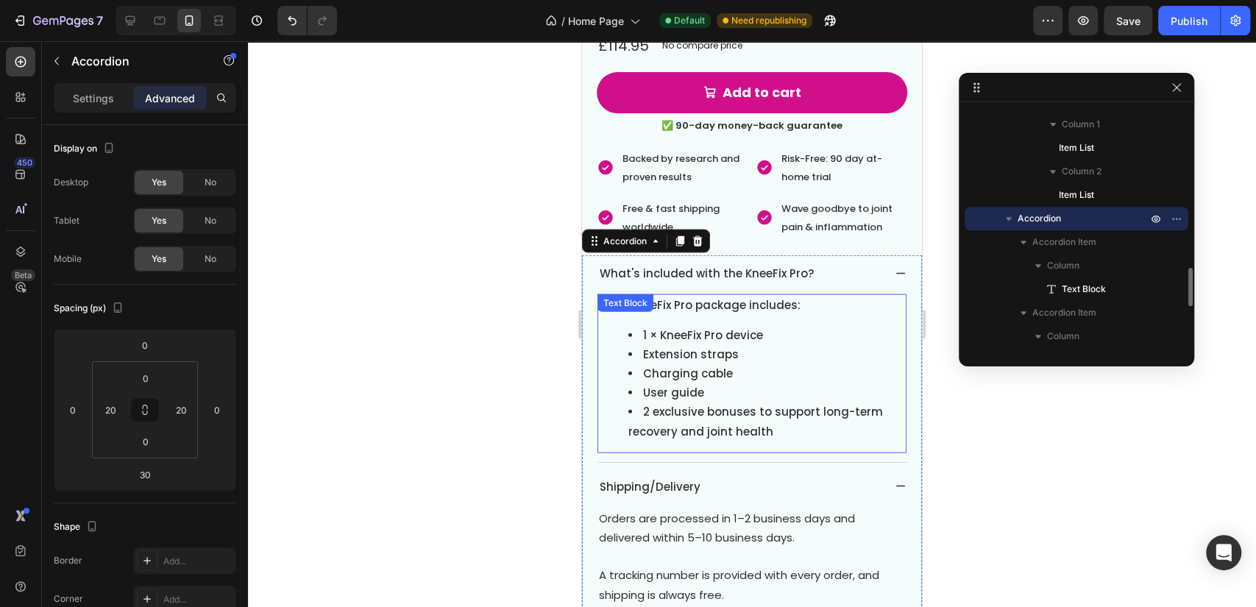
click at [756, 327] on span "1 × KneeFix Pro device" at bounding box center [703, 334] width 120 height 15
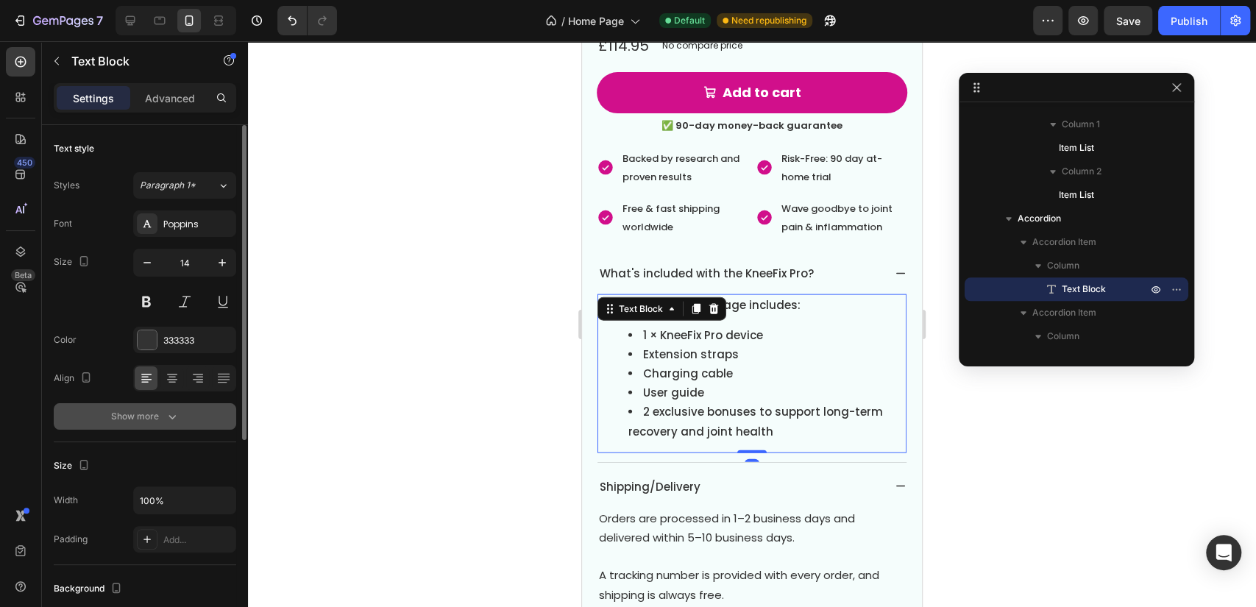
click at [198, 416] on button "Show more" at bounding box center [145, 416] width 182 height 26
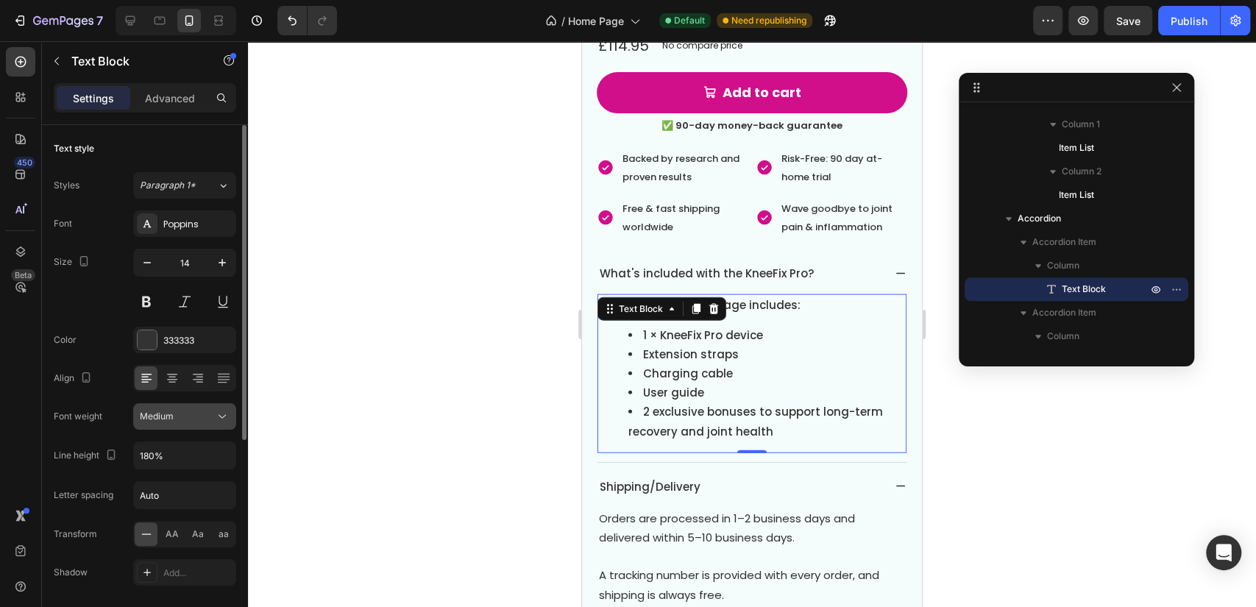
click at [207, 415] on div "Medium" at bounding box center [177, 416] width 75 height 13
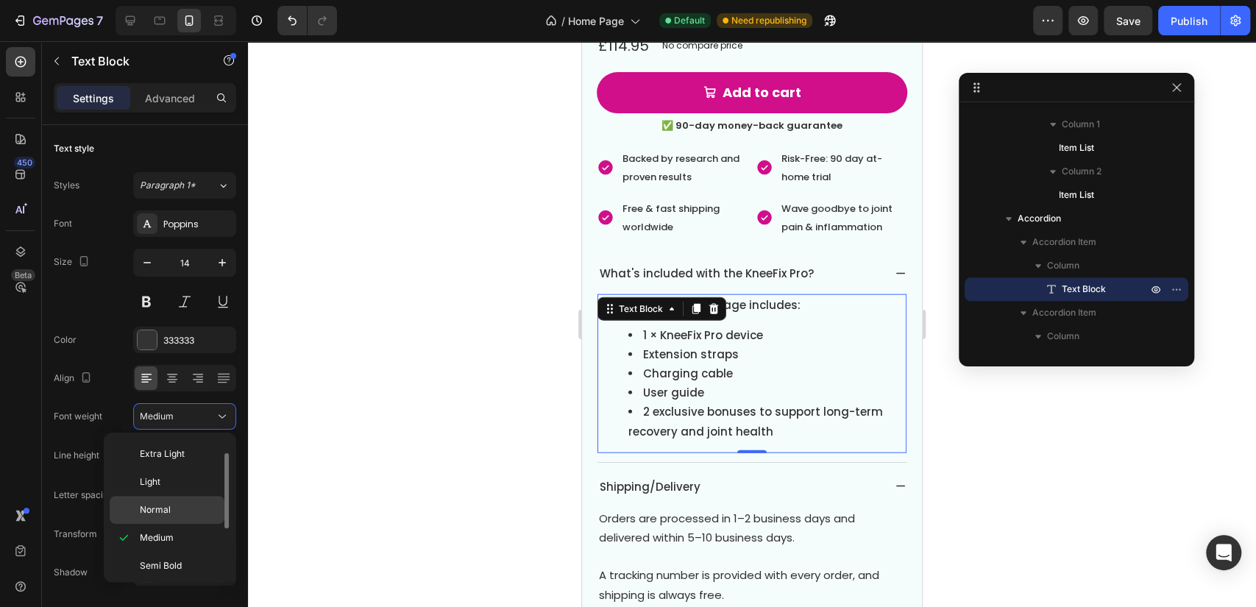
click at [181, 499] on div "Normal" at bounding box center [167, 510] width 115 height 28
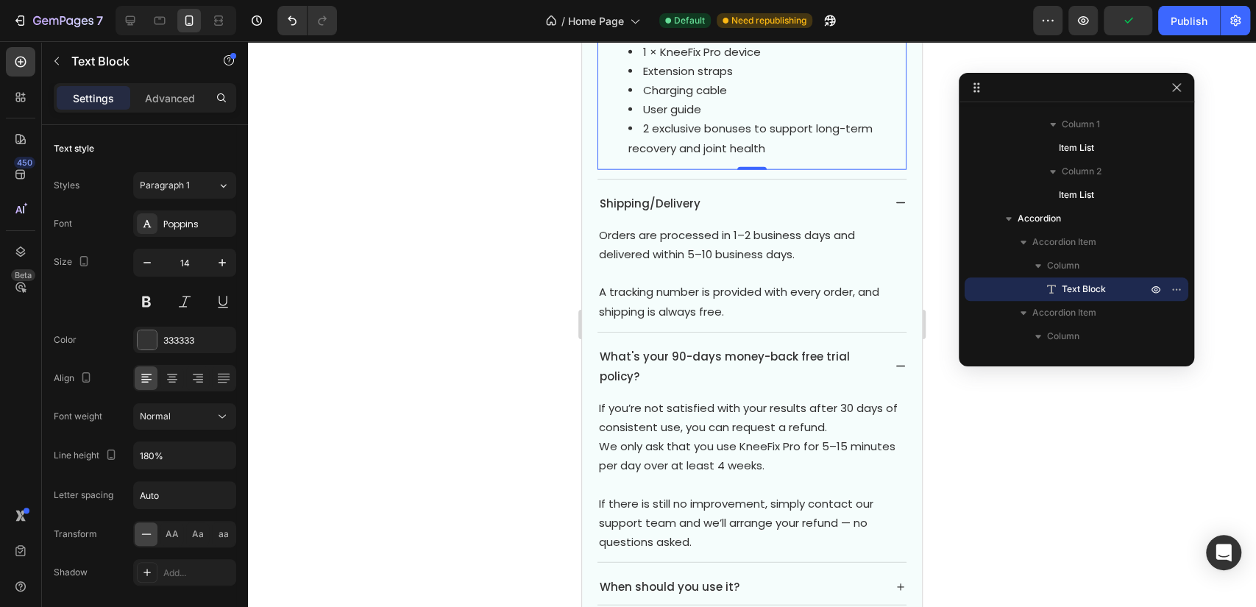
scroll to position [6393, 0]
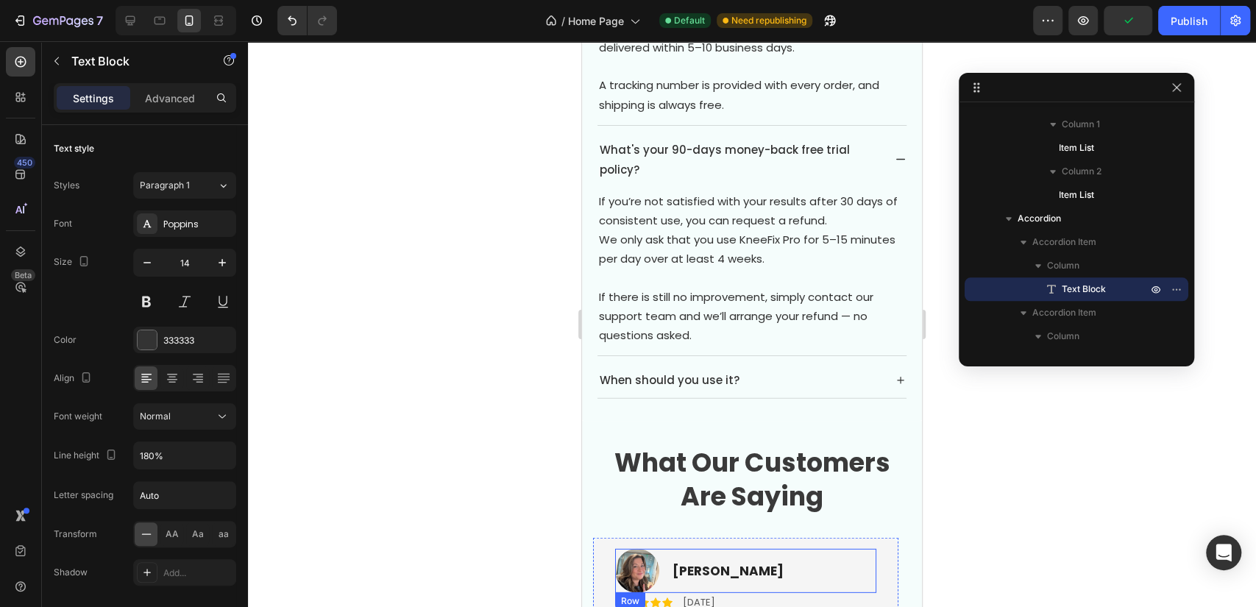
drag, startPoint x: 854, startPoint y: 542, endPoint x: 864, endPoint y: 518, distance: 25.7
click at [854, 549] on div "Image Laura T. Heading Row" at bounding box center [745, 571] width 261 height 44
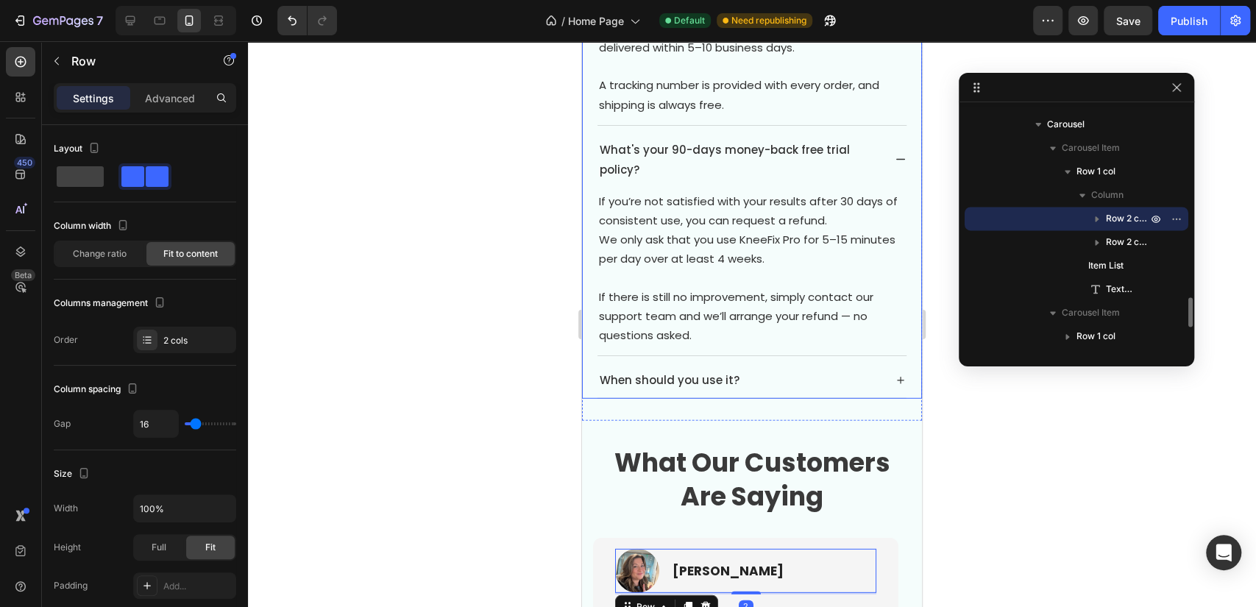
click at [885, 362] on div "When should you use it?" at bounding box center [751, 380] width 309 height 36
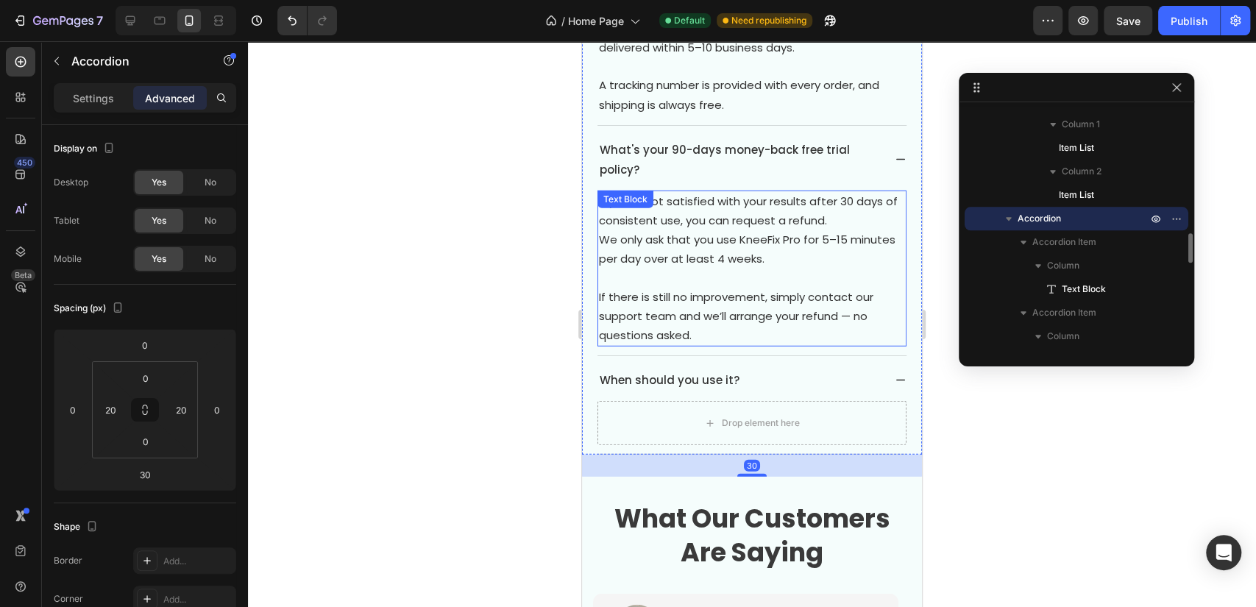
click at [833, 289] on span "If there is still no improvement, simply contact our support team and we’ll arr…" at bounding box center [736, 316] width 274 height 54
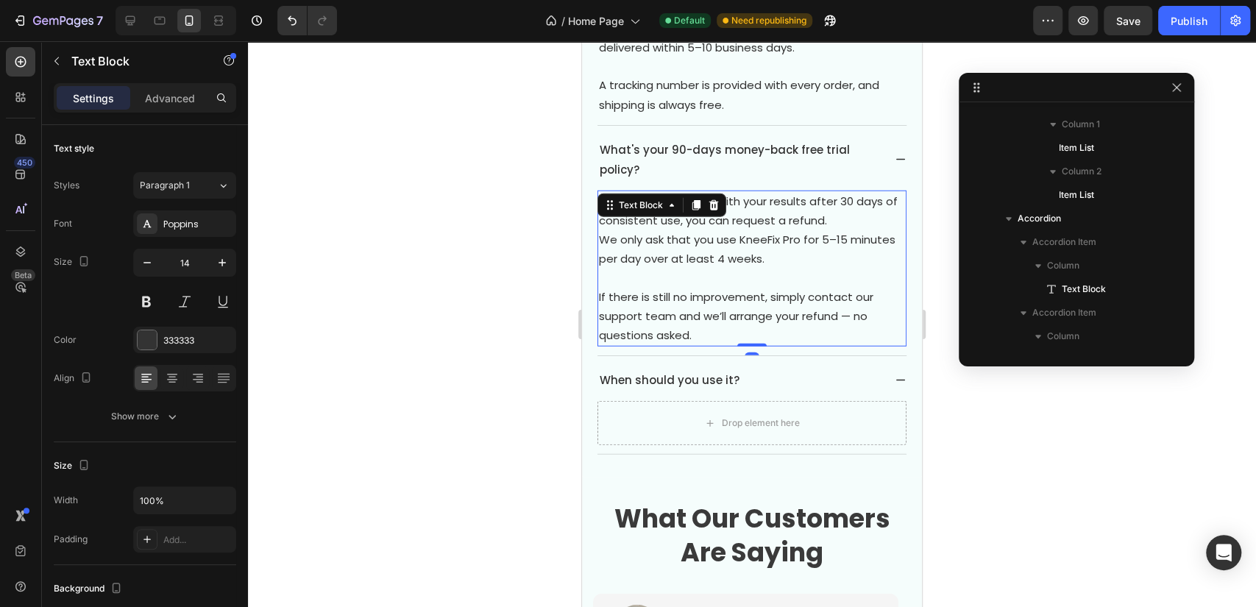
scroll to position [1220, 0]
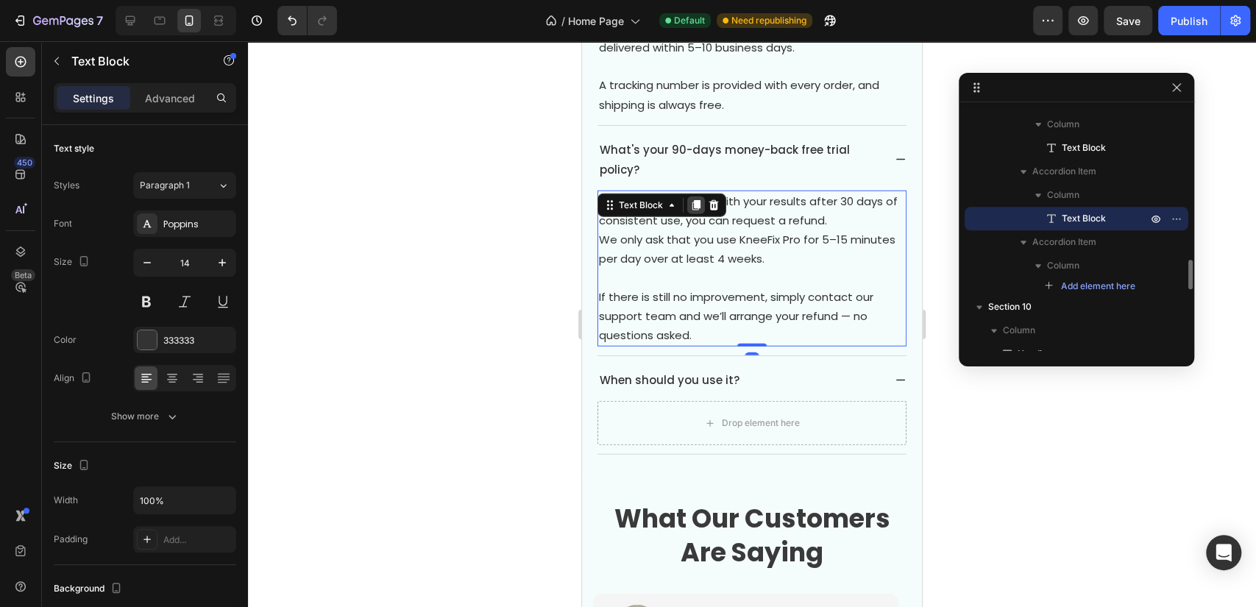
click at [691, 199] on icon at bounding box center [696, 205] width 12 height 12
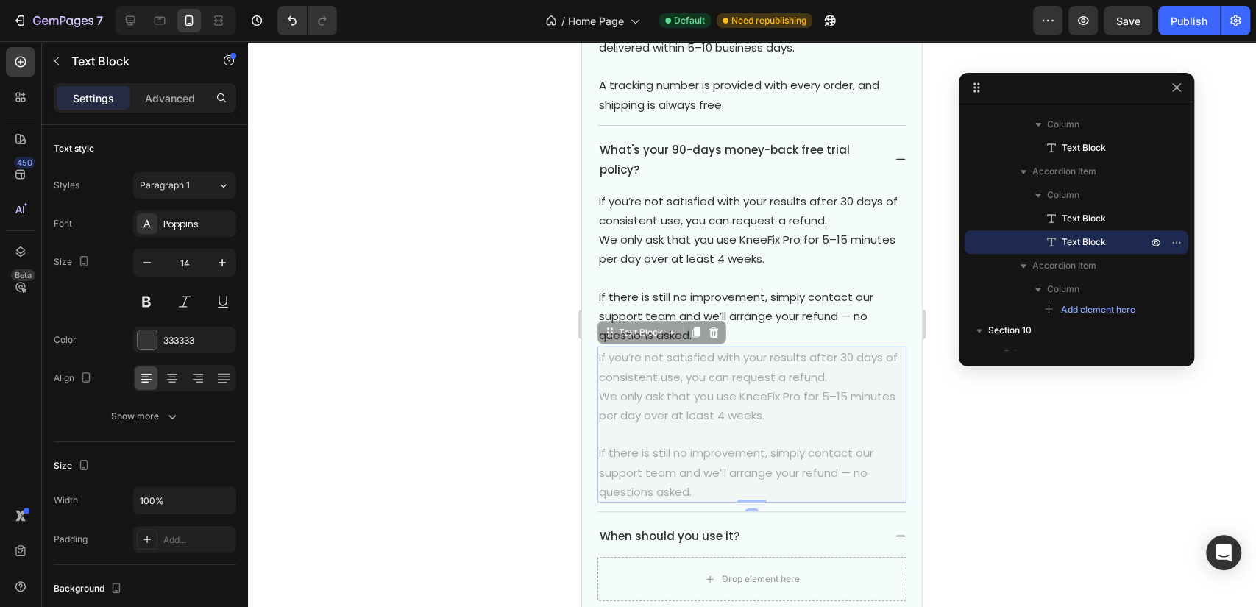
drag, startPoint x: 775, startPoint y: 447, endPoint x: 845, endPoint y: 514, distance: 97.3
click at [769, 561] on div "What's included with the KneeFix Pro? Each KneeFix Pro package includes: 1 × Kn…" at bounding box center [752, 187] width 311 height 845
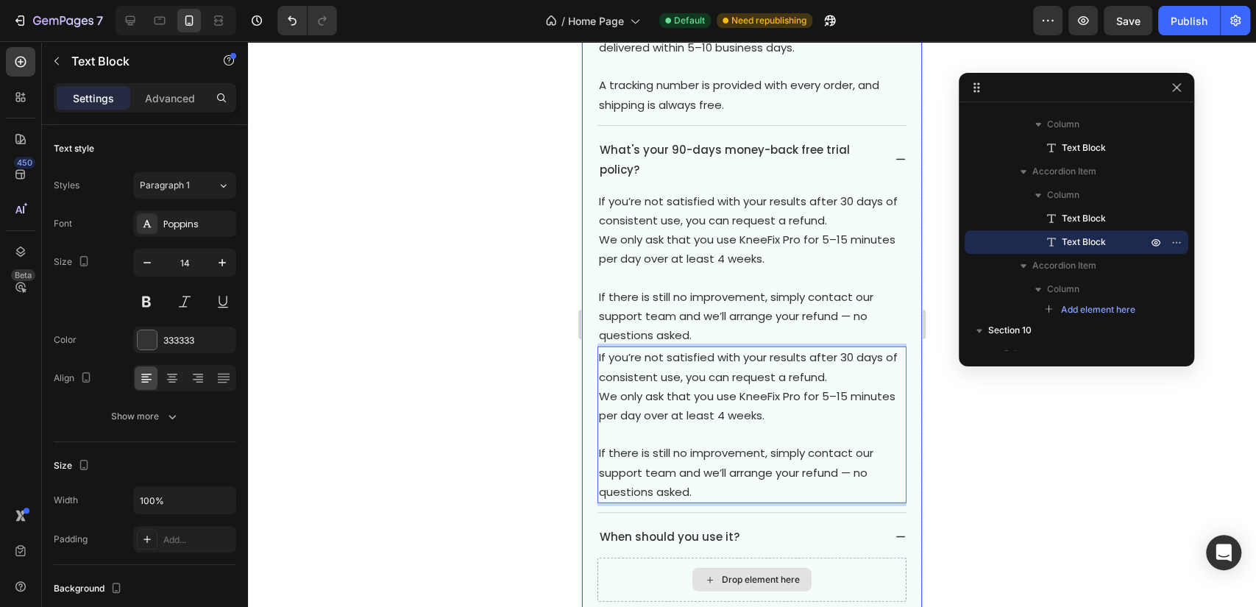
drag, startPoint x: 869, startPoint y: 475, endPoint x: 837, endPoint y: 536, distance: 69.8
click at [836, 542] on div "What's included with the KneeFix Pro? Each KneeFix Pro package includes: 1 × Kn…" at bounding box center [752, 188] width 311 height 846
click at [1007, 475] on div at bounding box center [752, 324] width 1008 height 566
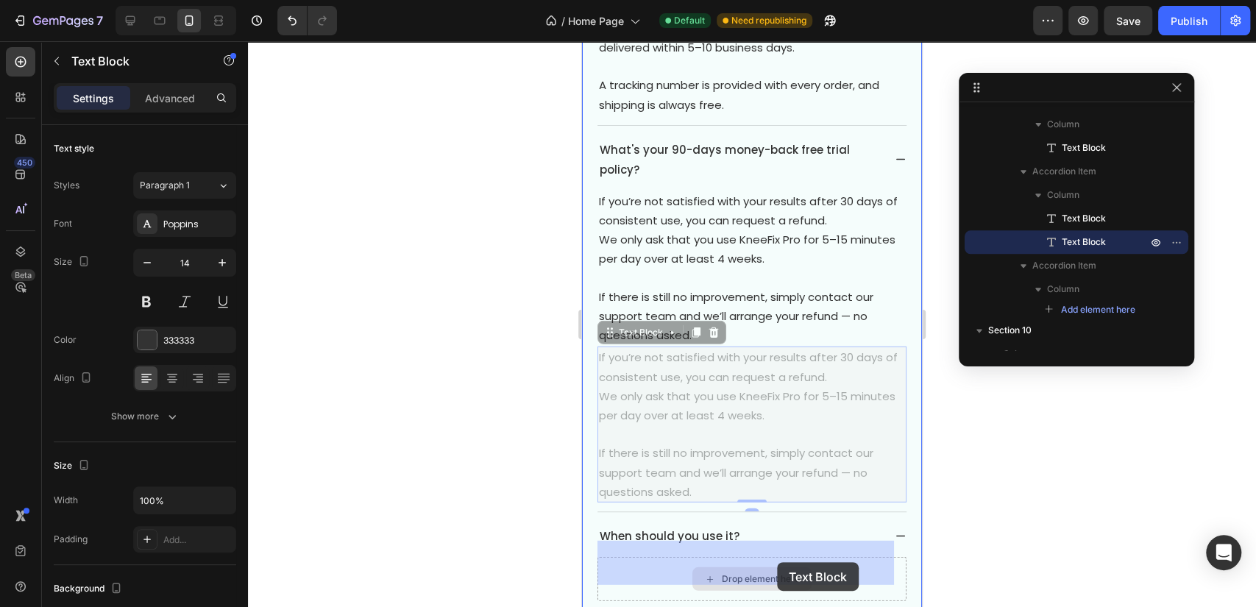
drag, startPoint x: 855, startPoint y: 429, endPoint x: 778, endPoint y: 562, distance: 154.0
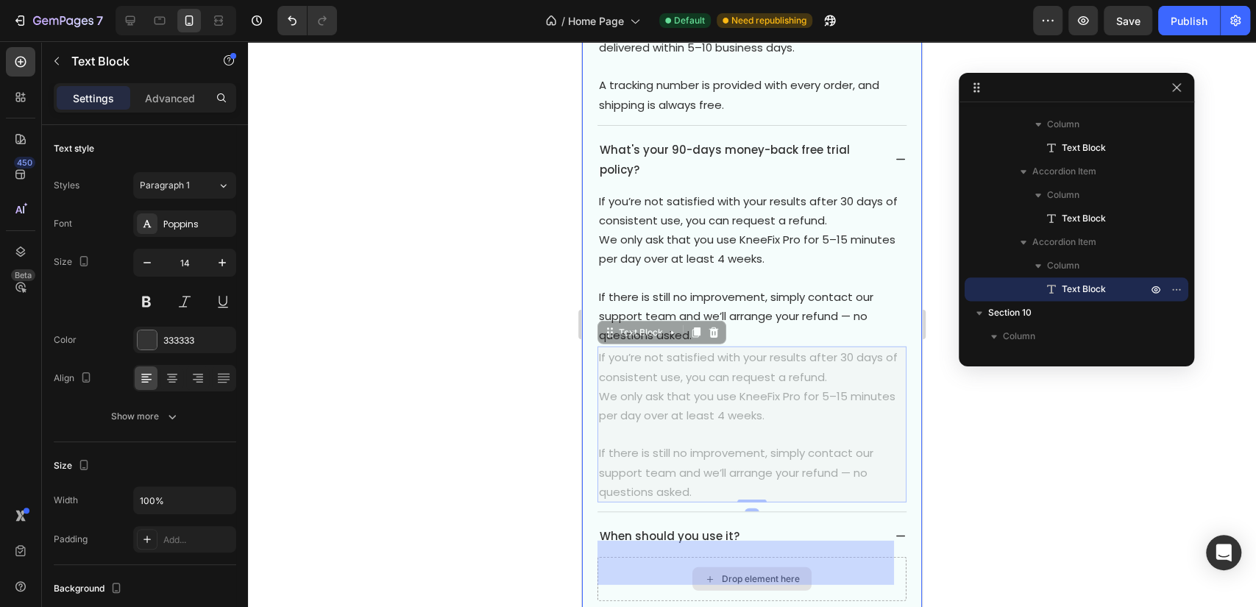
scroll to position [6403, 0]
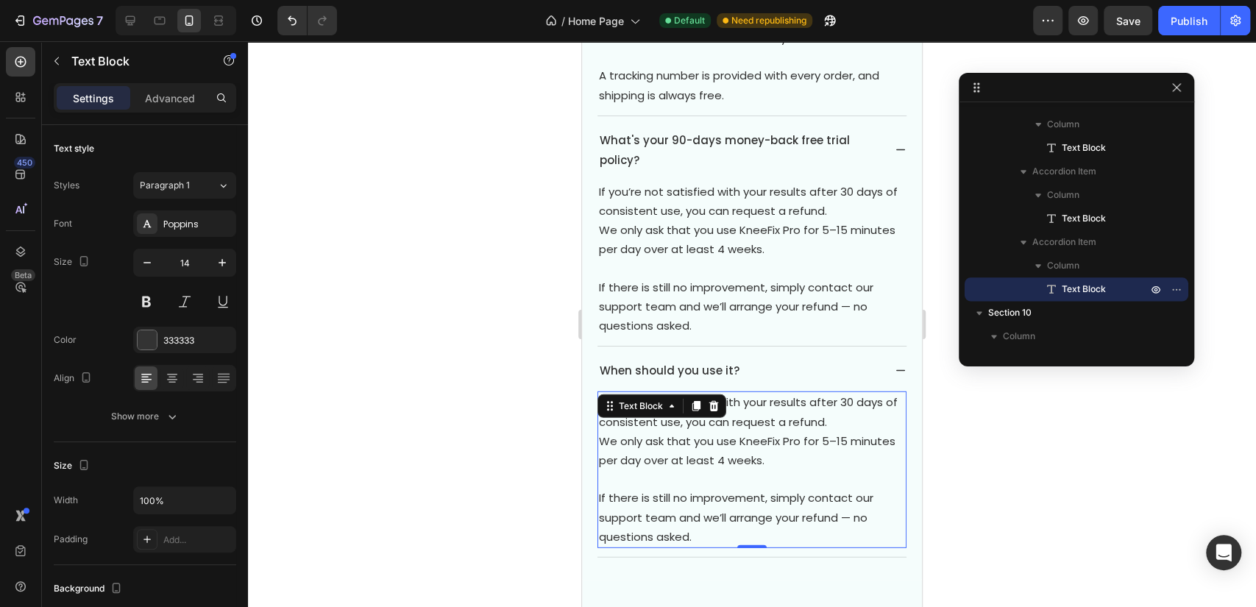
click at [792, 352] on div "When should you use it?" at bounding box center [751, 370] width 309 height 36
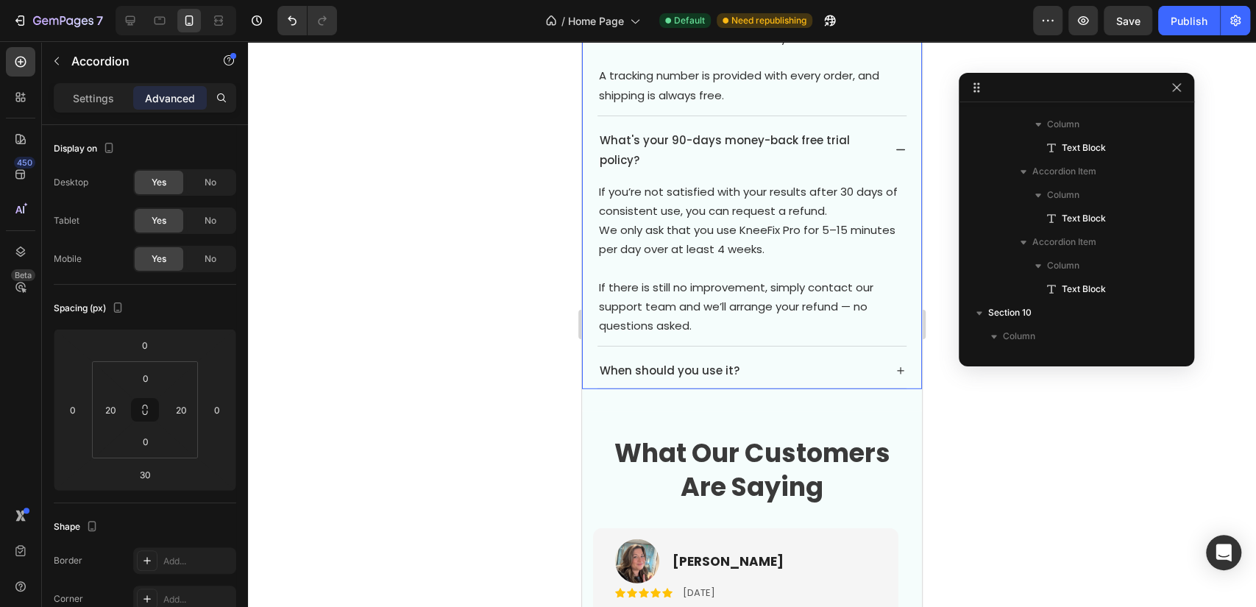
scroll to position [1008, 0]
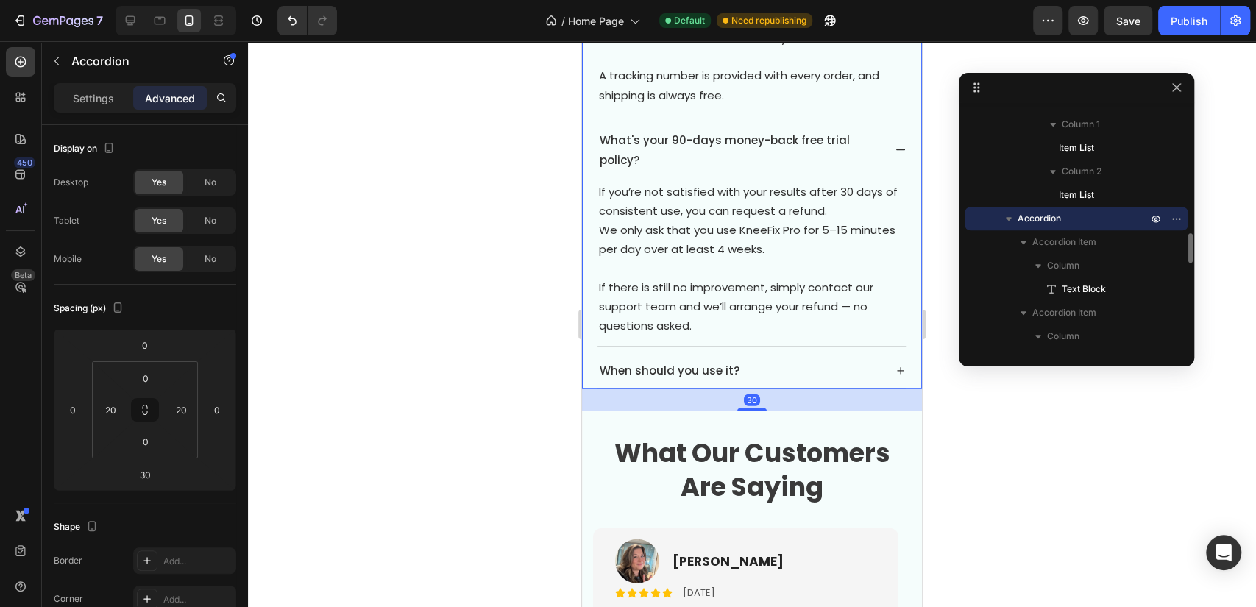
click at [813, 358] on div "When should you use it?" at bounding box center [739, 370] width 285 height 24
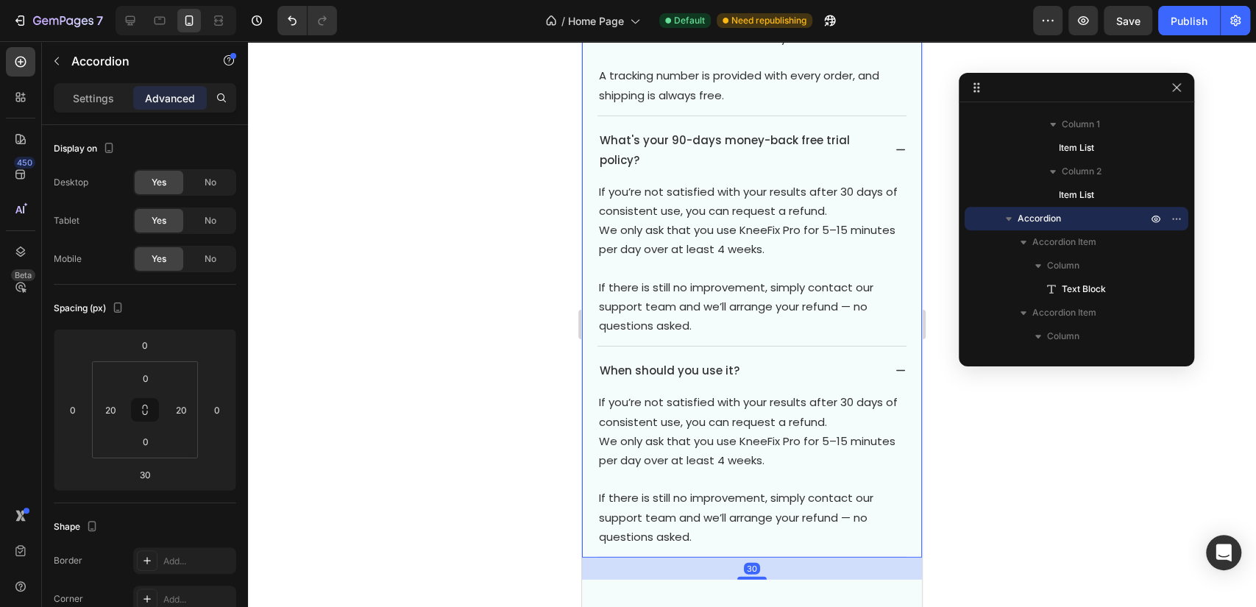
click at [687, 352] on div "When should you use it?" at bounding box center [751, 370] width 309 height 36
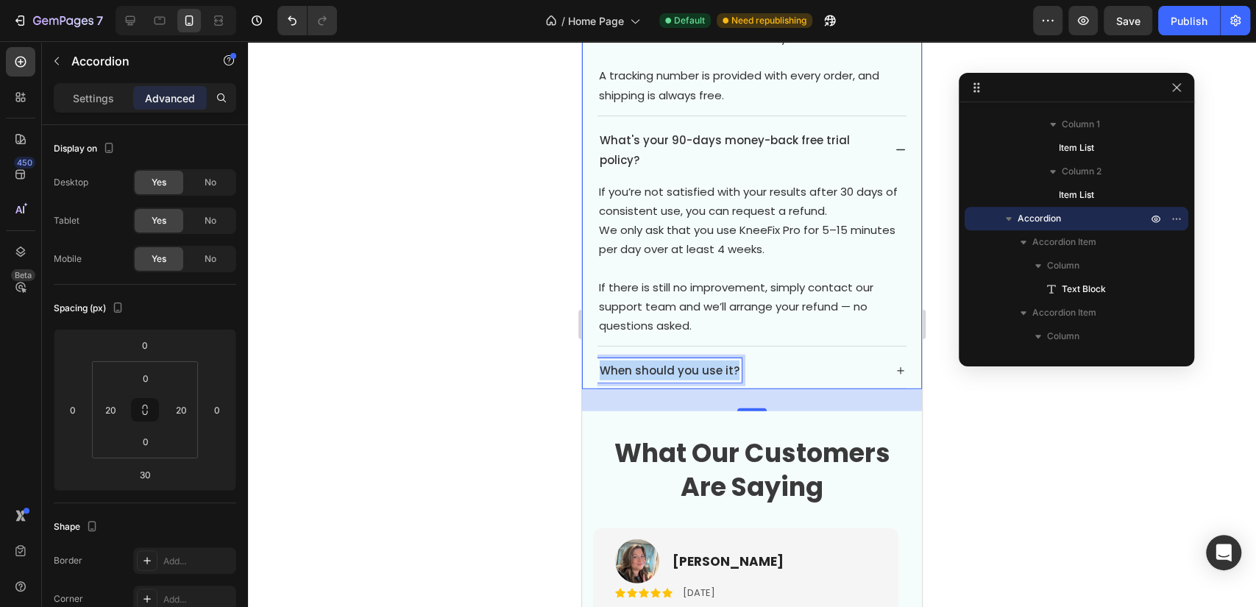
click at [688, 361] on p "When should you use it?" at bounding box center [670, 371] width 140 height 20
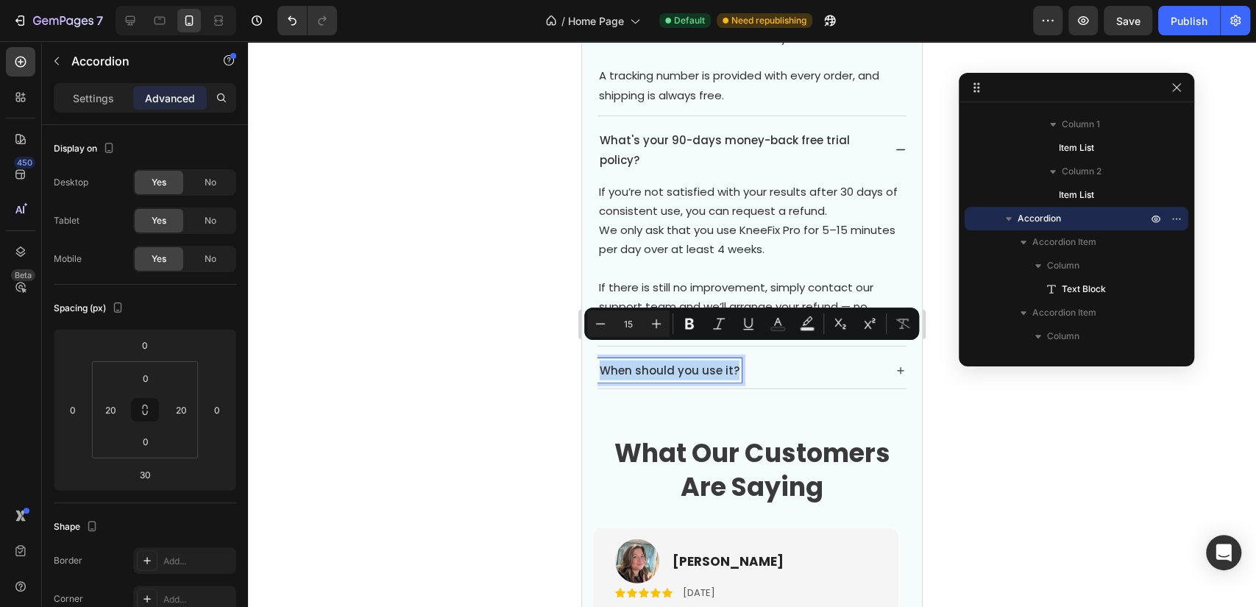
click at [888, 124] on div "What's your 90-days money-back free trial policy?" at bounding box center [751, 150] width 309 height 56
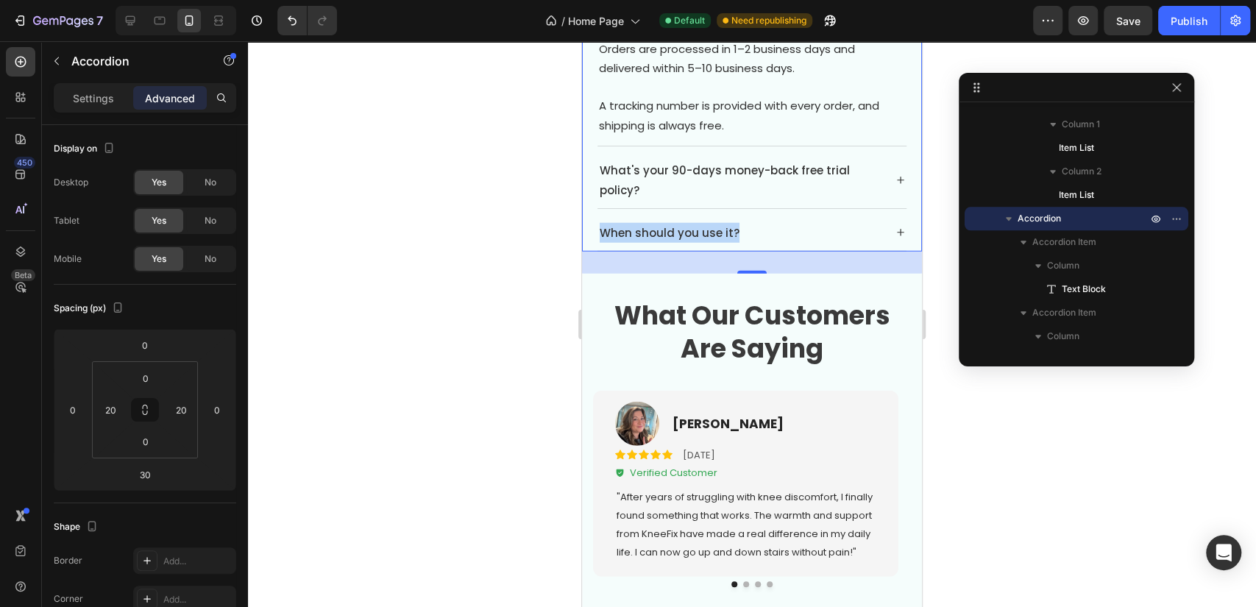
scroll to position [6240, 0]
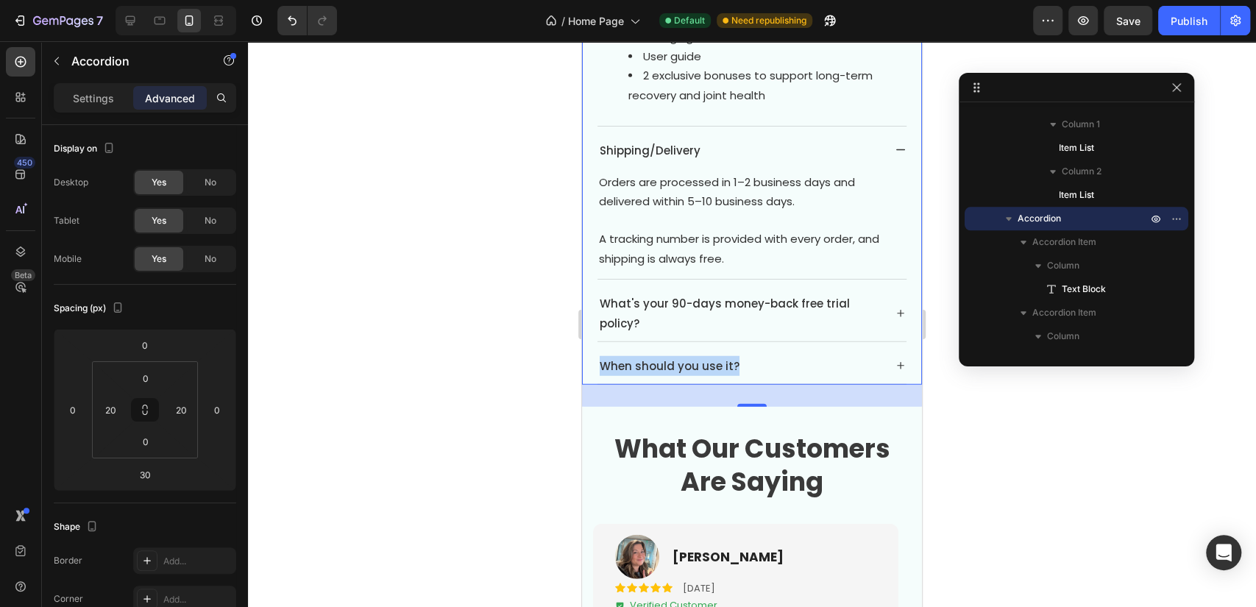
click at [895, 144] on icon at bounding box center [901, 150] width 12 height 12
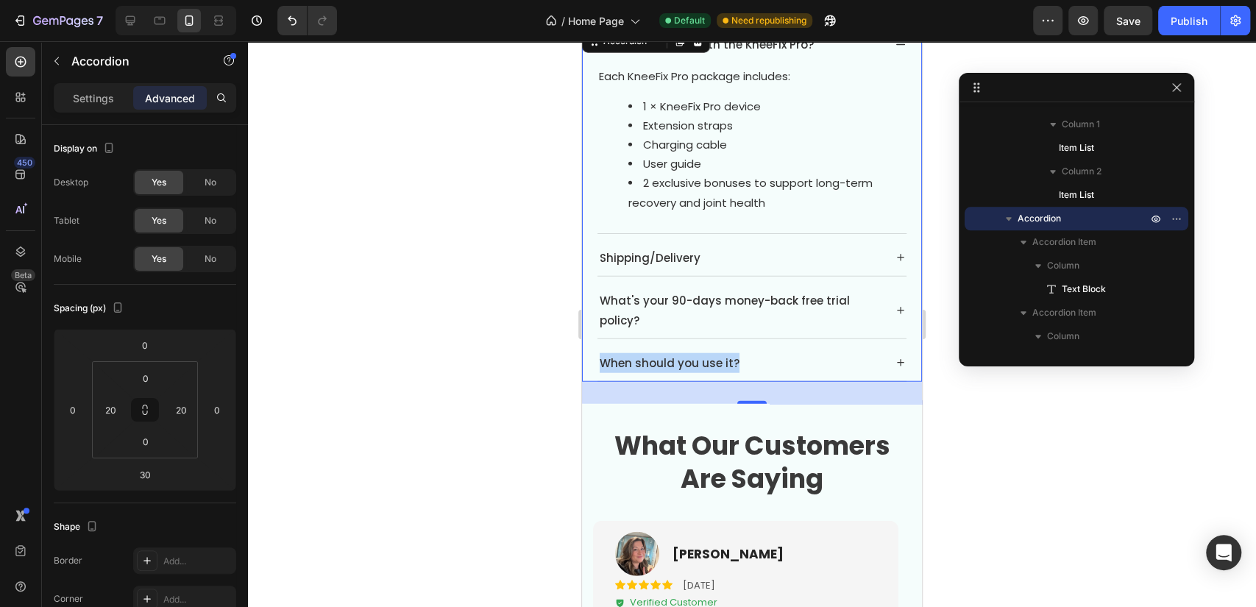
scroll to position [6076, 0]
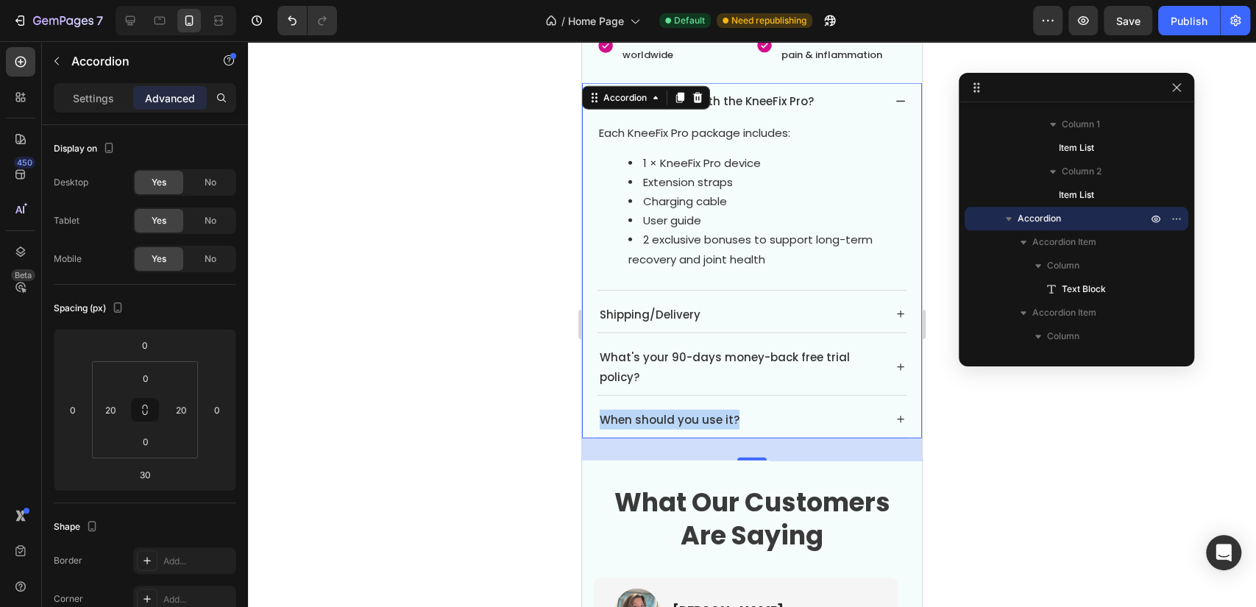
click at [895, 96] on icon at bounding box center [901, 102] width 12 height 12
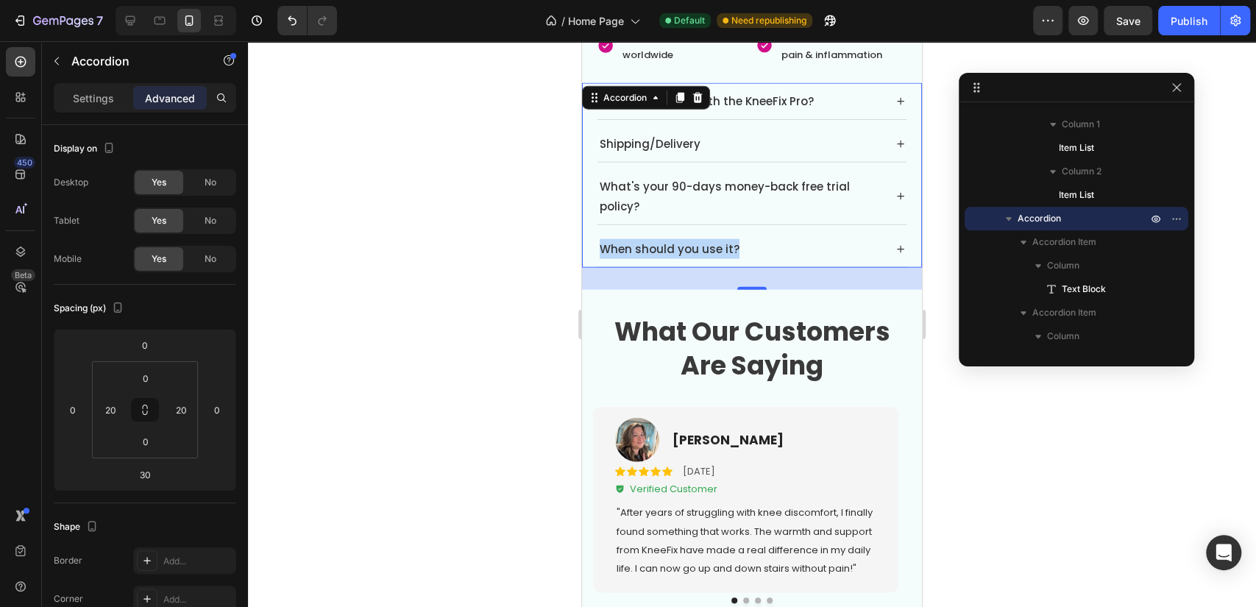
click at [772, 237] on div "When should you use it?" at bounding box center [739, 249] width 285 height 24
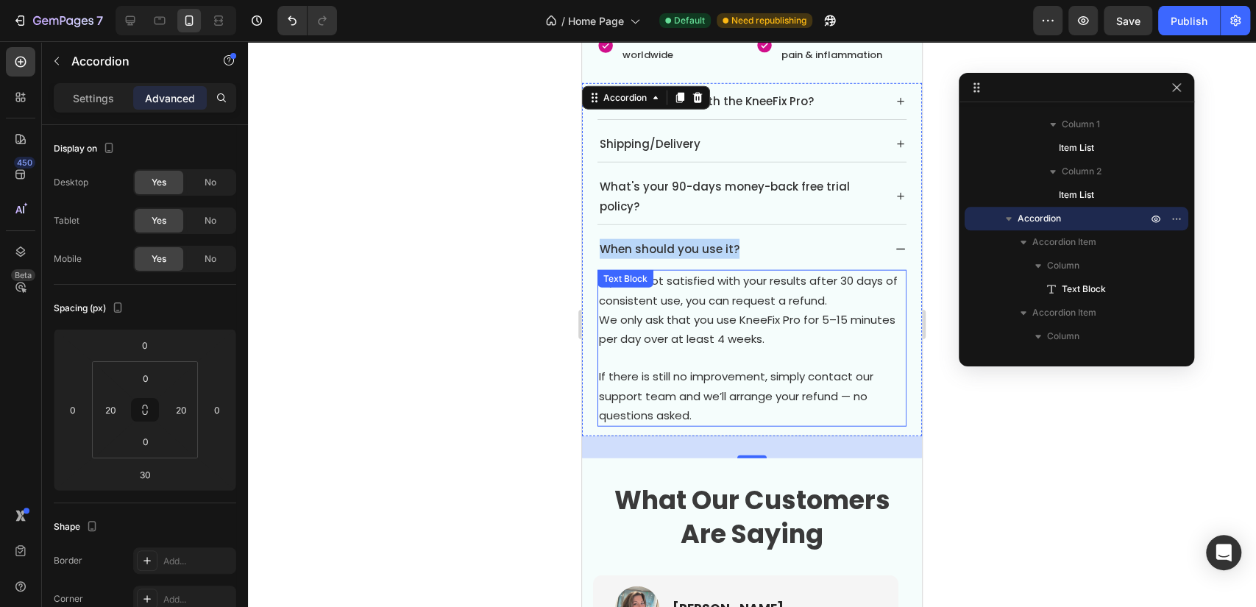
click at [773, 293] on span "If you’re not satisfied with your results after 30 days of consistent use, you …" at bounding box center [748, 290] width 299 height 35
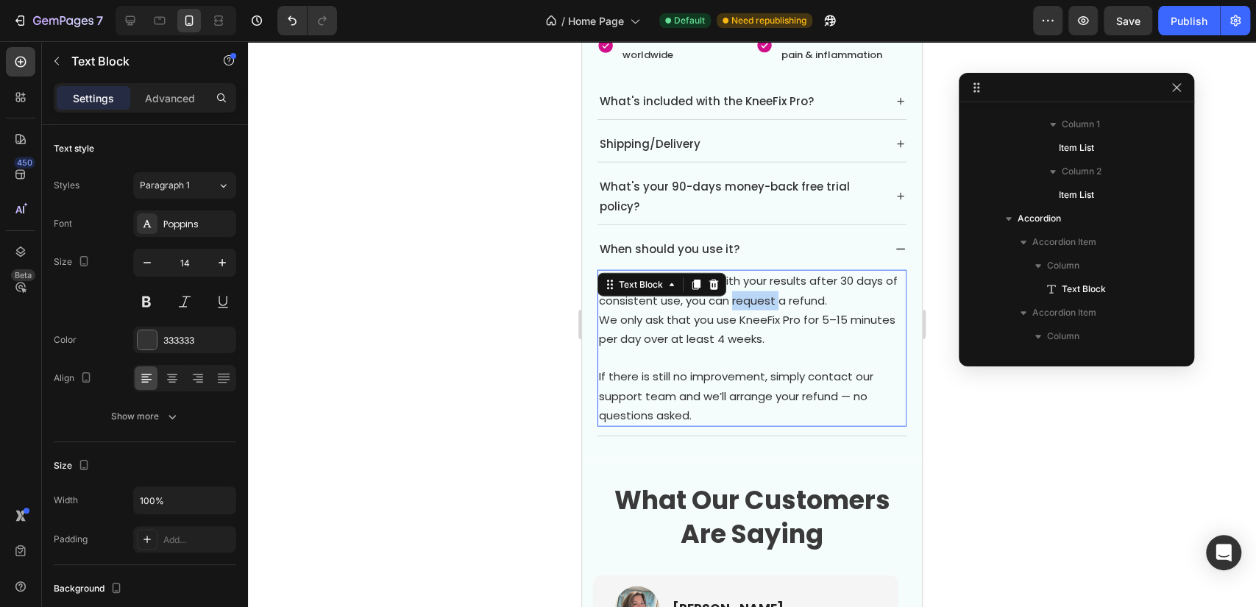
scroll to position [1291, 0]
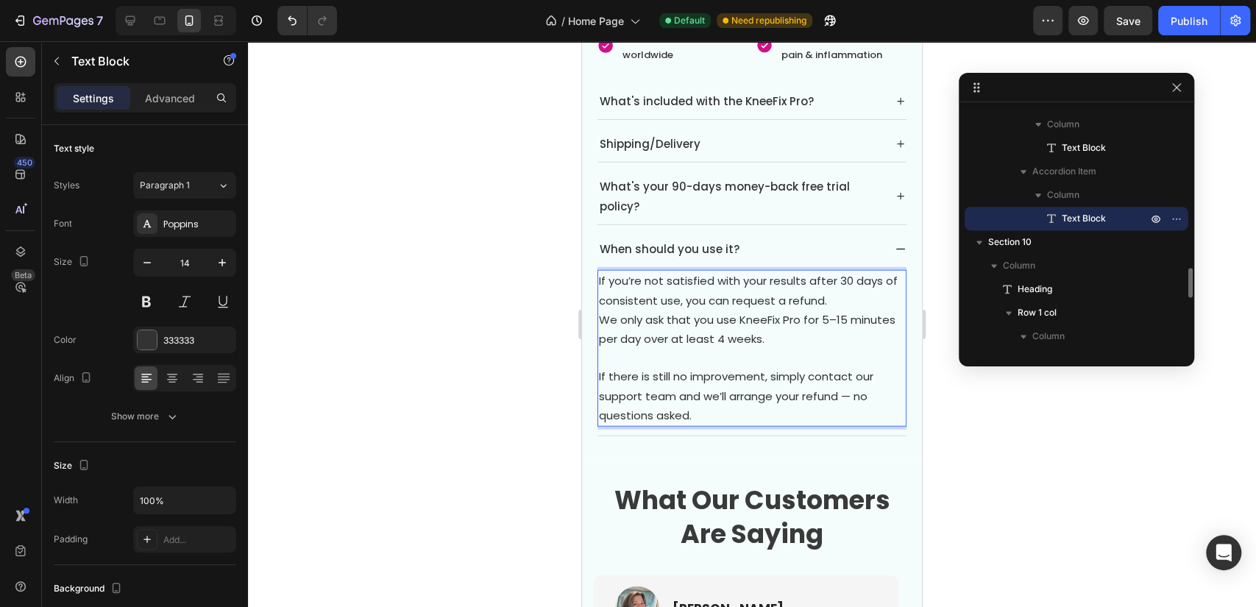
click at [731, 408] on p "If there is still no improvement, simply contact our support team and we’ll arr…" at bounding box center [752, 396] width 306 height 58
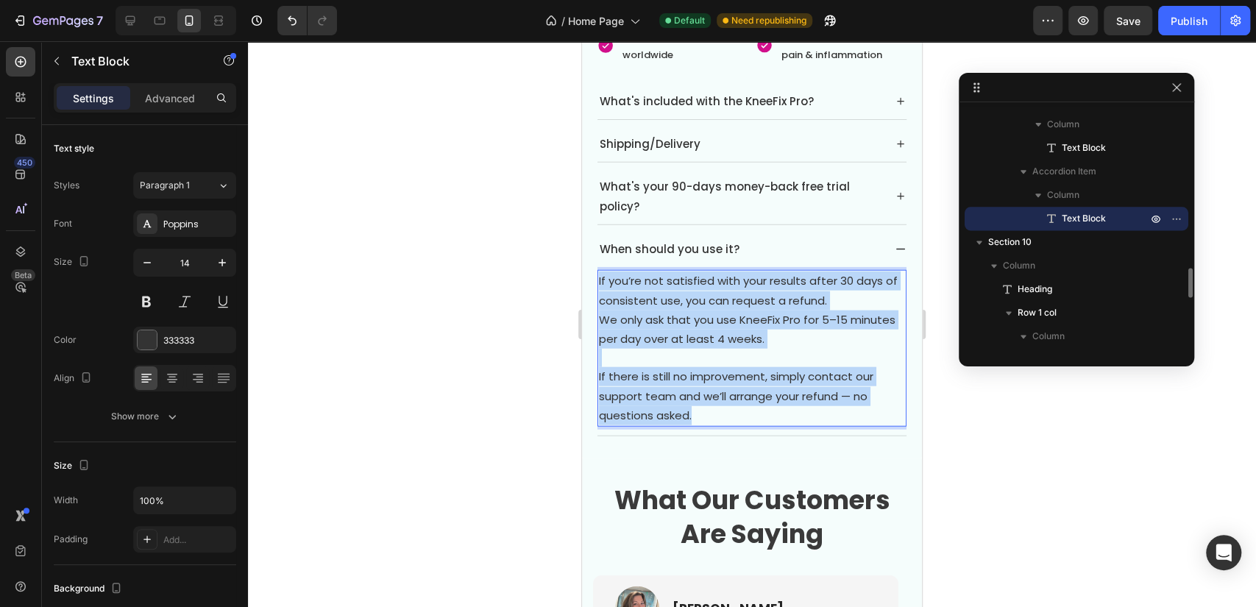
drag, startPoint x: 731, startPoint y: 405, endPoint x: 547, endPoint y: 251, distance: 240.2
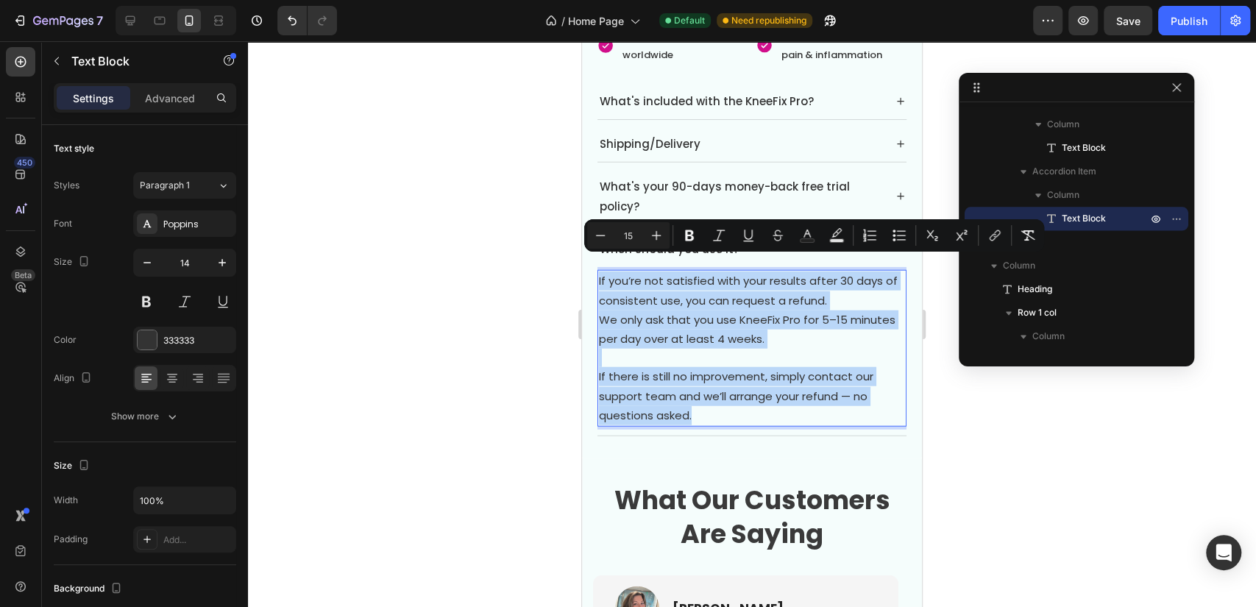
type input "14"
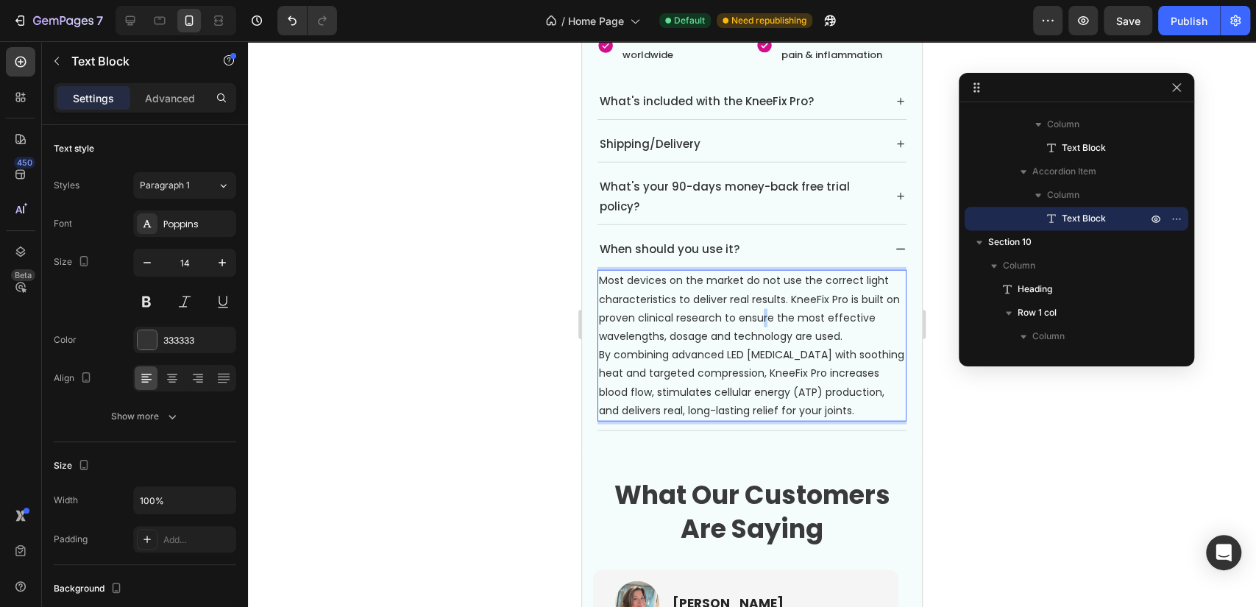
click at [781, 307] on p "Most devices on the market do not use the correct light characteristics to deli…" at bounding box center [752, 309] width 306 height 74
click at [780, 307] on p "Most devices on the market do not use the correct light characteristics to deli…" at bounding box center [752, 309] width 306 height 74
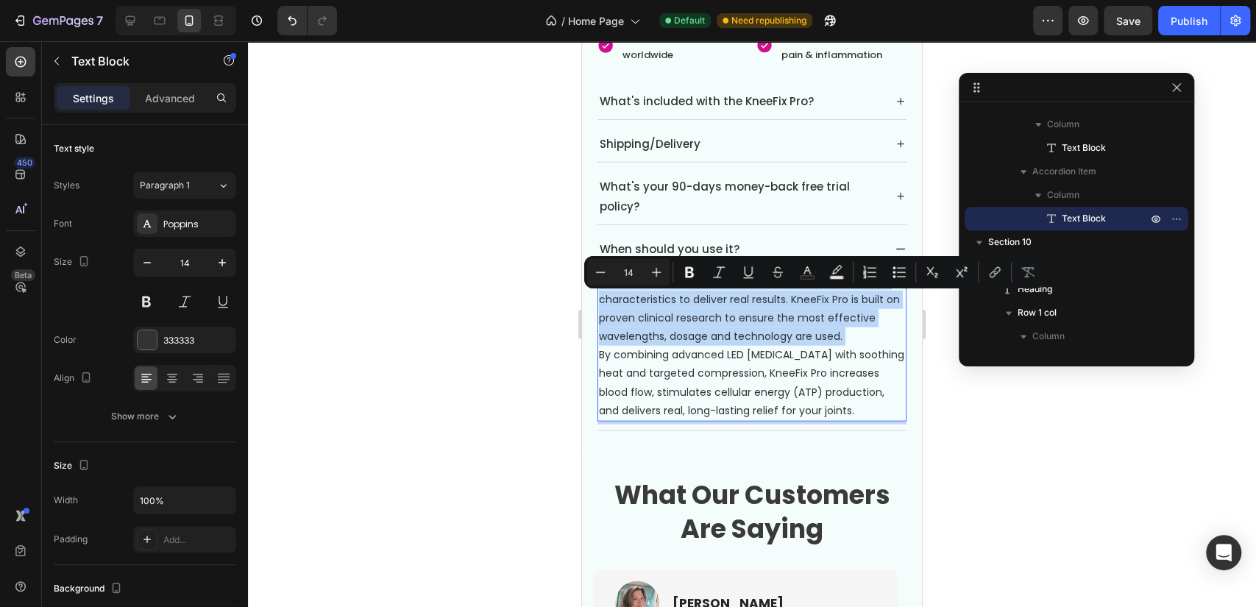
click at [780, 307] on p "Most devices on the market do not use the correct light characteristics to deli…" at bounding box center [752, 309] width 306 height 74
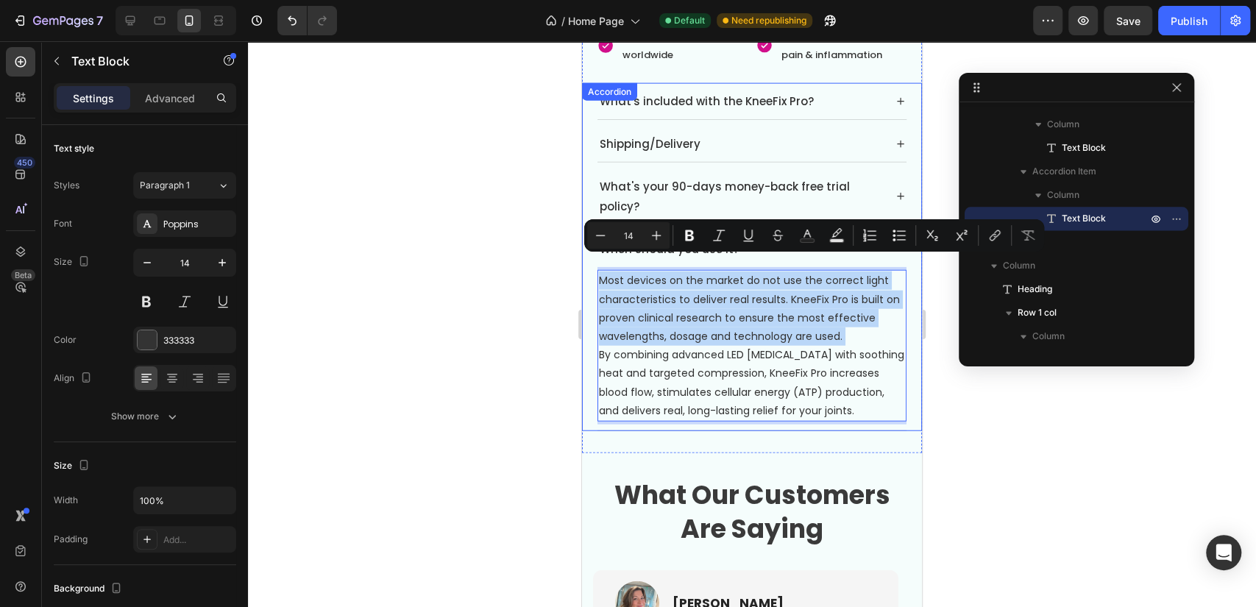
click at [895, 191] on icon at bounding box center [901, 197] width 12 height 12
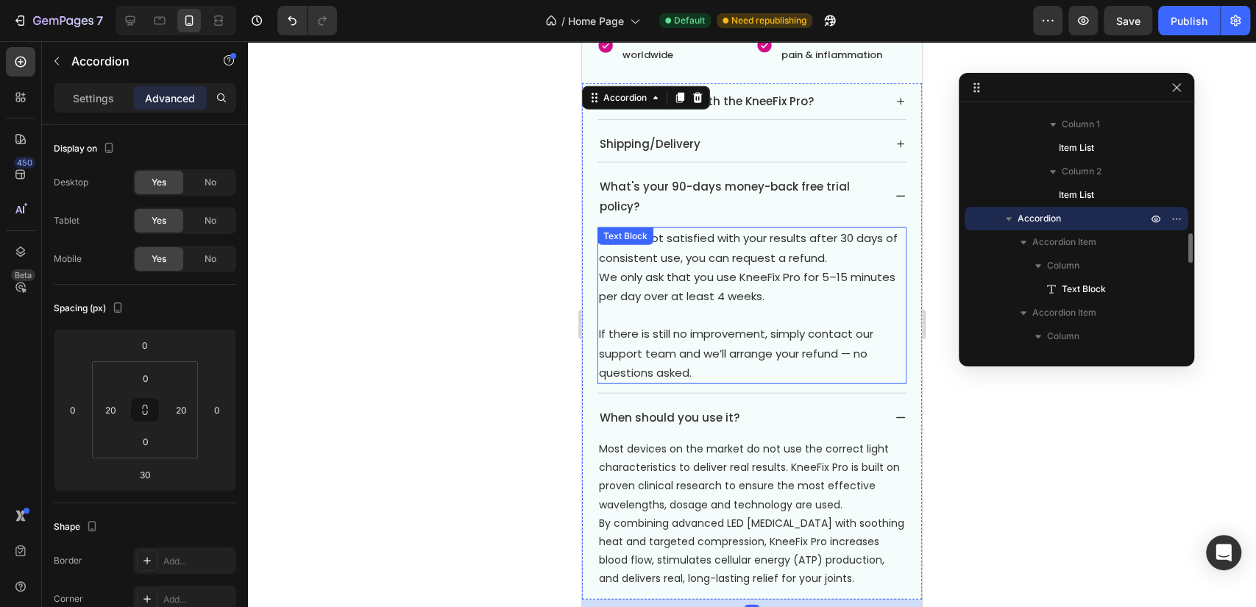
click at [732, 246] on span "If you’re not satisfied with your results after 30 days of consistent use, you …" at bounding box center [748, 247] width 299 height 35
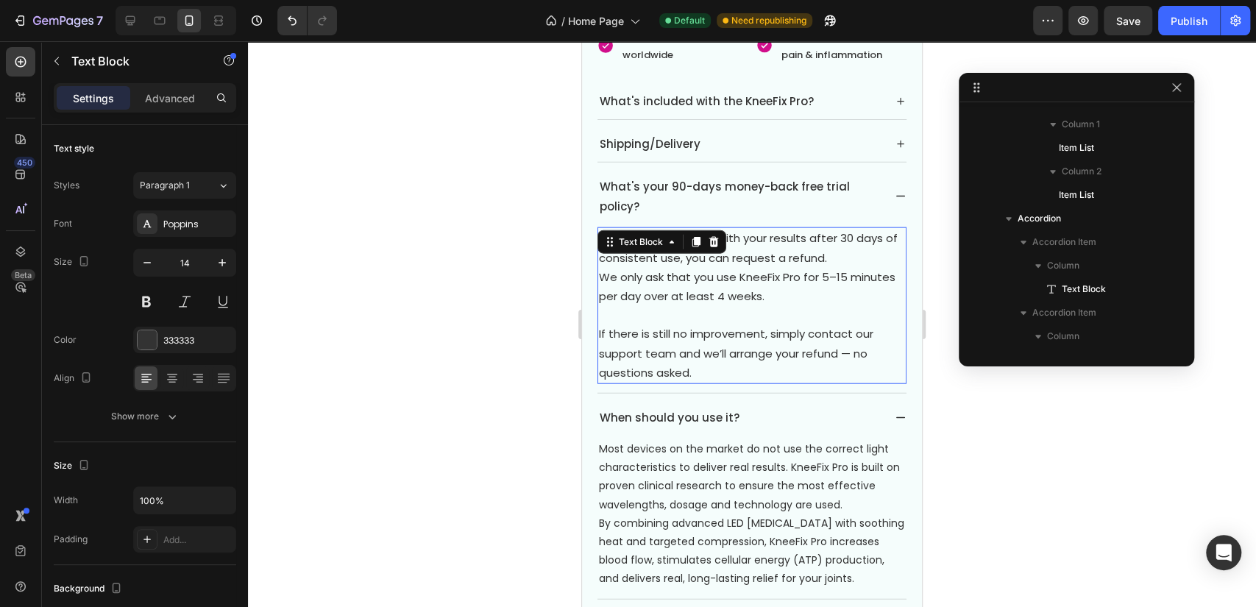
click at [734, 269] on span "We only ask that you use KneeFix Pro for 5–15 minutes per day over at least 4 w…" at bounding box center [747, 286] width 297 height 35
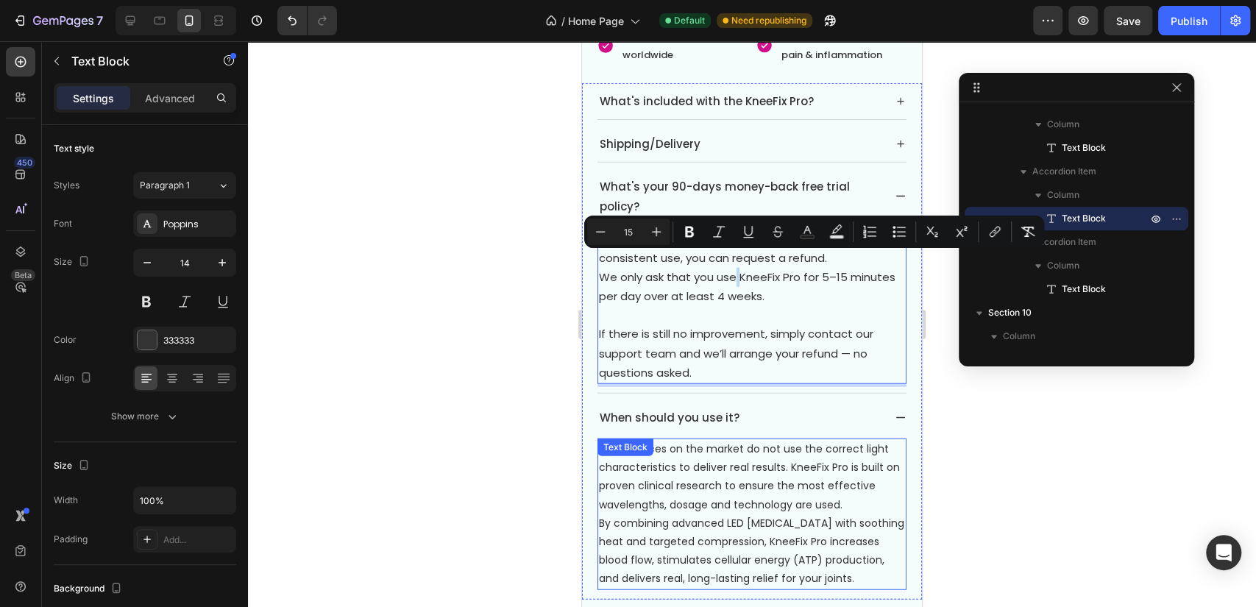
click at [814, 484] on p "Most devices on the market do not use the correct light characteristics to deli…" at bounding box center [752, 477] width 306 height 74
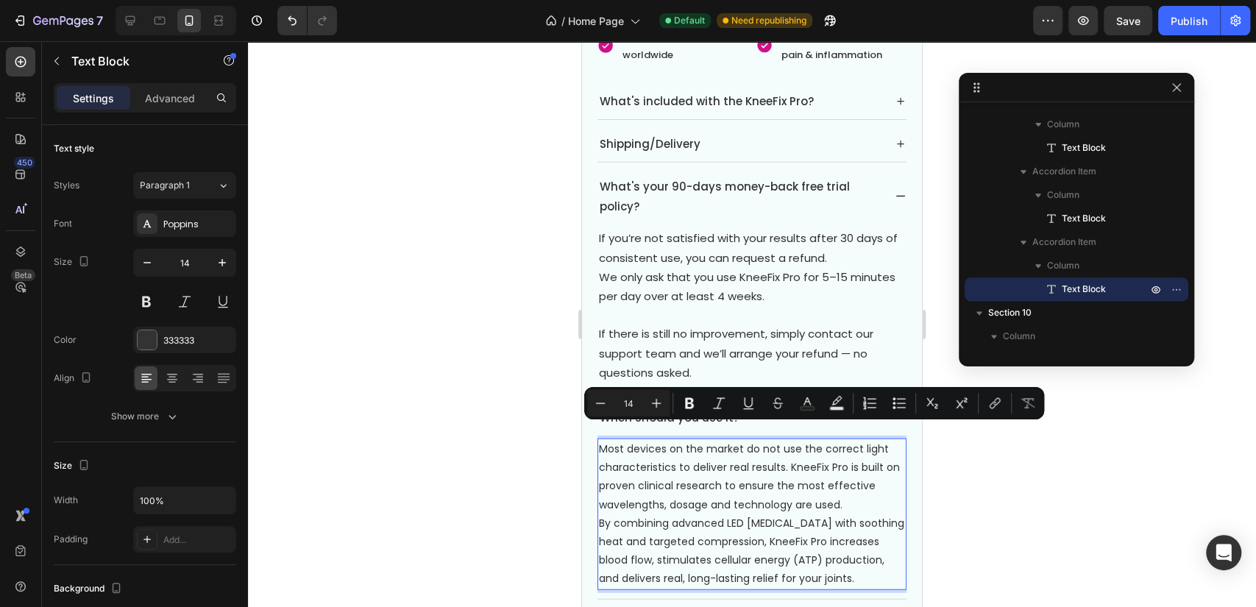
click at [847, 536] on p "By combining advanced LED [MEDICAL_DATA] with soothing heat and targeted compre…" at bounding box center [752, 551] width 306 height 74
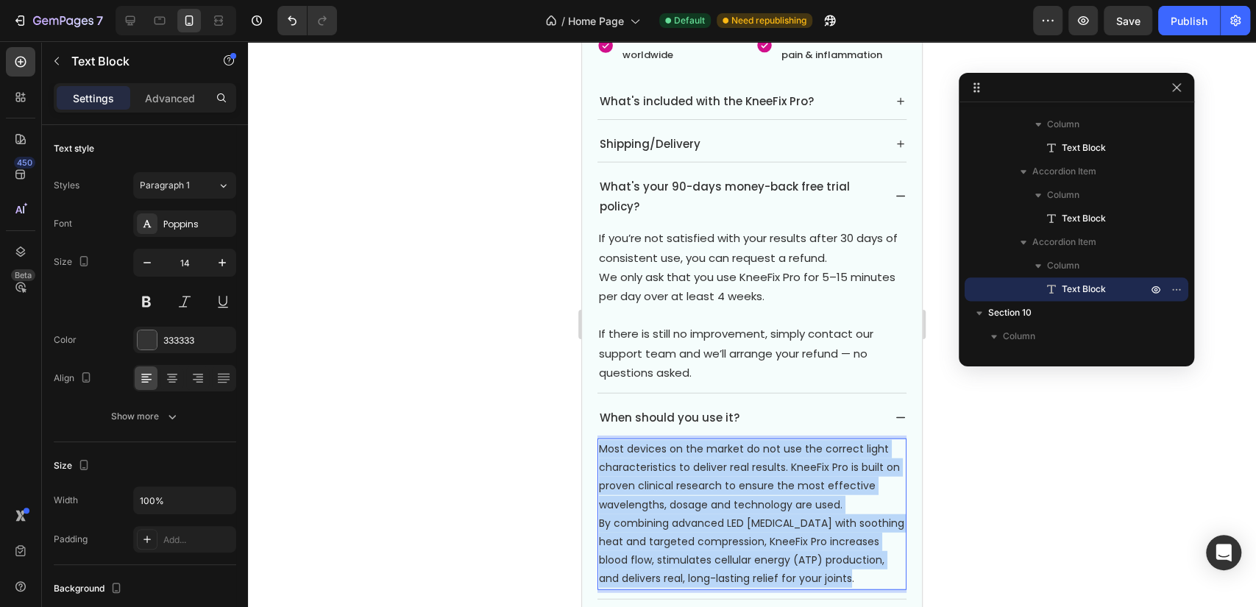
drag, startPoint x: 870, startPoint y: 562, endPoint x: 457, endPoint y: 411, distance: 439.5
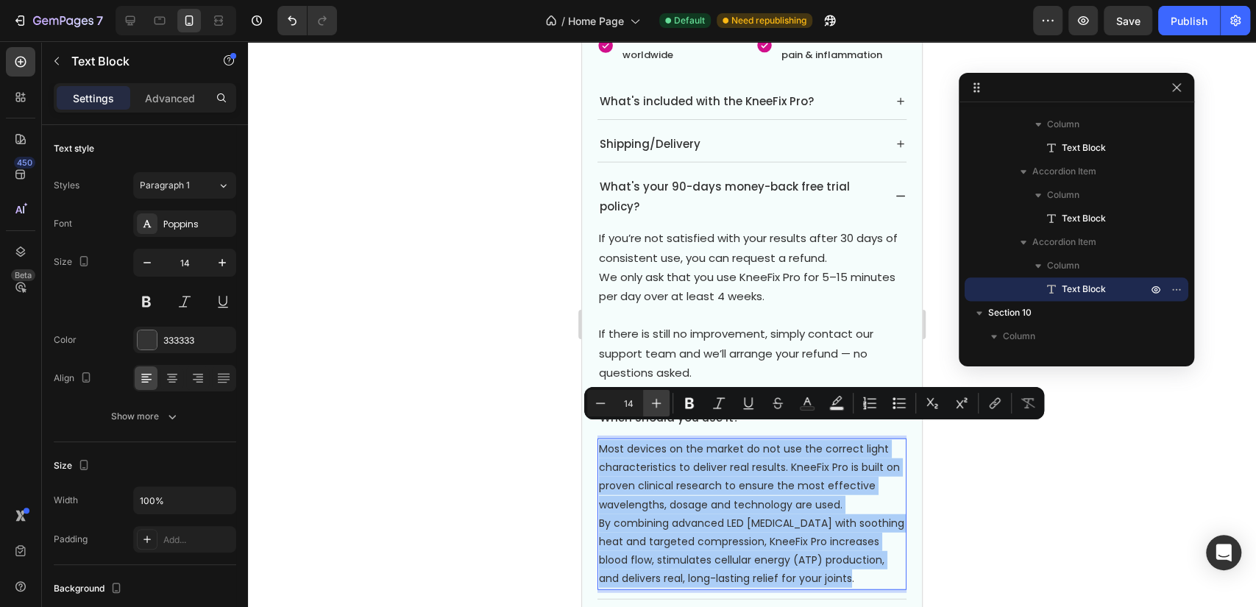
click at [660, 405] on icon "Editor contextual toolbar" at bounding box center [656, 403] width 15 height 15
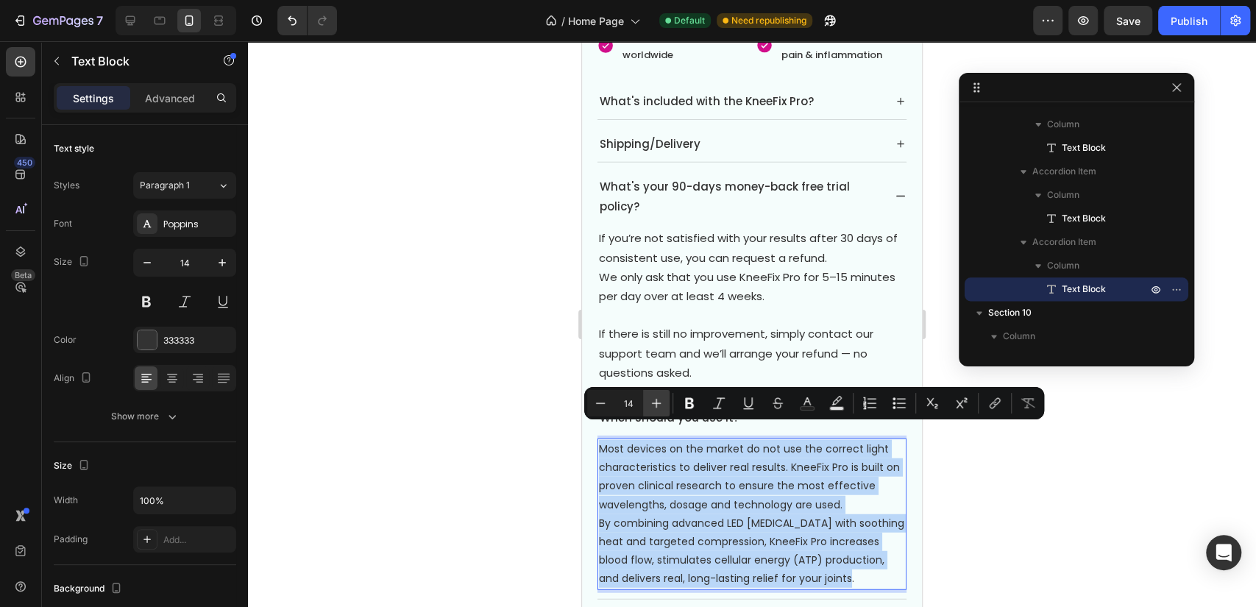
type input "15"
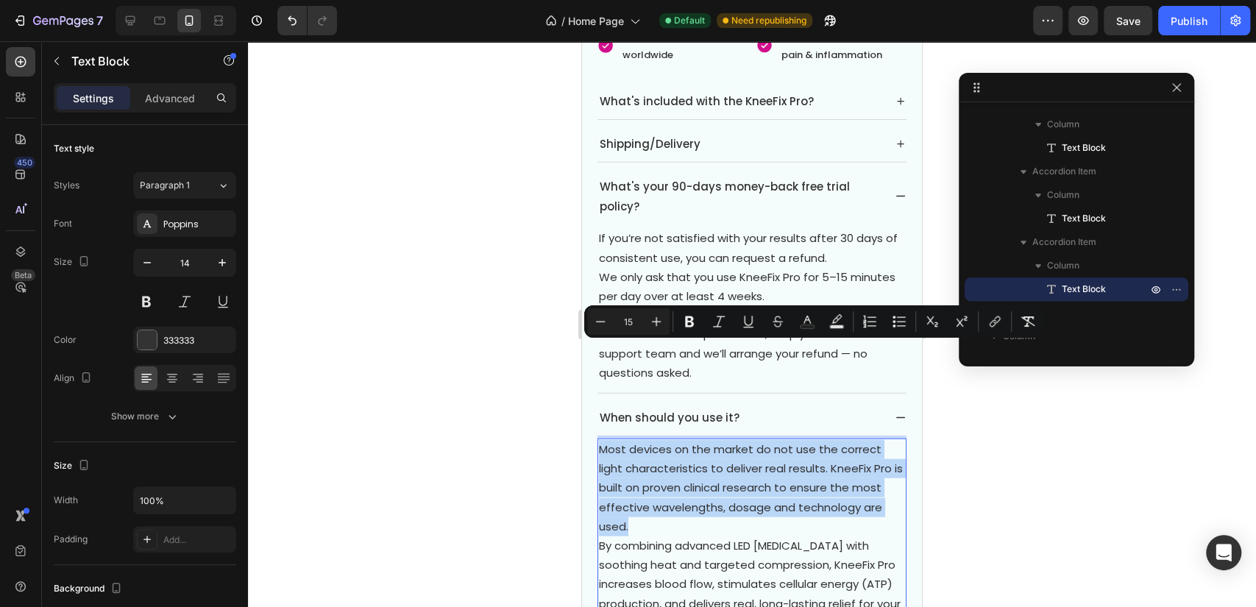
click at [818, 440] on p "Most devices on the market do not use the correct light characteristics to deli…" at bounding box center [752, 488] width 306 height 96
click at [827, 441] on span "Most devices on the market do not use the correct light characteristics to deli…" at bounding box center [751, 487] width 304 height 93
click at [831, 441] on span "Most devices on the market do not use the correct light characteristics to deli…" at bounding box center [751, 487] width 304 height 93
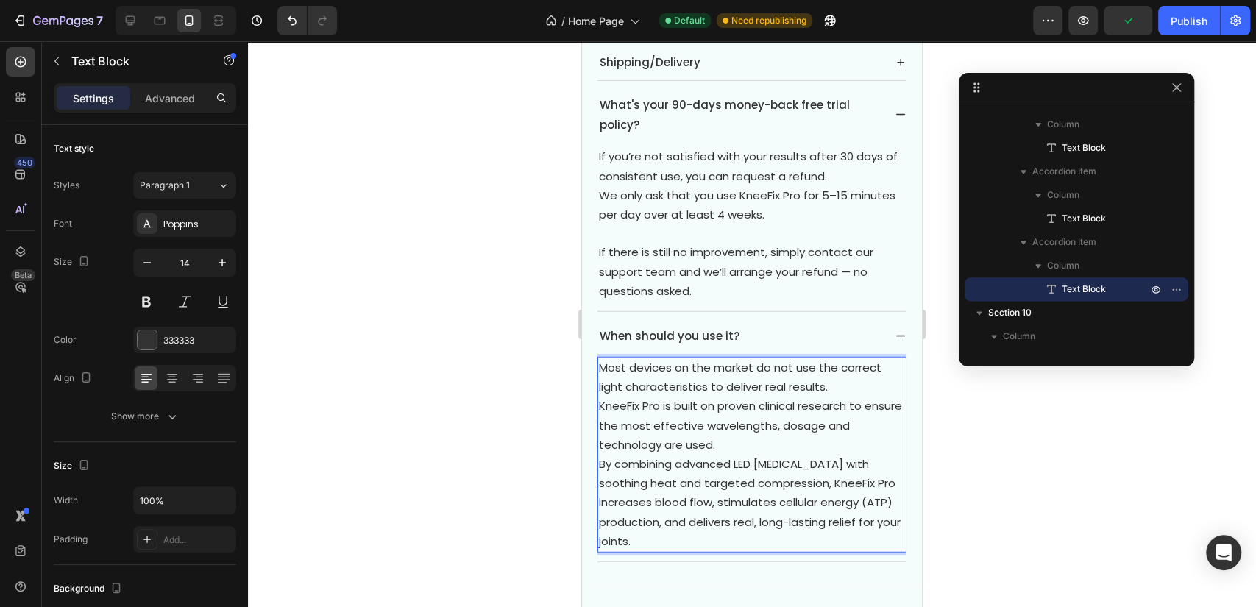
click at [756, 432] on p "KneeFix Pro is built on proven clinical research to ensure the most effective w…" at bounding box center [752, 426] width 306 height 58
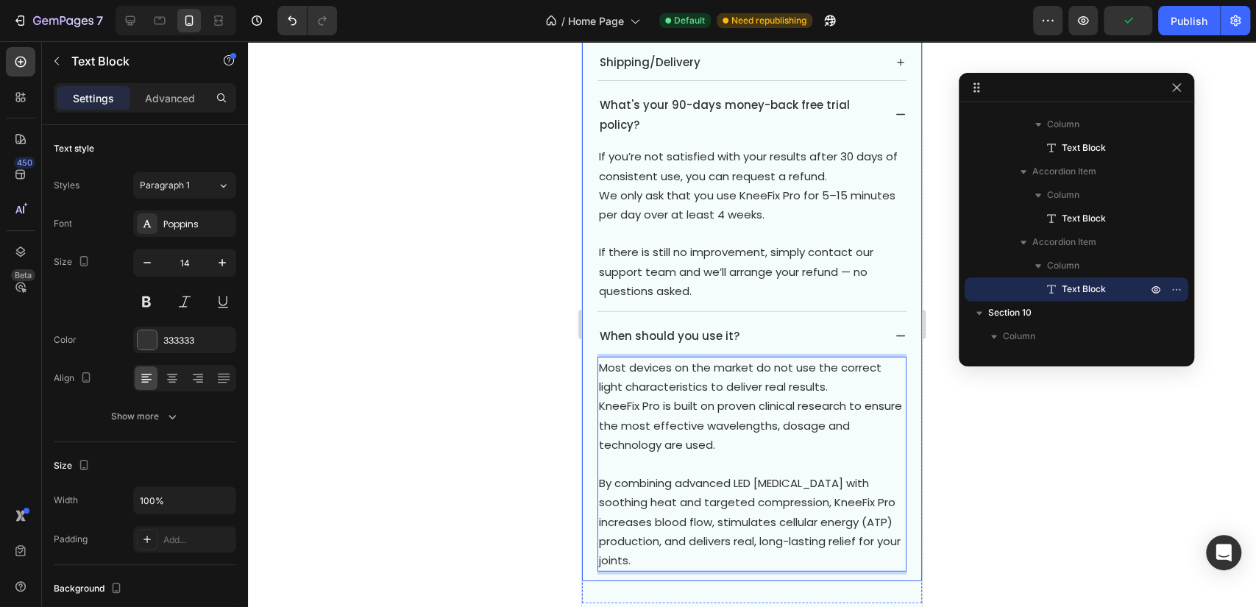
click at [673, 326] on p "When should you use it?" at bounding box center [670, 336] width 140 height 20
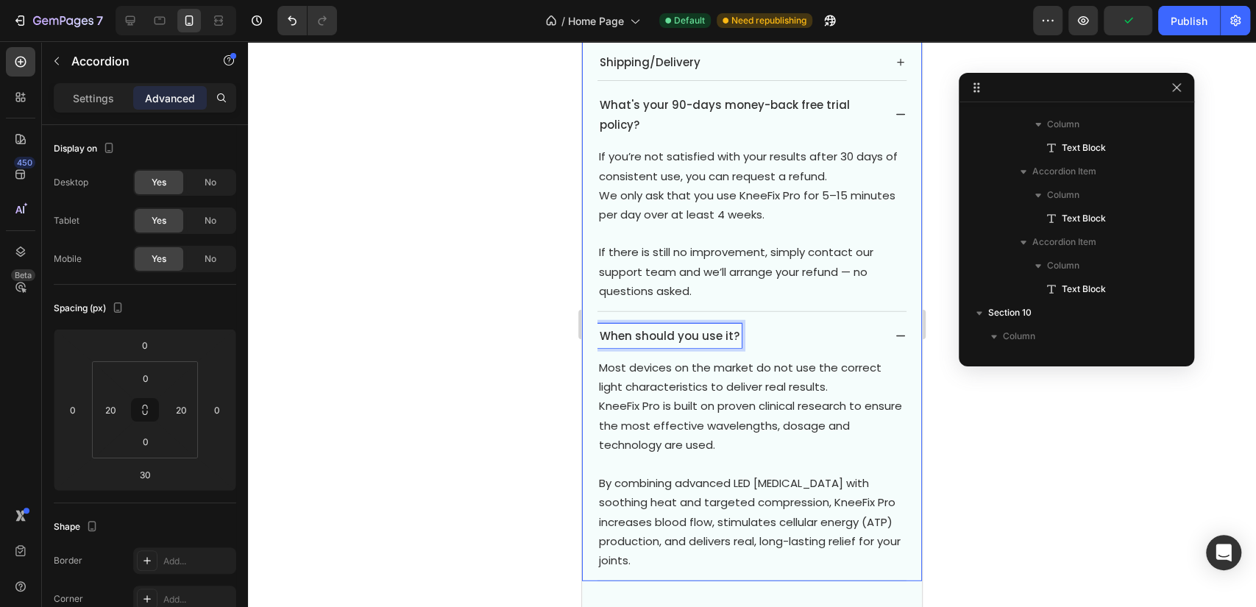
scroll to position [1008, 0]
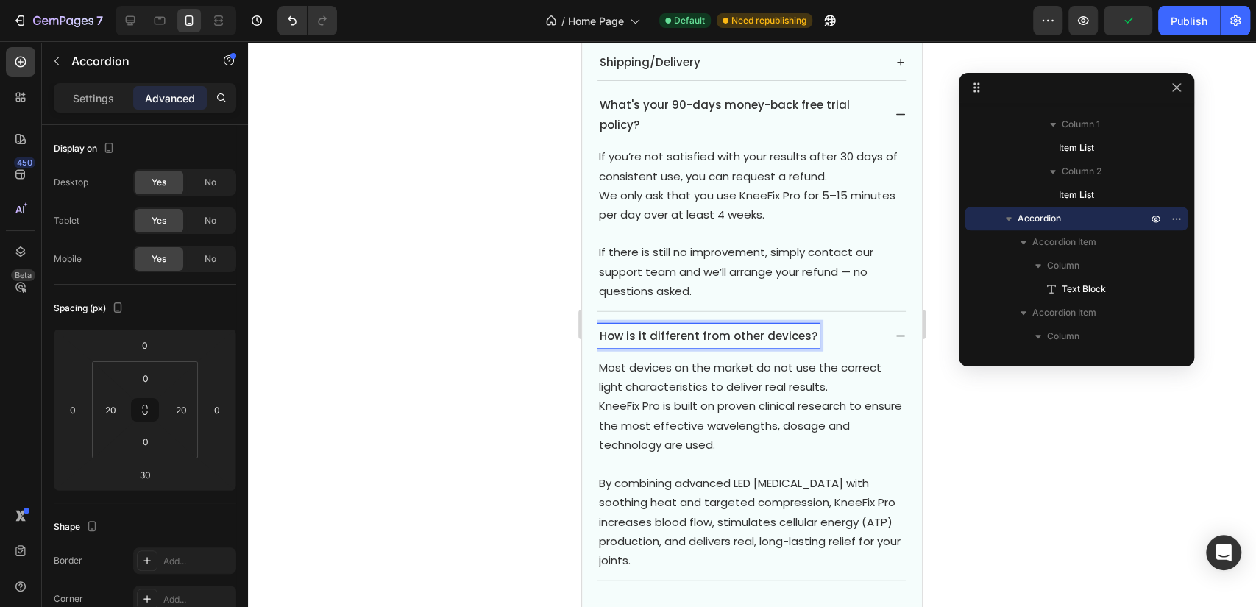
drag, startPoint x: 1054, startPoint y: 436, endPoint x: 154, endPoint y: 311, distance: 908.4
click at [1054, 436] on div at bounding box center [752, 324] width 1008 height 566
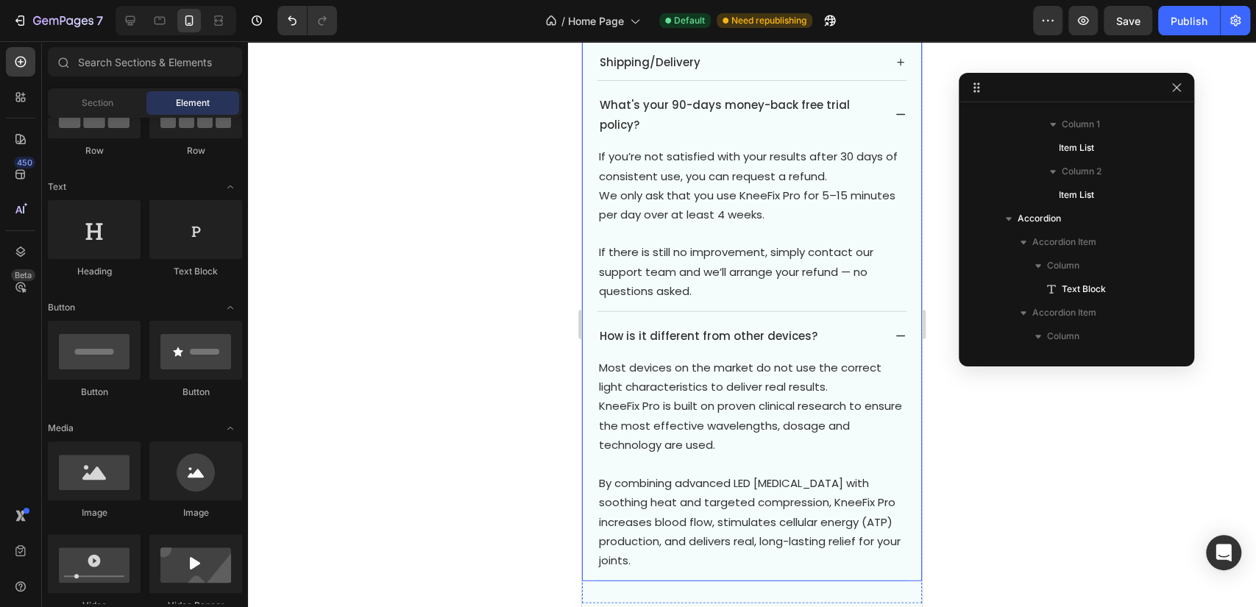
click at [881, 318] on div "How is it different from other devices?" at bounding box center [751, 336] width 309 height 36
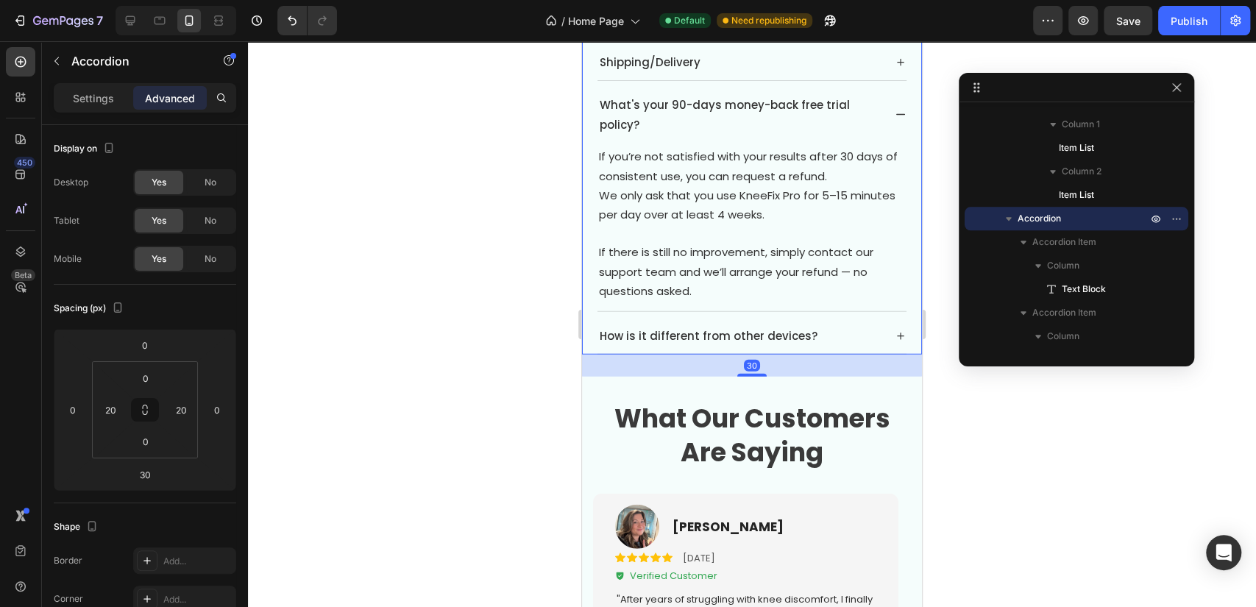
click at [877, 110] on div "What's your 90-days money-back free trial policy?" at bounding box center [751, 115] width 309 height 56
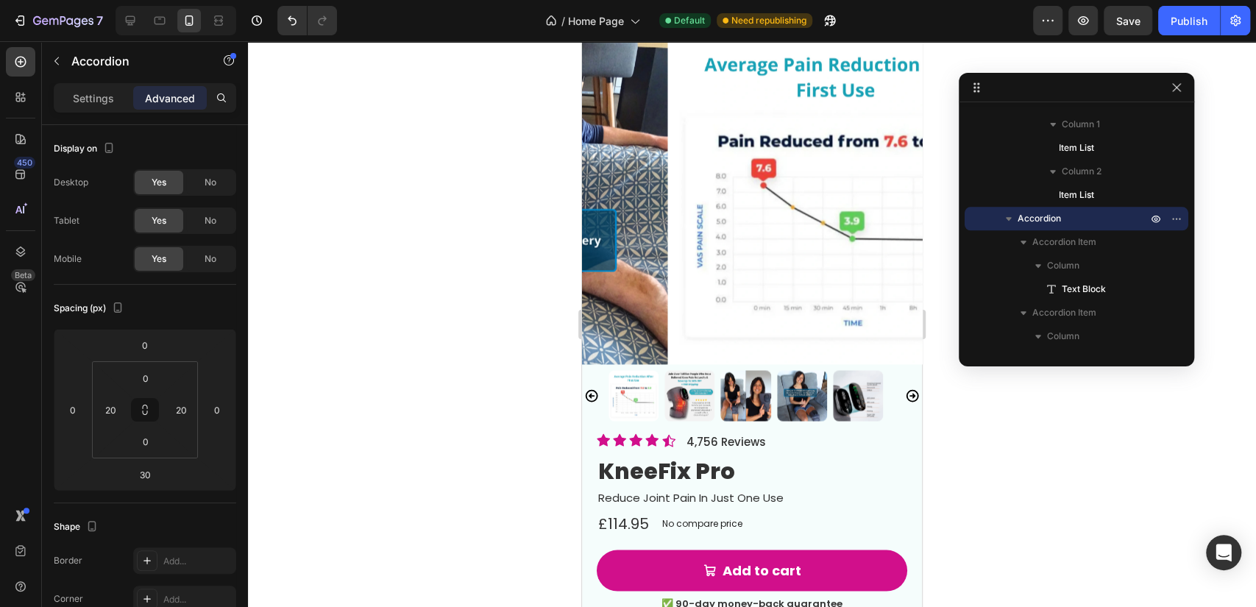
scroll to position [5421, 0]
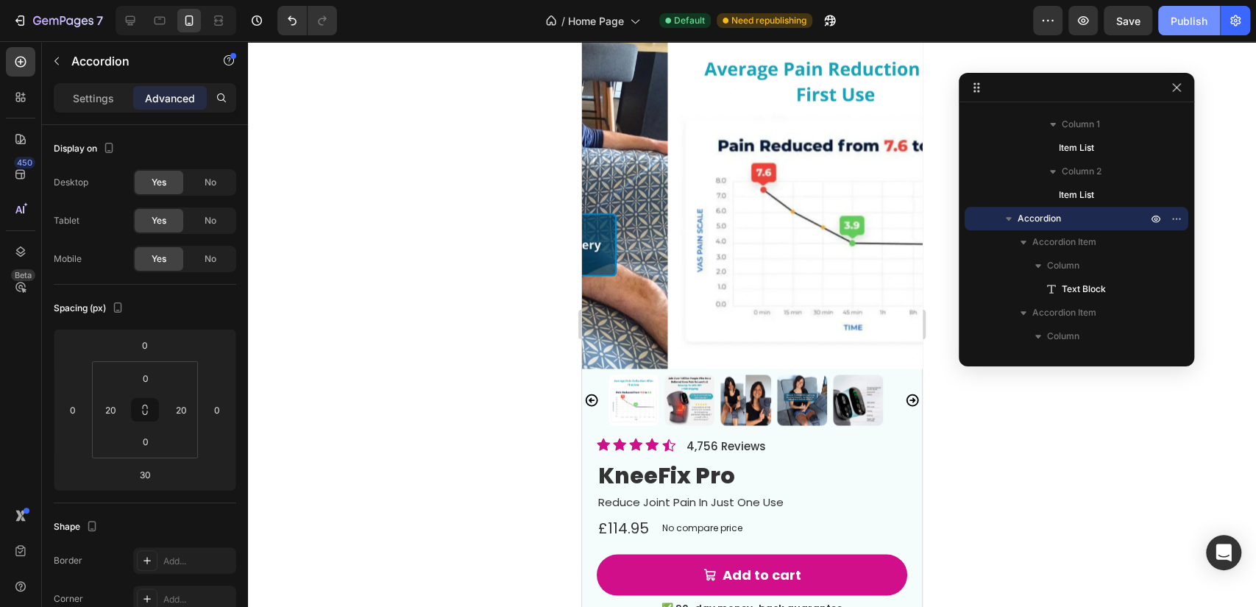
click at [1173, 19] on div "Publish" at bounding box center [1189, 20] width 37 height 15
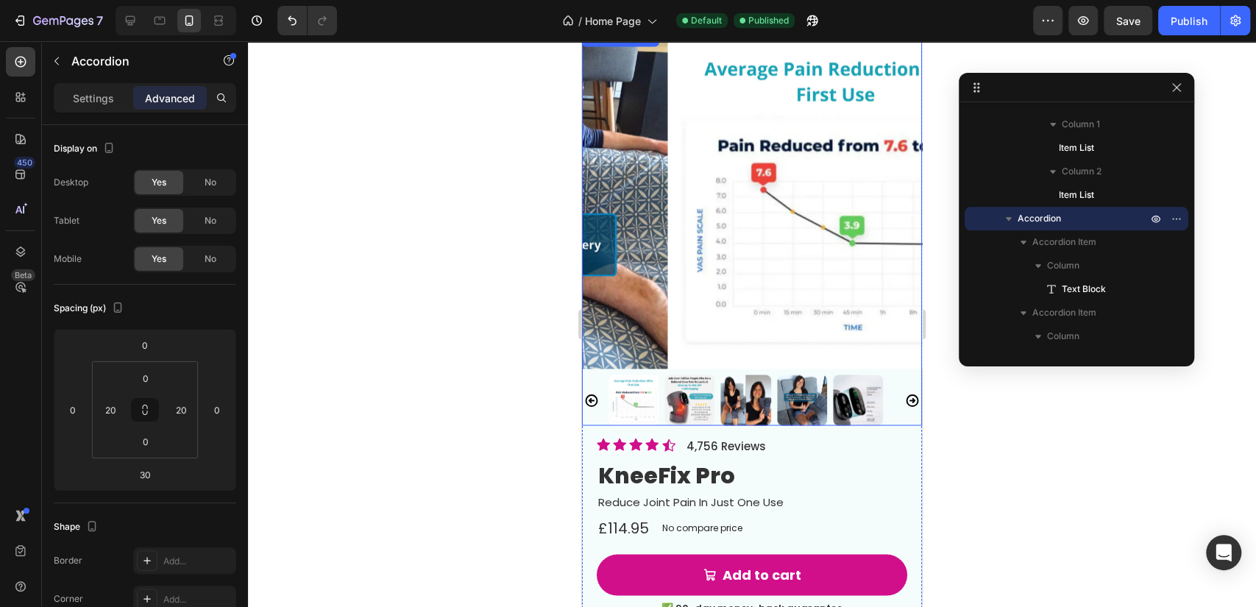
click at [784, 239] on img at bounding box center [838, 199] width 340 height 340
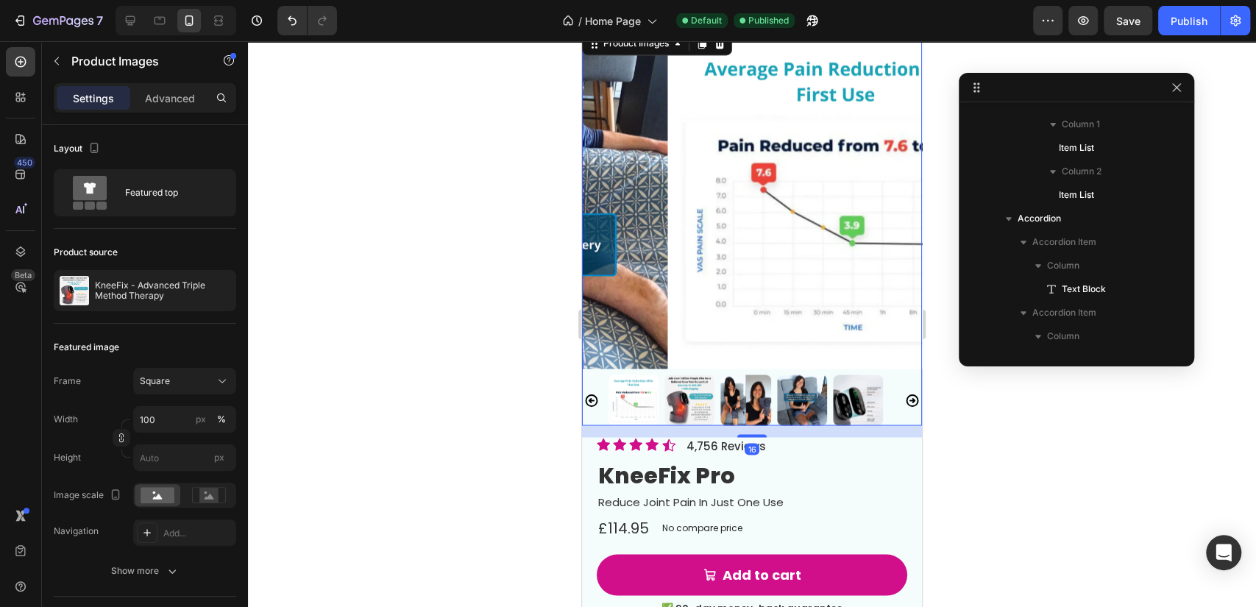
scroll to position [278, 0]
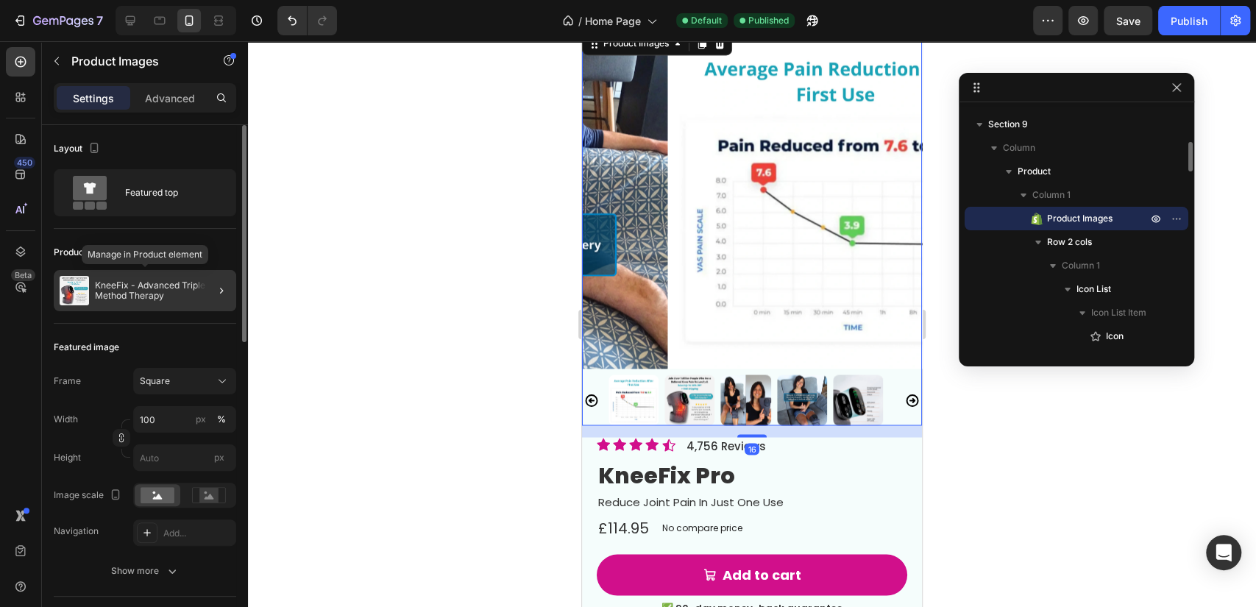
click at [178, 285] on p "KneeFix - Advanced Triple Method Therapy" at bounding box center [162, 290] width 135 height 21
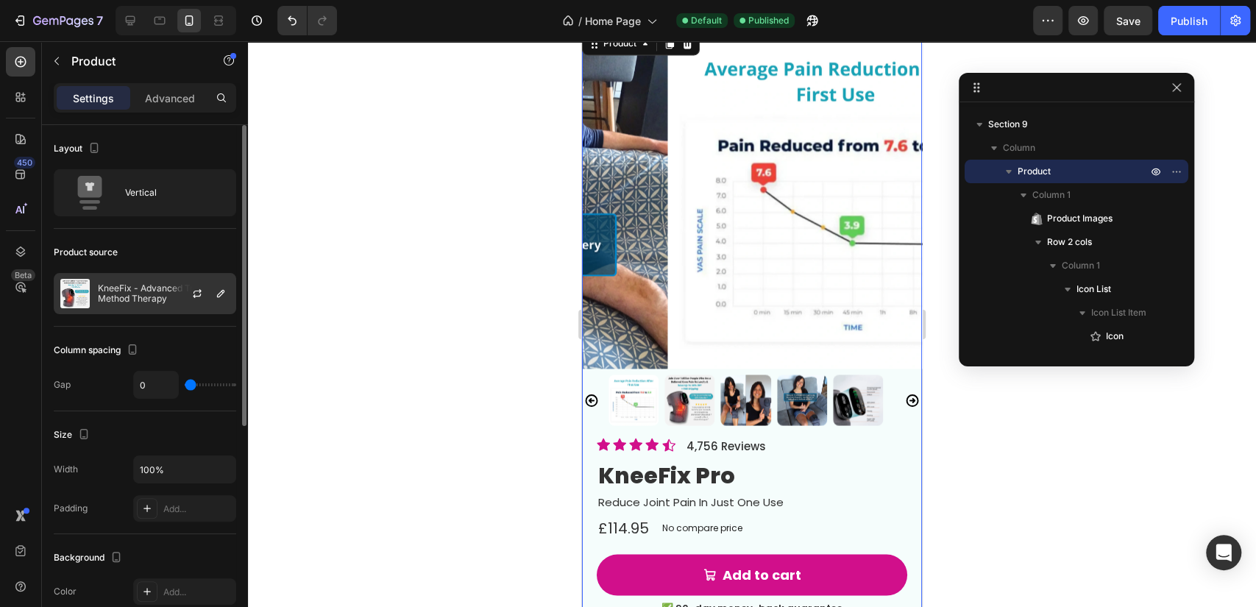
click at [185, 293] on div at bounding box center [203, 294] width 65 height 40
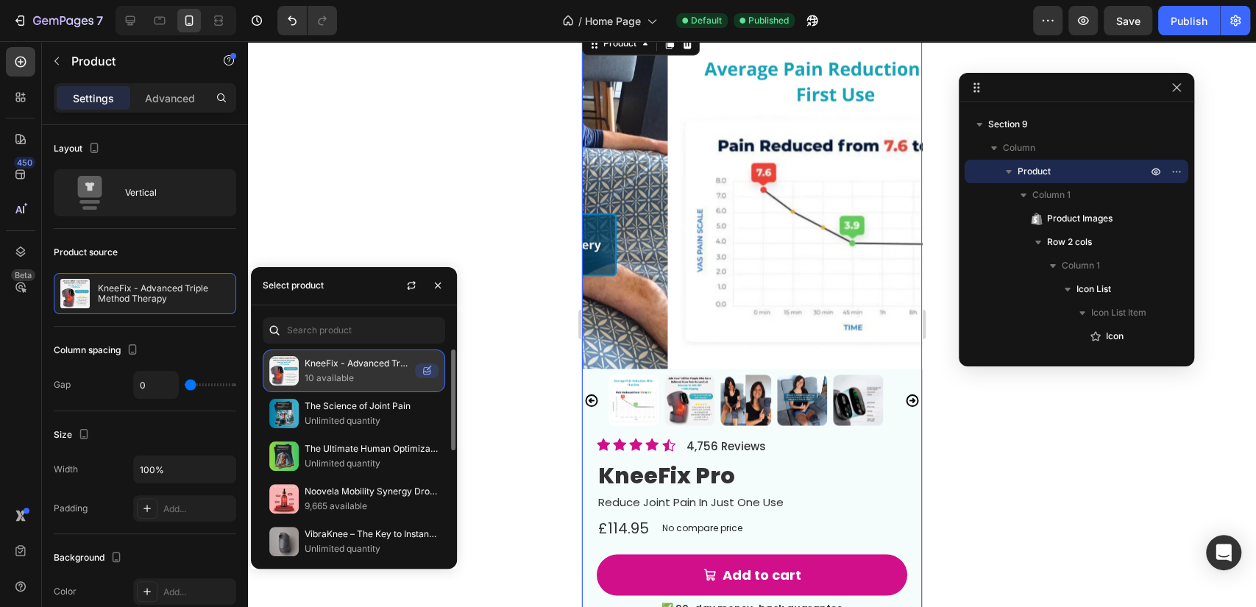
click at [366, 383] on p "10 available" at bounding box center [357, 378] width 104 height 15
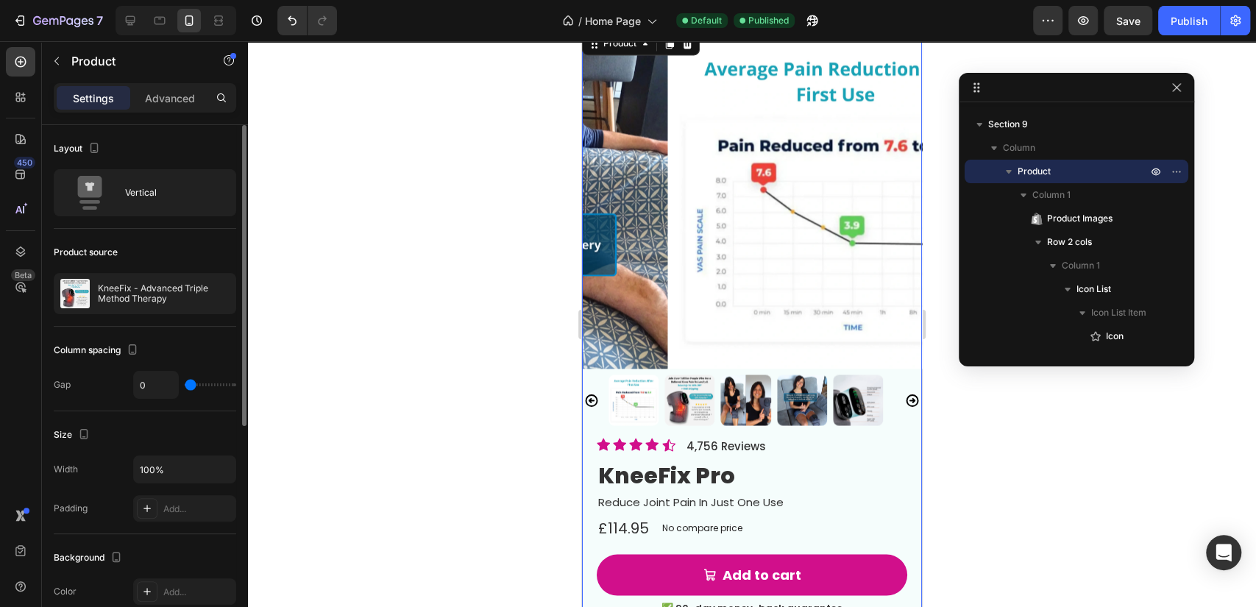
click at [191, 341] on div "Column spacing" at bounding box center [145, 350] width 182 height 24
click at [199, 297] on icon "button" at bounding box center [197, 294] width 12 height 12
click at [219, 299] on button "button" at bounding box center [221, 294] width 18 height 18
click at [173, 252] on div "Product source" at bounding box center [145, 253] width 182 height 24
click at [1196, 29] on button "Publish" at bounding box center [1189, 20] width 62 height 29
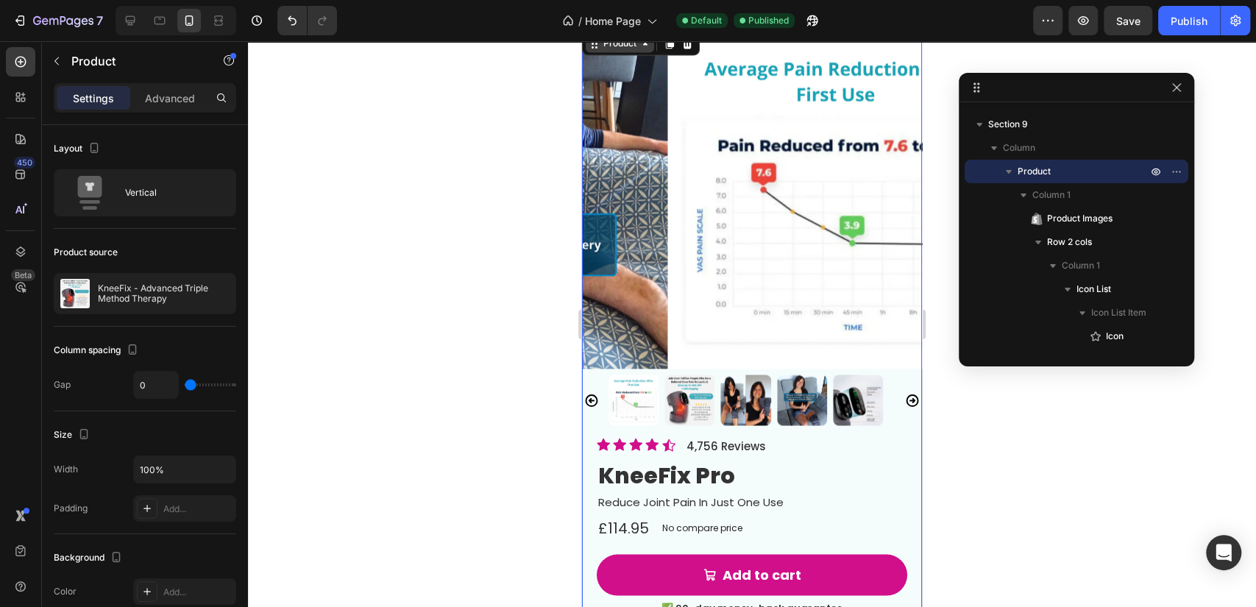
click at [627, 51] on div "Product" at bounding box center [620, 44] width 68 height 18
click at [757, 185] on img at bounding box center [838, 199] width 340 height 340
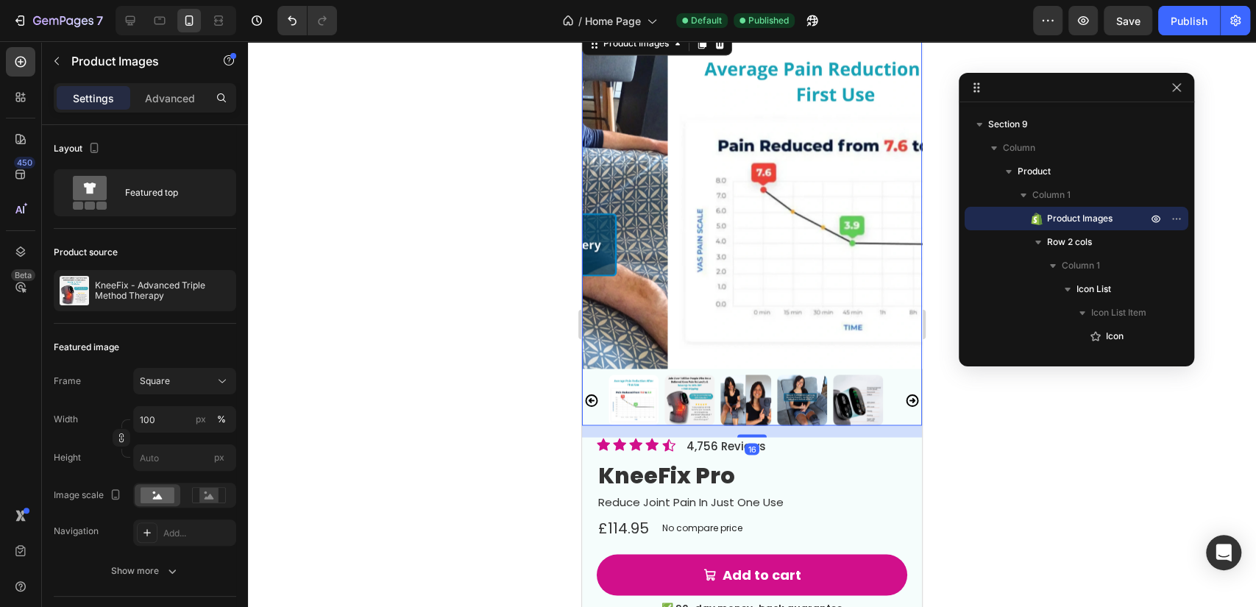
click at [757, 185] on img at bounding box center [838, 199] width 340 height 340
click at [756, 182] on img at bounding box center [838, 199] width 340 height 340
click at [1024, 34] on div "7 Version history / Home Page Default Published Preview Save Publish" at bounding box center [628, 21] width 1256 height 42
click at [1039, 26] on button "button" at bounding box center [1047, 20] width 29 height 29
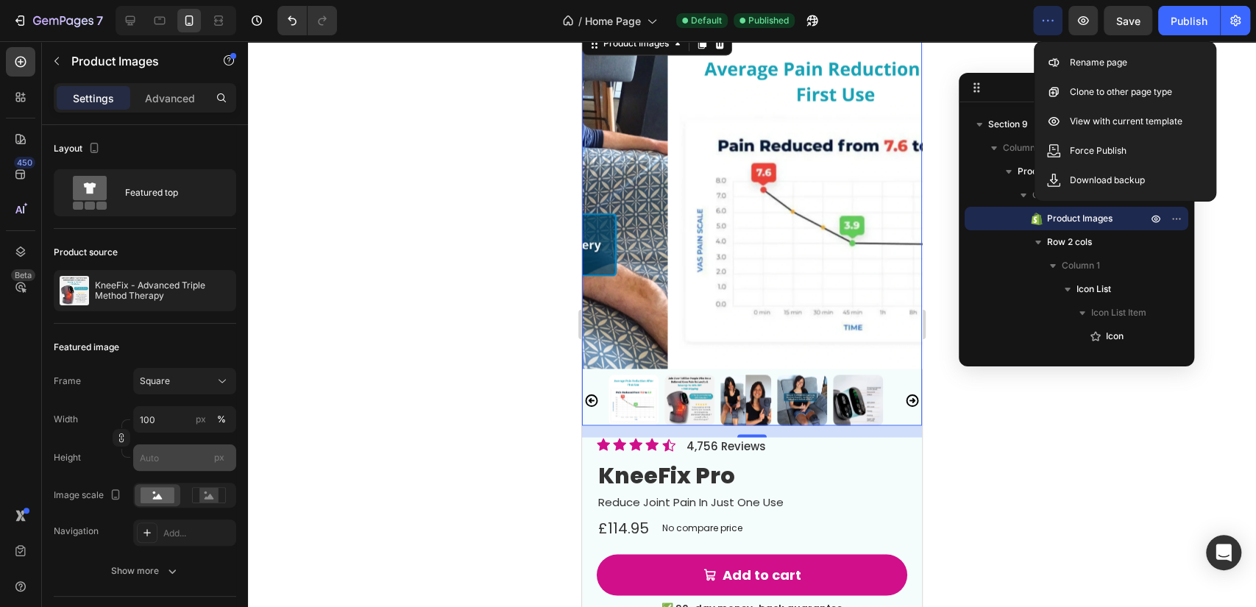
scroll to position [163, 0]
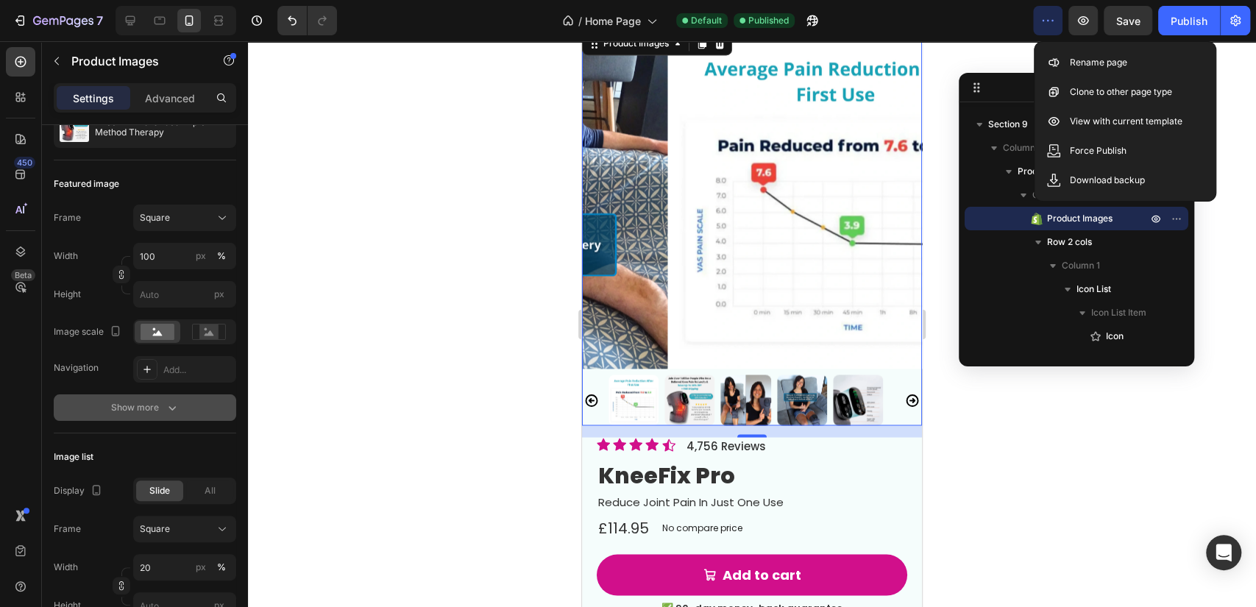
click at [182, 406] on button "Show more" at bounding box center [145, 407] width 182 height 26
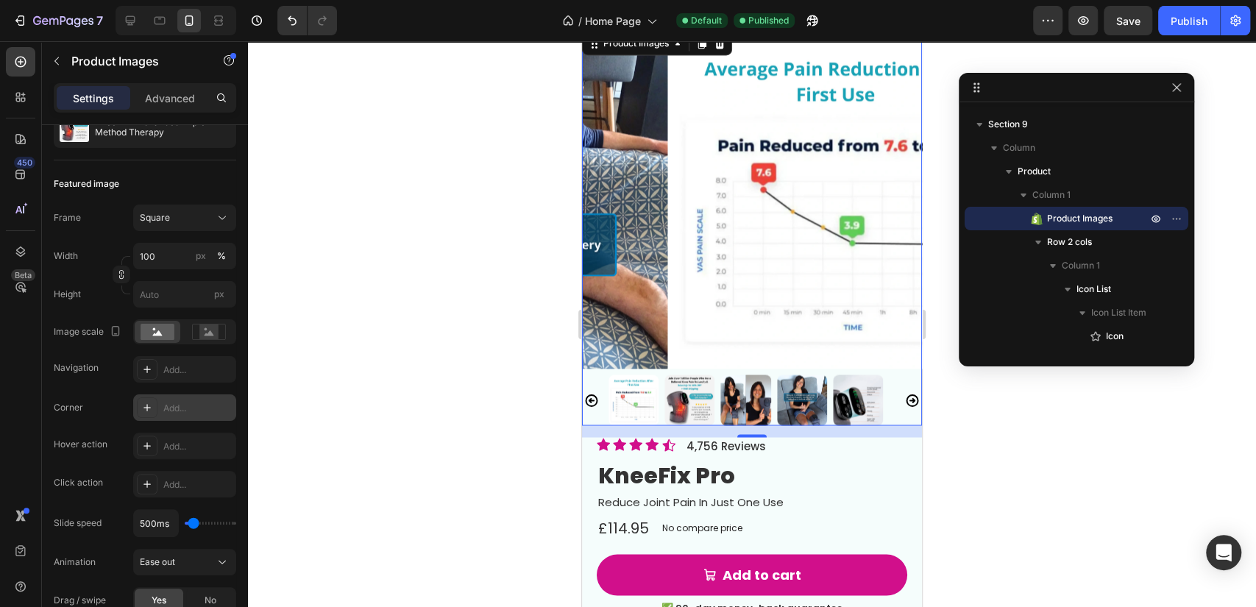
scroll to position [0, 0]
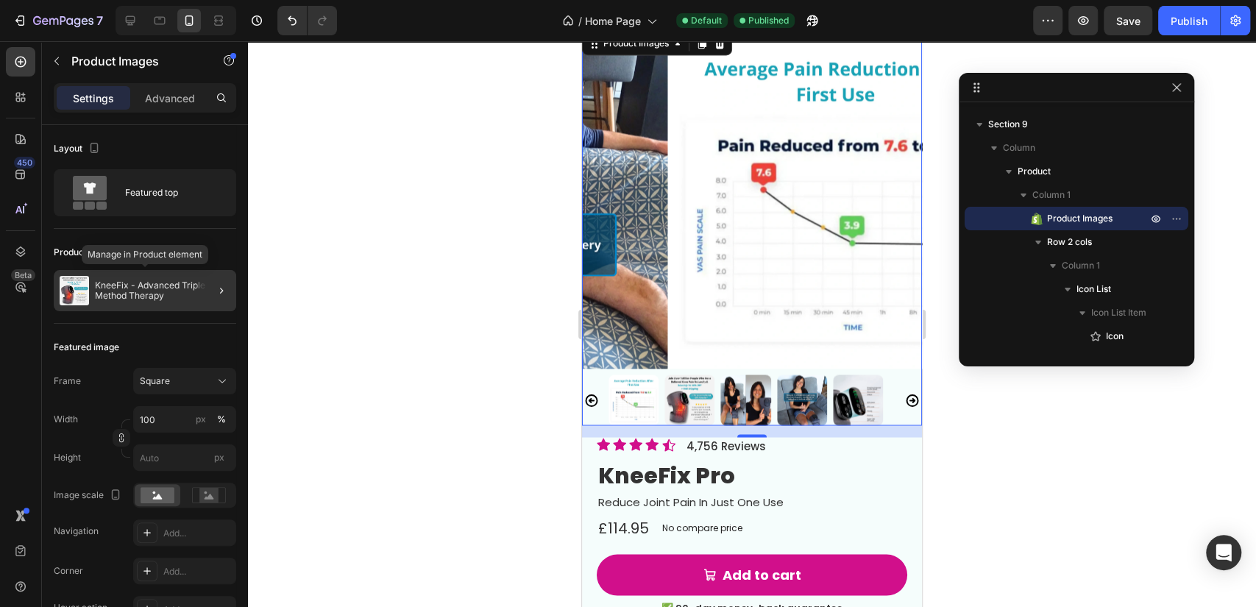
click at [147, 293] on p "KneeFix - Advanced Triple Method Therapy" at bounding box center [162, 290] width 135 height 21
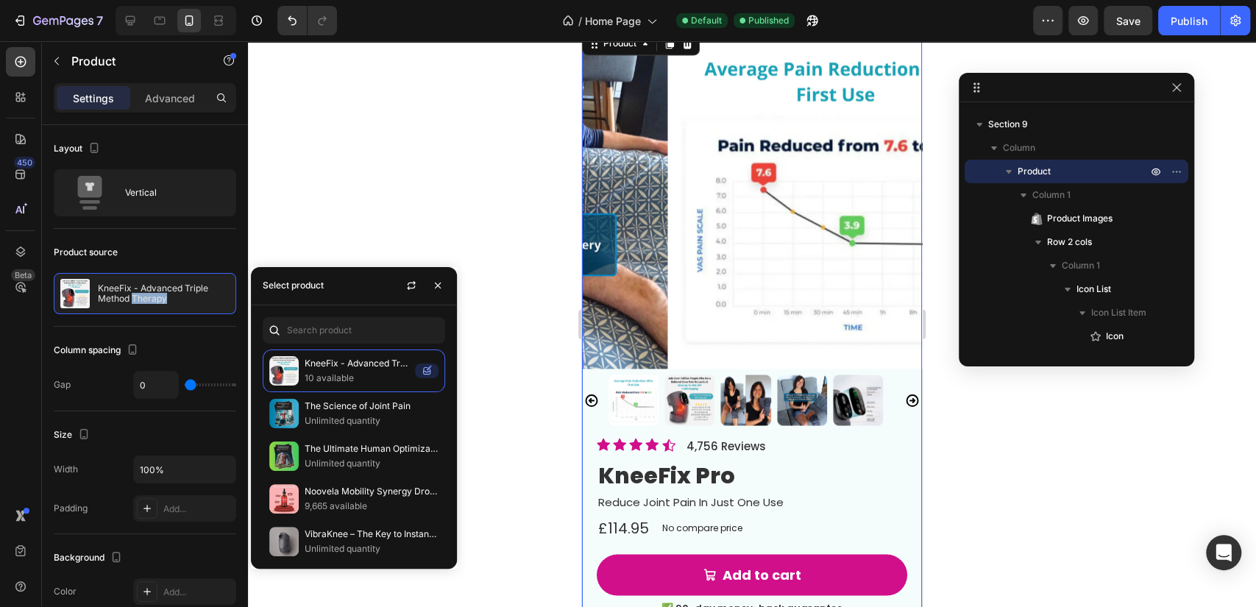
click at [146, 293] on p "KneeFix - Advanced Triple Method Therapy" at bounding box center [164, 293] width 132 height 21
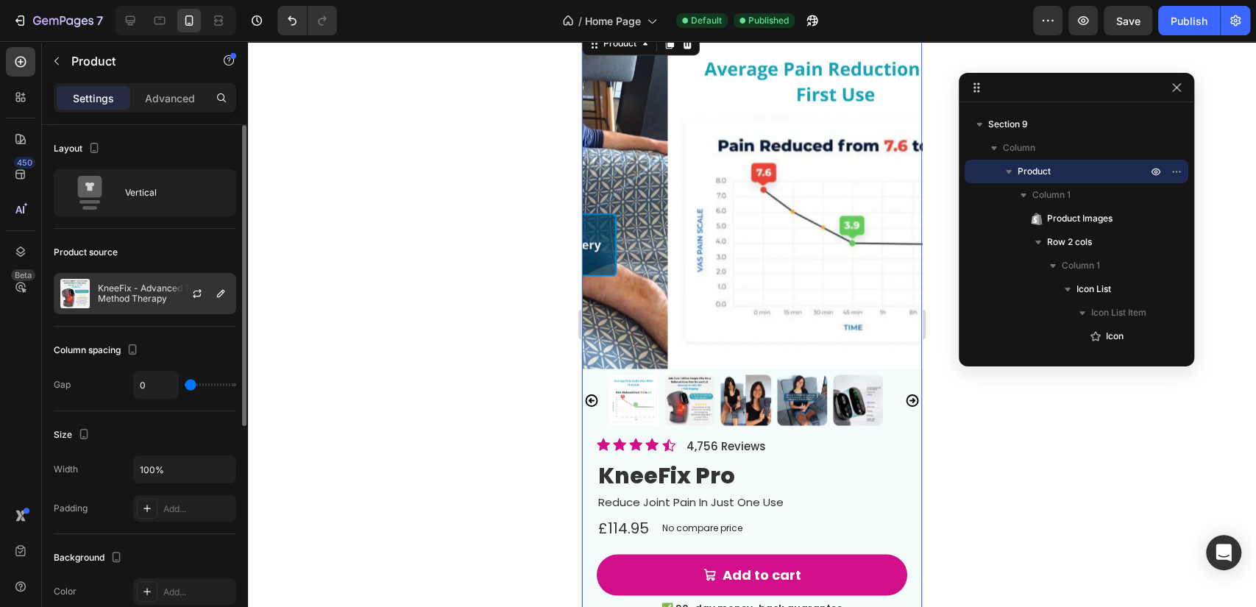
click at [146, 296] on p "KneeFix - Advanced Triple Method Therapy" at bounding box center [164, 293] width 132 height 21
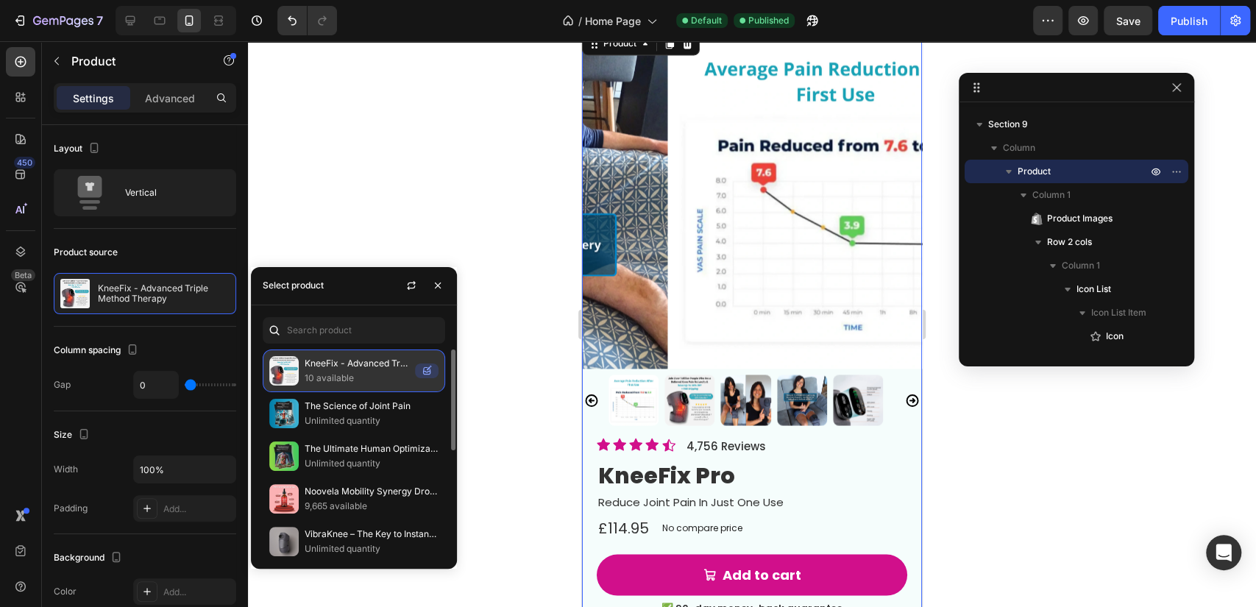
click at [357, 371] on p "10 available" at bounding box center [357, 378] width 104 height 15
click at [358, 371] on p "10 available" at bounding box center [357, 378] width 104 height 15
click at [428, 372] on icon at bounding box center [427, 370] width 24 height 15
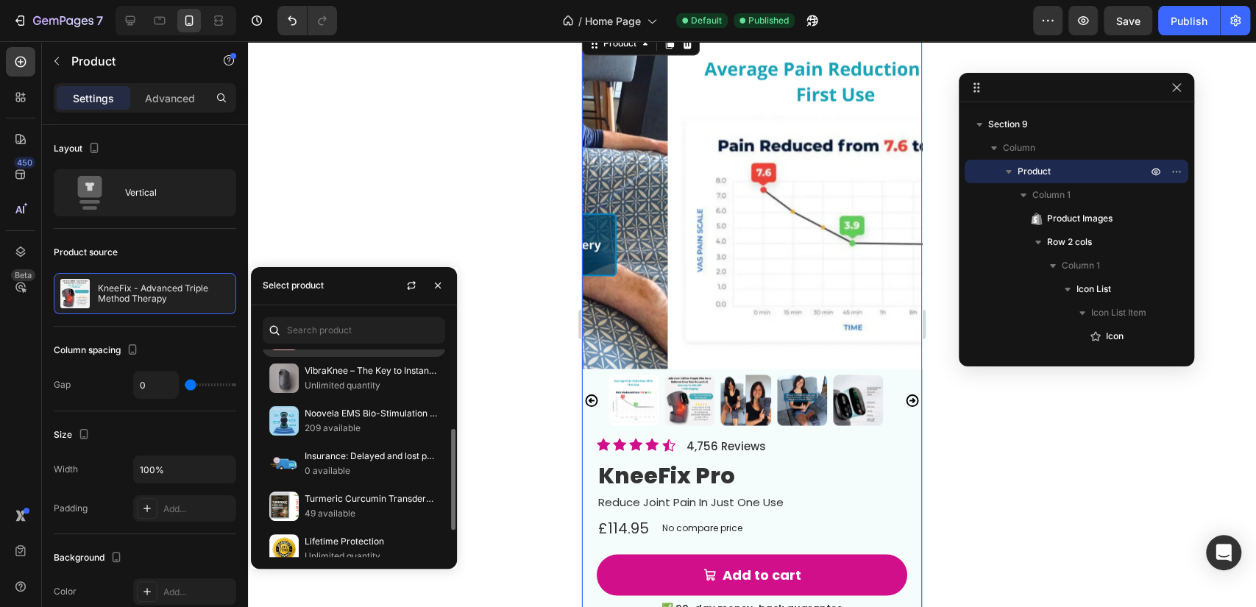
scroll to position [218, 0]
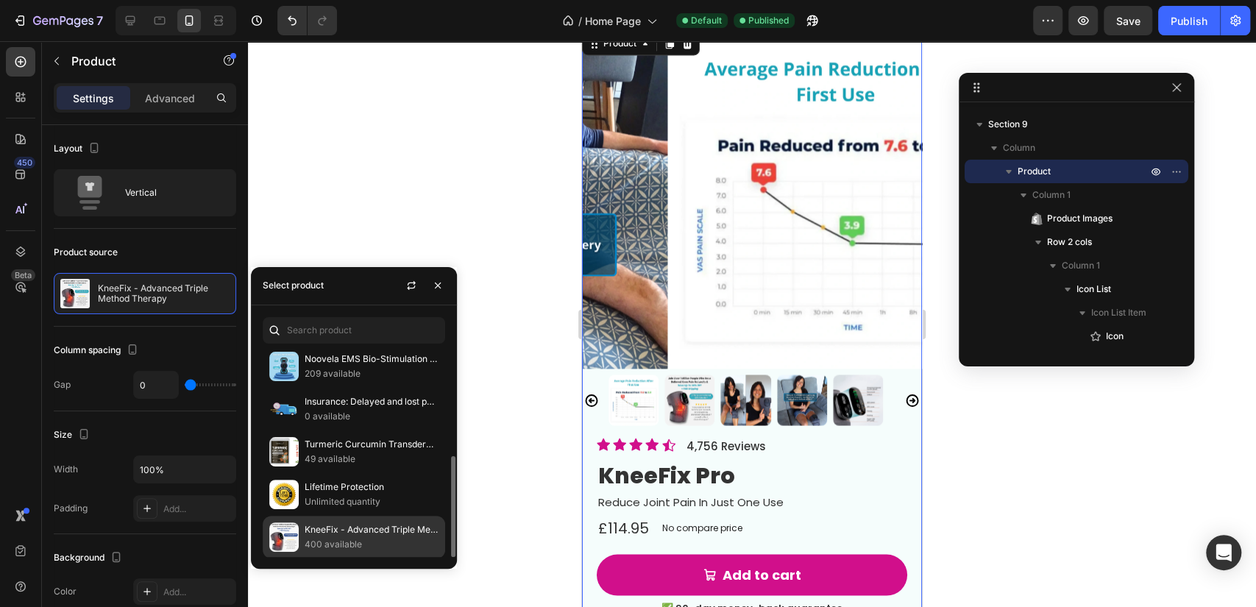
click at [361, 537] on p "400 available" at bounding box center [372, 544] width 134 height 15
click at [363, 543] on p "400 available" at bounding box center [372, 544] width 134 height 15
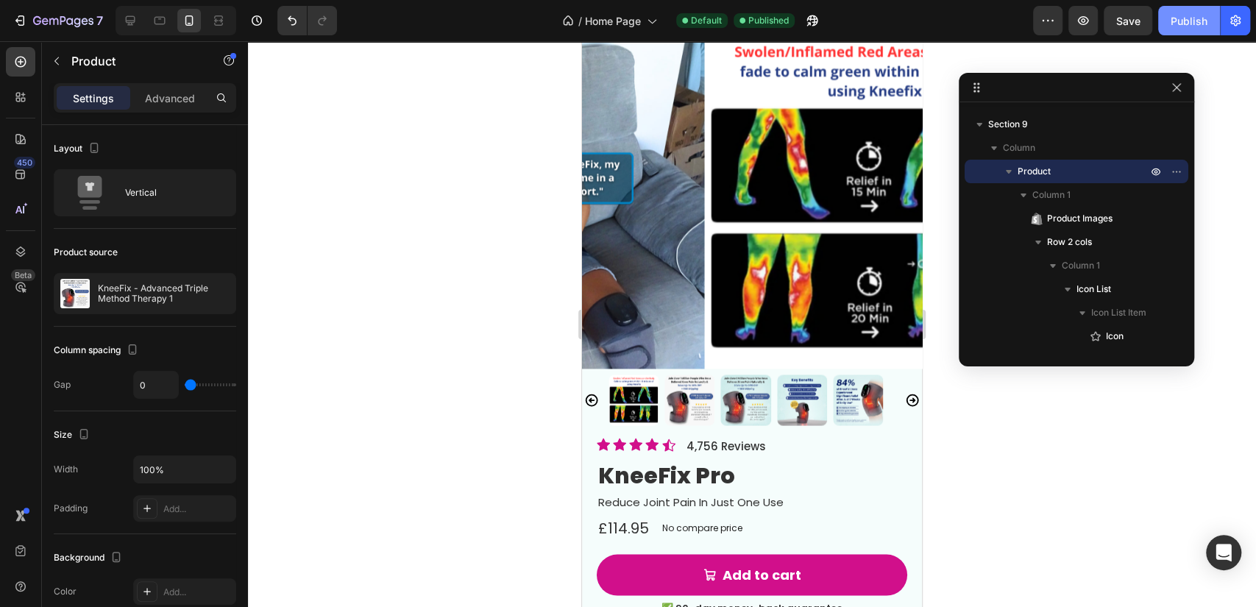
click at [1196, 28] on button "Publish" at bounding box center [1189, 20] width 62 height 29
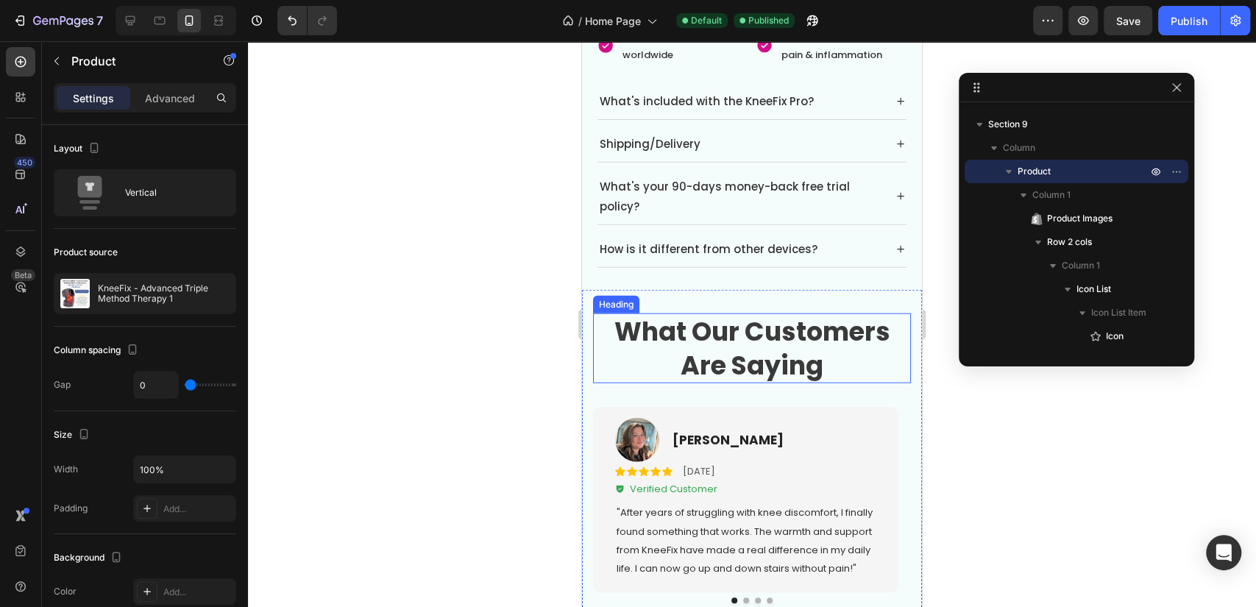
scroll to position [5994, 0]
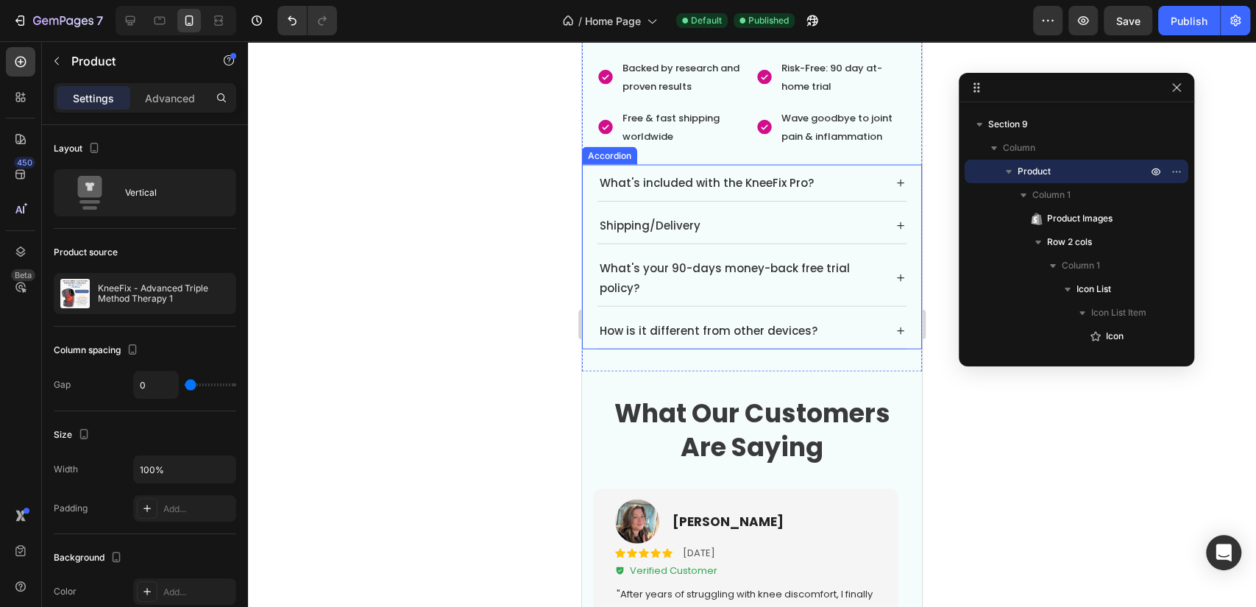
click at [595, 205] on div "What's included with the KneeFix Pro? Shipping/Delivery What's your 90-days mon…" at bounding box center [752, 257] width 340 height 185
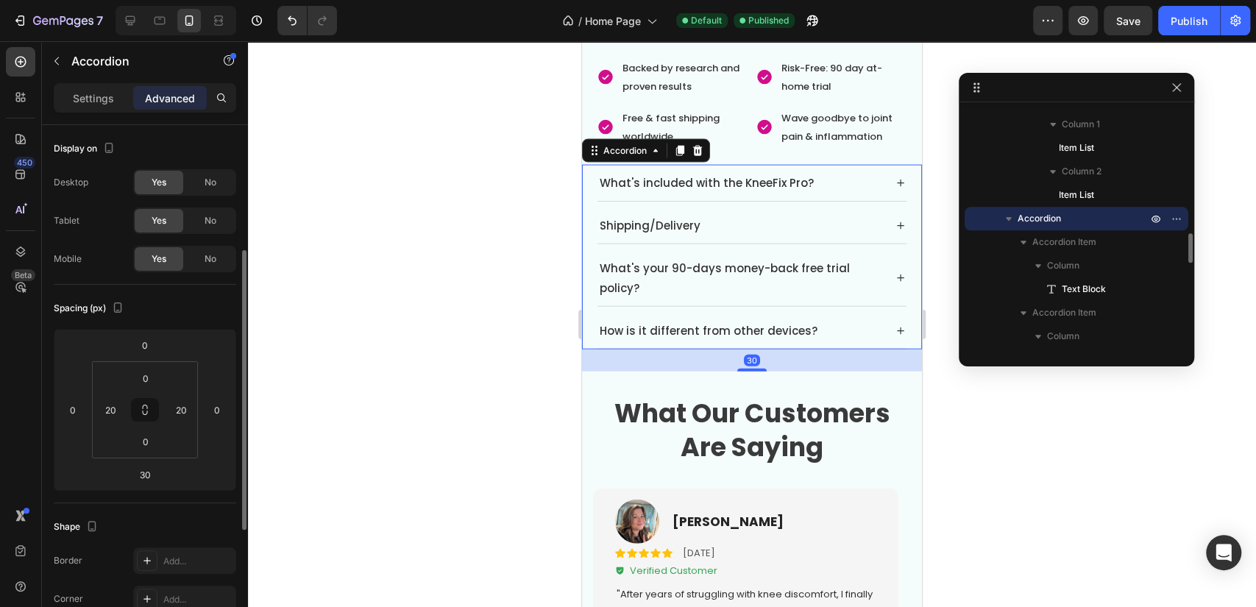
scroll to position [82, 0]
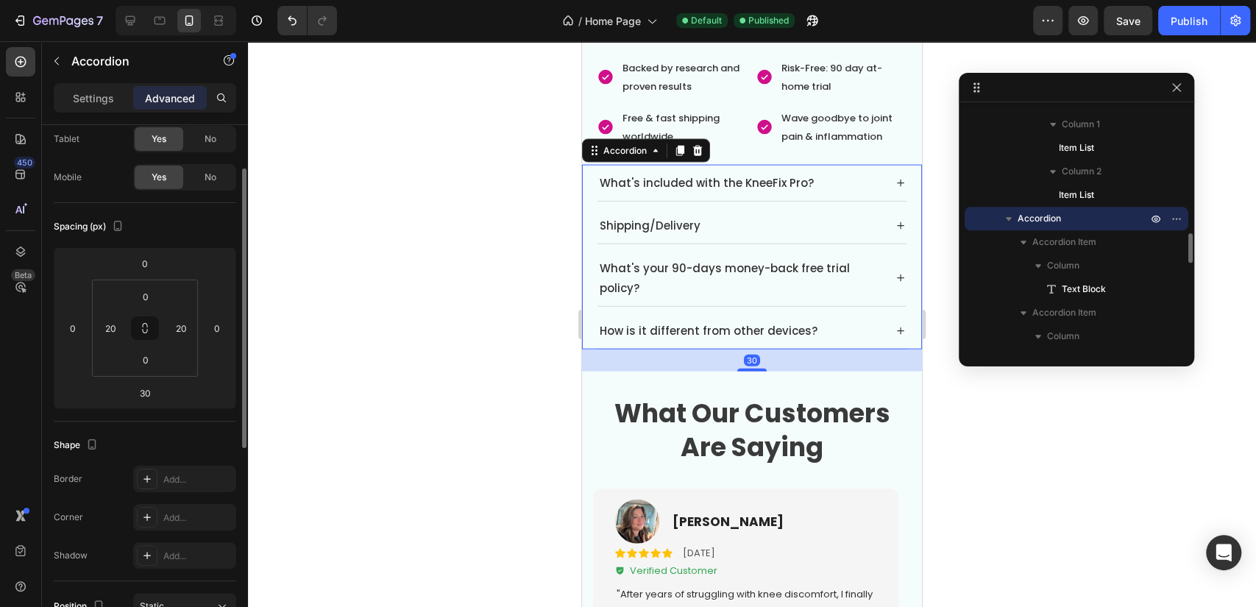
click at [110, 85] on div "Settings Advanced" at bounding box center [145, 97] width 182 height 29
drag, startPoint x: 111, startPoint y: 87, endPoint x: 115, endPoint y: 97, distance: 10.9
click at [112, 88] on div "Settings" at bounding box center [94, 98] width 74 height 24
type input "8"
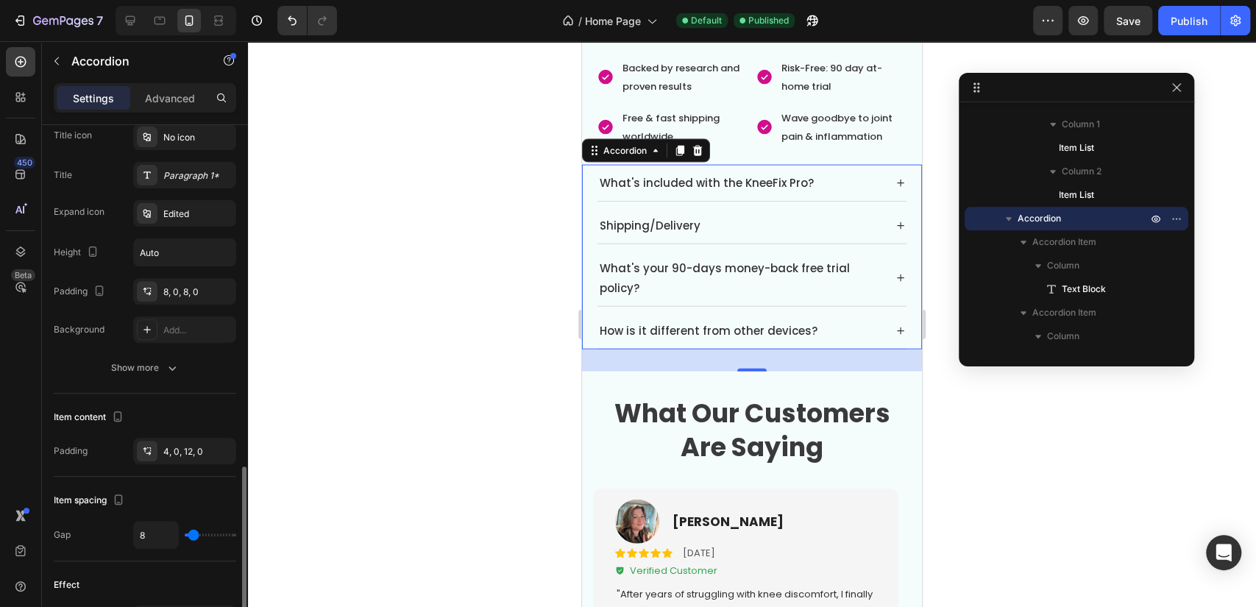
scroll to position [490, 0]
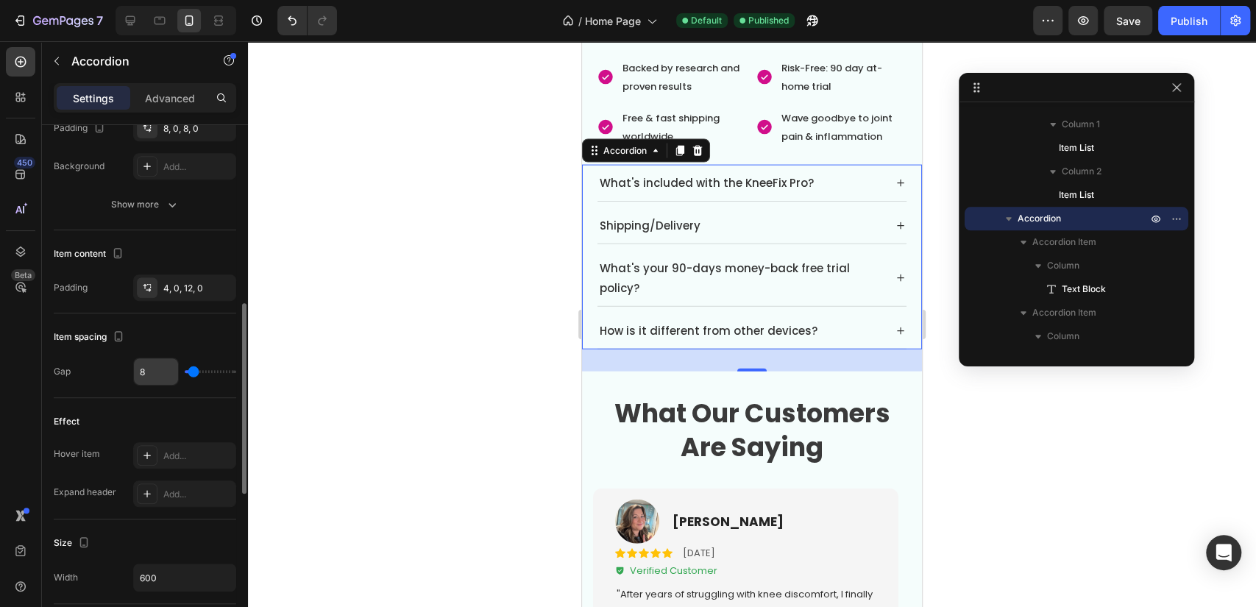
click at [168, 369] on input "8" at bounding box center [156, 371] width 44 height 26
type input "1"
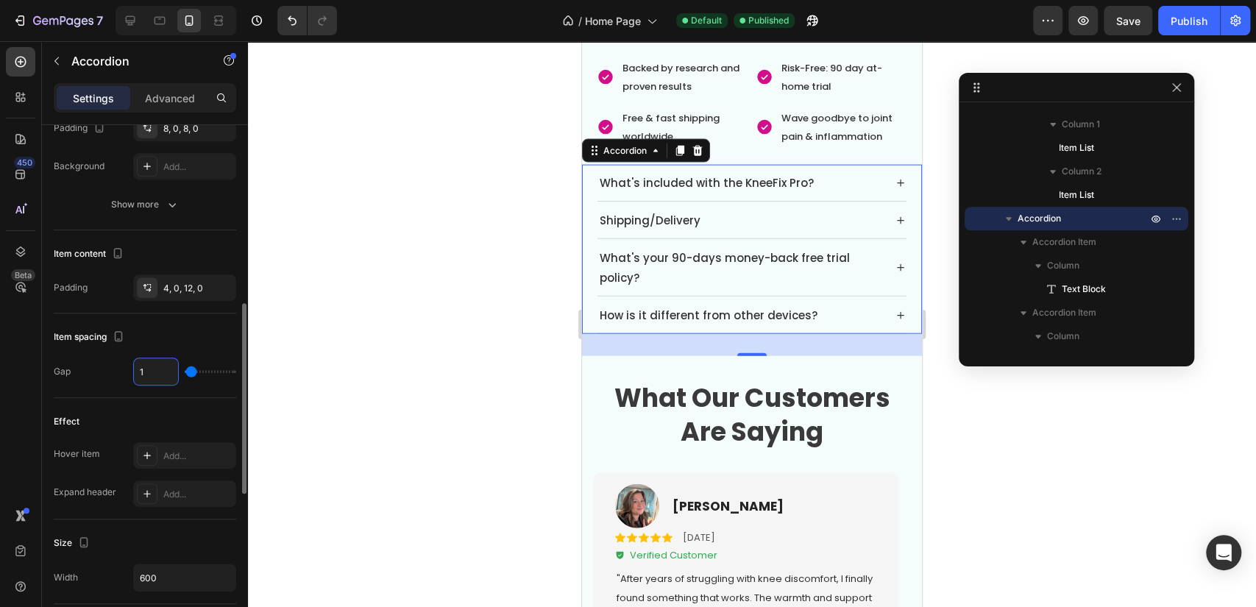
type input "10"
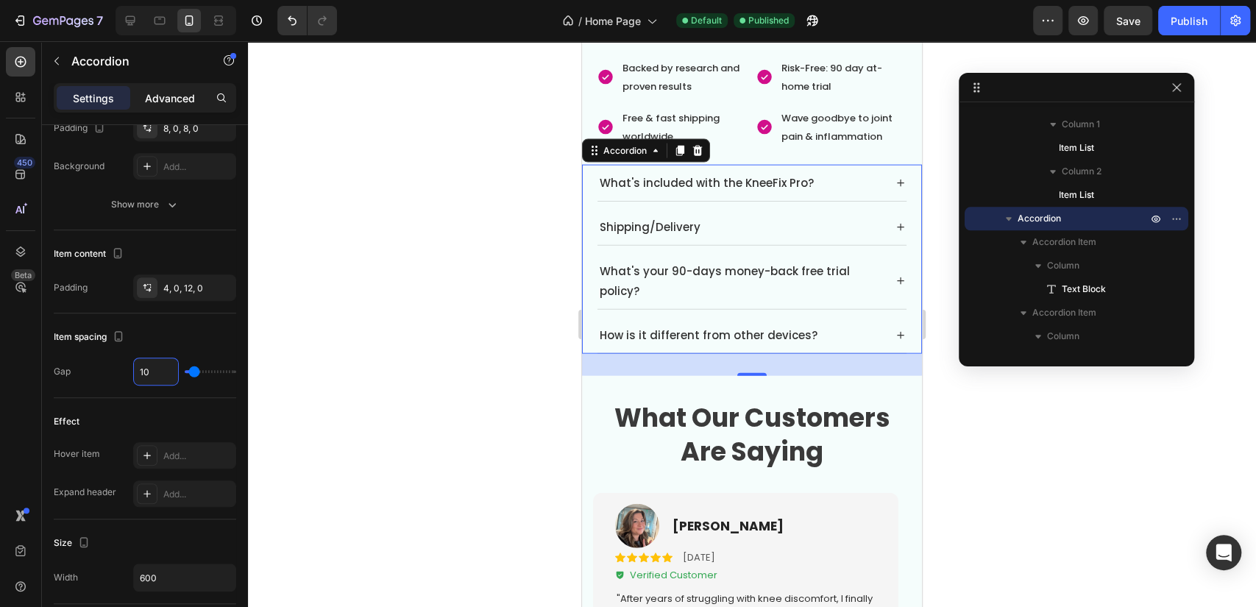
click at [166, 100] on p "Advanced" at bounding box center [170, 98] width 50 height 15
type input "100%"
type input "100"
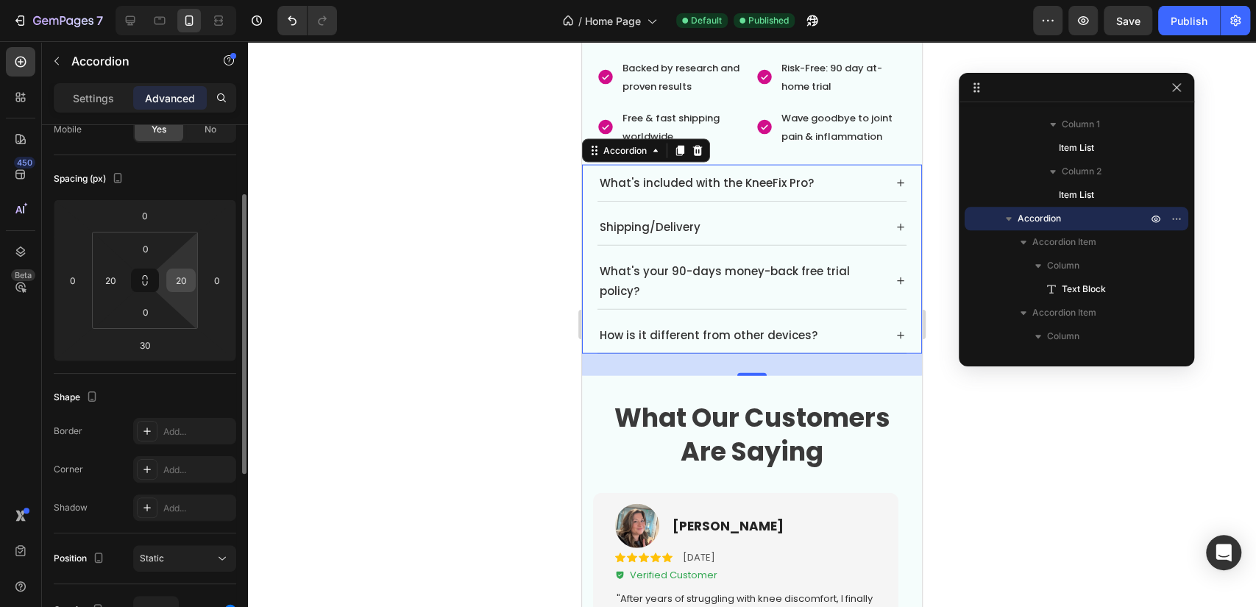
scroll to position [0, 0]
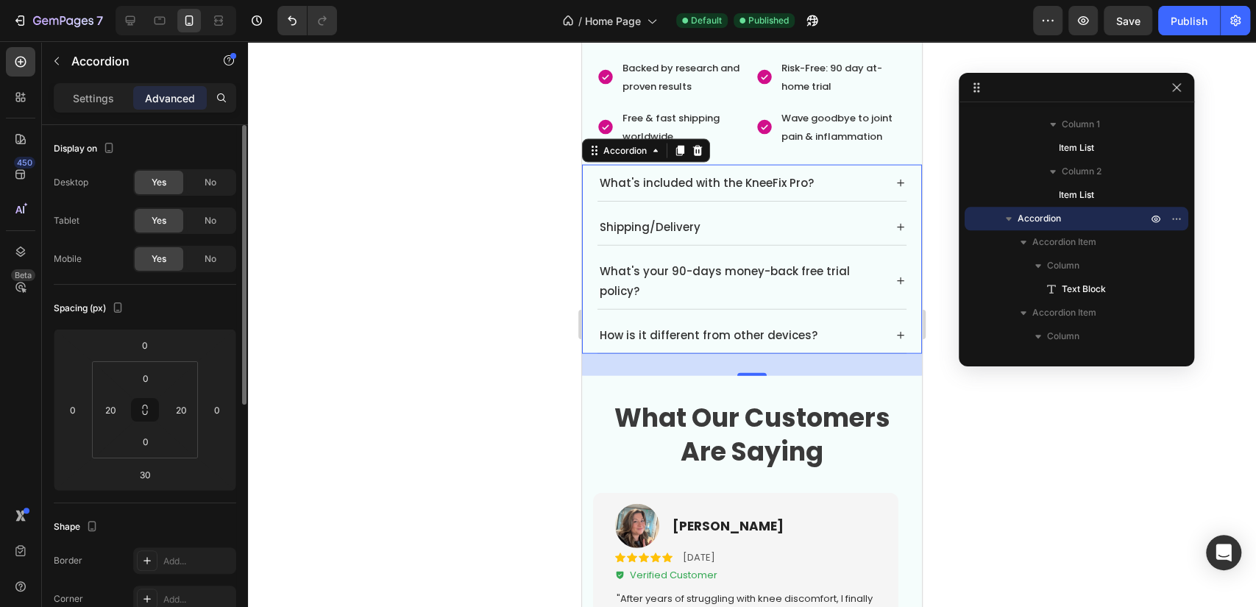
click at [102, 91] on p "Settings" at bounding box center [93, 98] width 41 height 15
type input "10"
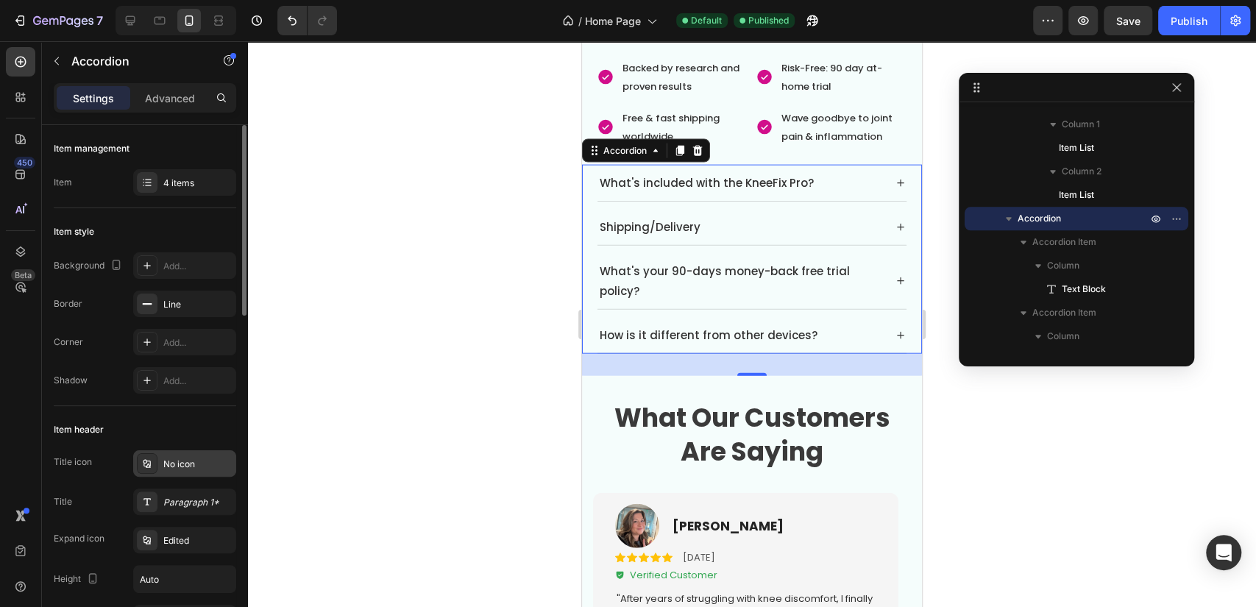
scroll to position [82, 0]
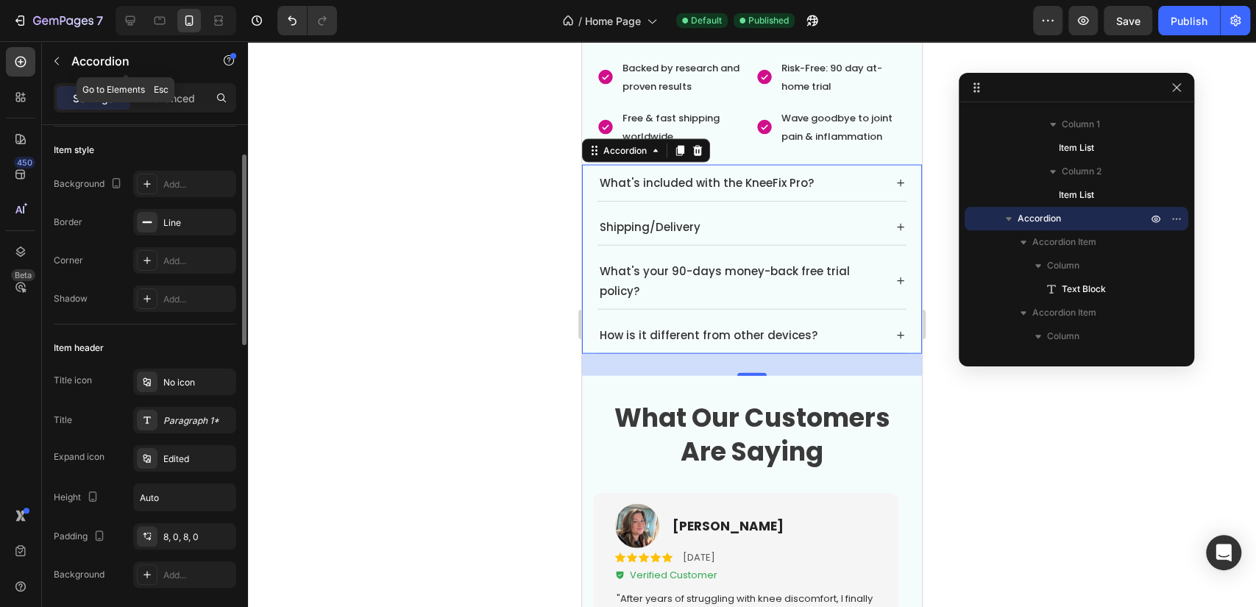
click at [56, 49] on div "Accordion" at bounding box center [126, 61] width 168 height 38
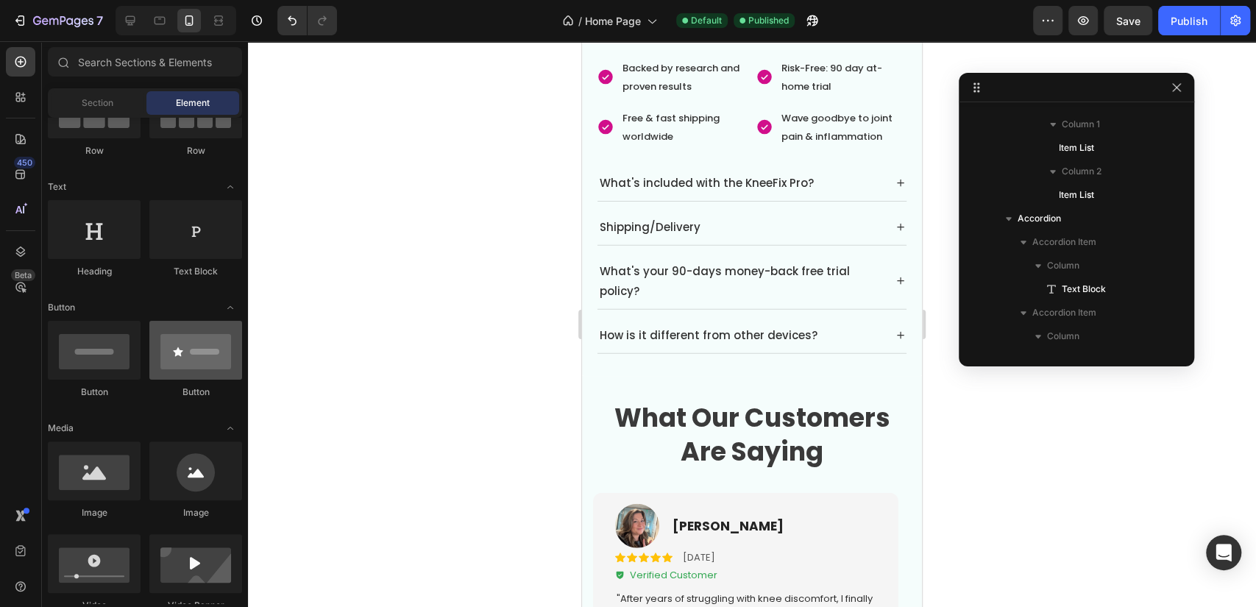
scroll to position [327, 0]
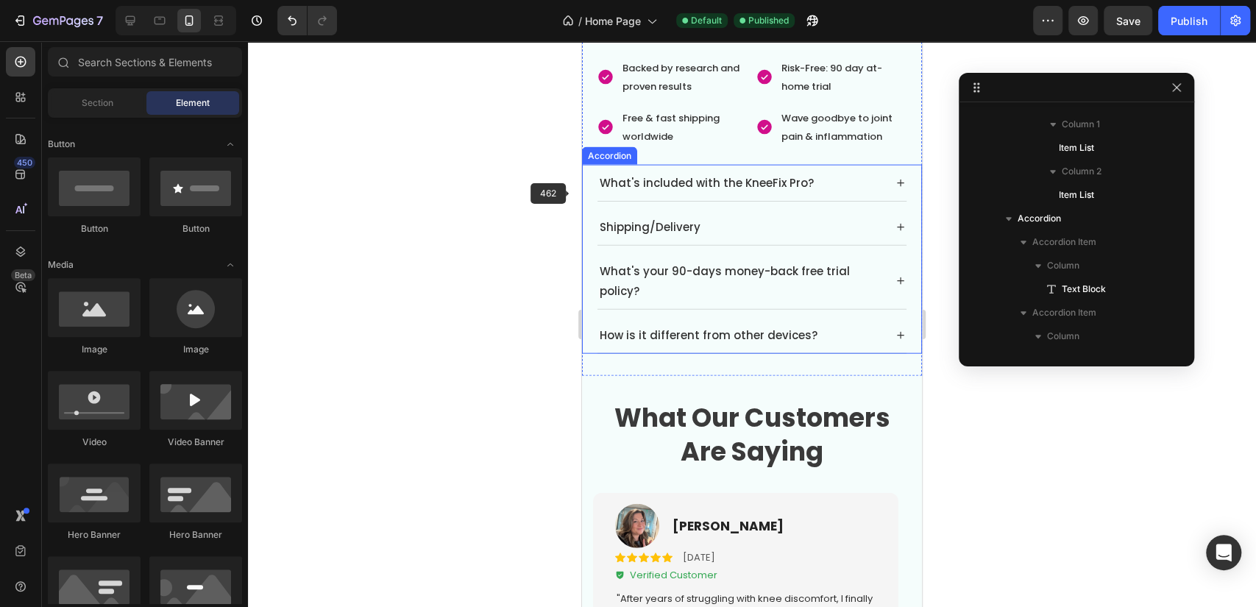
click at [602, 175] on p "What's included with the KneeFix Pro?" at bounding box center [707, 183] width 214 height 20
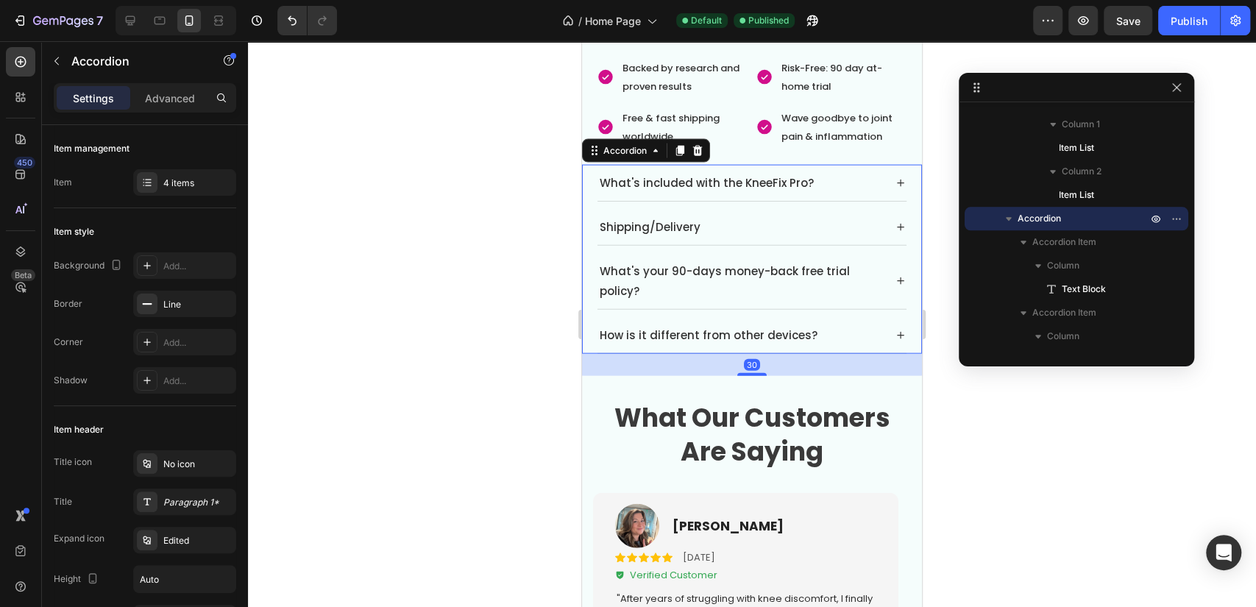
click at [590, 185] on div "What's included with the KneeFix Pro? Shipping/Delivery What's your 90-days mon…" at bounding box center [752, 259] width 340 height 189
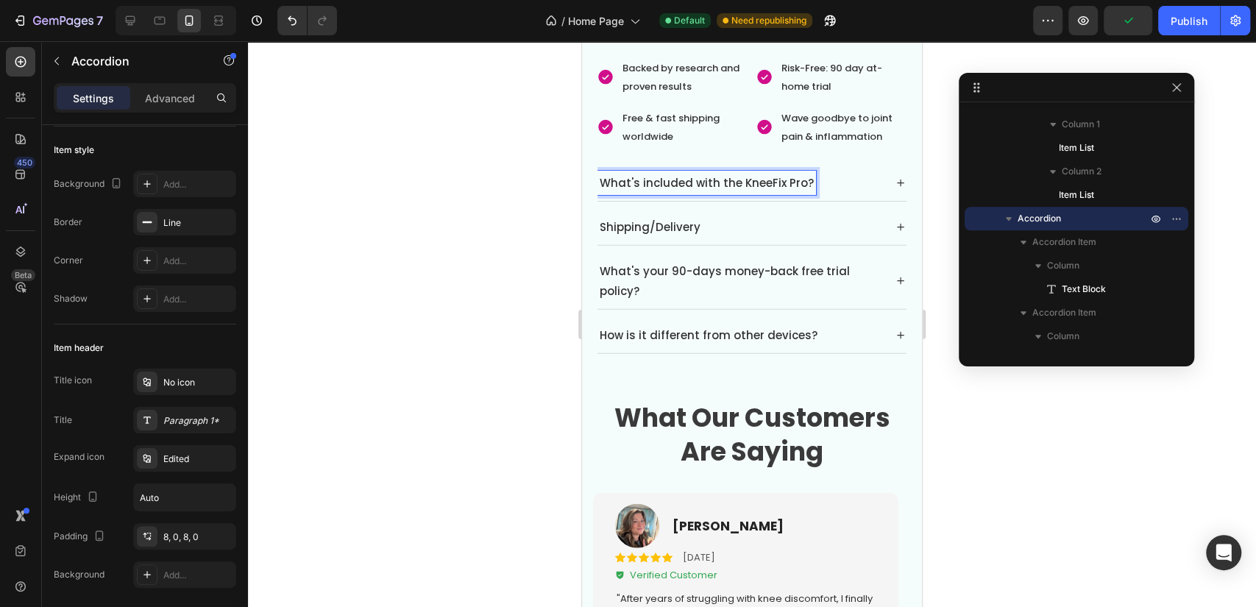
click at [856, 175] on div "What's included with the KneeFix Pro?" at bounding box center [739, 183] width 285 height 24
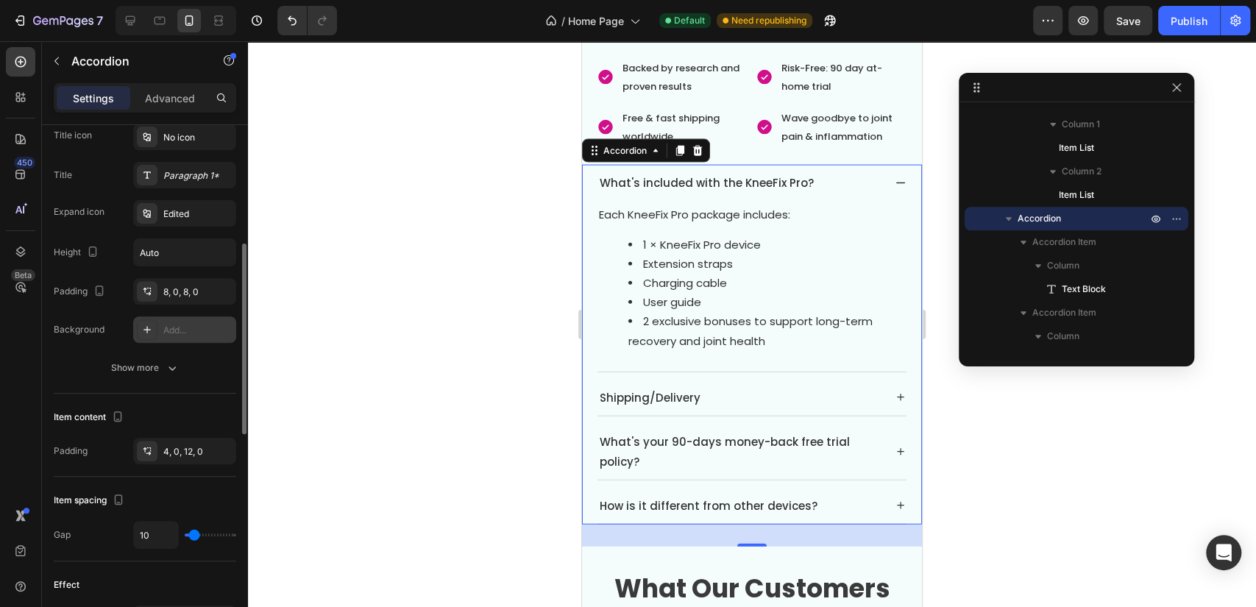
scroll to position [408, 0]
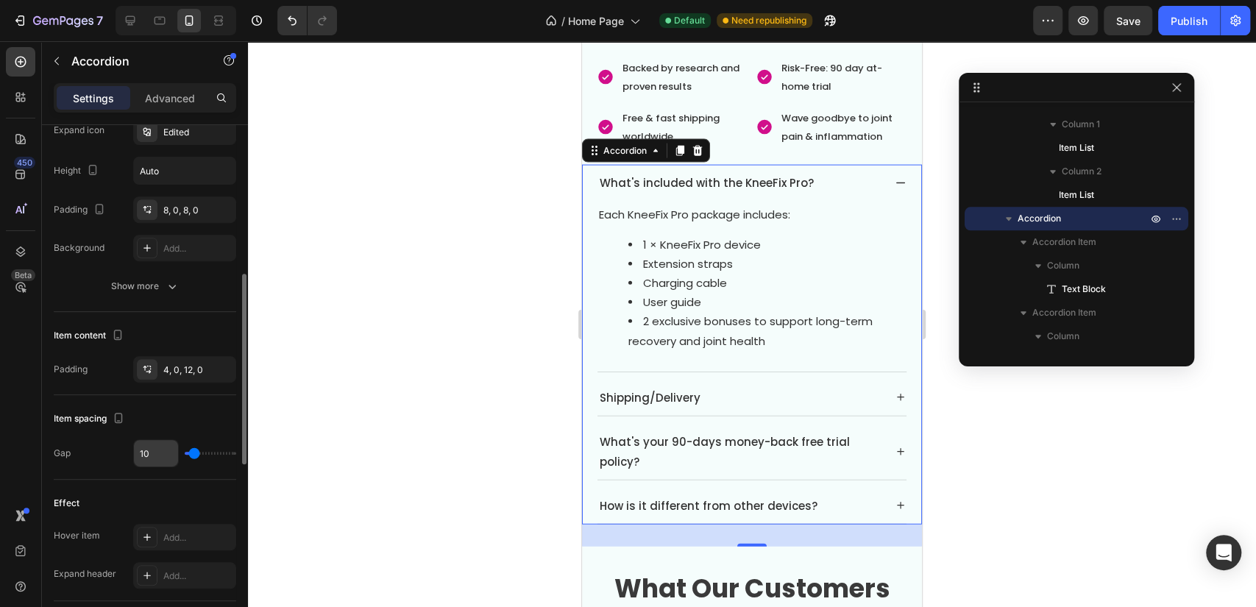
click at [160, 459] on input "10" at bounding box center [156, 453] width 44 height 26
type input "8"
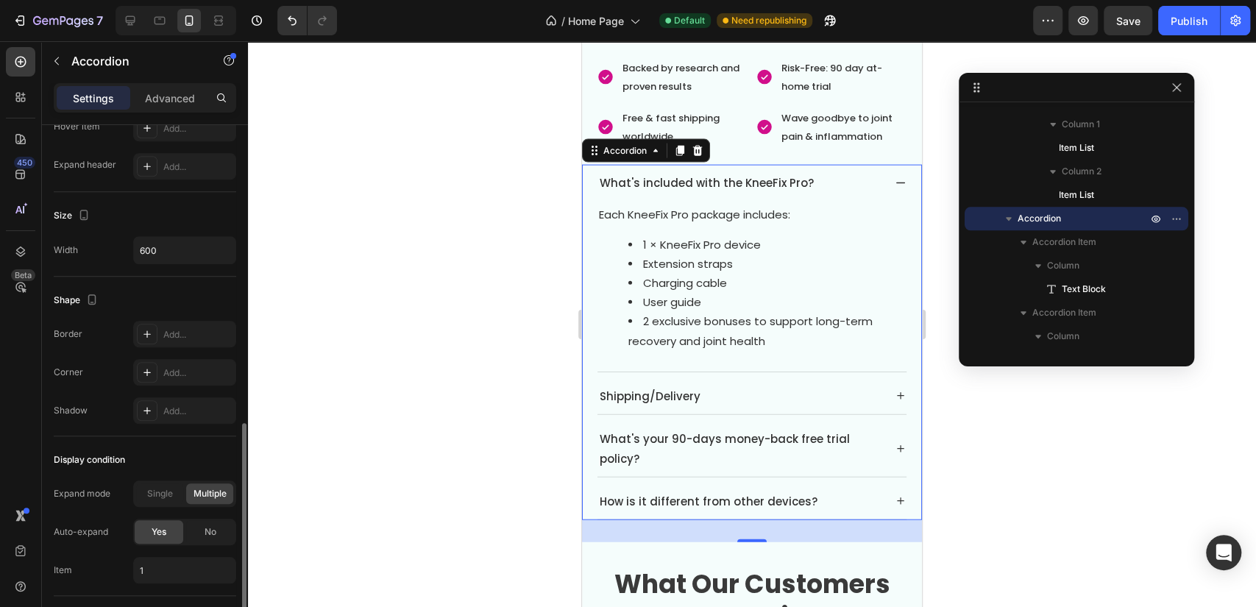
scroll to position [899, 0]
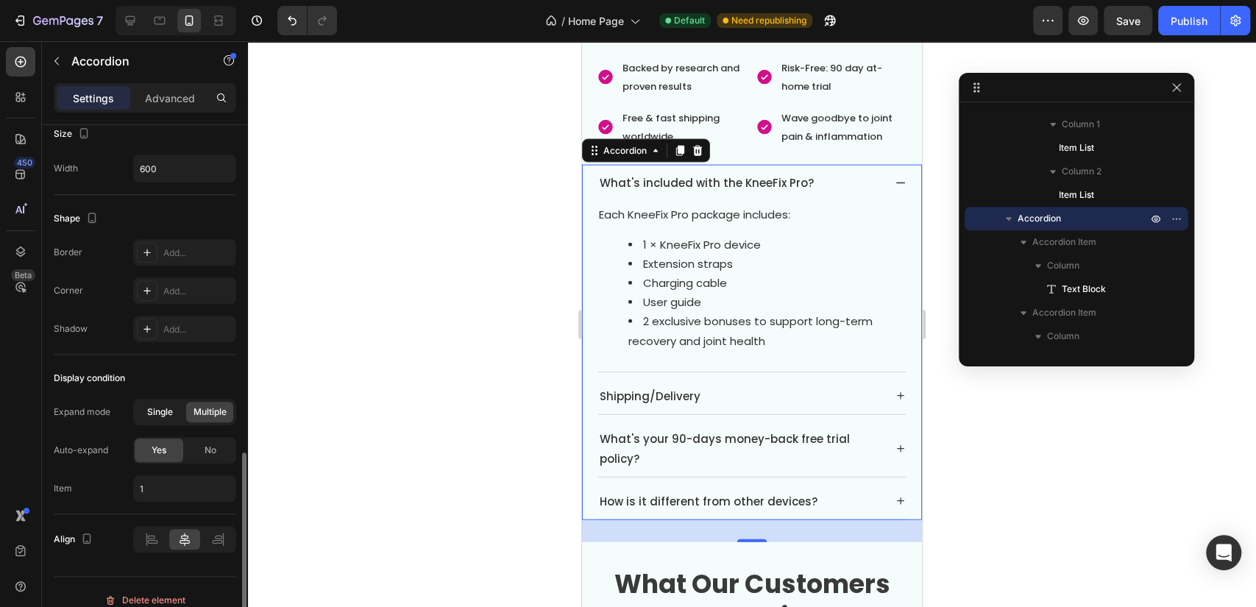
type input "8"
click at [165, 411] on span "Single" at bounding box center [160, 411] width 26 height 13
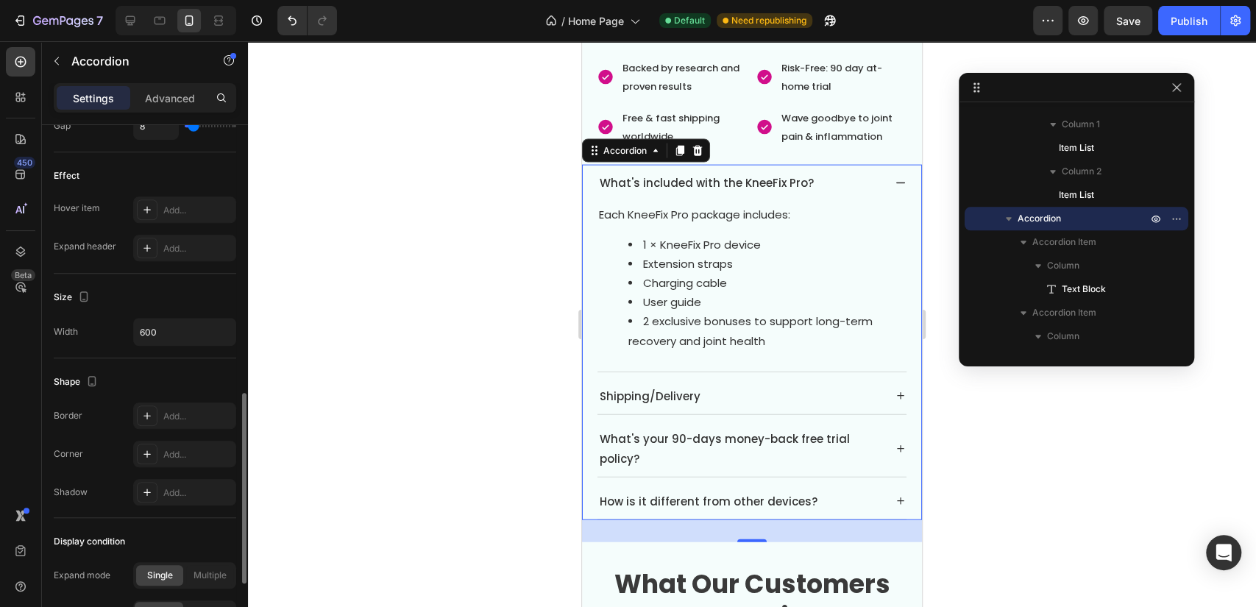
scroll to position [914, 0]
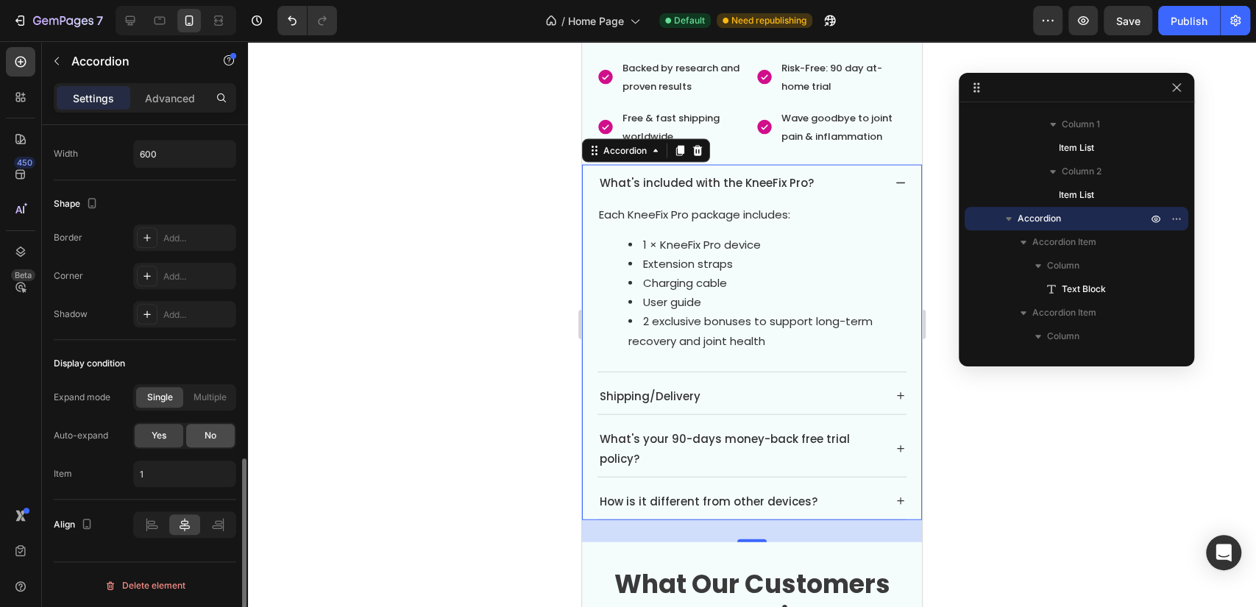
click at [215, 430] on span "No" at bounding box center [211, 435] width 12 height 13
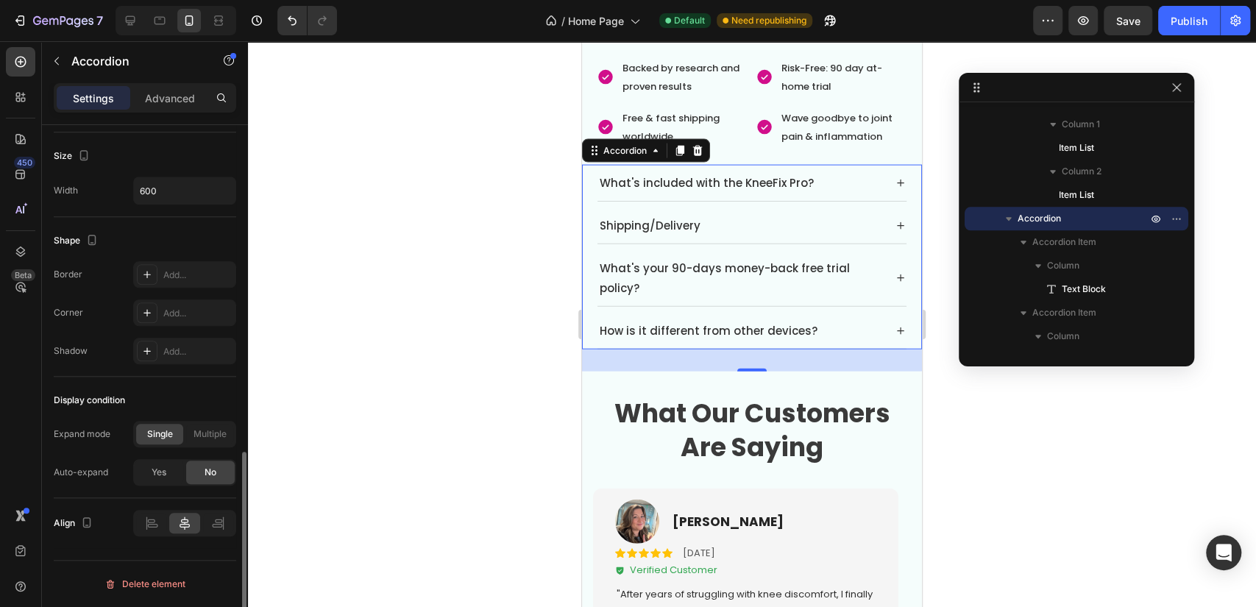
scroll to position [876, 0]
click at [884, 165] on div "What's included with the KneeFix Pro?" at bounding box center [751, 183] width 309 height 36
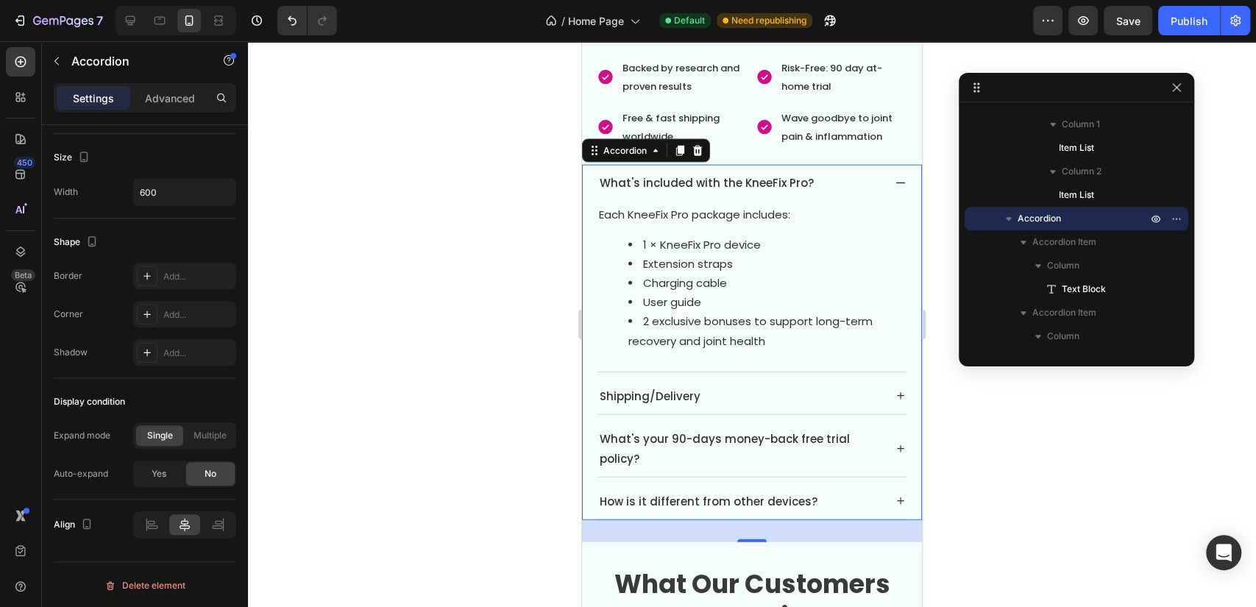
click at [895, 390] on icon at bounding box center [901, 396] width 12 height 12
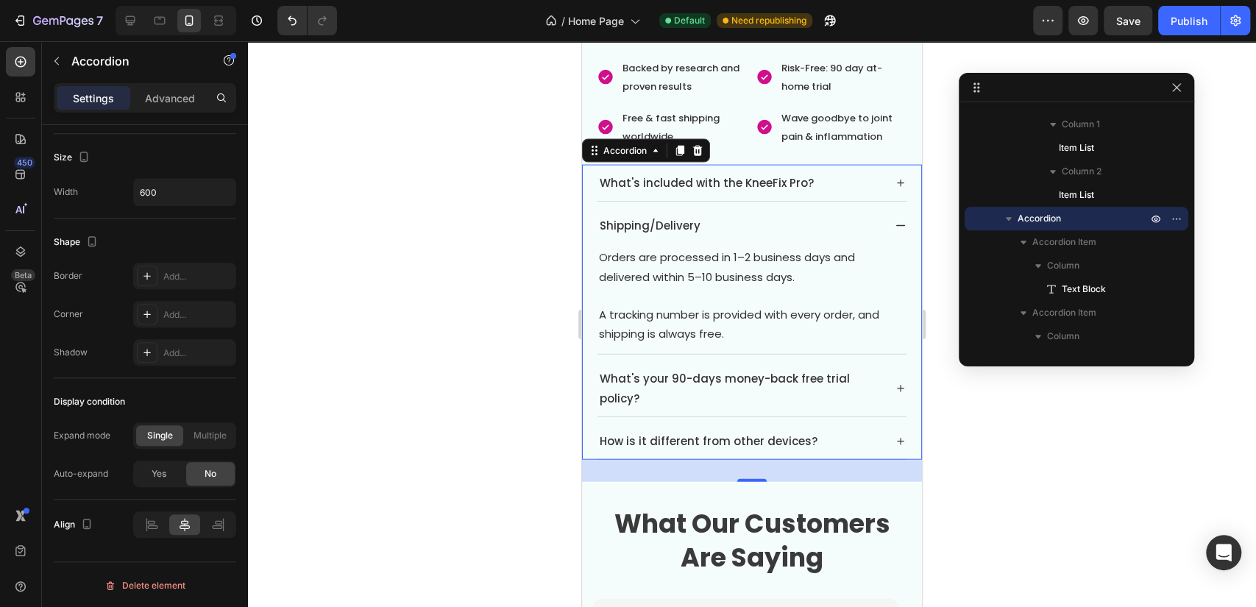
click at [897, 180] on icon at bounding box center [900, 183] width 7 height 7
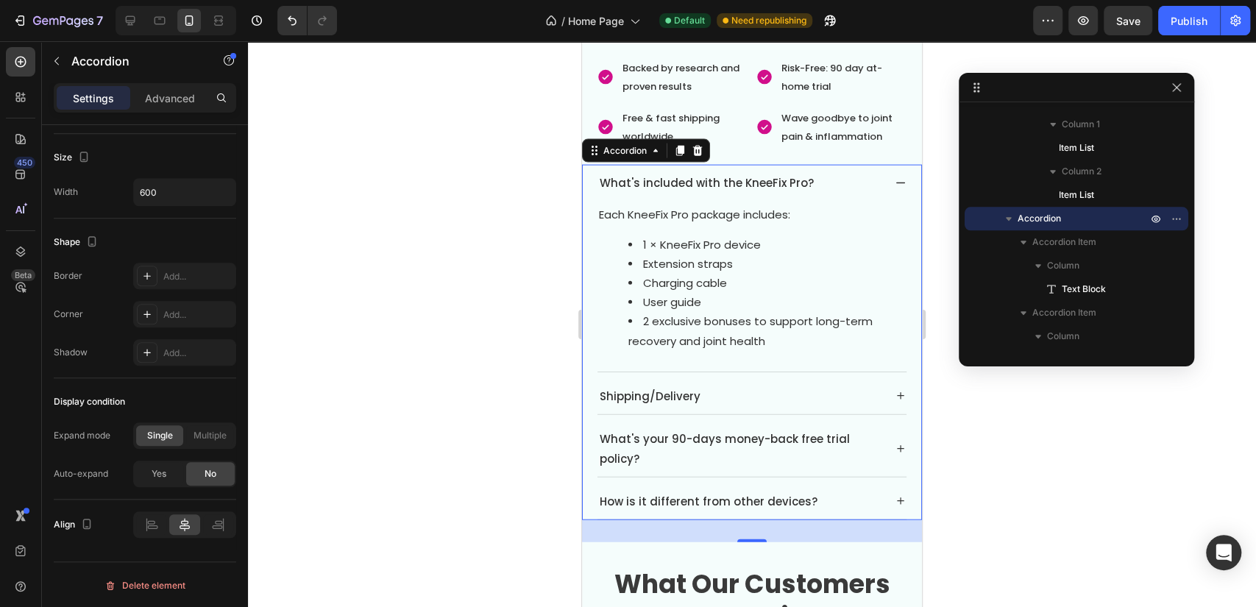
click at [898, 174] on div "What's included with the KneeFix Pro? Each KneeFix Pro package includes: 1 × Kn…" at bounding box center [752, 342] width 340 height 355
click at [891, 165] on div "What's included with the KneeFix Pro?" at bounding box center [751, 183] width 309 height 36
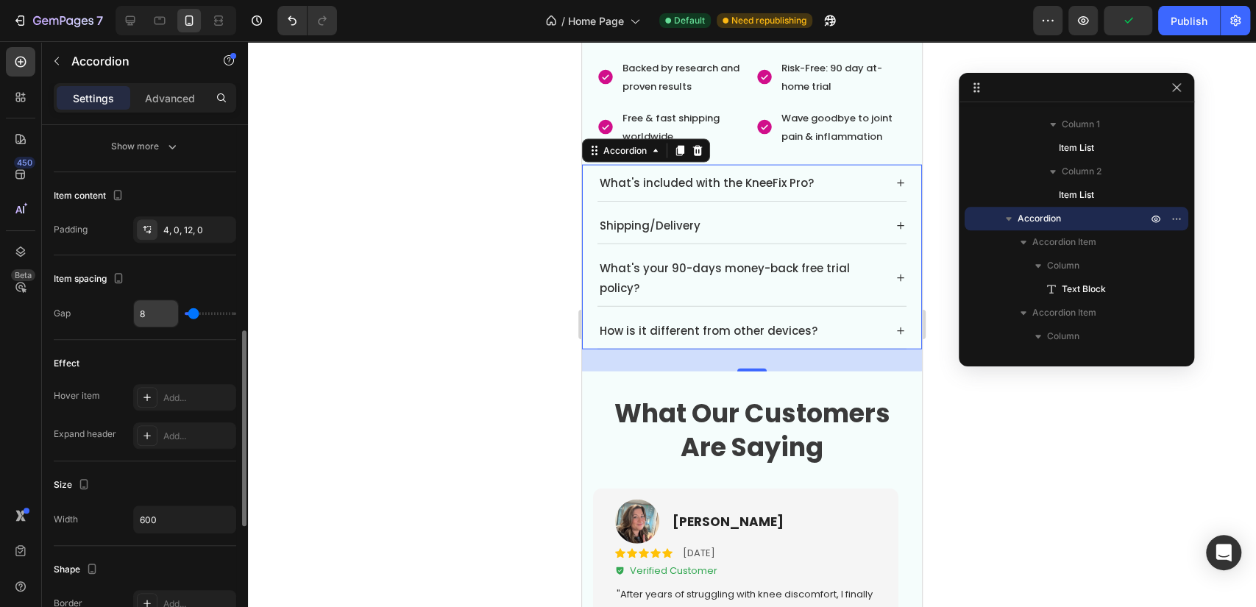
scroll to position [385, 0]
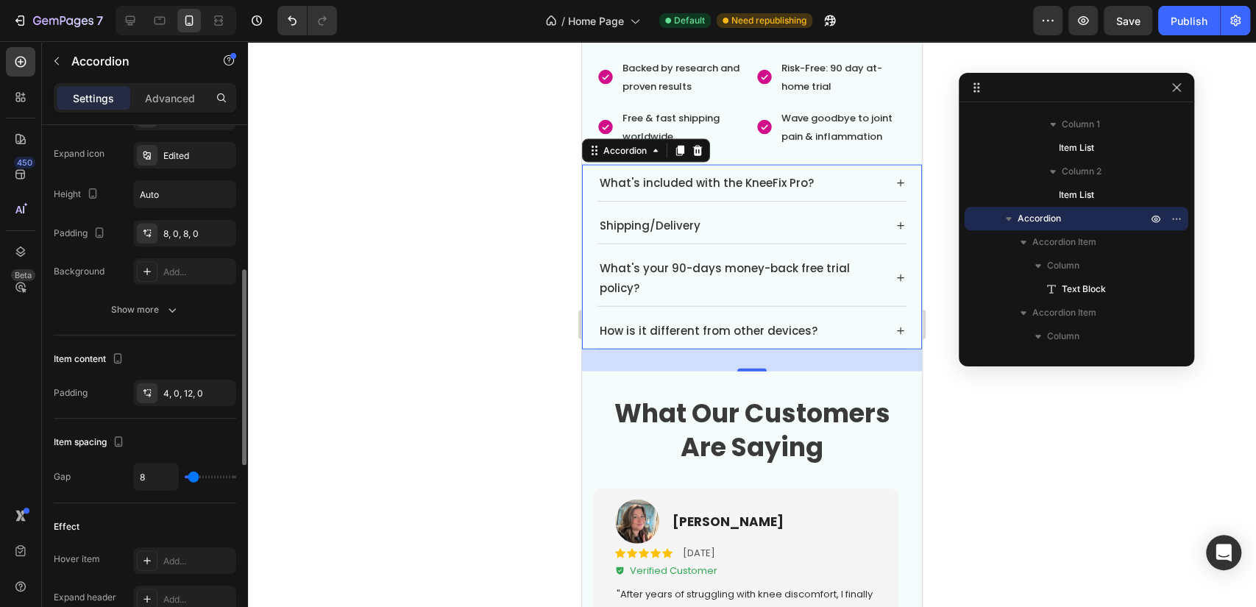
click at [173, 310] on icon "button" at bounding box center [171, 310] width 7 height 4
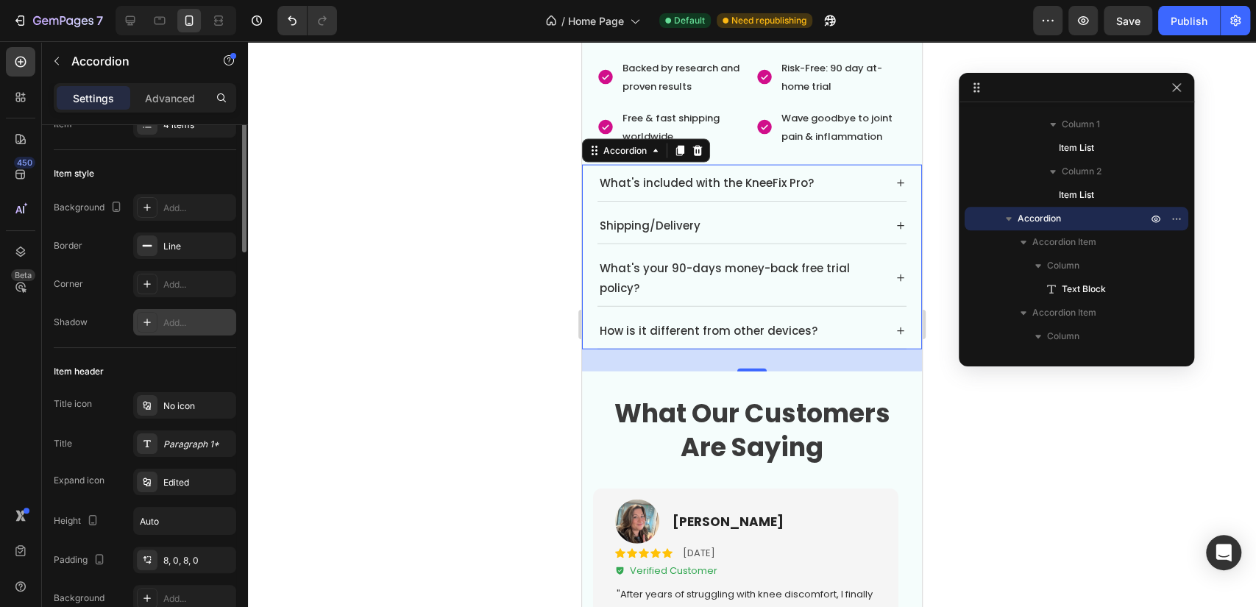
scroll to position [0, 0]
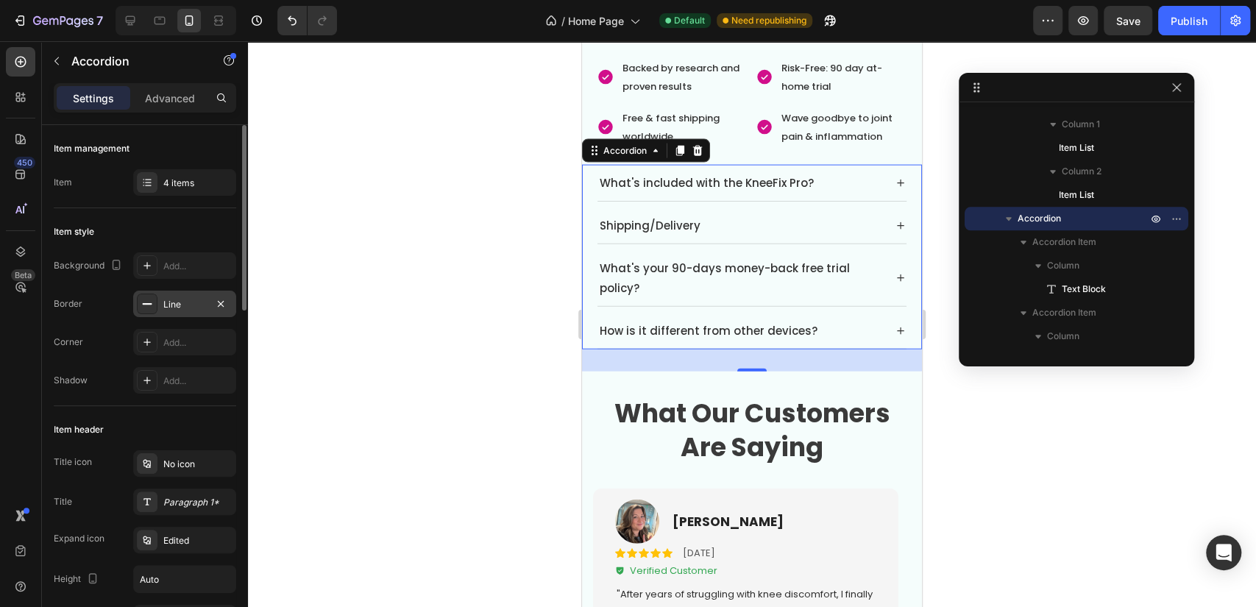
click at [194, 308] on div "Line" at bounding box center [184, 304] width 43 height 13
click at [860, 171] on div "What's included with the KneeFix Pro?" at bounding box center [739, 183] width 285 height 24
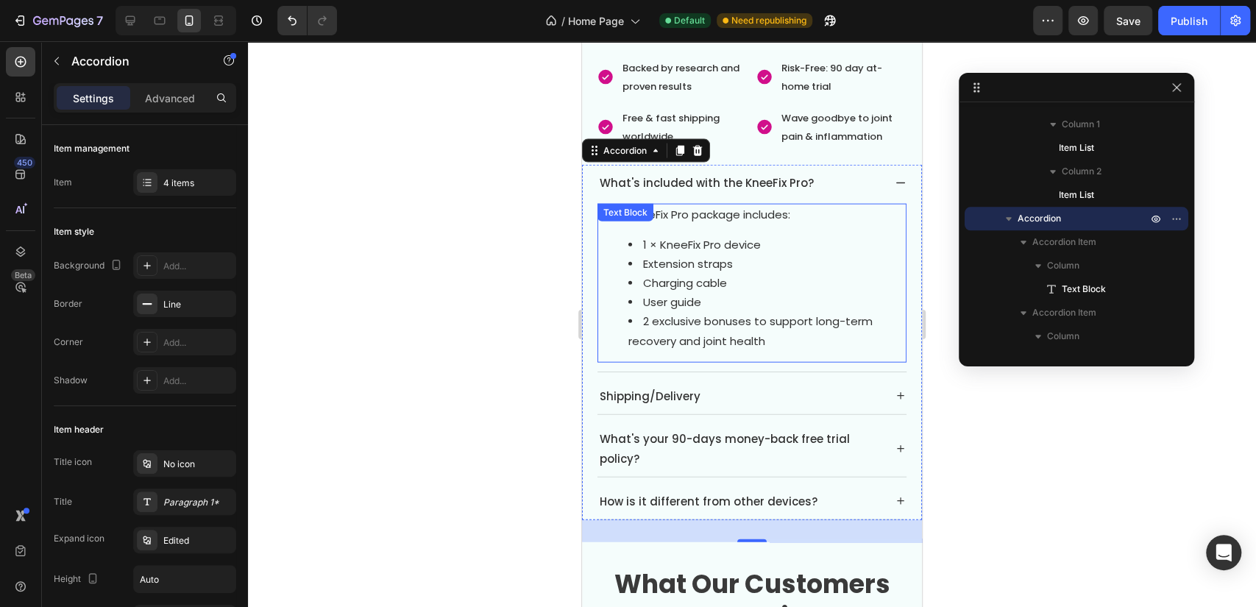
click at [727, 207] on span "Each KneeFix Pro package includes:" at bounding box center [694, 214] width 191 height 15
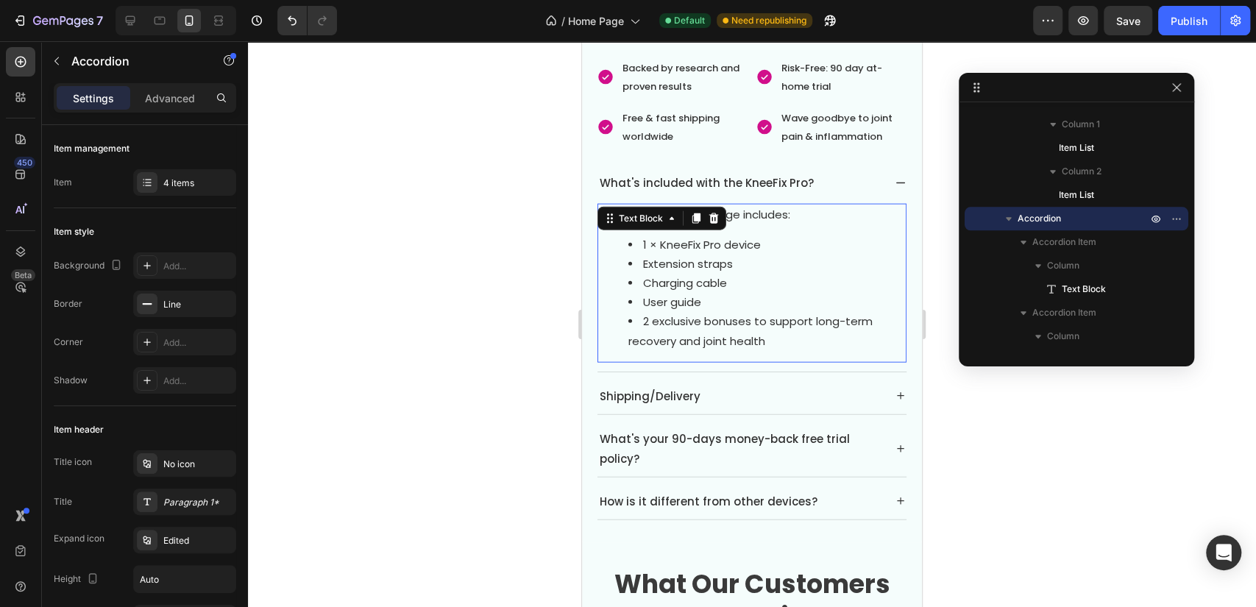
click at [727, 207] on span "Each KneeFix Pro package includes:" at bounding box center [694, 214] width 191 height 15
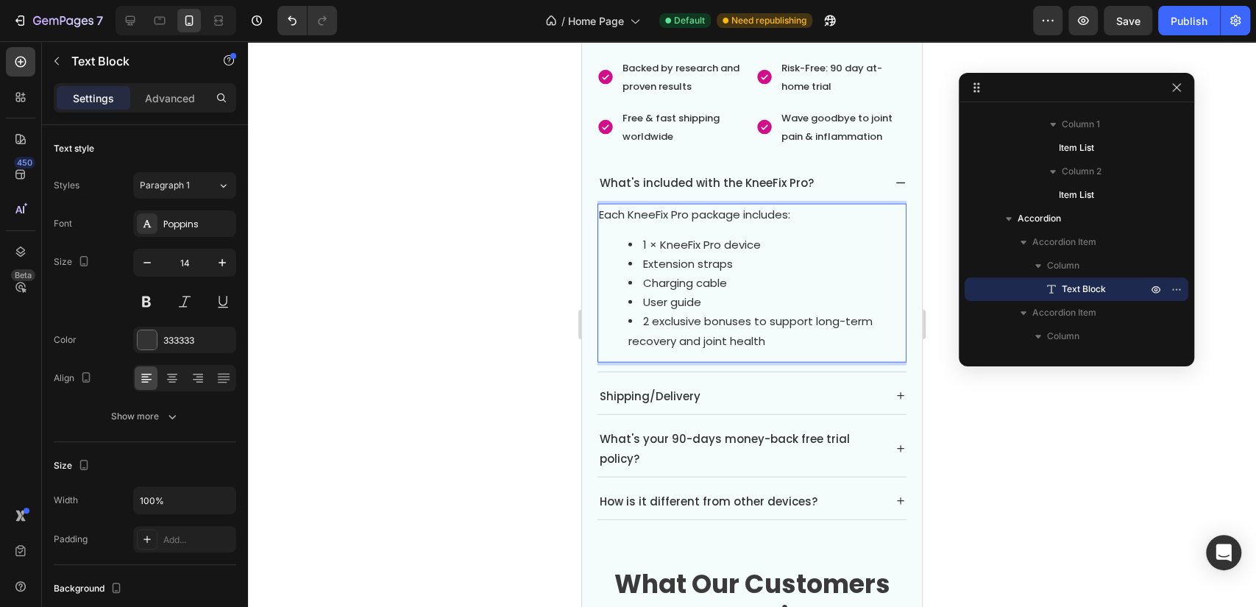
click at [807, 326] on li "2 exclusive bonuses to support long-term recovery and joint health" at bounding box center [766, 331] width 277 height 38
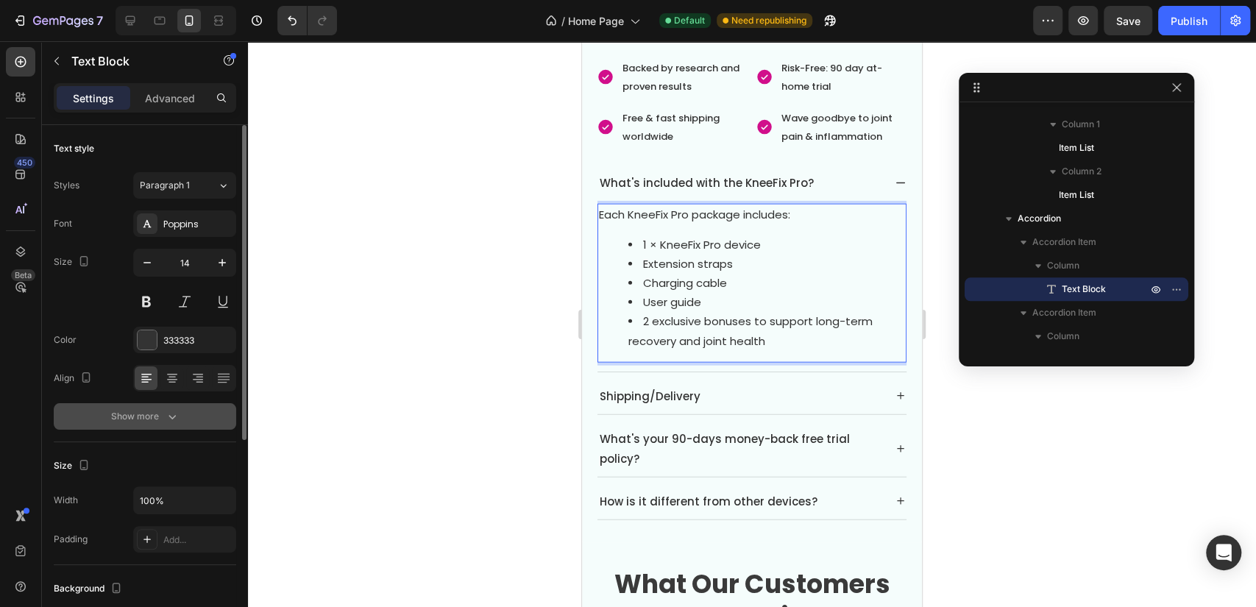
click at [199, 422] on button "Show more" at bounding box center [145, 416] width 182 height 26
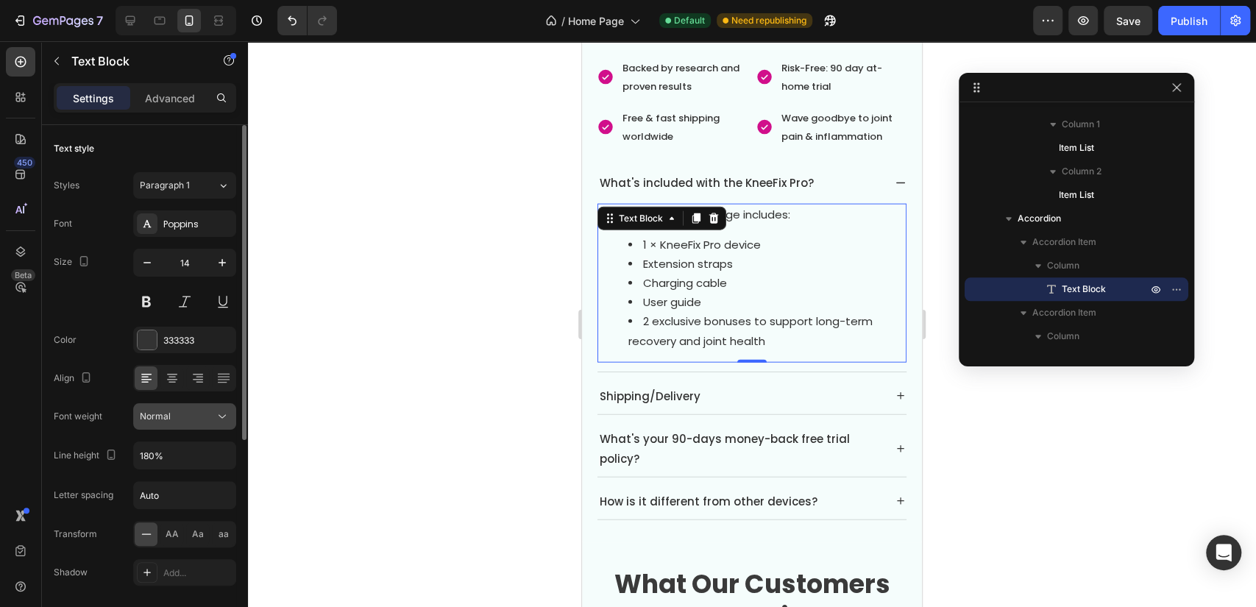
click at [210, 423] on button "Normal" at bounding box center [184, 416] width 103 height 26
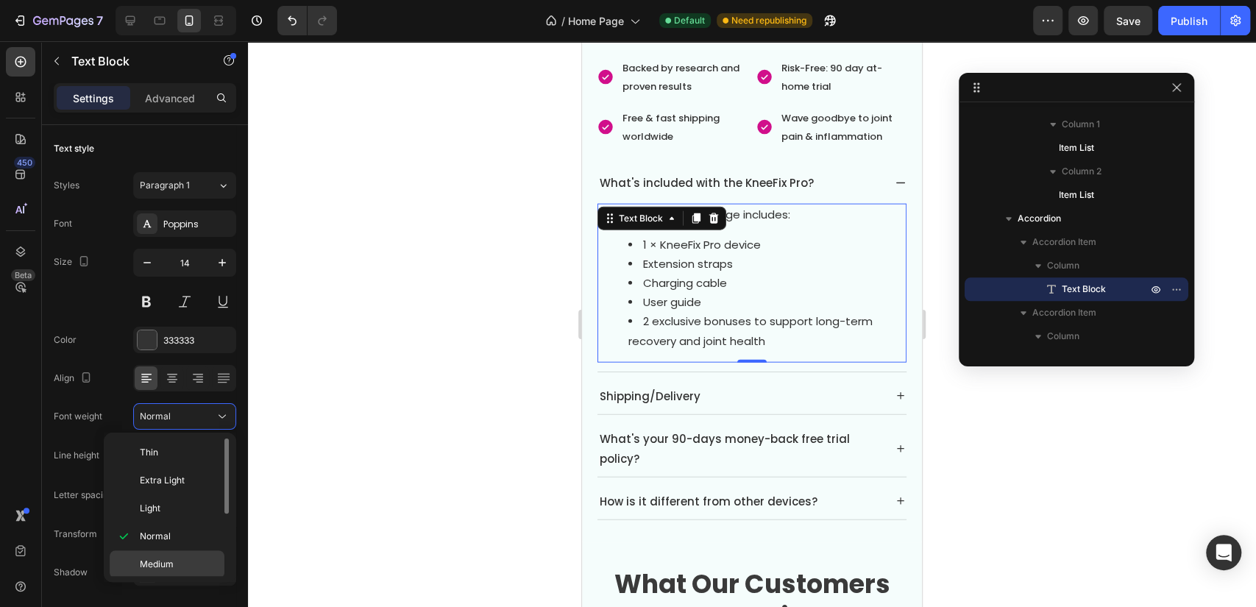
click at [188, 569] on p "Medium" at bounding box center [179, 564] width 78 height 13
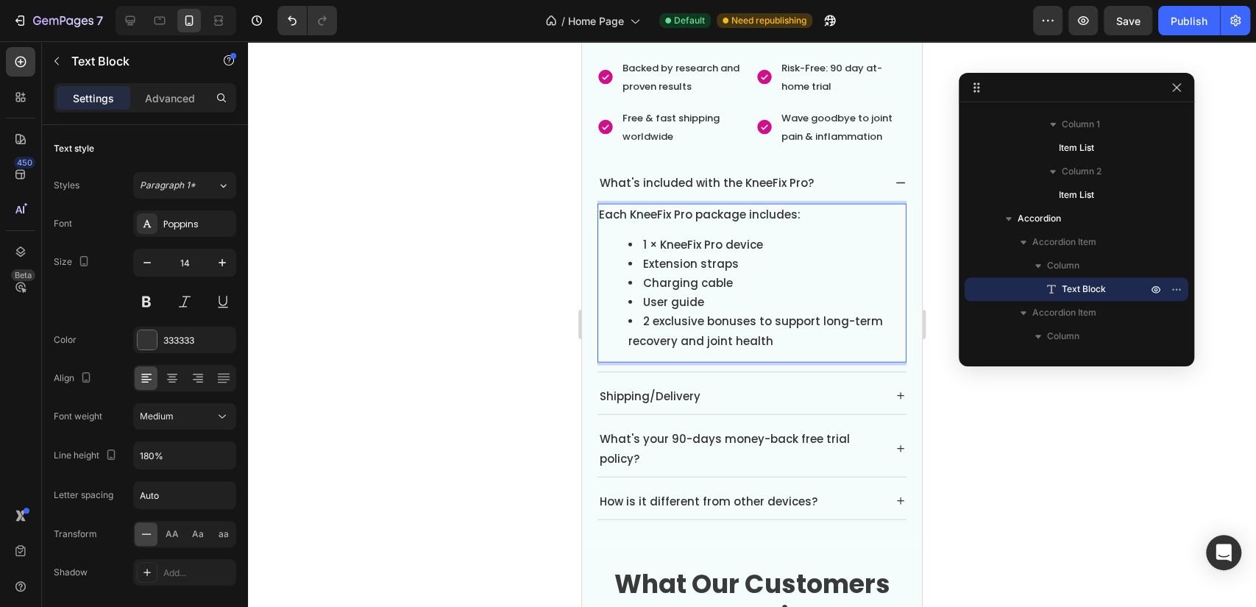
click at [790, 207] on span "Each KneeFix Pro package includes:" at bounding box center [700, 214] width 202 height 15
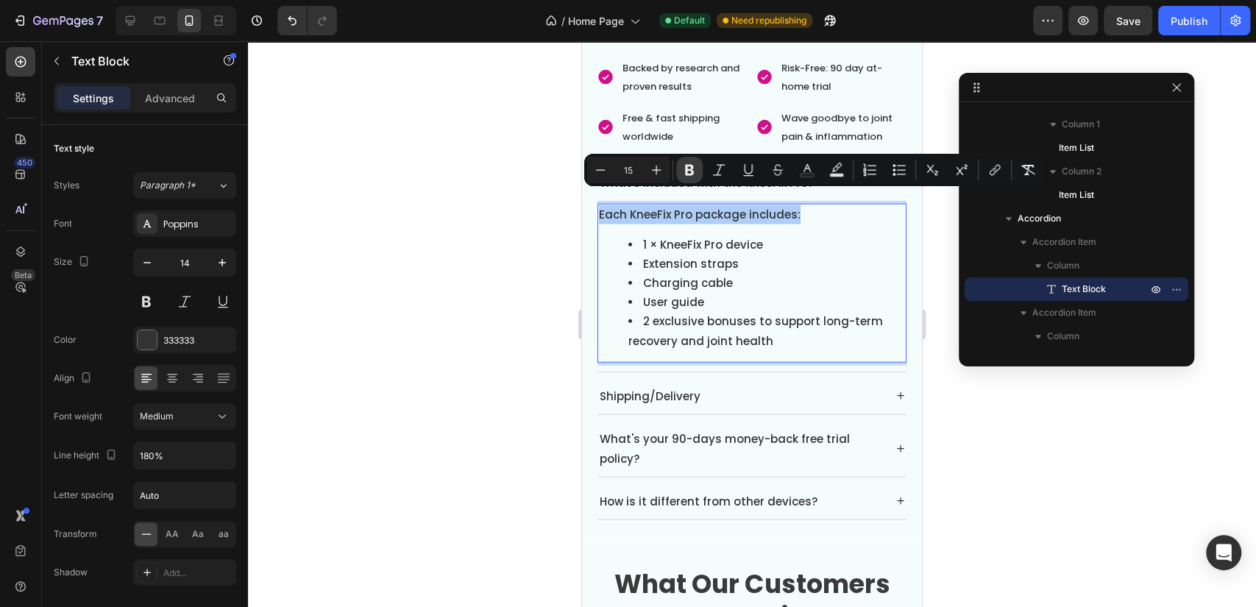
click at [688, 169] on icon "Editor contextual toolbar" at bounding box center [689, 170] width 9 height 11
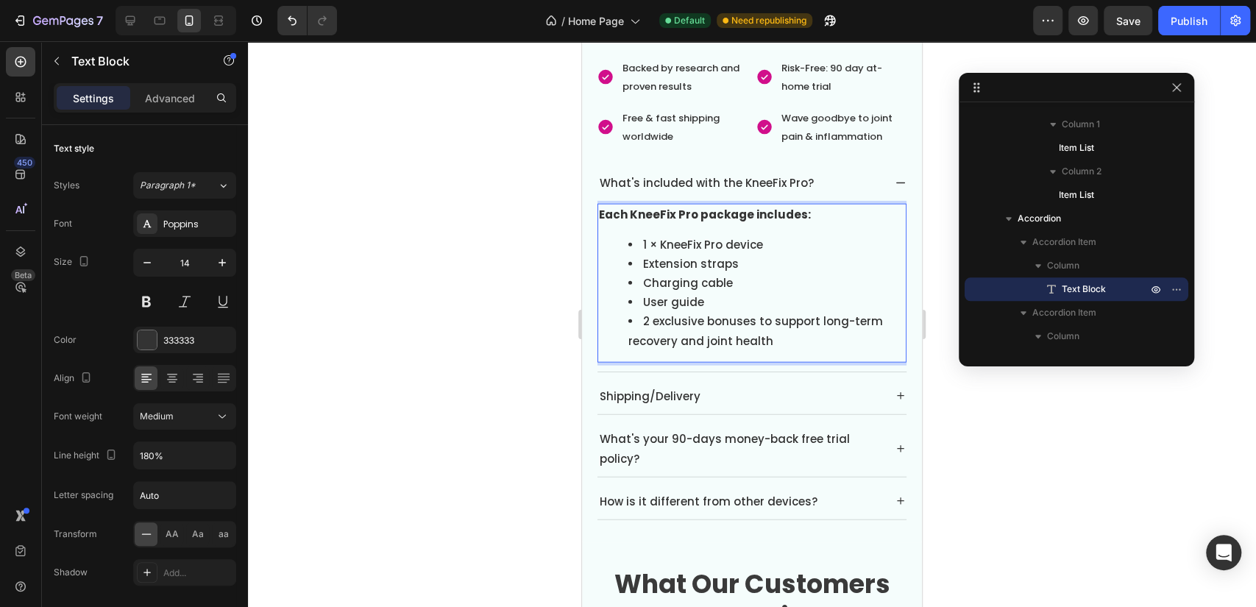
click at [839, 213] on div "Each KneeFix Pro package includes: 1 × KneeFix Pro device Extension straps Char…" at bounding box center [751, 283] width 309 height 158
click at [784, 207] on strong "Each KneeFix Pro package includes:" at bounding box center [705, 214] width 212 height 15
click at [762, 207] on strong "Each KneeFix Pro package includes:" at bounding box center [705, 214] width 212 height 15
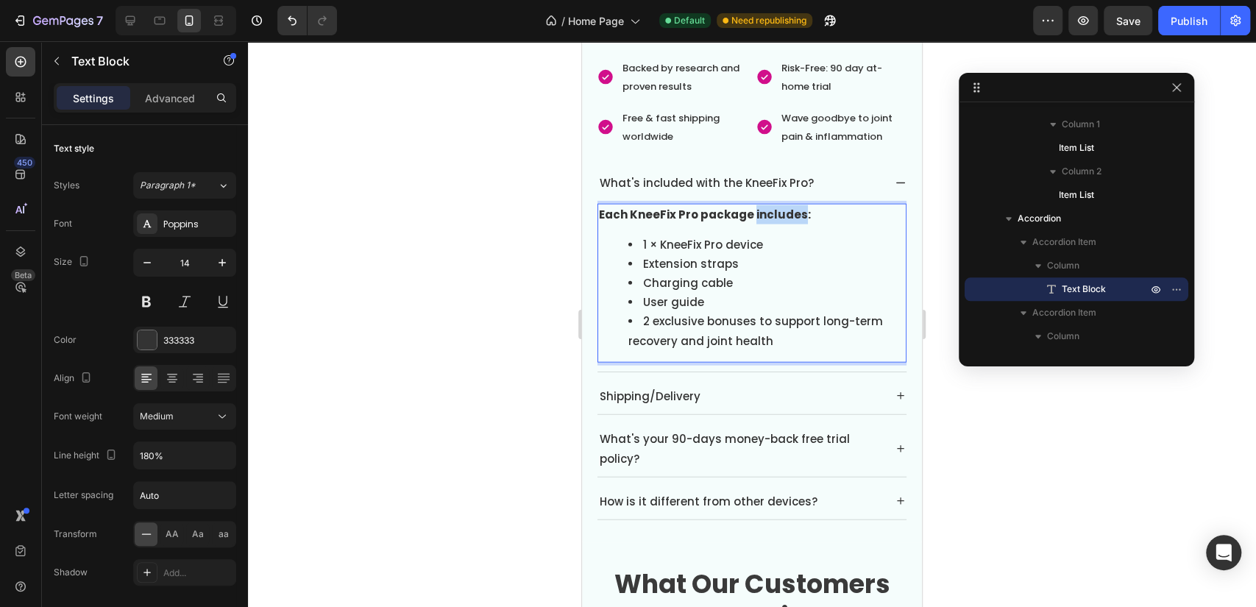
click at [762, 207] on strong "Each KneeFix Pro package includes:" at bounding box center [705, 214] width 212 height 15
click at [795, 255] on li "Extension straps" at bounding box center [766, 264] width 277 height 19
click at [536, 234] on div at bounding box center [752, 324] width 1008 height 566
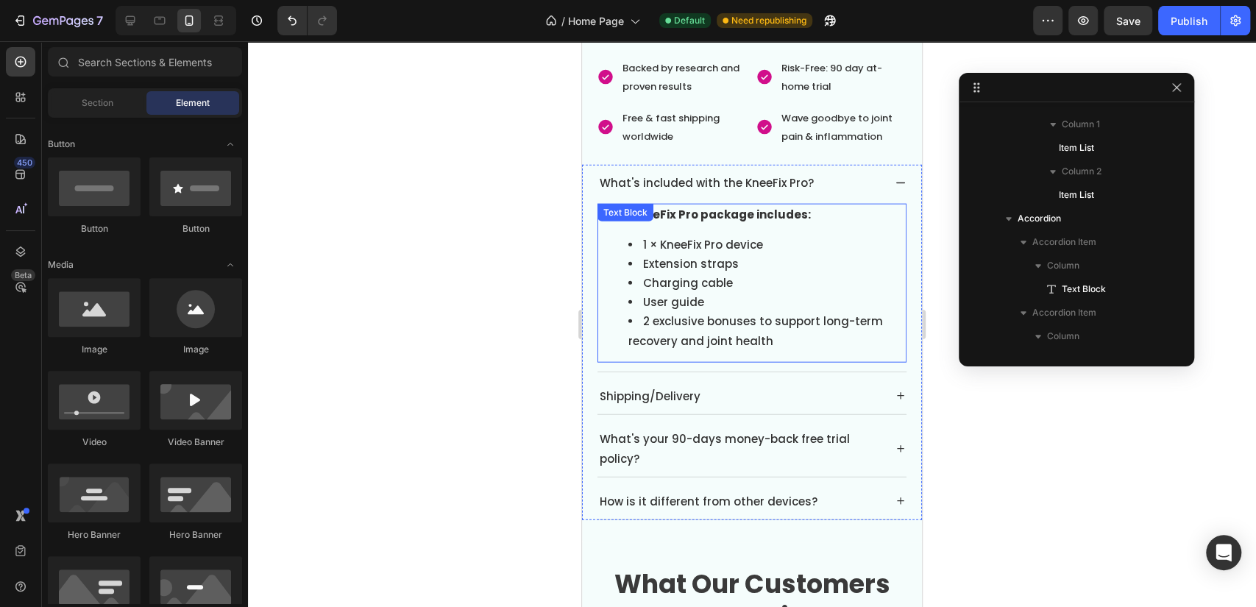
click at [774, 235] on li "1 × KneeFix Pro device" at bounding box center [766, 244] width 277 height 19
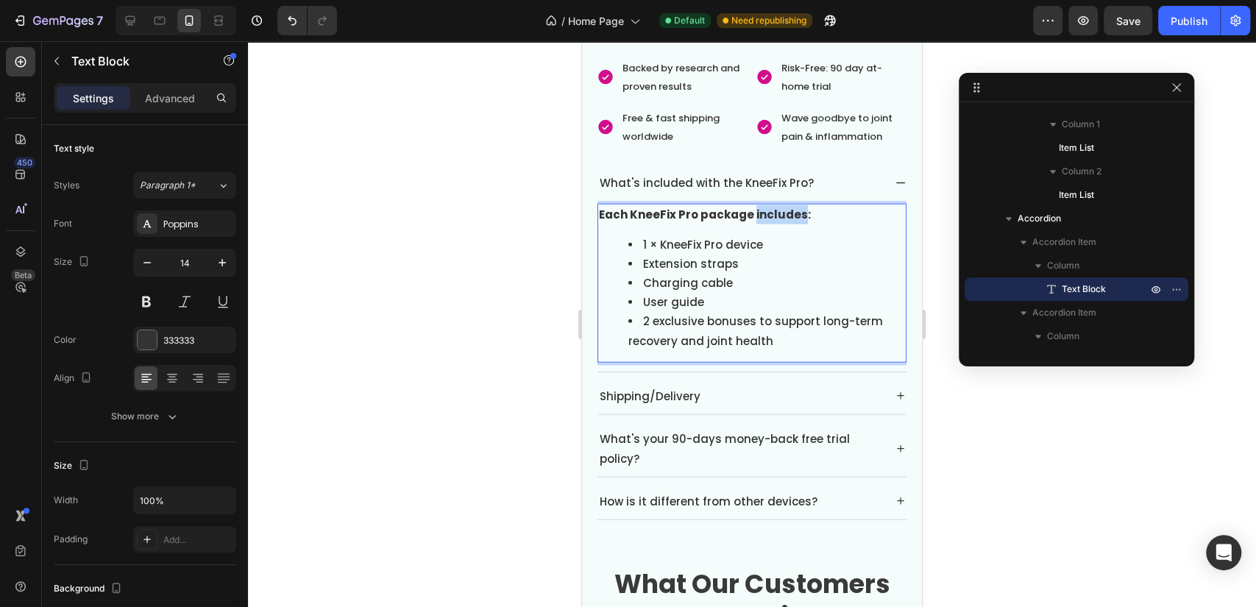
click at [776, 207] on strong "Each KneeFix Pro package includes:" at bounding box center [705, 214] width 212 height 15
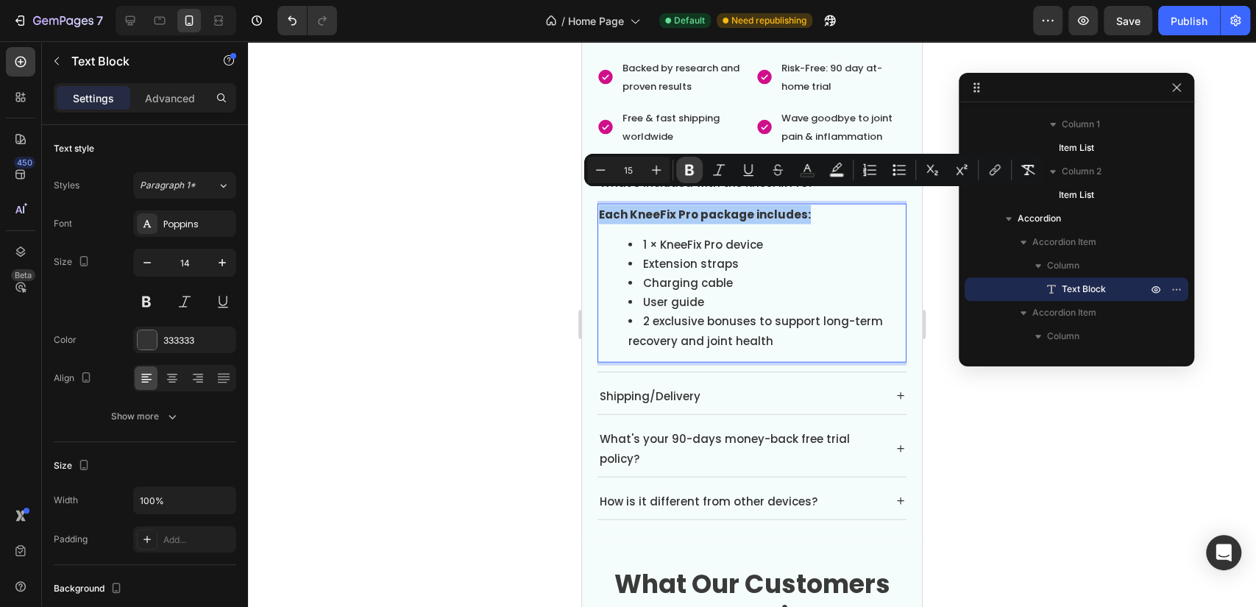
drag, startPoint x: 689, startPoint y: 167, endPoint x: 137, endPoint y: 227, distance: 555.1
click at [689, 167] on icon "Editor contextual toolbar" at bounding box center [689, 170] width 15 height 15
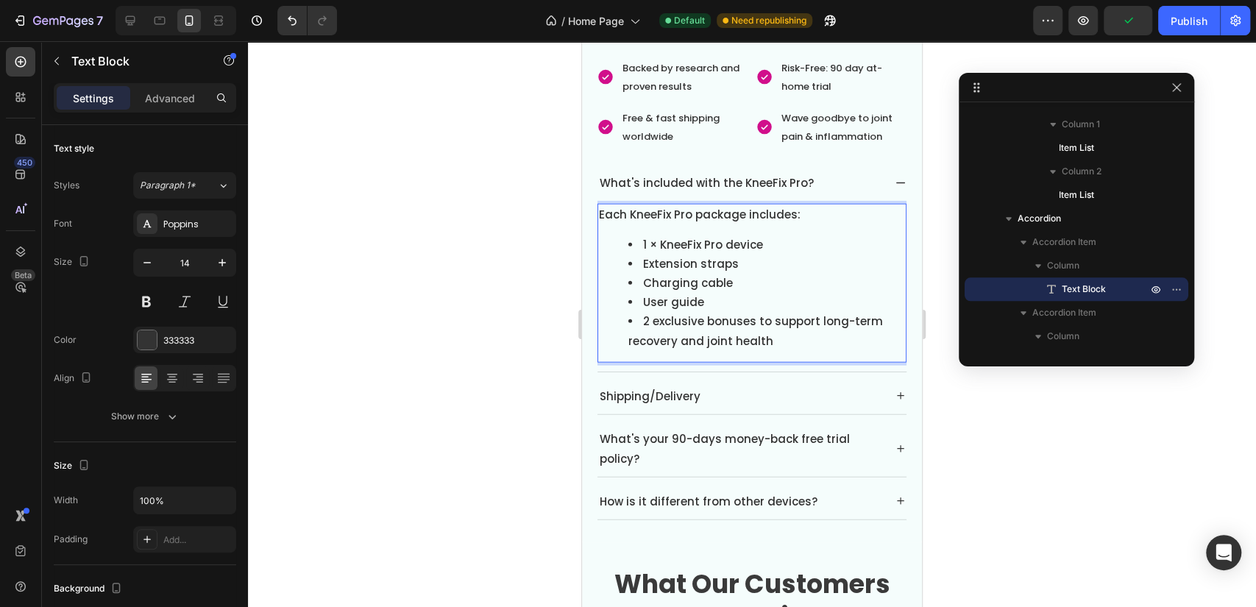
click at [877, 255] on li "Extension straps" at bounding box center [766, 264] width 277 height 19
click at [806, 217] on div "Each KneeFix Pro package includes: 1 × KneeFix Pro device Extension straps Char…" at bounding box center [751, 283] width 309 height 158
click at [485, 238] on div at bounding box center [752, 324] width 1008 height 566
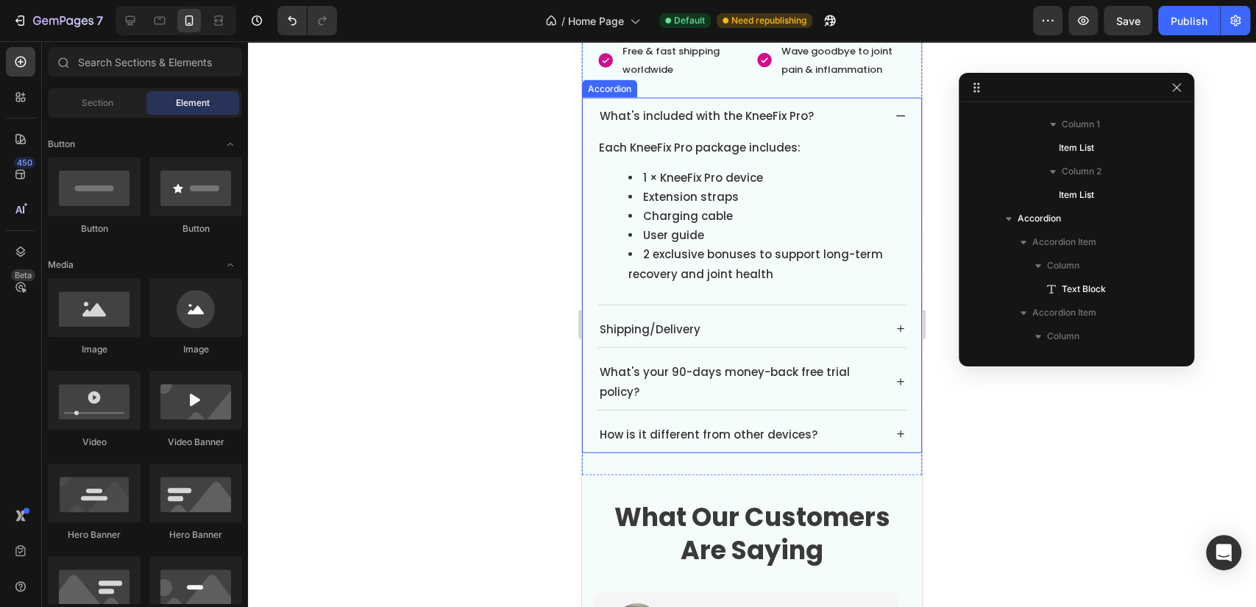
scroll to position [6076, 0]
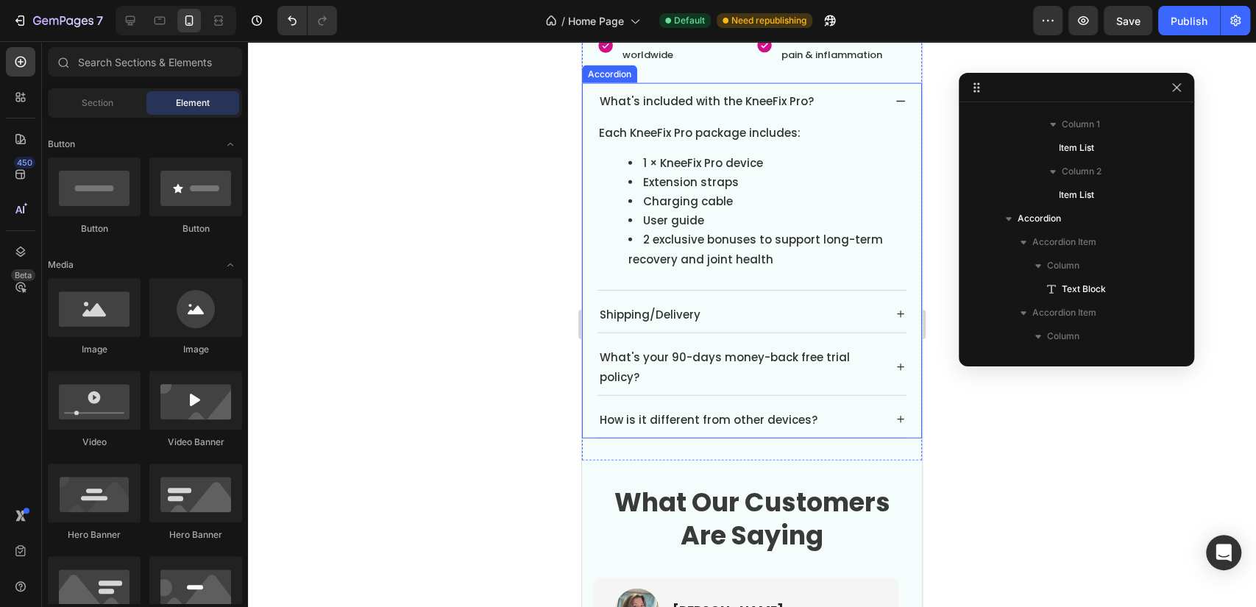
click at [895, 308] on icon at bounding box center [901, 314] width 12 height 12
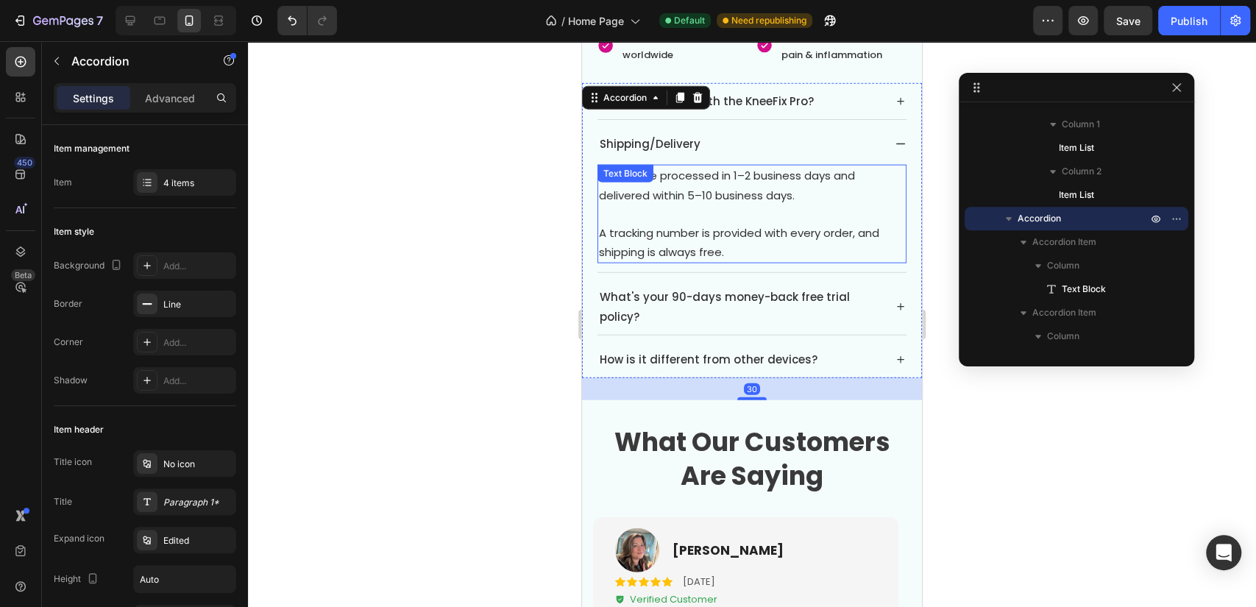
click at [743, 225] on span "A tracking number is provided with every order, and shipping is always free." at bounding box center [739, 242] width 280 height 35
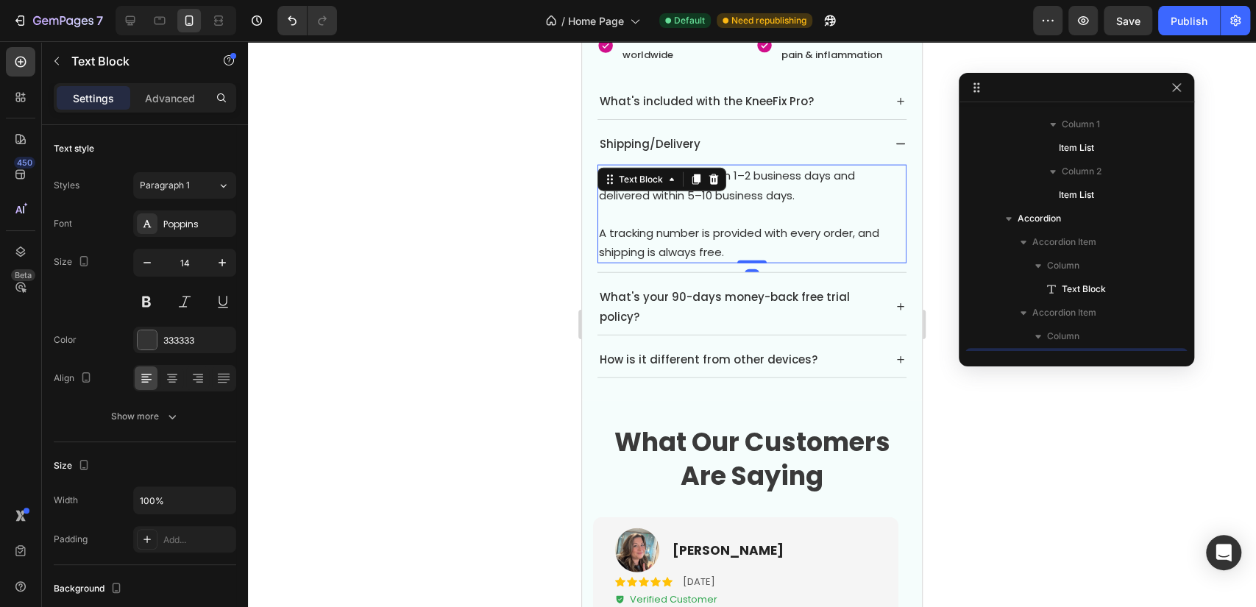
scroll to position [1149, 0]
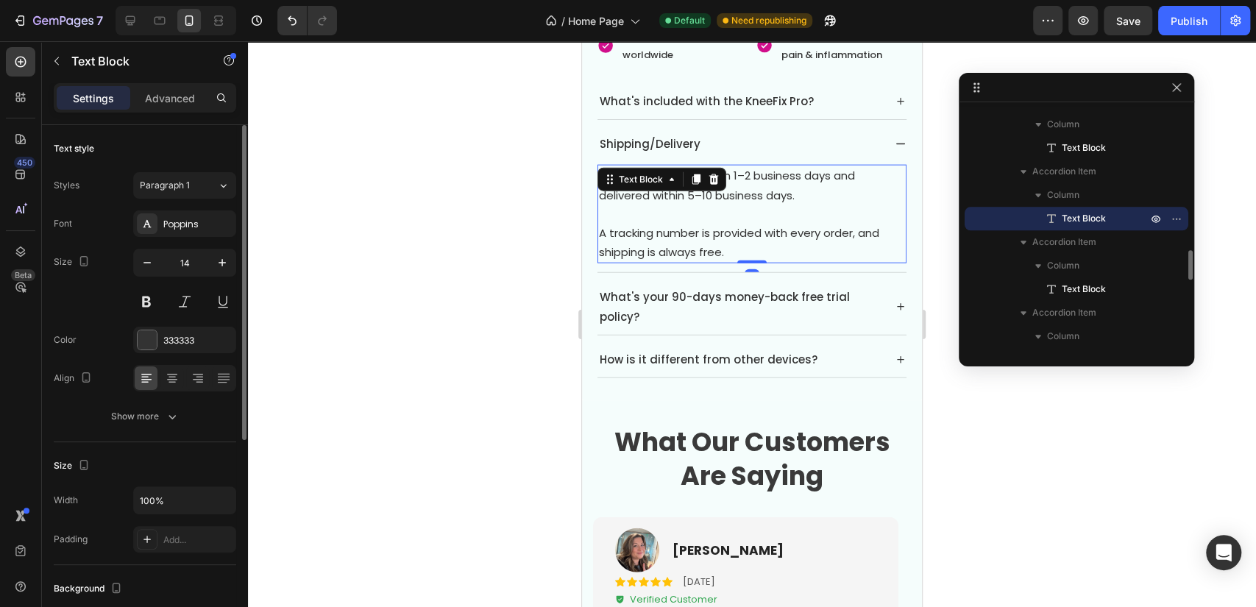
click at [186, 400] on div "Font Poppins Size 14 Color 333333 Align Show more" at bounding box center [145, 319] width 182 height 219
click at [187, 407] on button "Show more" at bounding box center [145, 416] width 182 height 26
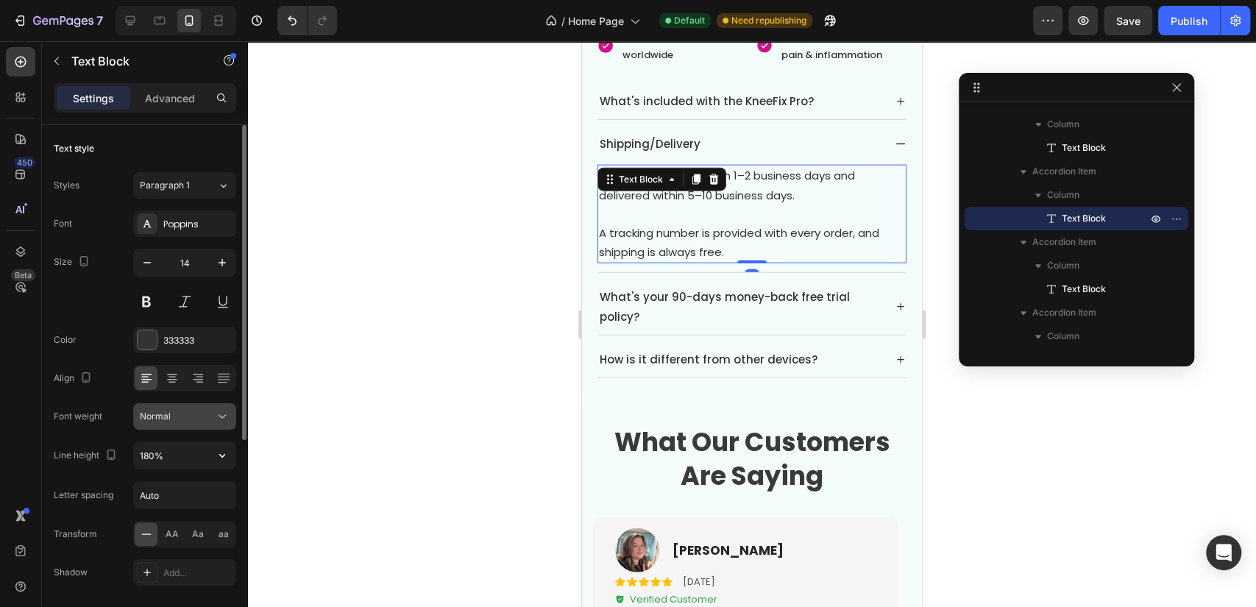
click at [215, 416] on icon at bounding box center [222, 416] width 15 height 15
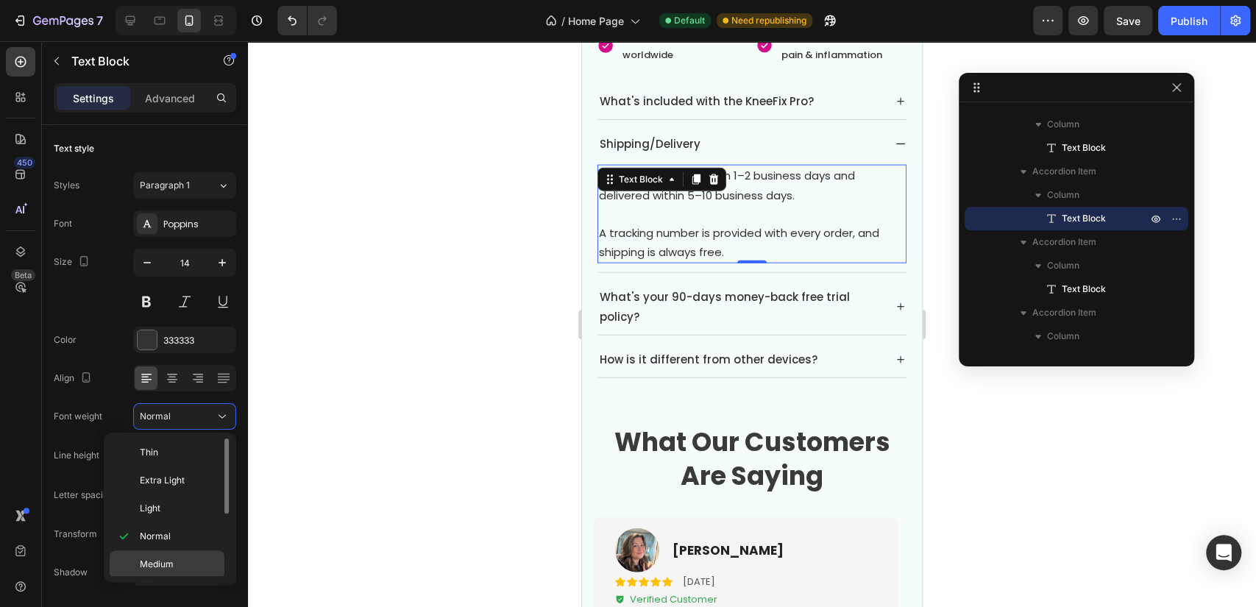
click at [187, 558] on p "Medium" at bounding box center [179, 564] width 78 height 13
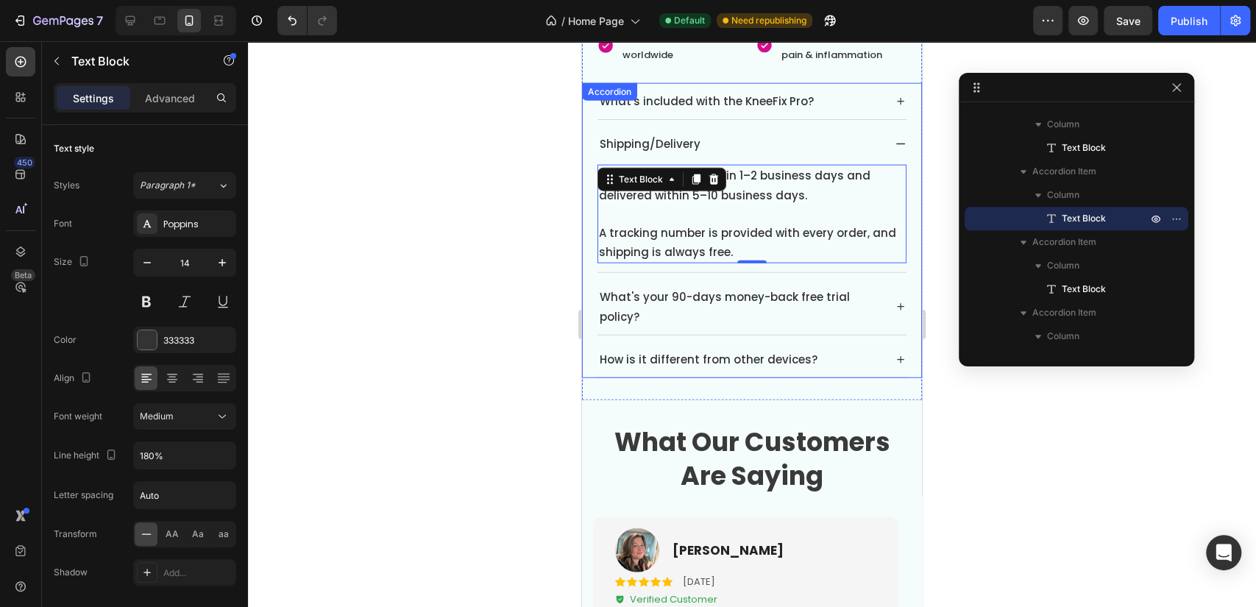
click at [881, 283] on div "What's your 90-days money-back free trial policy?" at bounding box center [751, 307] width 309 height 56
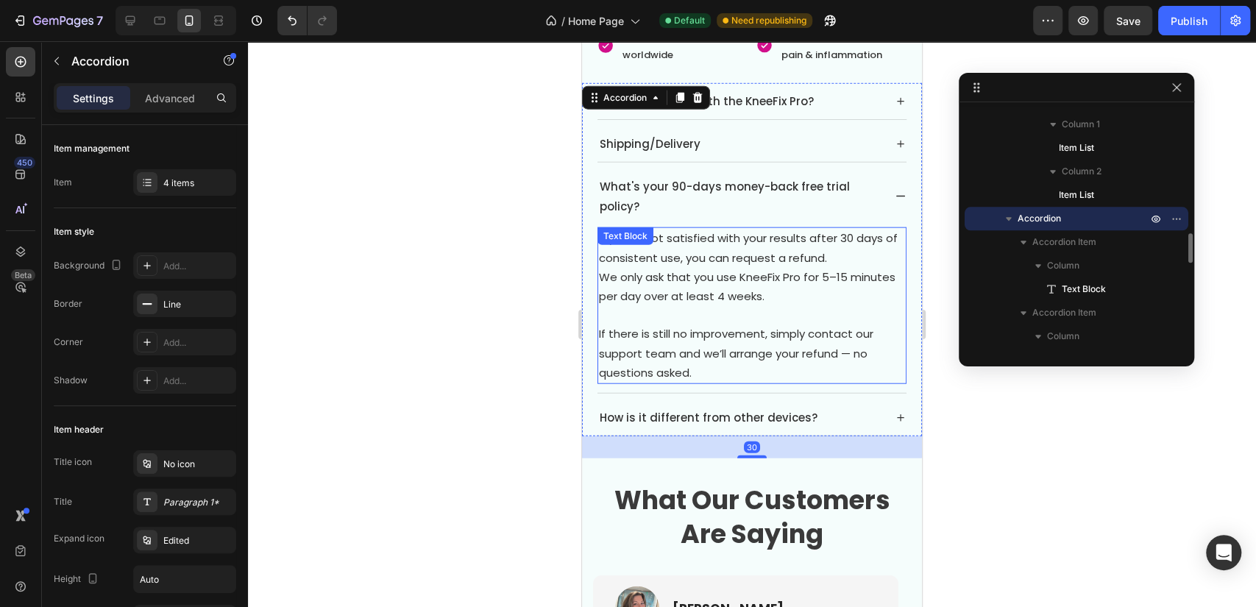
drag, startPoint x: 723, startPoint y: 285, endPoint x: 633, endPoint y: 330, distance: 100.4
click at [722, 284] on span "We only ask that you use KneeFix Pro for 5–15 minutes per day over at least 4 w…" at bounding box center [747, 286] width 297 height 35
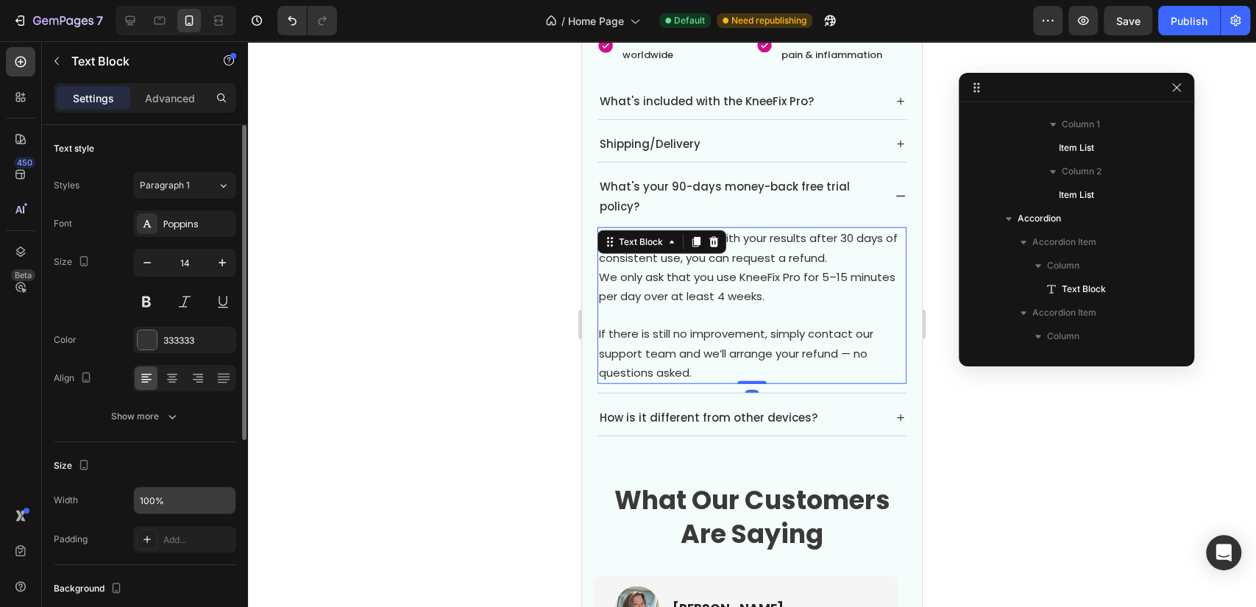
scroll to position [1220, 0]
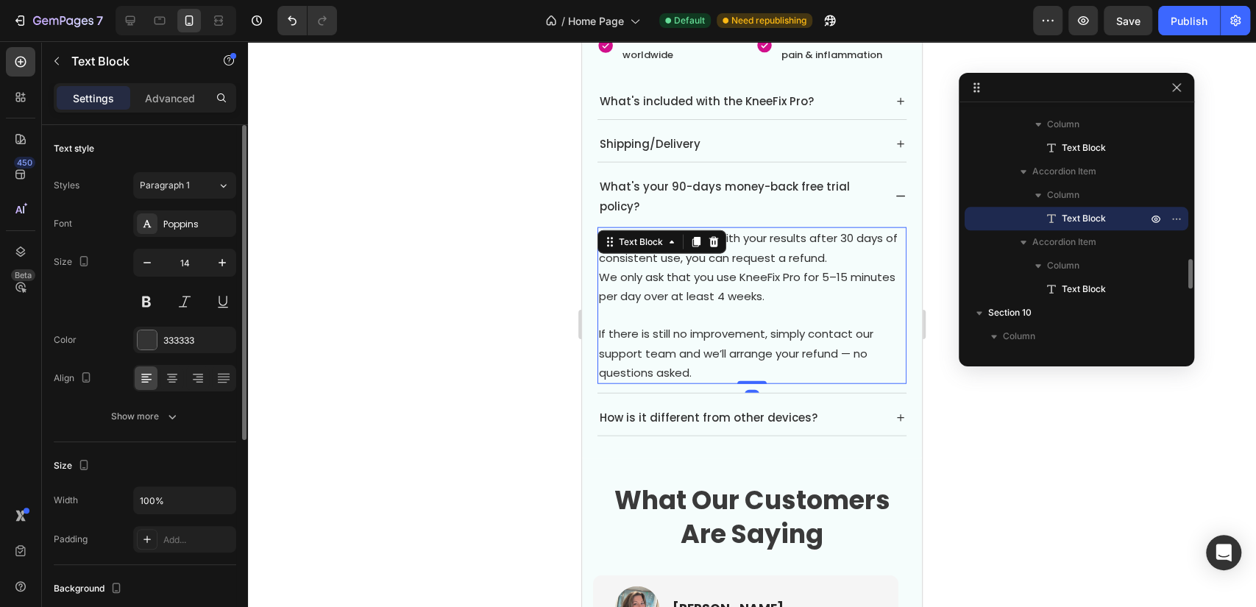
click at [197, 417] on button "Show more" at bounding box center [145, 416] width 182 height 26
click at [202, 436] on div "Font Poppins Size 14 Color 333333 Align Font weight Normal Line height 180% Let…" at bounding box center [145, 417] width 182 height 414
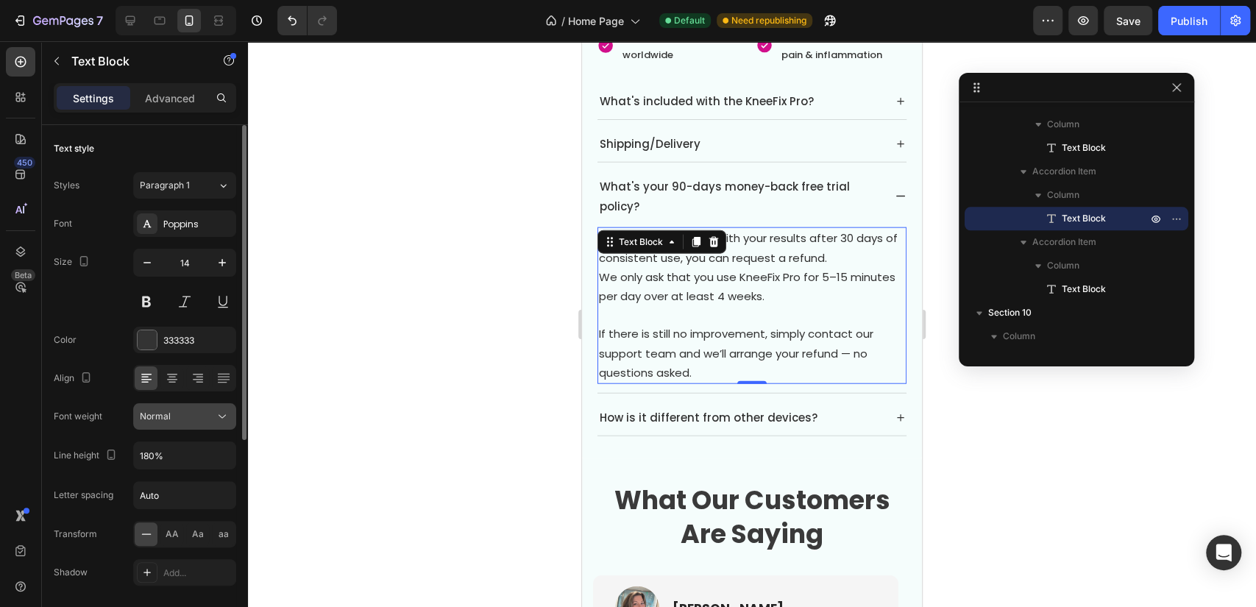
click at [213, 421] on div "Normal" at bounding box center [177, 416] width 75 height 13
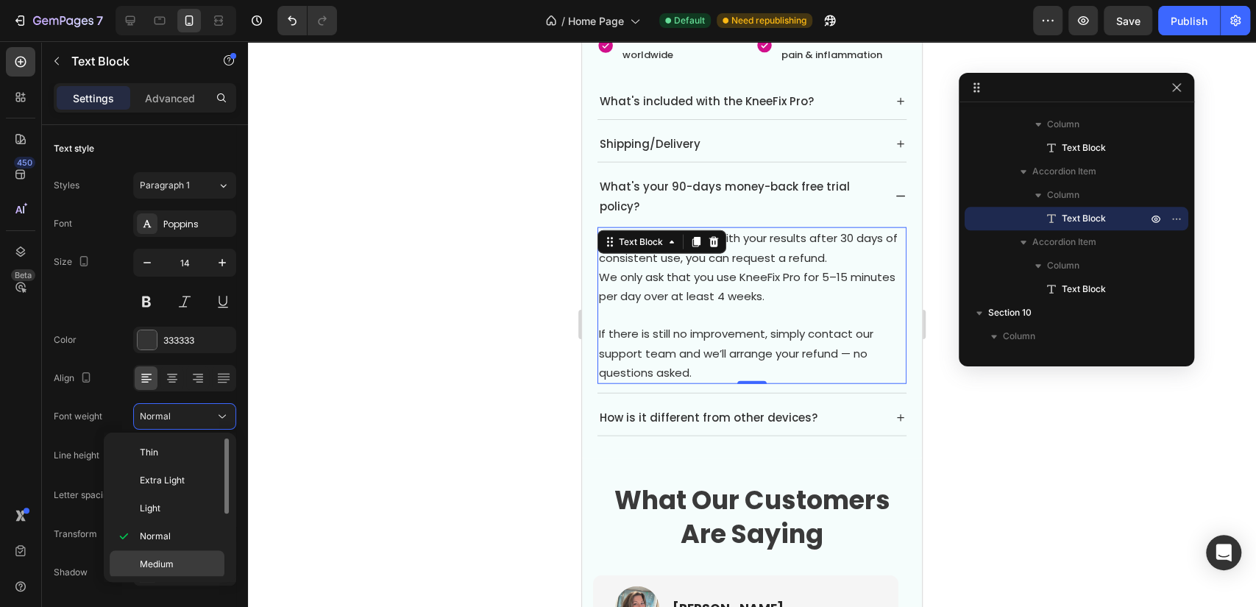
click at [183, 559] on p "Medium" at bounding box center [179, 564] width 78 height 13
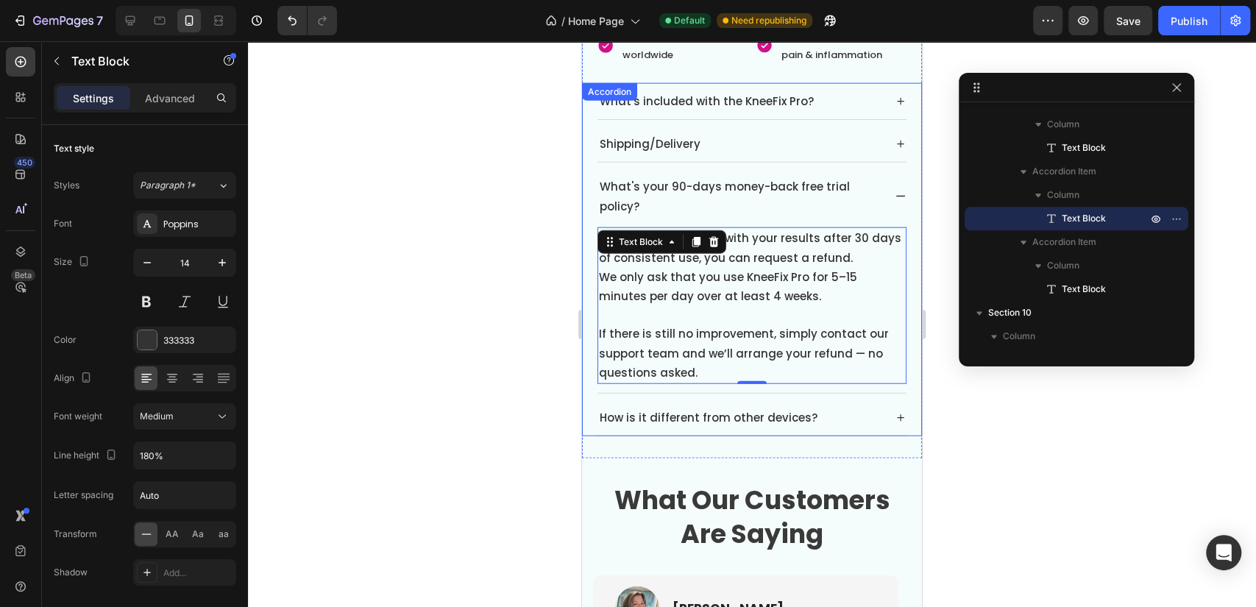
click at [872, 400] on div "How is it different from other devices?" at bounding box center [751, 418] width 309 height 36
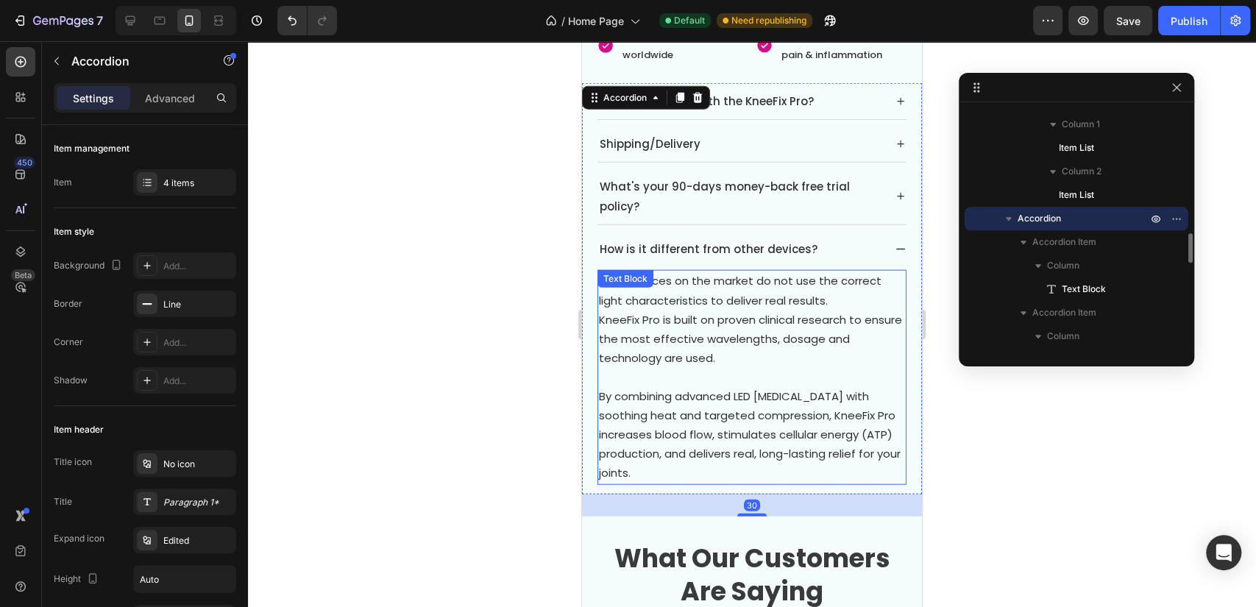
click at [736, 389] on p "By combining advanced LED [MEDICAL_DATA] with soothing heat and targeted compre…" at bounding box center [752, 435] width 306 height 96
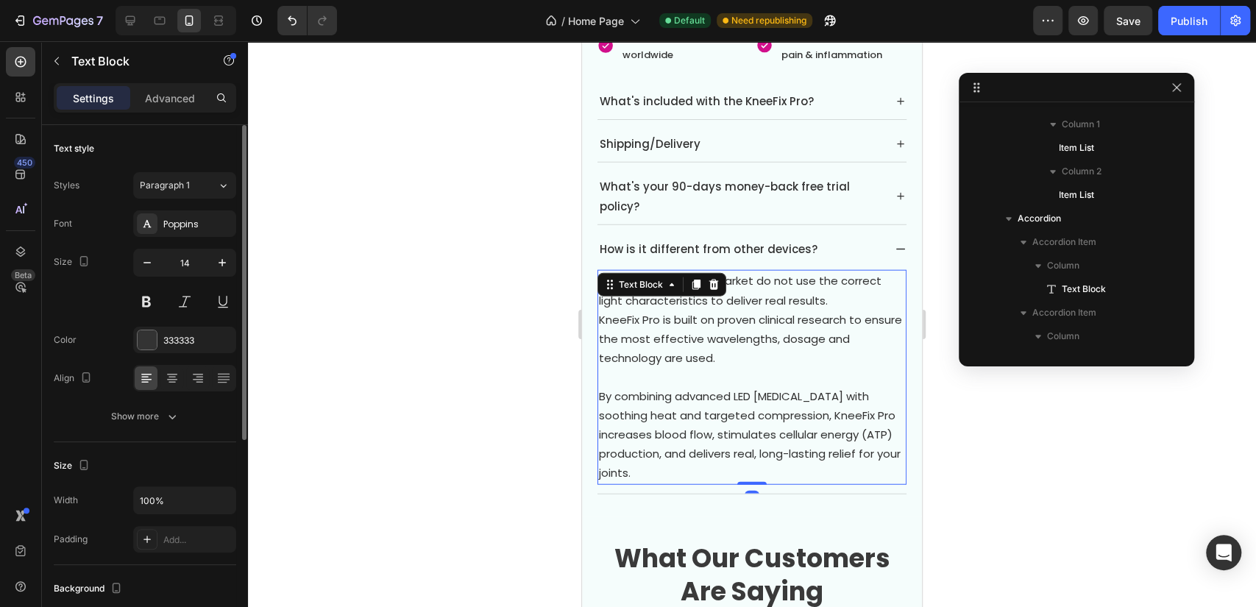
scroll to position [1291, 0]
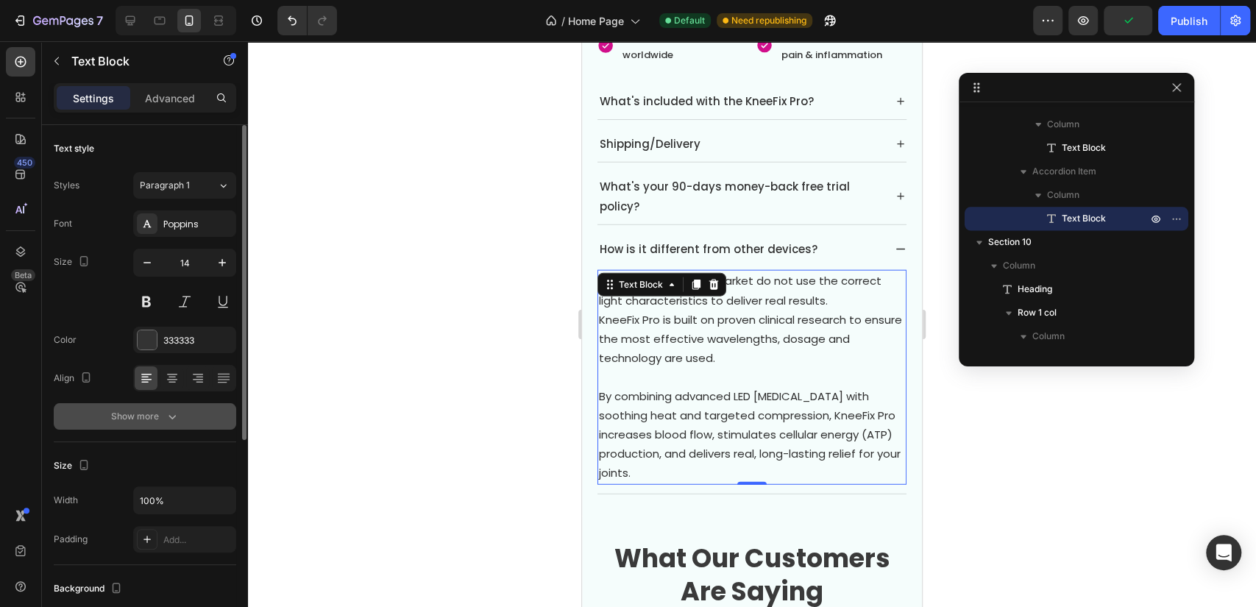
click at [177, 408] on button "Show more" at bounding box center [145, 416] width 182 height 26
click at [221, 416] on icon at bounding box center [222, 417] width 7 height 4
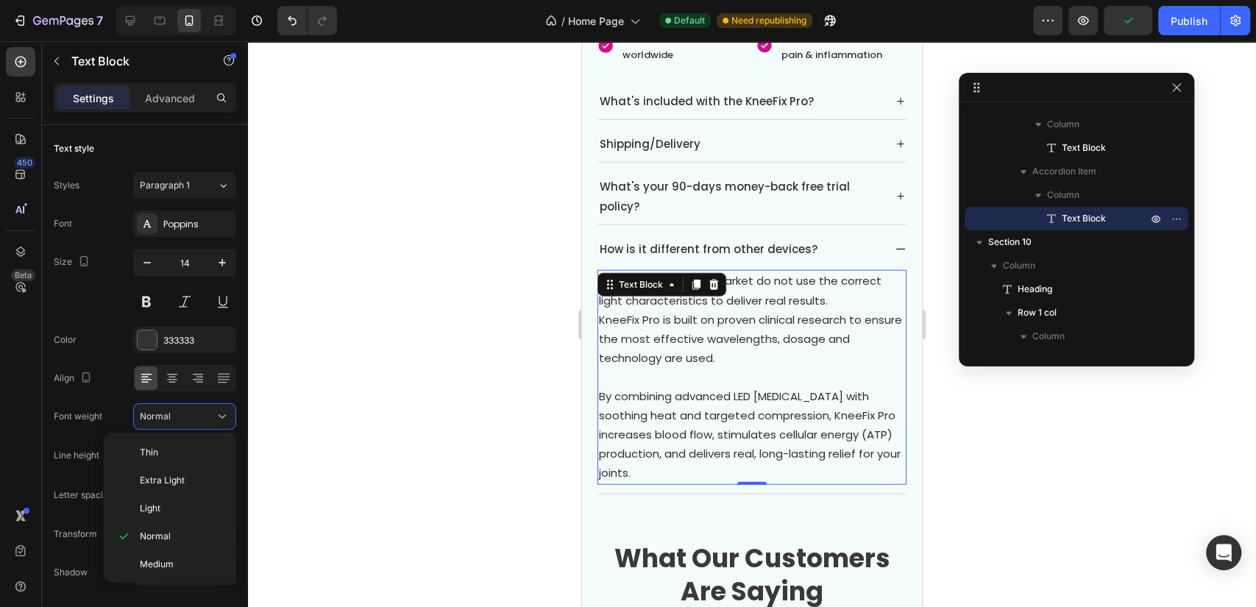
drag, startPoint x: 163, startPoint y: 559, endPoint x: 344, endPoint y: 494, distance: 191.8
click at [164, 562] on span "Medium" at bounding box center [157, 564] width 34 height 13
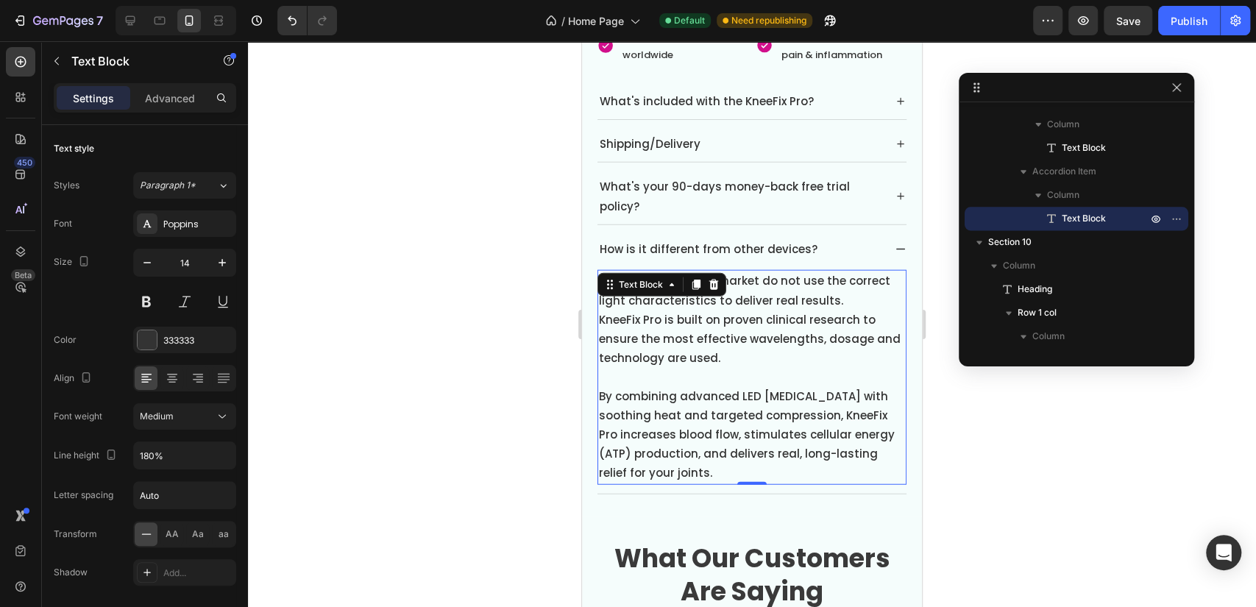
click at [479, 415] on div at bounding box center [752, 324] width 1008 height 566
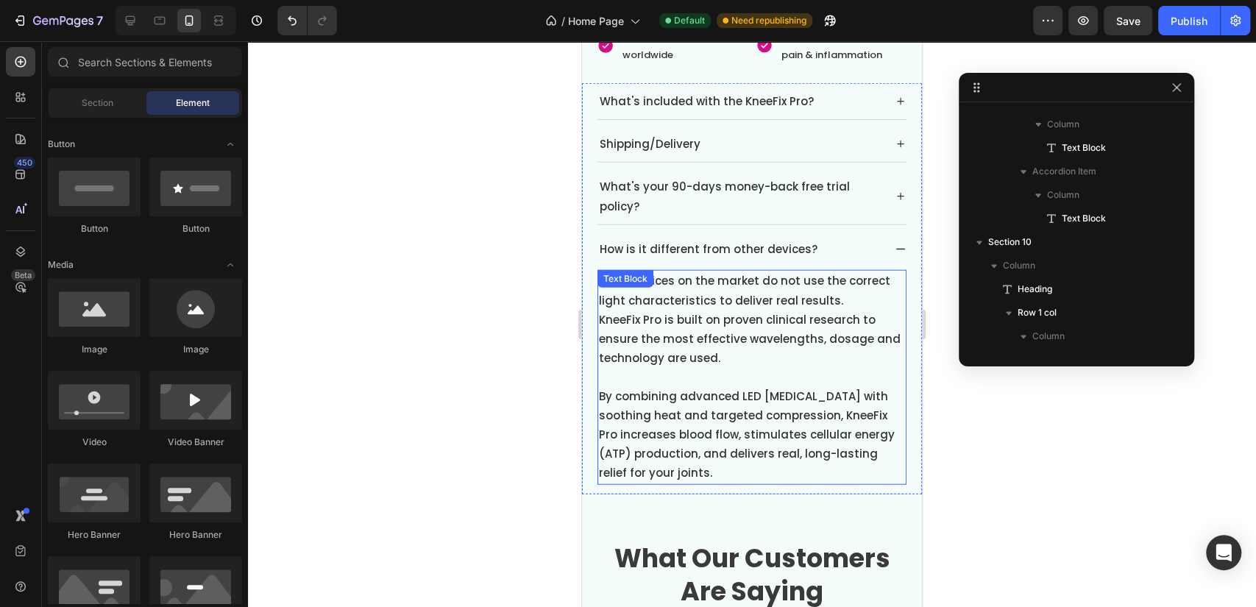
click at [888, 242] on div "How is it different from other devices?" at bounding box center [751, 249] width 309 height 36
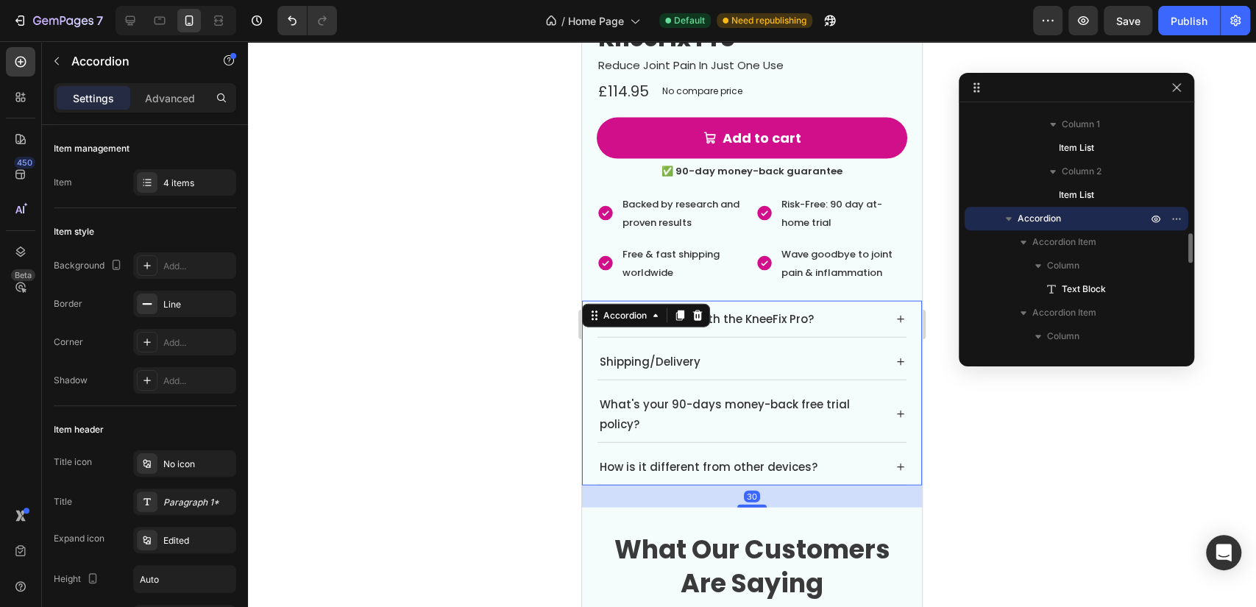
scroll to position [5831, 0]
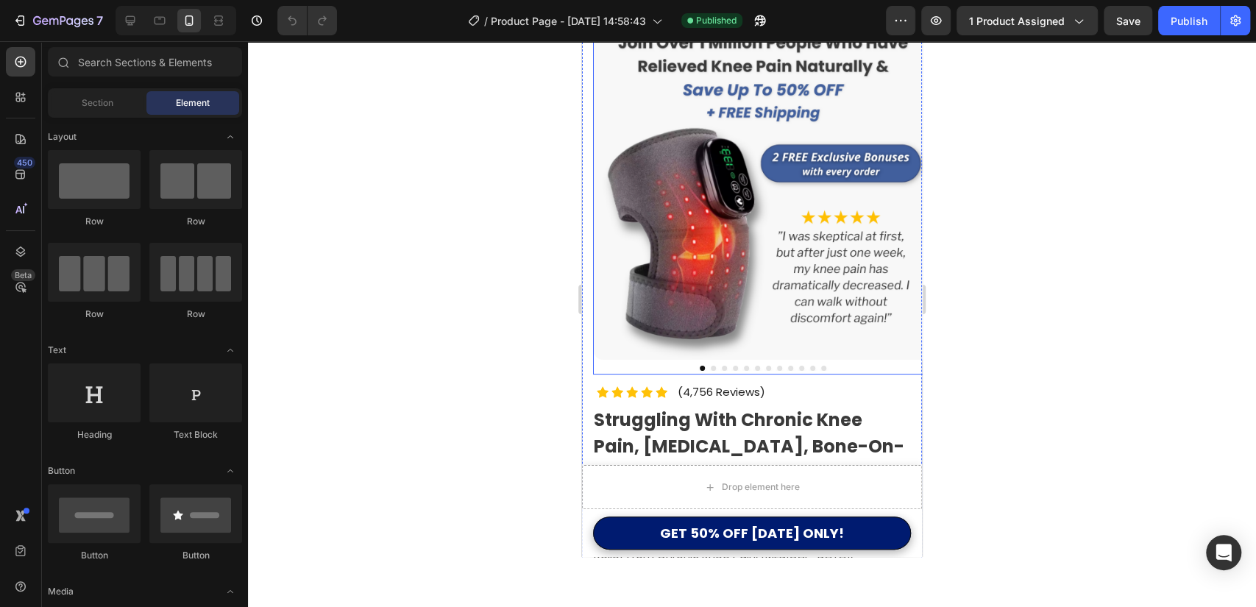
scroll to position [82, 0]
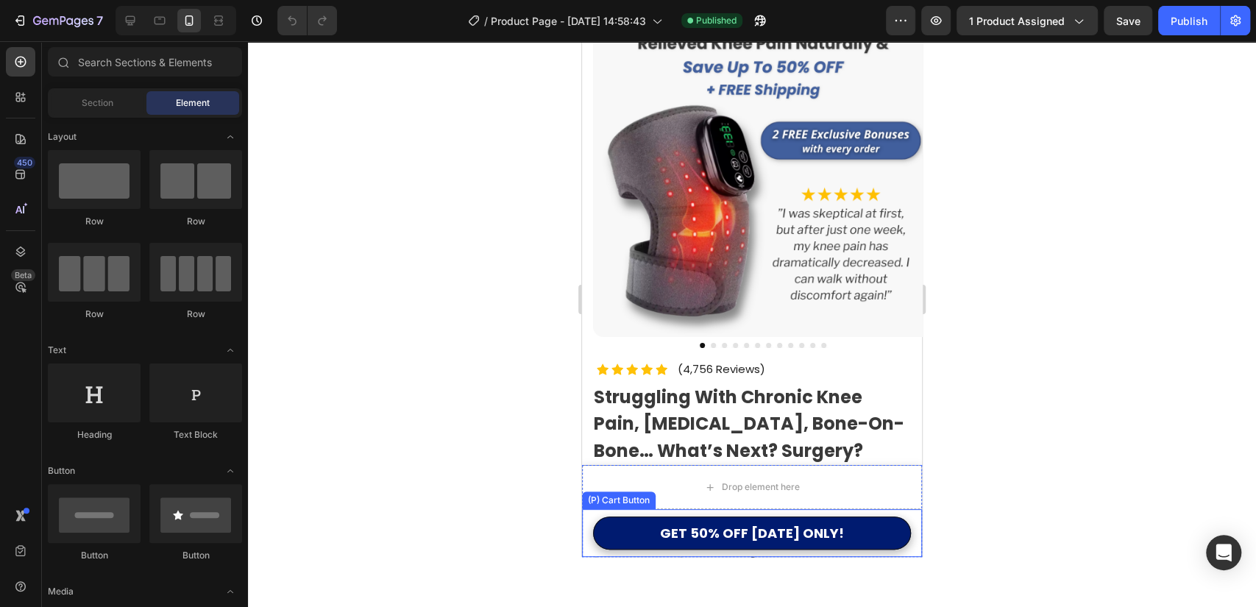
click at [583, 522] on div "GET 50% OFF TODAY ONLY! (P) Cart Button" at bounding box center [752, 533] width 340 height 48
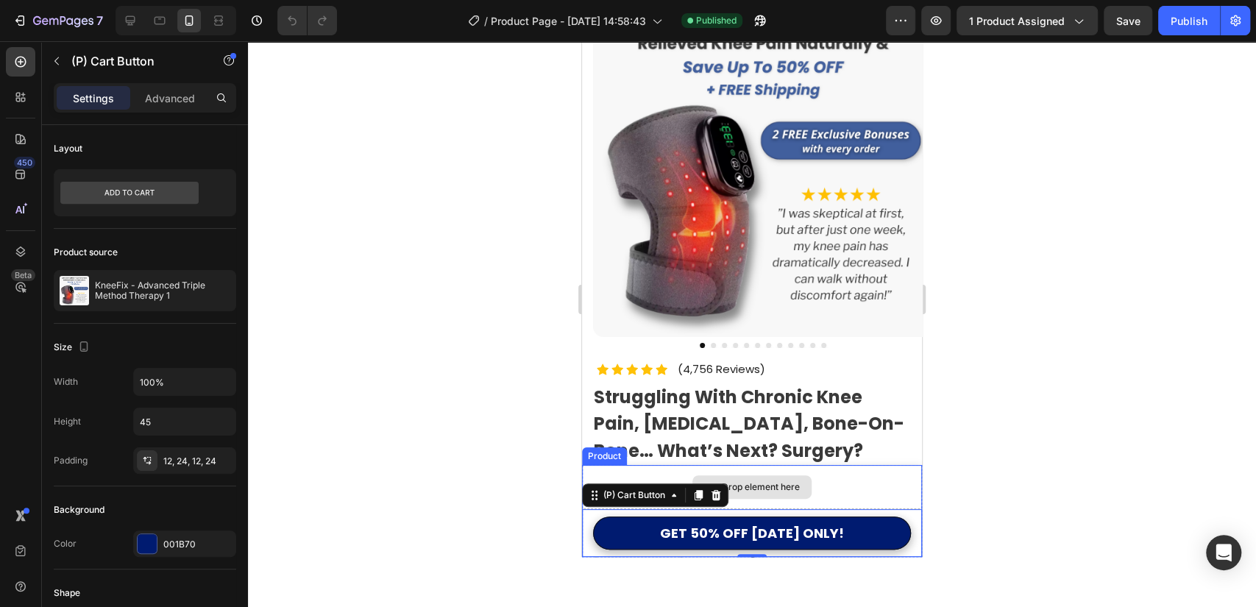
click at [834, 478] on div "Drop element here" at bounding box center [752, 487] width 340 height 44
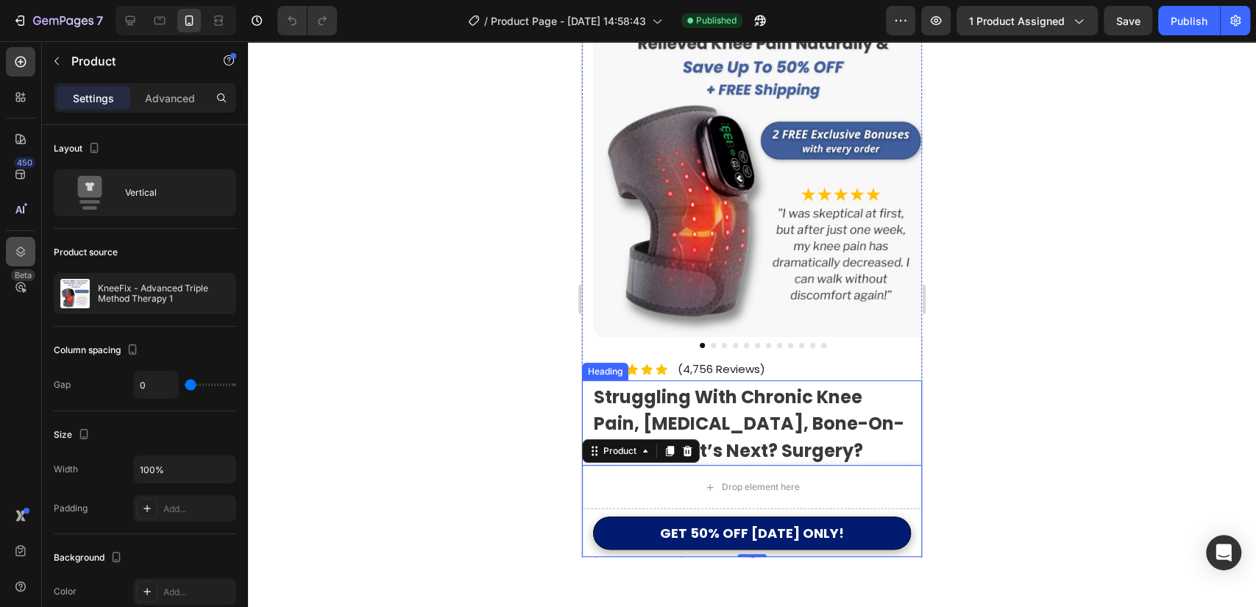
click at [12, 262] on div at bounding box center [20, 251] width 29 height 29
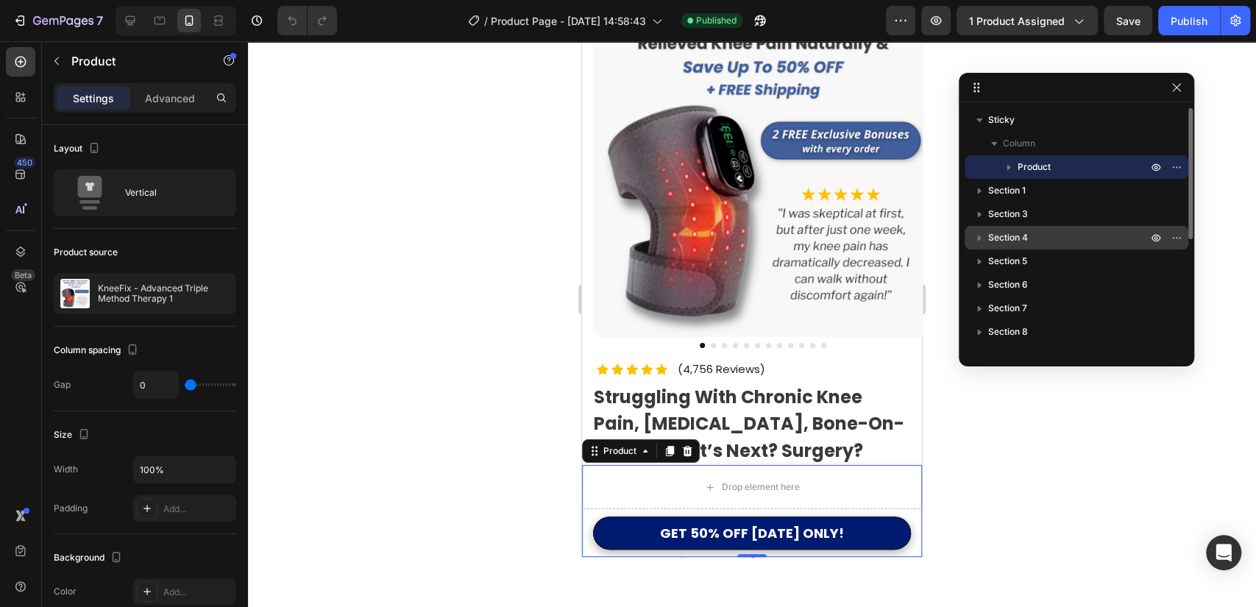
scroll to position [252, 0]
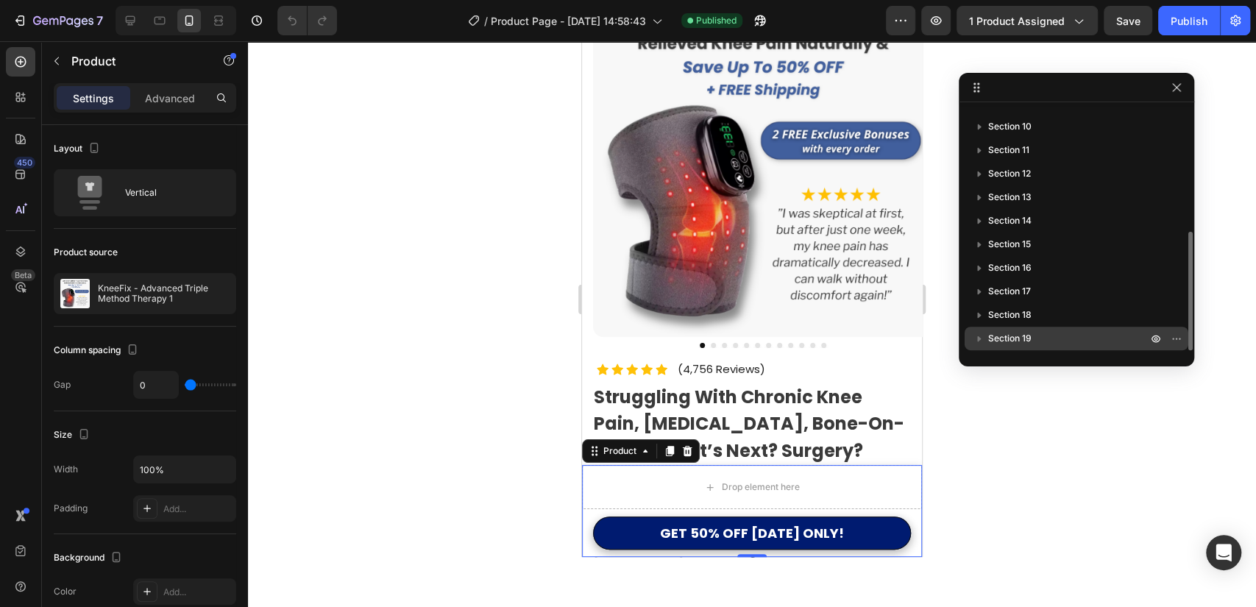
click at [1050, 338] on p "Section 19" at bounding box center [1069, 338] width 162 height 15
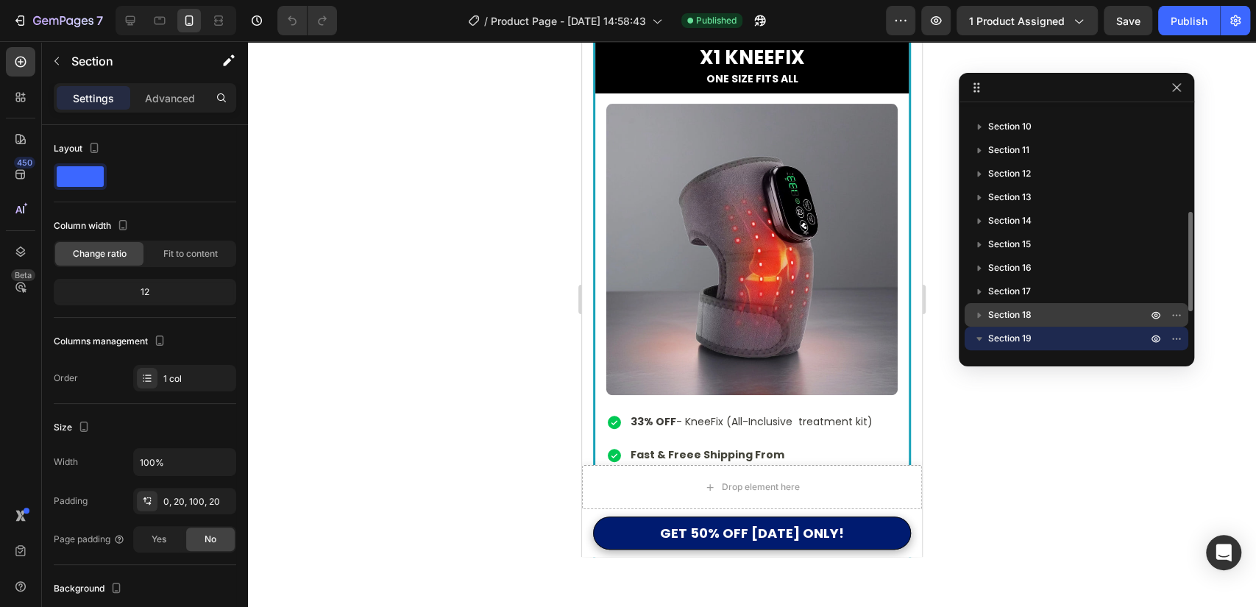
scroll to position [0, 0]
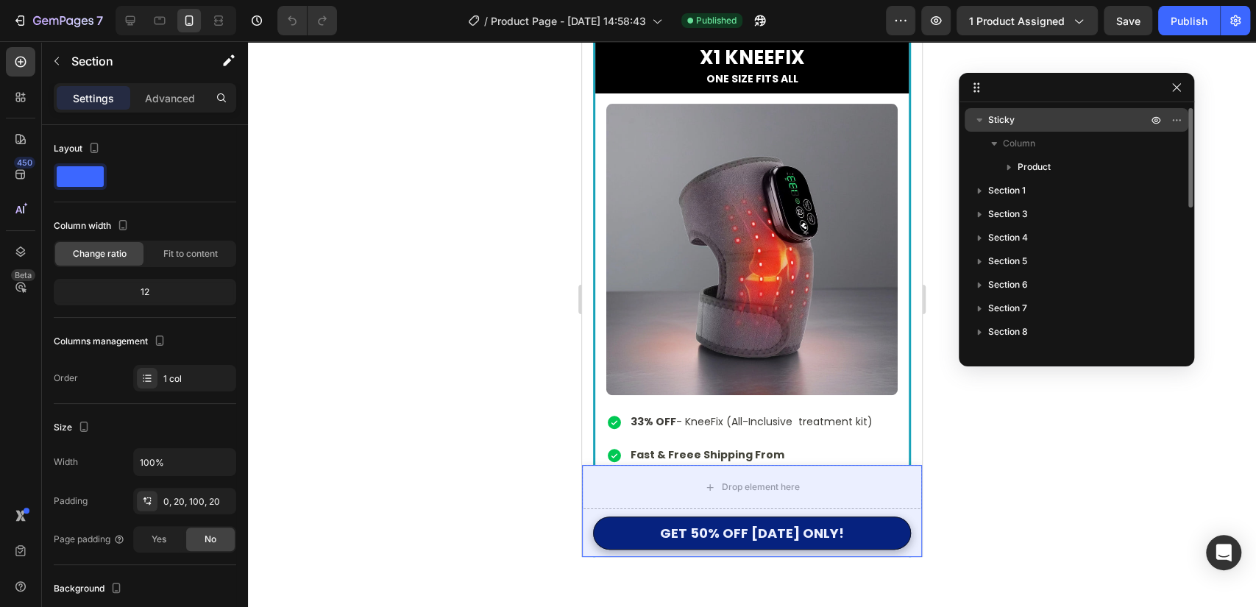
click at [1039, 114] on p "Sticky" at bounding box center [1069, 120] width 162 height 15
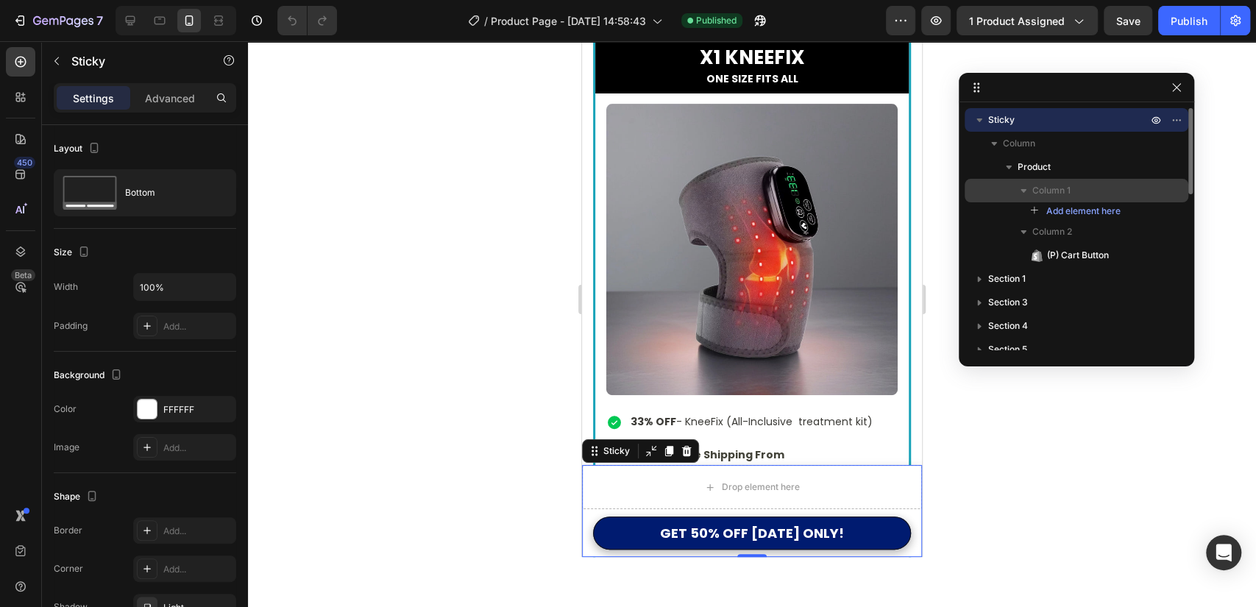
drag, startPoint x: 1084, startPoint y: 257, endPoint x: 1037, endPoint y: 193, distance: 79.5
click at [1040, 194] on div "Column 1 Add element here Column 2 (P) Cart Button" at bounding box center [1077, 223] width 224 height 88
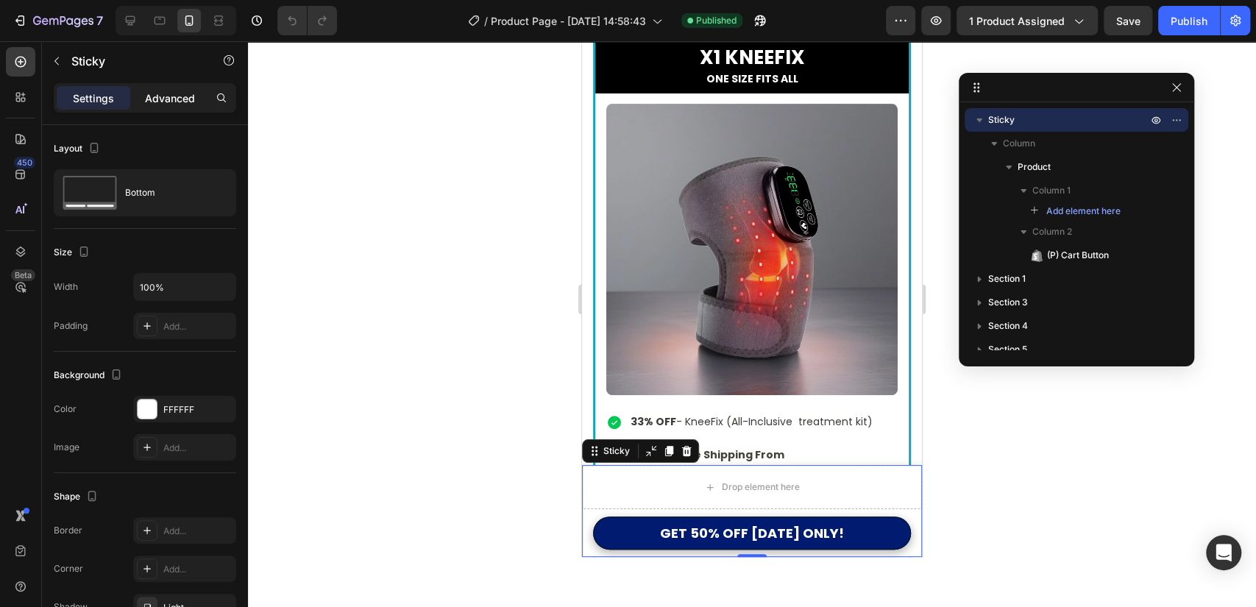
click at [135, 94] on div "Advanced" at bounding box center [170, 98] width 74 height 24
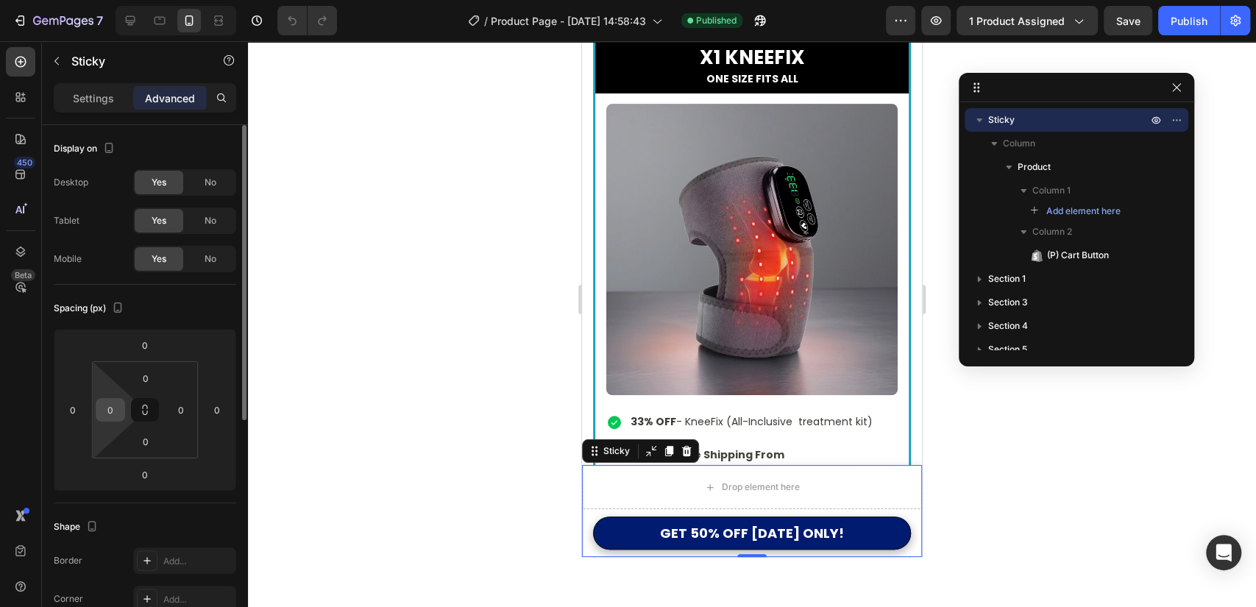
click at [104, 405] on input "0" at bounding box center [110, 410] width 22 height 22
type input "2"
click at [63, 411] on input "0" at bounding box center [73, 410] width 22 height 22
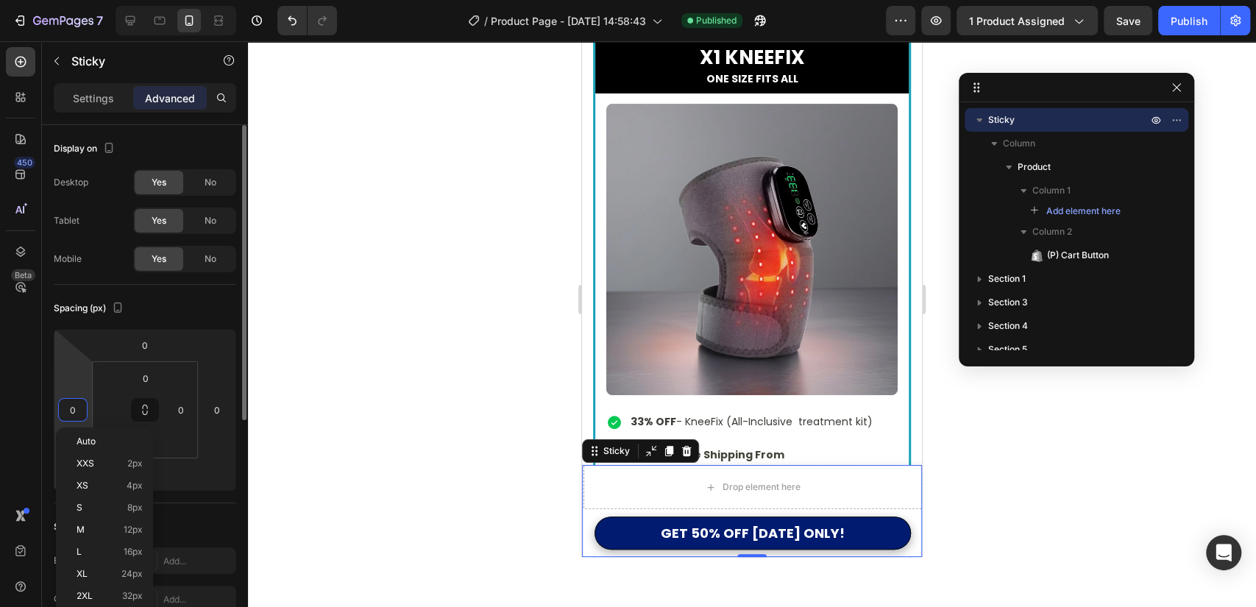
type input "0"
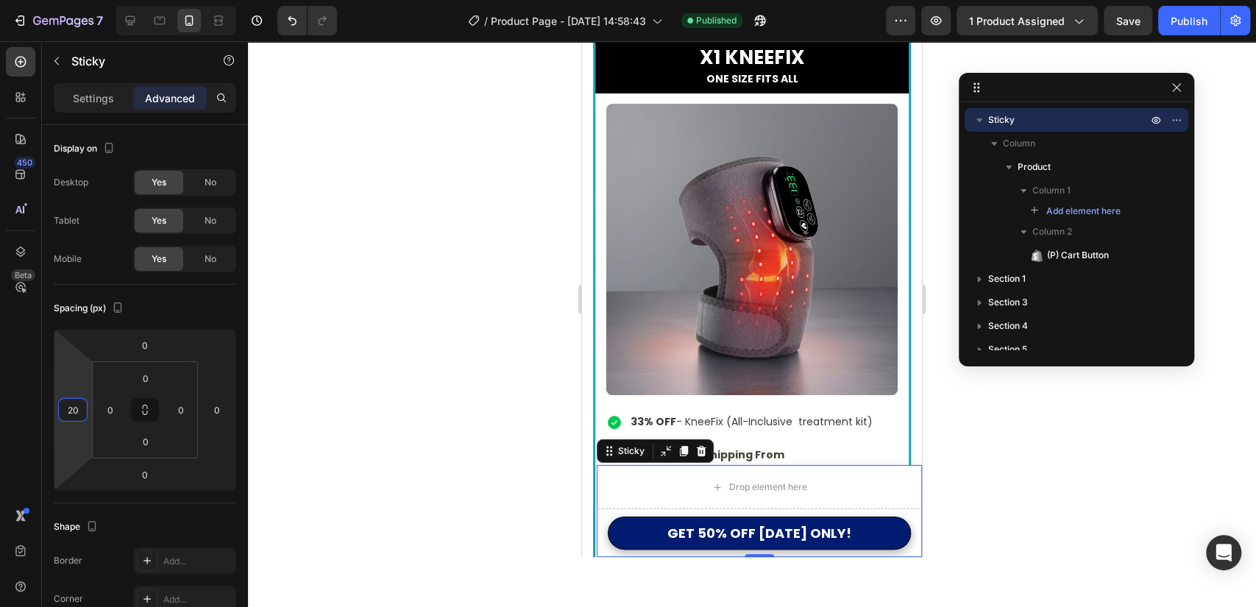
type input "20"
click at [225, 413] on input "0" at bounding box center [217, 410] width 22 height 22
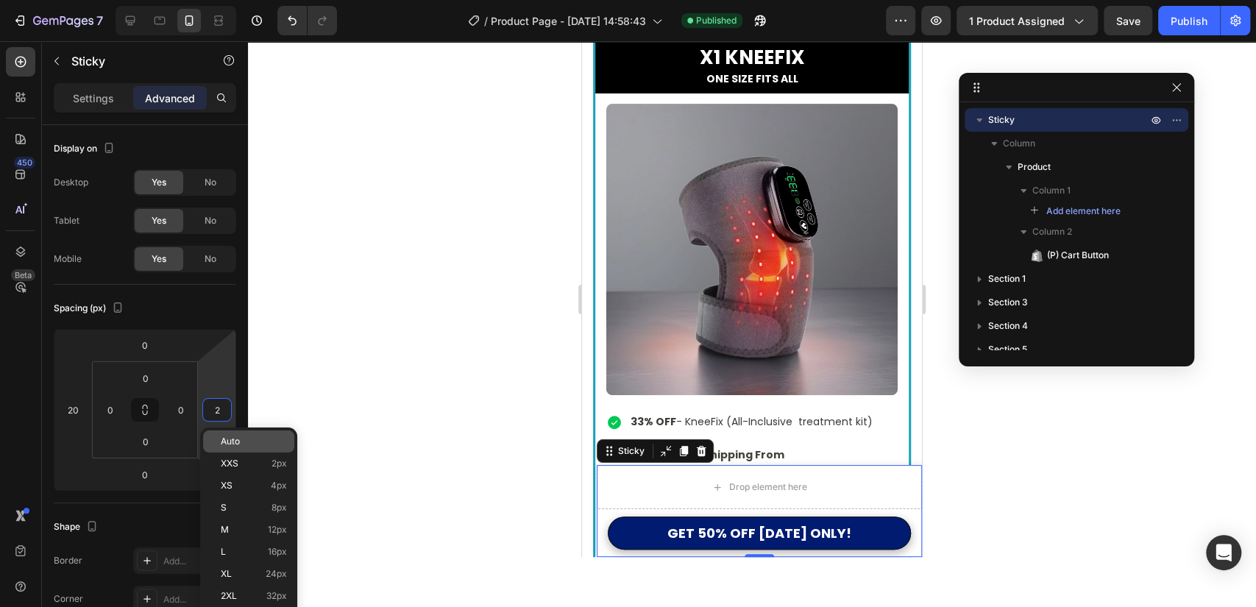
type input "20"
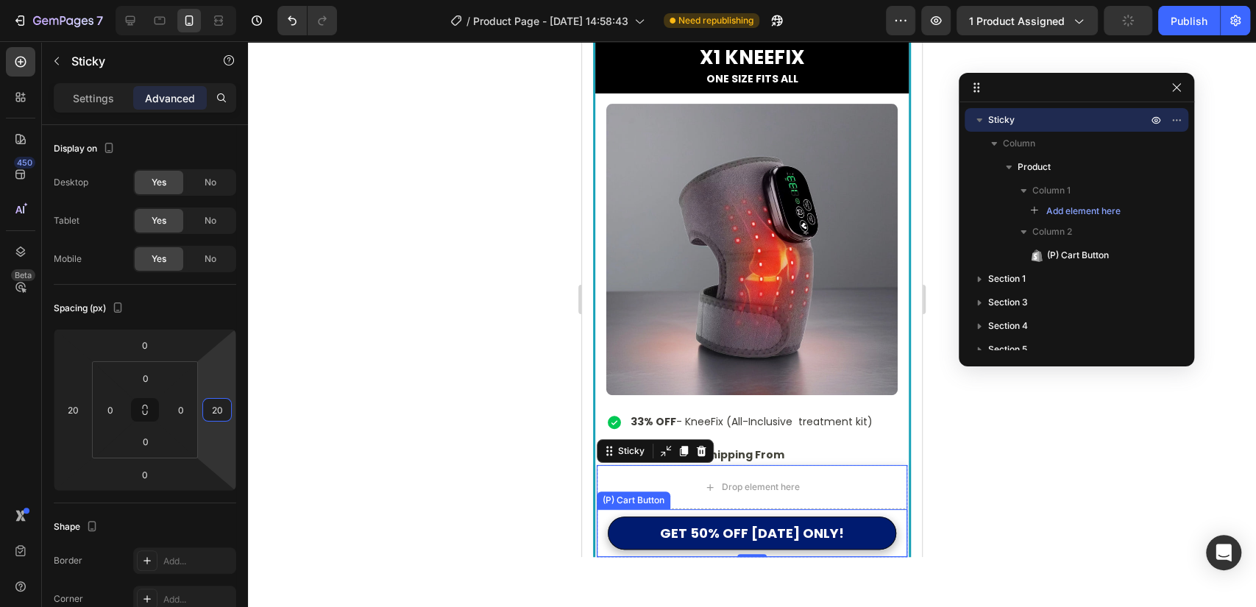
click at [600, 522] on div "GET 50% OFF TODAY ONLY! (P) Cart Button" at bounding box center [752, 533] width 311 height 48
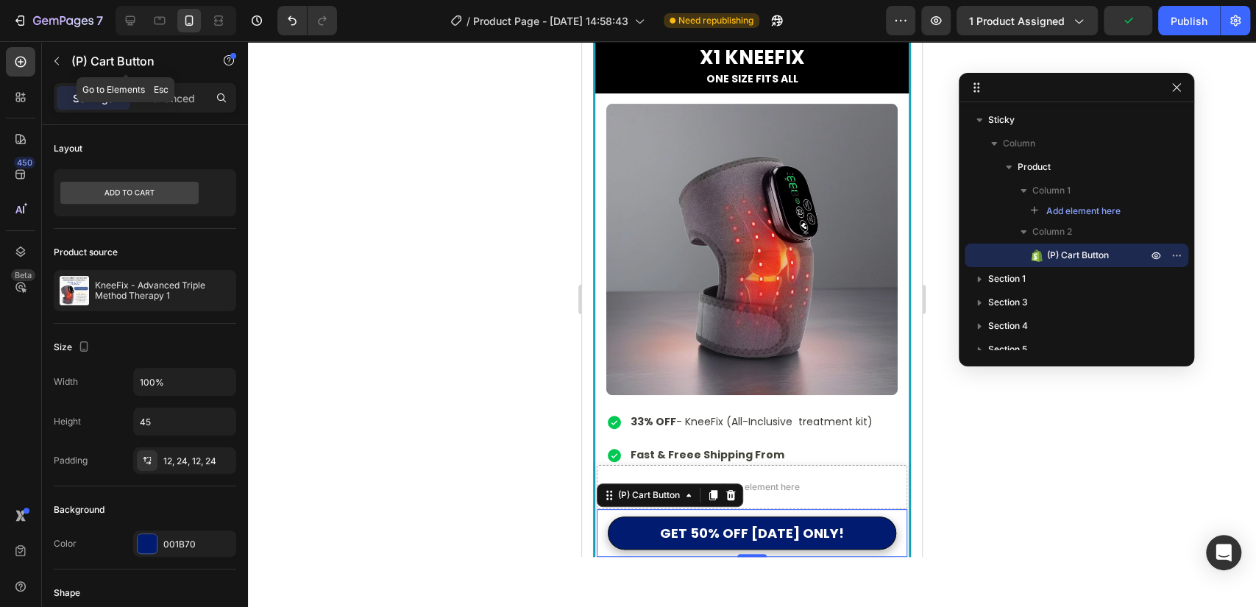
click at [163, 81] on div "(P) Cart Button" at bounding box center [126, 62] width 168 height 42
click at [177, 93] on p "Advanced" at bounding box center [170, 98] width 50 height 15
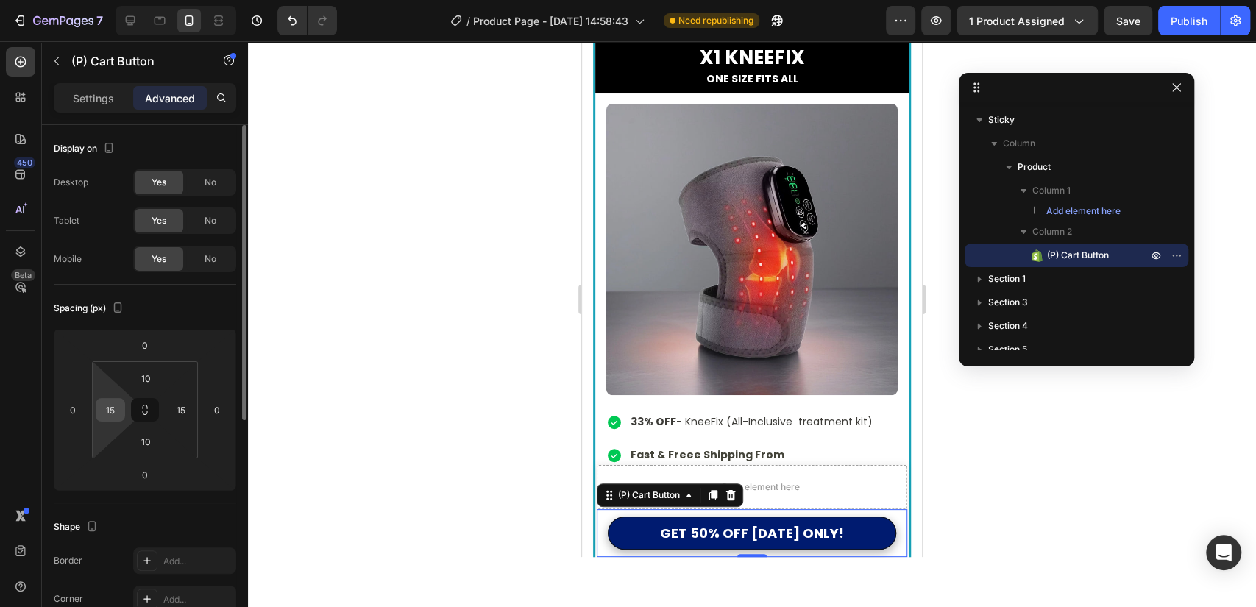
click at [124, 411] on div "15" at bounding box center [110, 410] width 29 height 24
click at [109, 407] on input "15" at bounding box center [110, 410] width 22 height 22
type input "0"
click at [185, 411] on input "15" at bounding box center [181, 410] width 22 height 22
type input "0"
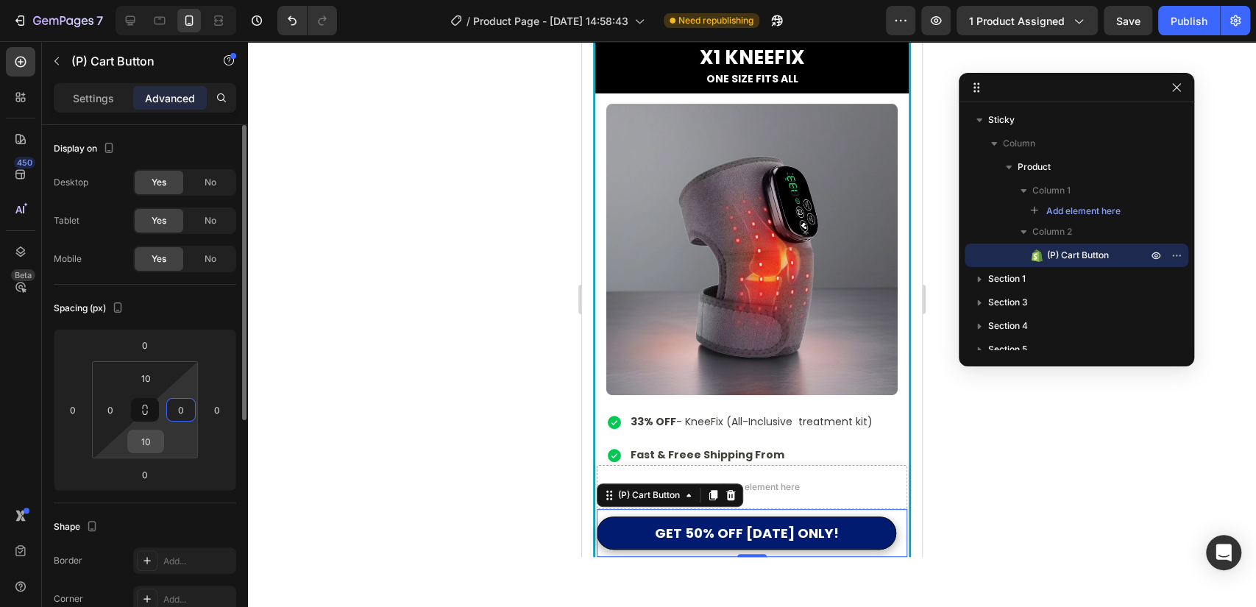
click at [147, 444] on input "10" at bounding box center [145, 441] width 29 height 22
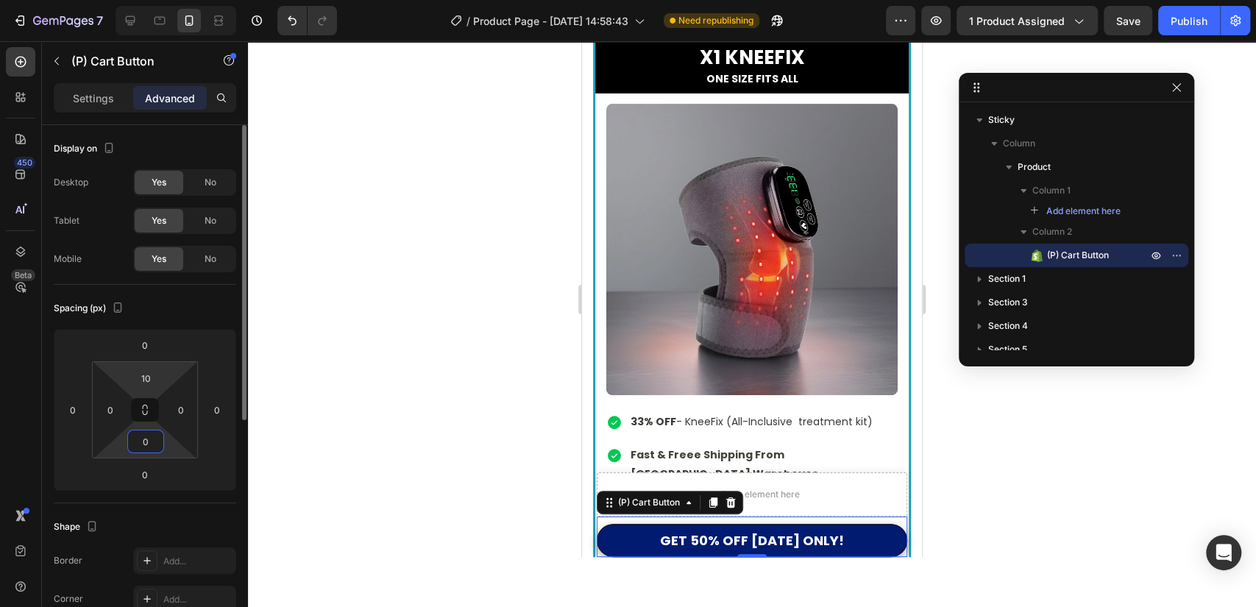
type input "0"
click at [153, 361] on div "10 0 0 0" at bounding box center [145, 409] width 106 height 97
click at [154, 378] on input "10" at bounding box center [145, 378] width 29 height 22
type input "0"
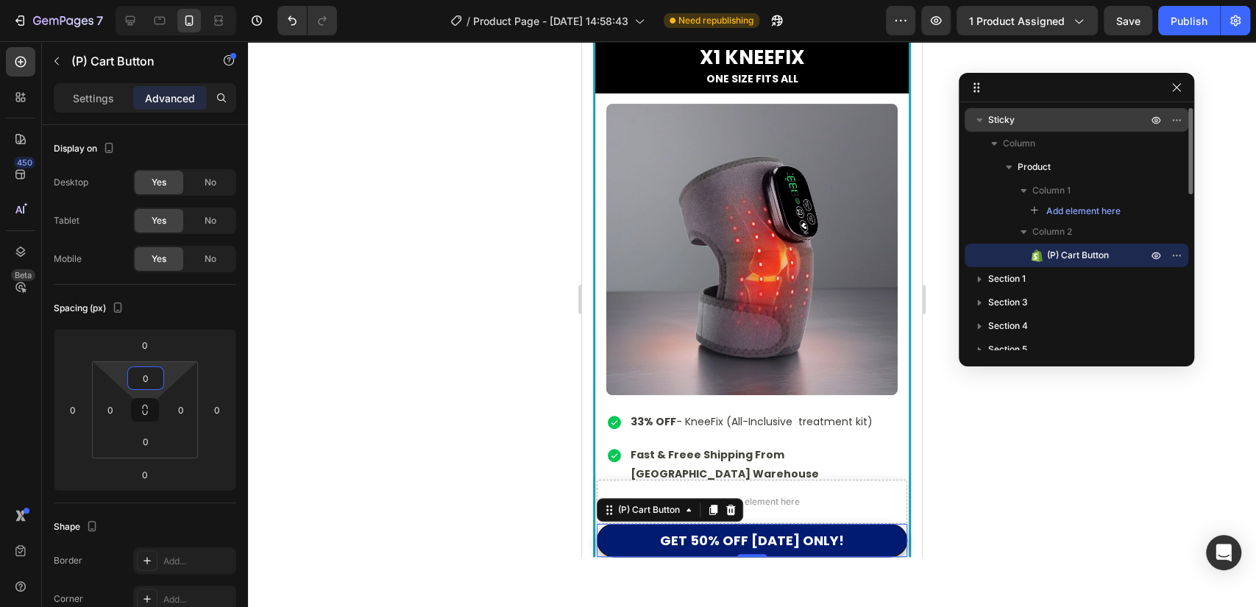
click at [1082, 127] on p "Sticky" at bounding box center [1069, 120] width 162 height 15
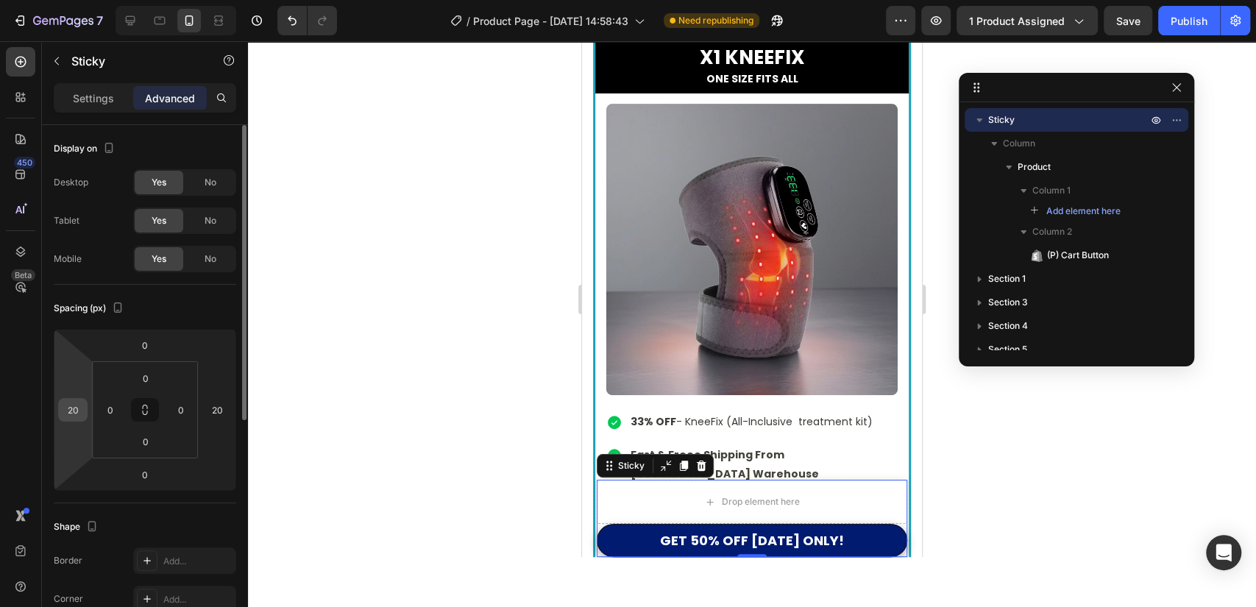
click at [72, 411] on input "20" at bounding box center [73, 410] width 22 height 22
type input "15"
click at [211, 414] on input "20" at bounding box center [217, 410] width 22 height 22
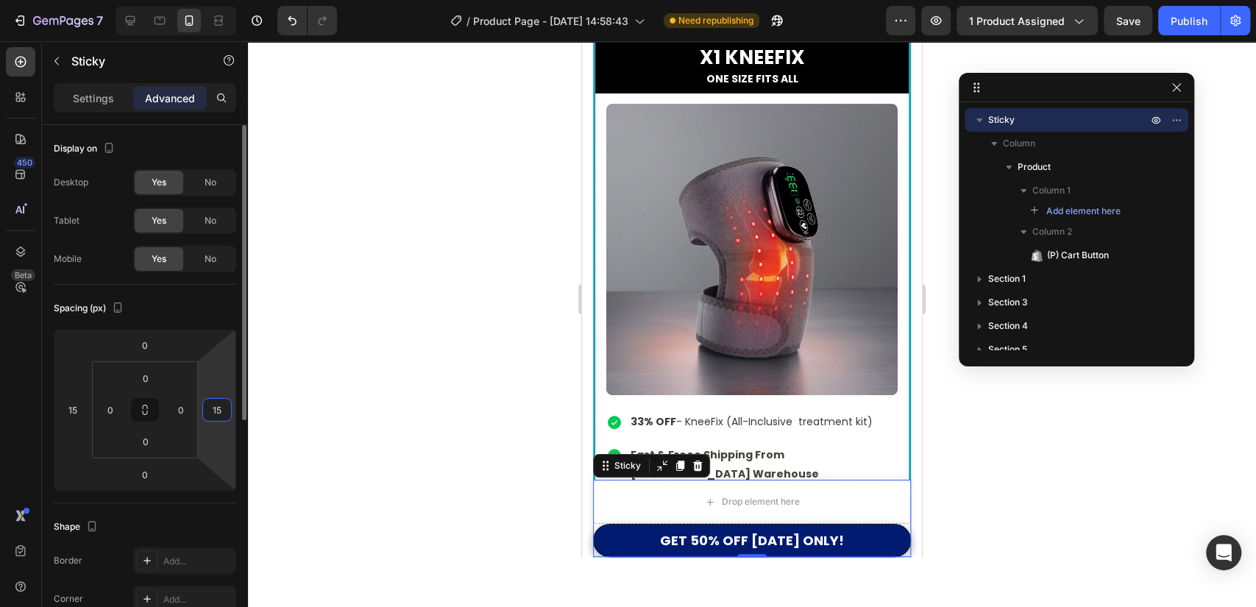
scroll to position [82, 0]
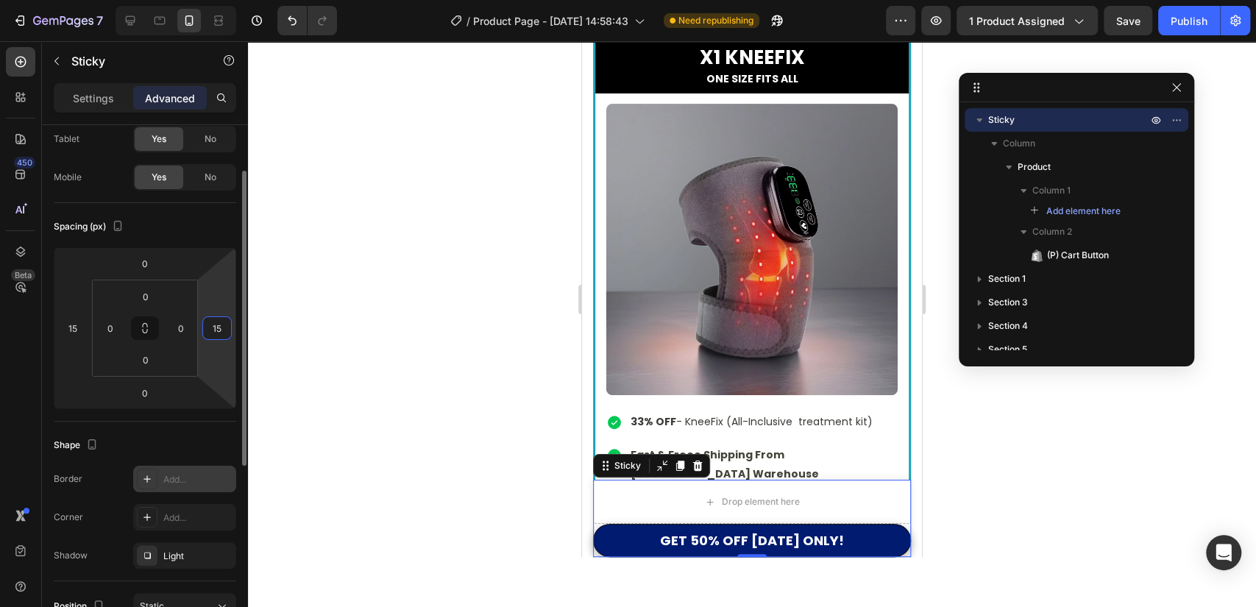
type input "15"
click at [183, 475] on div "Add..." at bounding box center [197, 479] width 69 height 13
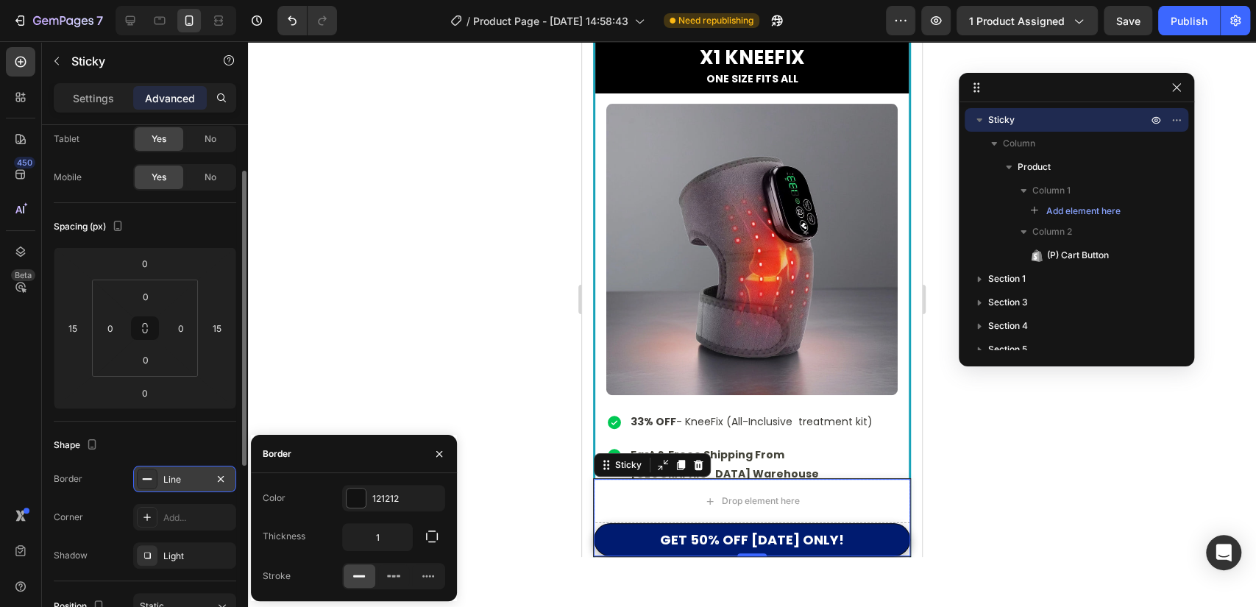
drag, startPoint x: 221, startPoint y: 477, endPoint x: 216, endPoint y: 488, distance: 11.9
click at [221, 478] on icon "button" at bounding box center [221, 479] width 12 height 12
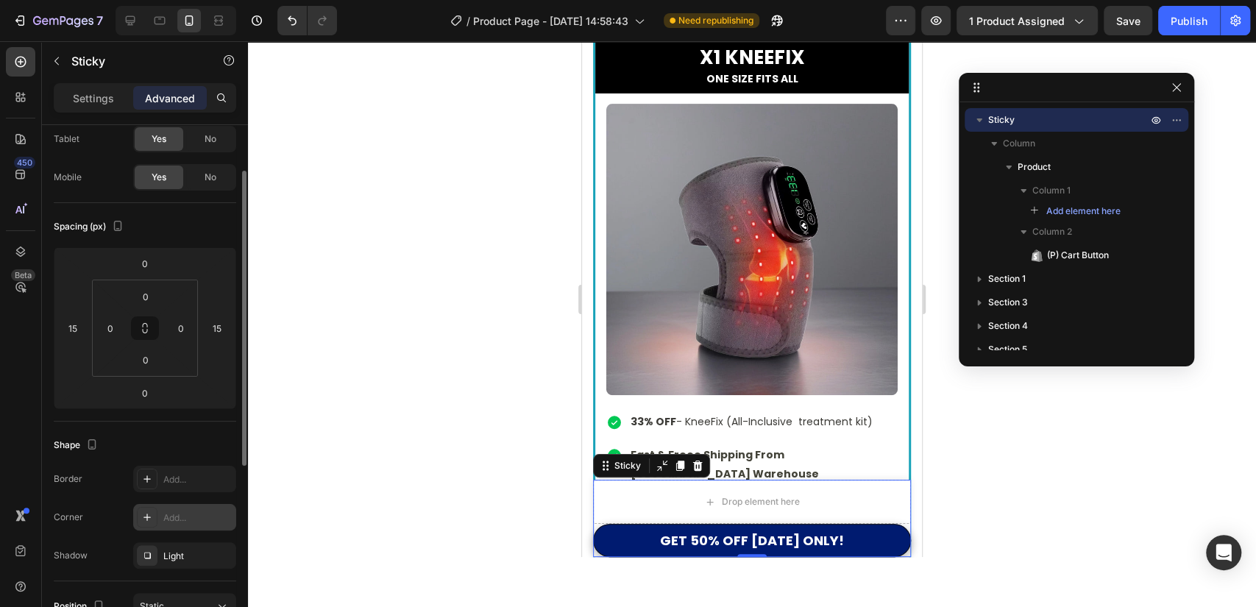
click at [203, 511] on div "Add..." at bounding box center [197, 517] width 69 height 13
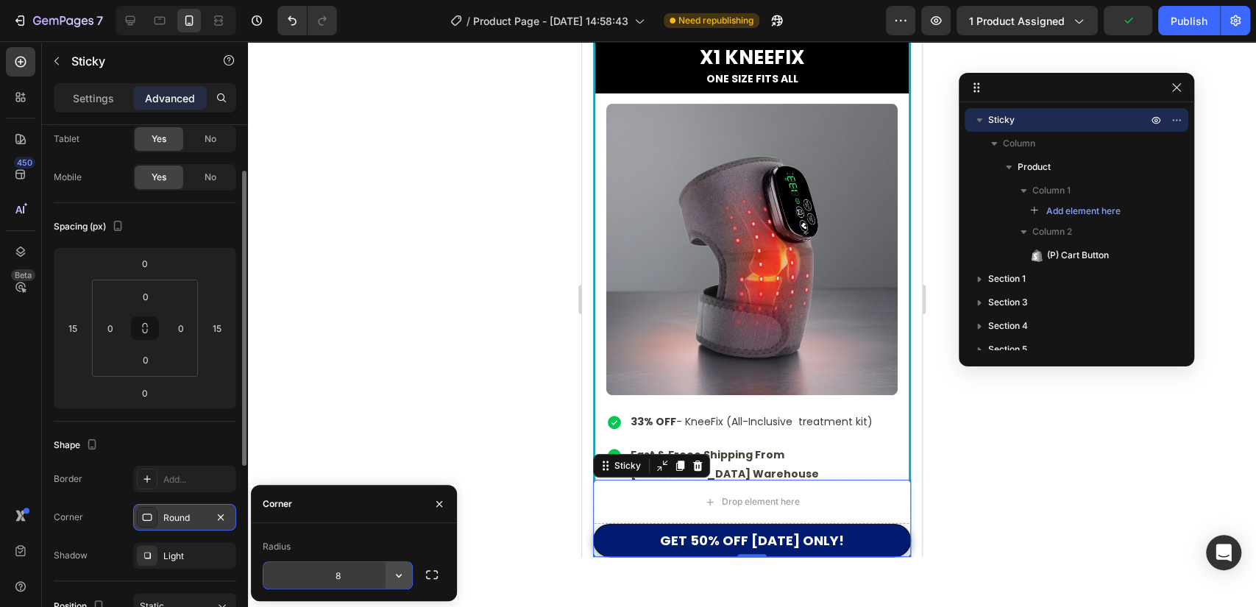
click at [391, 572] on icon "button" at bounding box center [398, 575] width 15 height 15
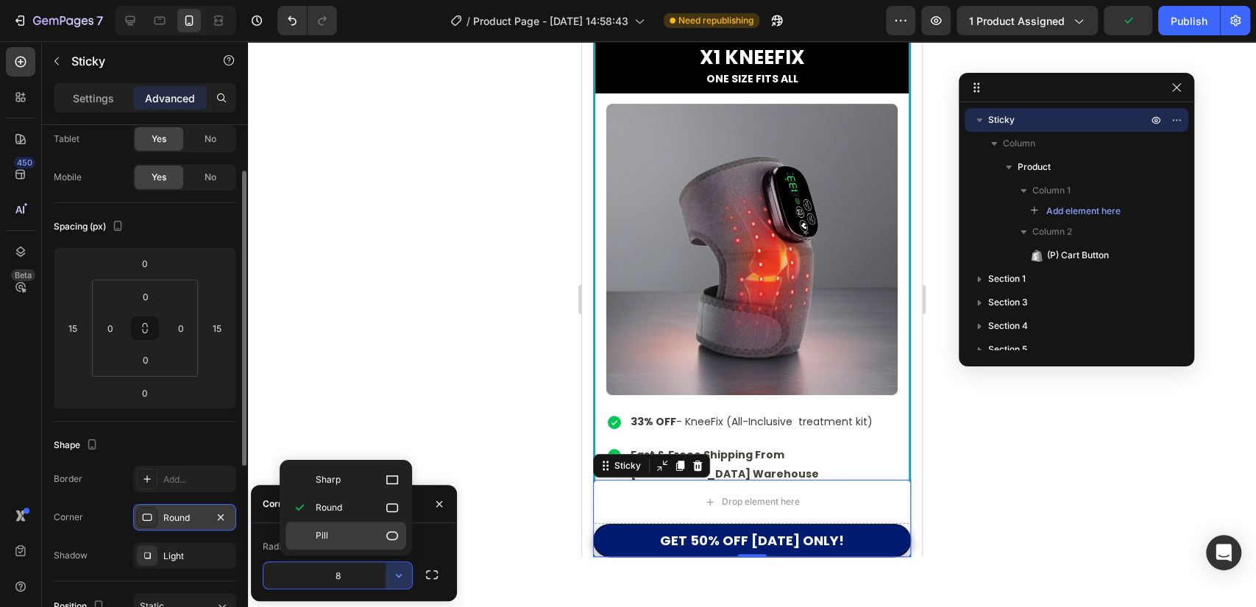
click at [385, 534] on icon at bounding box center [392, 535] width 15 height 15
type input "9999"
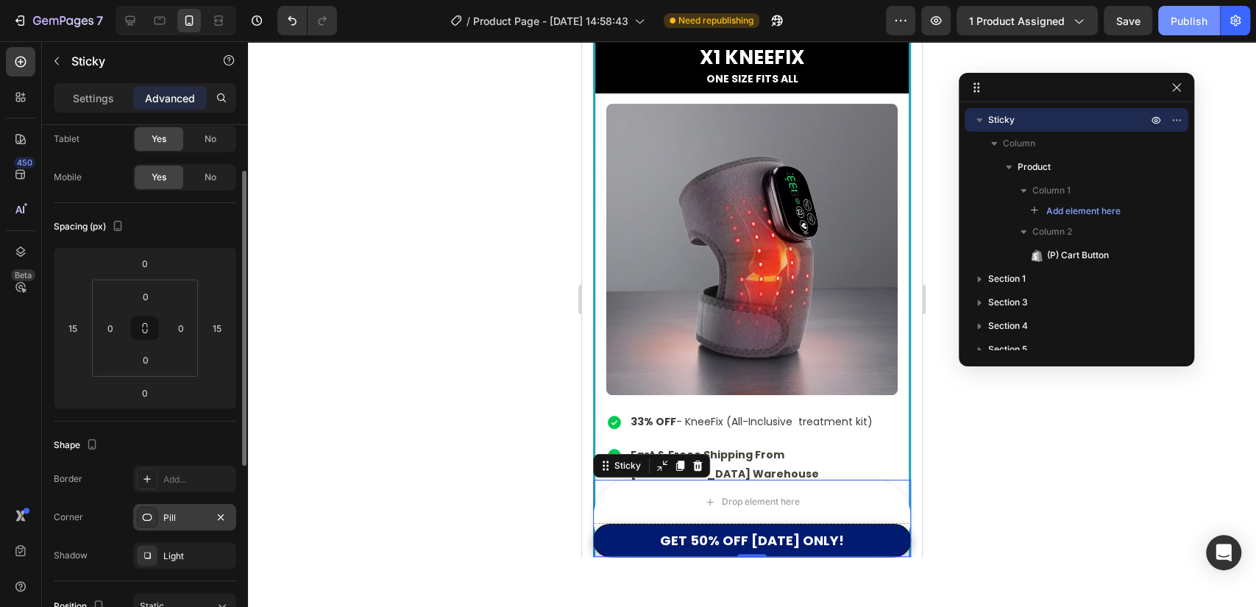
click at [1182, 20] on div "Publish" at bounding box center [1189, 20] width 37 height 15
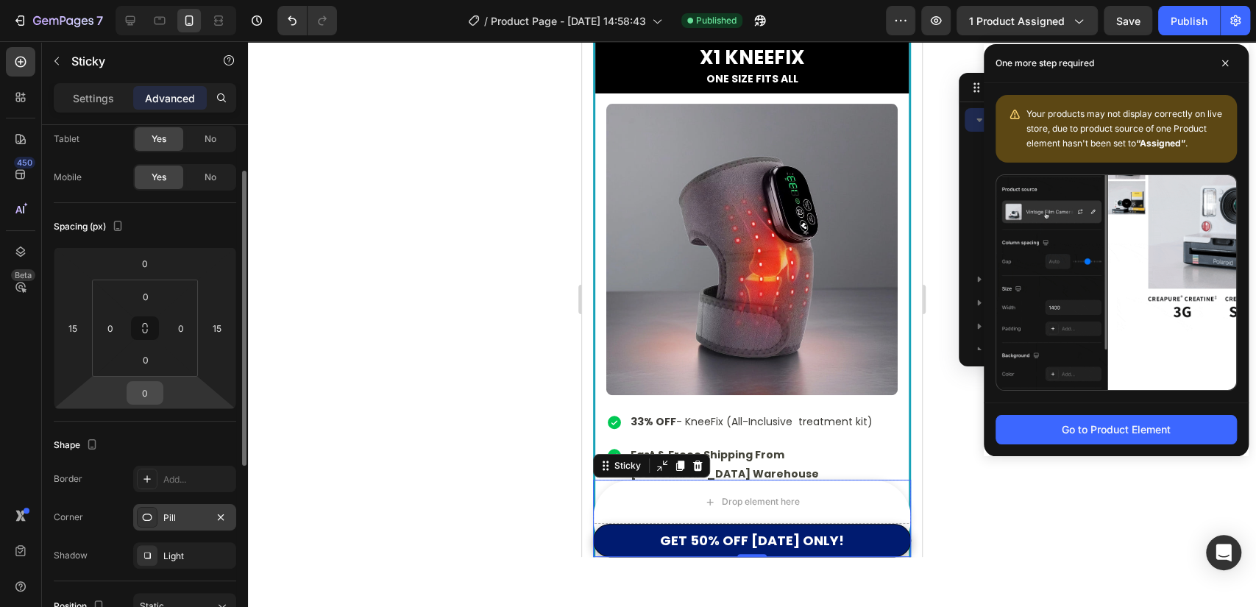
click at [143, 390] on input "0" at bounding box center [144, 393] width 29 height 22
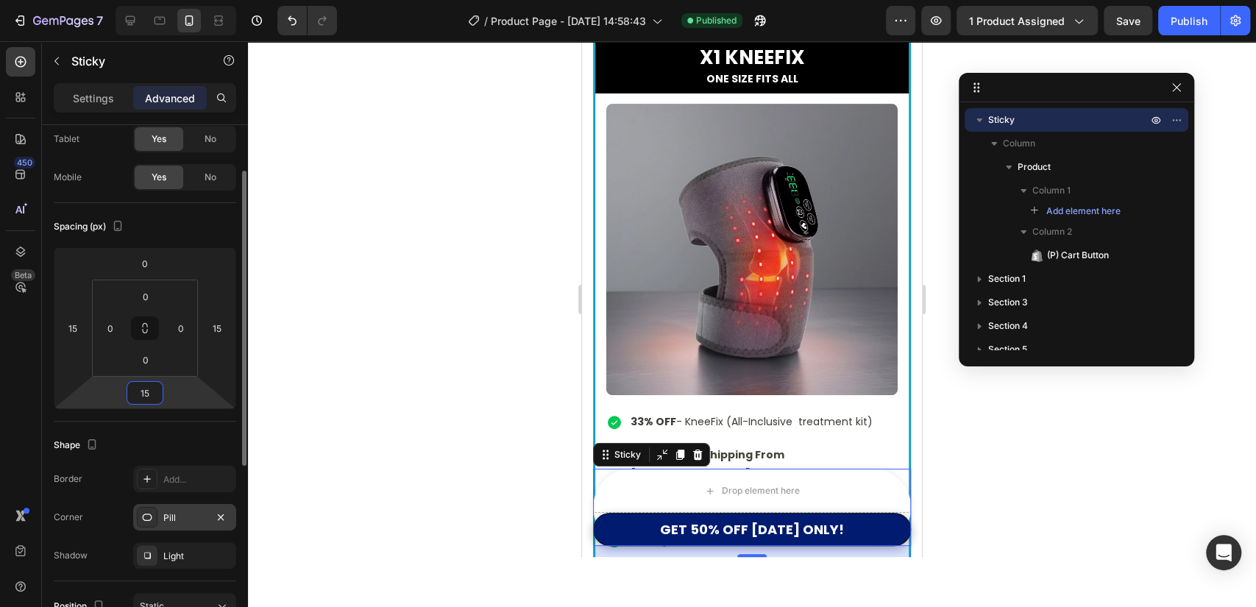
click at [166, 0] on html "7 Version history / Product Page - Feb 7, 14:58:43 Published Preview 1 product …" at bounding box center [628, 0] width 1256 height 0
click at [143, 392] on input "15" at bounding box center [144, 393] width 29 height 22
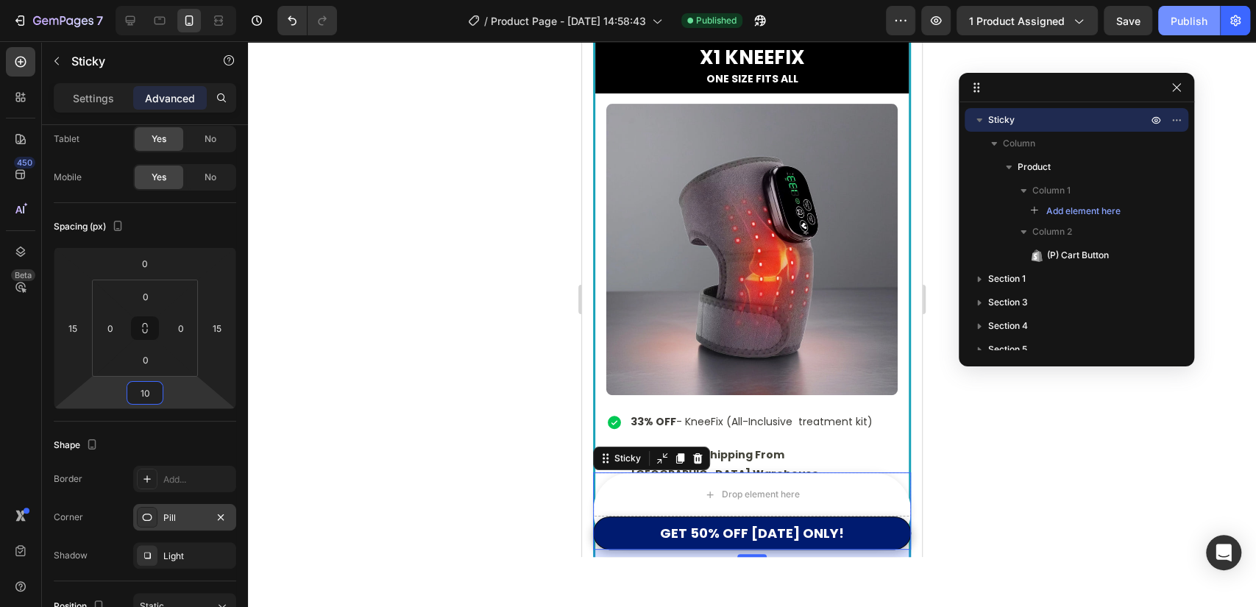
type input "10"
click at [1201, 19] on div "Publish" at bounding box center [1189, 20] width 37 height 15
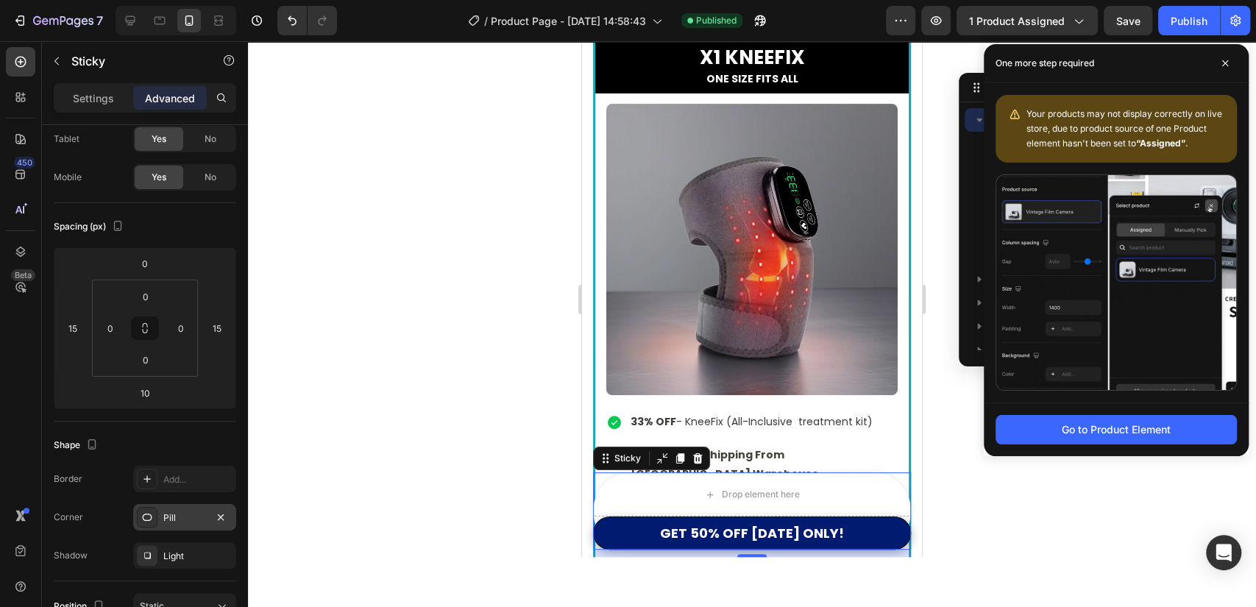
click at [1151, 80] on div "One more step required" at bounding box center [1116, 63] width 265 height 39
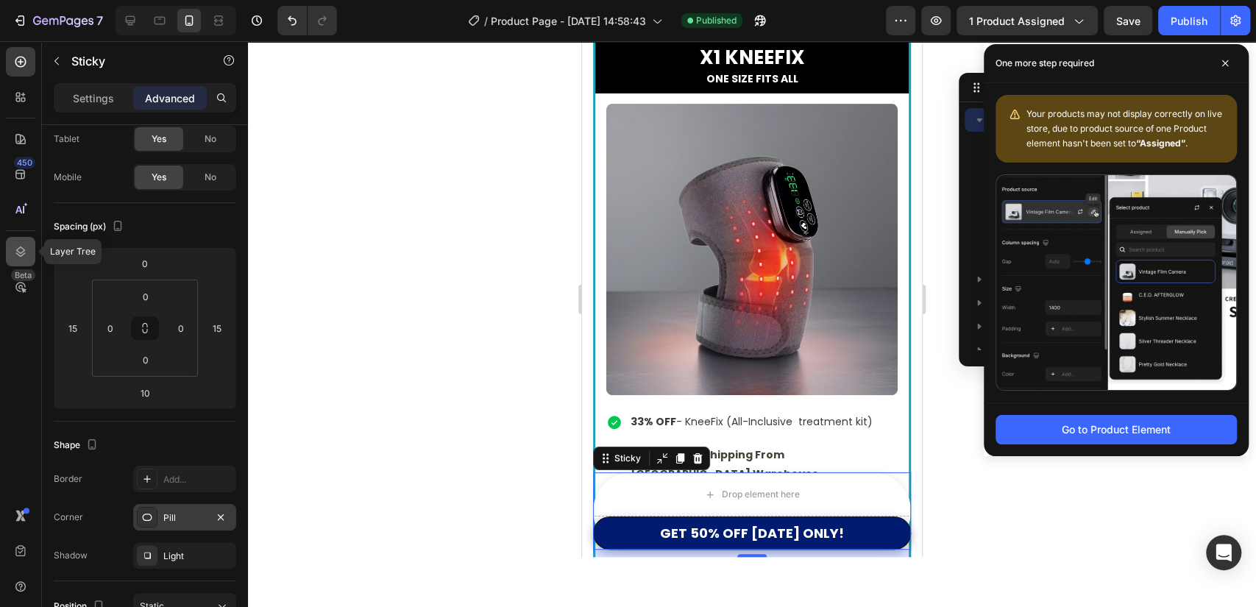
click at [13, 264] on div at bounding box center [20, 251] width 29 height 29
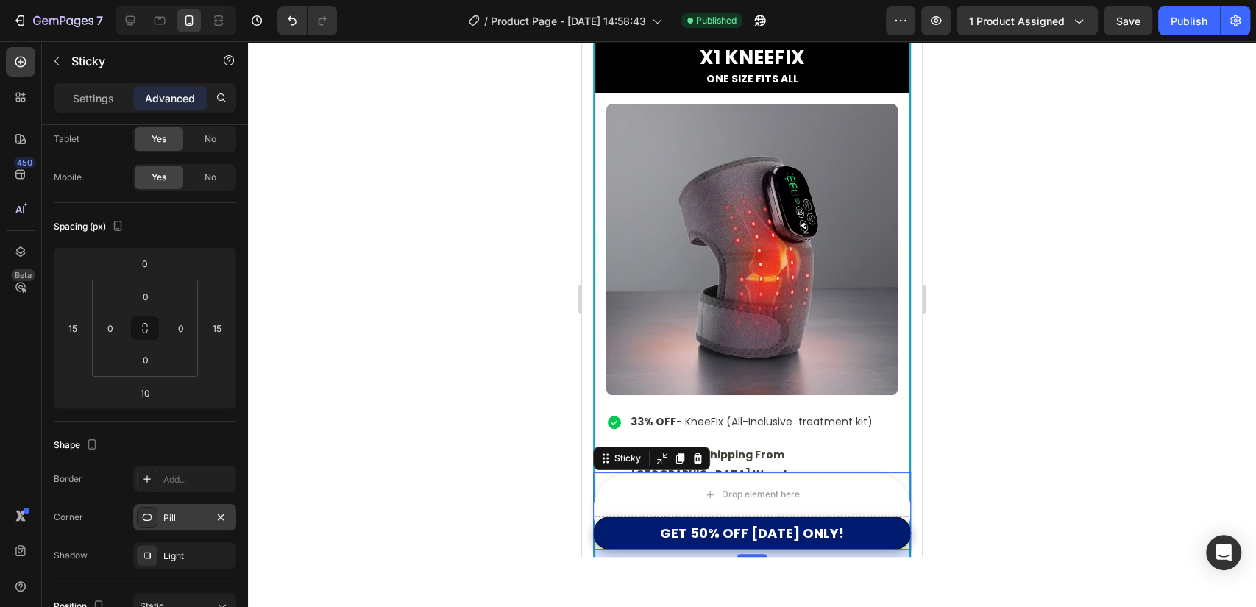
click at [1, 270] on div "450 Beta" at bounding box center [21, 324] width 42 height 566
click at [22, 250] on icon at bounding box center [20, 251] width 15 height 15
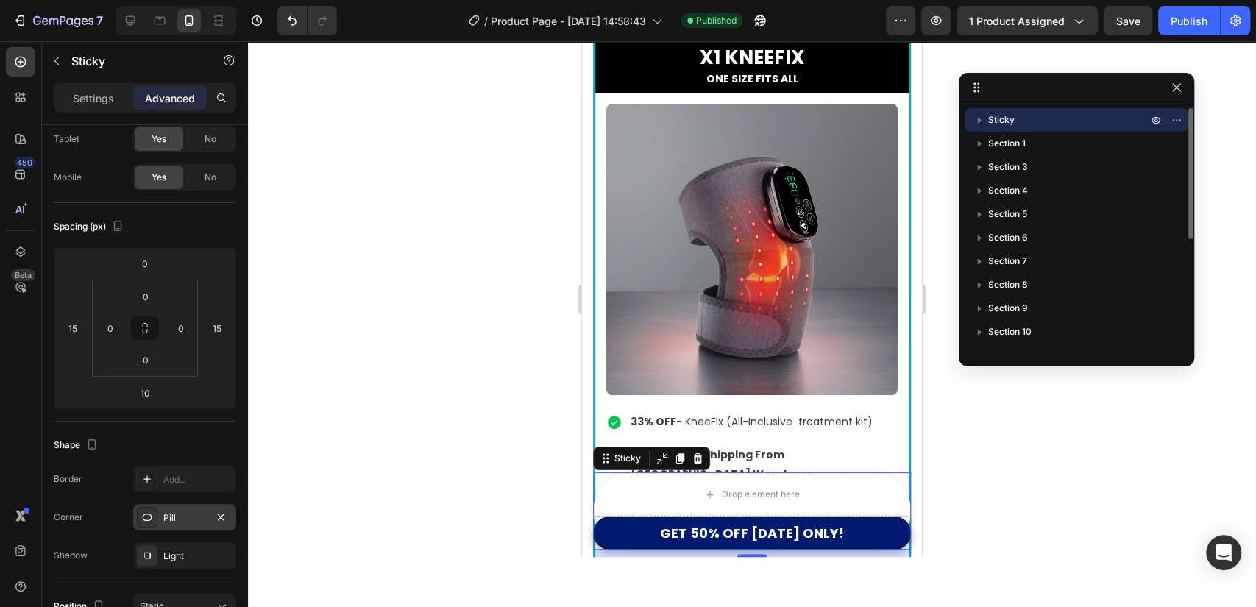
click at [1034, 116] on p "Sticky" at bounding box center [1069, 120] width 162 height 15
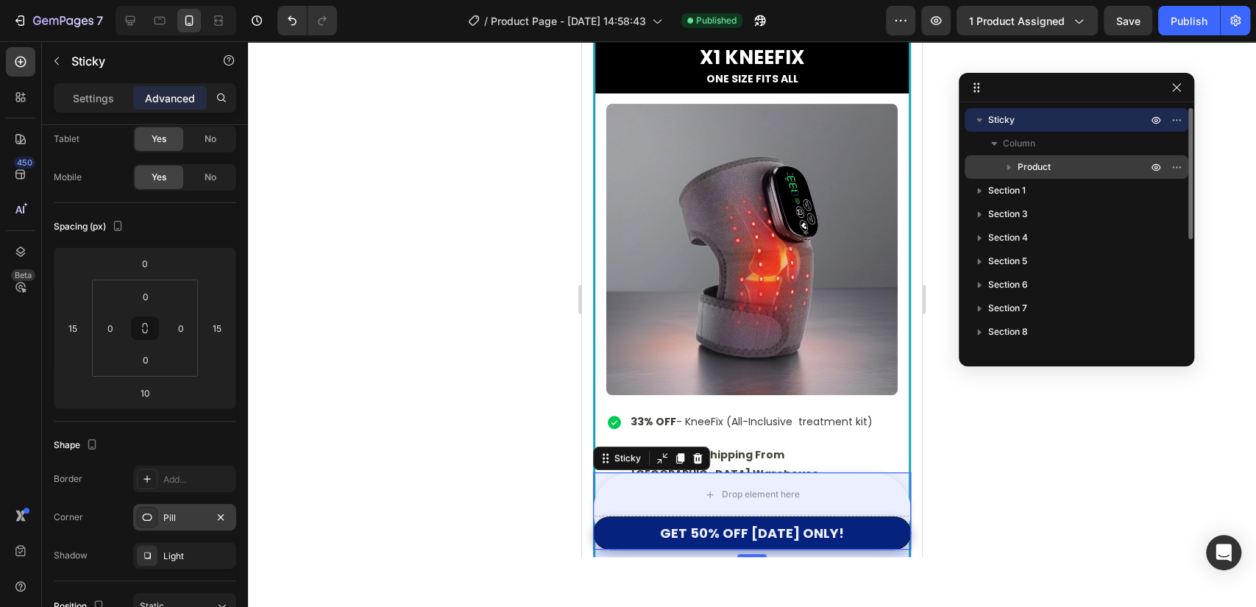
click at [1060, 166] on p "Product" at bounding box center [1084, 167] width 132 height 15
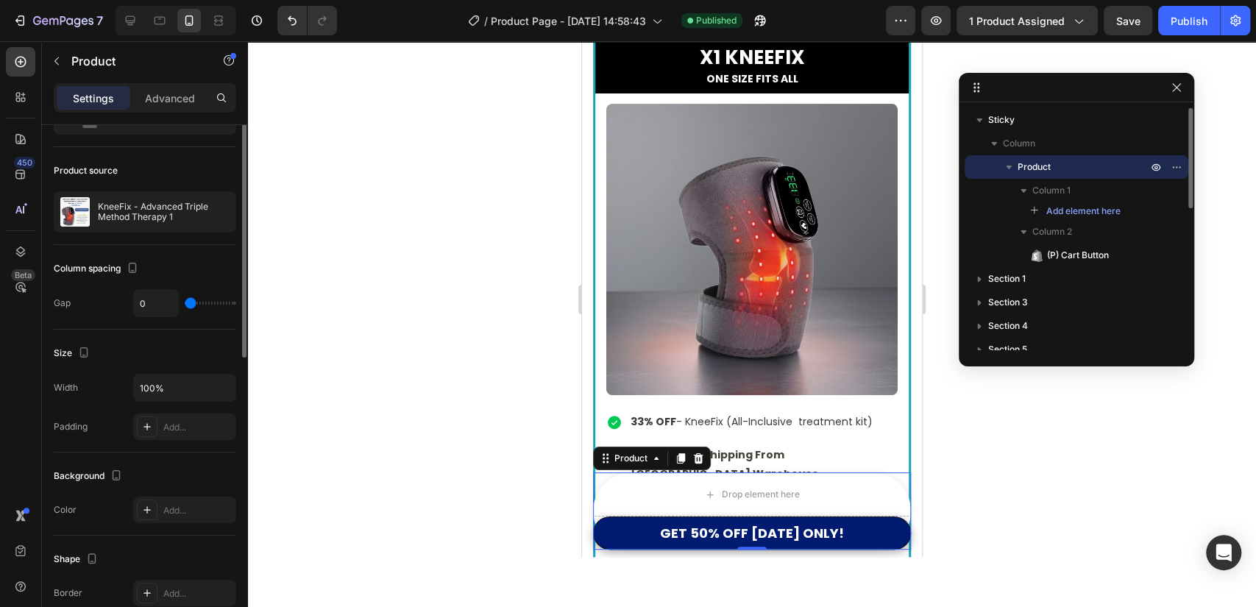
scroll to position [0, 0]
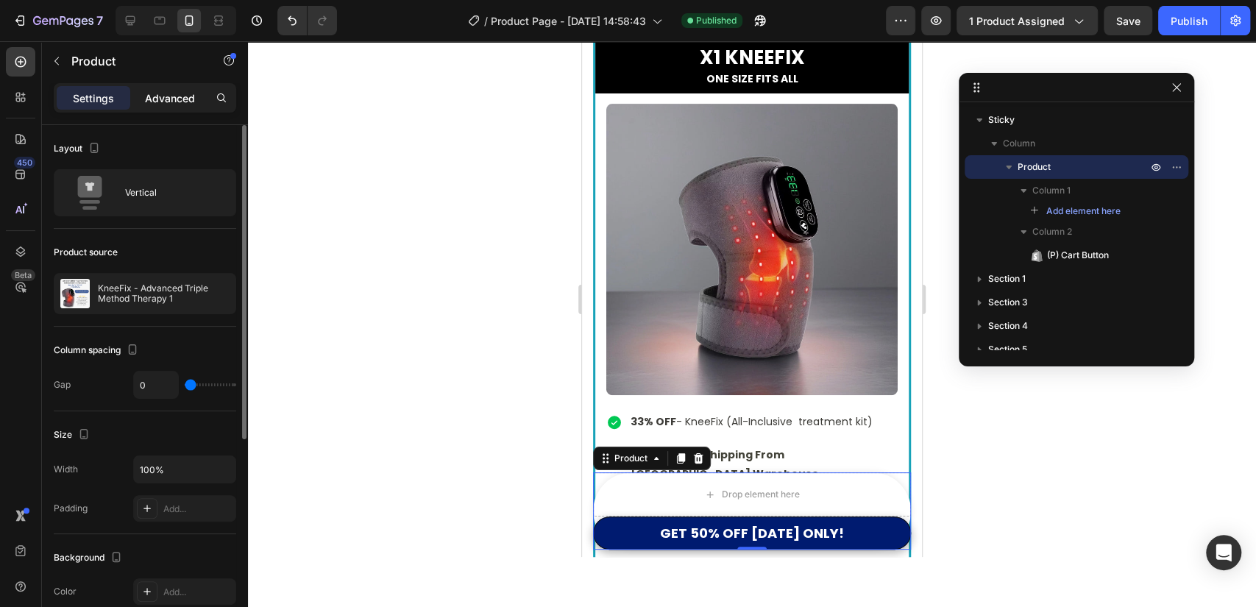
click at [179, 100] on p "Advanced" at bounding box center [170, 98] width 50 height 15
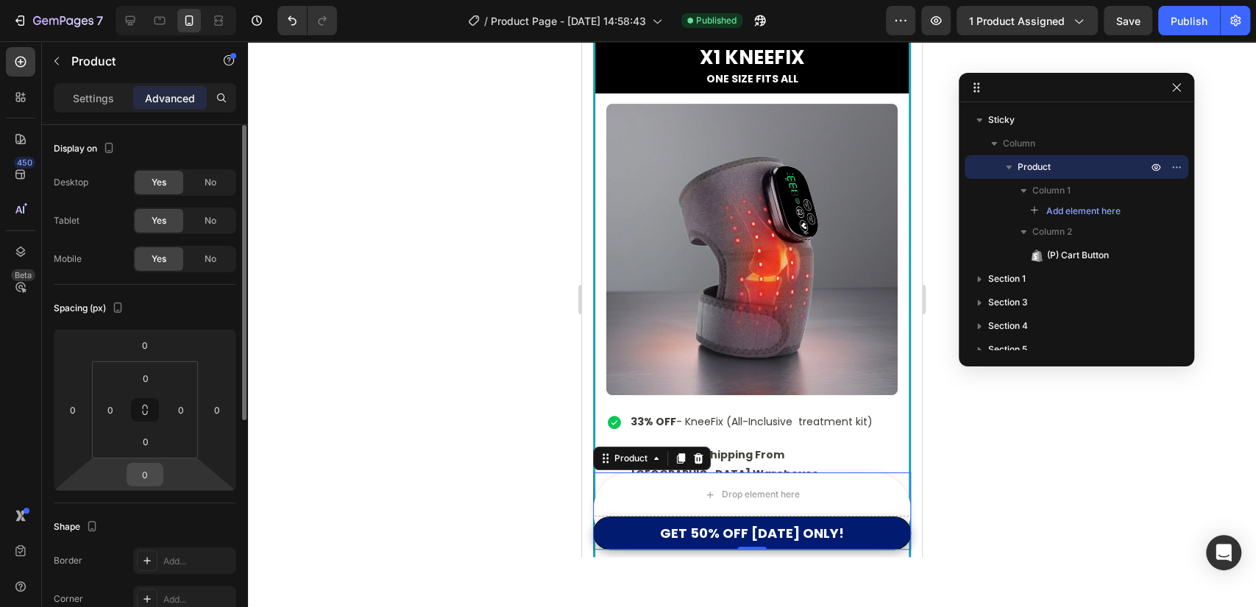
click at [149, 467] on input "0" at bounding box center [144, 475] width 29 height 22
type input "2"
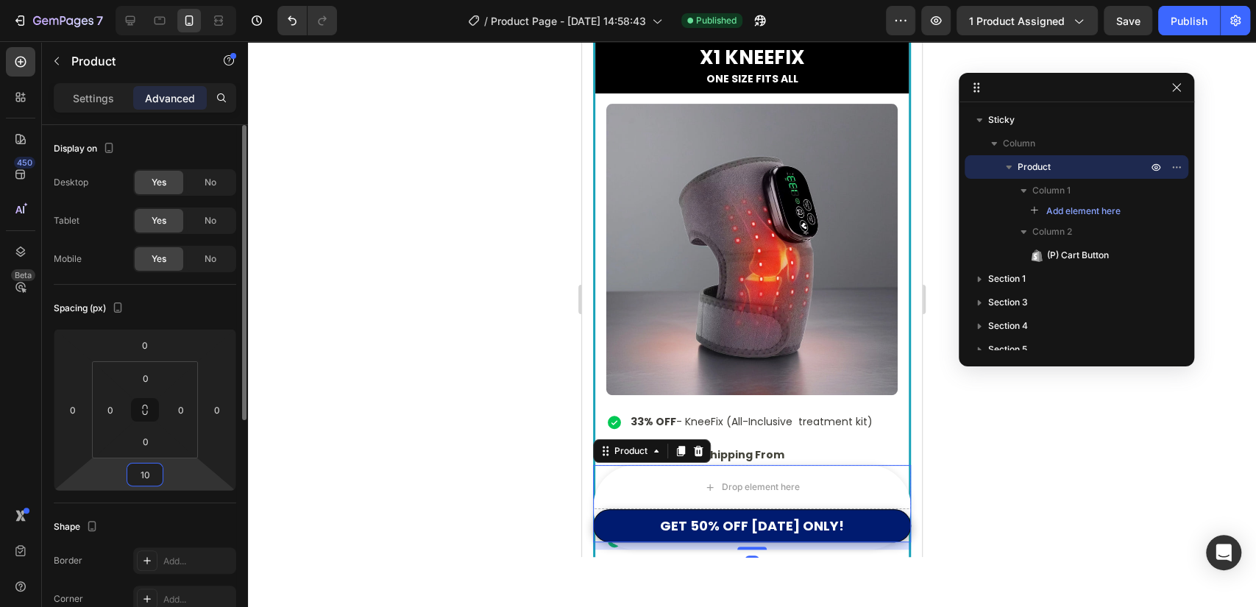
type input "1"
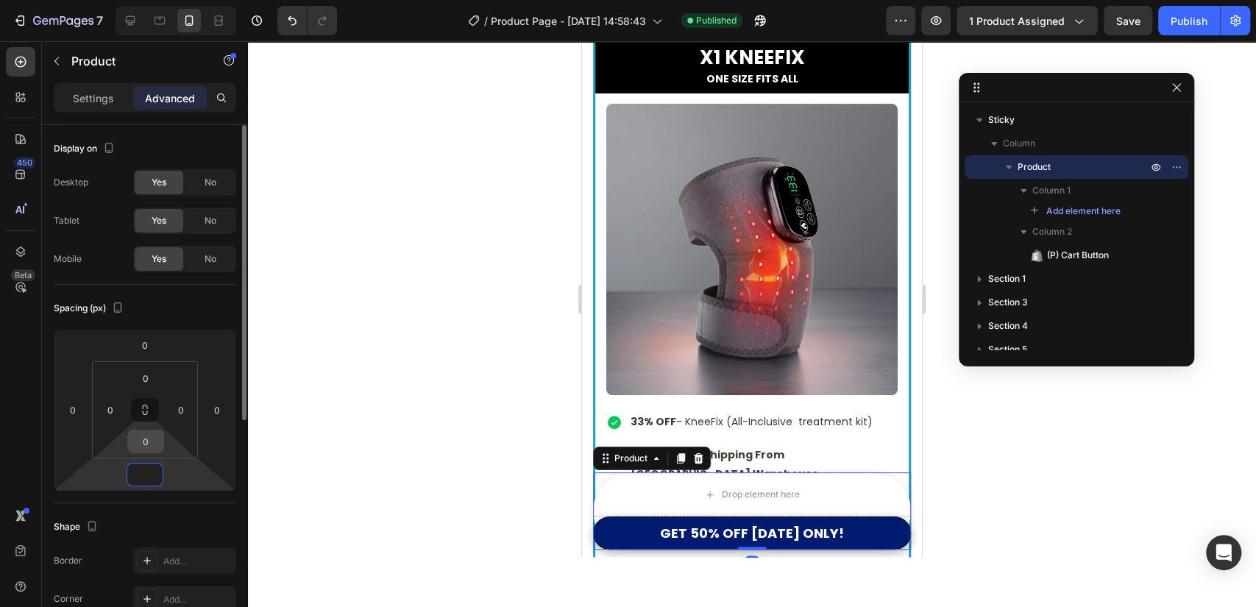
click at [146, 444] on input "0" at bounding box center [145, 441] width 29 height 22
type input "0"
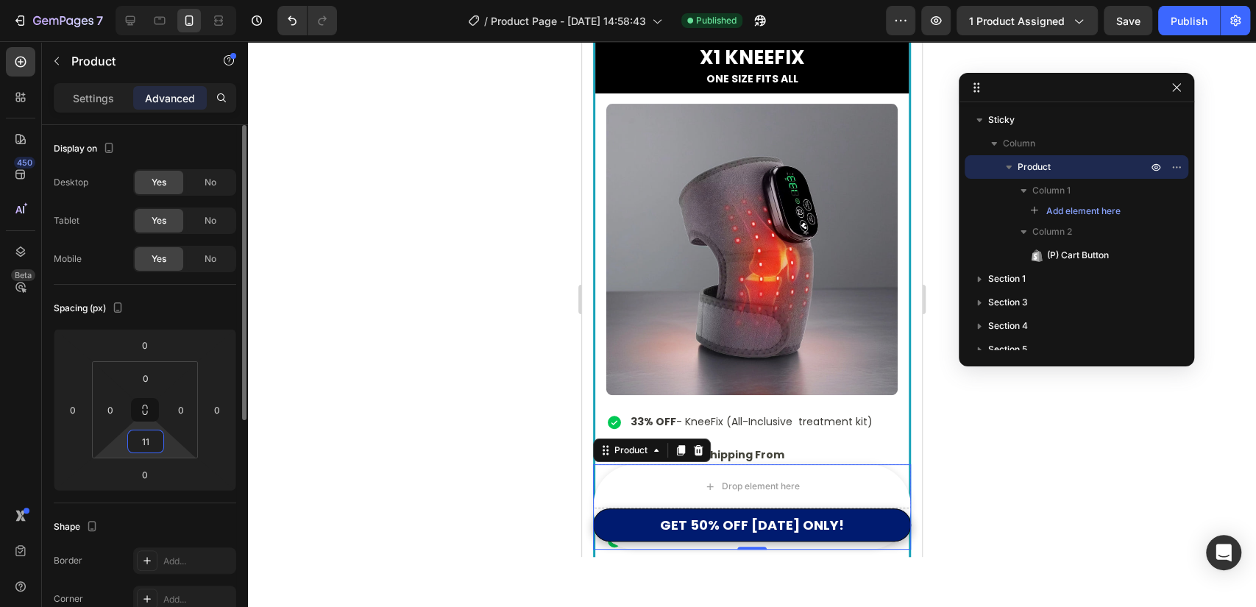
type input "1"
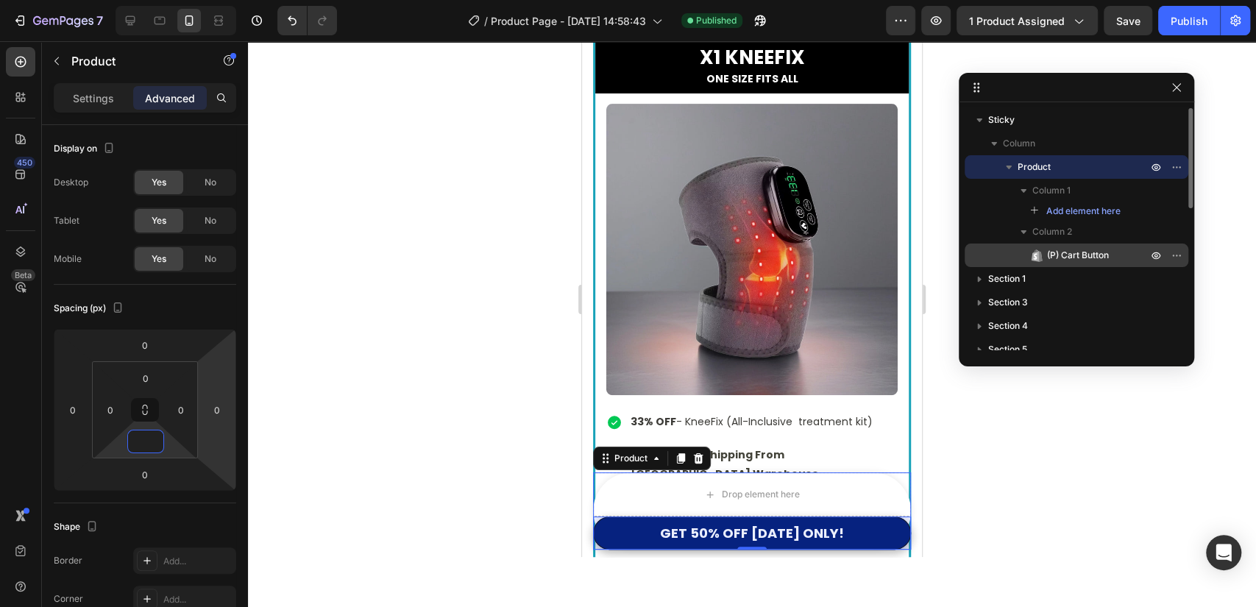
click at [1086, 252] on span "(P) Cart Button" at bounding box center [1078, 255] width 62 height 15
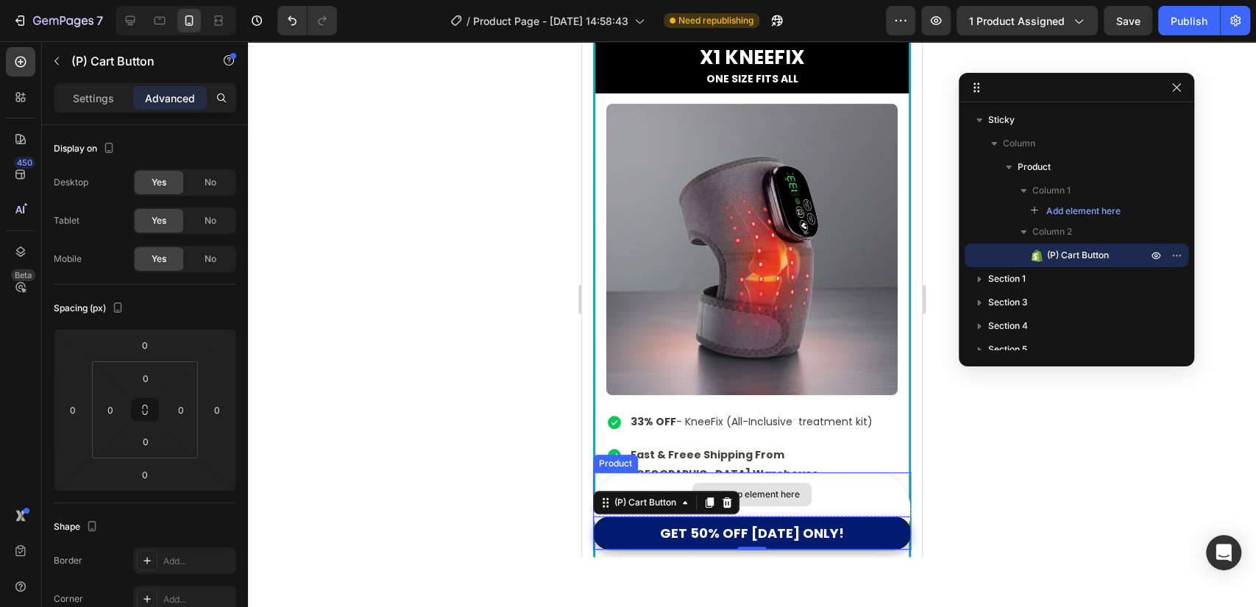
click at [883, 495] on div "Drop element here" at bounding box center [752, 494] width 318 height 44
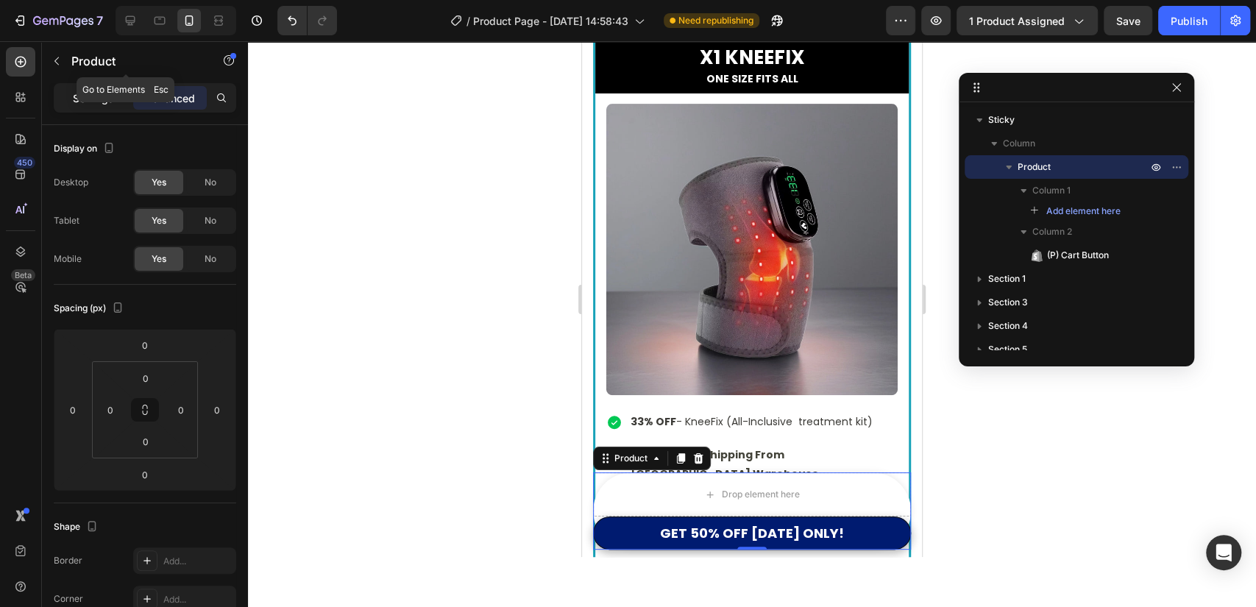
click at [97, 91] on p "Settings" at bounding box center [93, 98] width 41 height 15
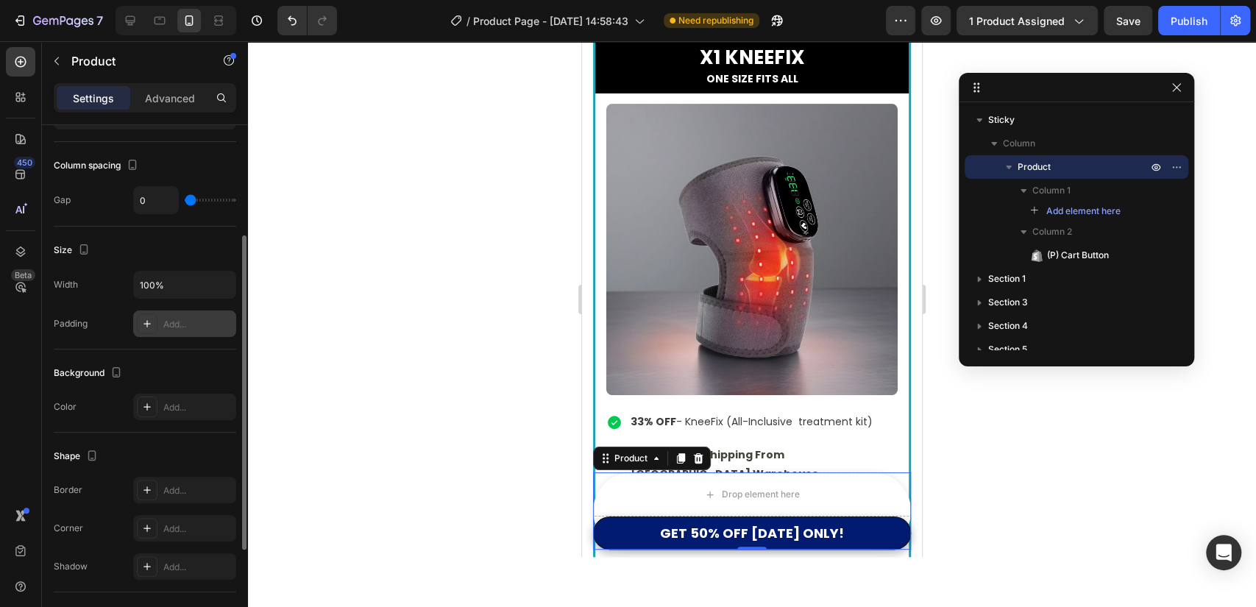
scroll to position [348, 0]
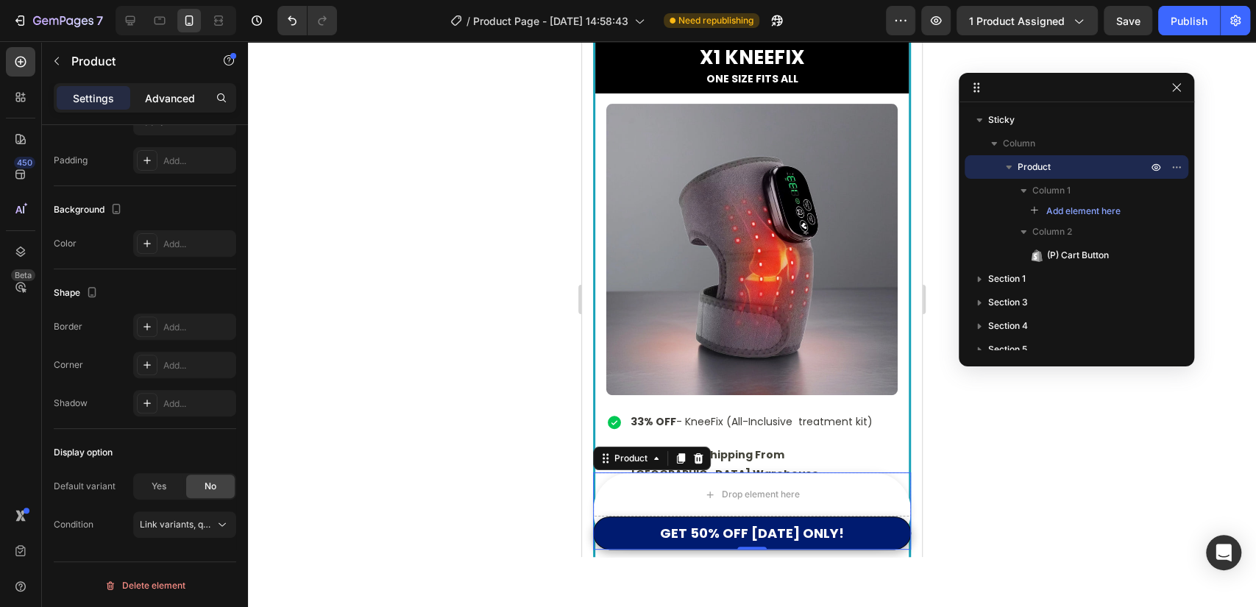
click at [184, 88] on div "Advanced" at bounding box center [170, 98] width 74 height 24
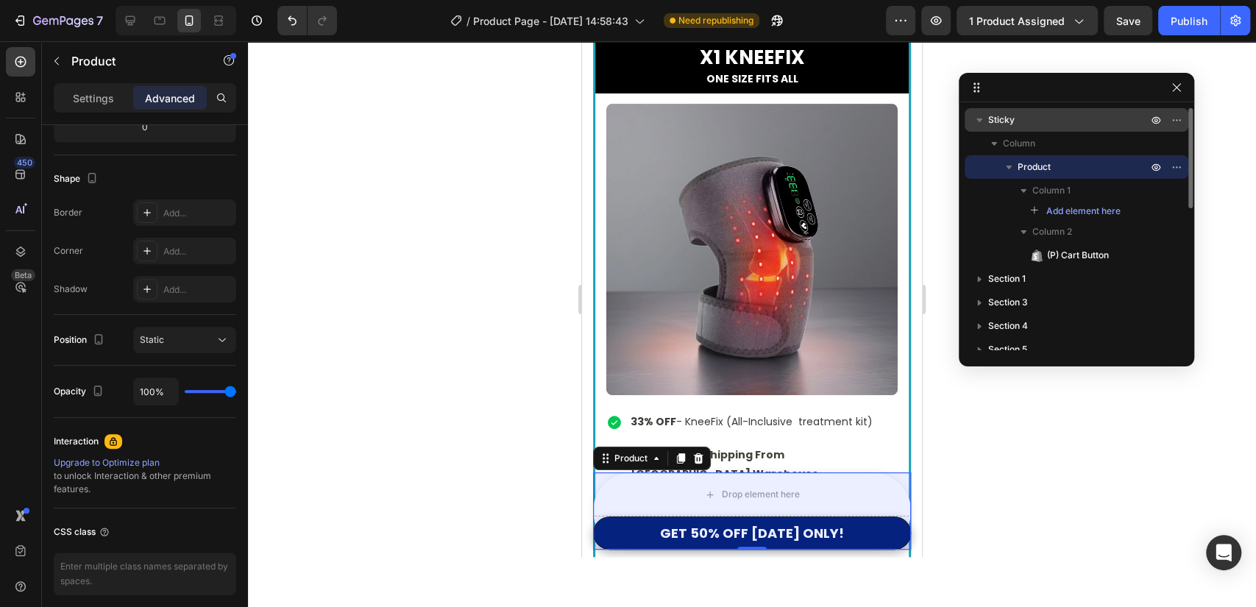
click at [1049, 117] on p "Sticky" at bounding box center [1069, 120] width 162 height 15
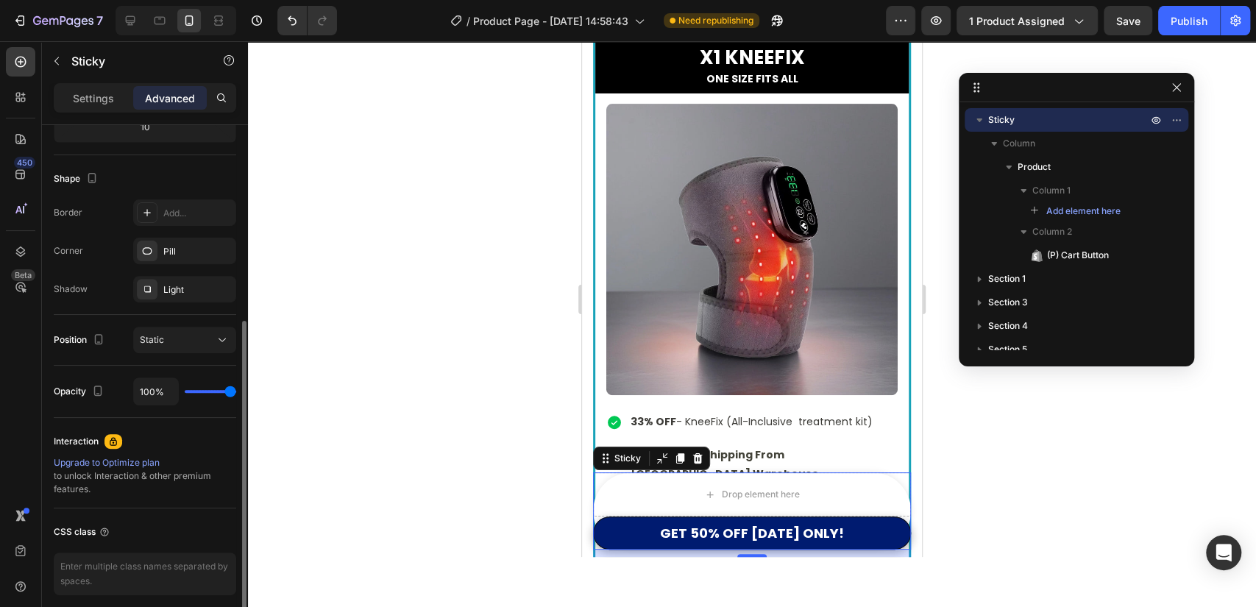
scroll to position [0, 0]
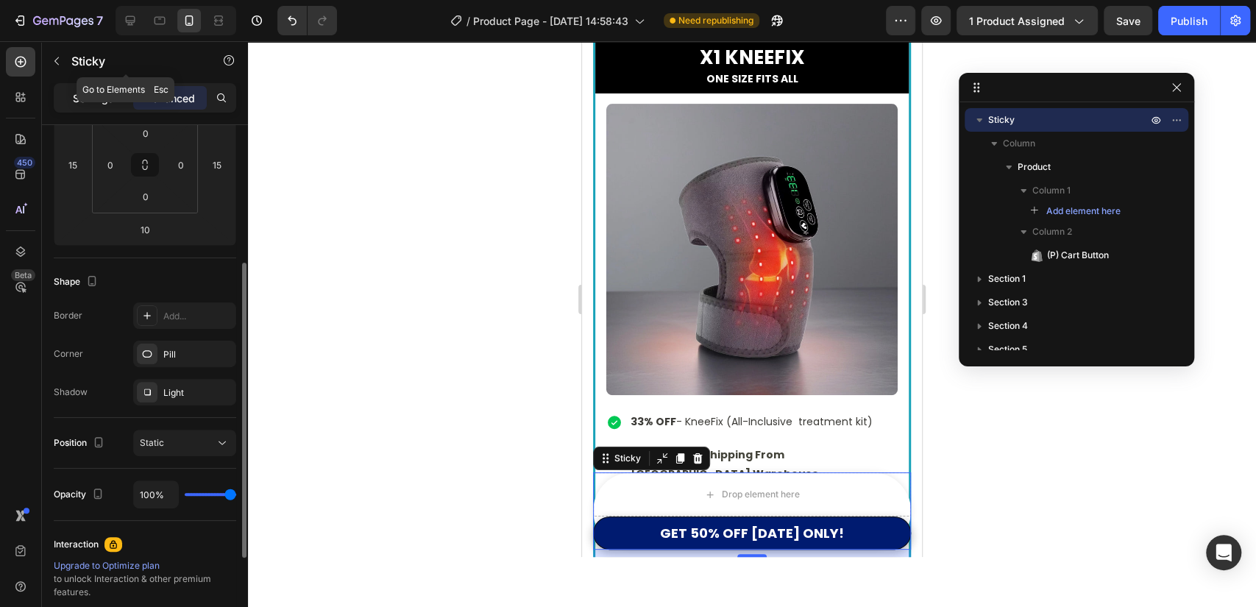
click at [101, 99] on p "Settings" at bounding box center [93, 98] width 41 height 15
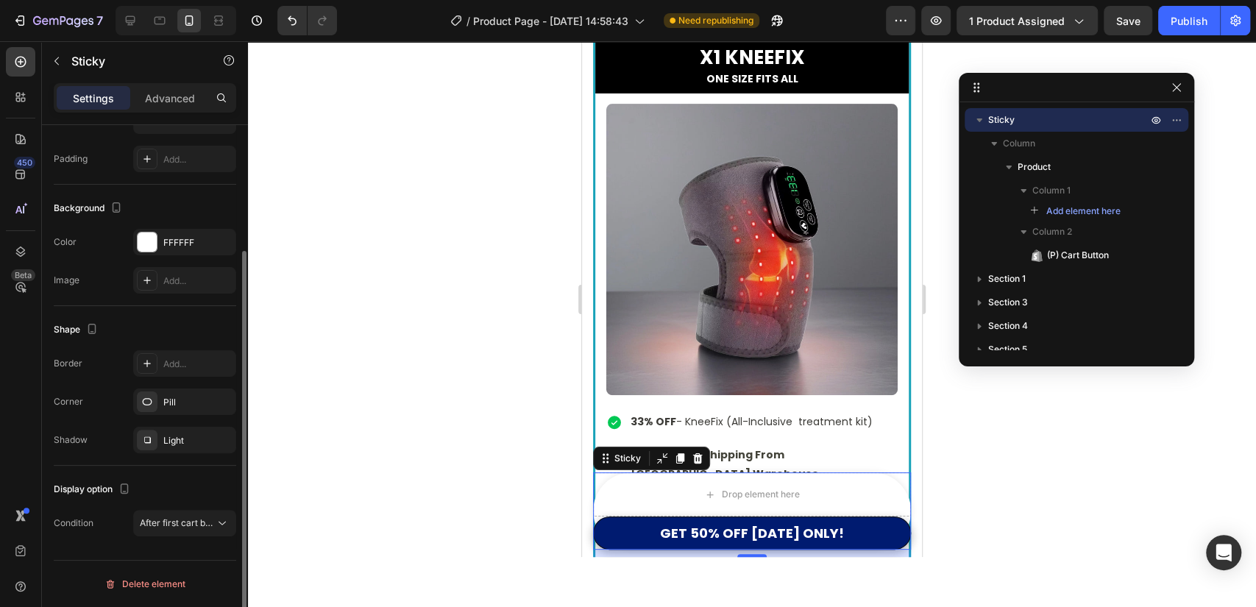
scroll to position [166, 0]
click at [194, 230] on div "FFFFFF" at bounding box center [184, 243] width 103 height 26
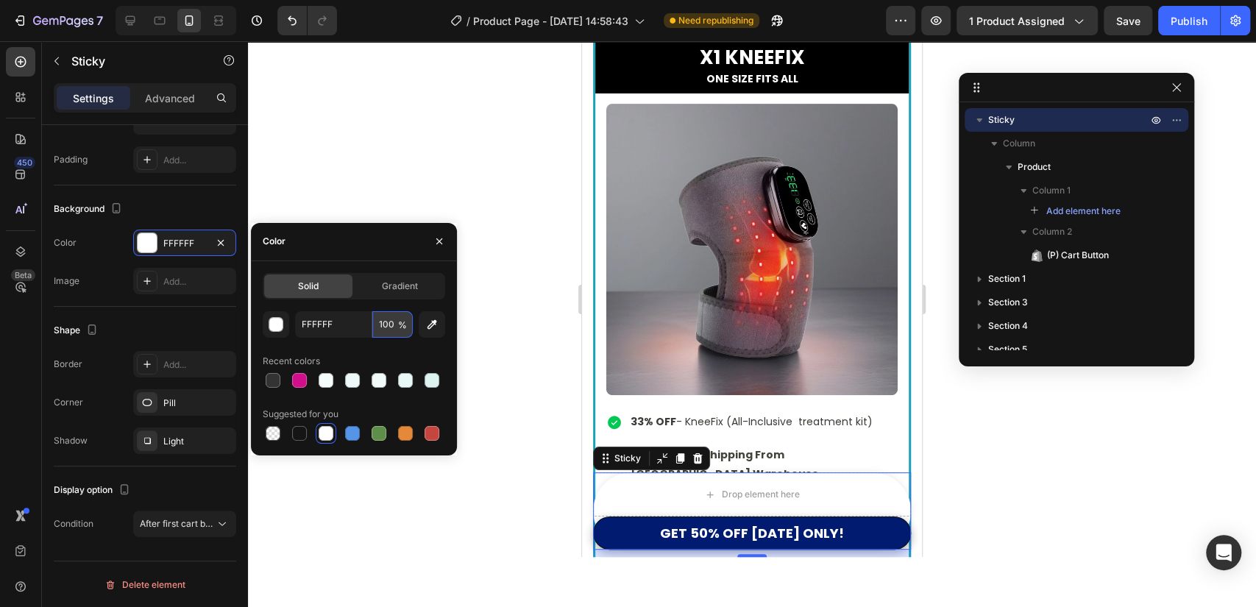
click at [389, 314] on input "100" at bounding box center [392, 324] width 40 height 26
type input "0"
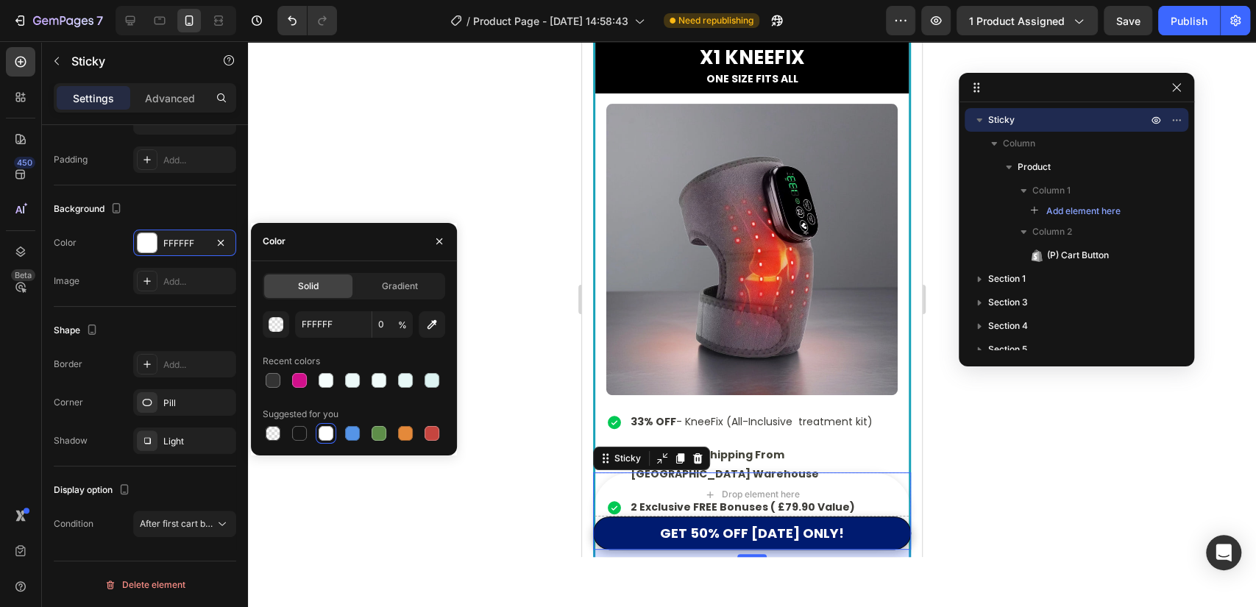
click at [505, 219] on div at bounding box center [752, 324] width 1008 height 566
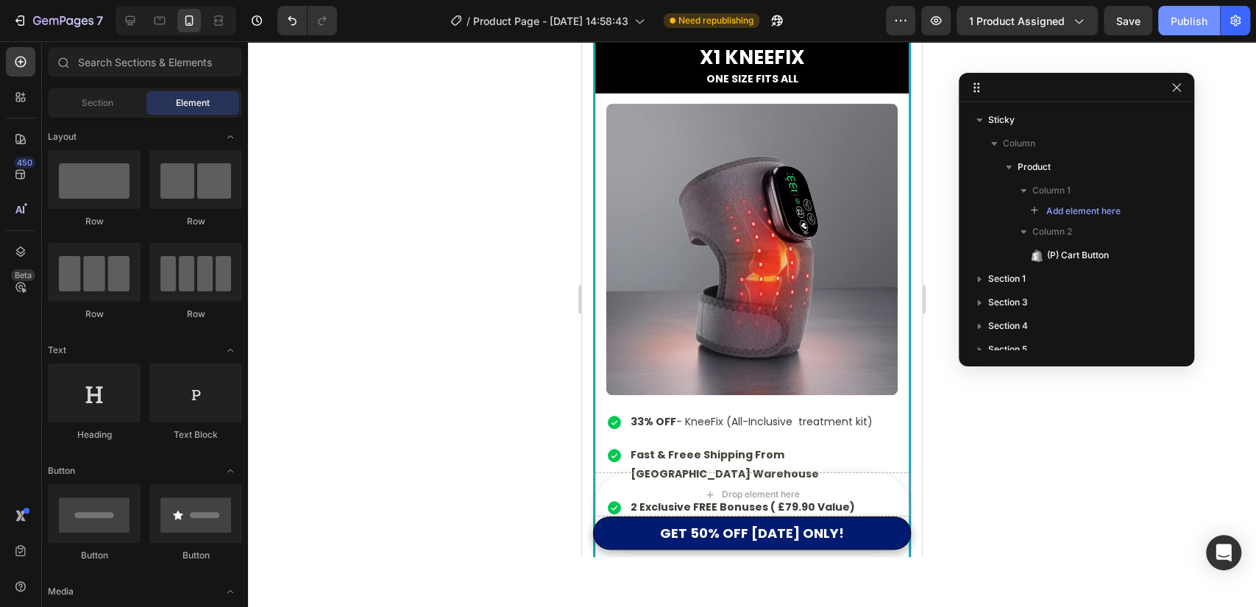
click at [1201, 12] on button "Publish" at bounding box center [1189, 20] width 62 height 29
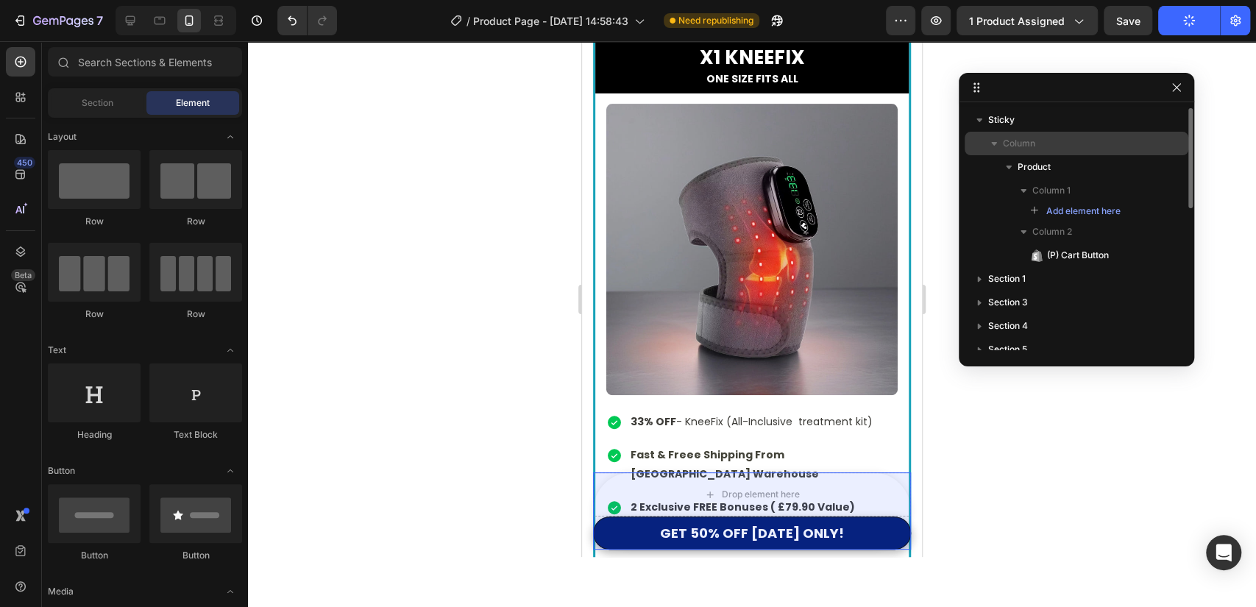
click at [1050, 132] on div "Column" at bounding box center [1077, 144] width 212 height 24
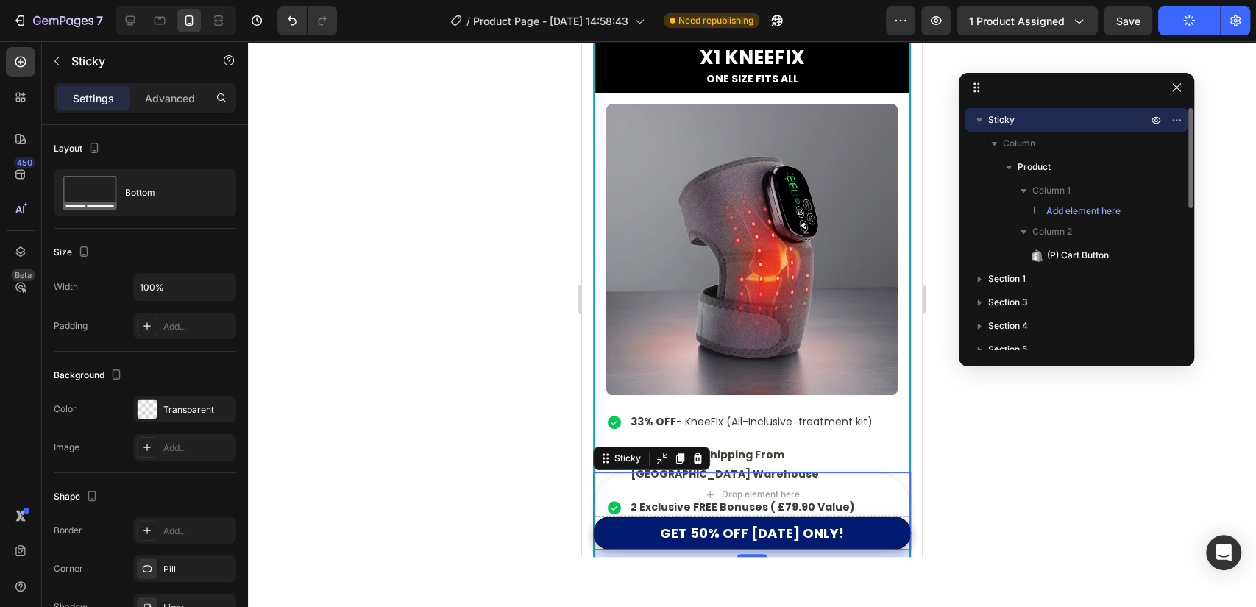
click at [1060, 118] on p "Sticky" at bounding box center [1069, 120] width 162 height 15
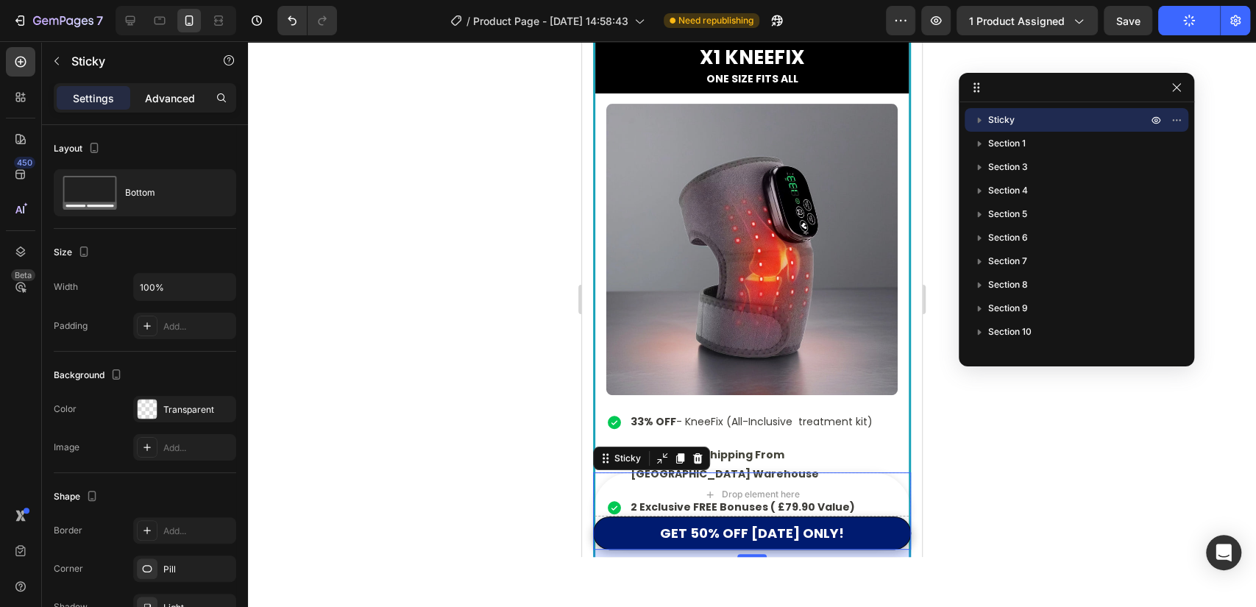
click at [174, 93] on p "Advanced" at bounding box center [170, 98] width 50 height 15
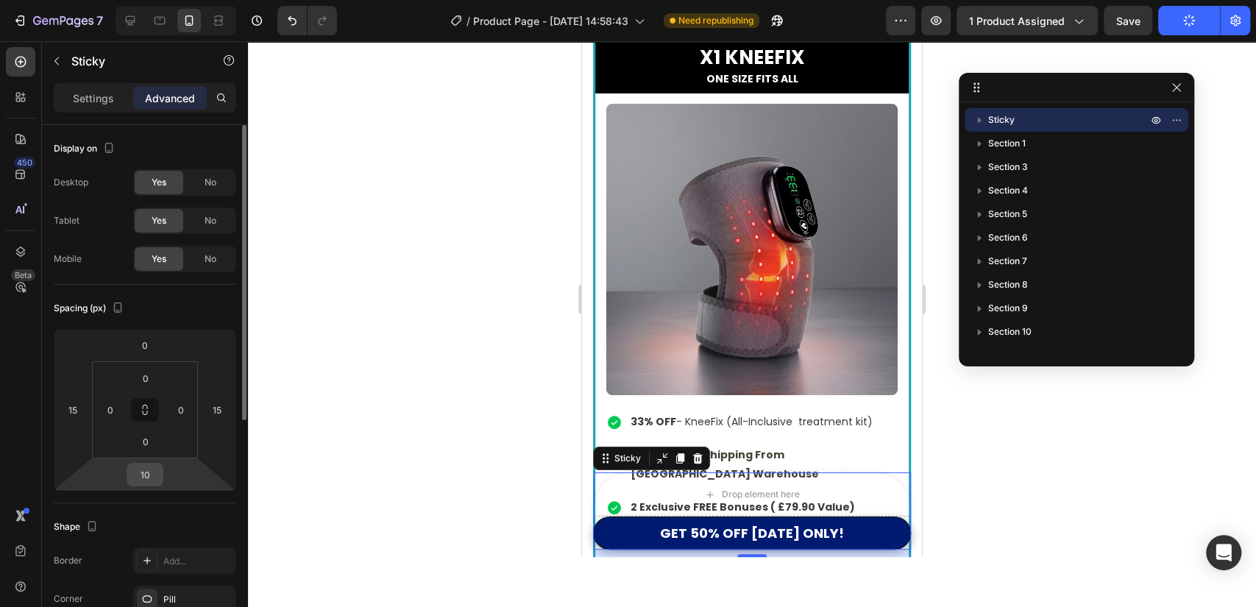
click at [148, 478] on input "10" at bounding box center [144, 475] width 29 height 22
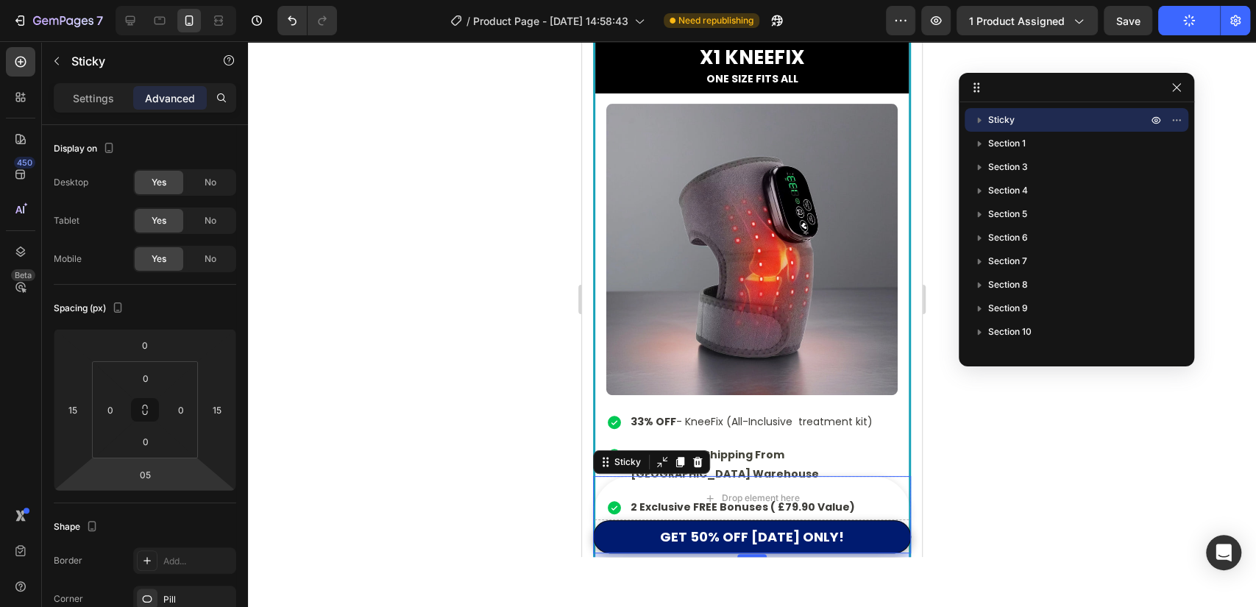
type input "5"
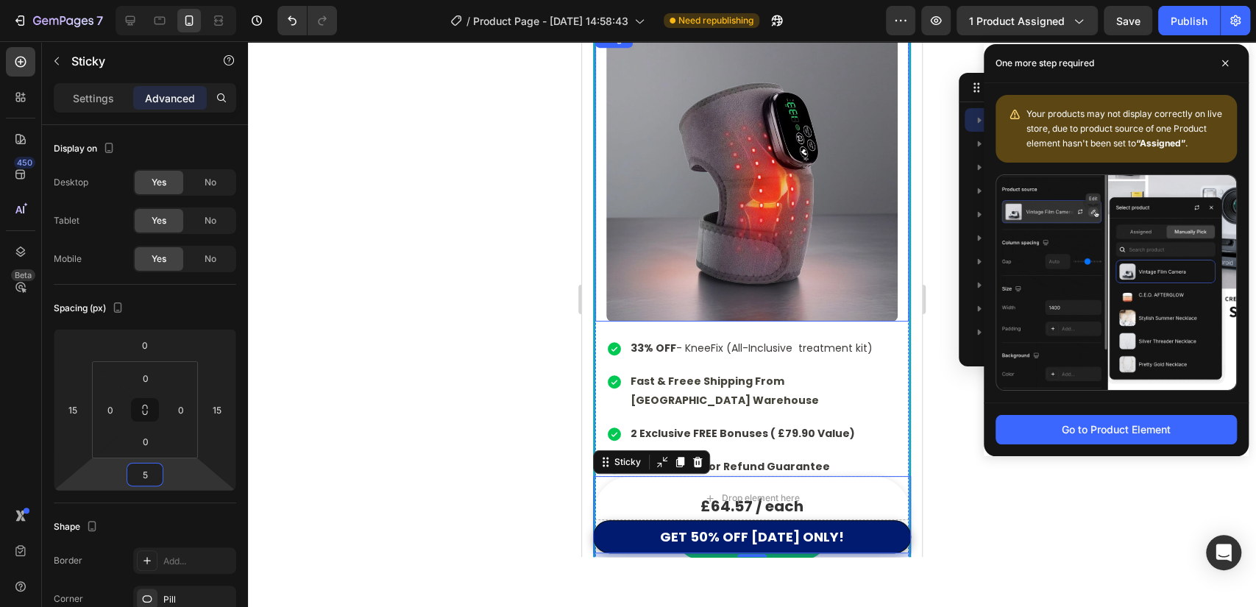
scroll to position [11779, 0]
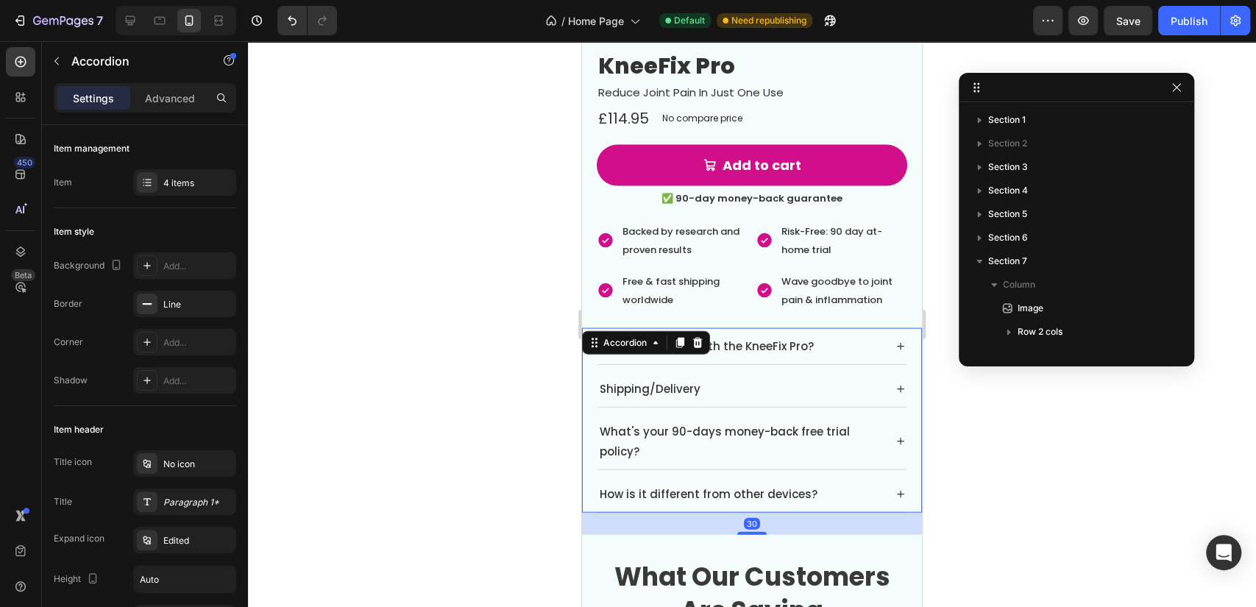
scroll to position [1008, 0]
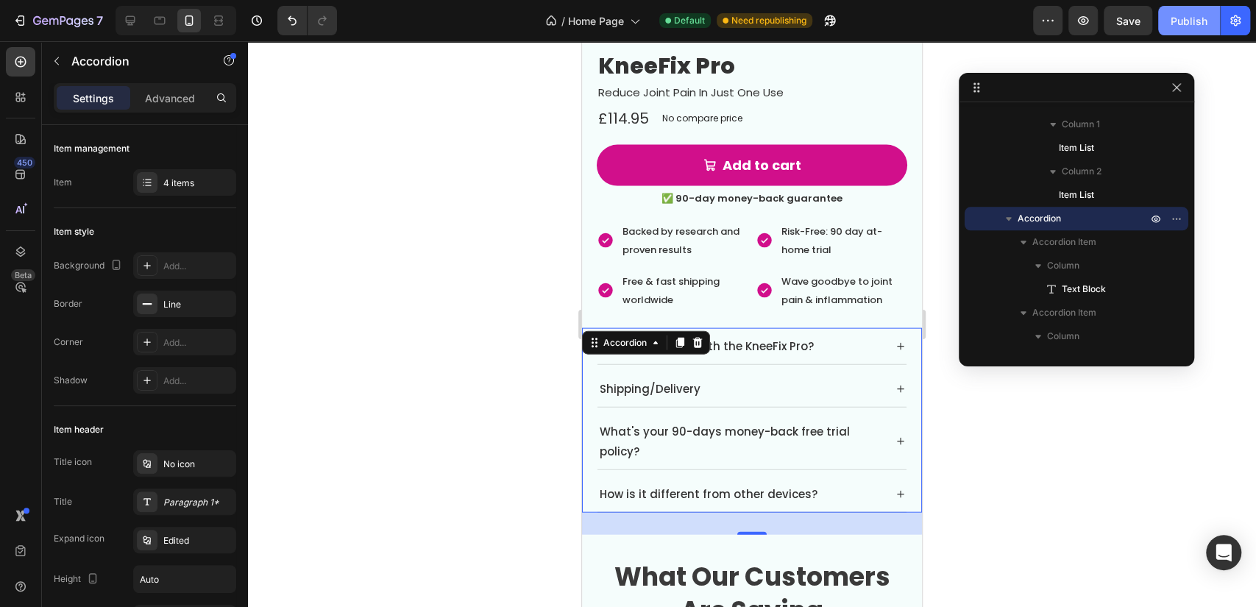
click at [1210, 30] on button "Publish" at bounding box center [1189, 20] width 62 height 29
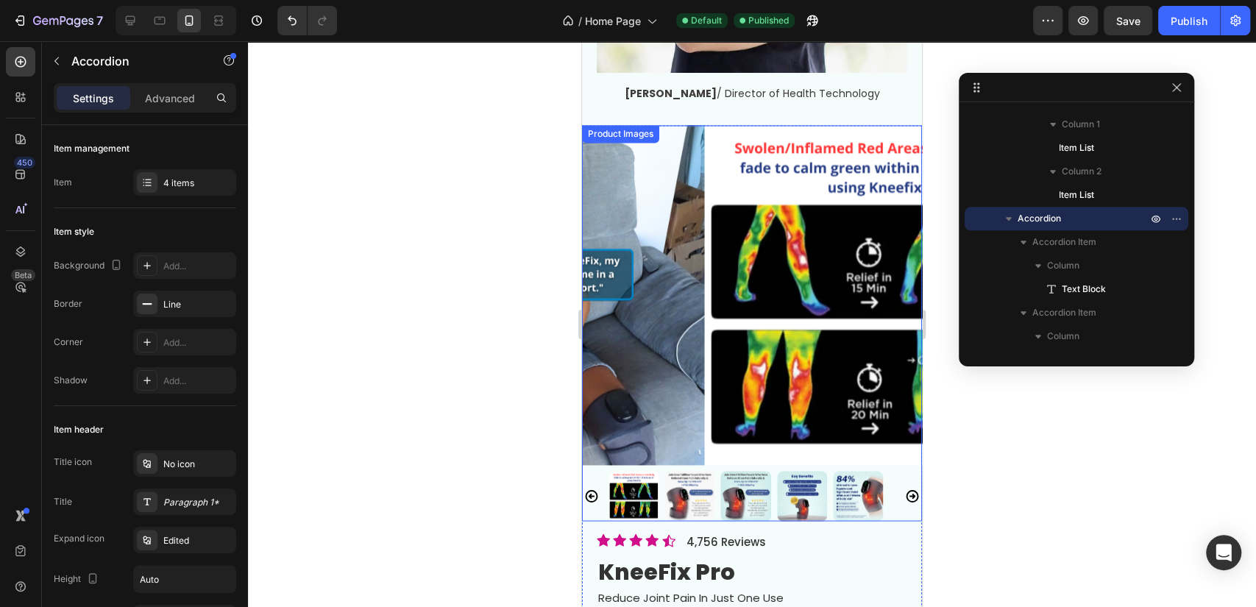
scroll to position [5421, 0]
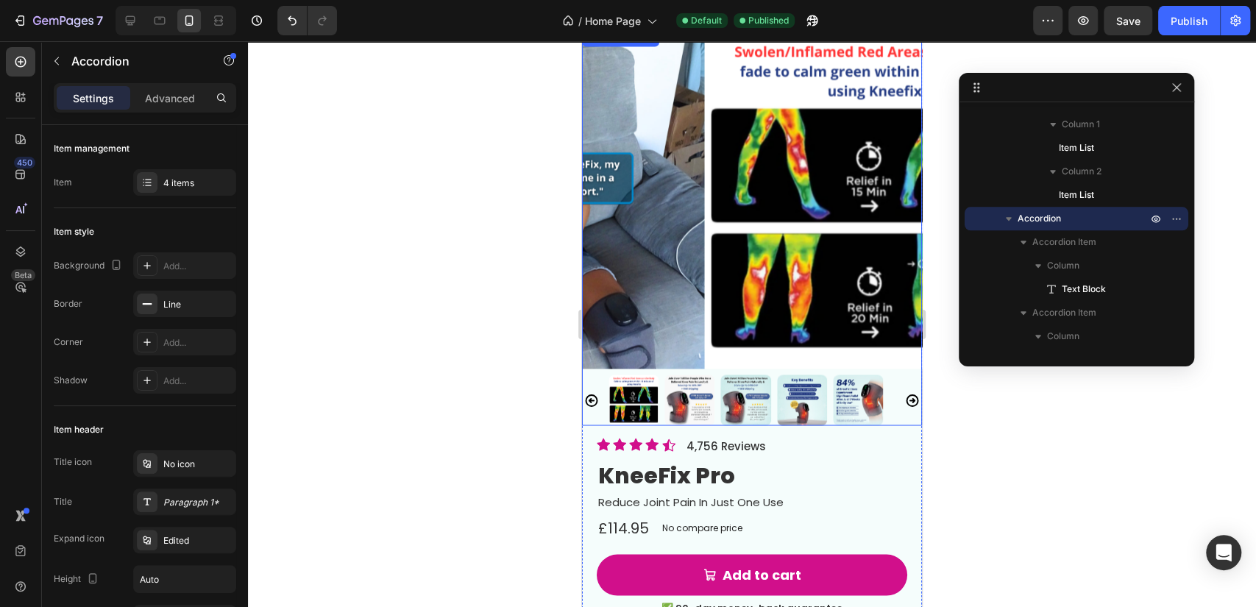
click at [726, 378] on img at bounding box center [746, 400] width 50 height 50
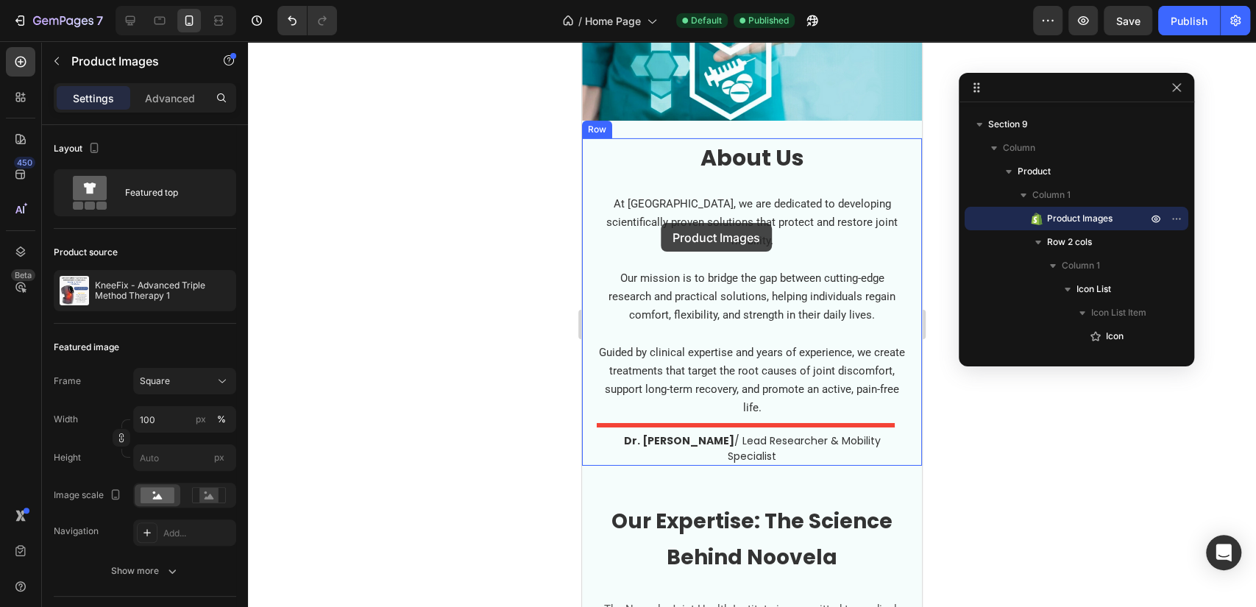
scroll to position [3296, 0]
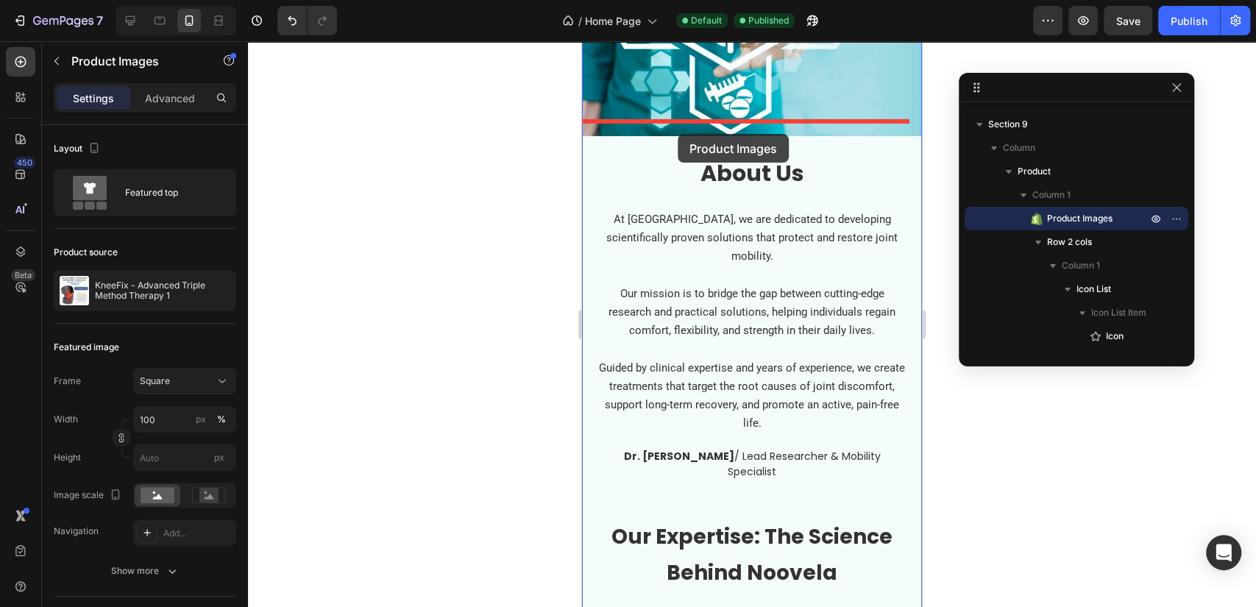
drag, startPoint x: 632, startPoint y: 291, endPoint x: 675, endPoint y: 134, distance: 162.6
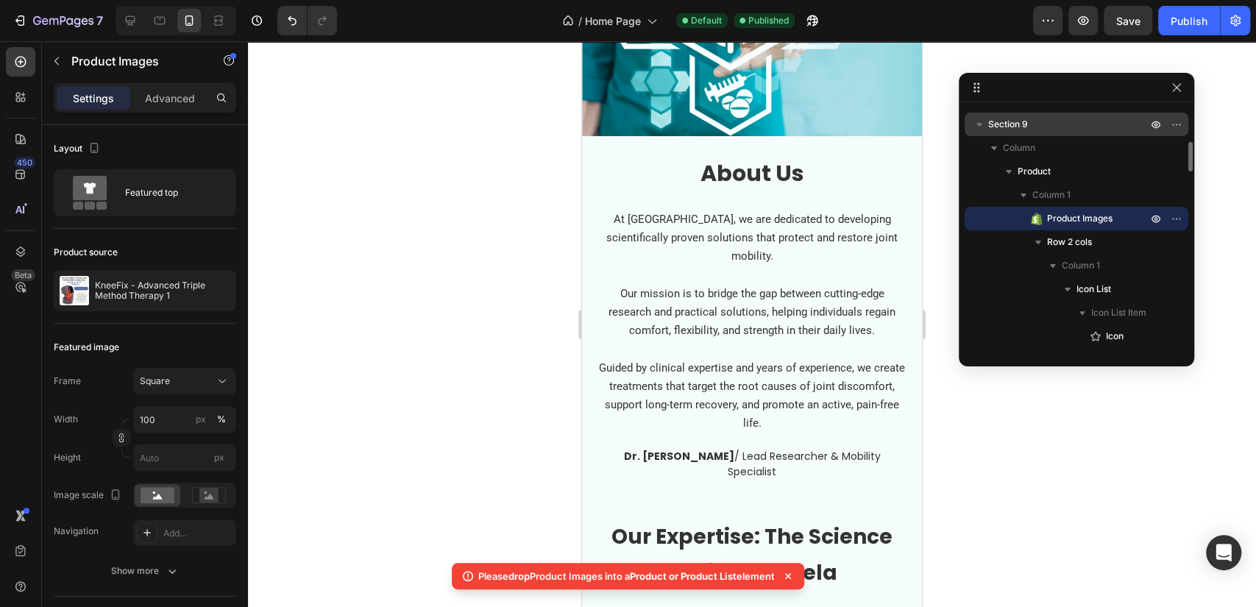
click at [1021, 122] on span "Section 9" at bounding box center [1008, 124] width 40 height 15
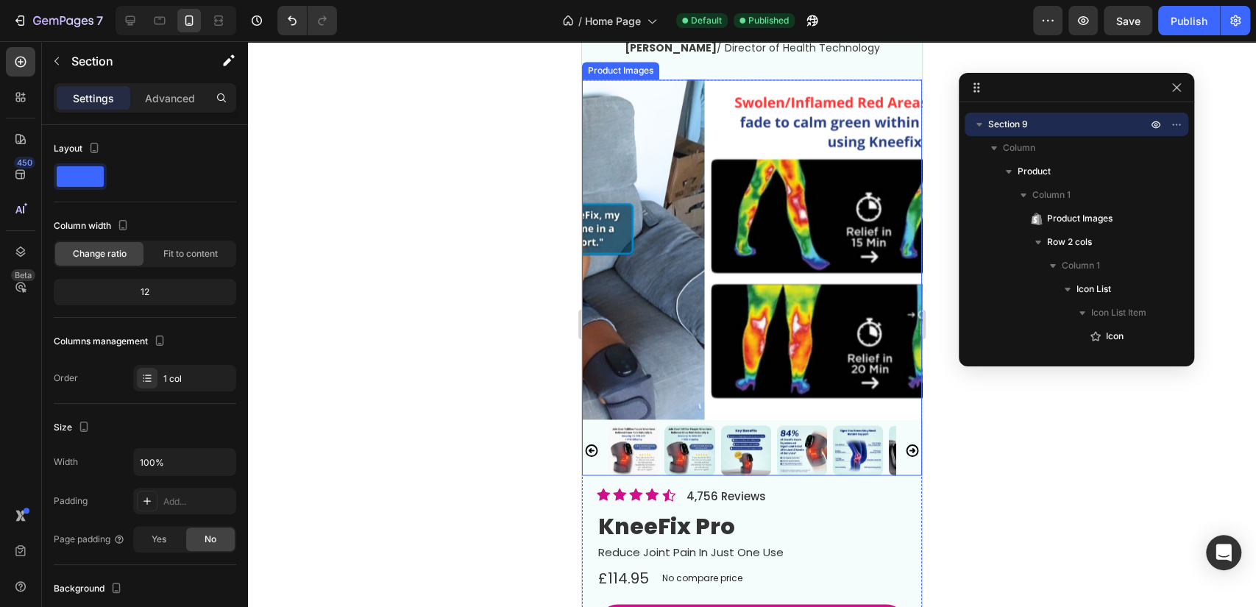
scroll to position [5112, 0]
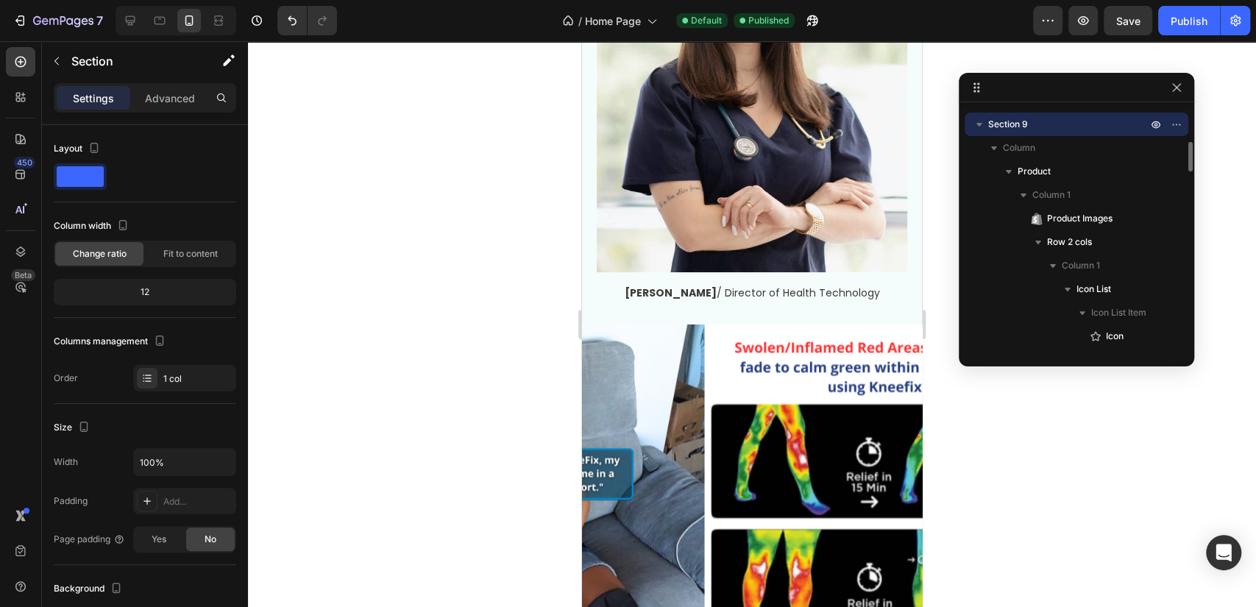
click at [1007, 120] on span "Section 9" at bounding box center [1008, 124] width 40 height 15
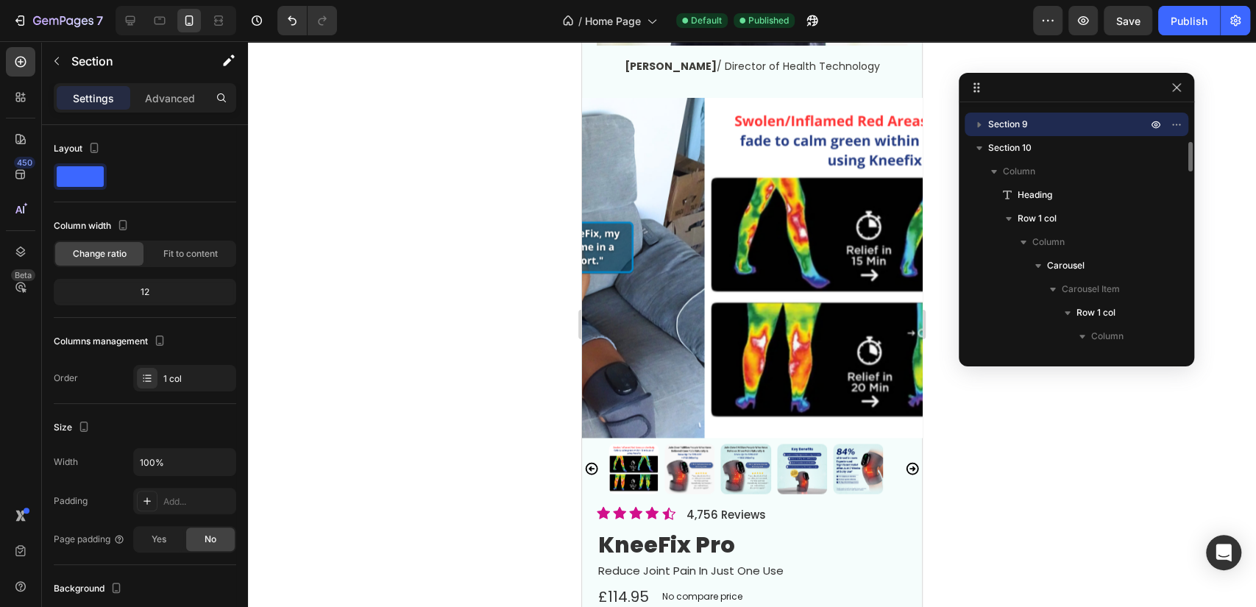
scroll to position [5357, 0]
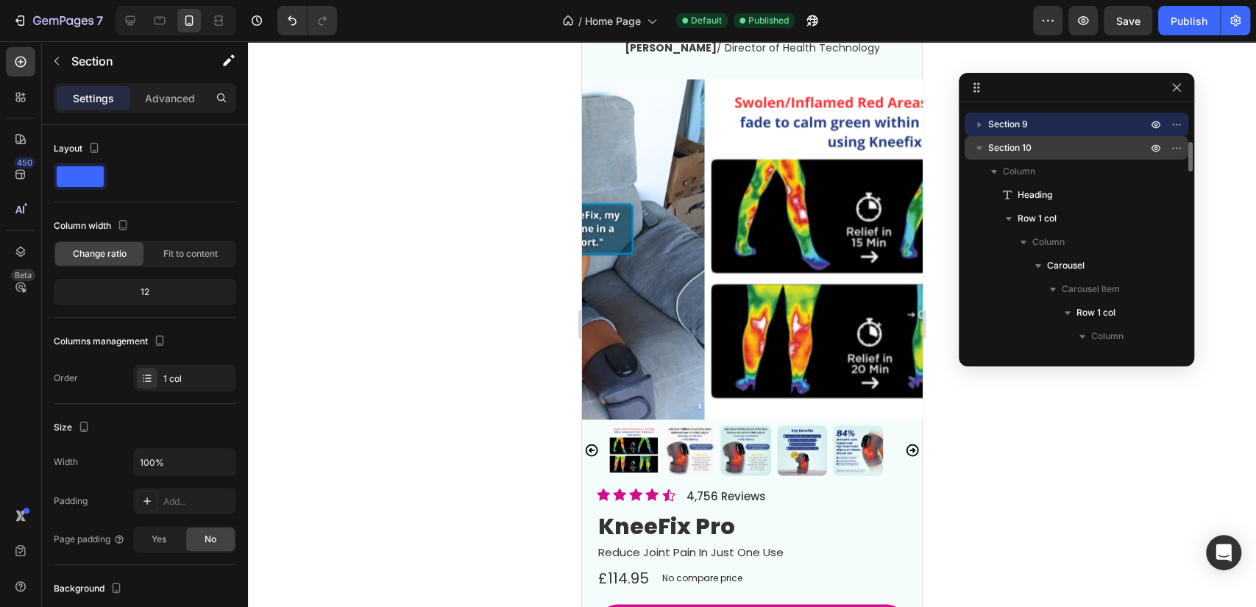
click at [1012, 148] on span "Section 10" at bounding box center [1009, 148] width 43 height 15
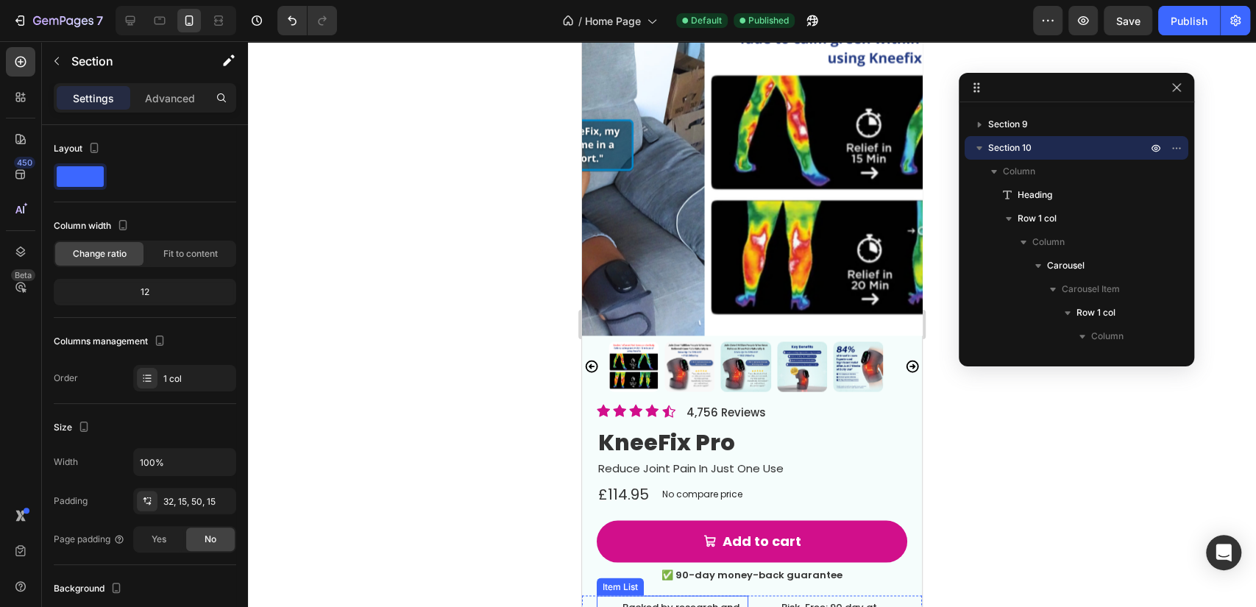
scroll to position [5196, 0]
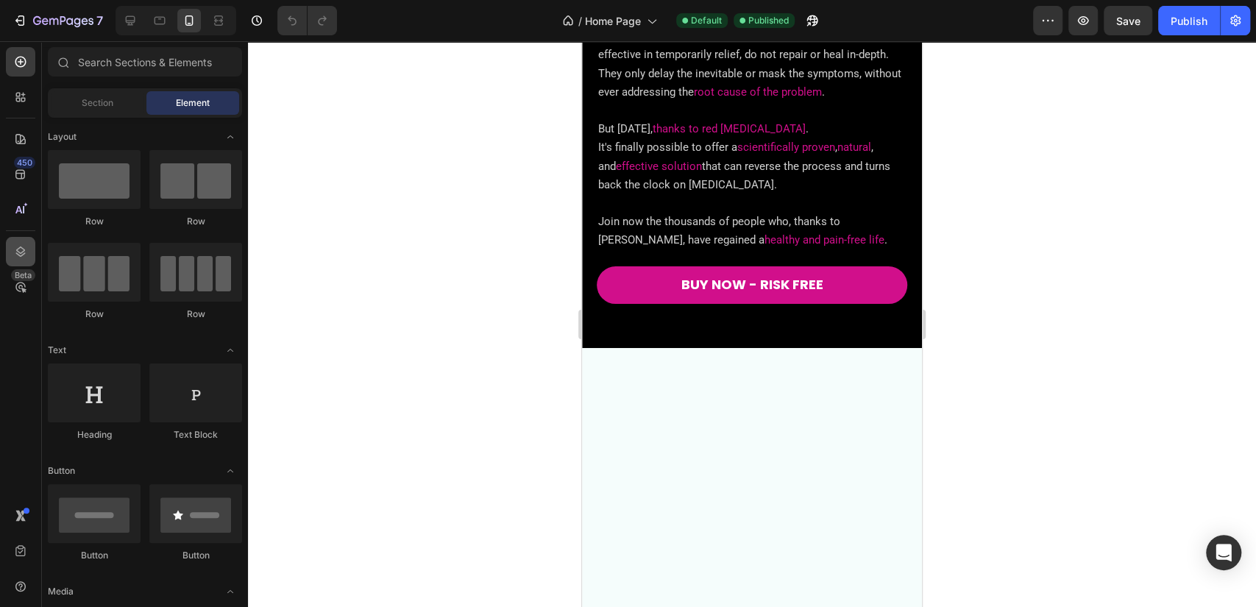
scroll to position [2779, 0]
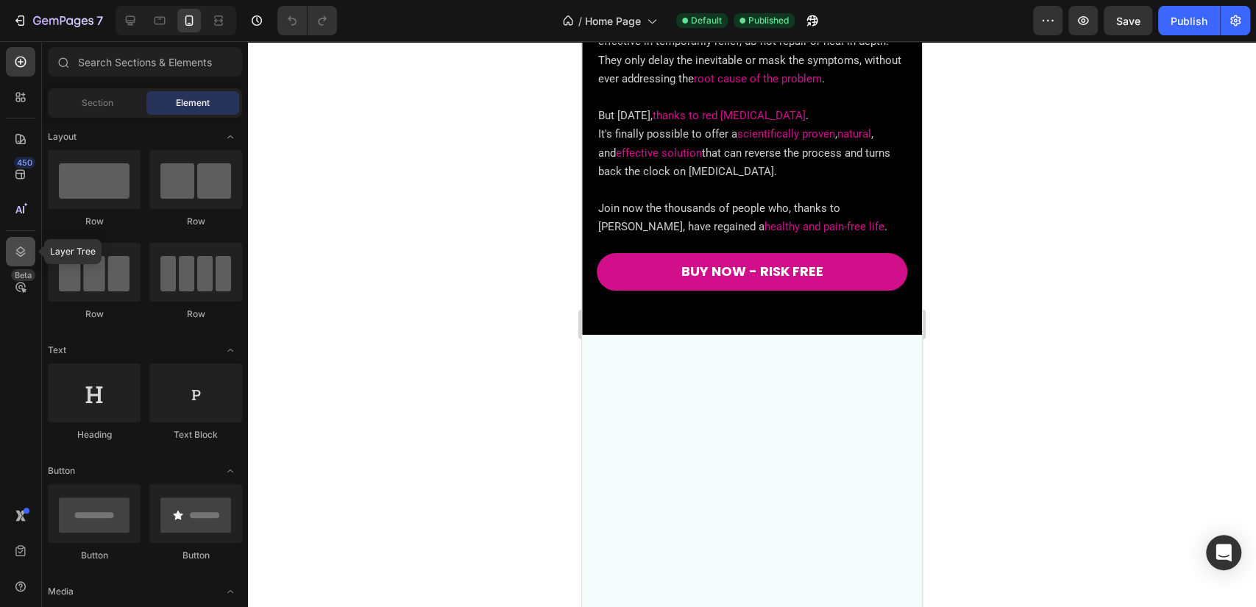
click at [13, 239] on div at bounding box center [20, 251] width 29 height 29
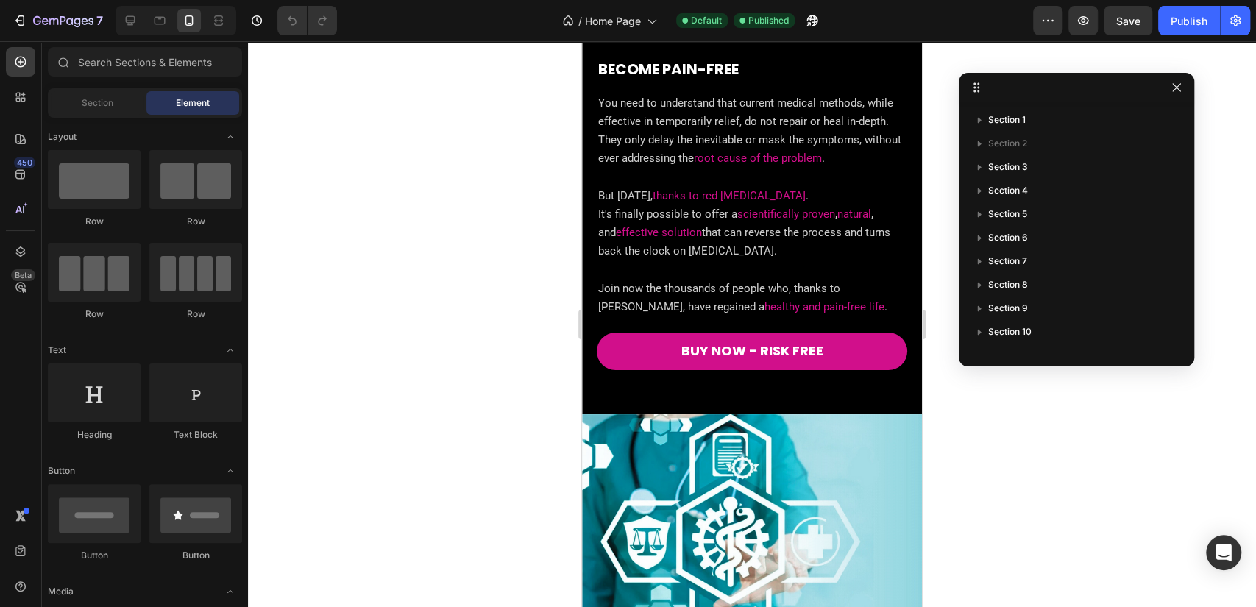
scroll to position [4006, 0]
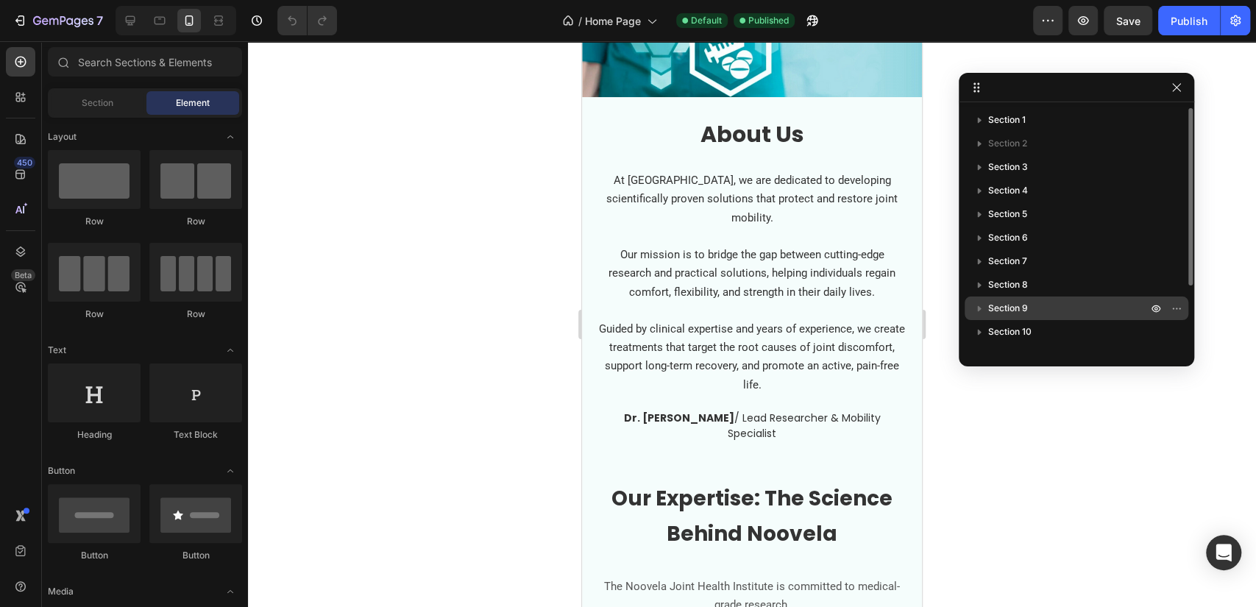
click at [1060, 311] on p "Section 9" at bounding box center [1069, 308] width 162 height 15
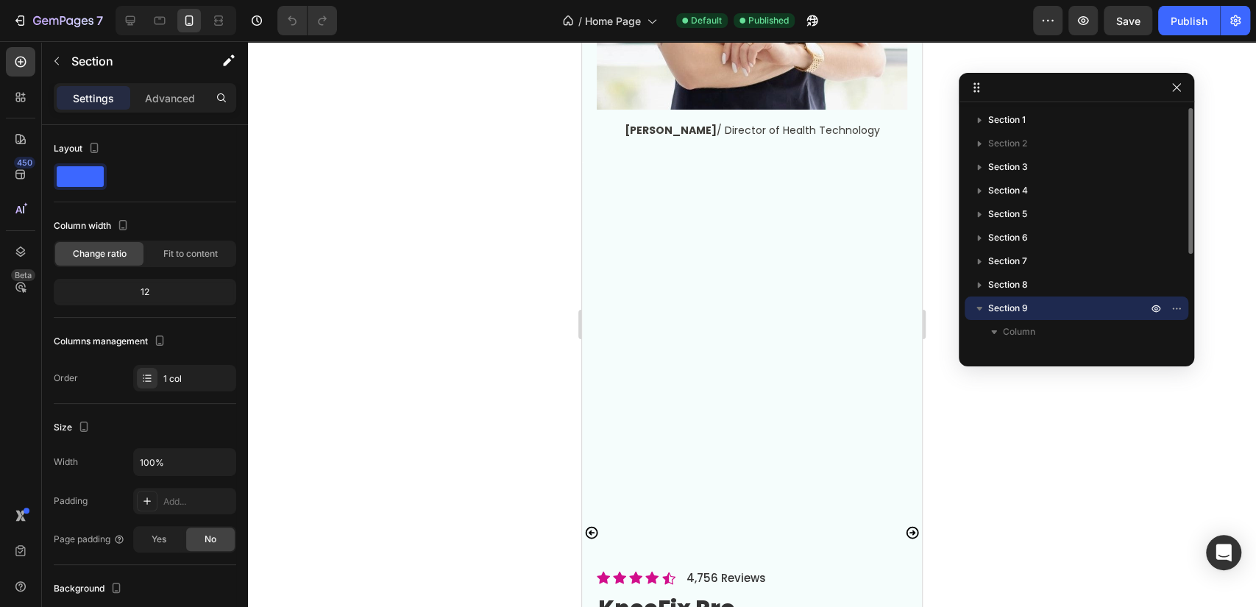
scroll to position [5974, 0]
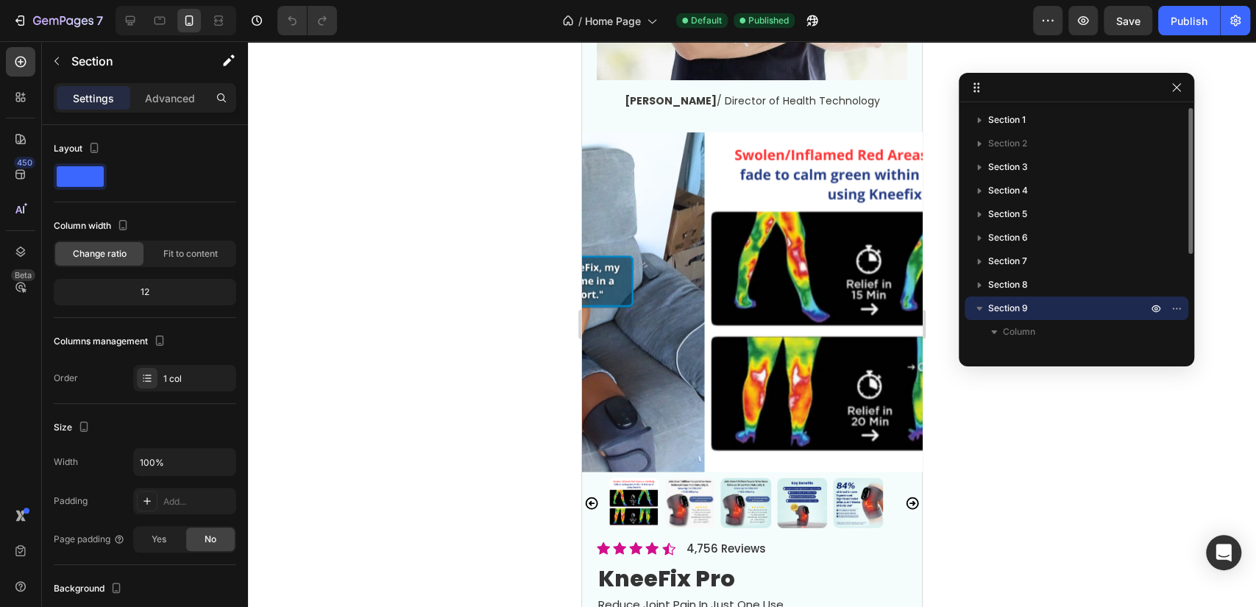
click at [1028, 307] on p "Section 9" at bounding box center [1069, 308] width 162 height 15
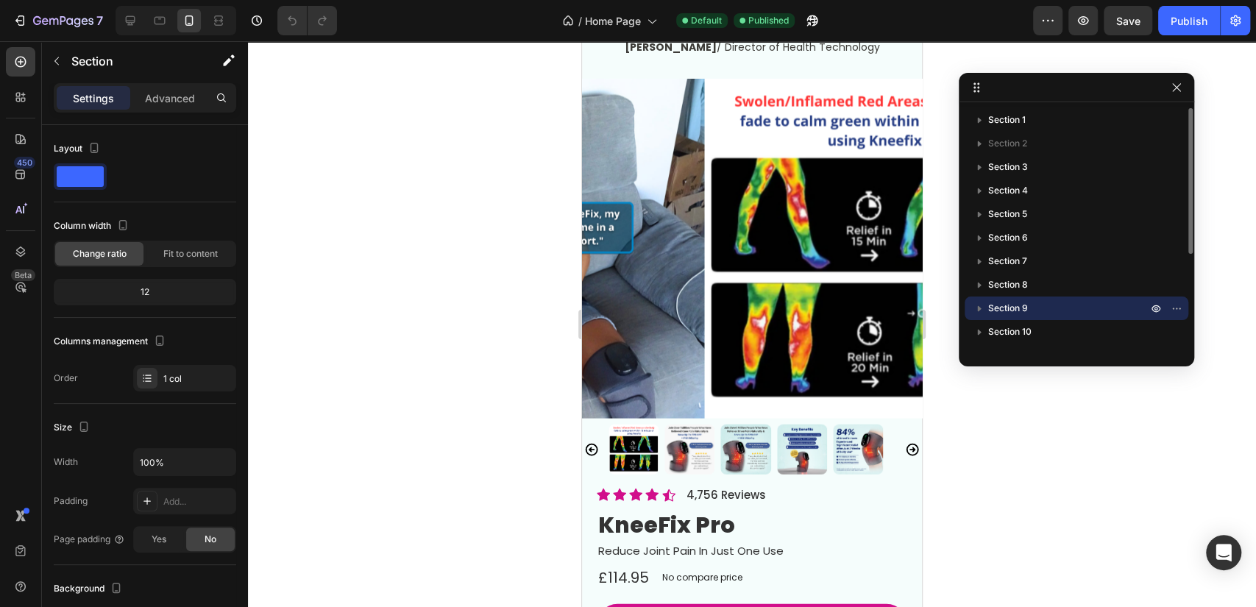
click at [1028, 307] on p "Section 9" at bounding box center [1069, 308] width 162 height 15
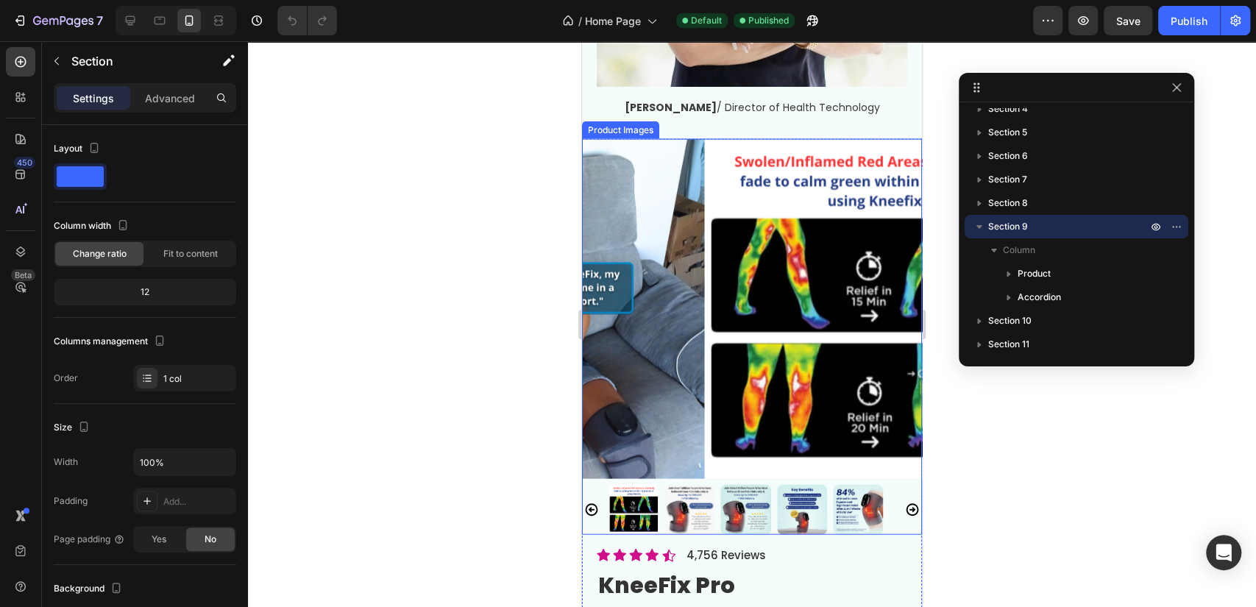
scroll to position [5946, 0]
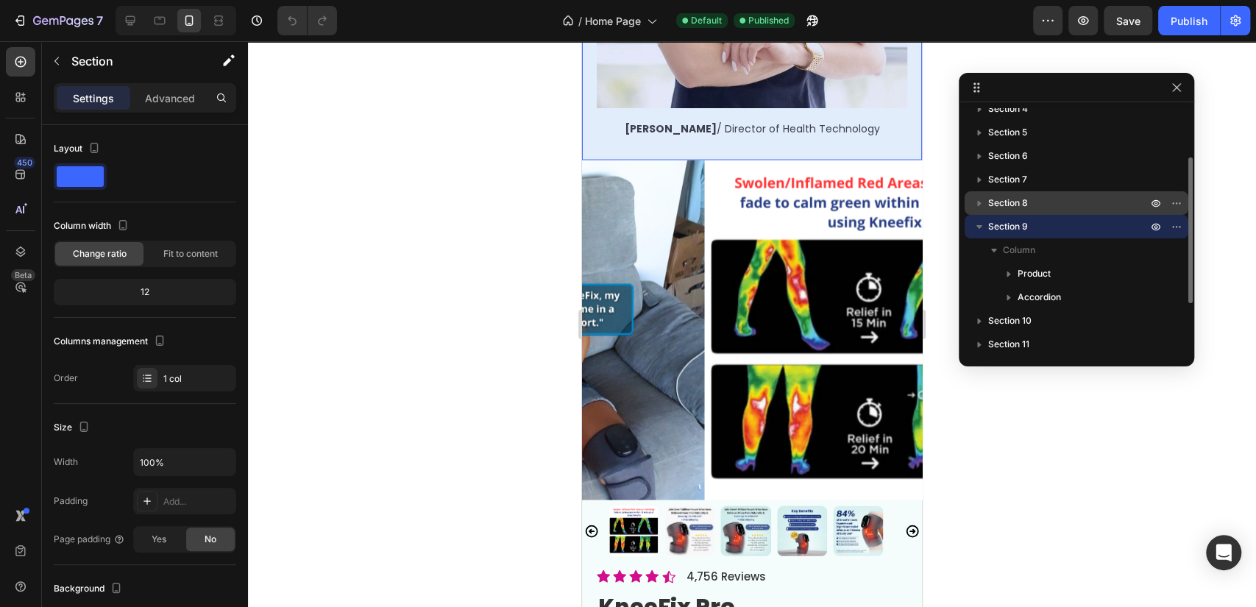
click at [1019, 207] on span "Section 8" at bounding box center [1008, 203] width 40 height 15
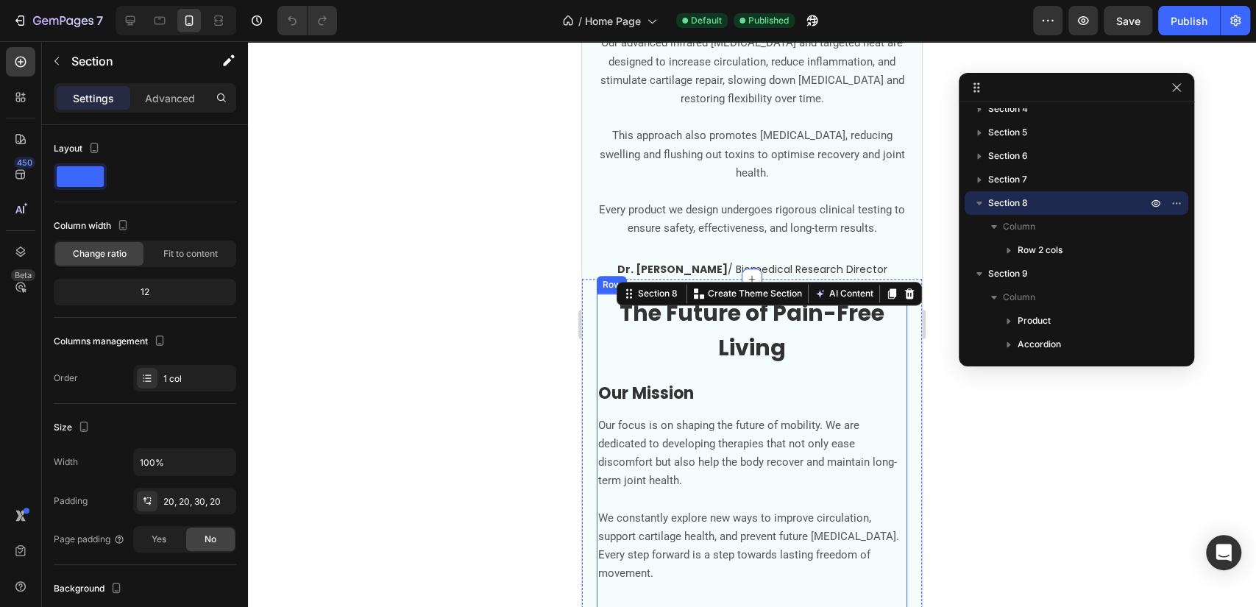
scroll to position [4914, 0]
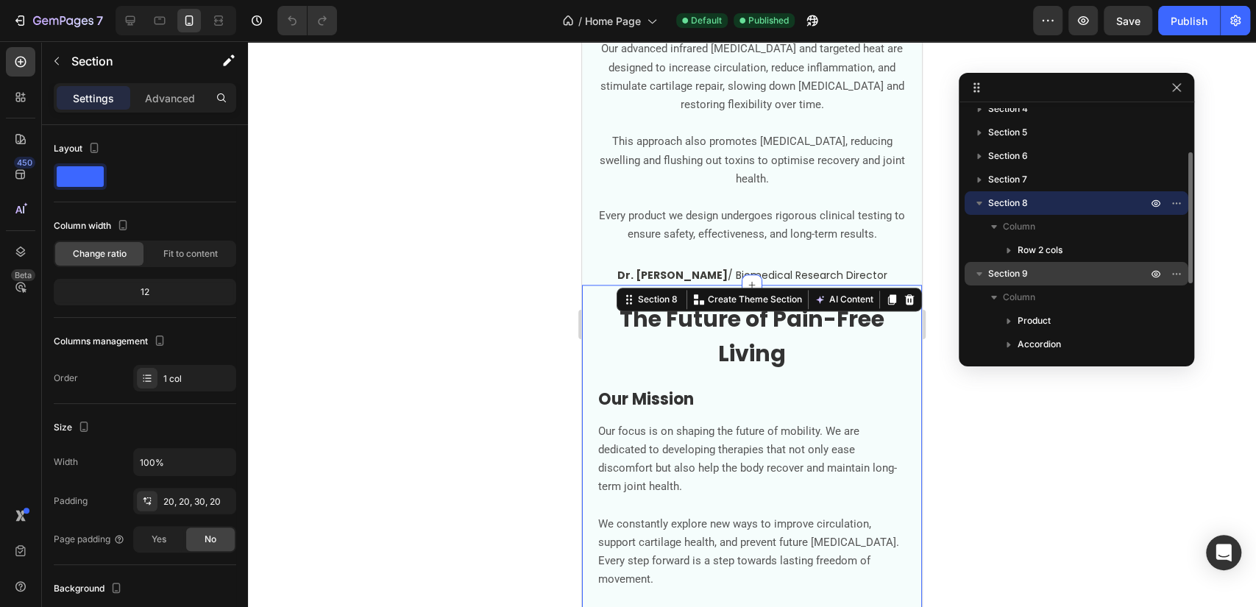
click at [1042, 264] on div "Section 9" at bounding box center [1077, 274] width 212 height 24
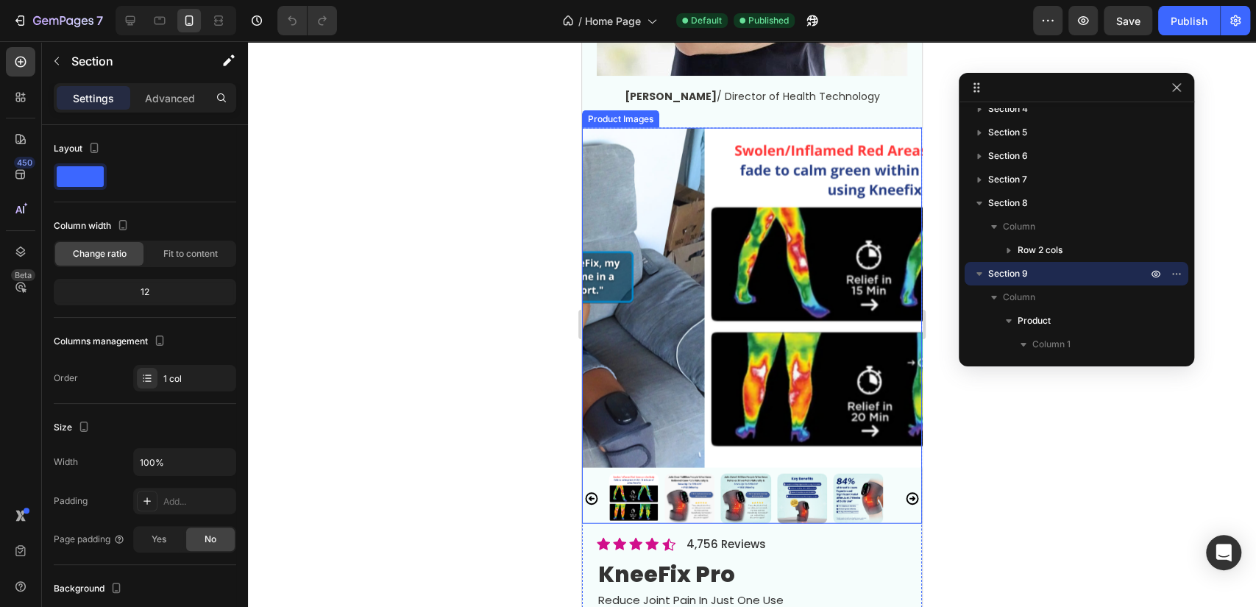
scroll to position [5946, 0]
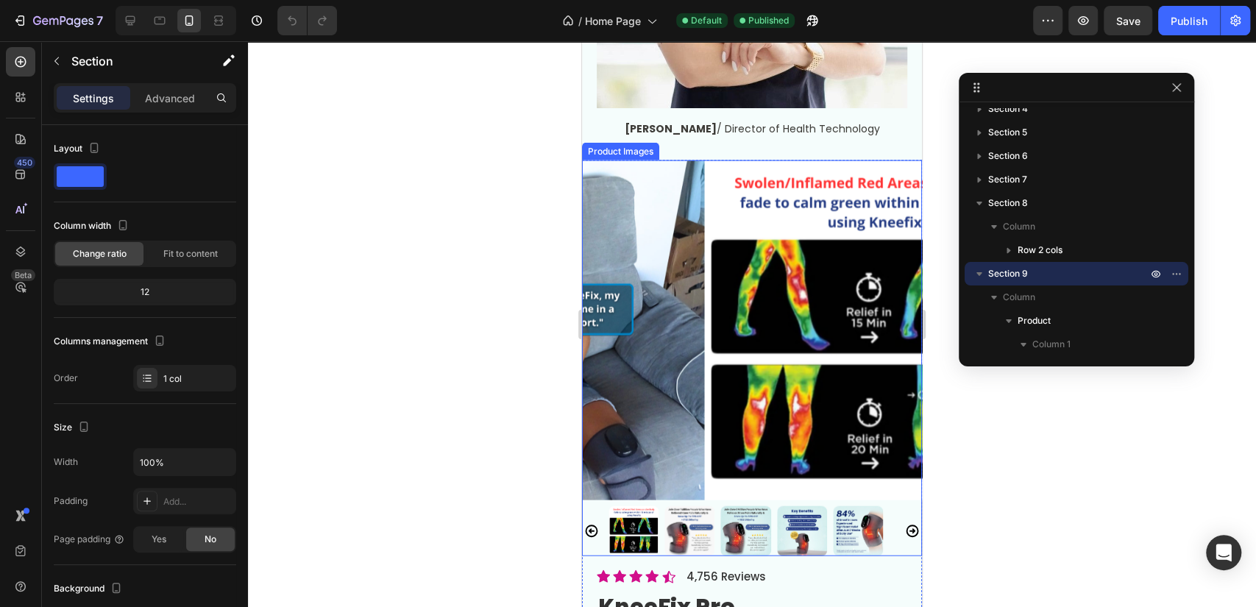
click at [705, 177] on img at bounding box center [875, 330] width 340 height 340
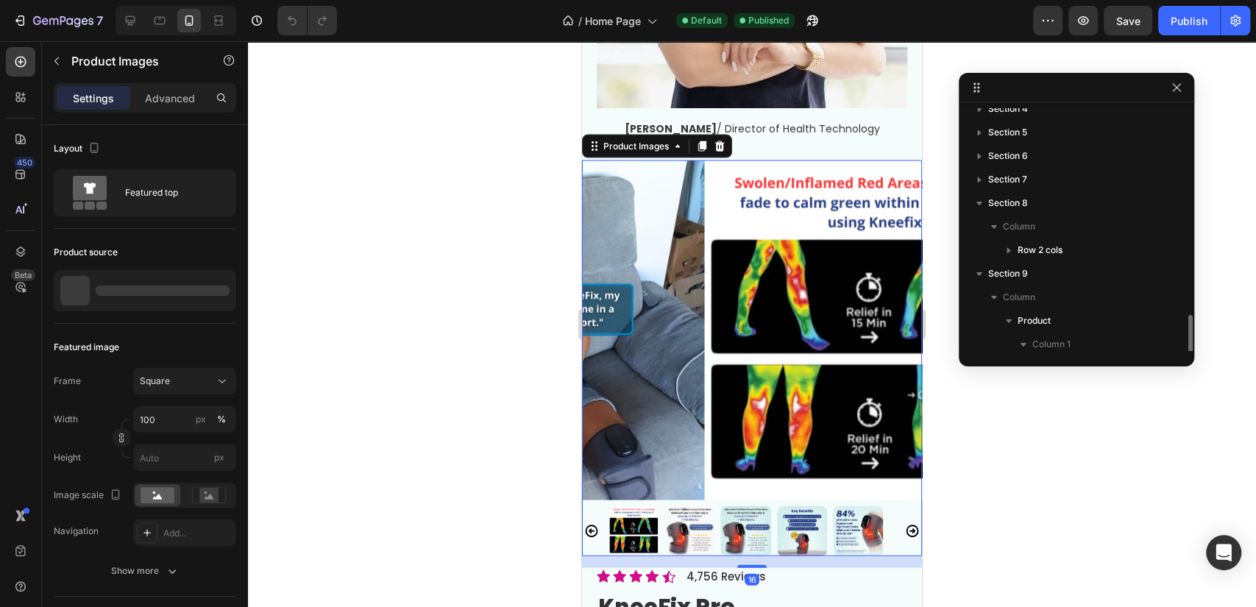
scroll to position [231, 0]
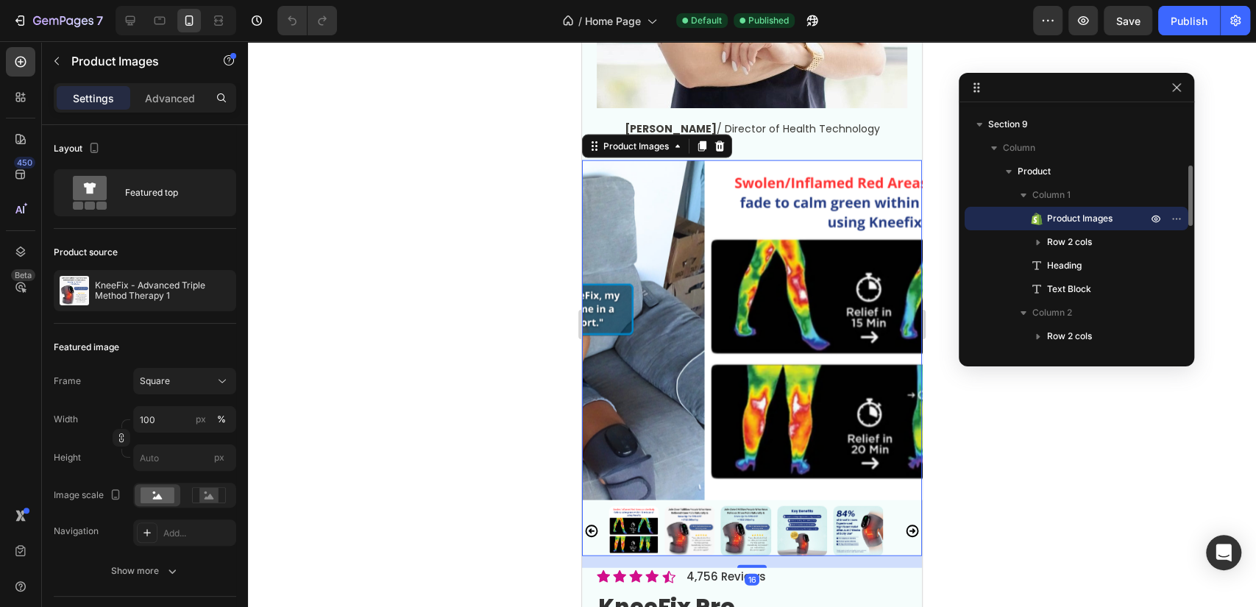
click at [177, 116] on div "Settings Advanced" at bounding box center [145, 104] width 206 height 42
click at [184, 105] on div "Advanced" at bounding box center [170, 98] width 74 height 24
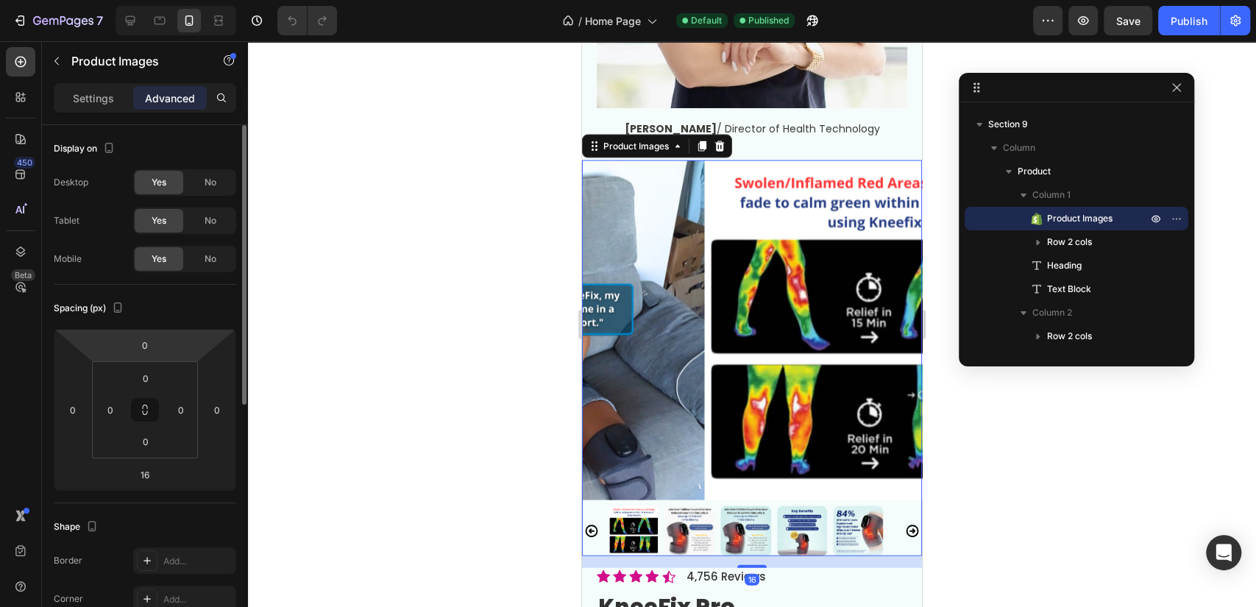
click at [146, 341] on input "0" at bounding box center [144, 345] width 29 height 22
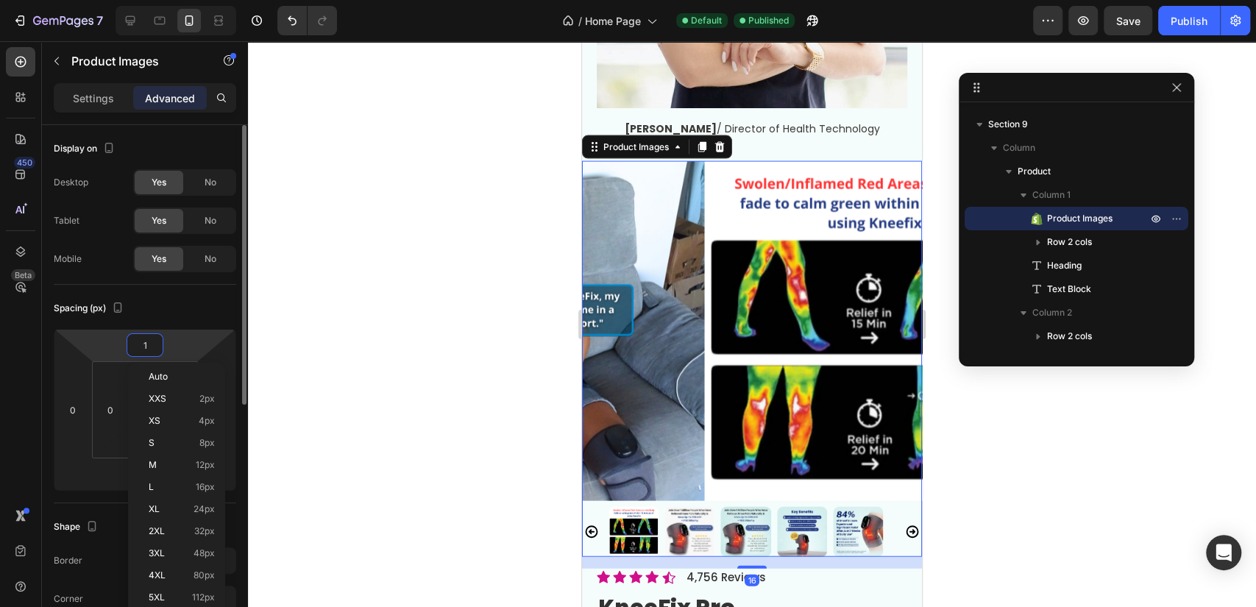
type input "10"
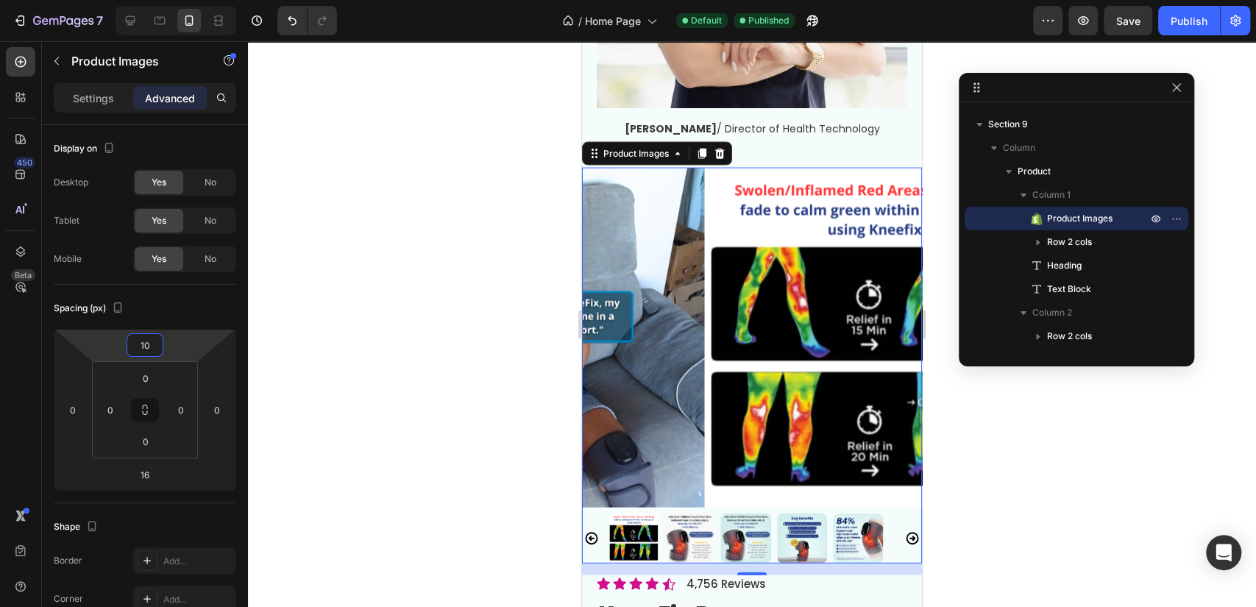
click at [324, 249] on div at bounding box center [752, 324] width 1008 height 566
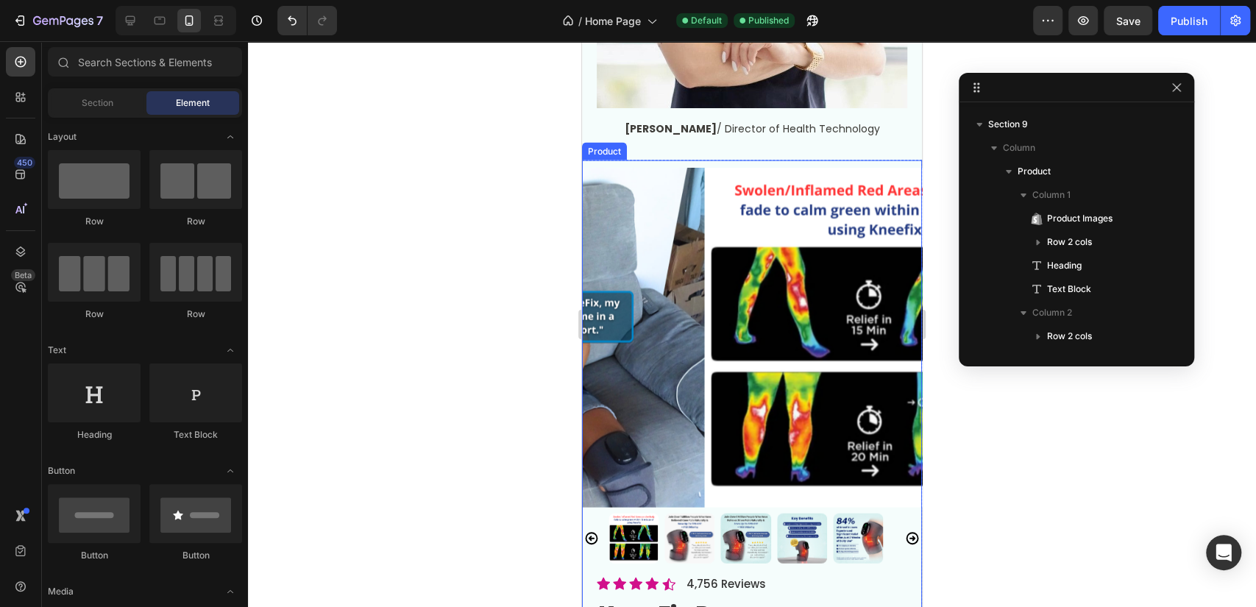
click at [701, 177] on div "Product Images Icon Icon Icon Icon Icon Icon List 4,756 Reviews Text Block Row …" at bounding box center [752, 406] width 340 height 492
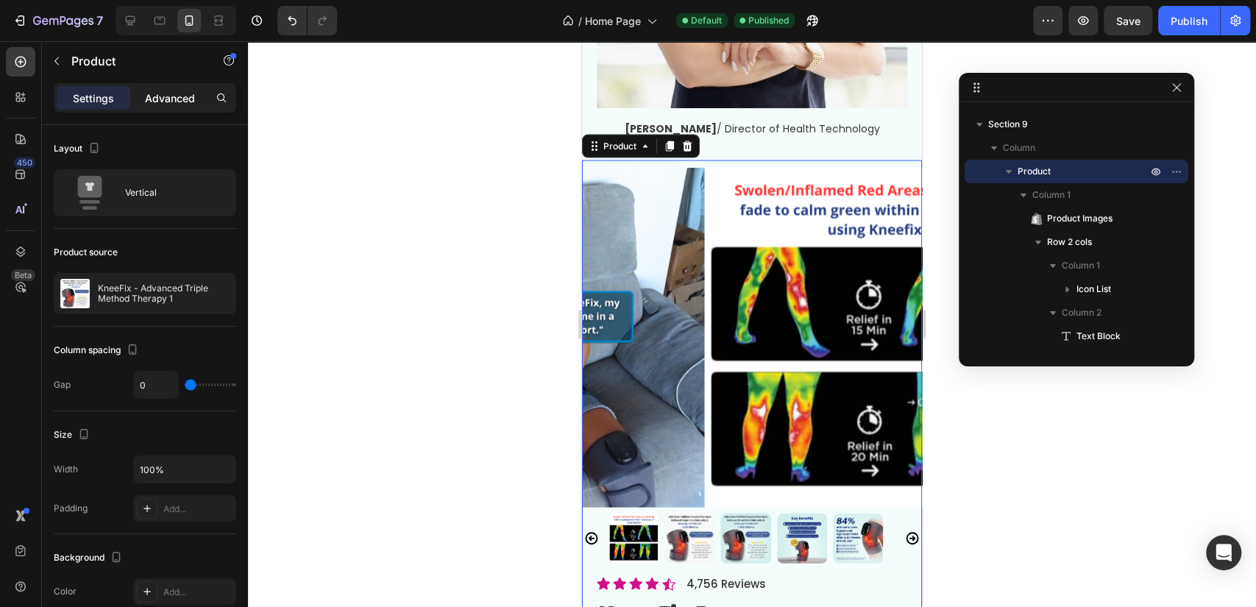
click at [157, 91] on p "Advanced" at bounding box center [170, 98] width 50 height 15
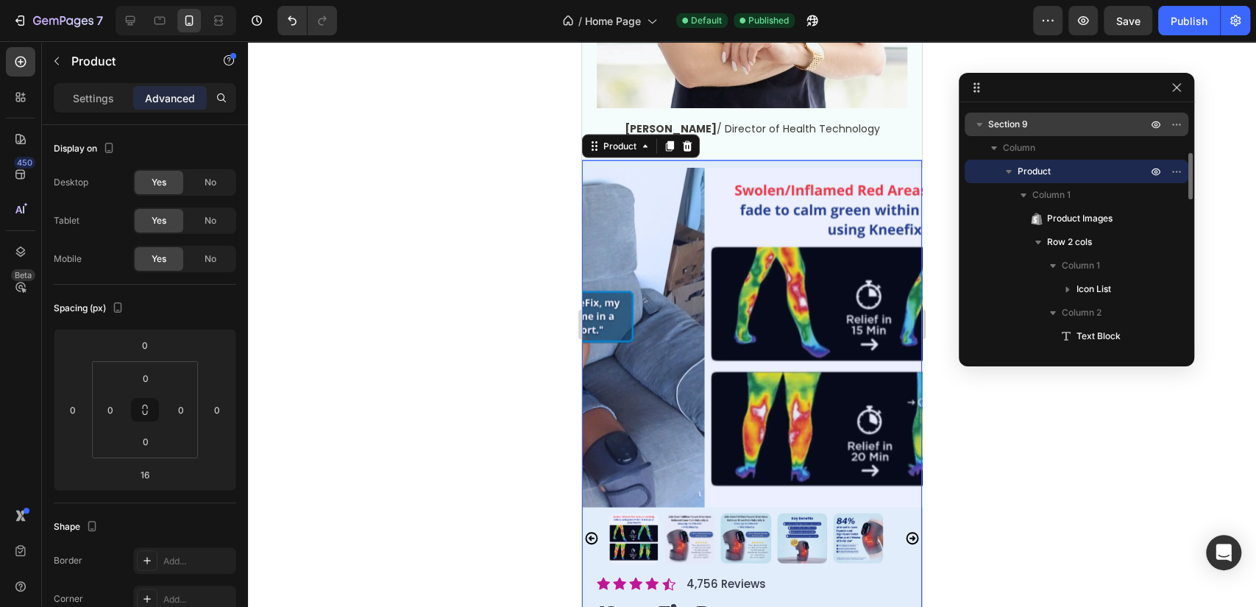
click at [1061, 117] on p "Section 9" at bounding box center [1069, 124] width 162 height 15
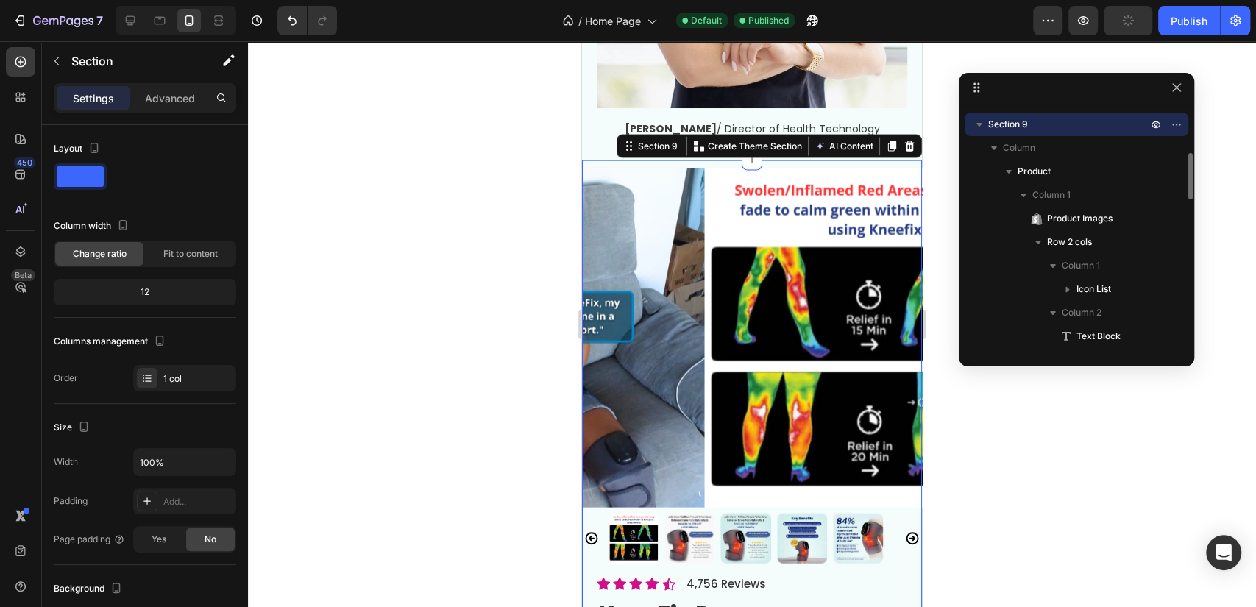
scroll to position [6028, 0]
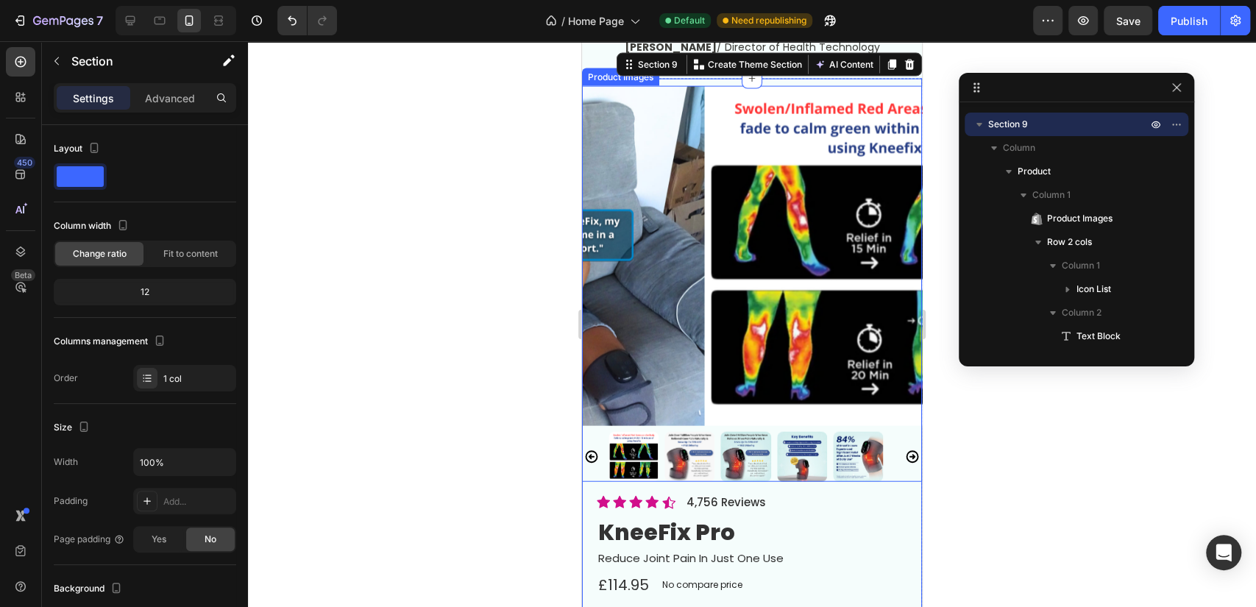
click at [172, 110] on div "Settings Advanced" at bounding box center [145, 97] width 182 height 29
click at [181, 102] on p "Advanced" at bounding box center [170, 98] width 50 height 15
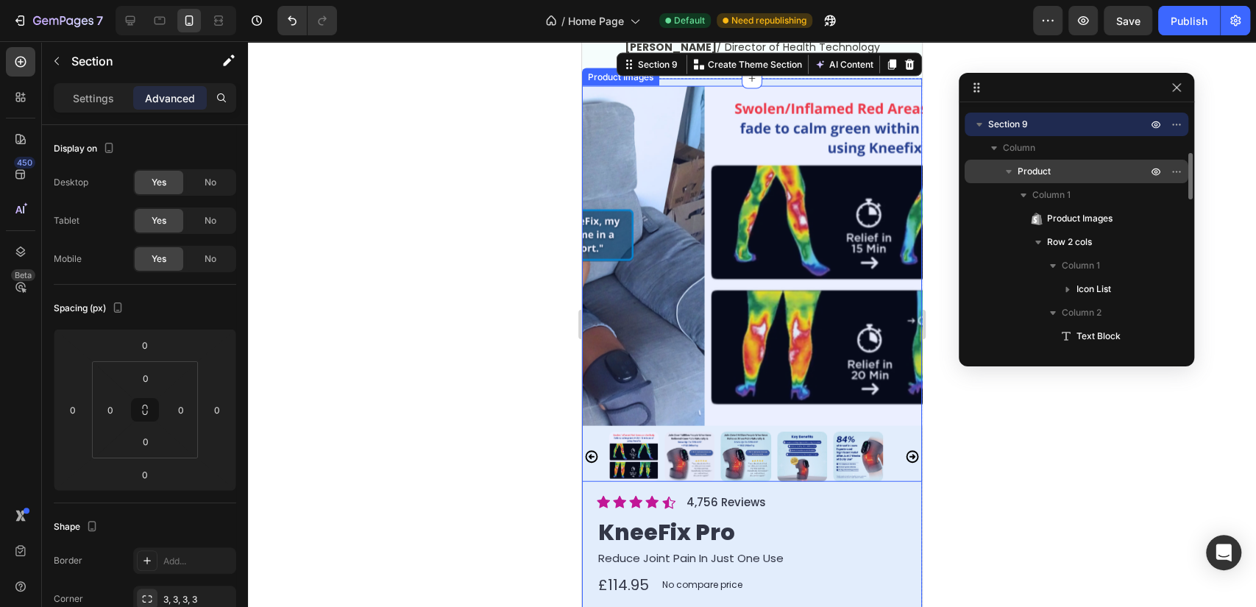
click at [1060, 167] on p "Product" at bounding box center [1084, 171] width 132 height 15
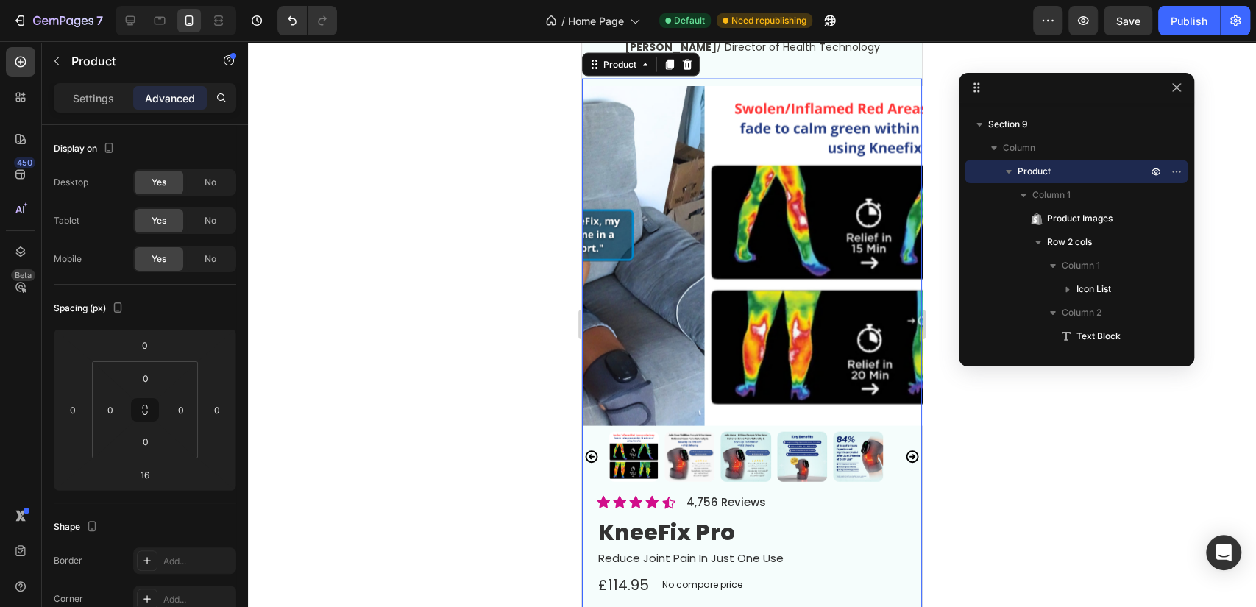
click at [835, 94] on div "Product Images Icon Icon Icon Icon Icon Icon List 4,756 Reviews Text Block Row …" at bounding box center [752, 325] width 340 height 492
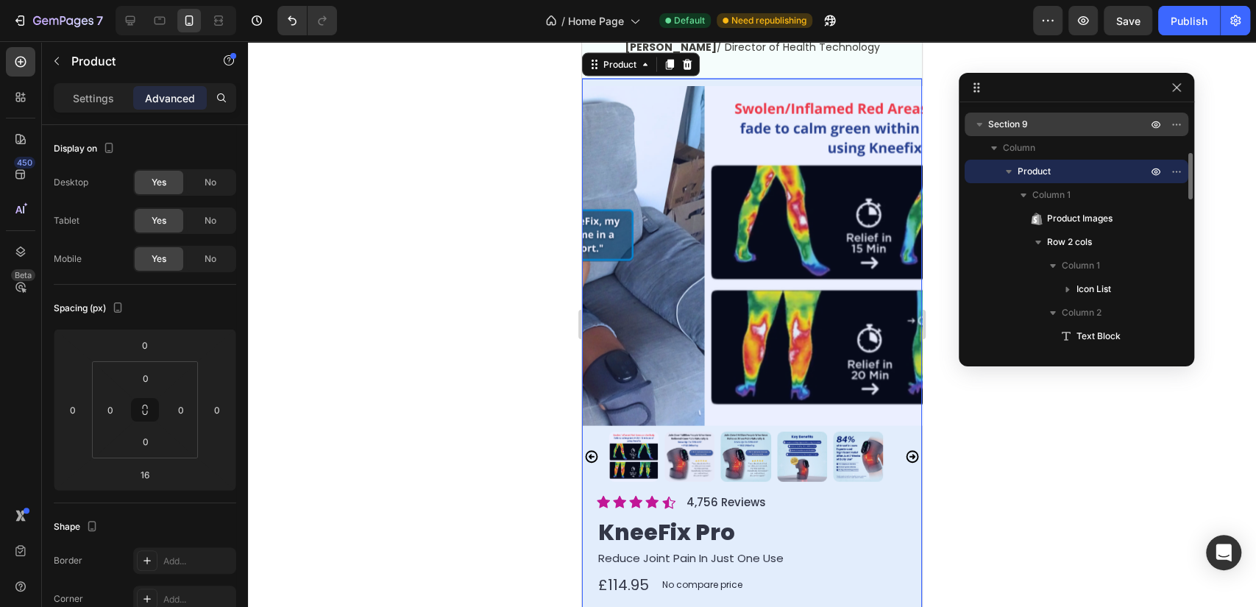
click at [988, 123] on span "Section 9" at bounding box center [1008, 124] width 40 height 15
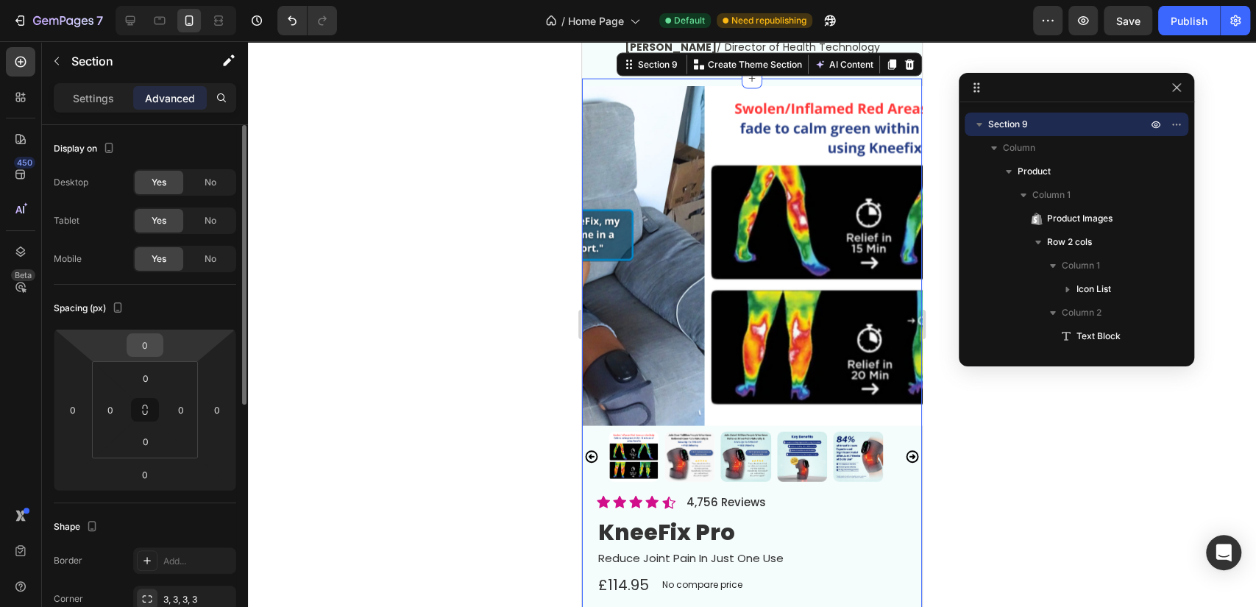
click at [127, 352] on div "0" at bounding box center [145, 345] width 37 height 24
click at [143, 347] on input "0" at bounding box center [144, 345] width 29 height 22
type input "20"
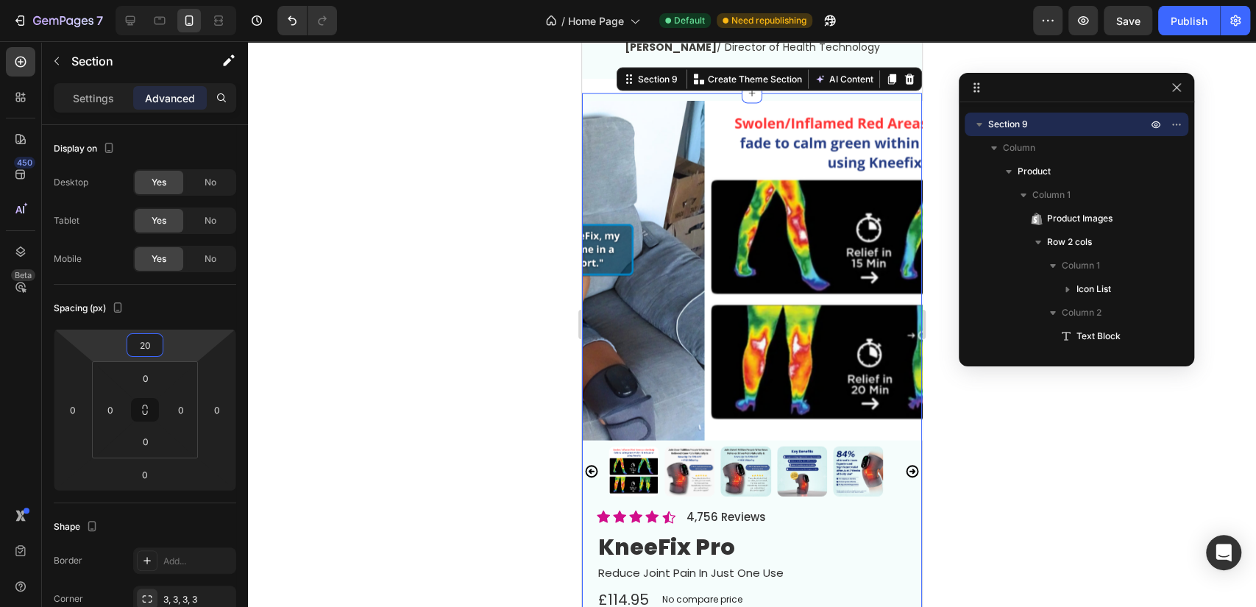
click at [457, 232] on div at bounding box center [752, 324] width 1008 height 566
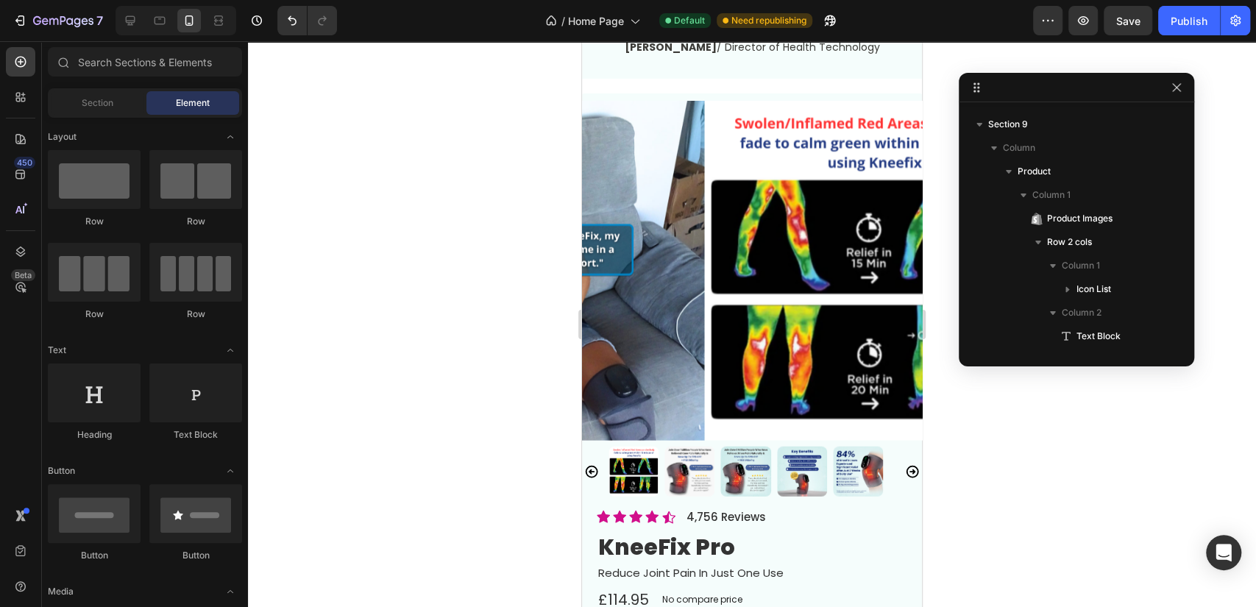
click at [757, 113] on div "Product Images Icon Icon Icon Icon Icon Icon List 4,756 Reviews Text Block Row …" at bounding box center [752, 339] width 340 height 492
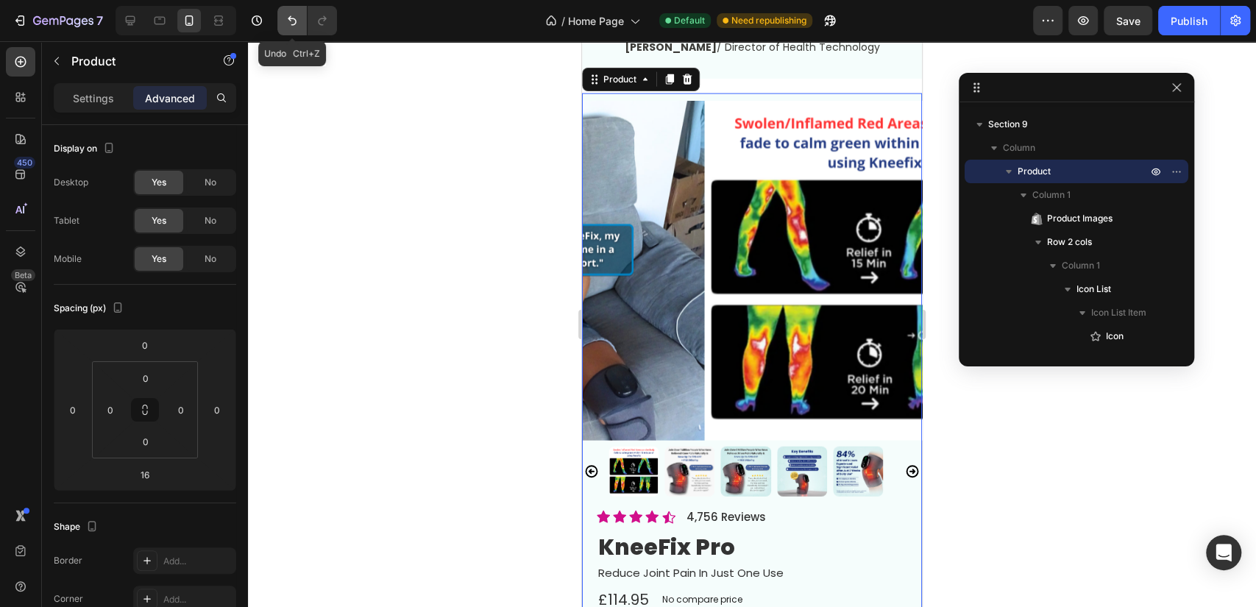
click at [290, 26] on icon "Undo/Redo" at bounding box center [292, 20] width 15 height 15
click at [289, 27] on icon "Undo/Redo" at bounding box center [292, 20] width 15 height 15
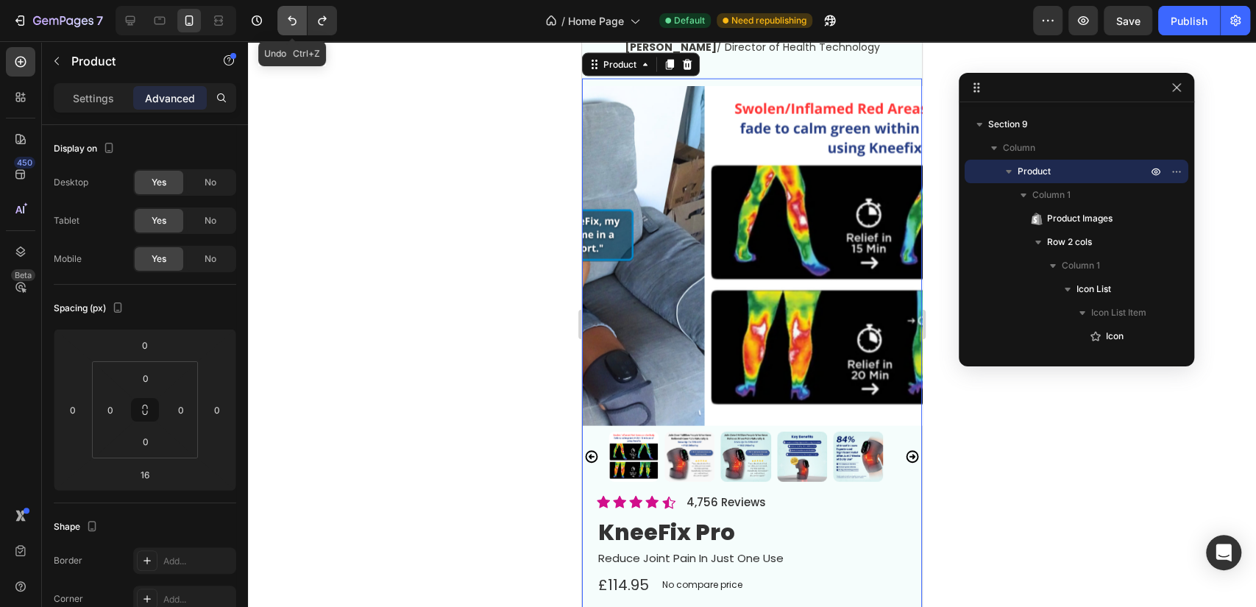
click at [289, 27] on icon "Undo/Redo" at bounding box center [292, 20] width 15 height 15
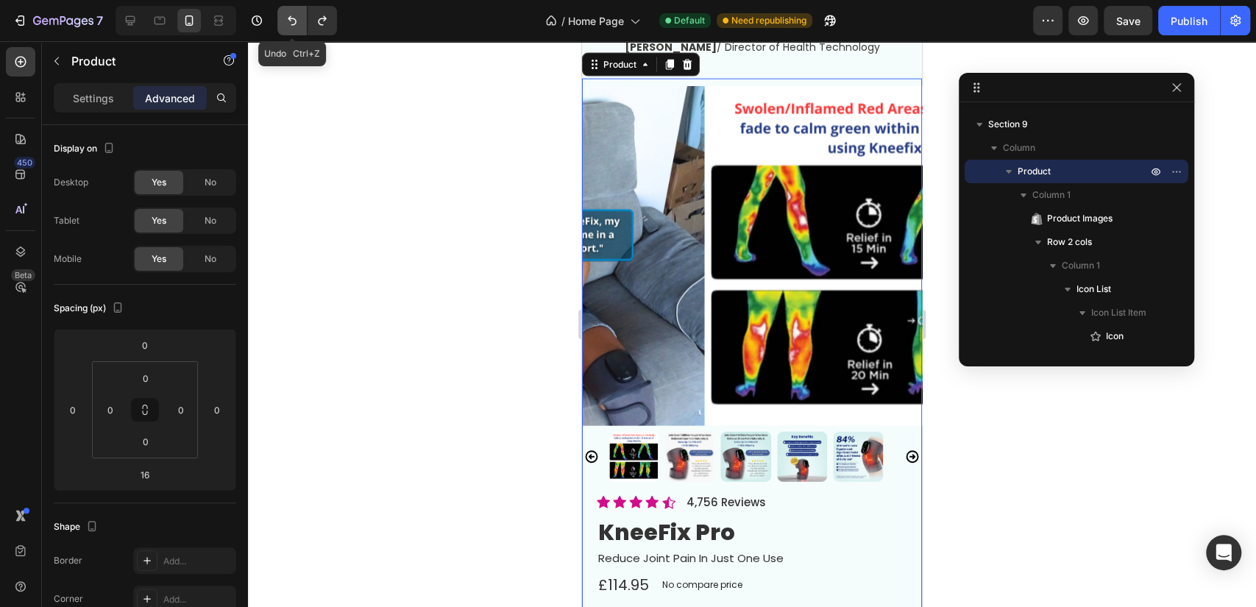
click at [289, 27] on icon "Undo/Redo" at bounding box center [292, 20] width 15 height 15
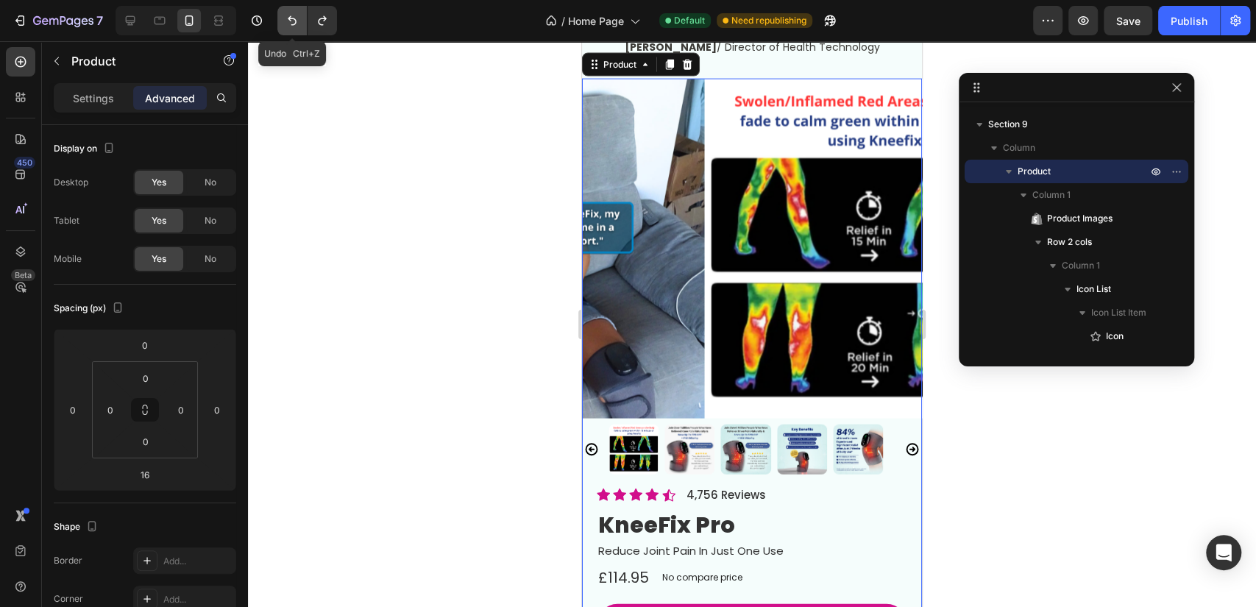
click at [288, 27] on icon "Undo/Redo" at bounding box center [292, 20] width 15 height 15
click at [330, 18] on button "Undo/Redo" at bounding box center [322, 20] width 29 height 29
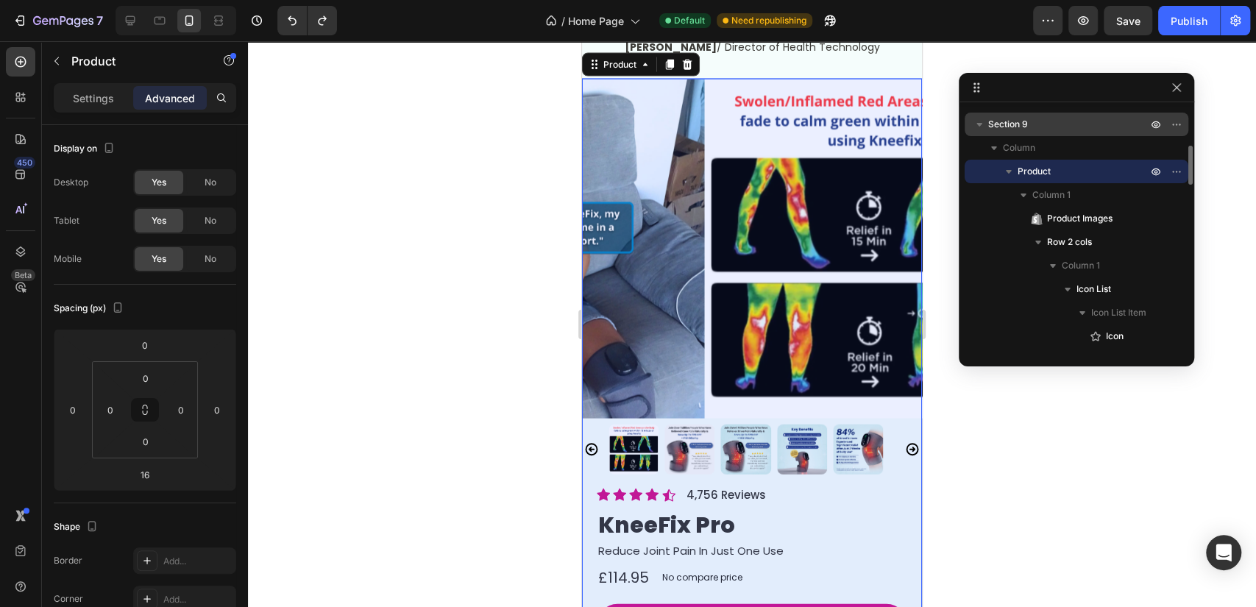
click at [1043, 121] on p "Section 9" at bounding box center [1069, 124] width 162 height 15
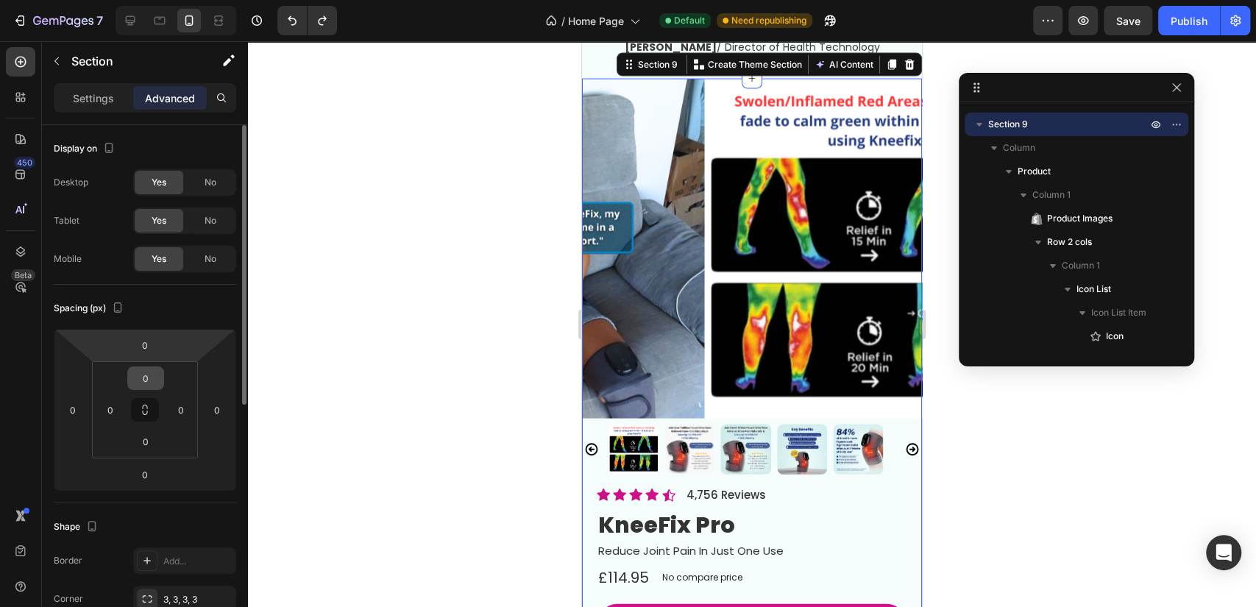
click at [155, 0] on html "7 Version history / Home Page Default Need republishing Preview Save Publish 45…" at bounding box center [628, 0] width 1256 height 0
click at [147, 371] on input "0" at bounding box center [145, 378] width 29 height 22
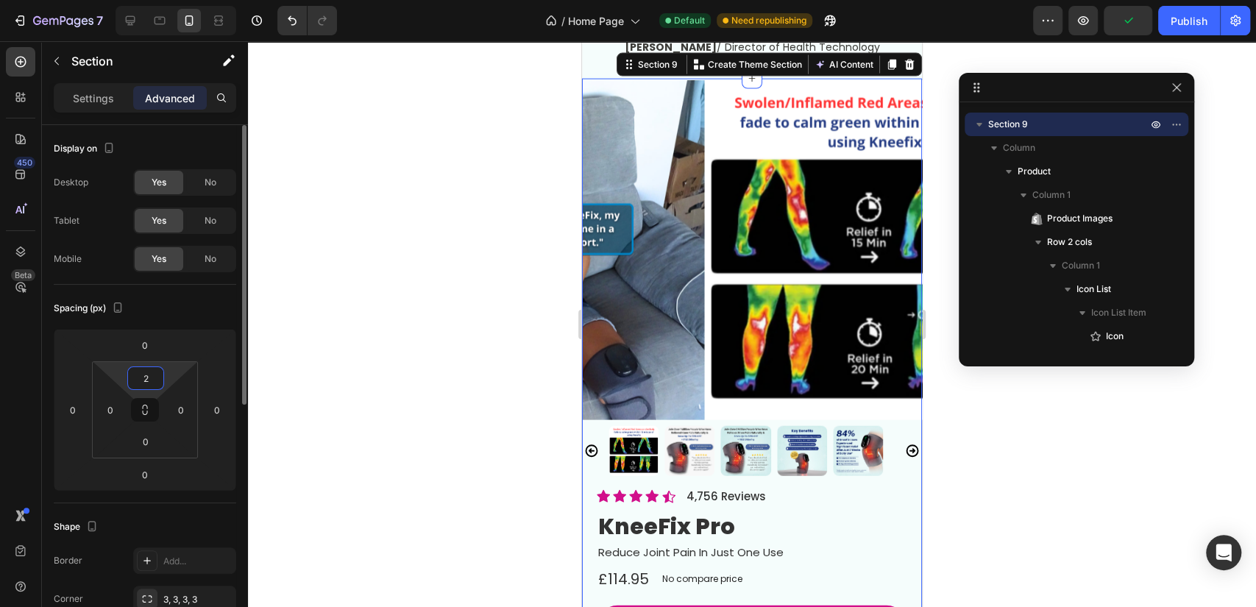
type input "20"
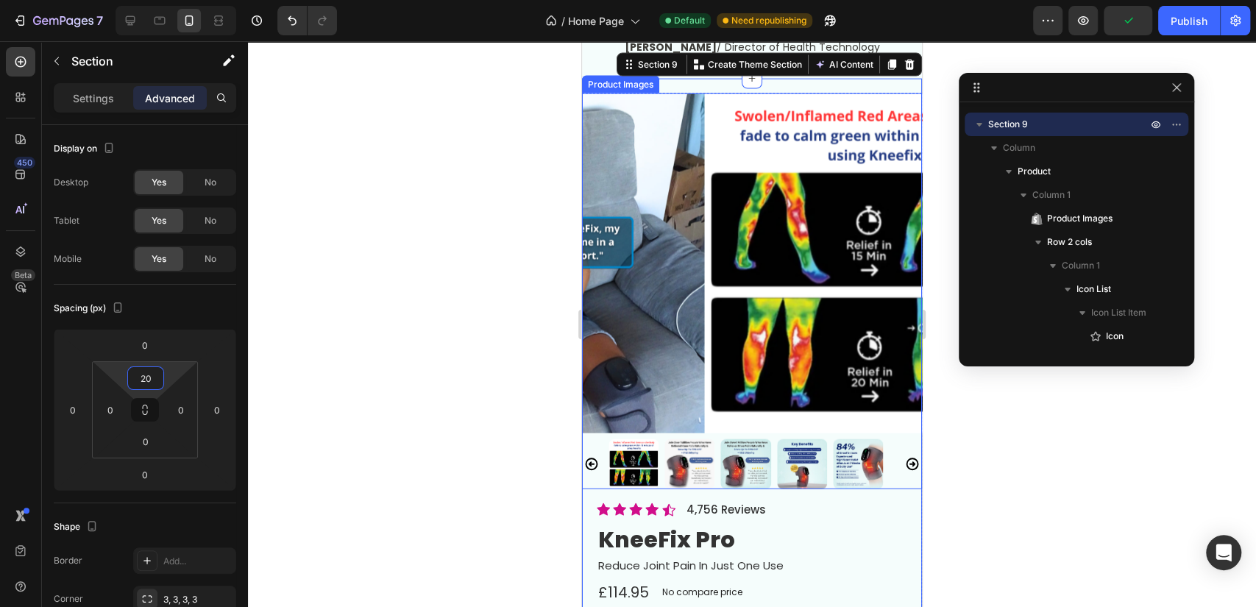
click at [416, 210] on div at bounding box center [752, 324] width 1008 height 566
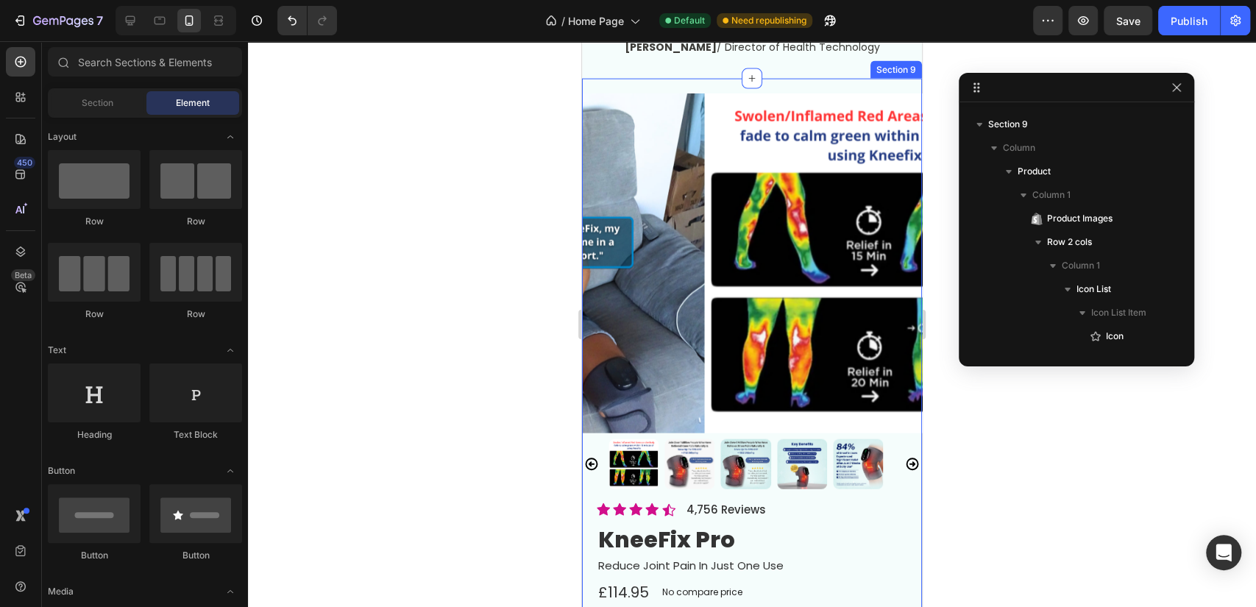
click at [770, 102] on div "Product Images Icon Icon Icon Icon Icon Icon List 4,756 Reviews Text Block Row …" at bounding box center [752, 544] width 340 height 930
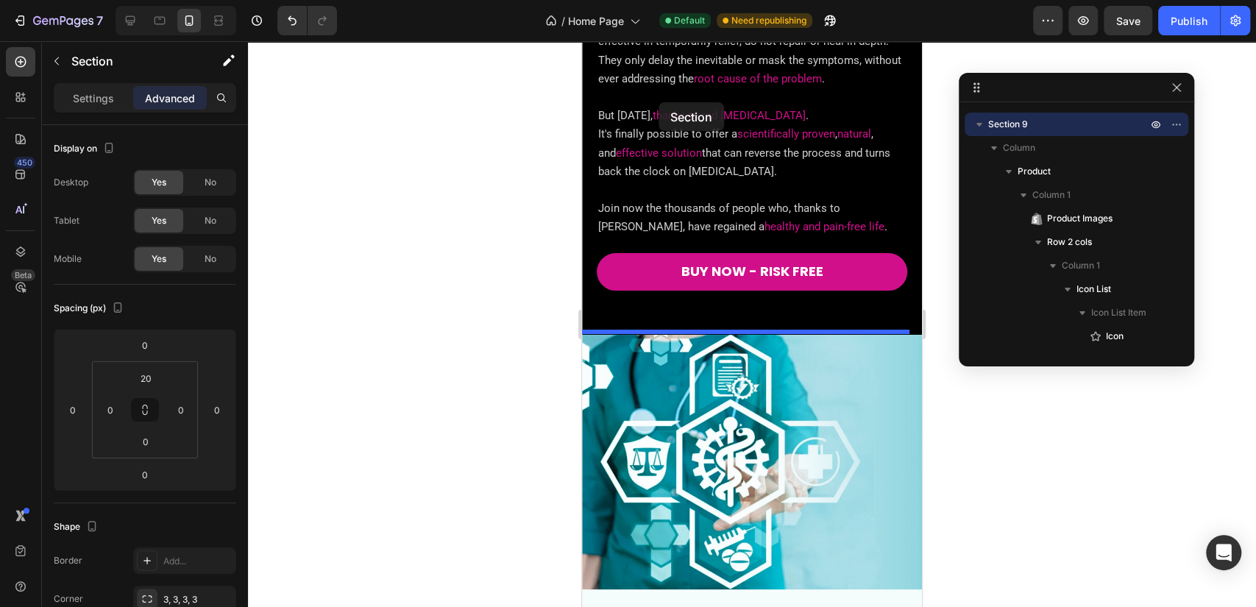
scroll to position [3658, 0]
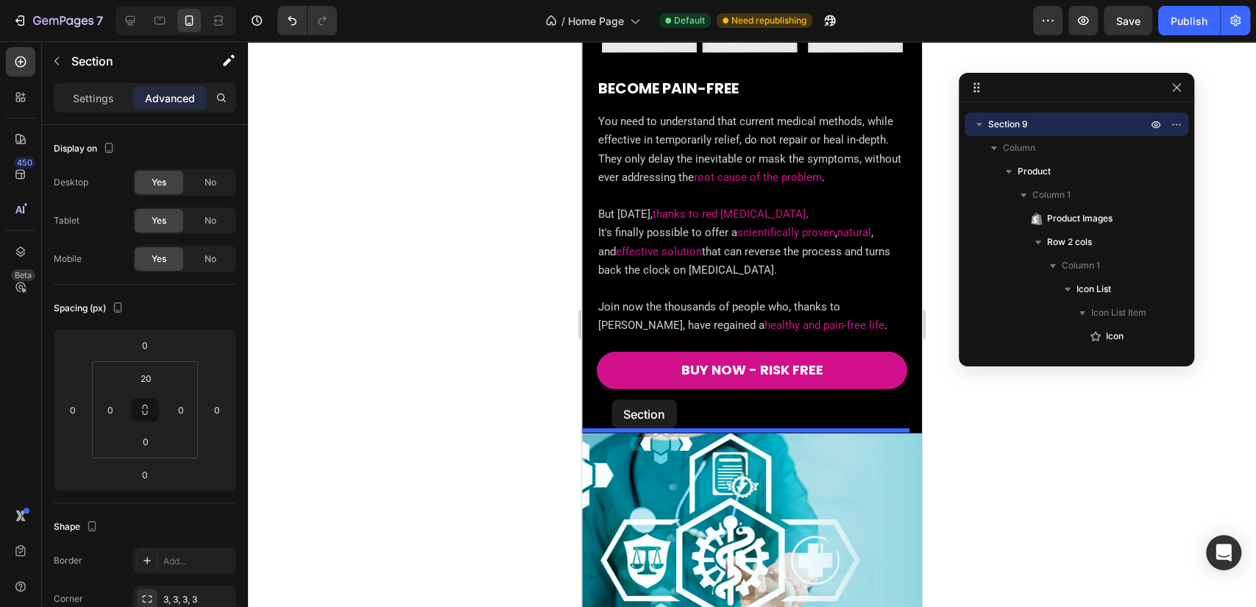
drag, startPoint x: 625, startPoint y: 77, endPoint x: 609, endPoint y: 407, distance: 330.0
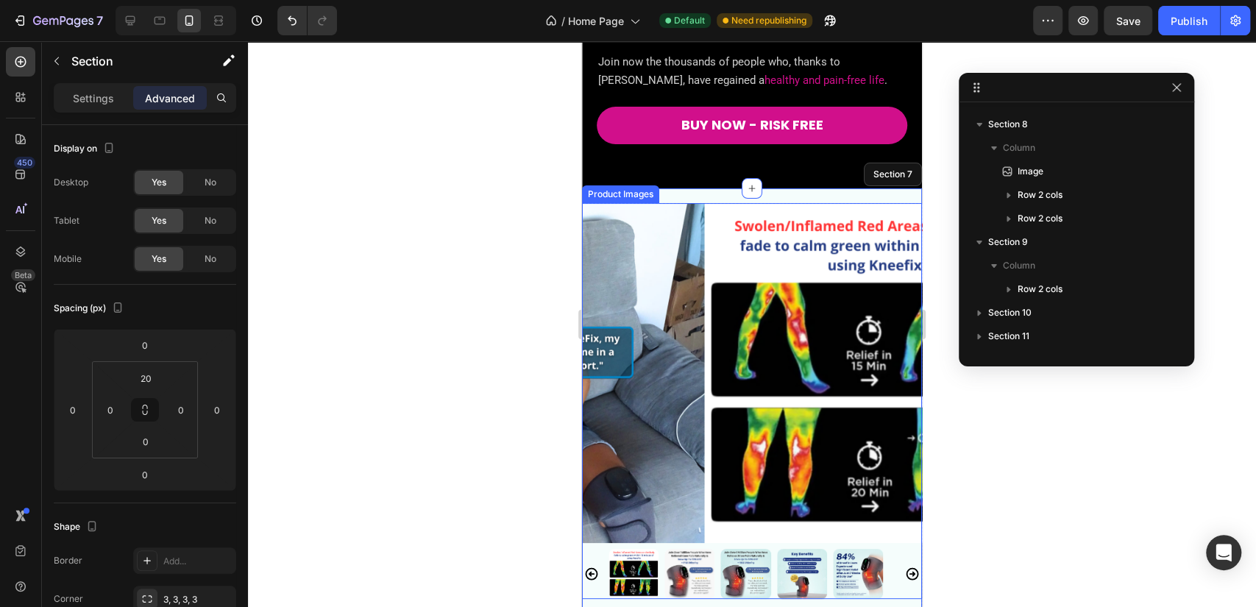
scroll to position [3985, 0]
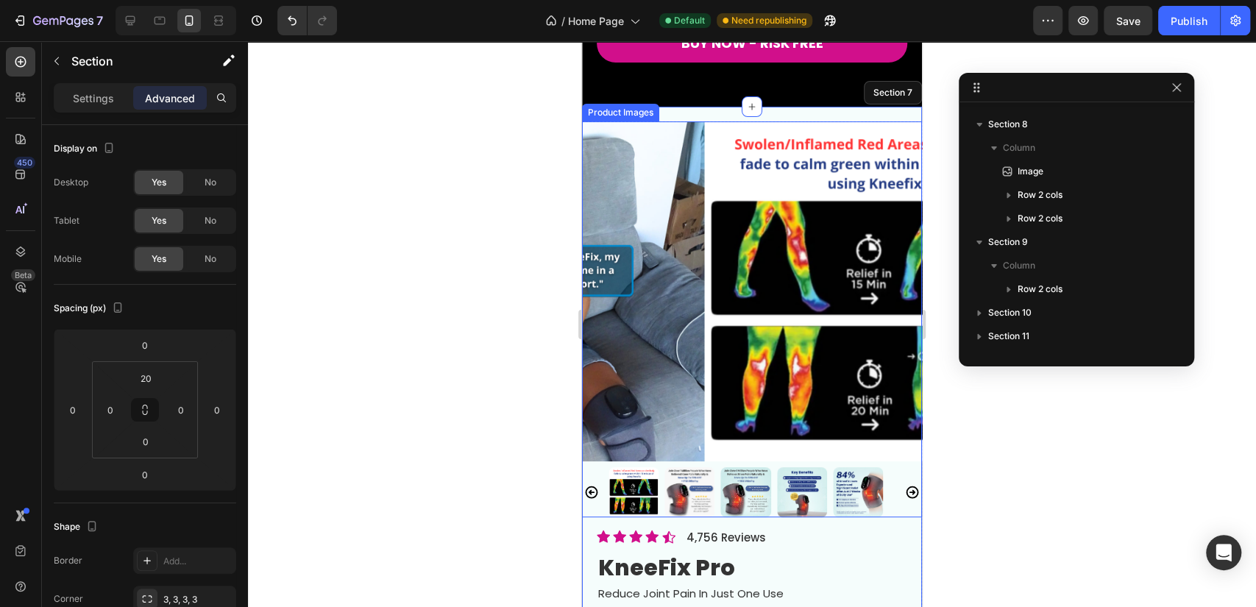
click at [765, 467] on img at bounding box center [746, 492] width 50 height 50
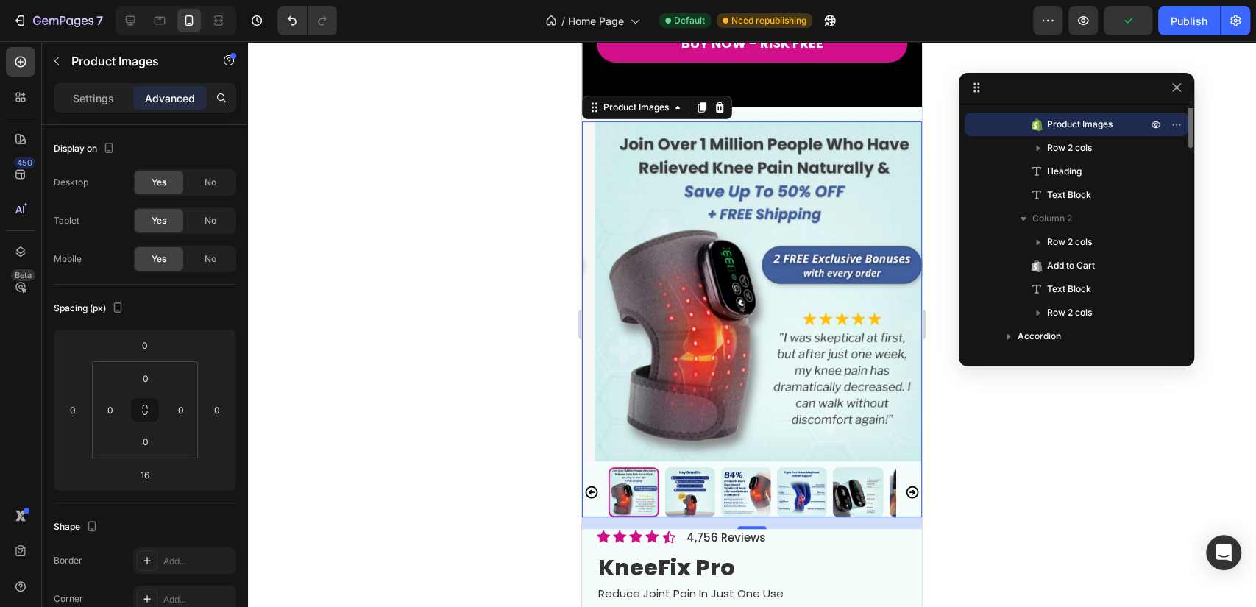
scroll to position [149, 0]
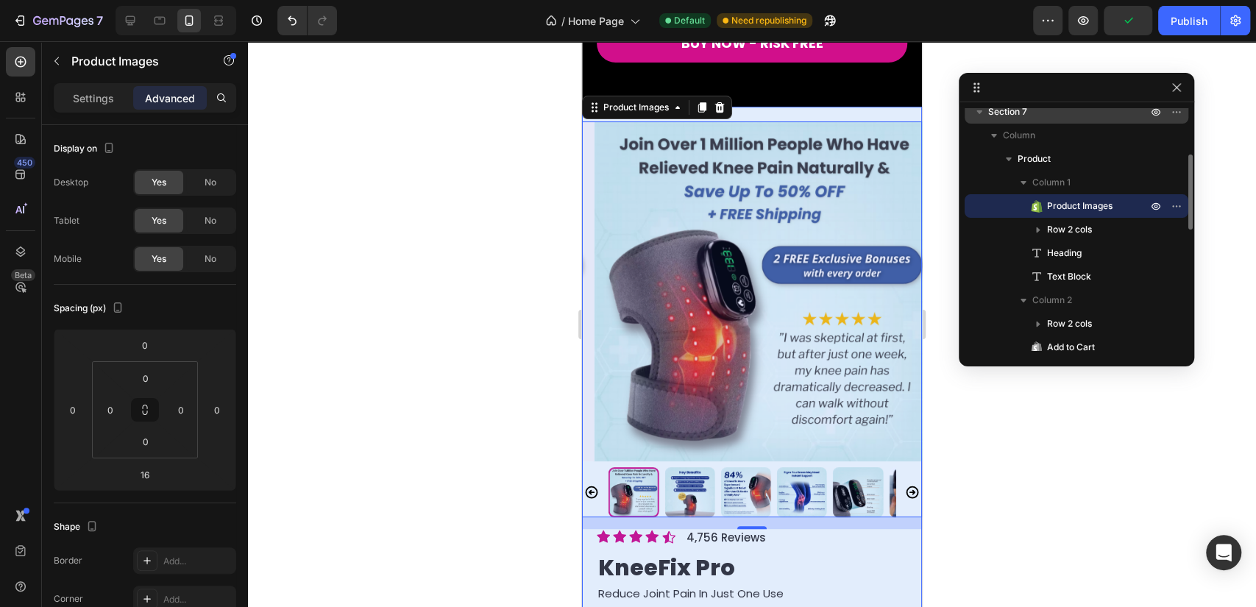
click at [1050, 114] on p "Section 7" at bounding box center [1069, 111] width 162 height 15
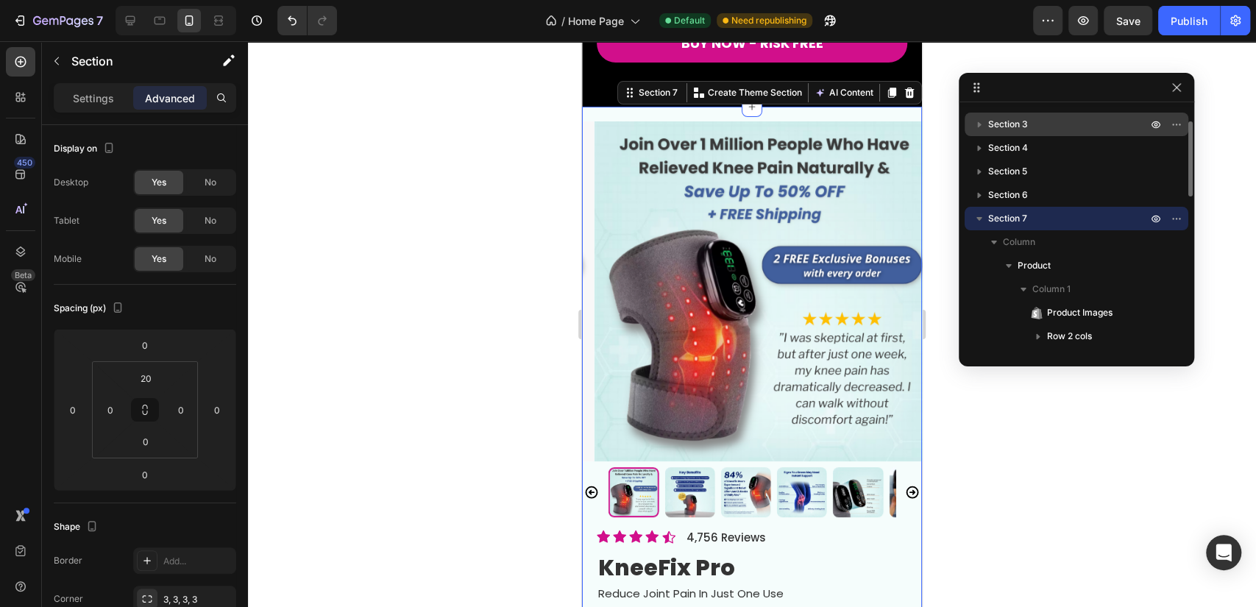
scroll to position [3995, 0]
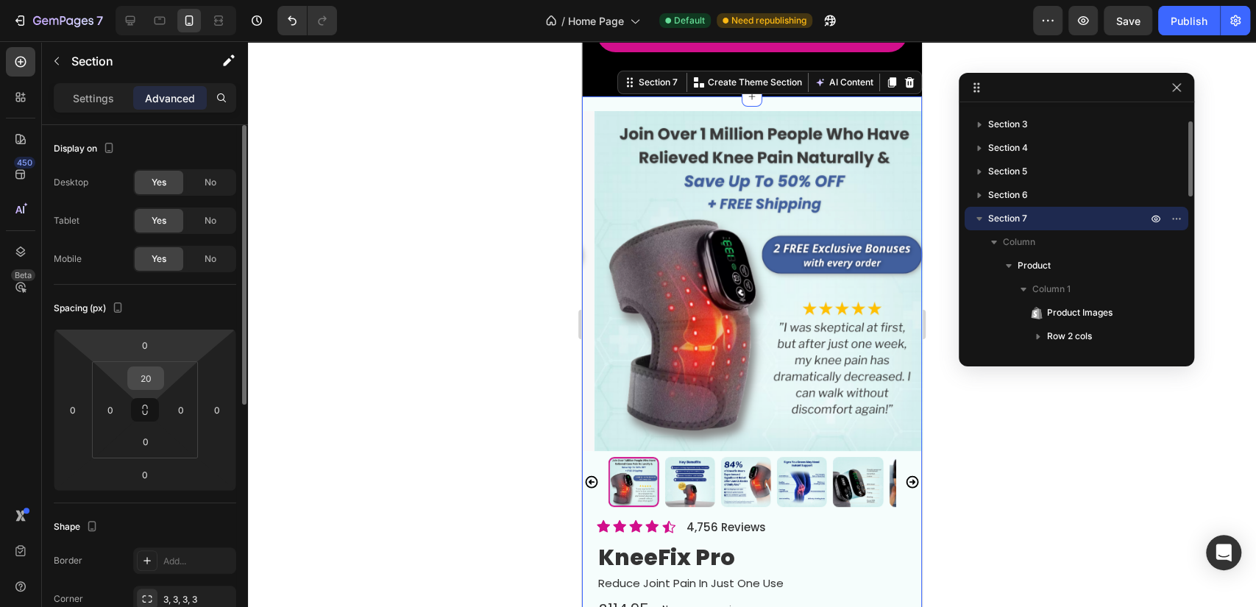
click at [159, 388] on div "20" at bounding box center [145, 378] width 37 height 24
click at [132, 374] on input "20" at bounding box center [145, 378] width 29 height 22
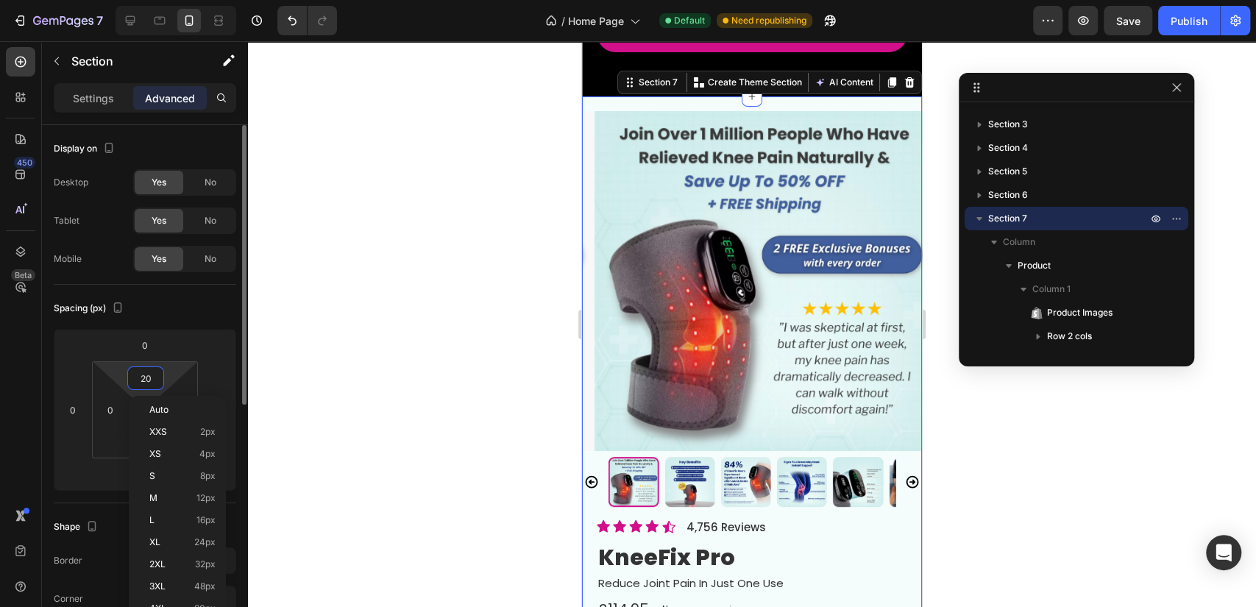
type input "0"
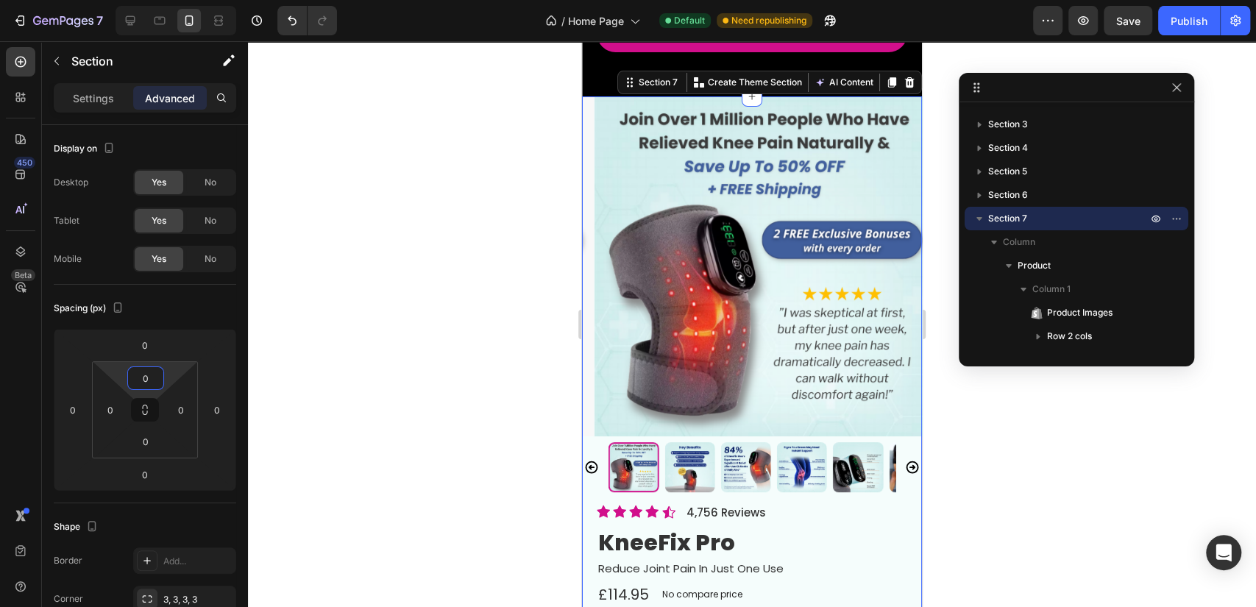
click at [407, 260] on div at bounding box center [752, 324] width 1008 height 566
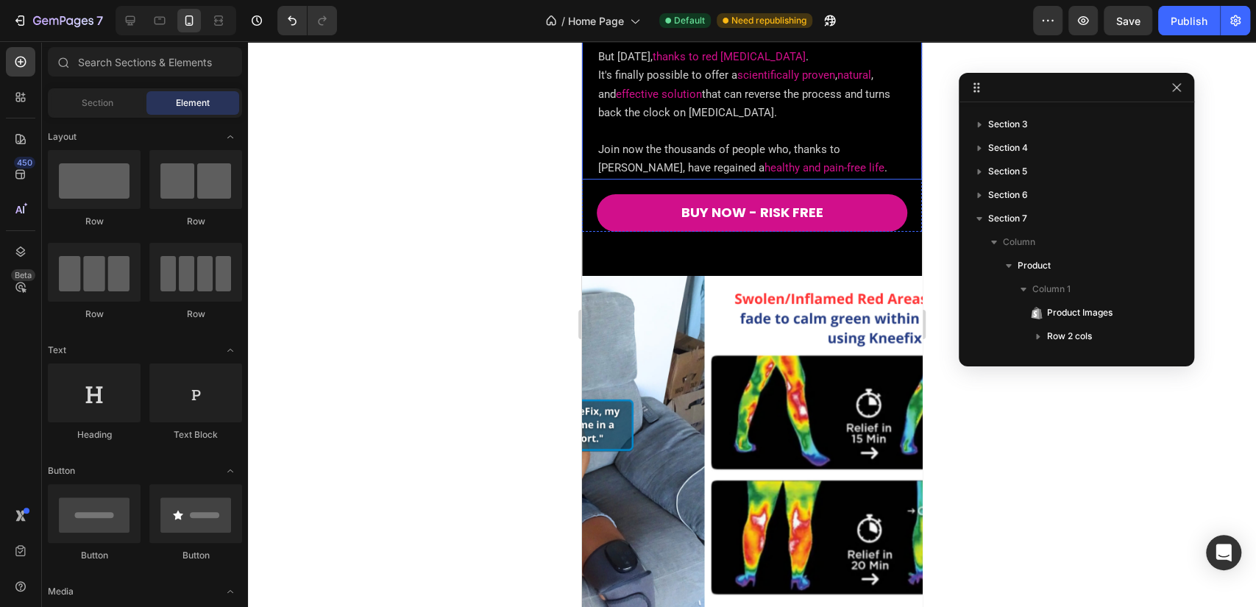
scroll to position [4127, 0]
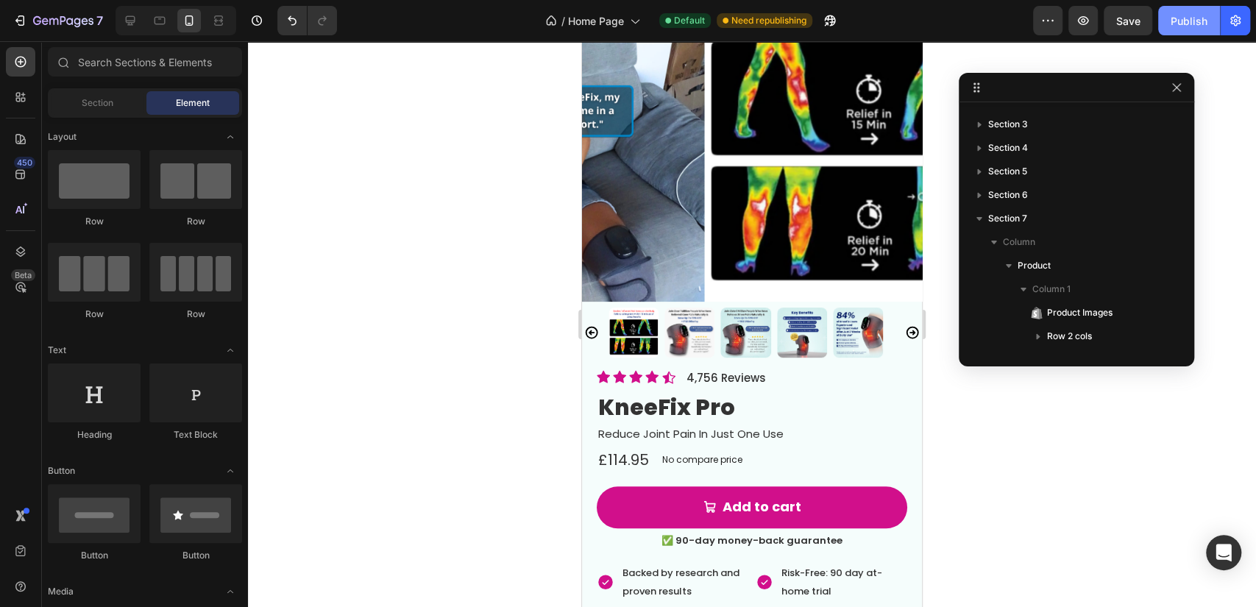
click at [1199, 33] on button "Publish" at bounding box center [1189, 20] width 62 height 29
